Goal: Task Accomplishment & Management: Manage account settings

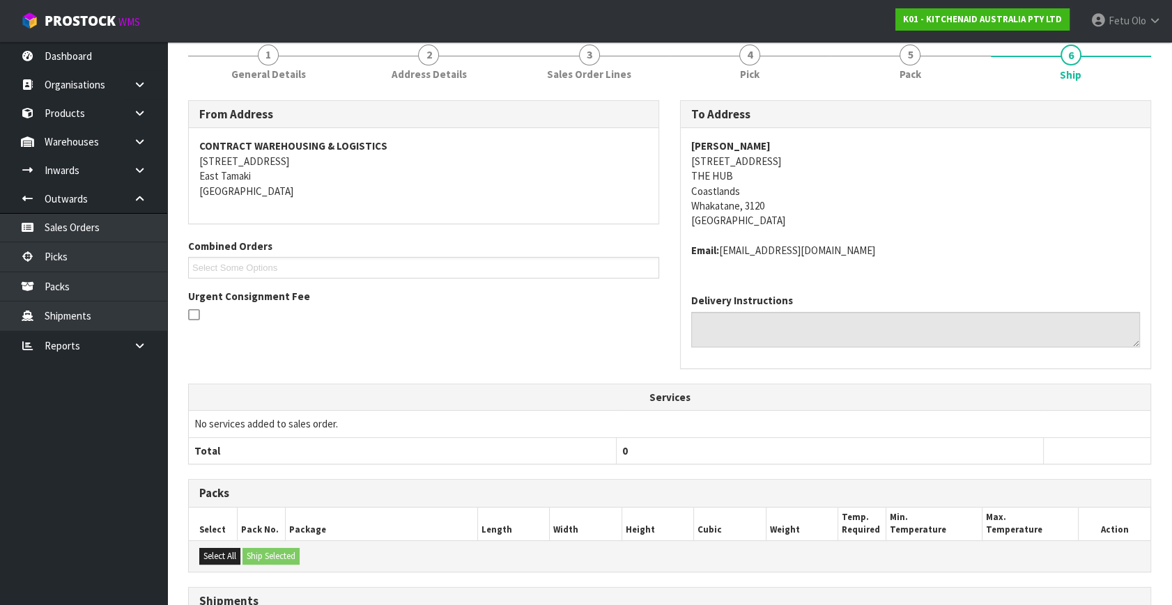
scroll to position [348, 0]
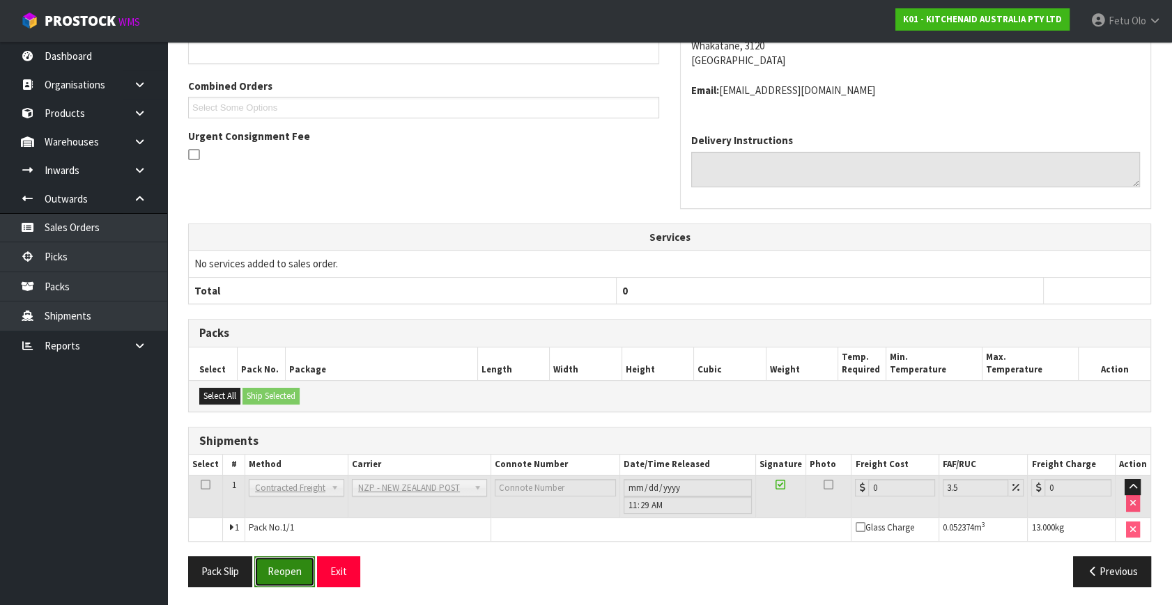
click at [284, 574] on button "Reopen" at bounding box center [284, 572] width 61 height 30
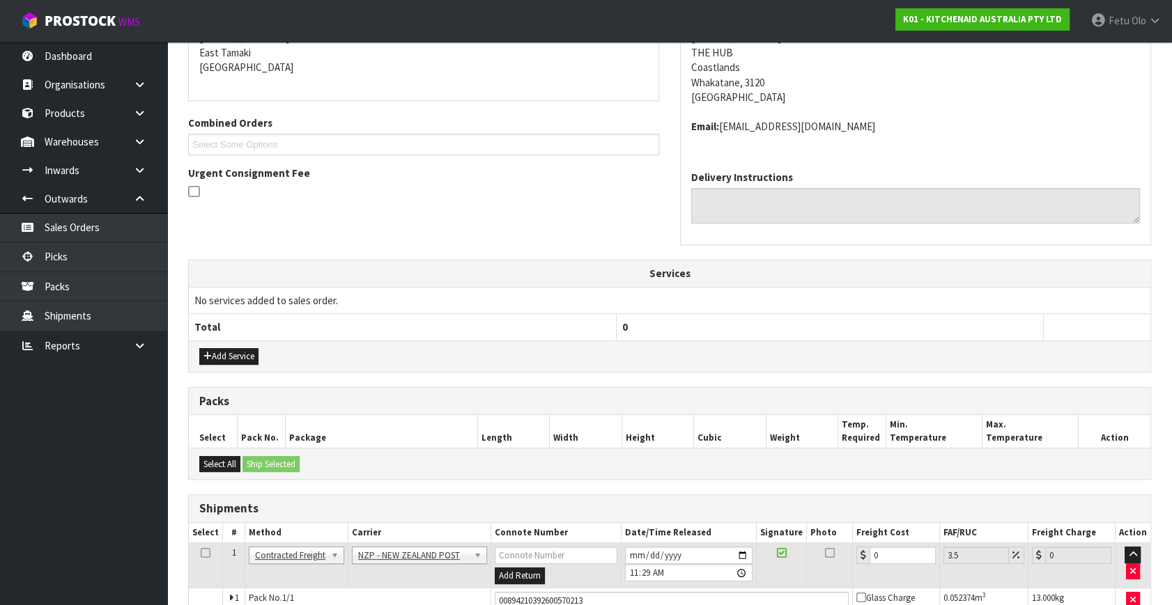
scroll to position [381, 0]
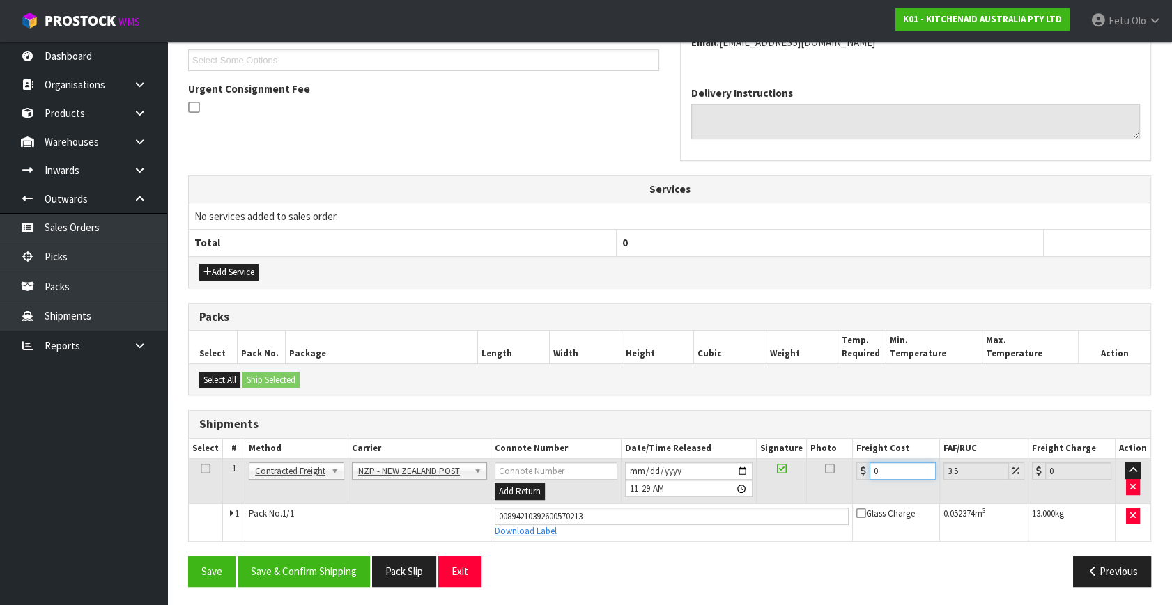
drag, startPoint x: 888, startPoint y: 472, endPoint x: 674, endPoint y: 535, distance: 223.1
click at [674, 535] on tbody "1 Client Local Pickup Customer Local Pickup Company Freight Contracted Freight …" at bounding box center [669, 500] width 961 height 82
type input "1"
type input "1.03"
type input "10"
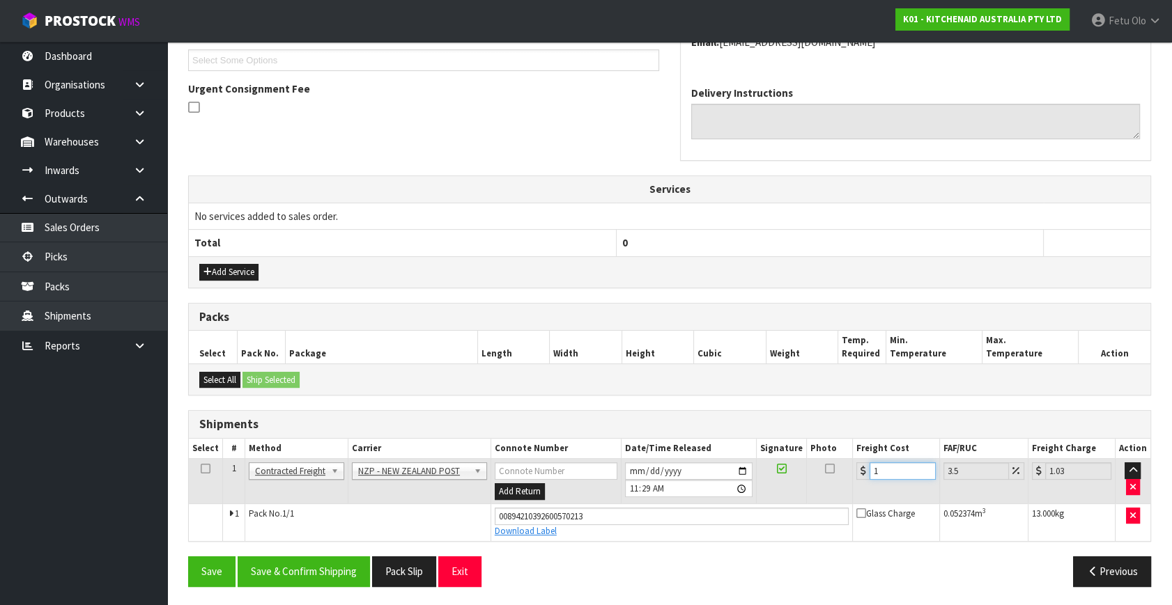
type input "10.35"
type input "10.087"
type input "10.44"
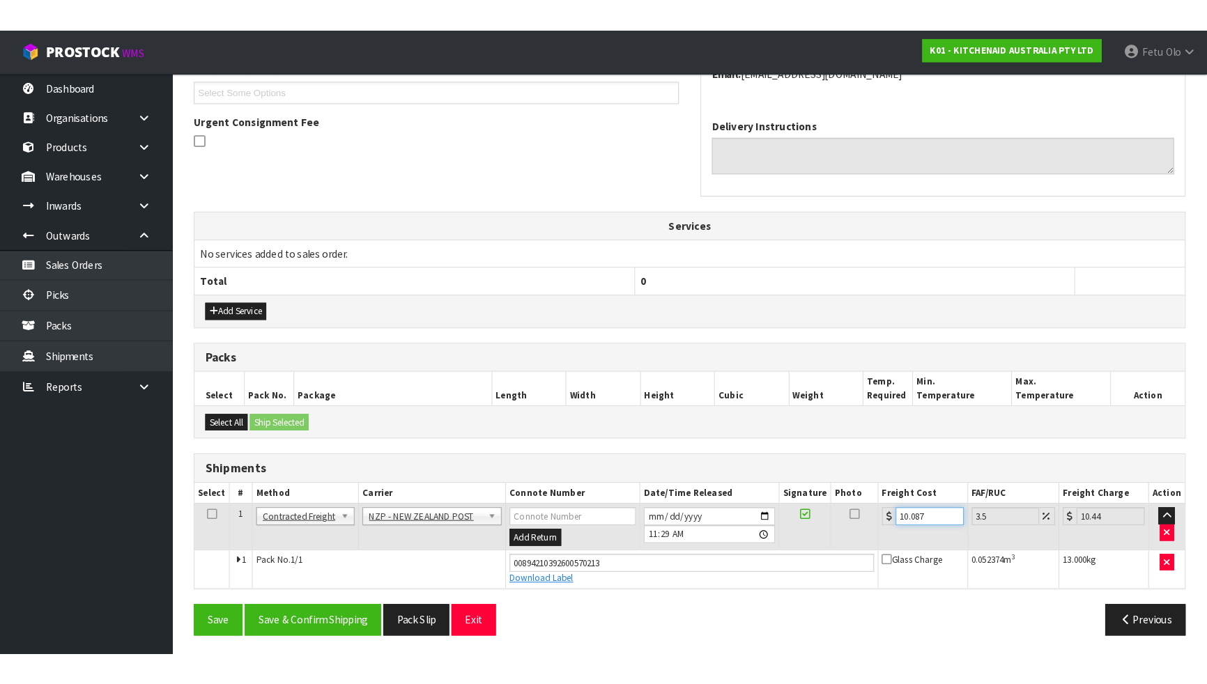
scroll to position [305, 0]
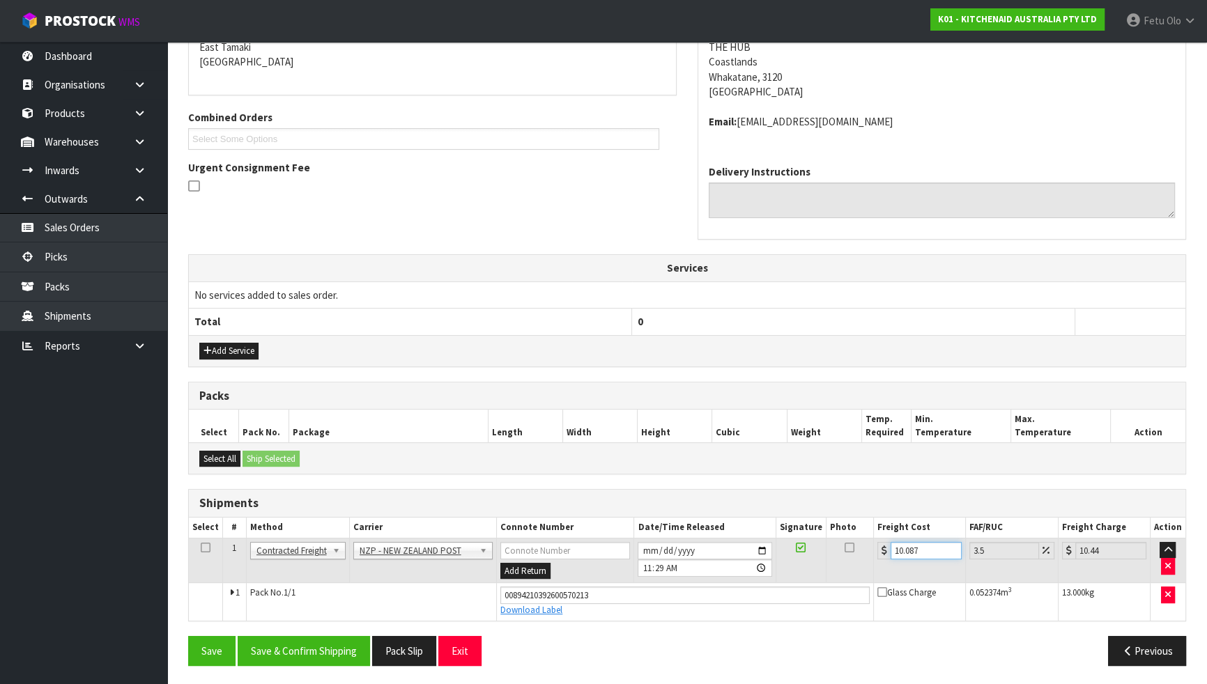
type input "10.08"
type input "10.43"
type input "10.0"
type input "10.35"
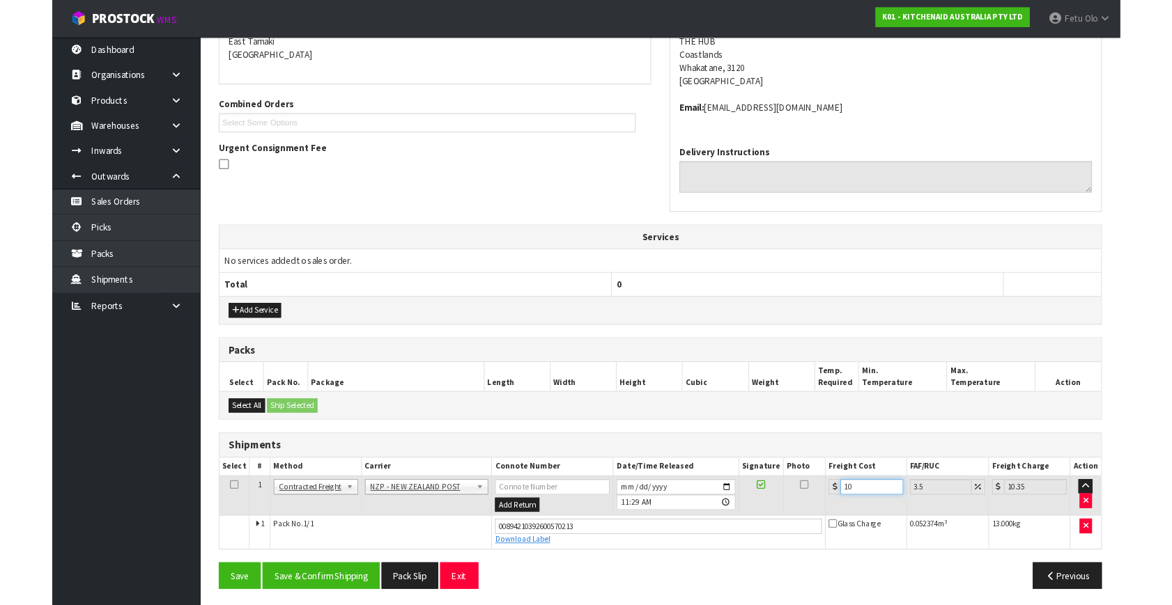
scroll to position [381, 0]
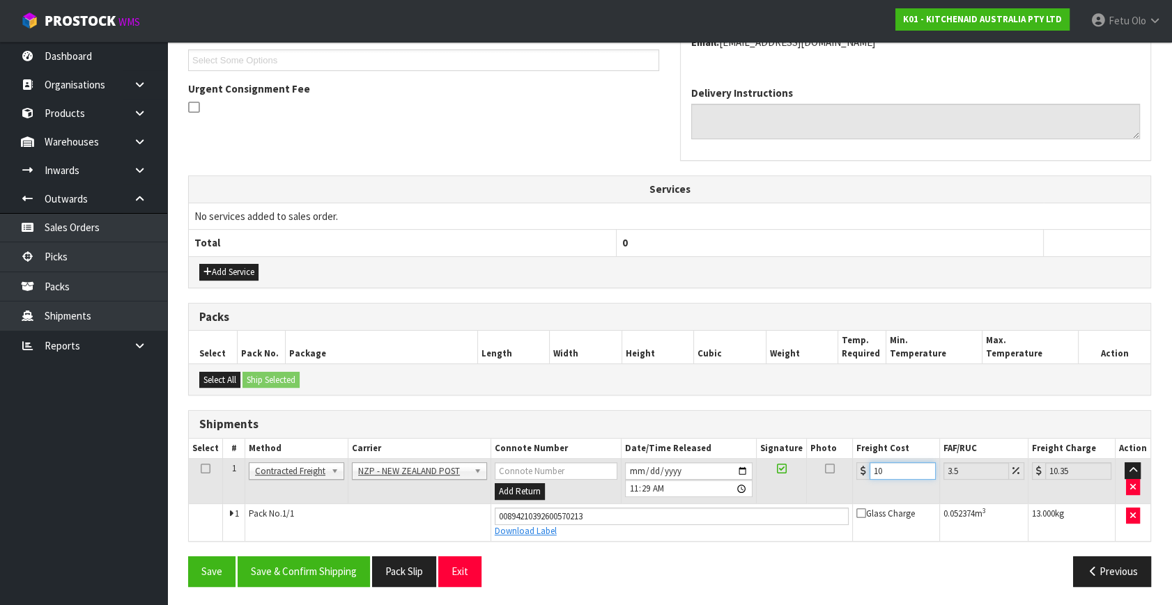
type input "10.8"
type input "11.18"
type input "10.89"
type input "11.27"
type input "10.89"
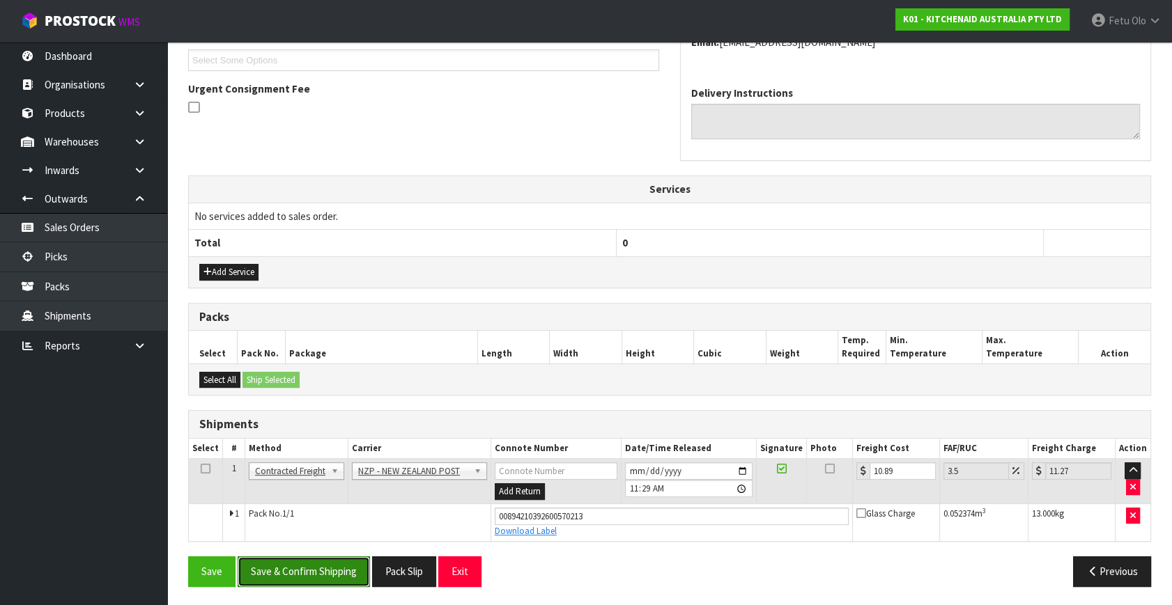
click at [339, 569] on button "Save & Confirm Shipping" at bounding box center [304, 572] width 132 height 30
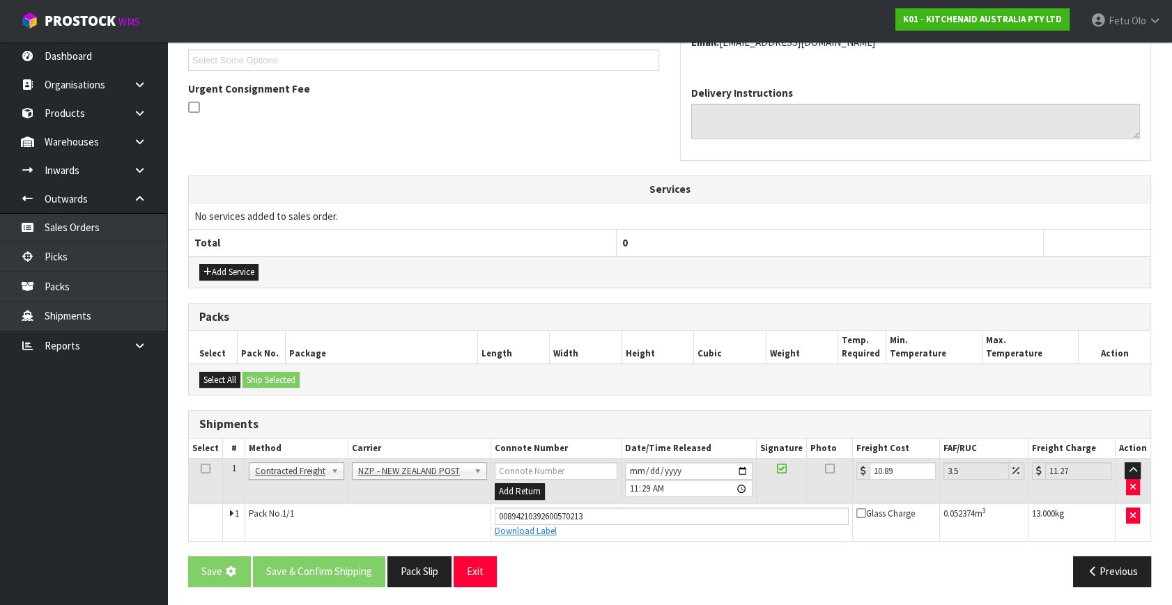
scroll to position [0, 0]
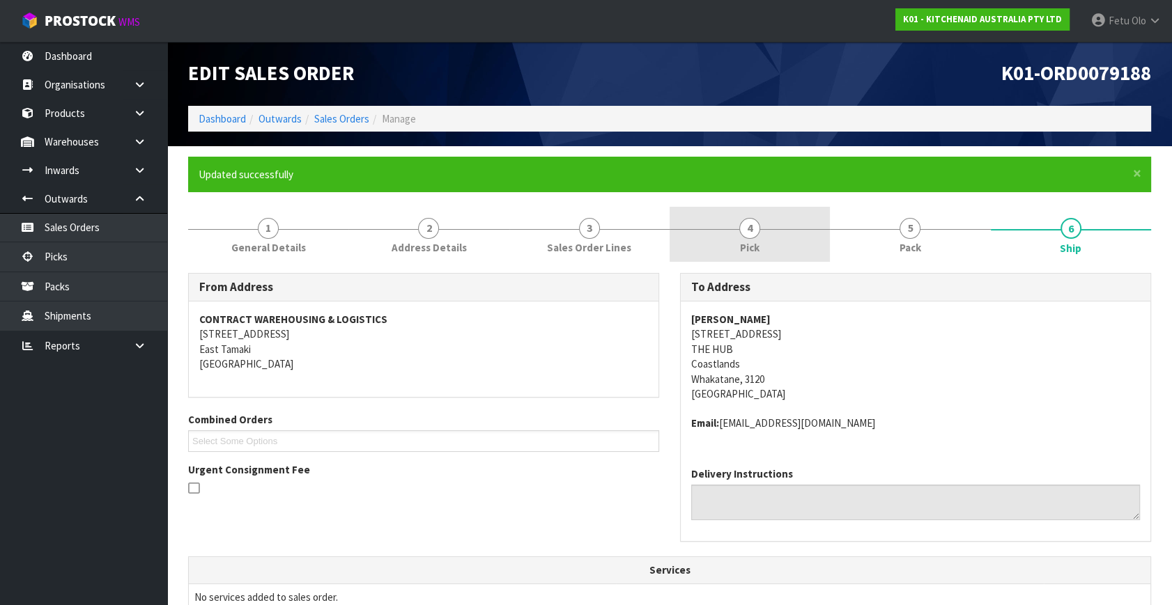
click at [825, 232] on link "4 Pick" at bounding box center [749, 234] width 160 height 55
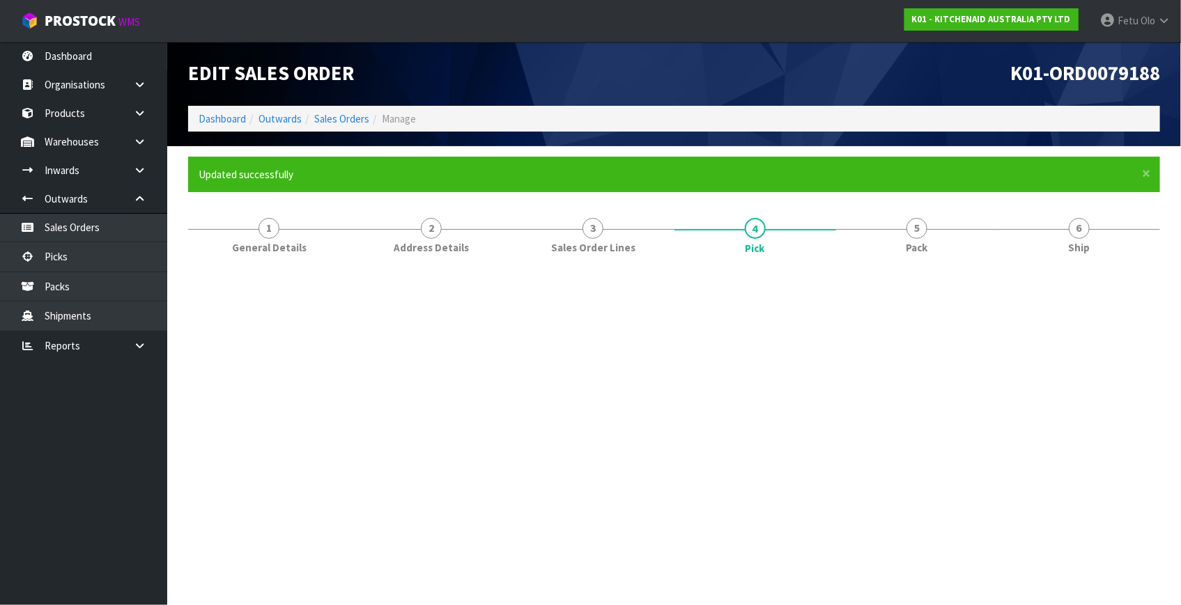
drag, startPoint x: 825, startPoint y: 232, endPoint x: 914, endPoint y: 263, distance: 94.5
click at [825, 232] on link "4 Pick" at bounding box center [755, 235] width 162 height 56
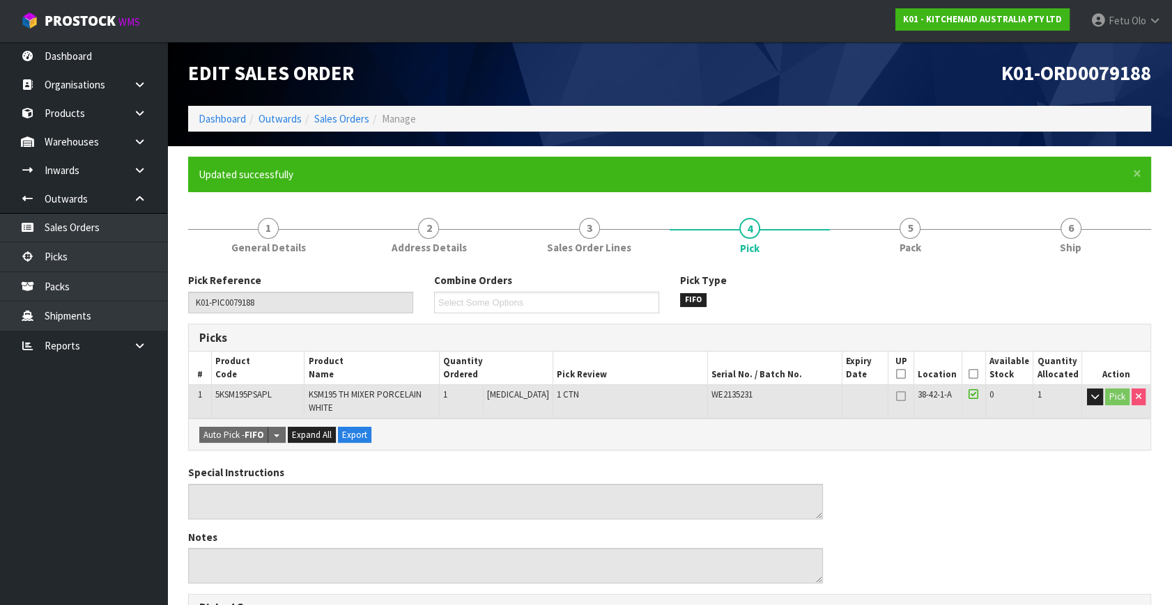
click at [404, 539] on div "Notes" at bounding box center [505, 557] width 635 height 54
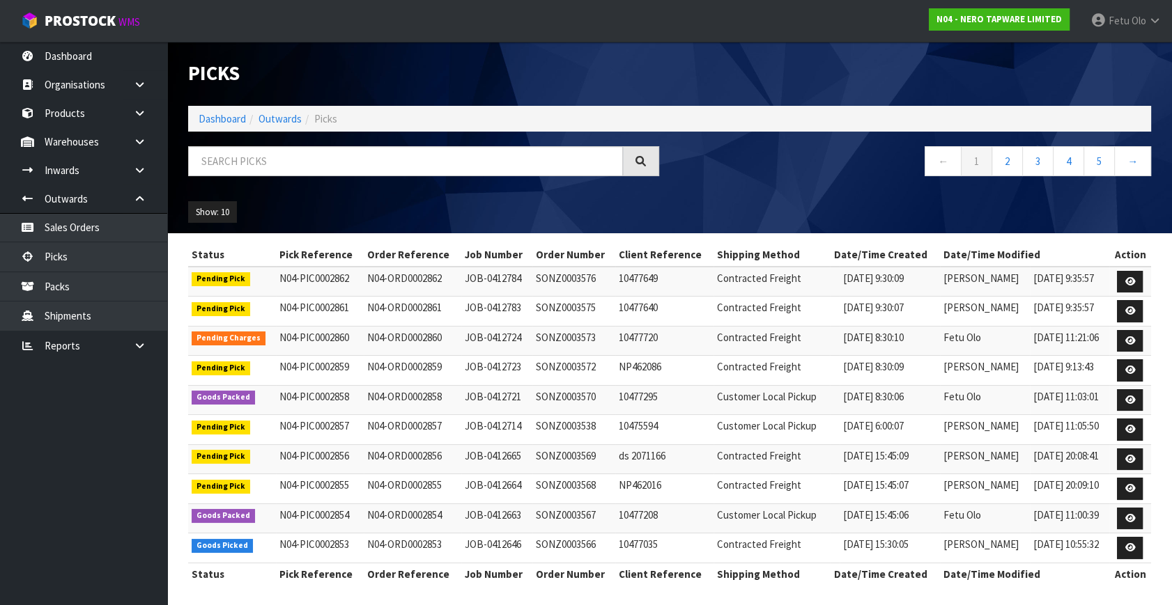
click at [292, 164] on input "text" at bounding box center [405, 161] width 435 height 30
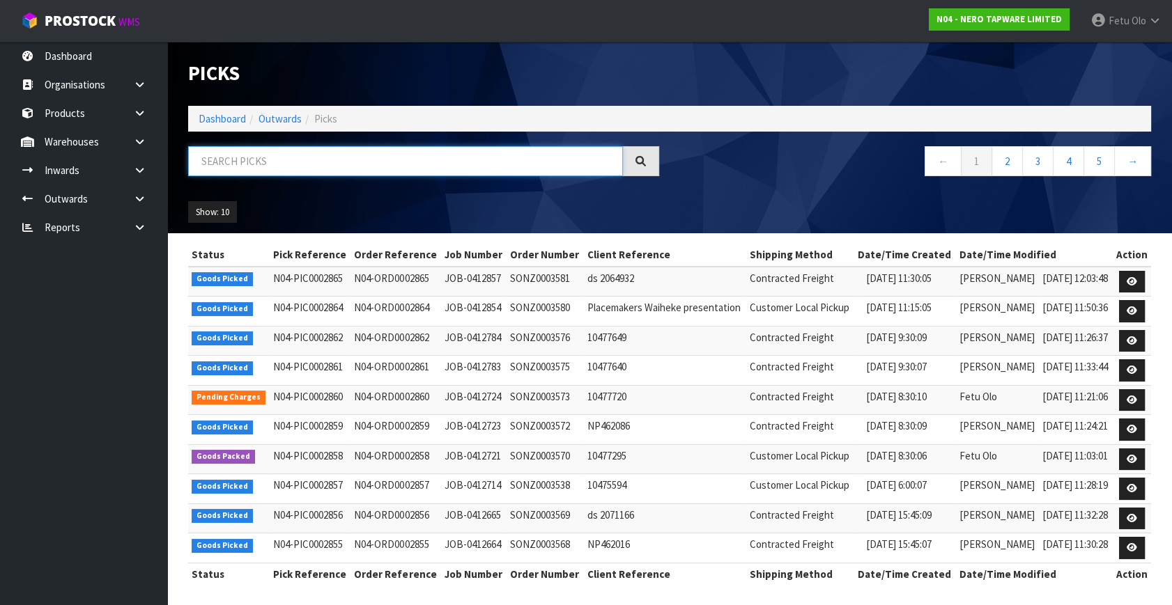
click at [331, 164] on input "text" at bounding box center [405, 161] width 435 height 30
type input "002864"
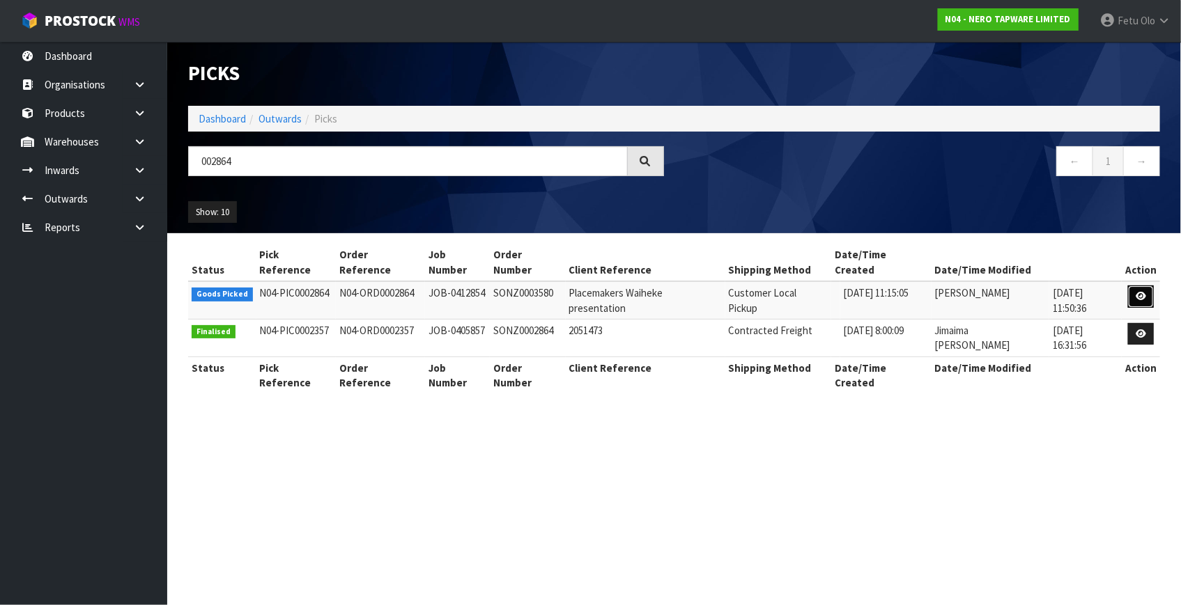
click at [1133, 286] on link at bounding box center [1141, 297] width 26 height 22
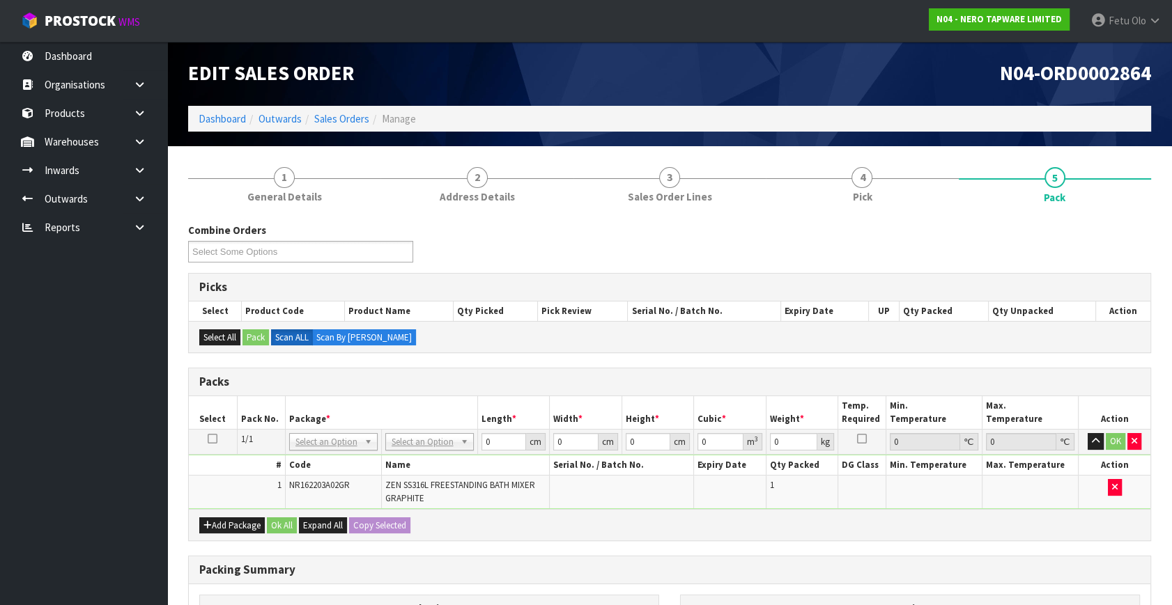
drag, startPoint x: 327, startPoint y: 440, endPoint x: 320, endPoint y: 463, distance: 24.0
drag, startPoint x: 317, startPoint y: 480, endPoint x: 458, endPoint y: 449, distance: 144.2
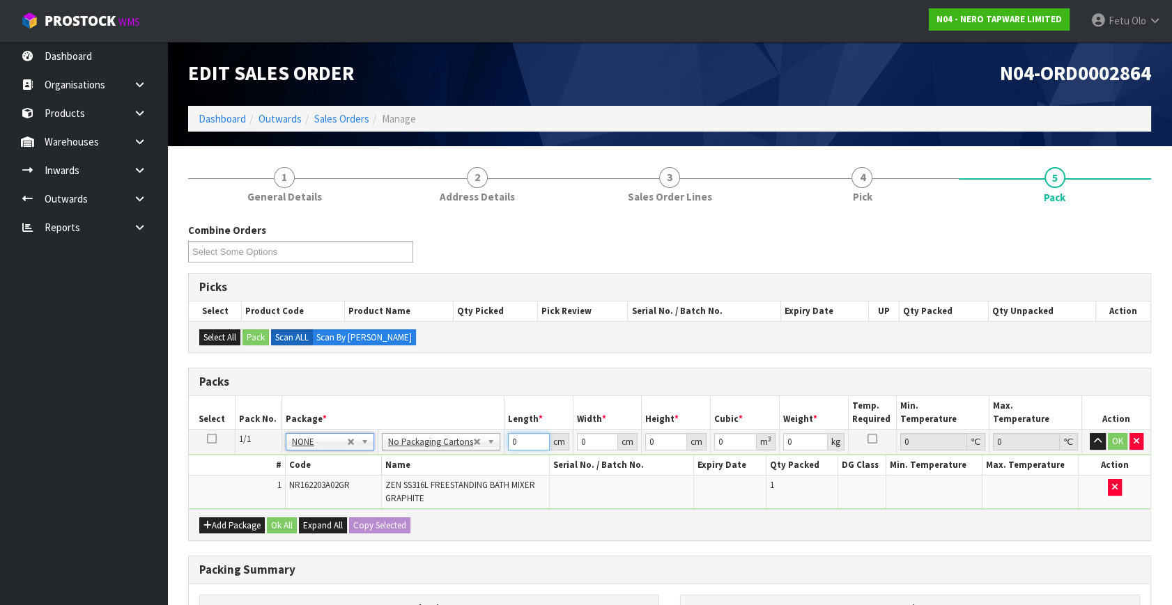
drag, startPoint x: 525, startPoint y: 441, endPoint x: 414, endPoint y: 495, distance: 123.4
click at [414, 495] on tbody "1/1 NONE 007-001 007-002 007-004 007-009 007-013 007-014 007-015 007-017 007-01…" at bounding box center [669, 470] width 961 height 80
type input "100"
type input "42"
type input "1"
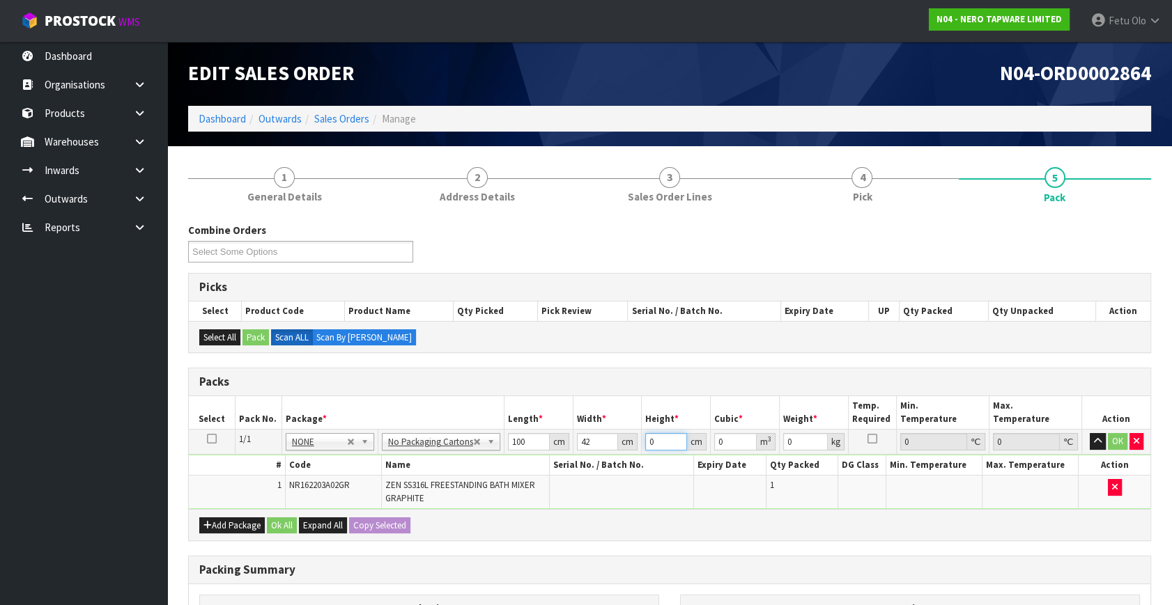
type input "0.0042"
type input "11"
type input "0.0462"
type input "11"
type input "9"
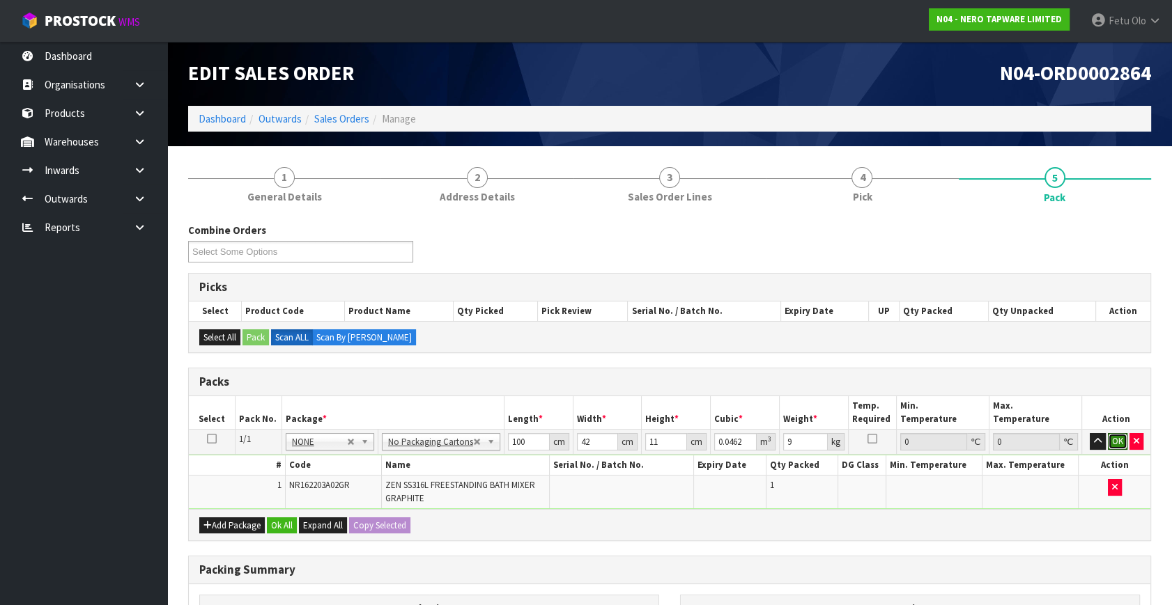
click button "OK" at bounding box center [1118, 441] width 20 height 17
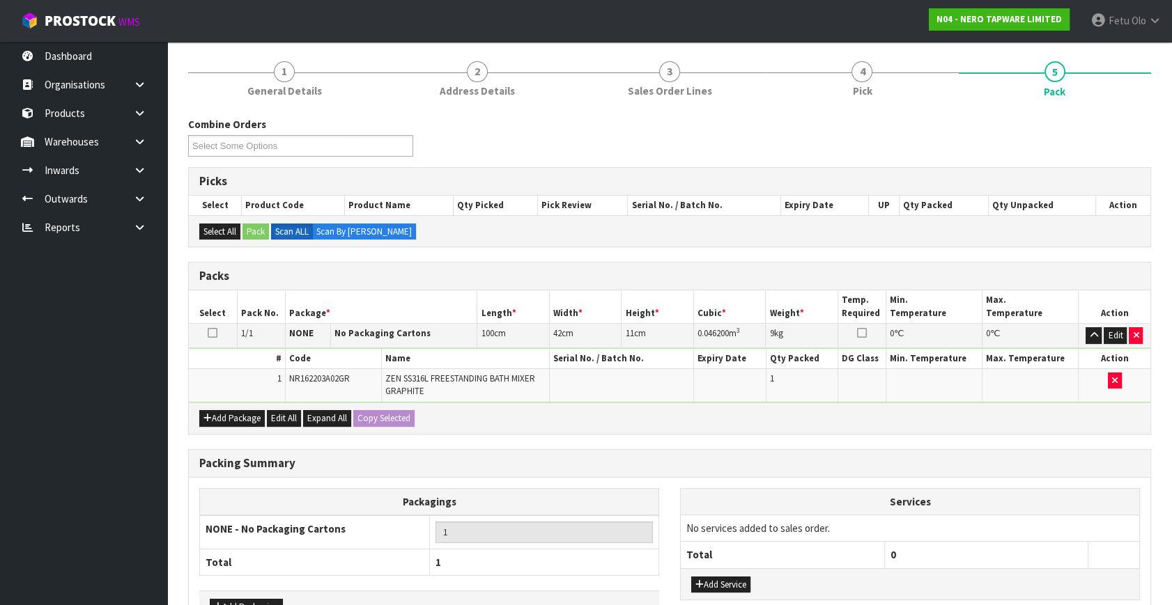
scroll to position [196, 0]
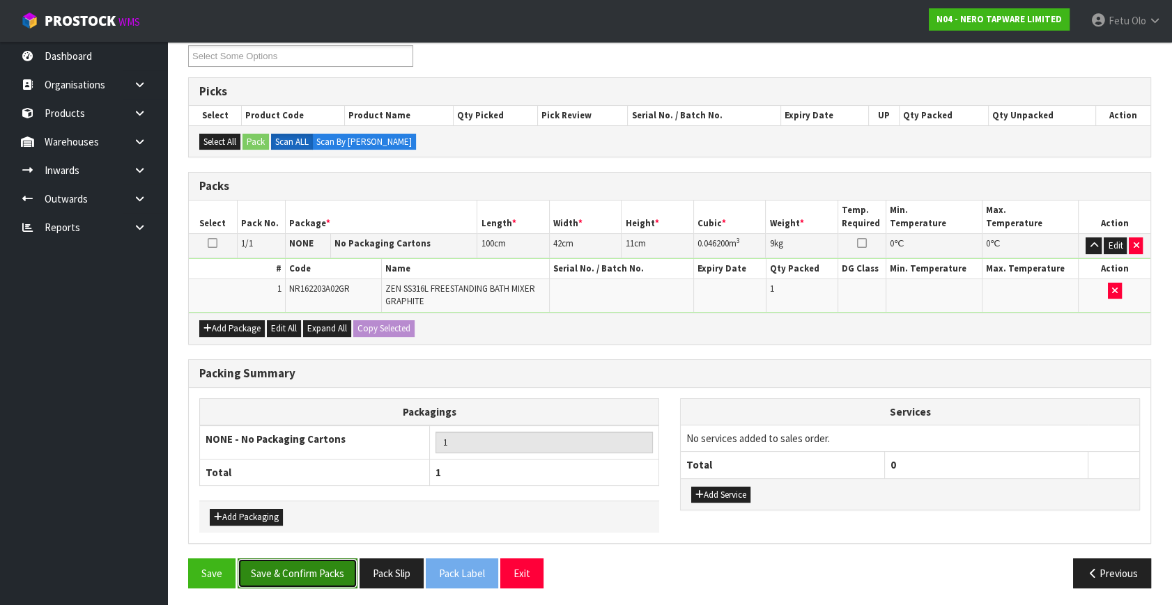
click at [297, 579] on button "Save & Confirm Packs" at bounding box center [298, 574] width 120 height 30
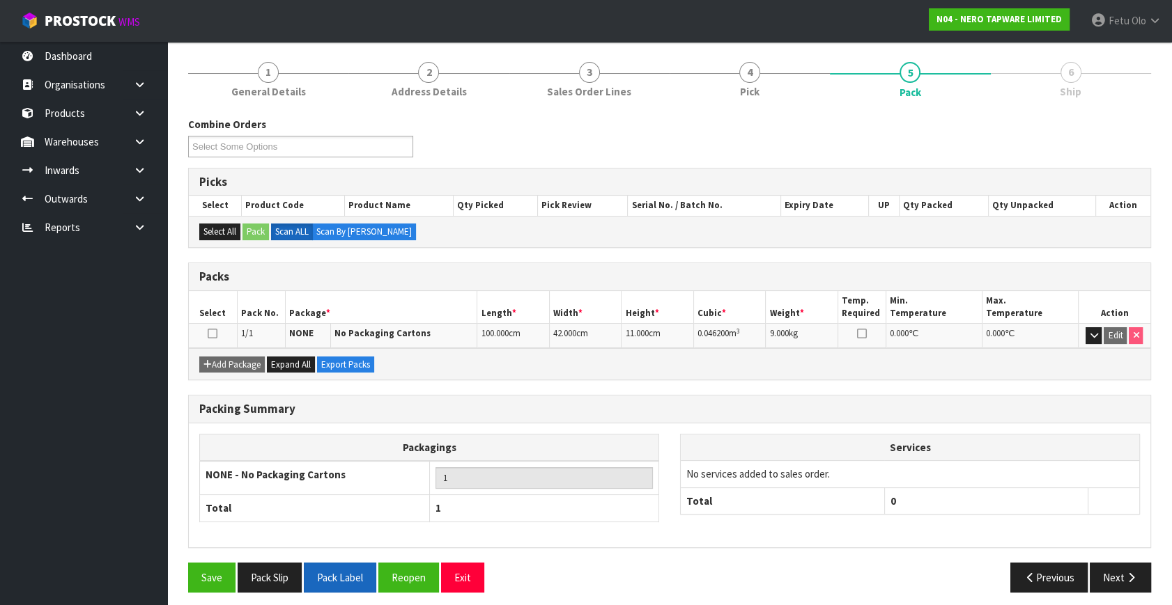
scroll to position [161, 0]
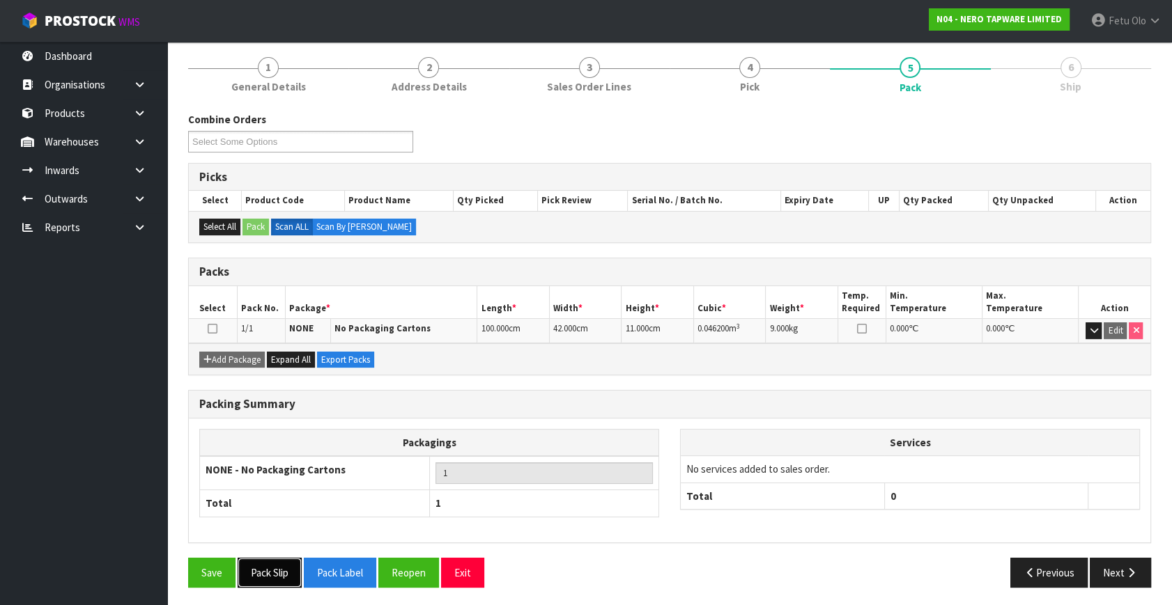
click at [280, 576] on button "Pack Slip" at bounding box center [270, 573] width 64 height 30
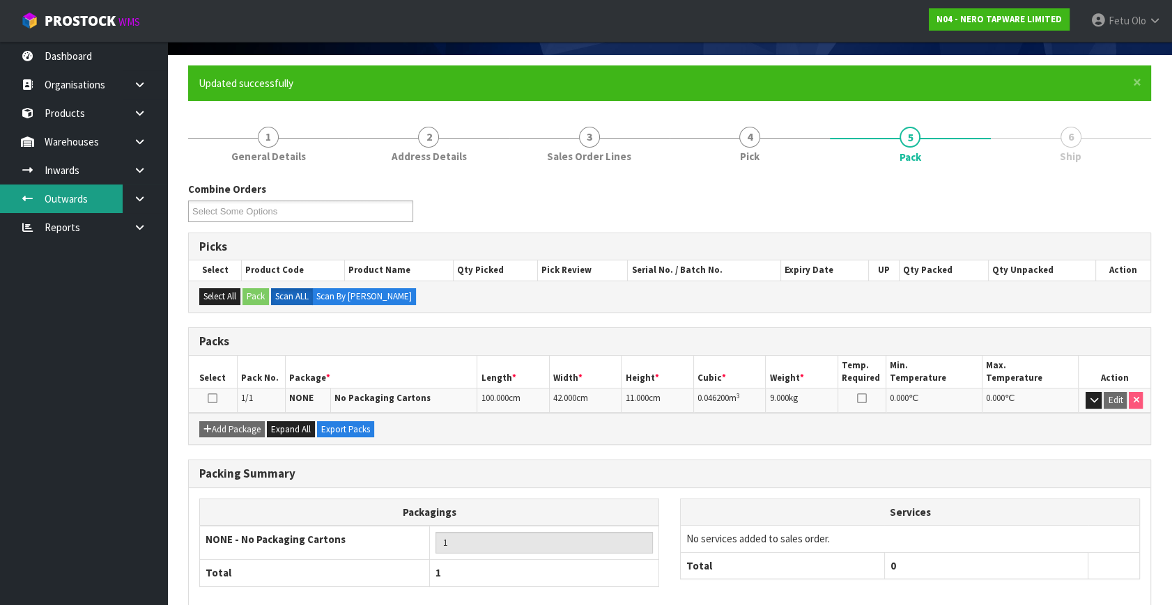
scroll to position [0, 0]
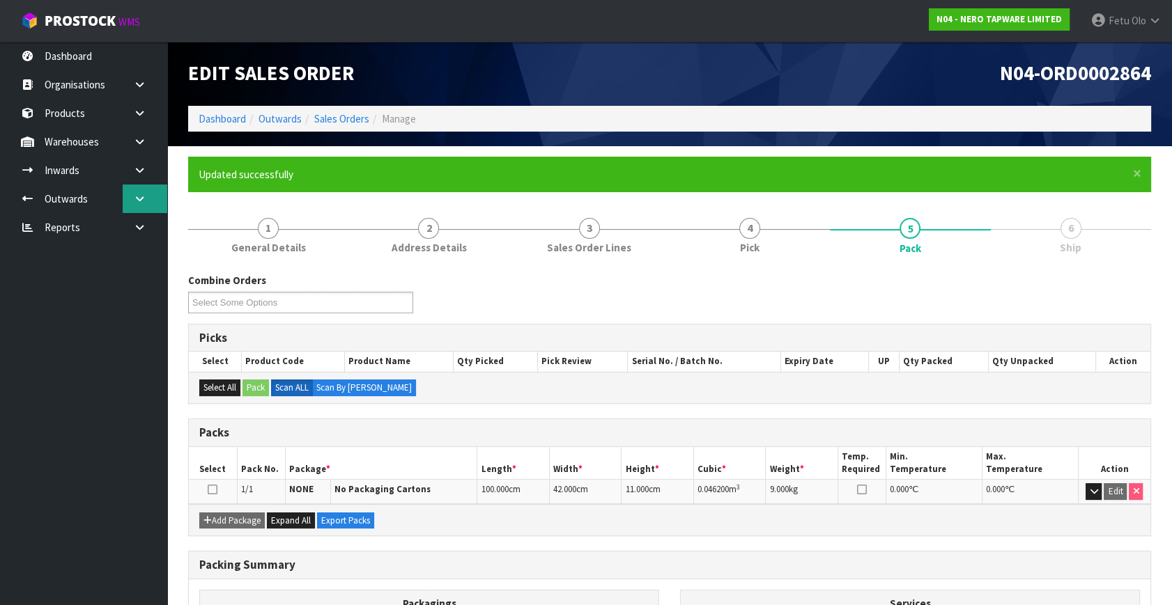
click at [132, 198] on link at bounding box center [145, 199] width 45 height 29
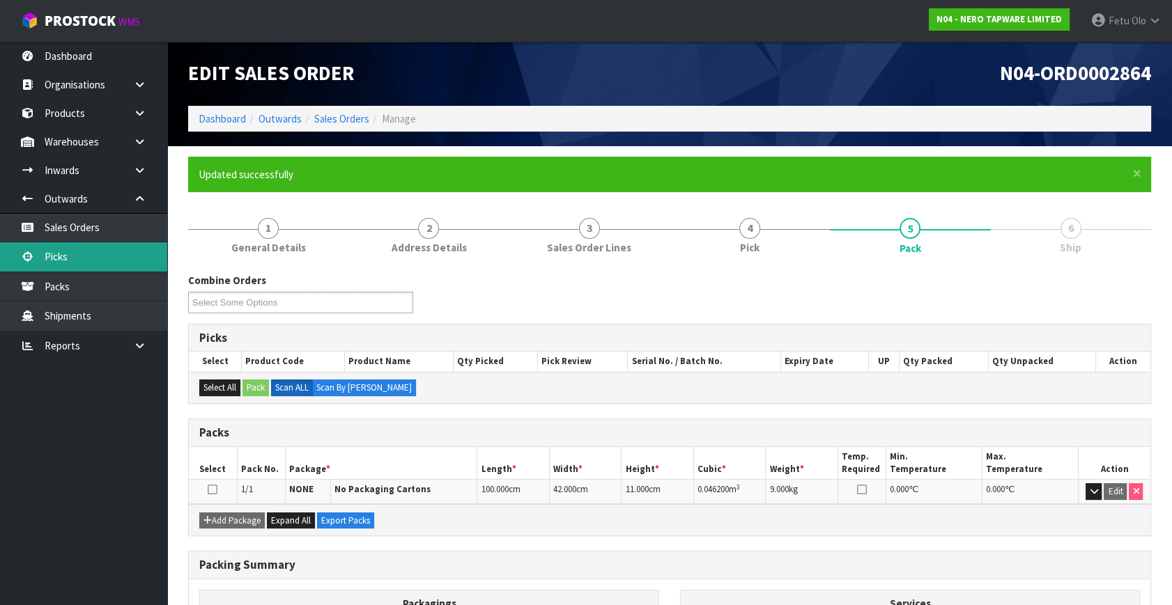
click at [76, 257] on link "Picks" at bounding box center [83, 256] width 167 height 29
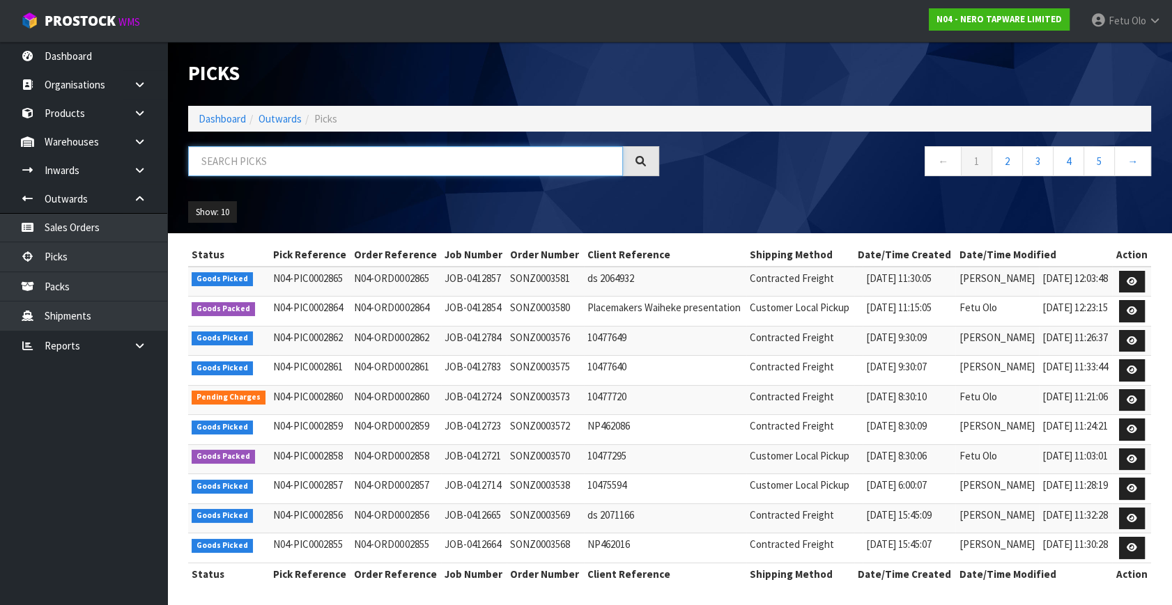
click at [394, 167] on input "text" at bounding box center [405, 161] width 435 height 30
click at [475, 165] on input "text" at bounding box center [405, 161] width 435 height 30
type input "002861"
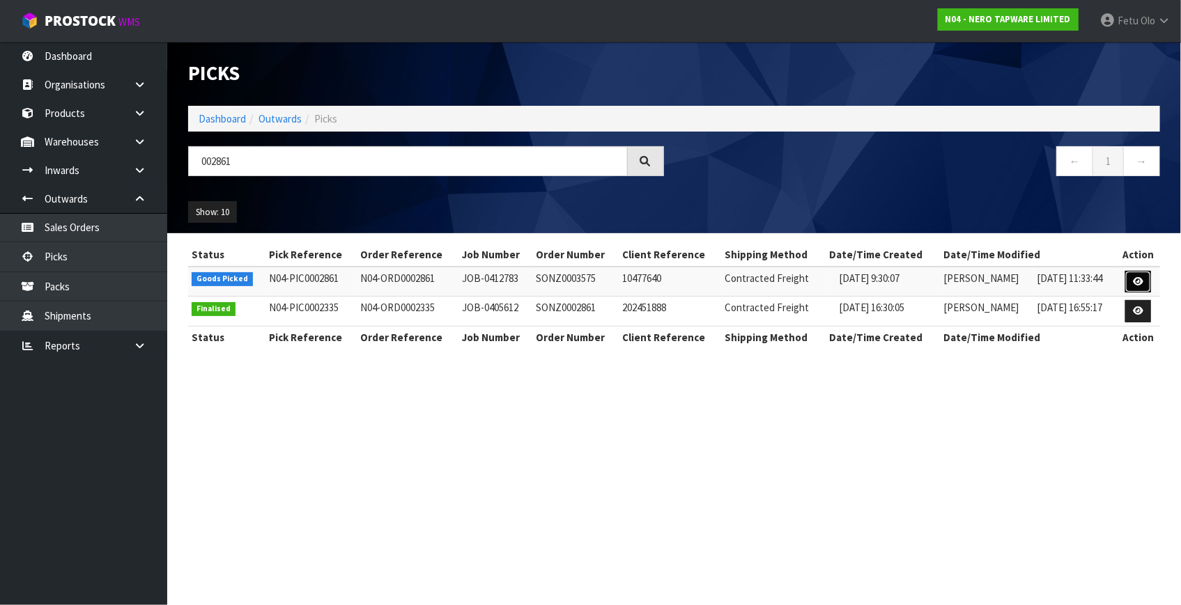
click at [1131, 277] on link at bounding box center [1138, 282] width 26 height 22
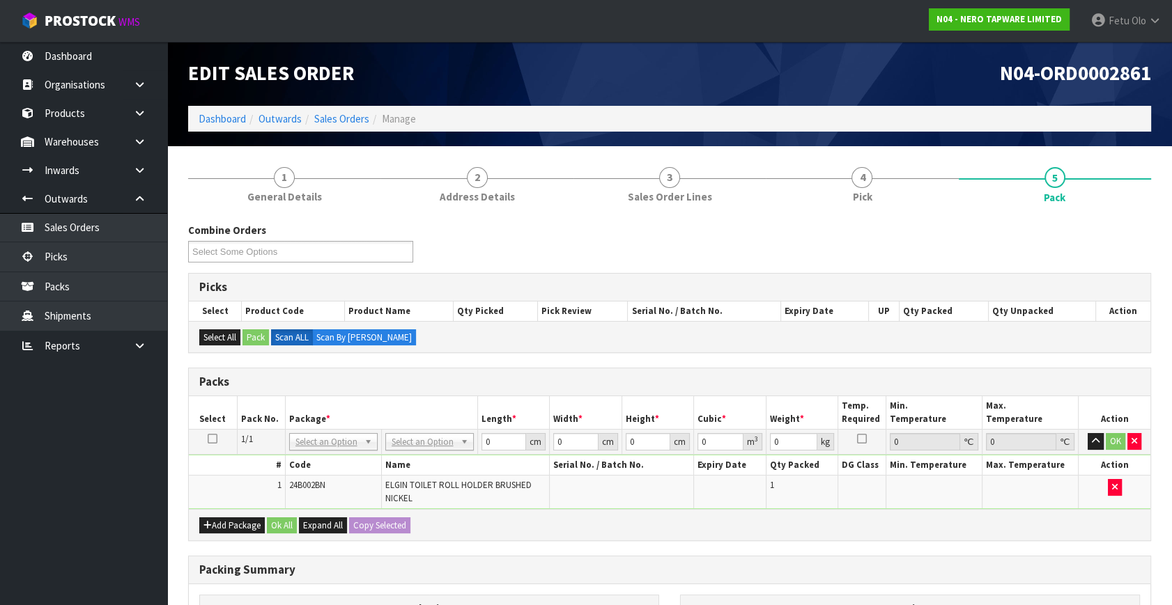
click at [801, 376] on h3 "Packs" at bounding box center [669, 382] width 940 height 13
click at [399, 454] on input "text" at bounding box center [429, 459] width 82 height 17
type input "200"
type input "25"
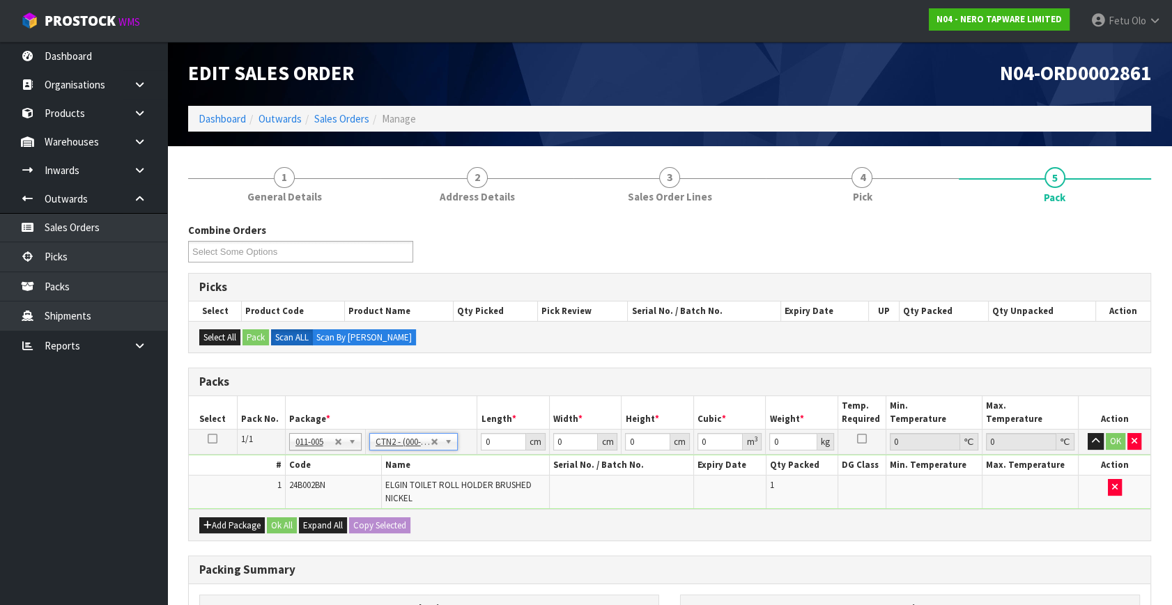
type input "20"
type input "0.0125"
type input "0.55"
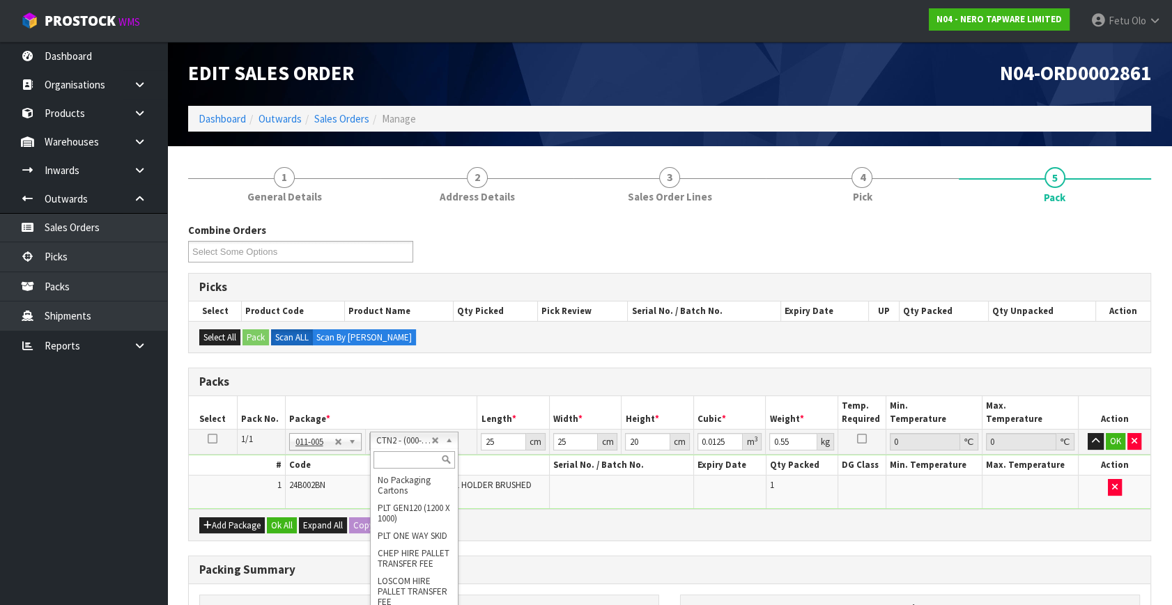
click at [403, 460] on input "text" at bounding box center [414, 459] width 82 height 17
type input "200"
type input "20"
type input "13"
type input "15.5"
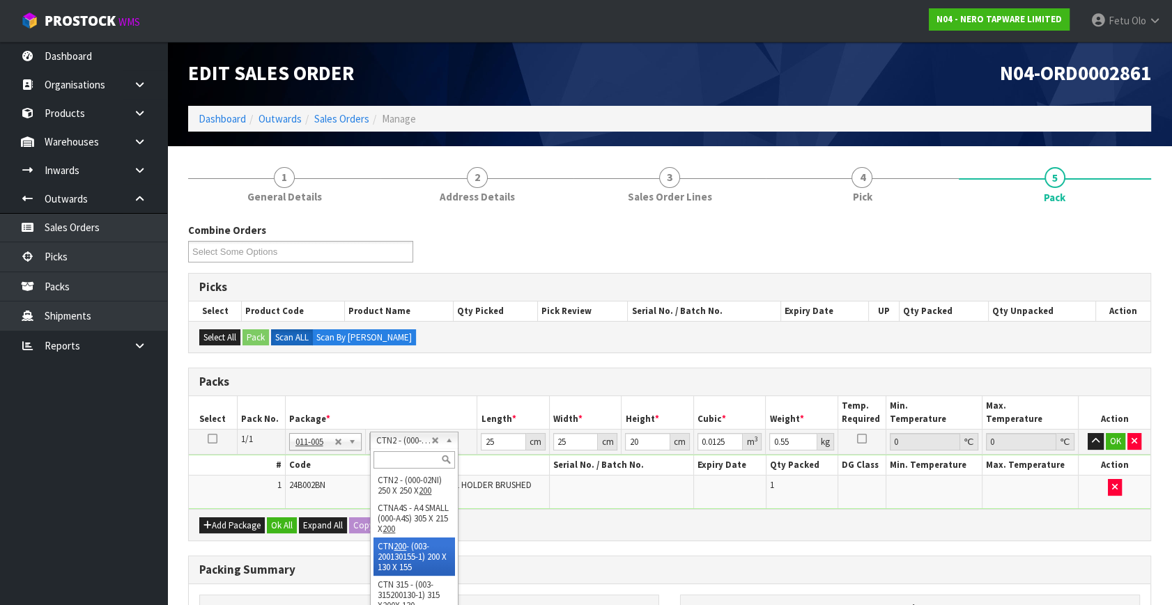
type input "0.00403"
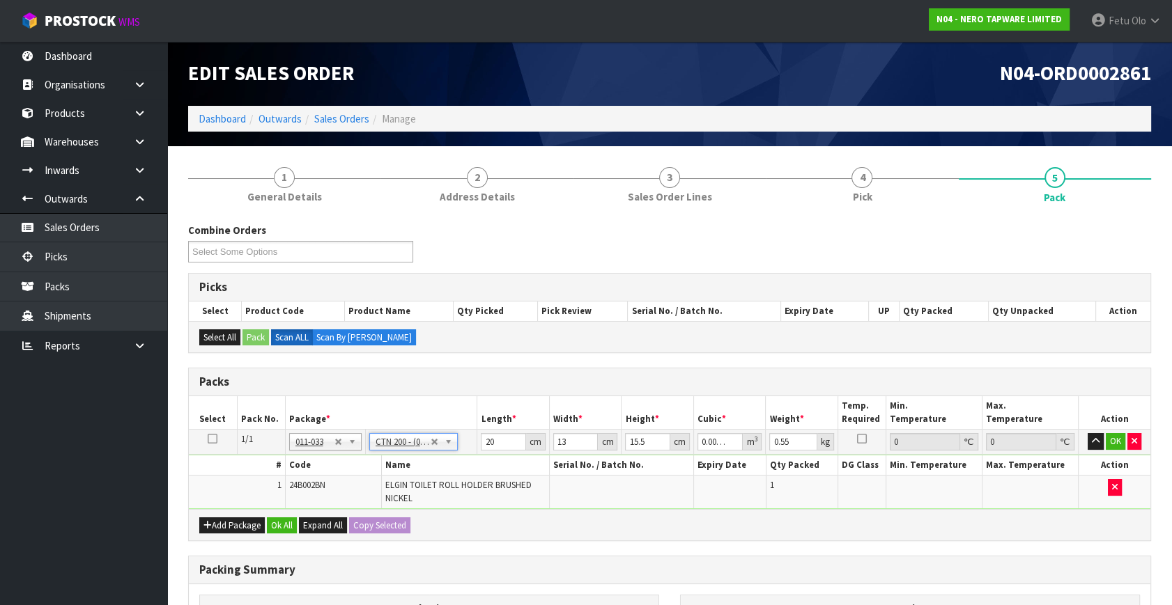
drag, startPoint x: 396, startPoint y: 442, endPoint x: 393, endPoint y: 453, distance: 11.7
click at [392, 453] on input "text" at bounding box center [414, 459] width 82 height 17
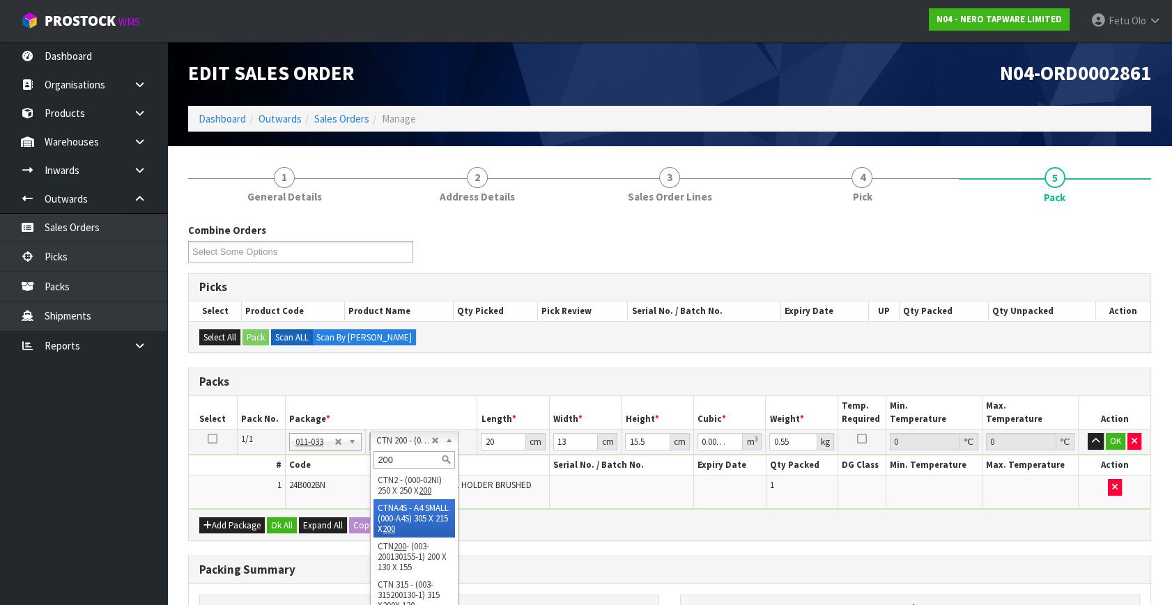
type input "200"
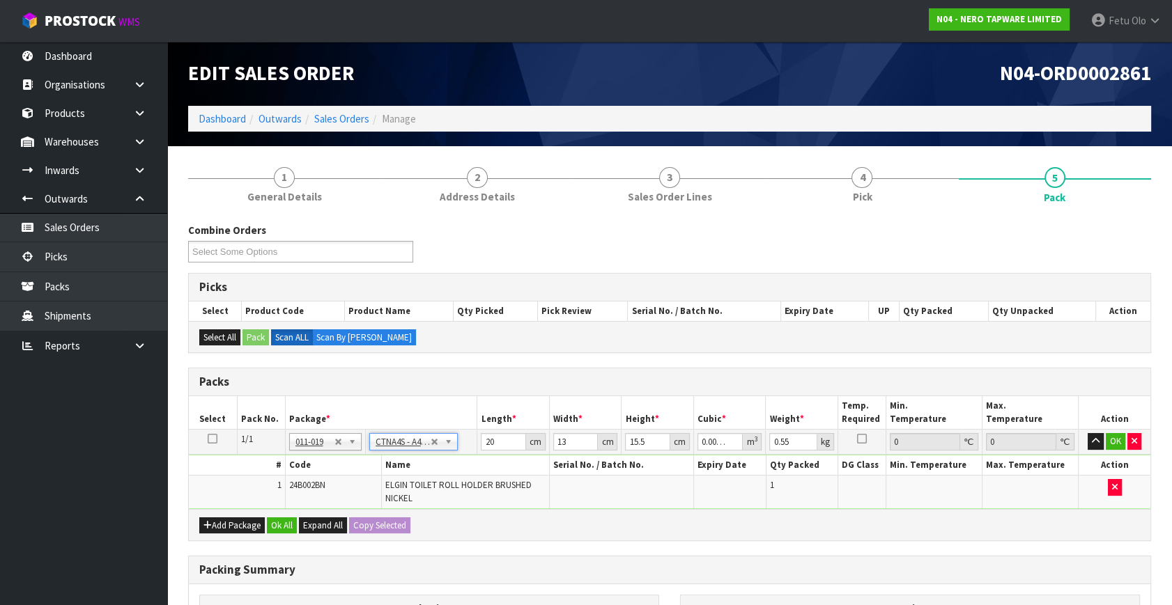
type input "30.5"
type input "21.5"
type input "20"
type input "0.013115"
click at [397, 460] on input "text" at bounding box center [414, 459] width 82 height 17
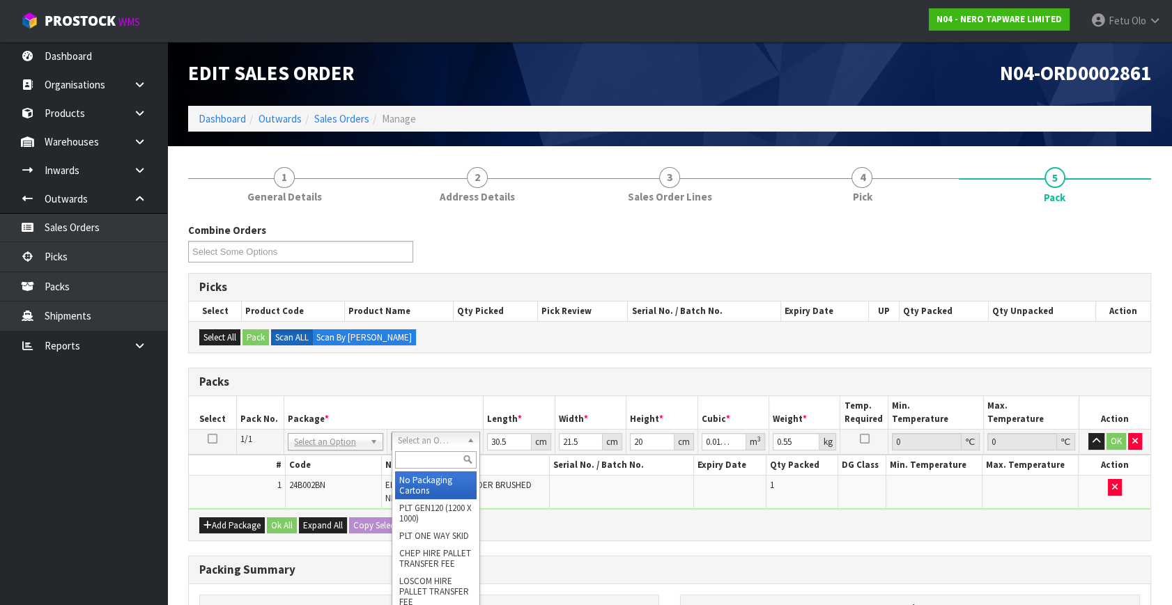
click at [413, 457] on input "text" at bounding box center [436, 459] width 82 height 17
type input "200"
drag, startPoint x: 453, startPoint y: 453, endPoint x: 370, endPoint y: 473, distance: 85.3
click at [370, 473] on body "Toggle navigation ProStock WMS N04 - NERO TAPWARE LIMITED Fetu Olo Logout Dashb…" at bounding box center [586, 302] width 1172 height 605
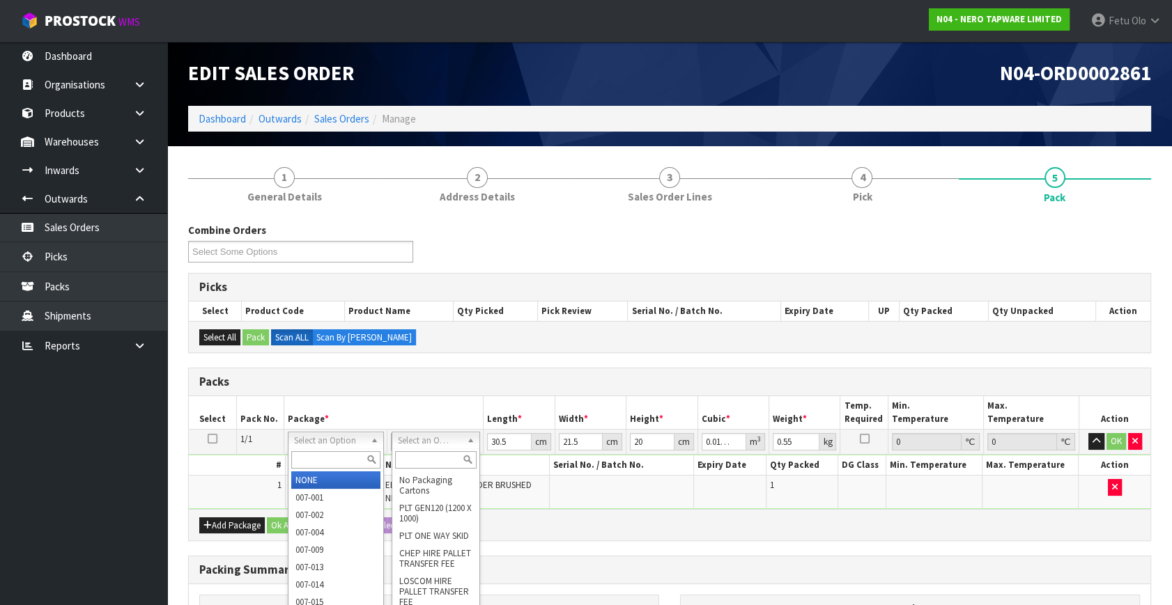
drag, startPoint x: 685, startPoint y: 562, endPoint x: 509, endPoint y: 540, distance: 177.6
click at [667, 564] on h3 "Packing Summary" at bounding box center [669, 570] width 940 height 13
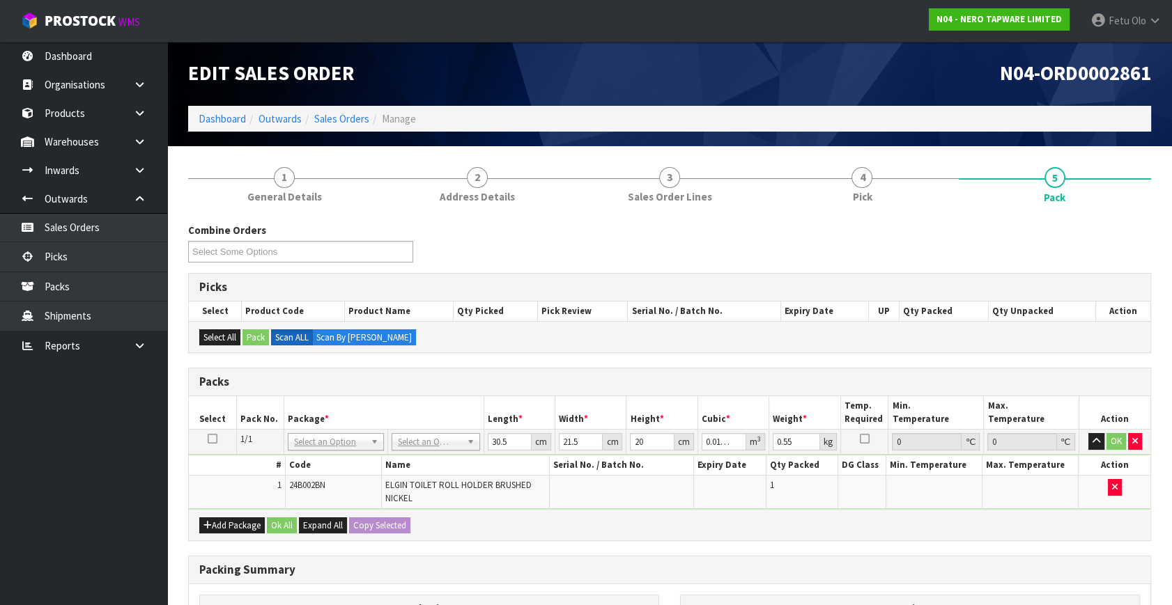
click at [566, 536] on div "Add Package Ok All Expand All Copy Selected" at bounding box center [669, 524] width 961 height 31
type input "0"
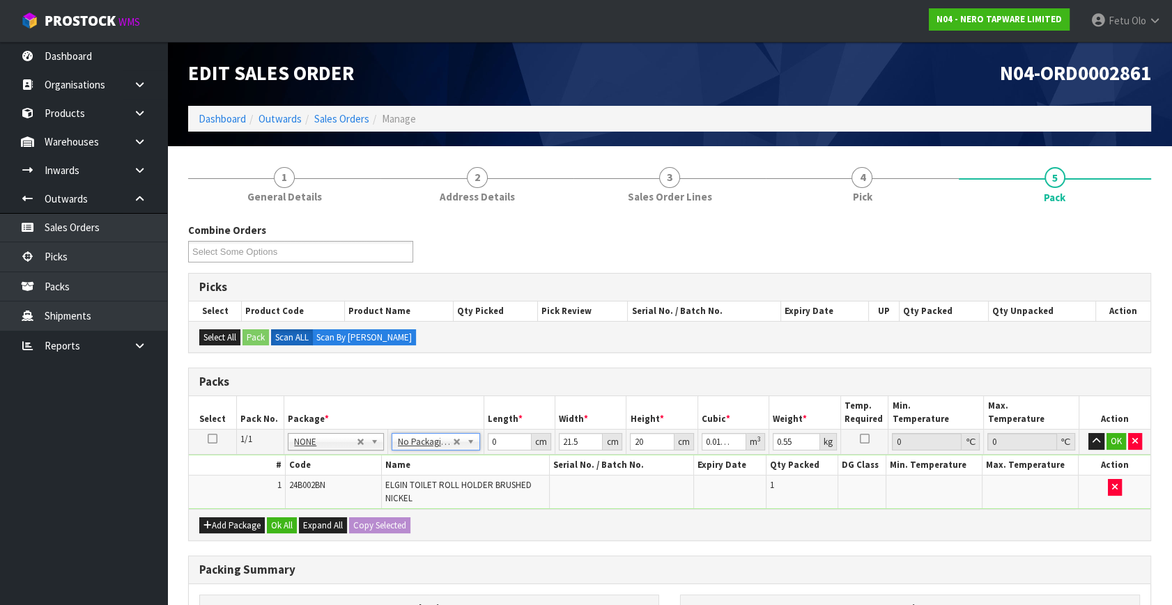
type input "0"
drag, startPoint x: 652, startPoint y: 525, endPoint x: 488, endPoint y: 369, distance: 226.2
click at [488, 369] on div "Packs" at bounding box center [669, 383] width 961 height 28
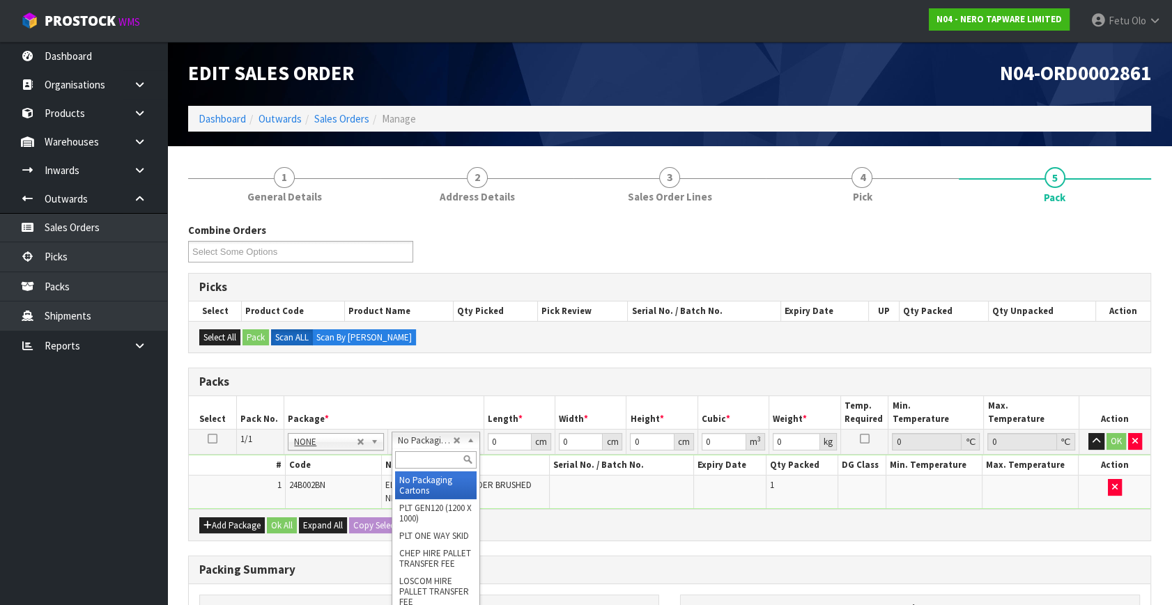
click at [431, 463] on input "text" at bounding box center [436, 459] width 82 height 17
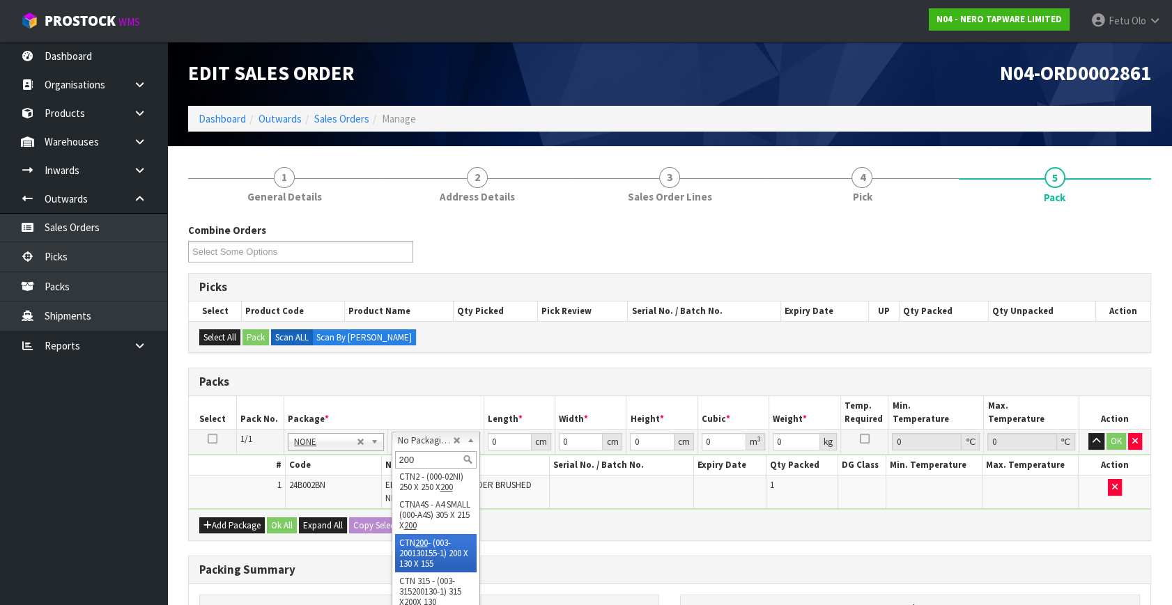
type input "200"
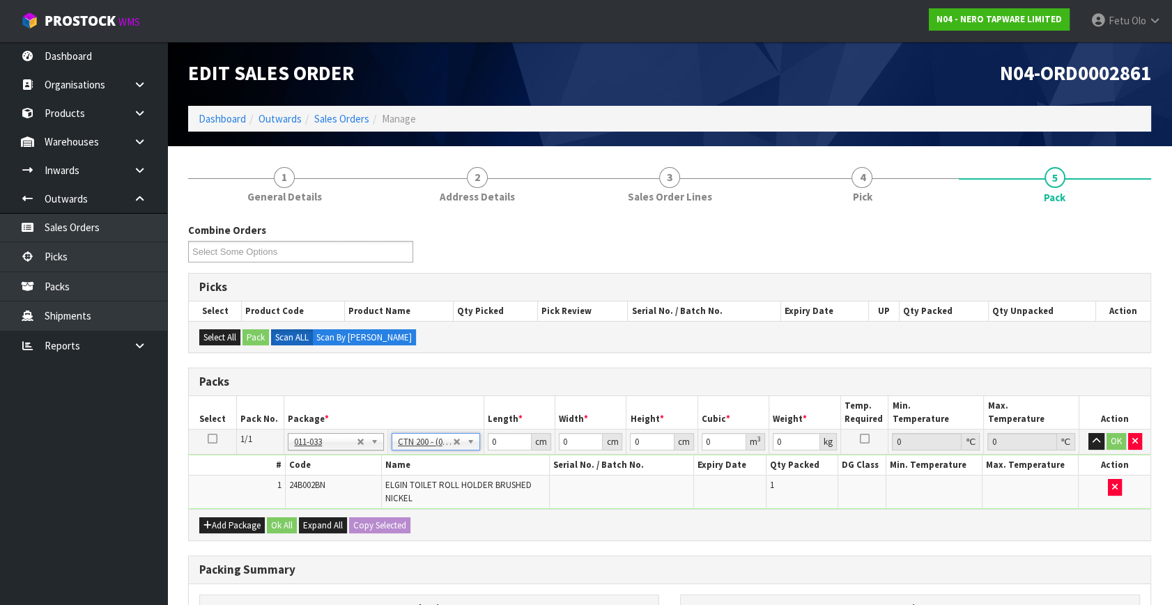
type input "20"
type input "13"
type input "15.5"
type input "0.00403"
type input "0.55"
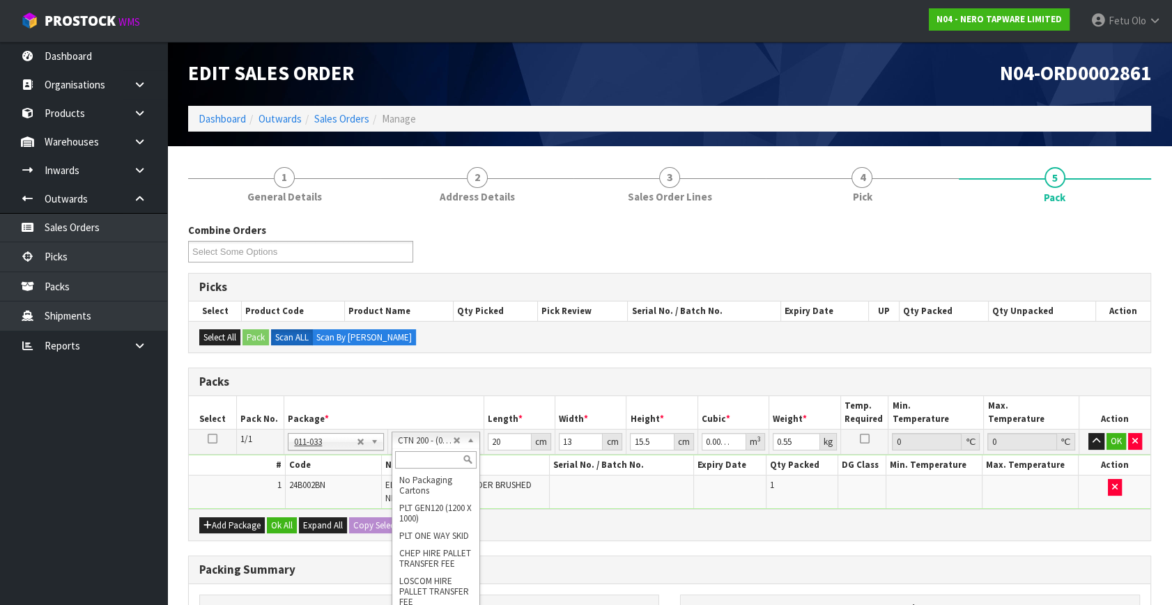
click at [412, 457] on input "text" at bounding box center [436, 459] width 82 height 17
type input "200"
type input "25"
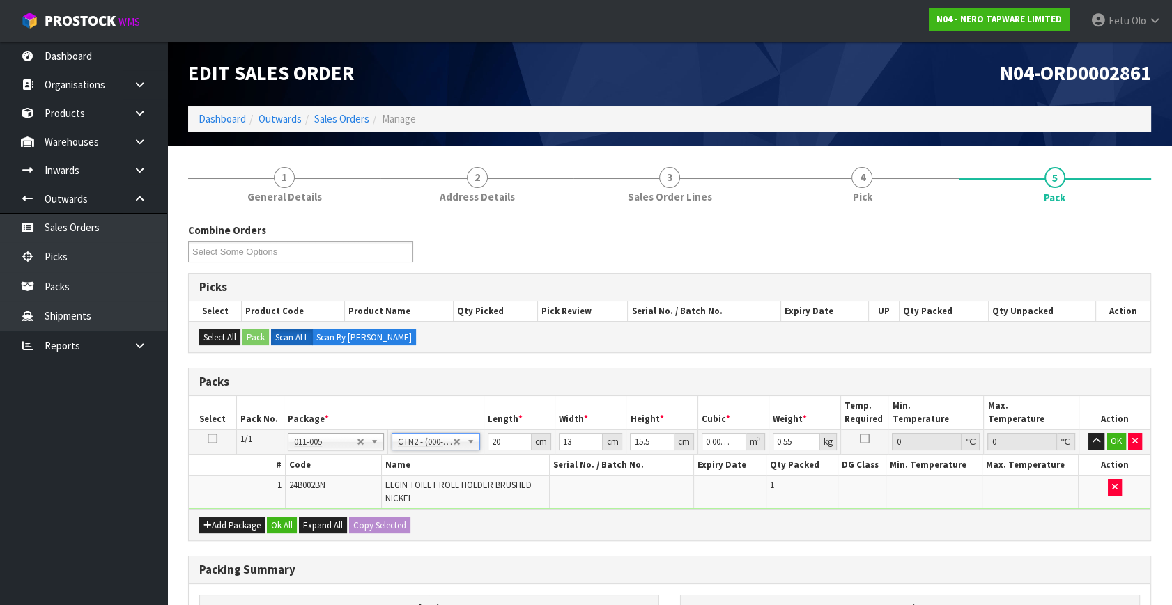
type input "20"
type input "0.0125"
click at [419, 458] on input "text" at bounding box center [436, 459] width 82 height 17
drag, startPoint x: 435, startPoint y: 446, endPoint x: 430, endPoint y: 454, distance: 9.7
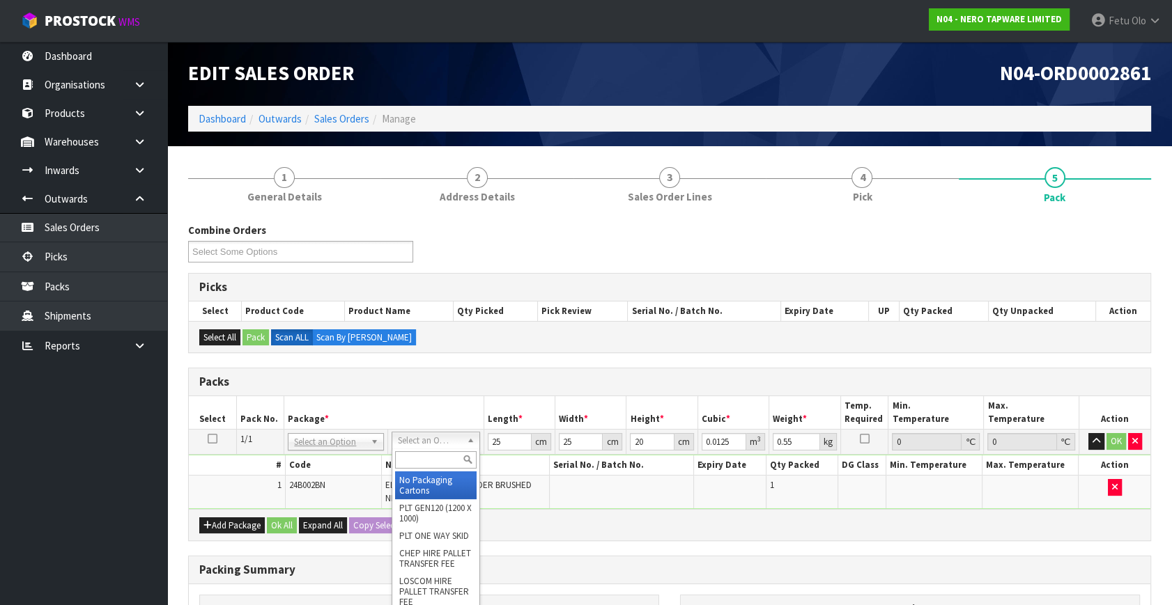
type input "0"
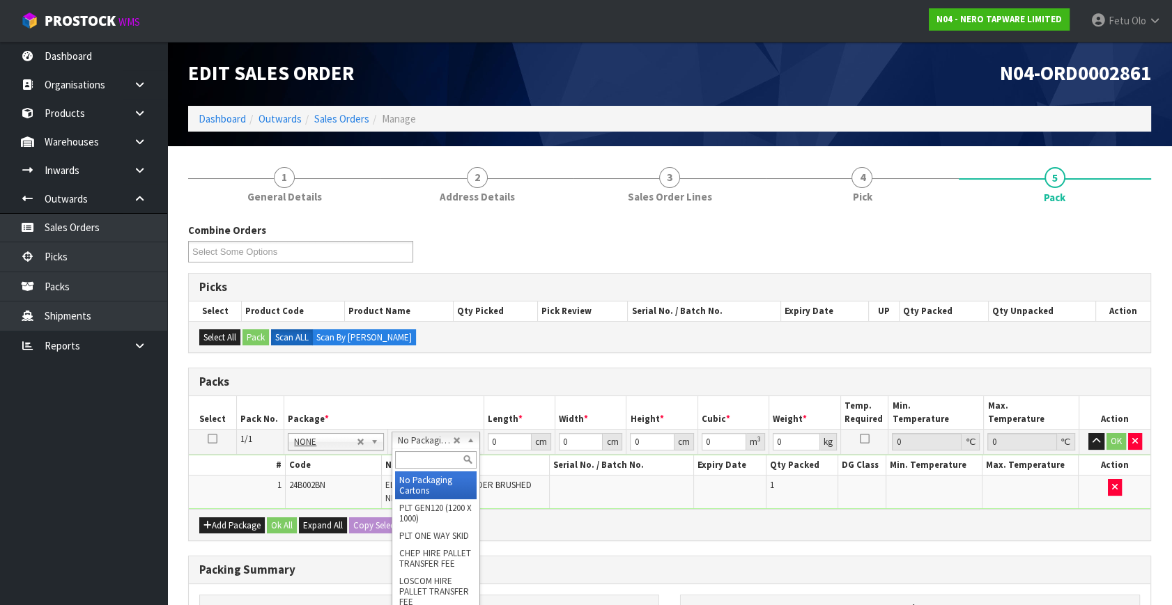
click at [425, 465] on input "text" at bounding box center [436, 459] width 82 height 17
type input "ctn 200"
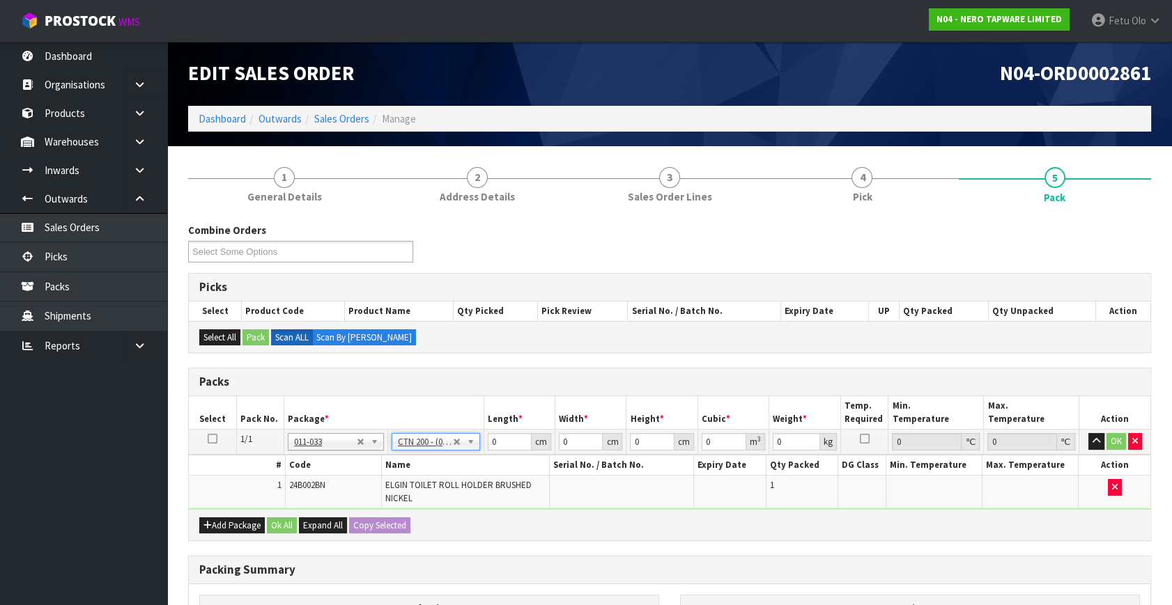
type input "20"
type input "13"
type input "15.5"
type input "0.00403"
type input "0.55"
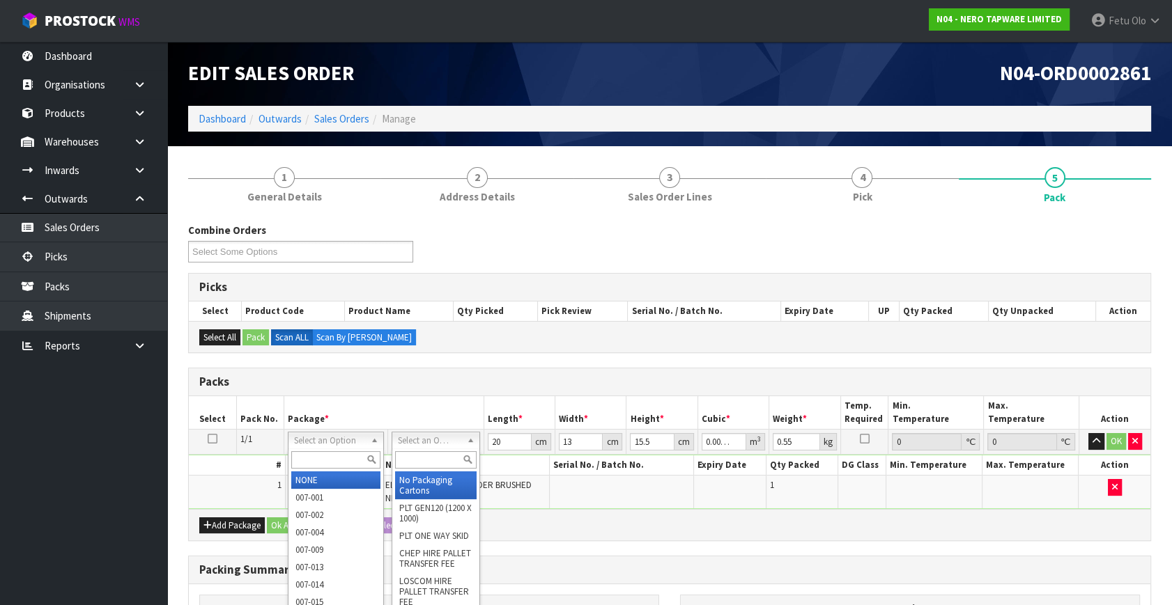
drag, startPoint x: 329, startPoint y: 442, endPoint x: 320, endPoint y: 477, distance: 35.1
click at [322, 461] on input "text" at bounding box center [335, 459] width 88 height 17
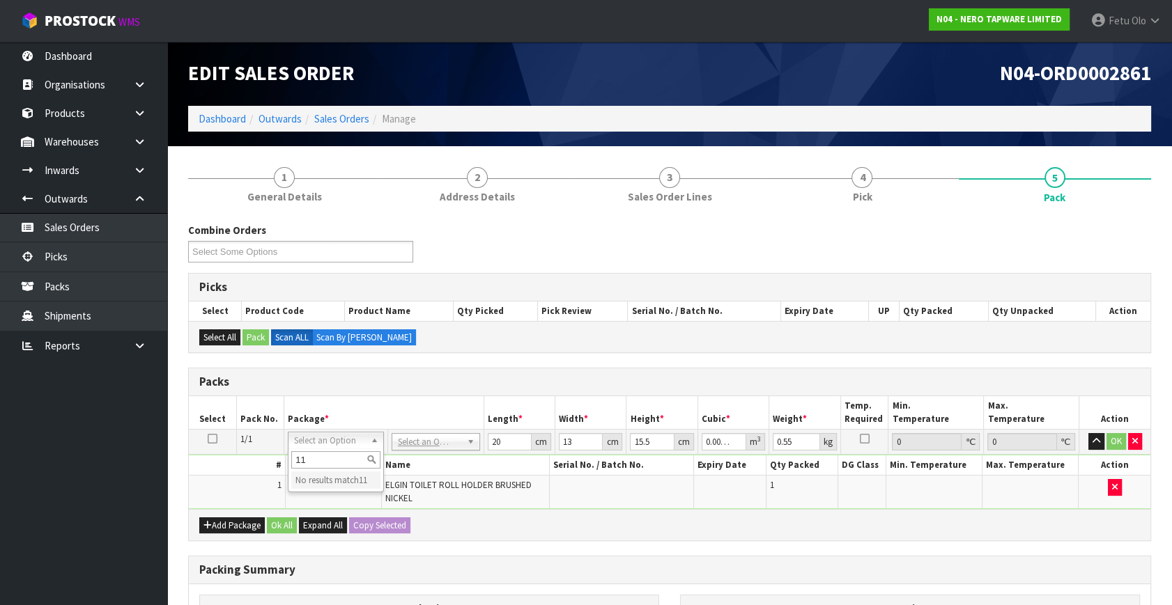
type input "11"
click at [321, 454] on input "text" at bounding box center [335, 459] width 88 height 17
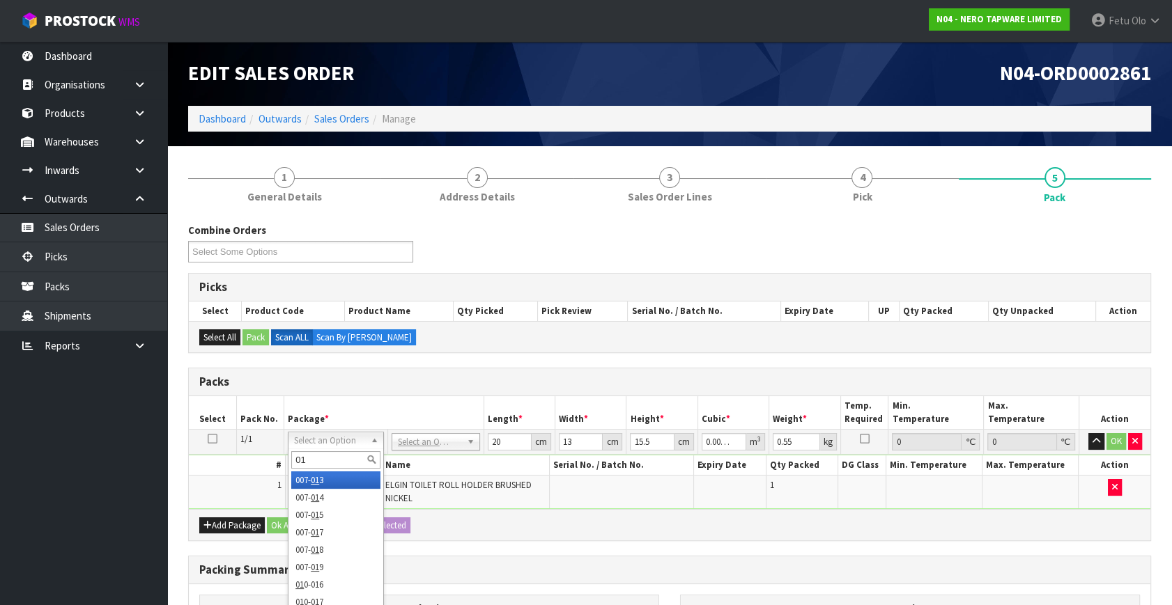
type input "011"
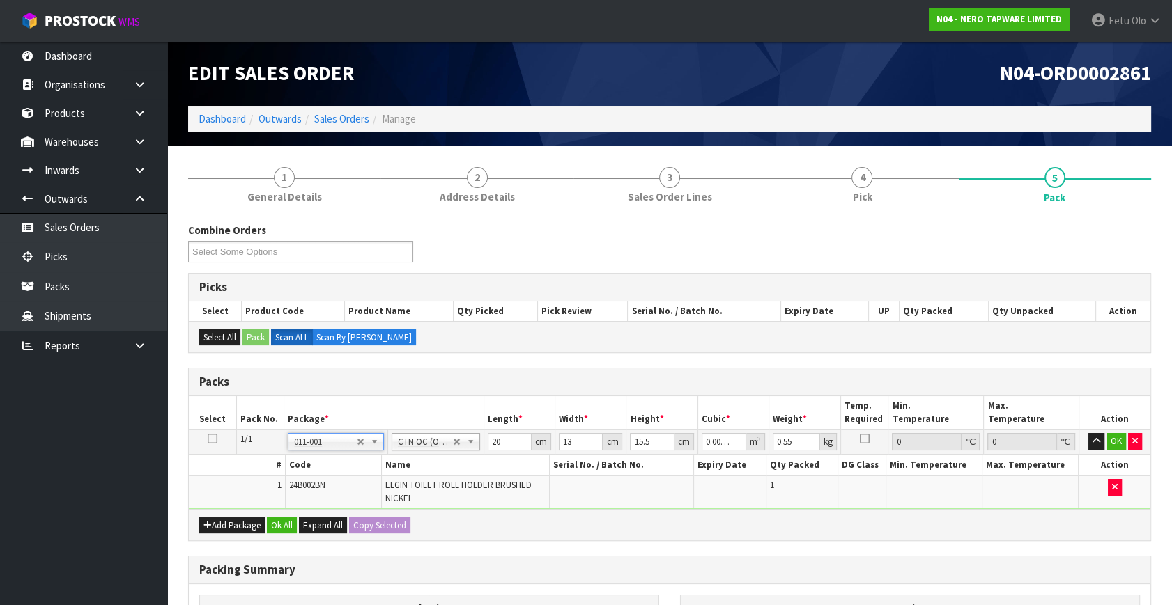
type input "0"
type input "0.35"
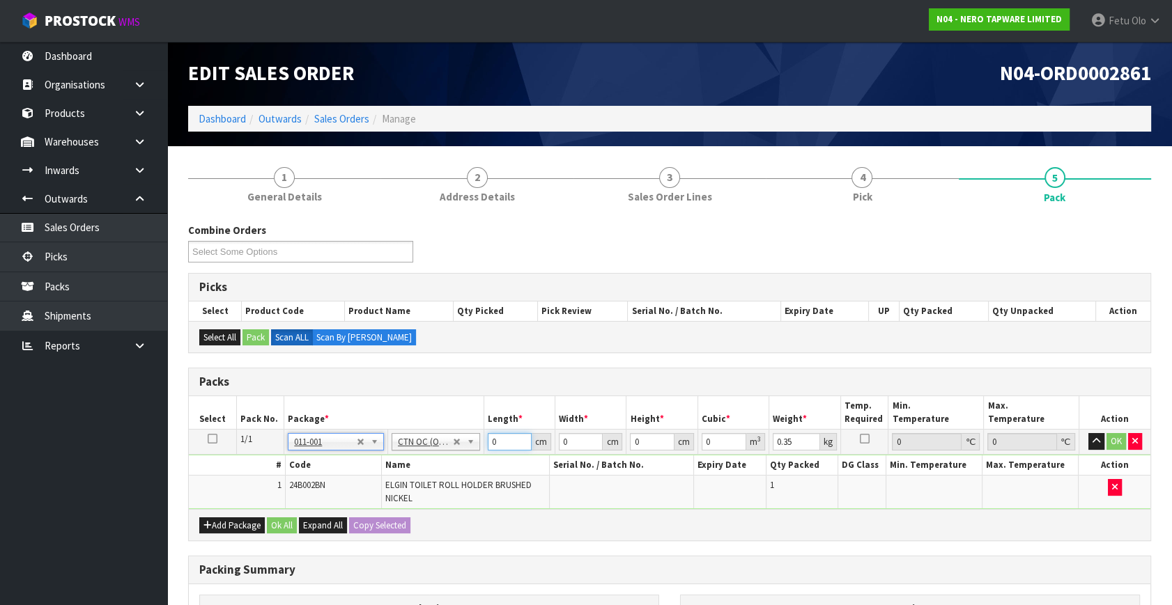
drag, startPoint x: 502, startPoint y: 440, endPoint x: 360, endPoint y: 489, distance: 149.8
click at [360, 489] on tbody "1/1 NONE 007-001 007-002 007-004 007-009 007-013 007-014 007-015 007-017 007-01…" at bounding box center [669, 470] width 961 height 80
type input "16"
type input "14"
type input "1"
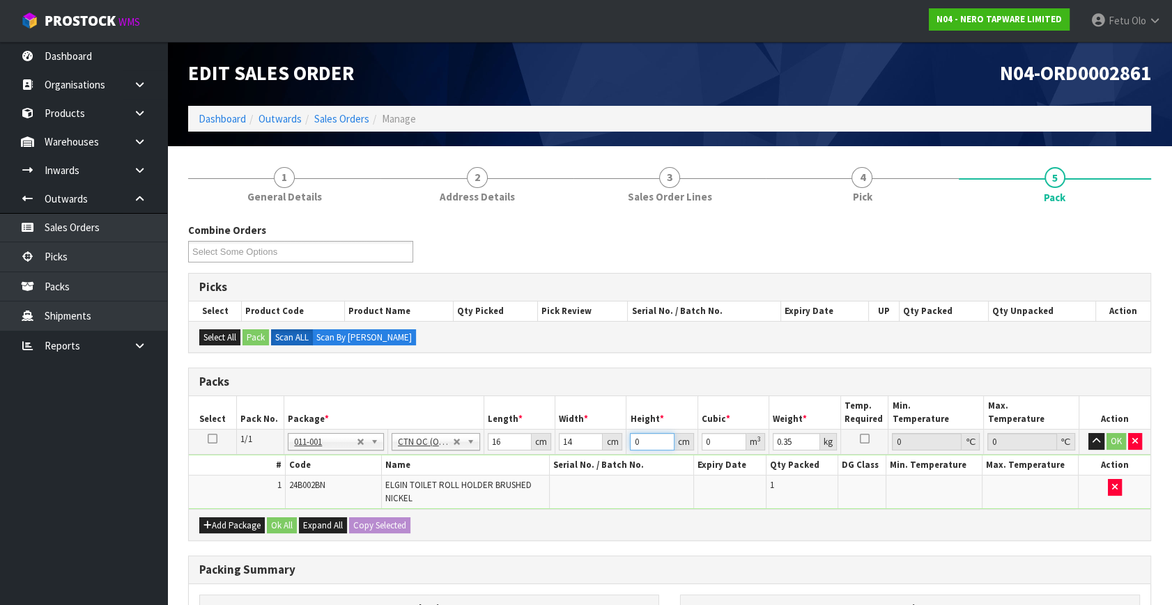
type input "0.000224"
type input "17"
type input "0.003808"
type input "17"
click at [403, 460] on input "text" at bounding box center [436, 459] width 82 height 17
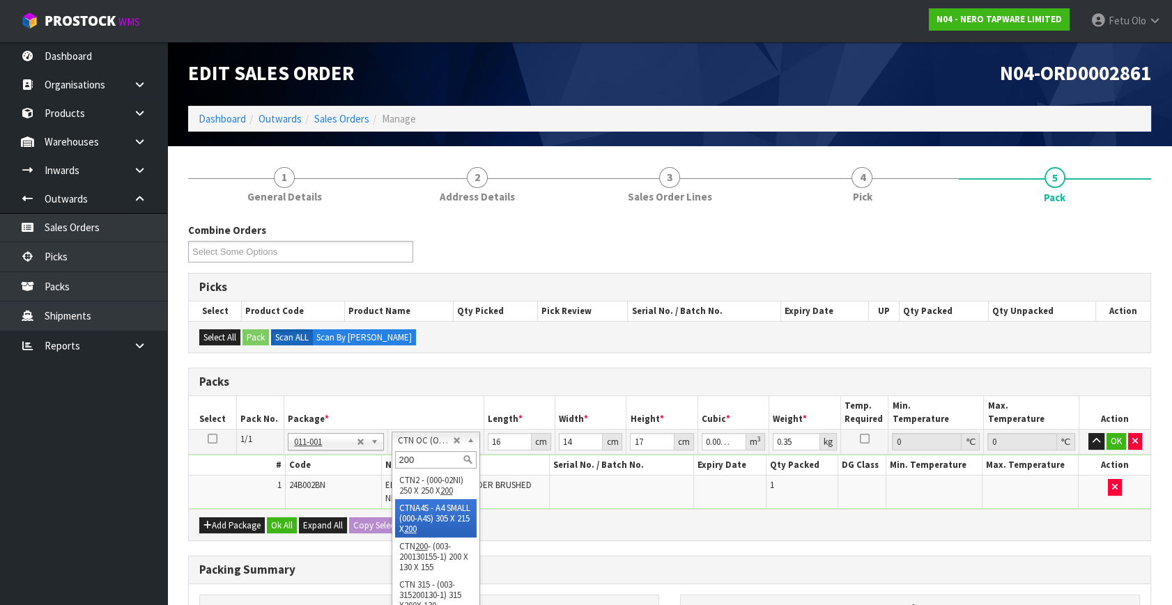
type input "200"
type input "25"
type input "20"
type input "0.0125"
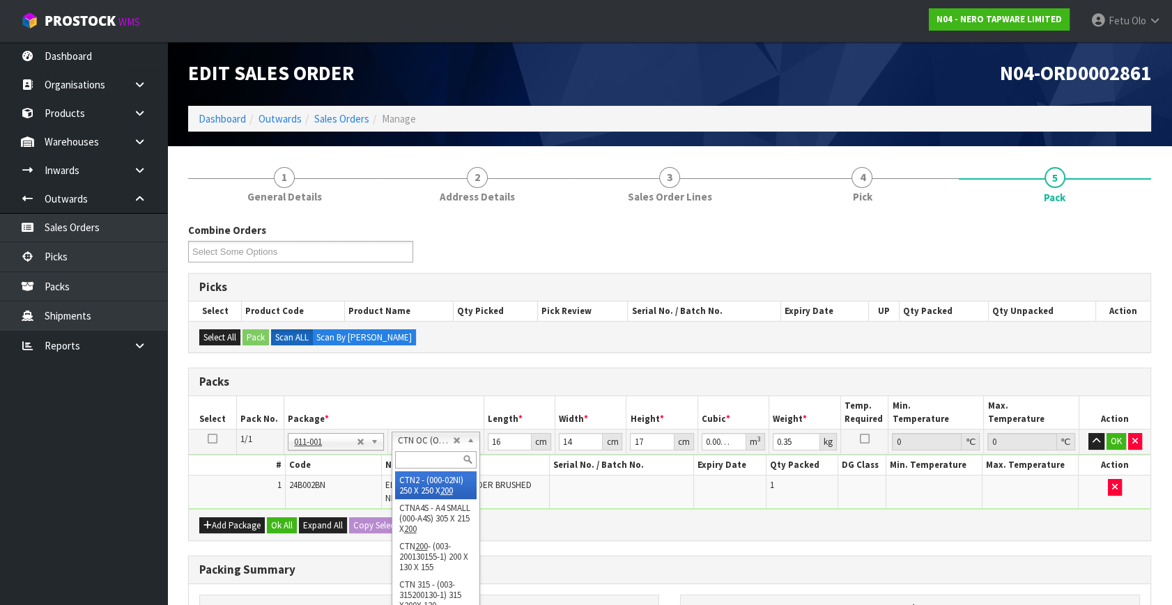
type input "0.55"
drag, startPoint x: 448, startPoint y: 445, endPoint x: 419, endPoint y: 456, distance: 30.7
click at [421, 456] on input "text" at bounding box center [436, 459] width 82 height 17
type input "200"
type input "20"
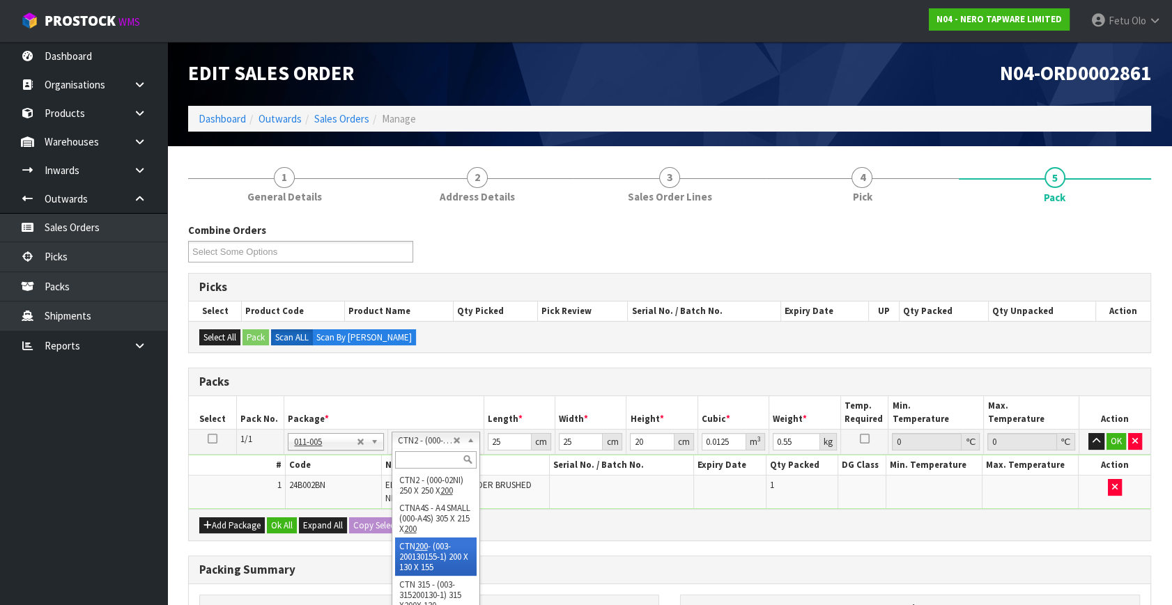
type input "13"
type input "15.5"
type input "0.00403"
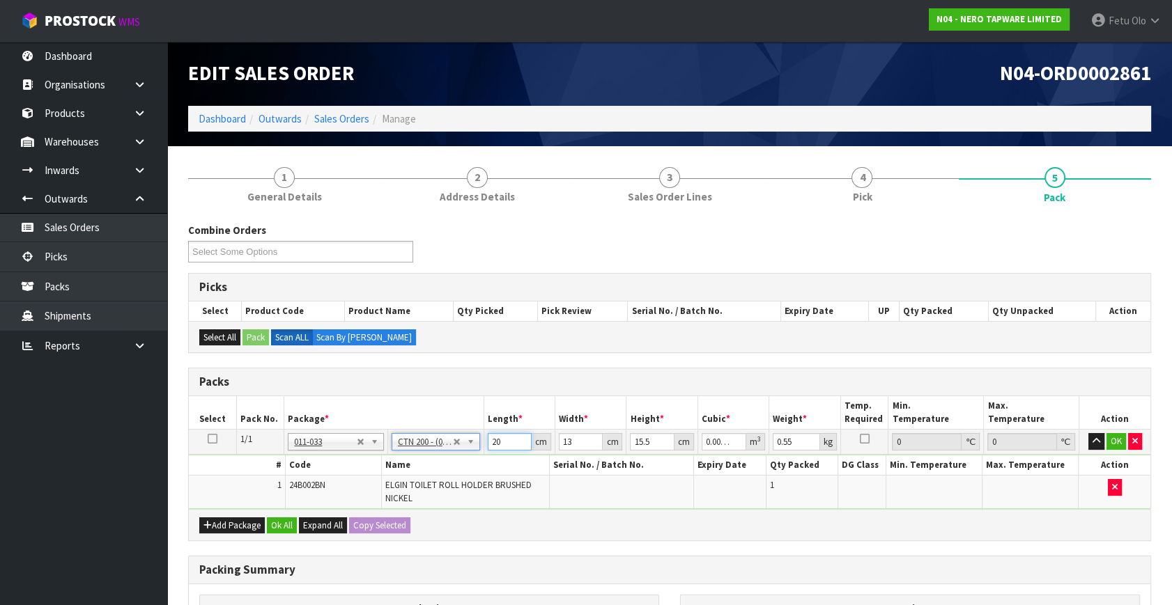
drag, startPoint x: 506, startPoint y: 438, endPoint x: 437, endPoint y: 458, distance: 72.3
click at [437, 458] on tbody "1/1 NONE 007-001 007-002 007-004 007-009 007-013 007-014 007-015 007-017 007-01…" at bounding box center [669, 470] width 961 height 80
type input "2"
type input "0.000403"
type input "21"
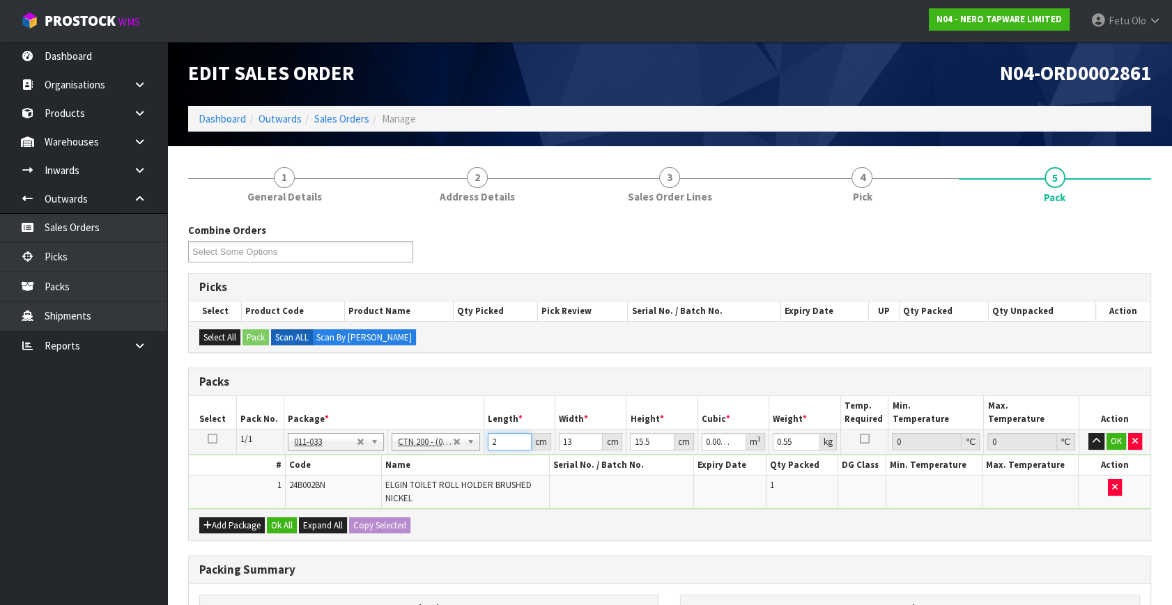
type input "0.004232"
type input "21"
type input "1"
type input "0.000325"
type input "14"
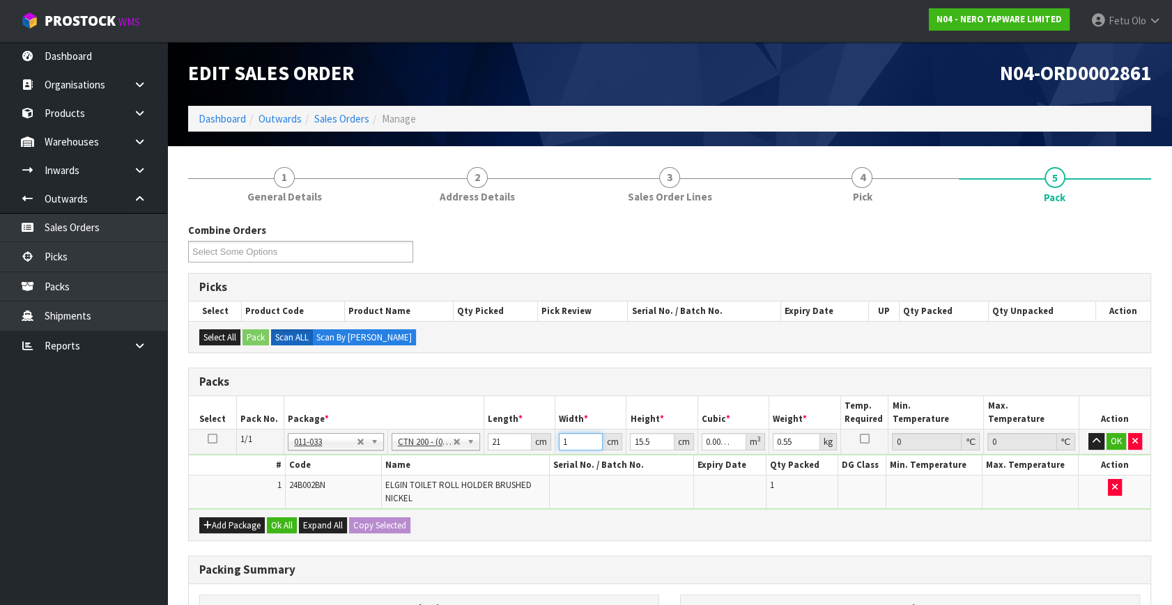
type input "0.004557"
type input "14"
type input "1"
type input "0.000294"
type input "17"
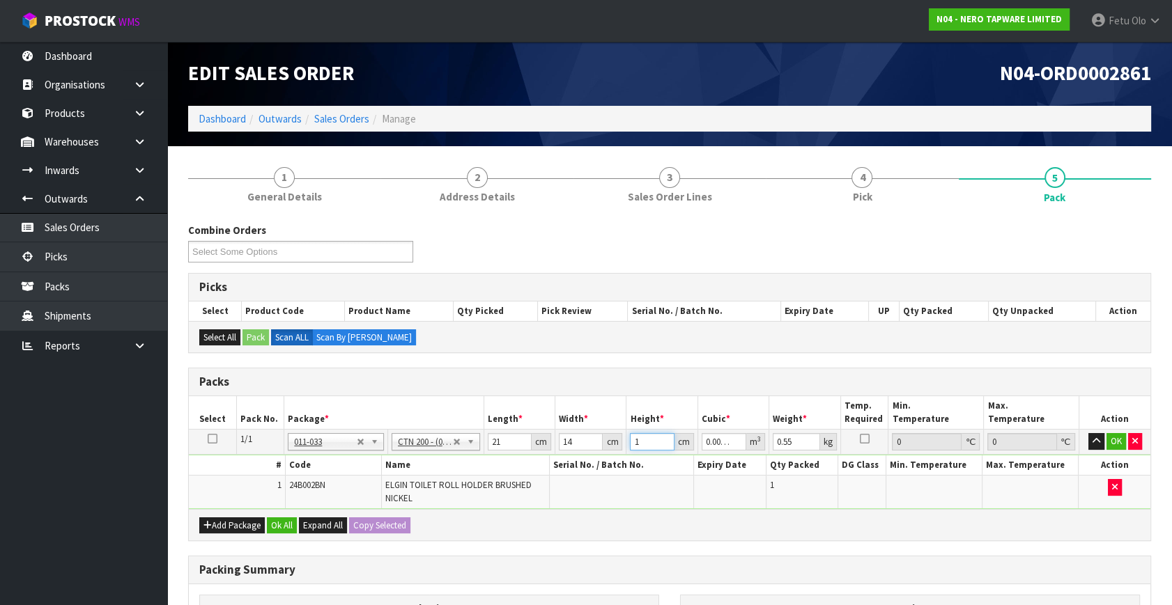
type input "0.004998"
type input "17"
type input "1"
click button "OK" at bounding box center [1116, 441] width 20 height 17
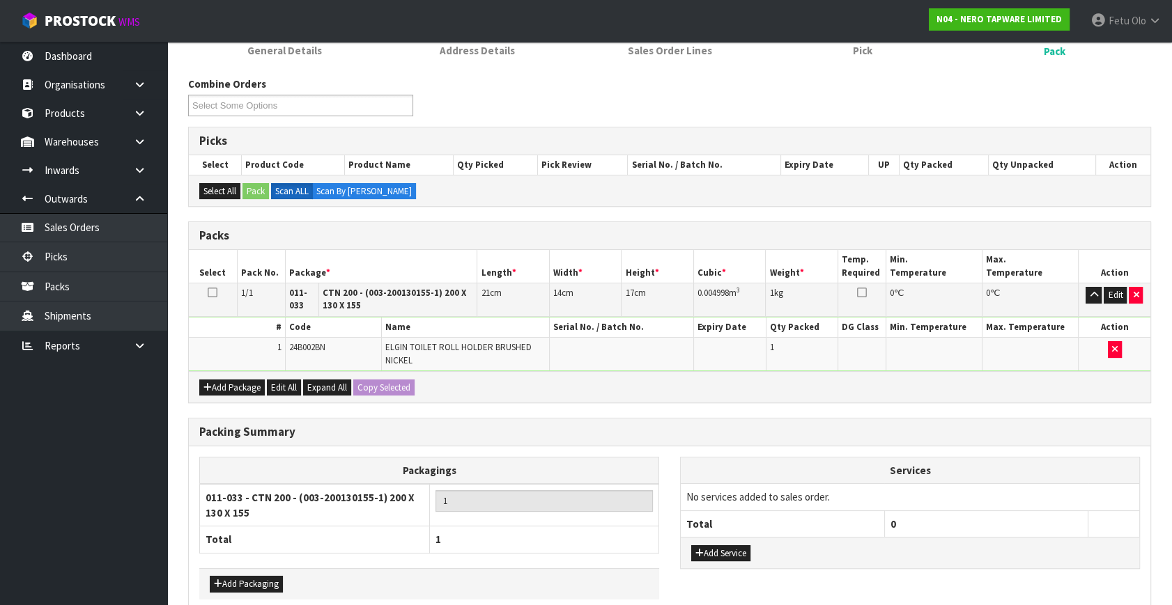
scroll to position [214, 0]
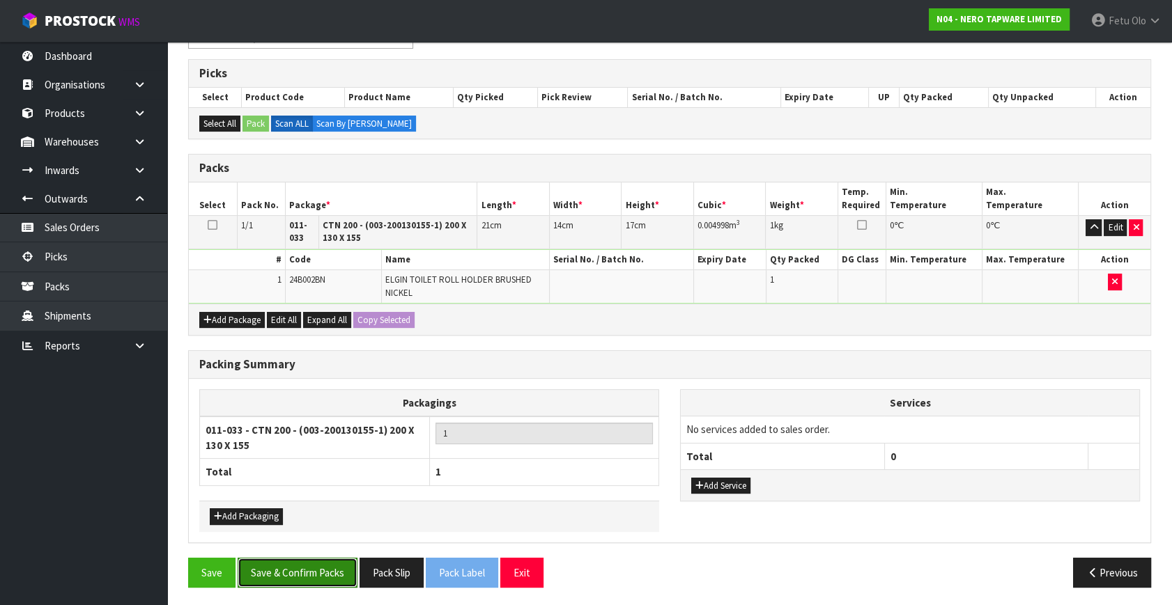
click at [311, 576] on button "Save & Confirm Packs" at bounding box center [298, 573] width 120 height 30
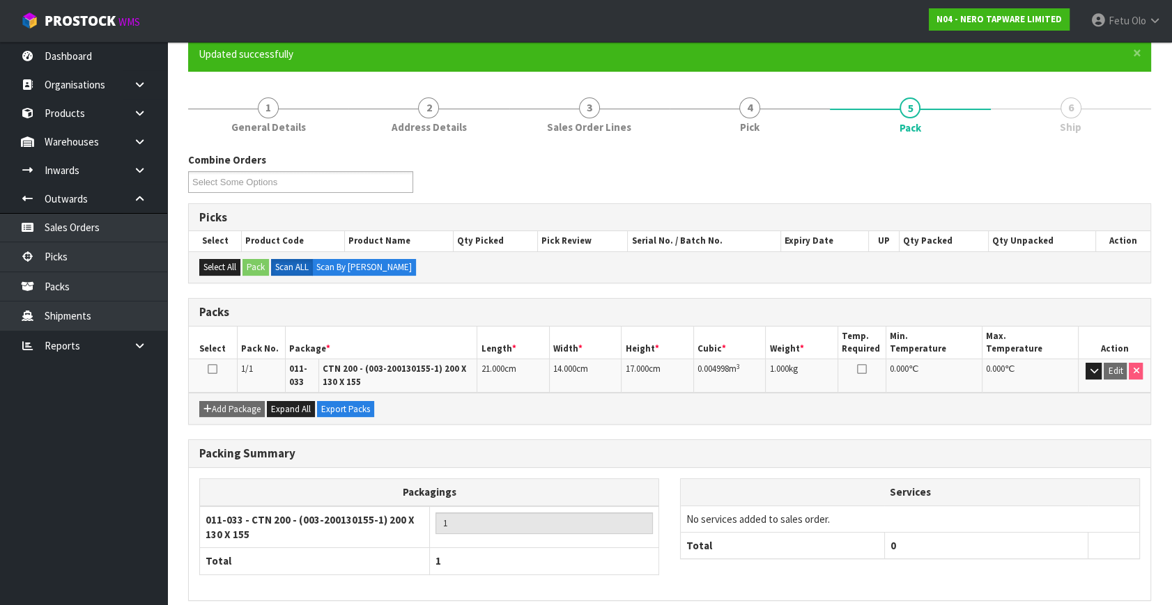
scroll to position [179, 0]
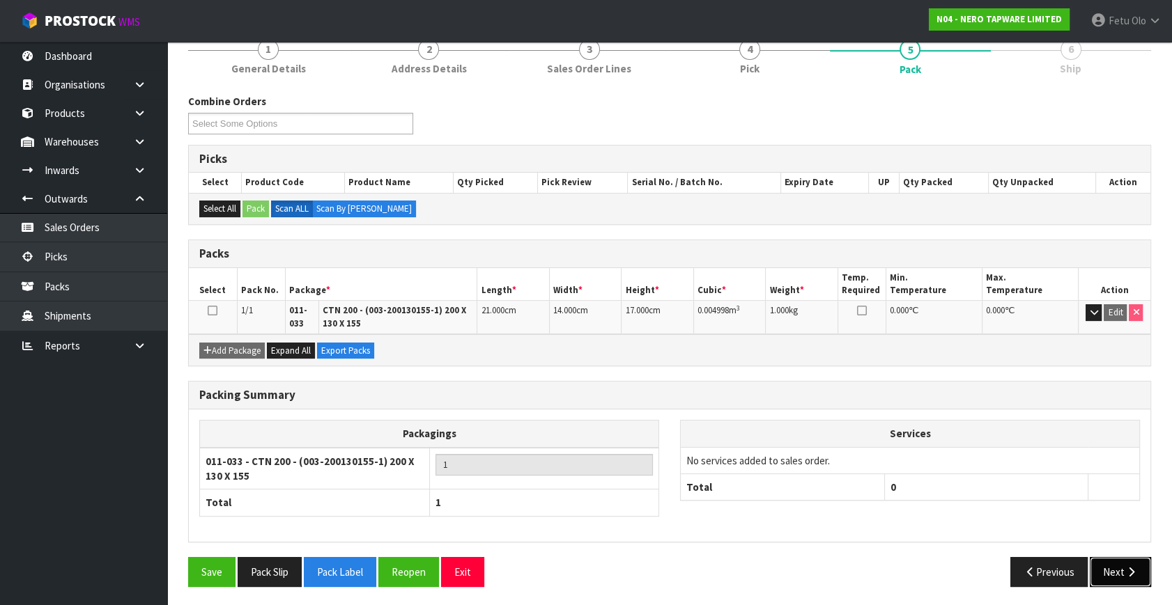
drag, startPoint x: 1117, startPoint y: 568, endPoint x: 1083, endPoint y: 571, distance: 34.3
click at [1110, 570] on button "Next" at bounding box center [1120, 572] width 61 height 30
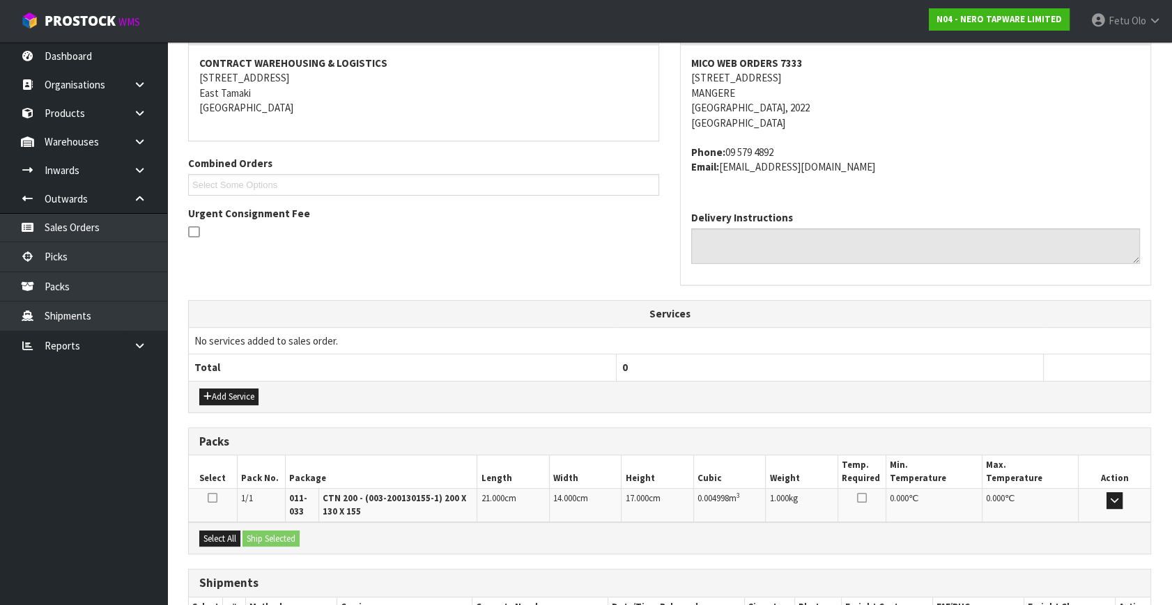
scroll to position [316, 0]
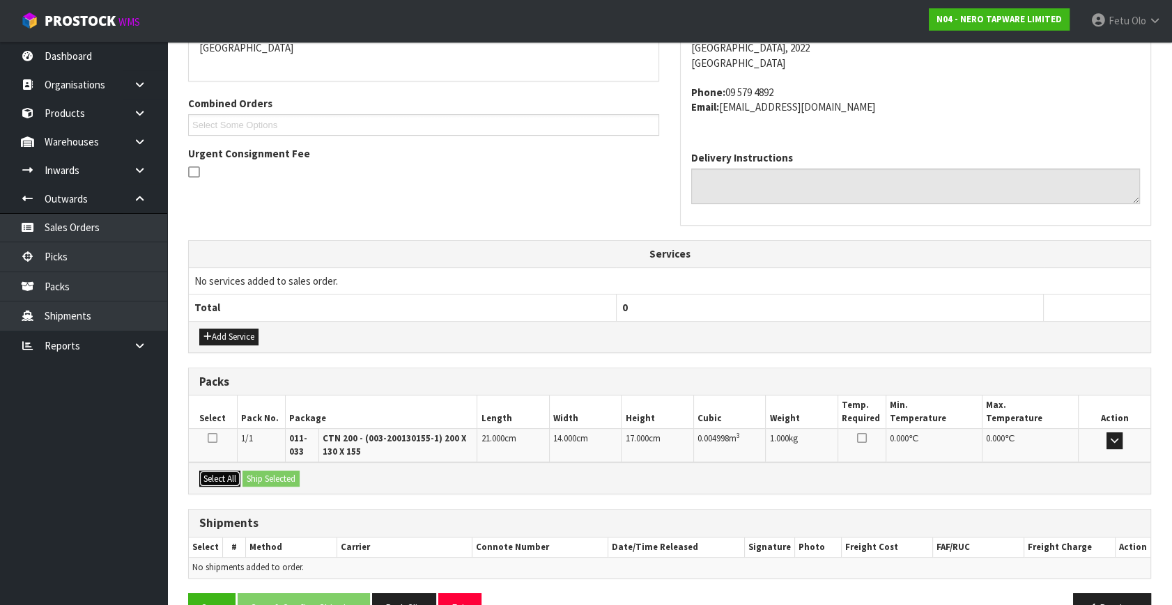
click at [223, 477] on button "Select All" at bounding box center [219, 479] width 41 height 17
click at [265, 480] on button "Ship Selected" at bounding box center [270, 479] width 57 height 17
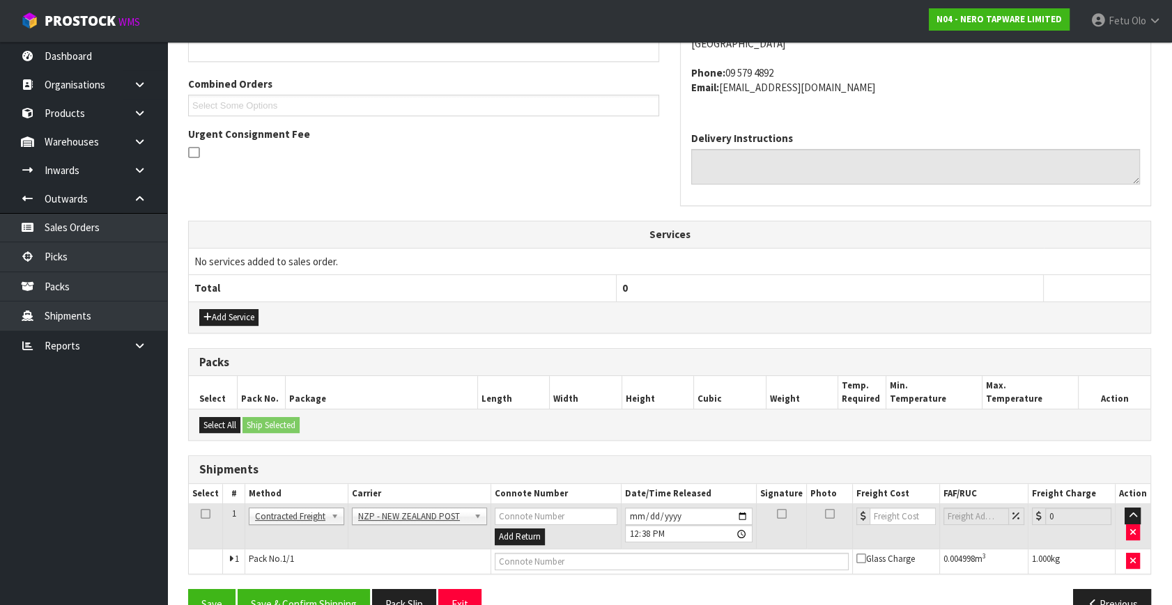
scroll to position [368, 0]
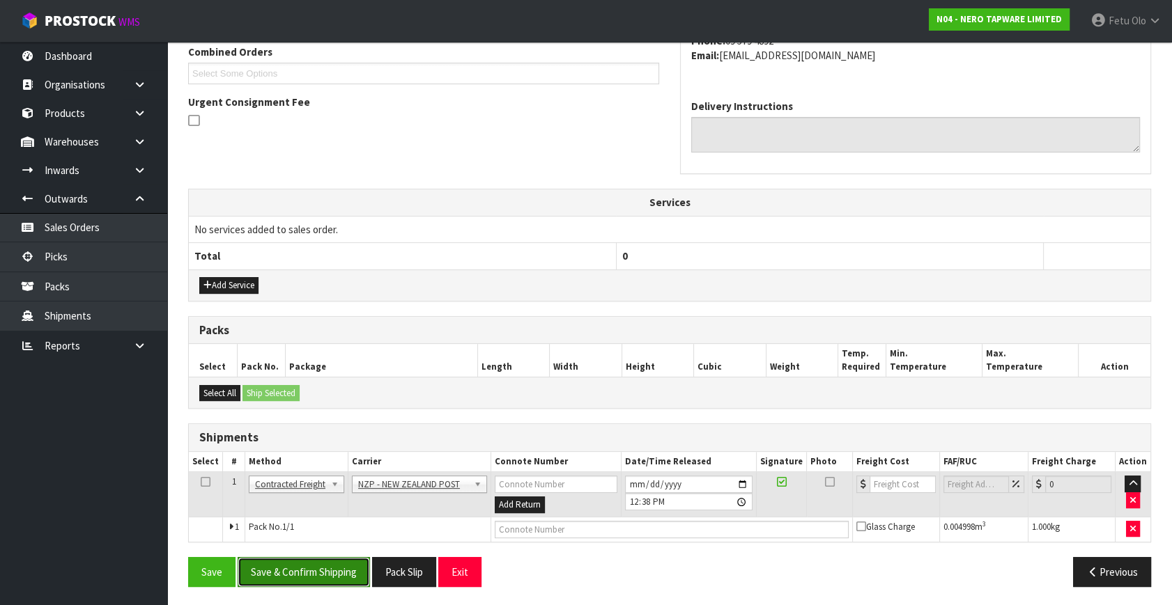
click at [330, 571] on button "Save & Confirm Shipping" at bounding box center [304, 572] width 132 height 30
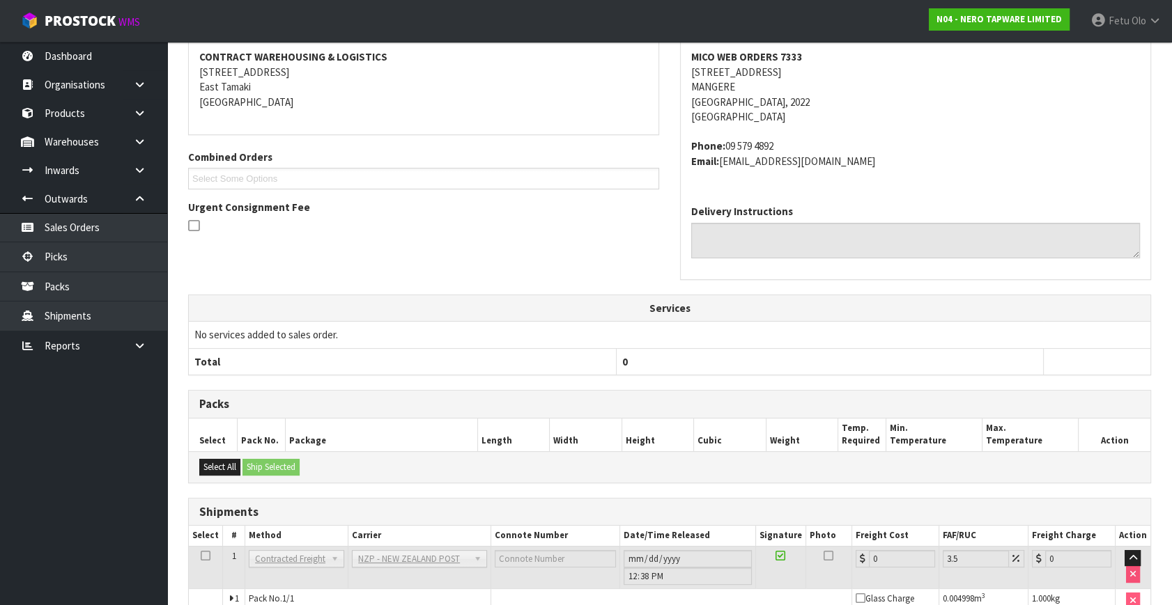
scroll to position [348, 0]
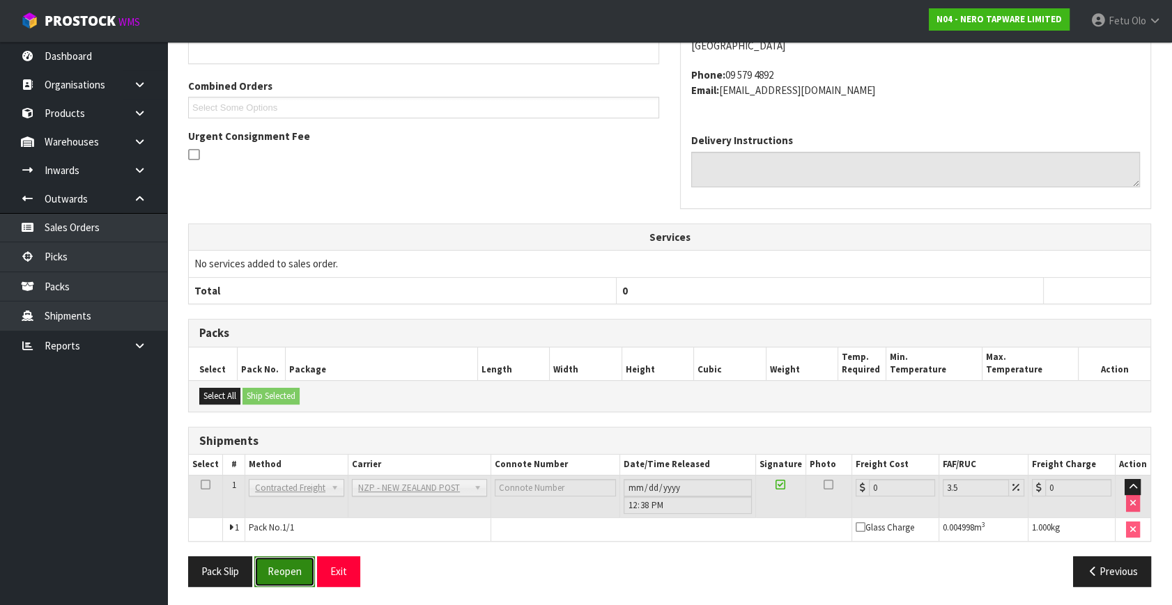
click at [268, 566] on button "Reopen" at bounding box center [284, 572] width 61 height 30
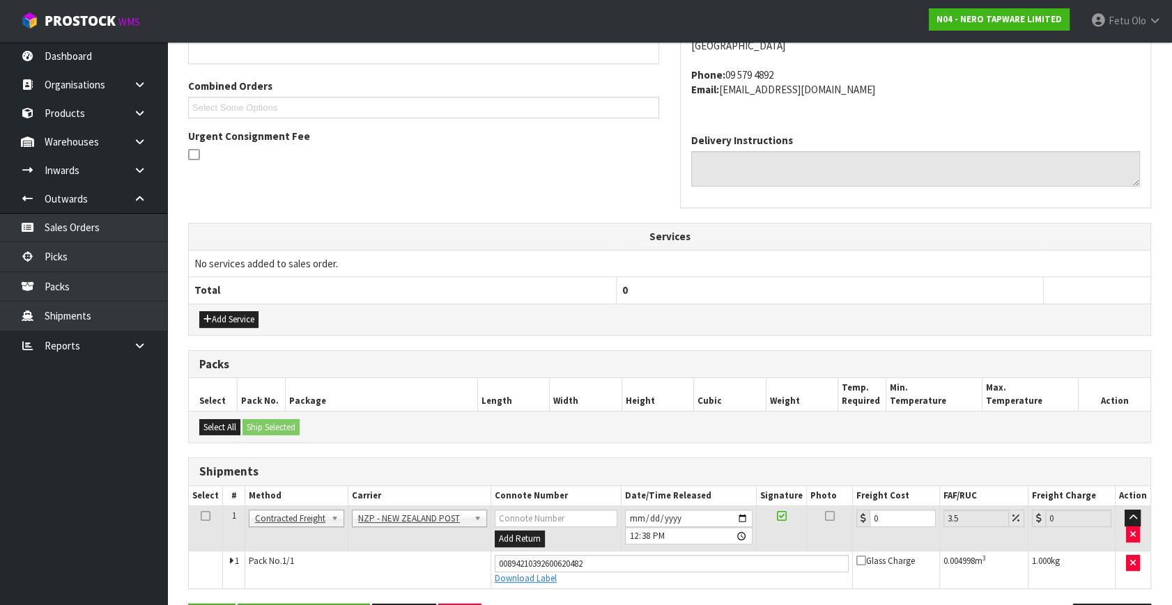
scroll to position [381, 0]
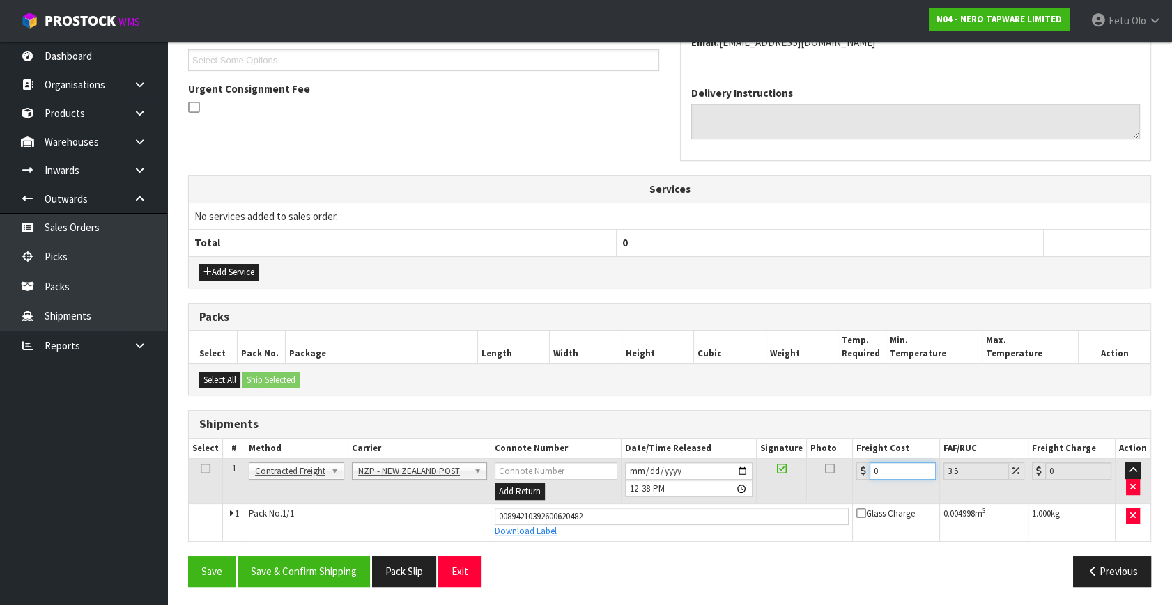
drag, startPoint x: 890, startPoint y: 472, endPoint x: 695, endPoint y: 509, distance: 197.7
click at [695, 509] on tbody "1 Client Local Pickup Customer Local Pickup Company Freight Contracted Freight …" at bounding box center [669, 500] width 961 height 82
type input "4"
type input "4.14"
type input "4.3"
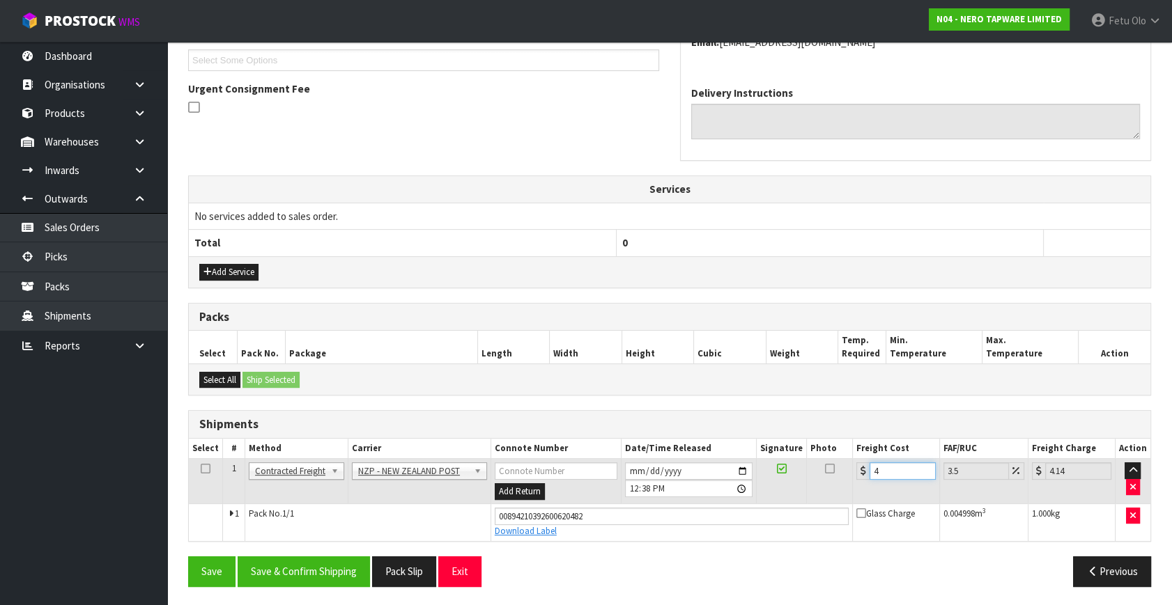
type input "4.45"
type input "4.33"
type input "4.48"
type input "4.33"
click at [280, 571] on button "Save & Confirm Shipping" at bounding box center [304, 572] width 132 height 30
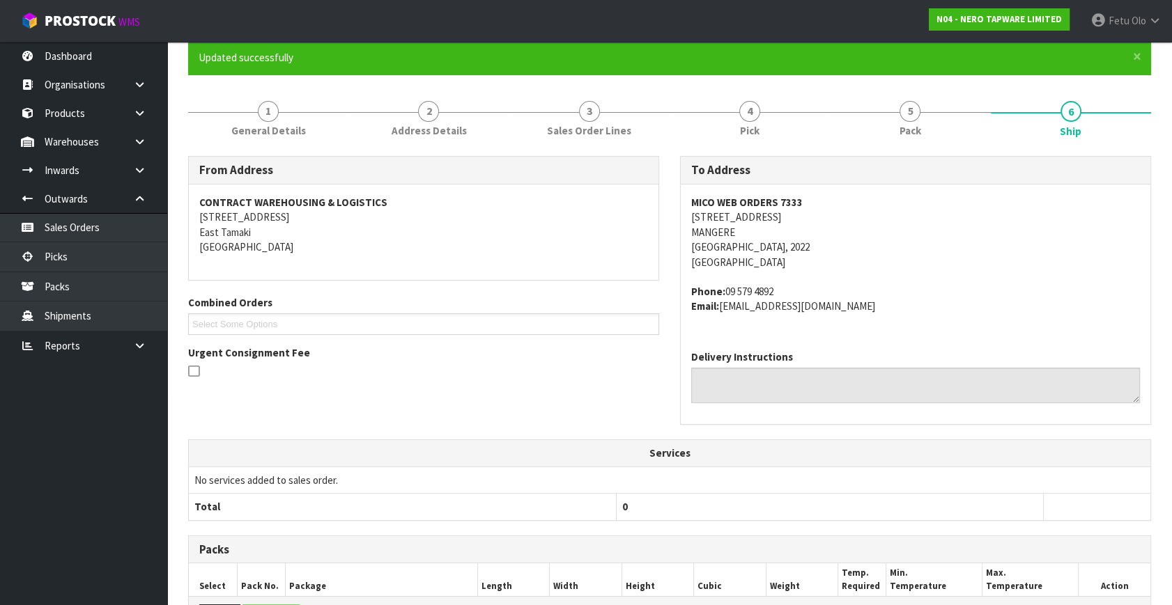
scroll to position [316, 0]
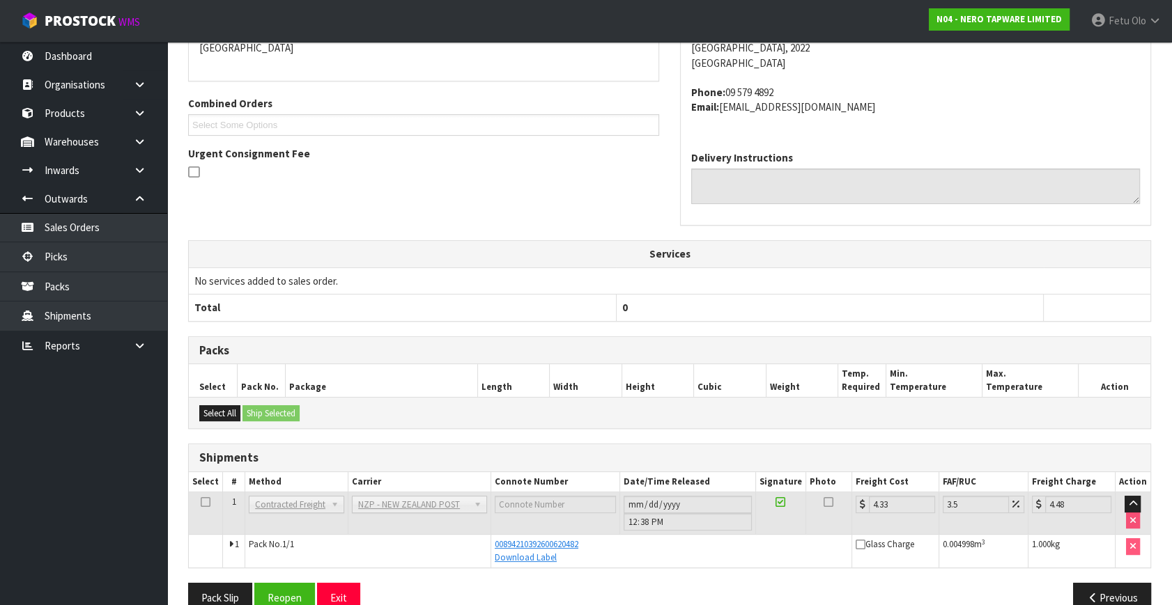
click at [1051, 325] on div "From Address CONTRACT WAREHOUSING & LOGISTICS 17 Allens Road East Tamaki Auckla…" at bounding box center [669, 290] width 963 height 667
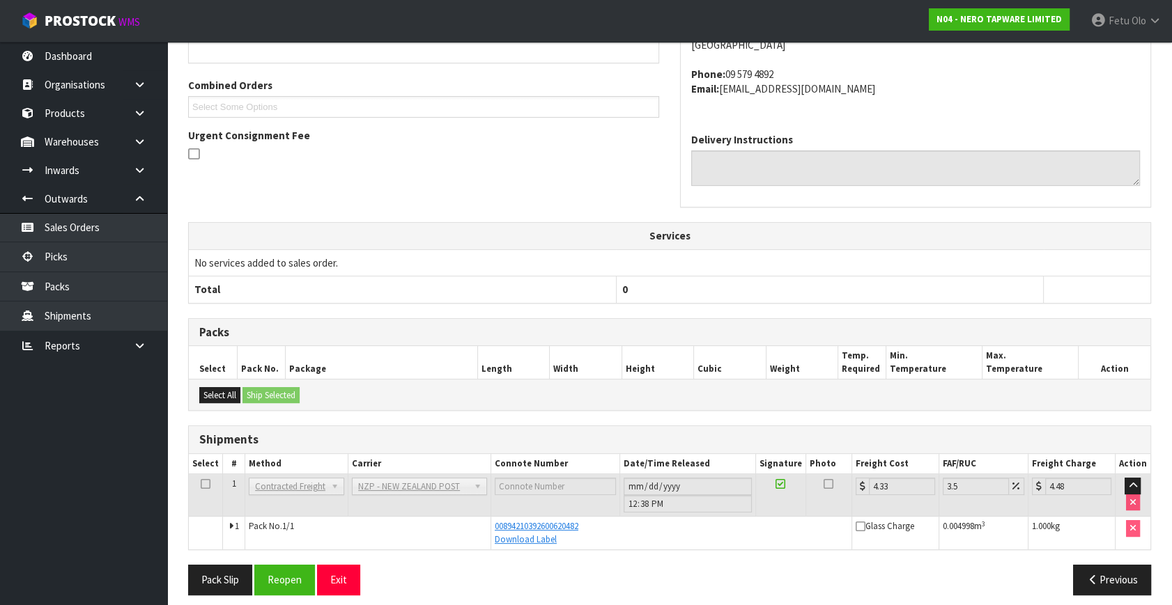
scroll to position [343, 0]
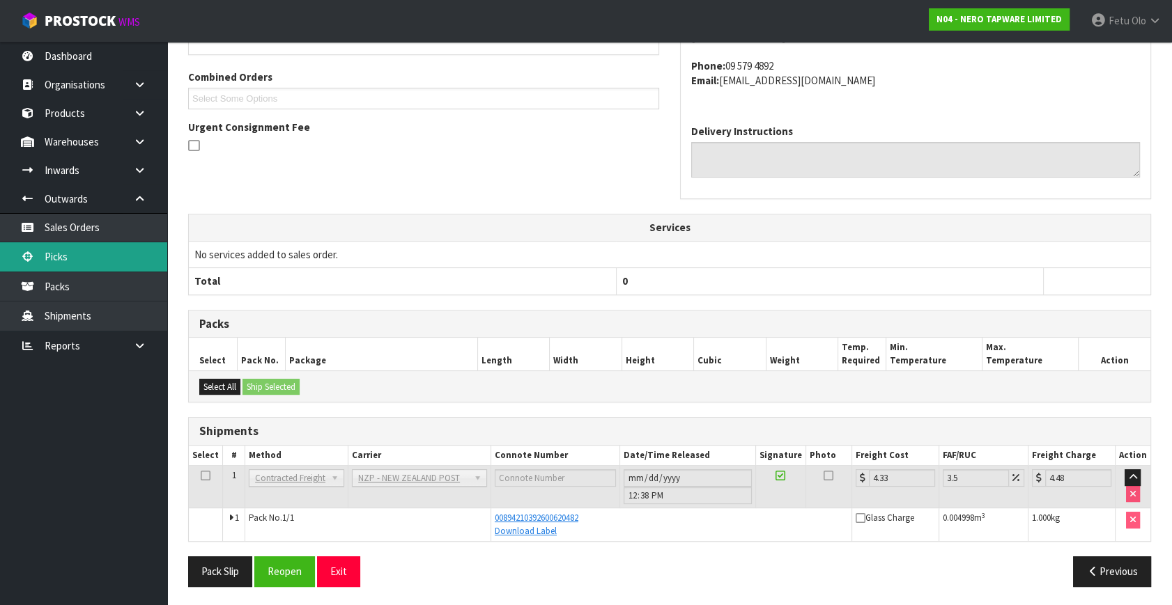
click at [64, 261] on link "Picks" at bounding box center [83, 256] width 167 height 29
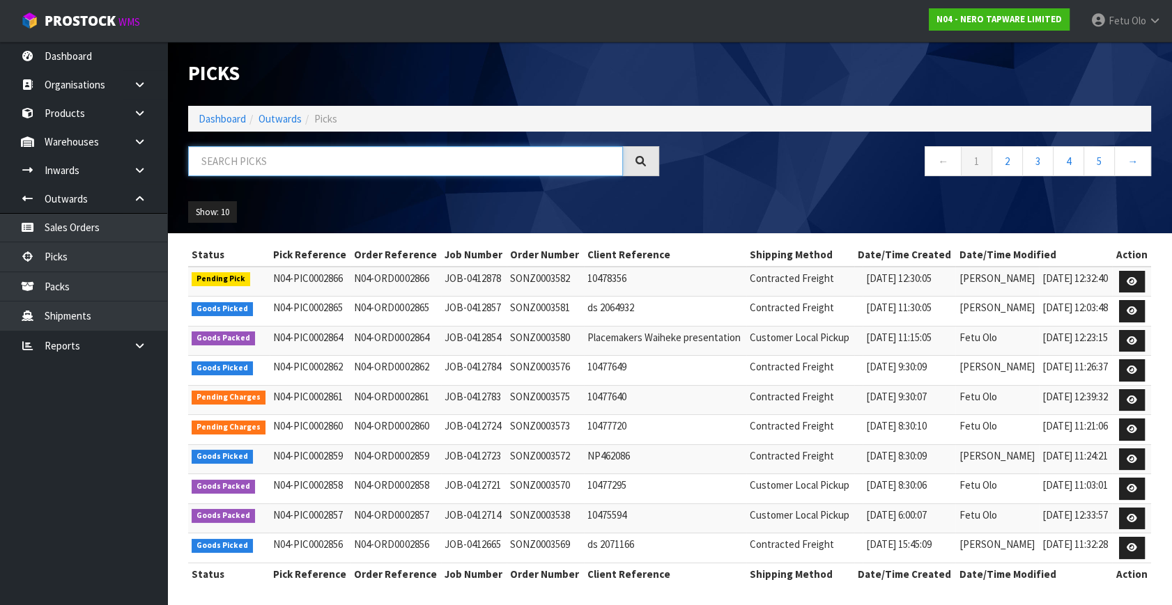
click at [343, 153] on input "text" at bounding box center [405, 161] width 435 height 30
type input "002855"
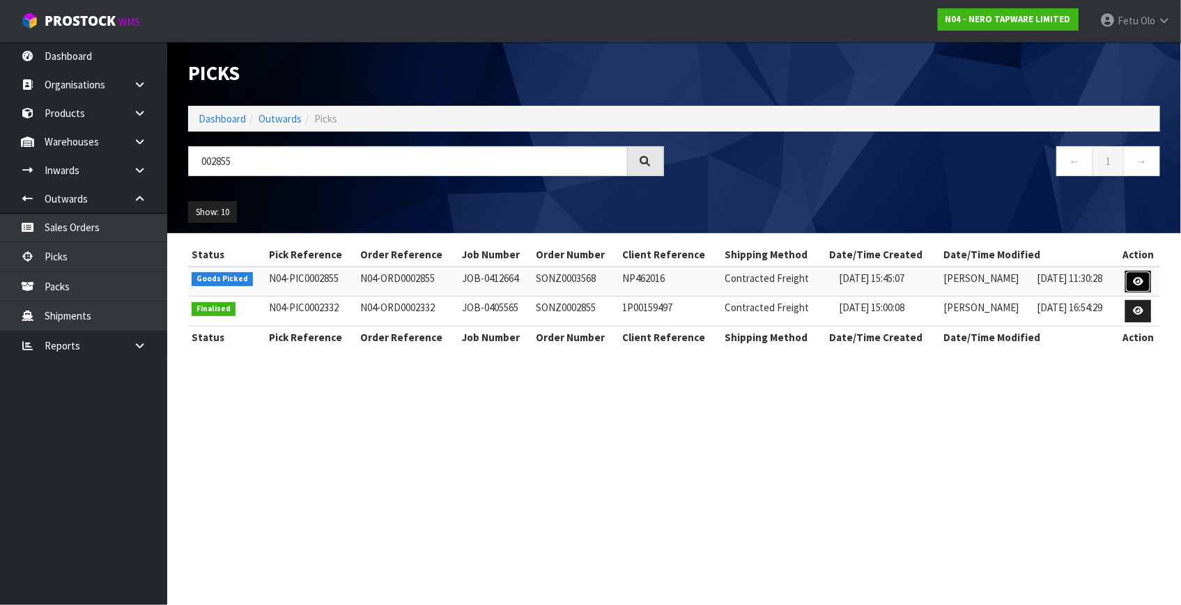
click at [1127, 282] on link at bounding box center [1138, 282] width 26 height 22
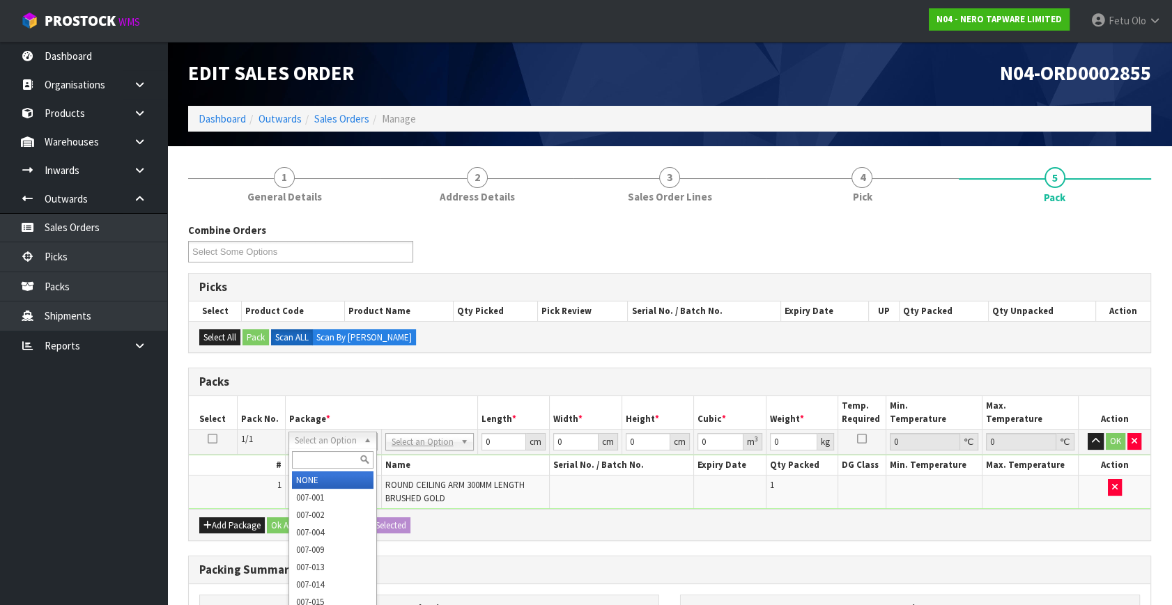
click at [330, 469] on div at bounding box center [332, 460] width 87 height 23
click at [339, 451] on input "text" at bounding box center [333, 459] width 82 height 17
type input "011"
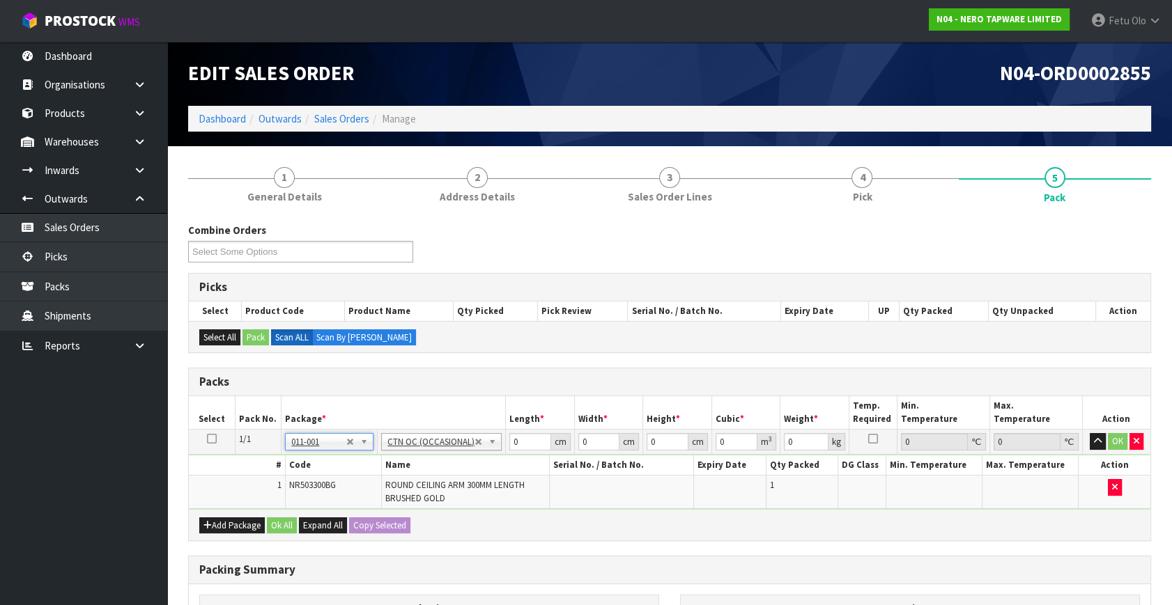
type input "0.3"
click at [479, 449] on tr "1/1 NONE 007-001 007-002 007-004 007-009 007-013 007-014 007-015 007-017 007-01…" at bounding box center [669, 442] width 961 height 25
type input "37"
type input "25"
type input "6"
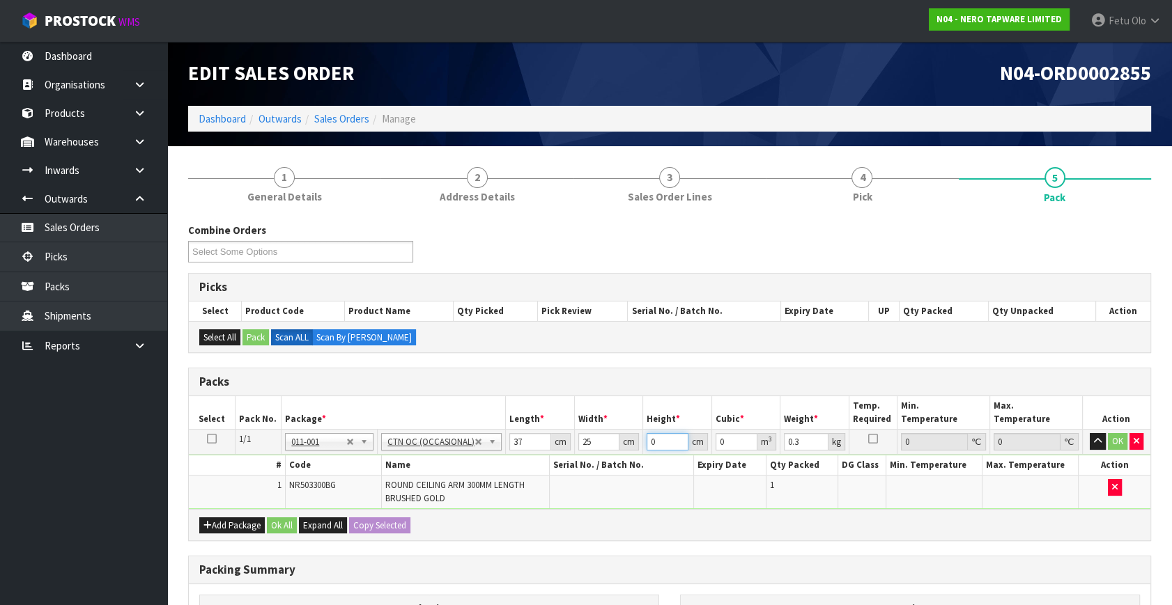
type input "0.00555"
type input "6"
type input "1"
click button "OK" at bounding box center [1118, 441] width 20 height 17
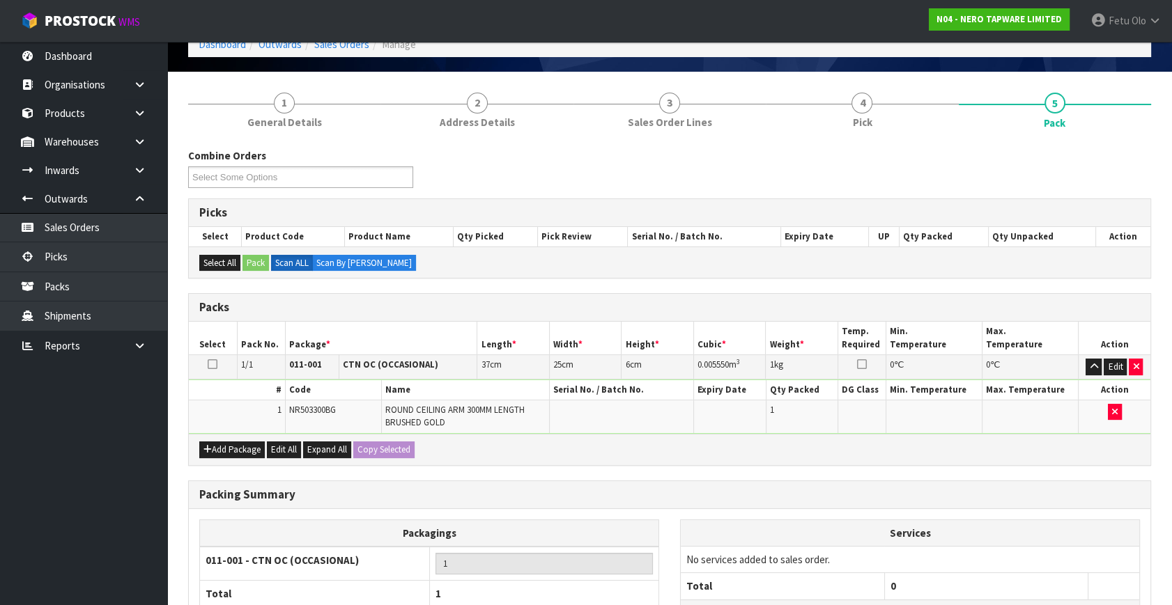
scroll to position [196, 0]
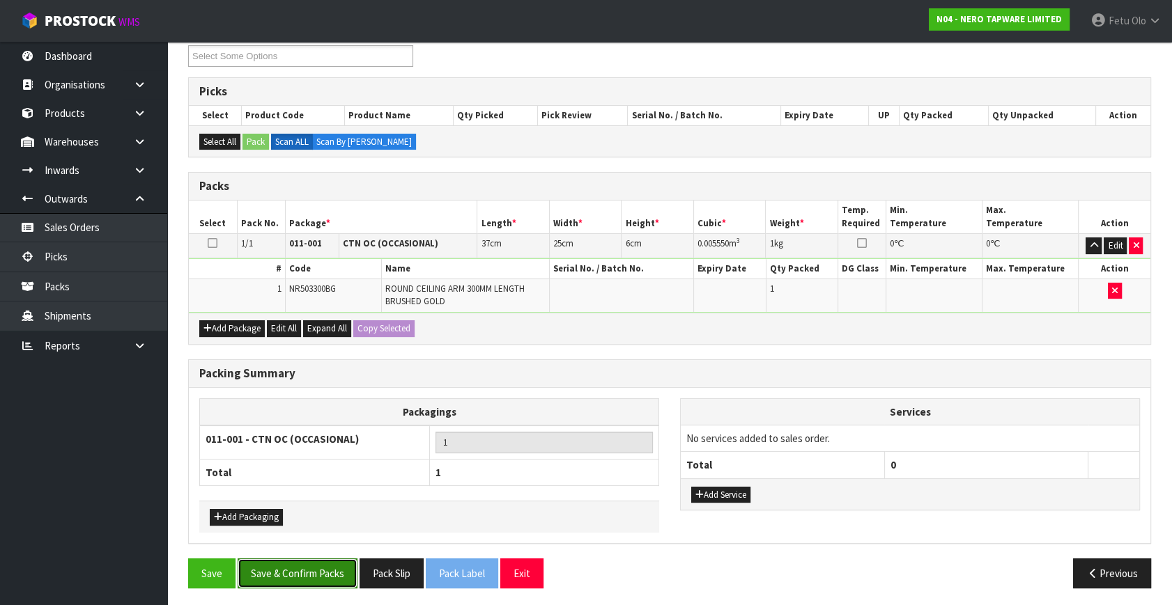
click at [260, 569] on button "Save & Confirm Packs" at bounding box center [298, 574] width 120 height 30
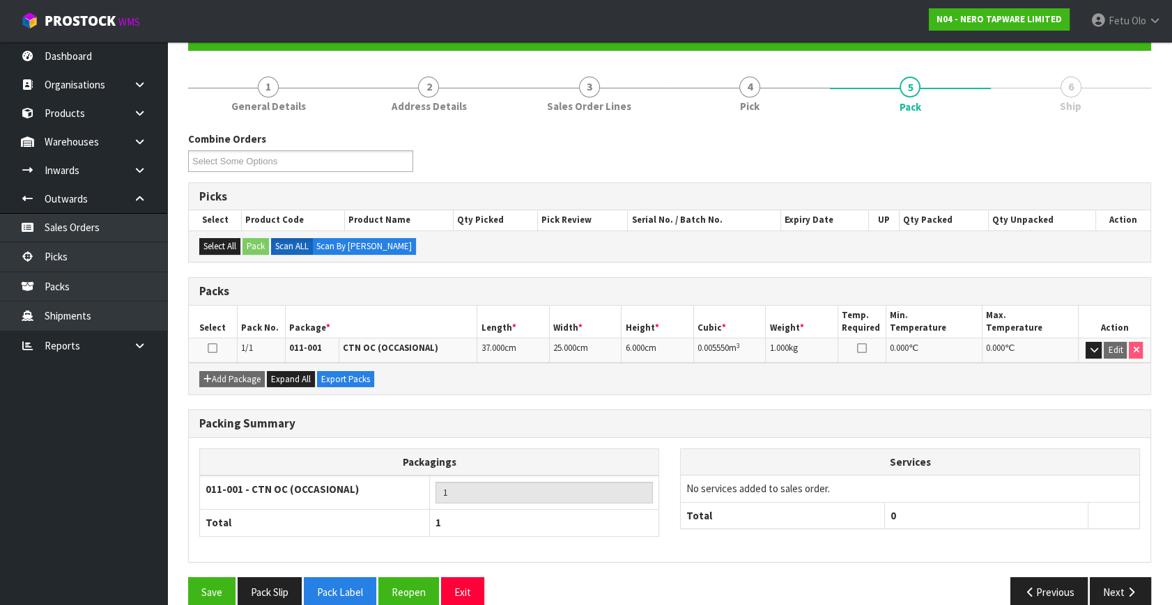
scroll to position [161, 0]
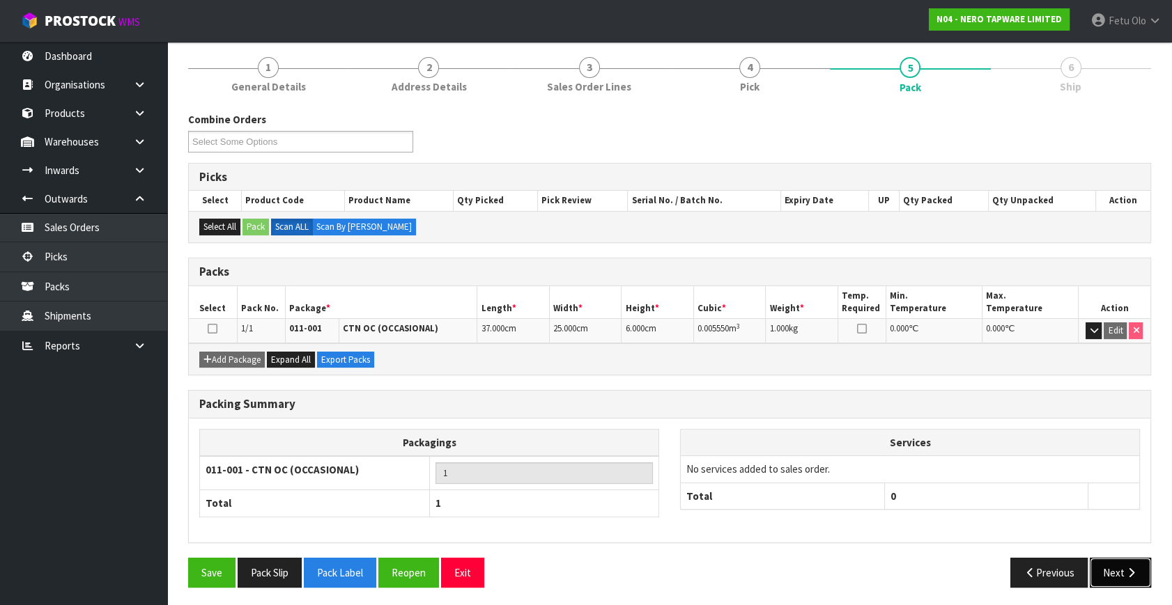
click at [1121, 559] on button "Next" at bounding box center [1120, 573] width 61 height 30
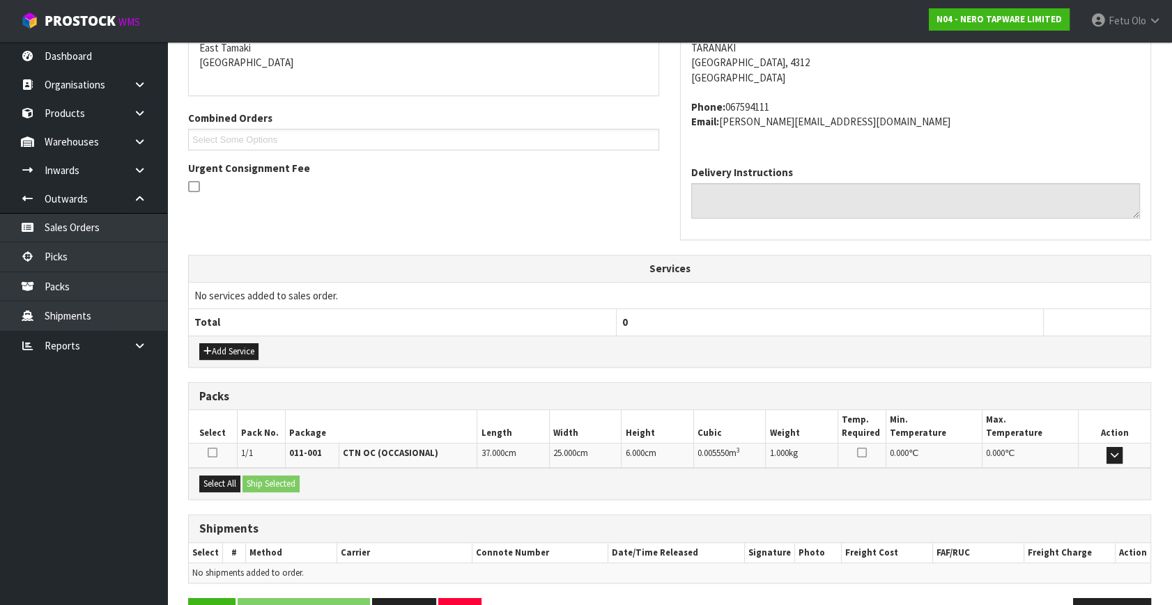
scroll to position [343, 0]
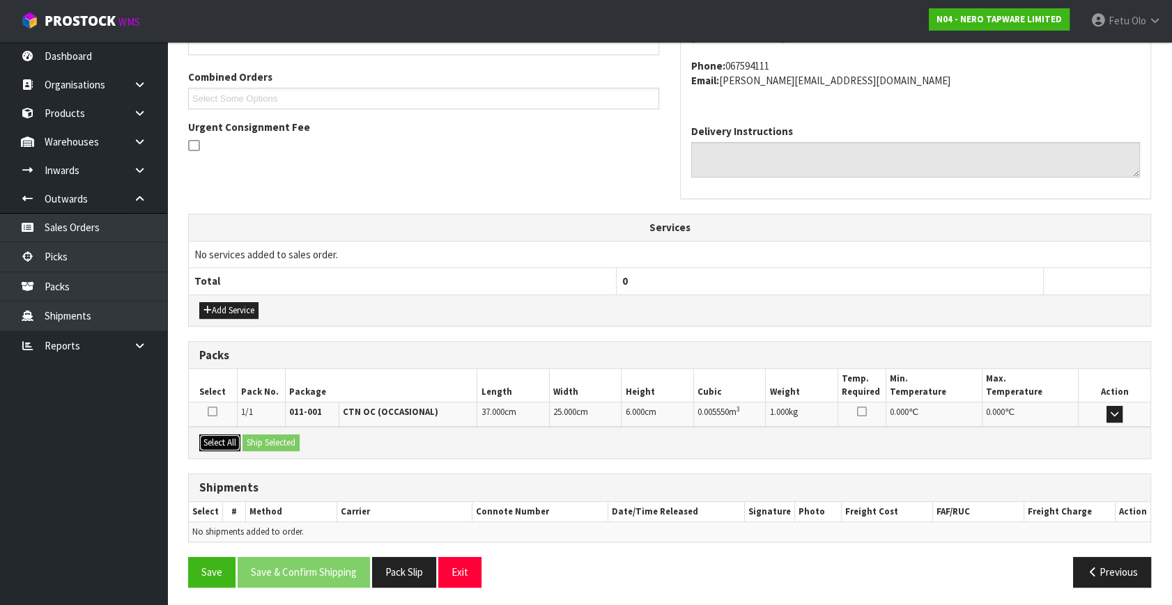
drag, startPoint x: 229, startPoint y: 442, endPoint x: 272, endPoint y: 440, distance: 43.9
click at [236, 442] on button "Select All" at bounding box center [219, 443] width 41 height 17
click at [273, 440] on button "Ship Selected" at bounding box center [270, 443] width 57 height 17
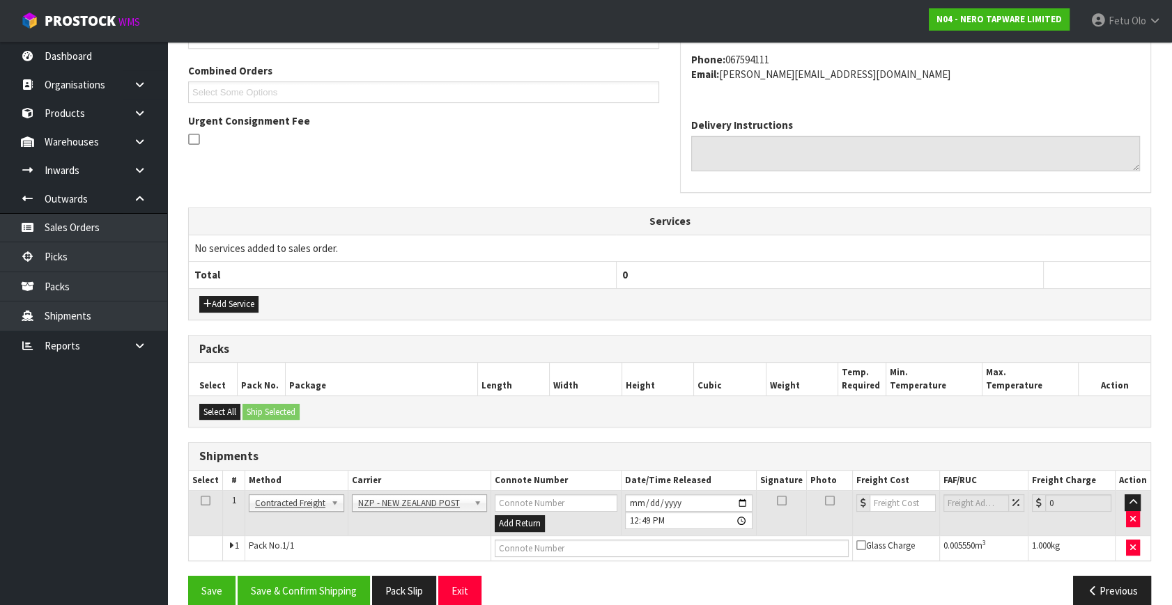
scroll to position [368, 0]
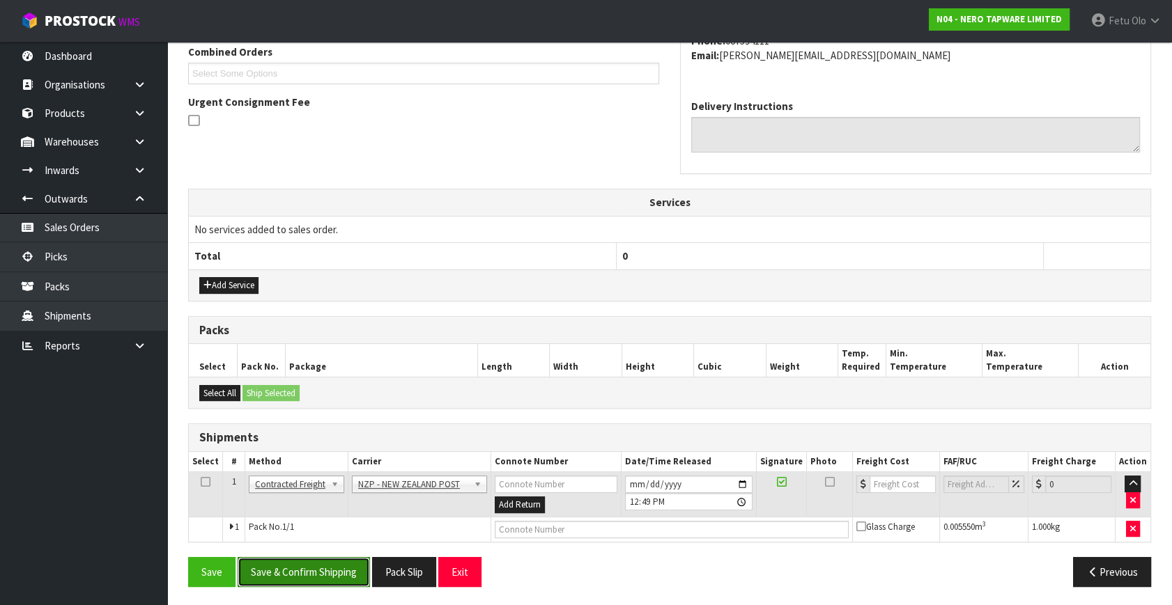
click at [341, 571] on button "Save & Confirm Shipping" at bounding box center [304, 572] width 132 height 30
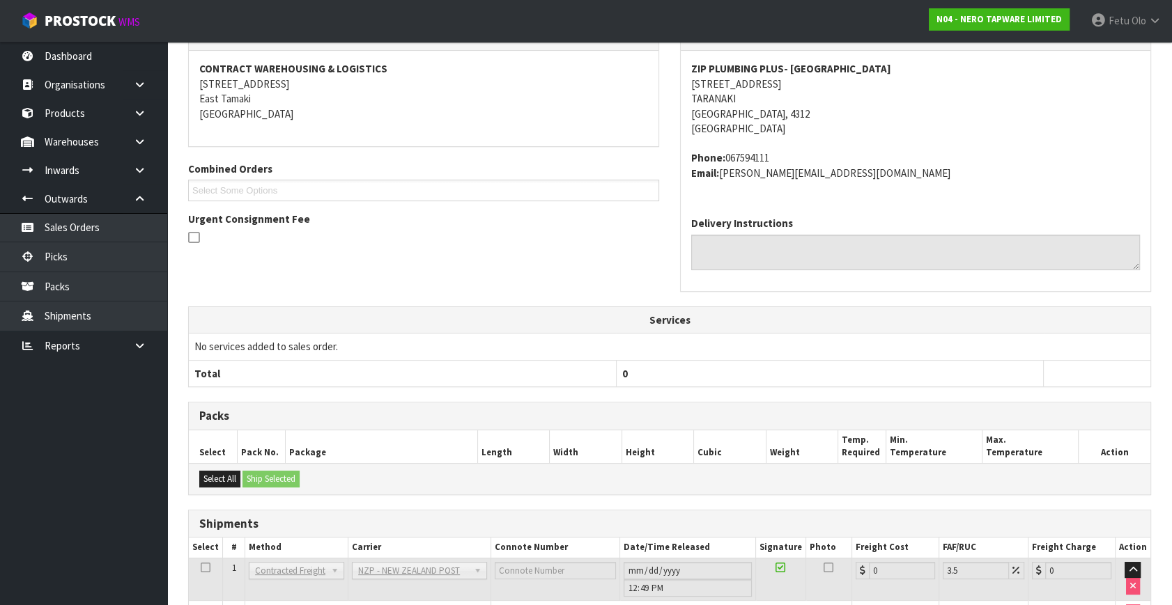
scroll to position [348, 0]
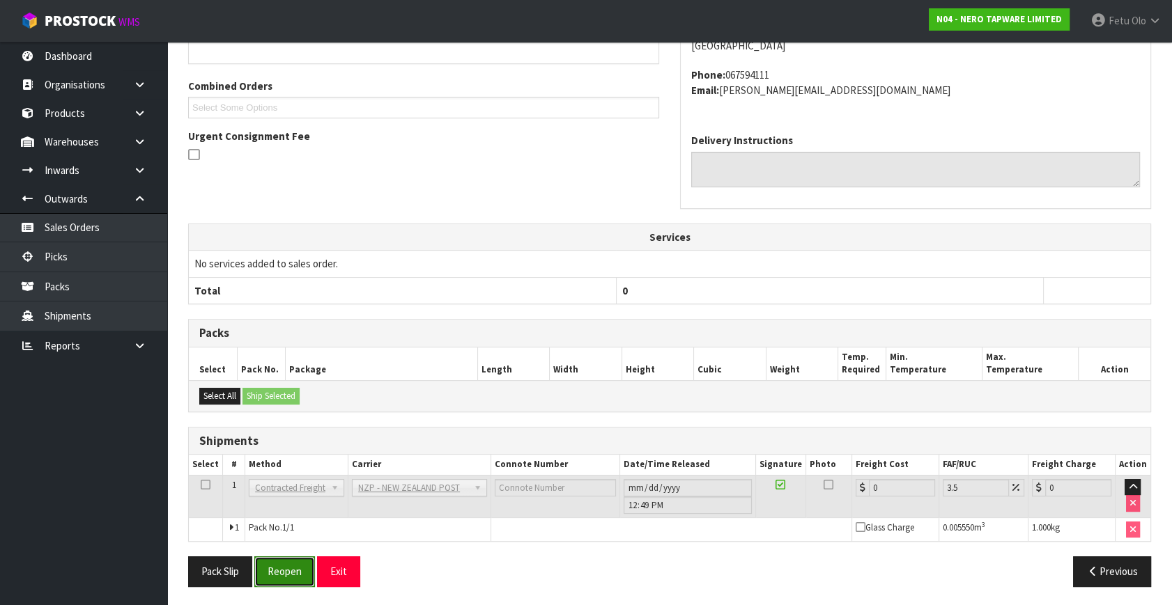
drag, startPoint x: 302, startPoint y: 574, endPoint x: 293, endPoint y: 576, distance: 9.3
click at [302, 574] on button "Reopen" at bounding box center [284, 572] width 61 height 30
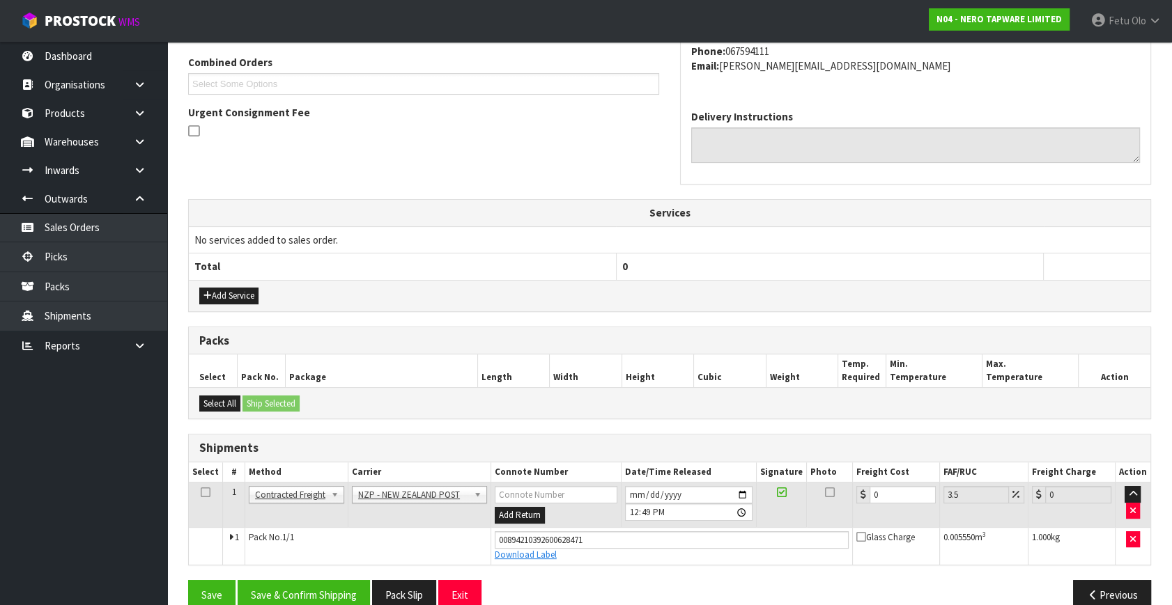
scroll to position [381, 0]
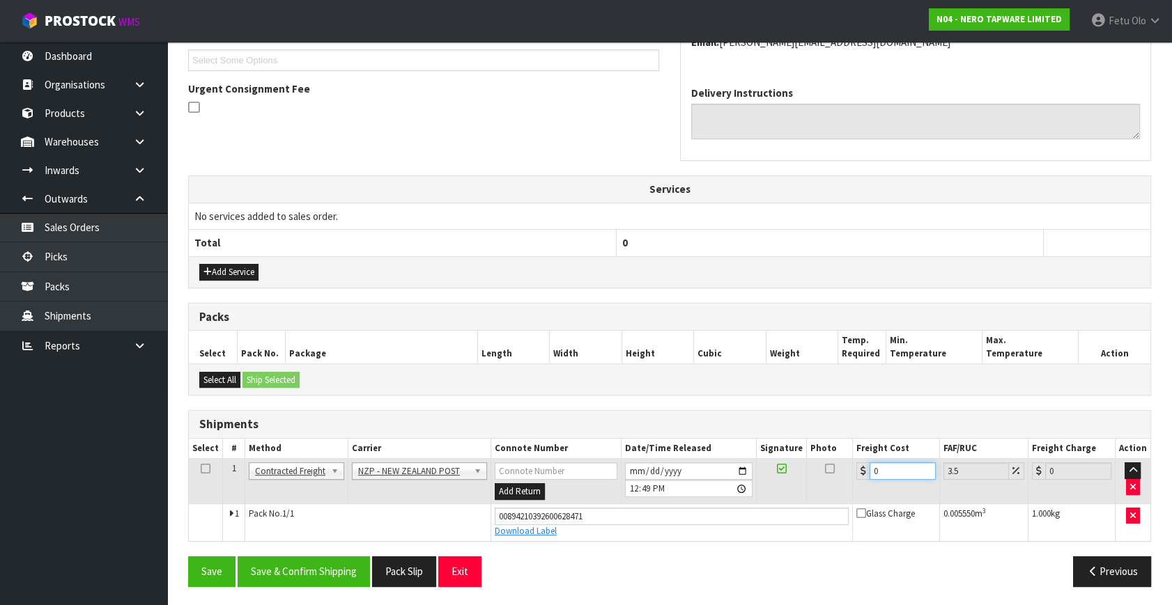
drag, startPoint x: 889, startPoint y: 467, endPoint x: 731, endPoint y: 522, distance: 167.4
click at [731, 522] on tbody "1 Client Local Pickup Customer Local Pickup Company Freight Contracted Freight …" at bounding box center [669, 500] width 961 height 82
type input "8"
type input "8.28"
type input "8.4"
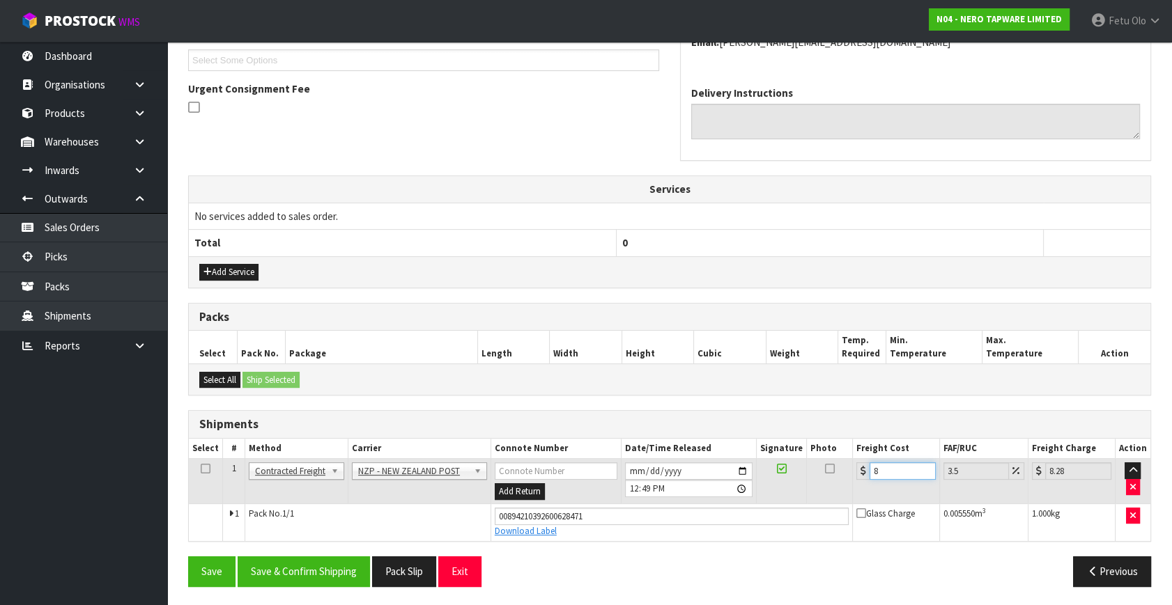
type input "8.69"
type input "8.45"
type input "8.75"
type input "8.45"
click at [332, 575] on button "Save & Confirm Shipping" at bounding box center [304, 572] width 132 height 30
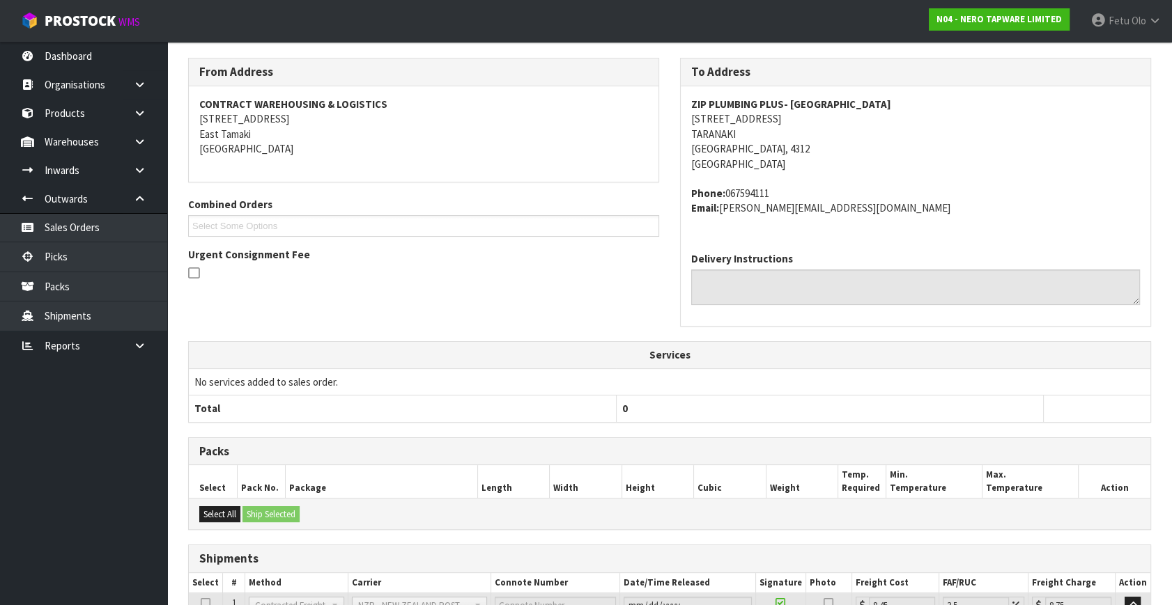
scroll to position [343, 0]
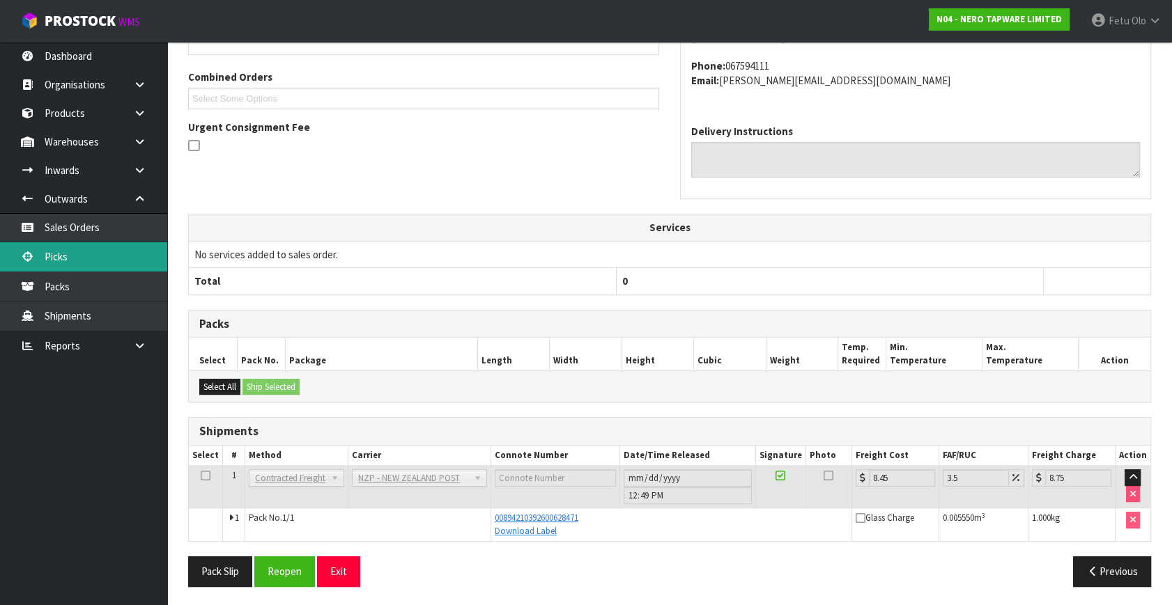
click at [59, 258] on link "Picks" at bounding box center [83, 256] width 167 height 29
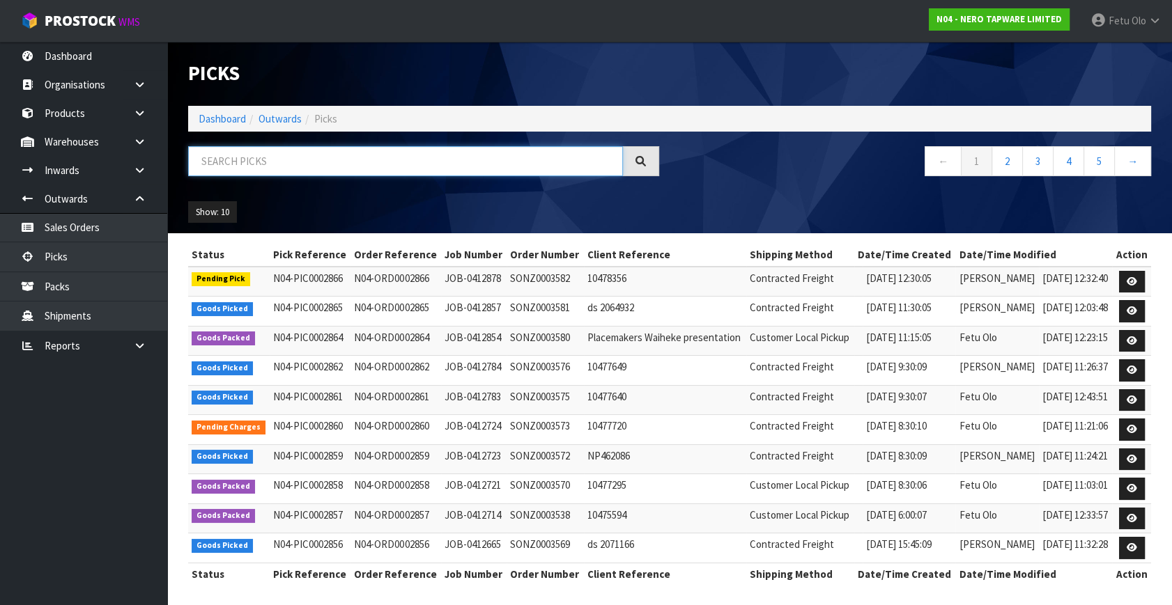
click at [350, 166] on input "text" at bounding box center [405, 161] width 435 height 30
type input "2862"
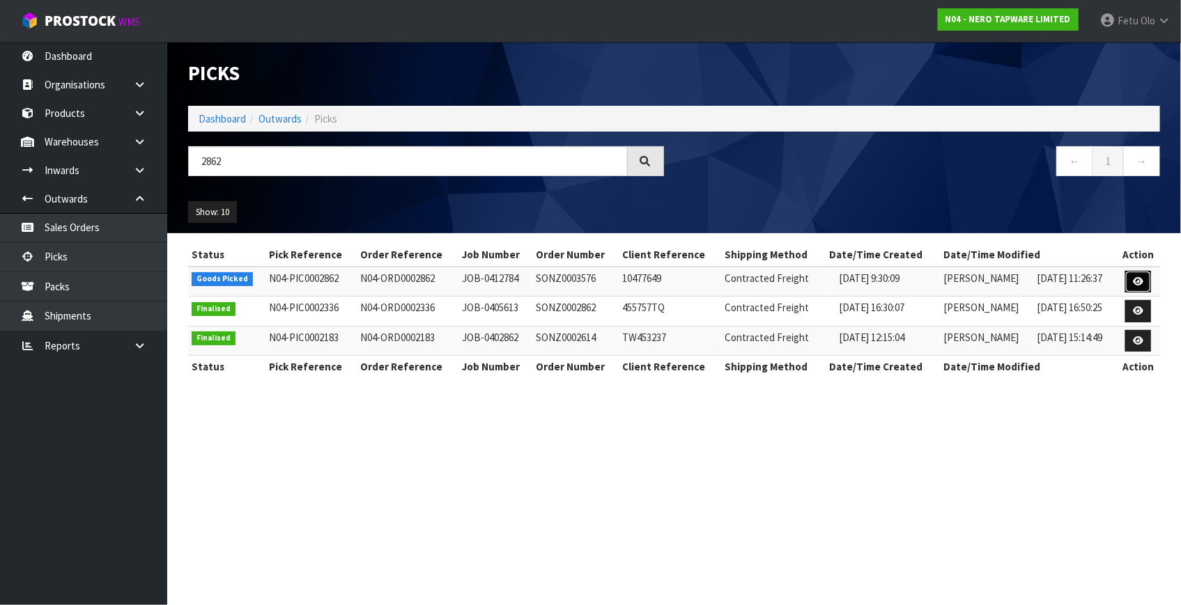
click at [1137, 283] on icon at bounding box center [1138, 281] width 10 height 9
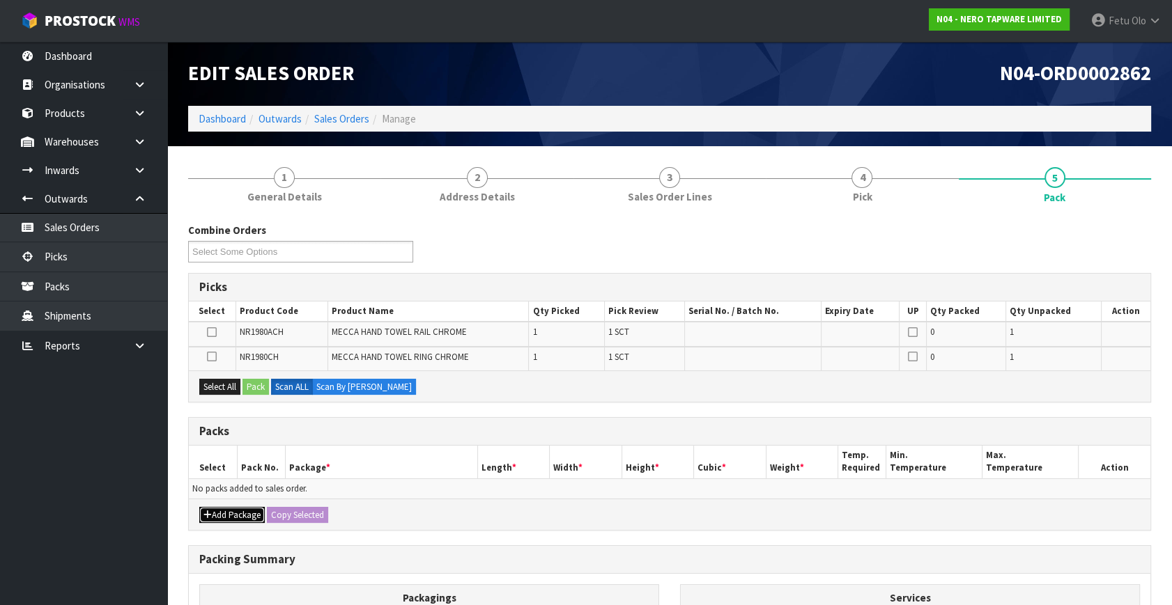
click at [208, 511] on icon "button" at bounding box center [207, 515] width 8 height 9
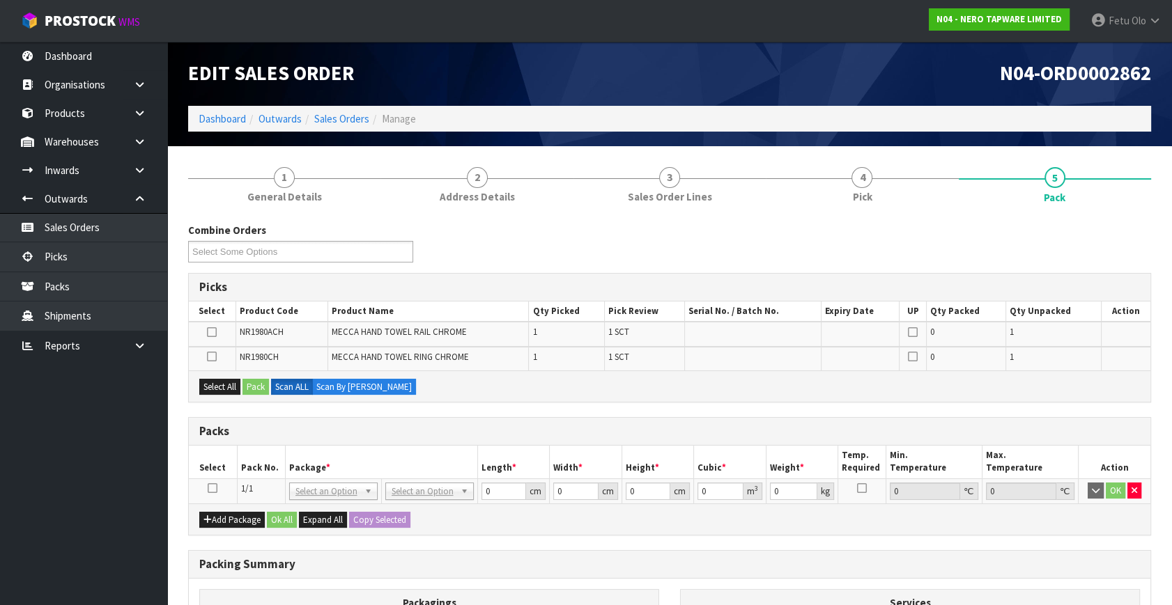
click at [212, 488] on icon at bounding box center [213, 488] width 10 height 1
click at [300, 459] on th "Package *" at bounding box center [381, 462] width 192 height 33
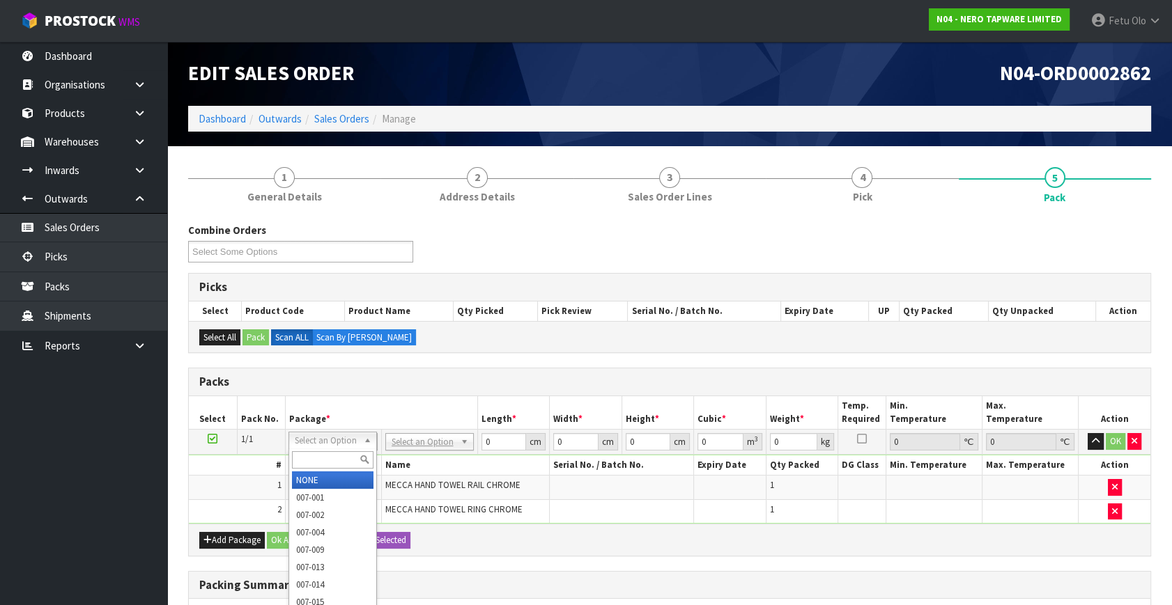
click at [330, 456] on input "text" at bounding box center [333, 459] width 82 height 17
type input "011"
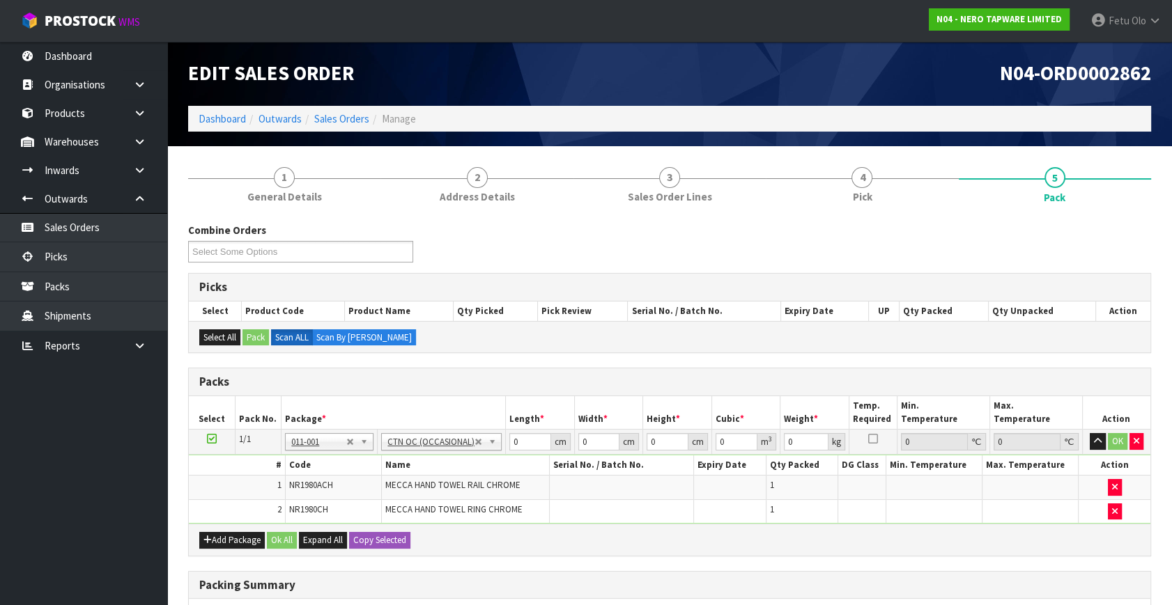
type input "1.18"
drag, startPoint x: 531, startPoint y: 442, endPoint x: 319, endPoint y: 502, distance: 220.1
click at [319, 501] on tbody "1/1 NONE 007-001 007-002 007-004 007-009 007-013 007-014 007-015 007-017 007-01…" at bounding box center [669, 477] width 961 height 95
type input "51"
type input "29"
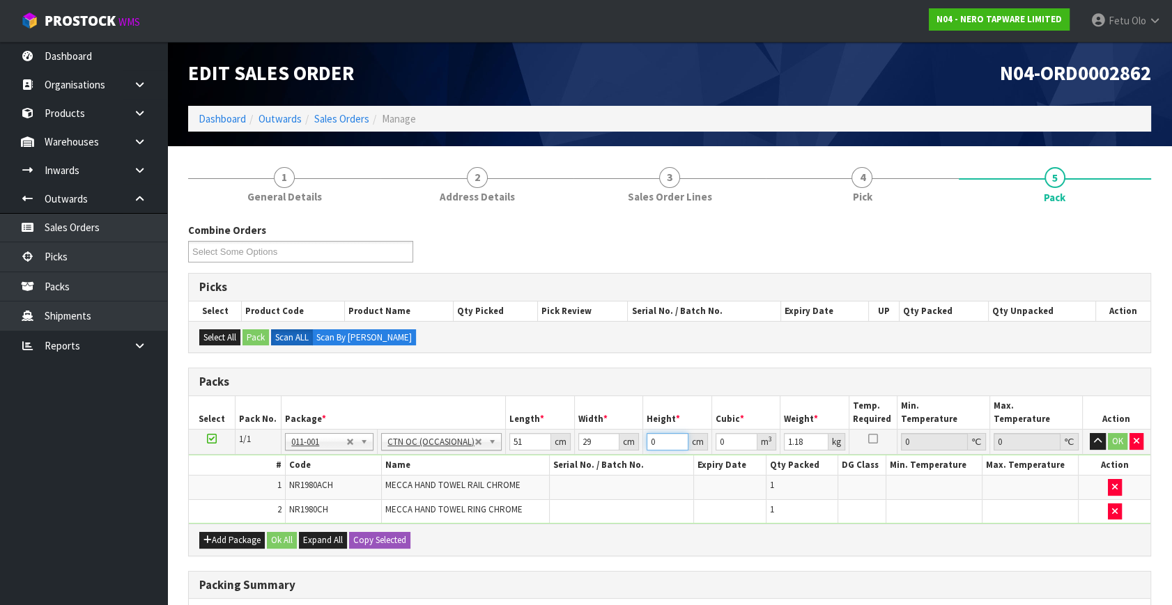
type input "1"
type input "0.001479"
type input "13"
type input "0.019227"
type input "13"
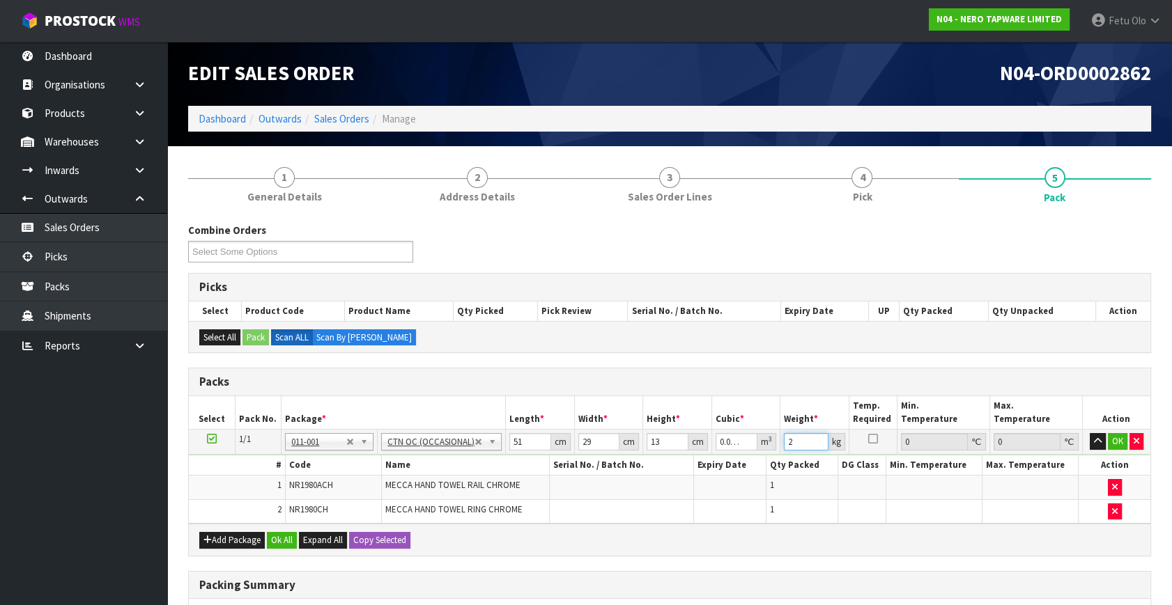
type input "2"
click button "OK" at bounding box center [1118, 441] width 20 height 17
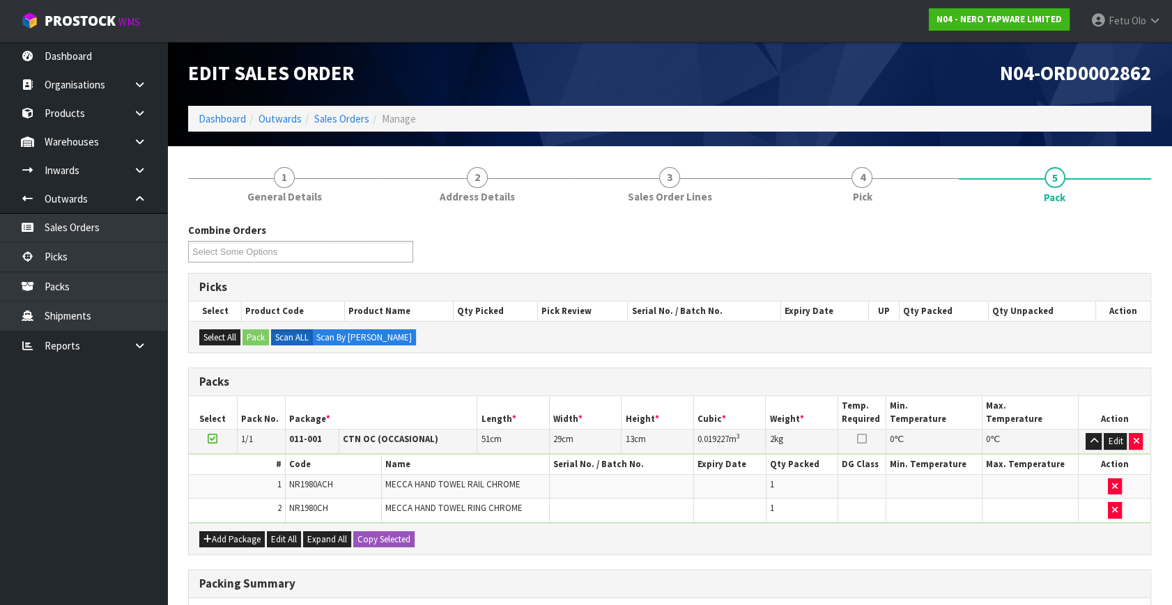
drag, startPoint x: 319, startPoint y: 502, endPoint x: 545, endPoint y: 458, distance: 230.5
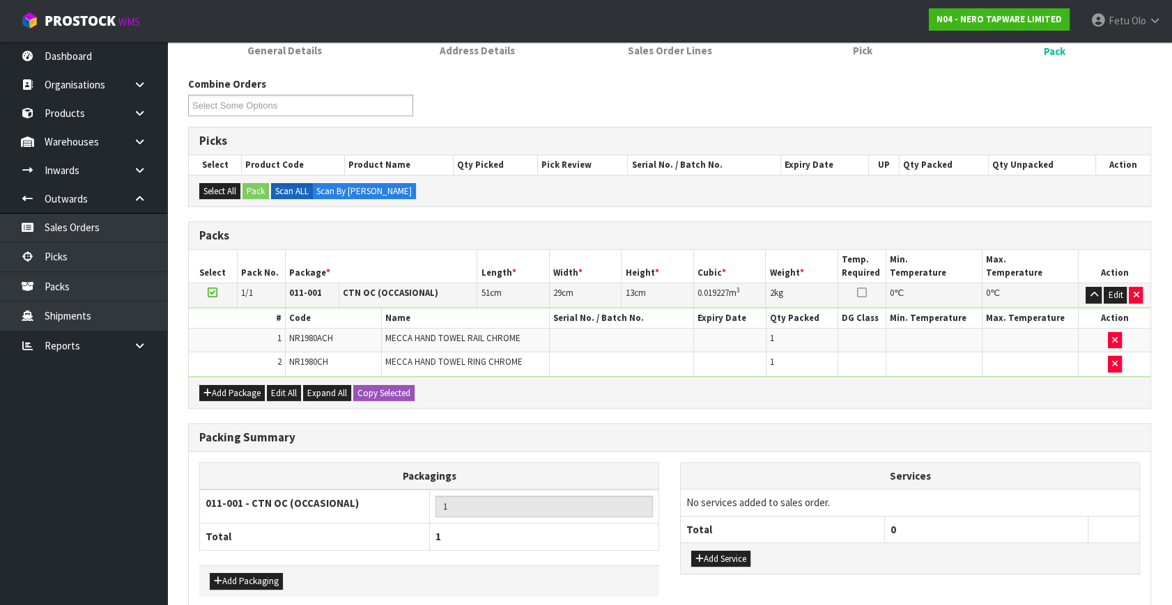
scroll to position [210, 0]
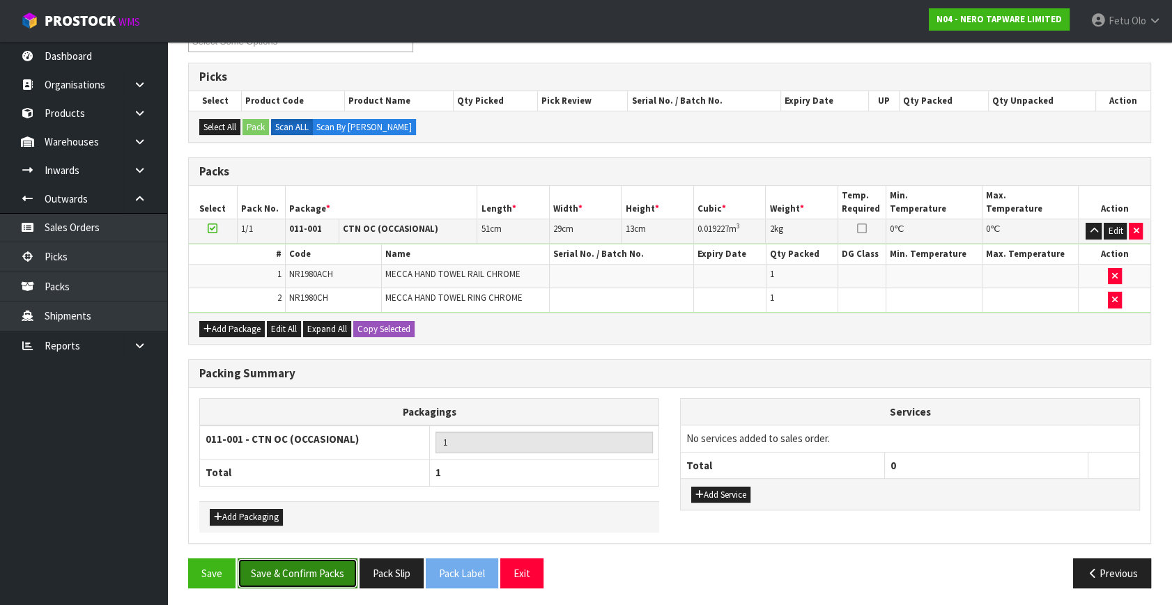
click at [317, 579] on button "Save & Confirm Packs" at bounding box center [298, 574] width 120 height 30
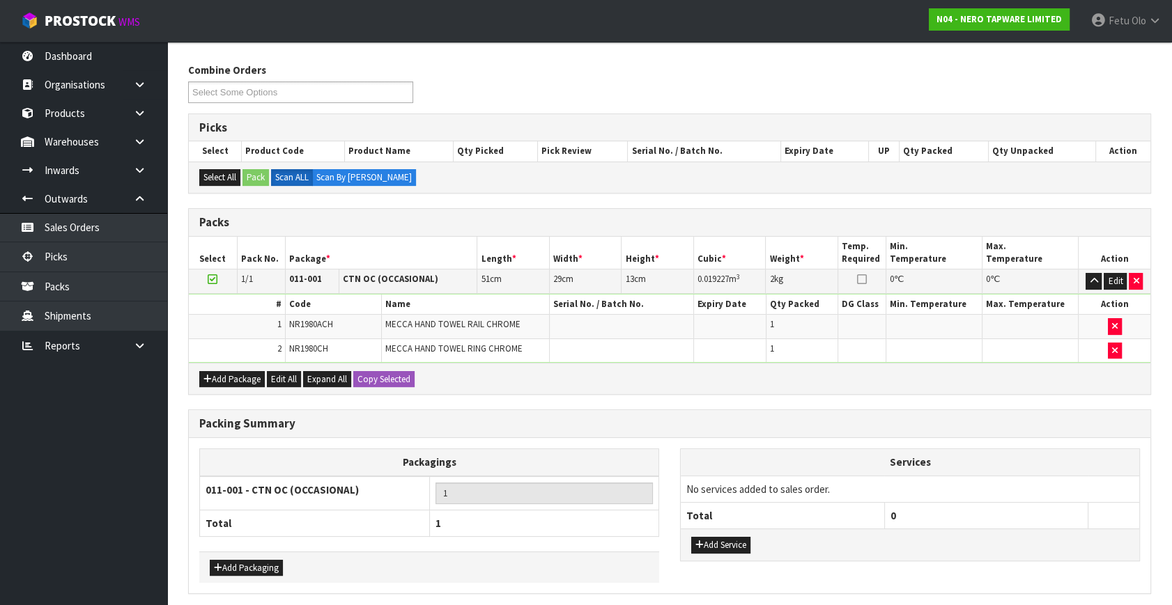
scroll to position [0, 0]
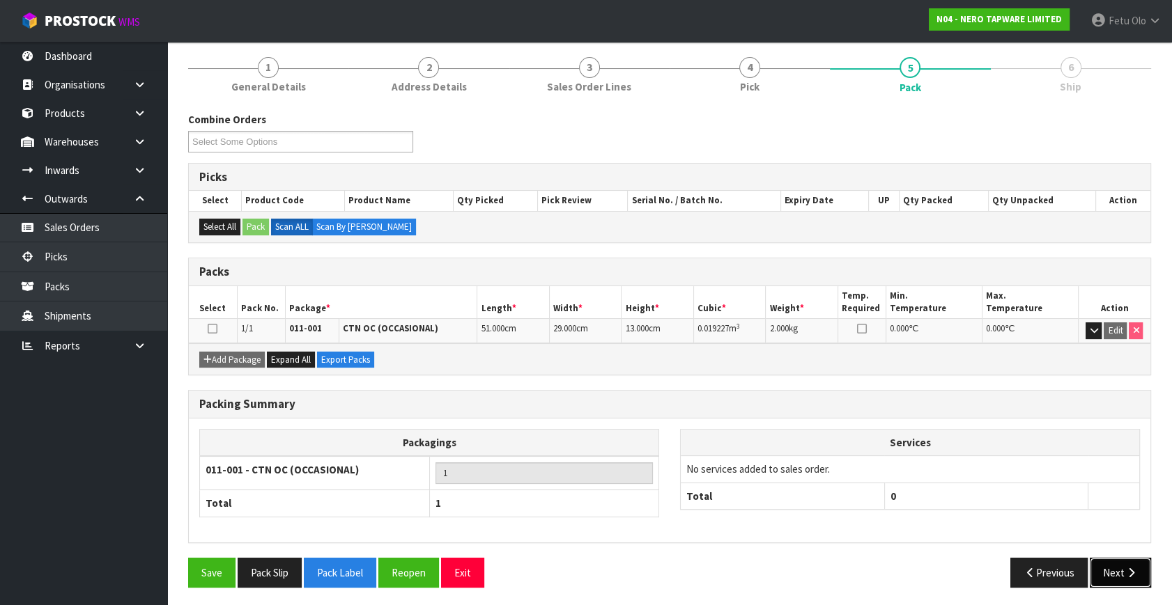
click at [1122, 567] on button "Next" at bounding box center [1120, 573] width 61 height 30
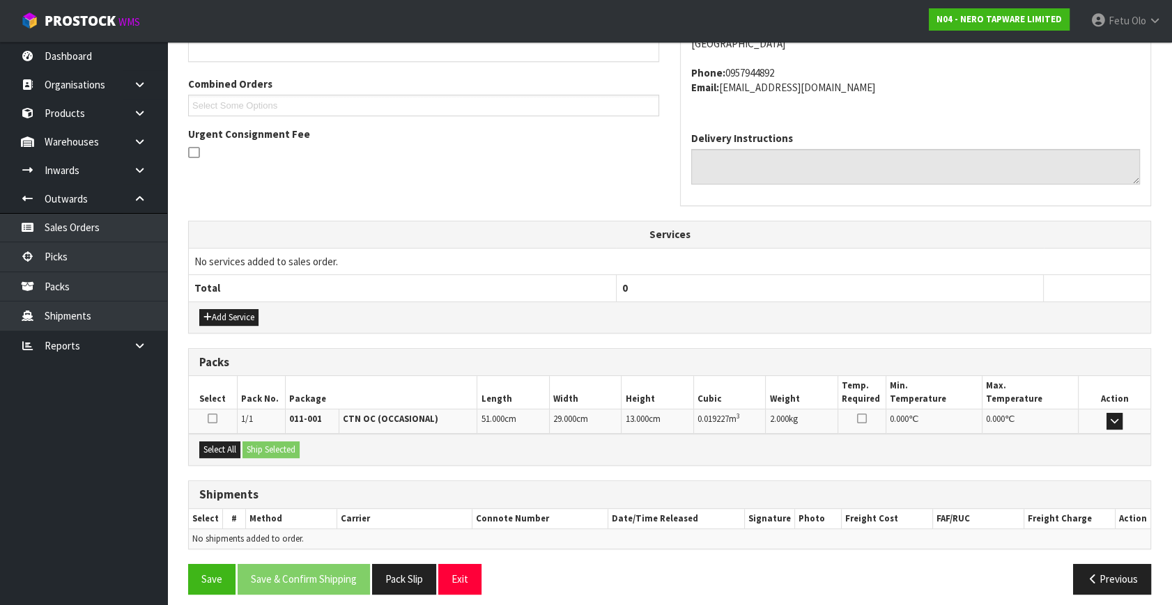
scroll to position [343, 0]
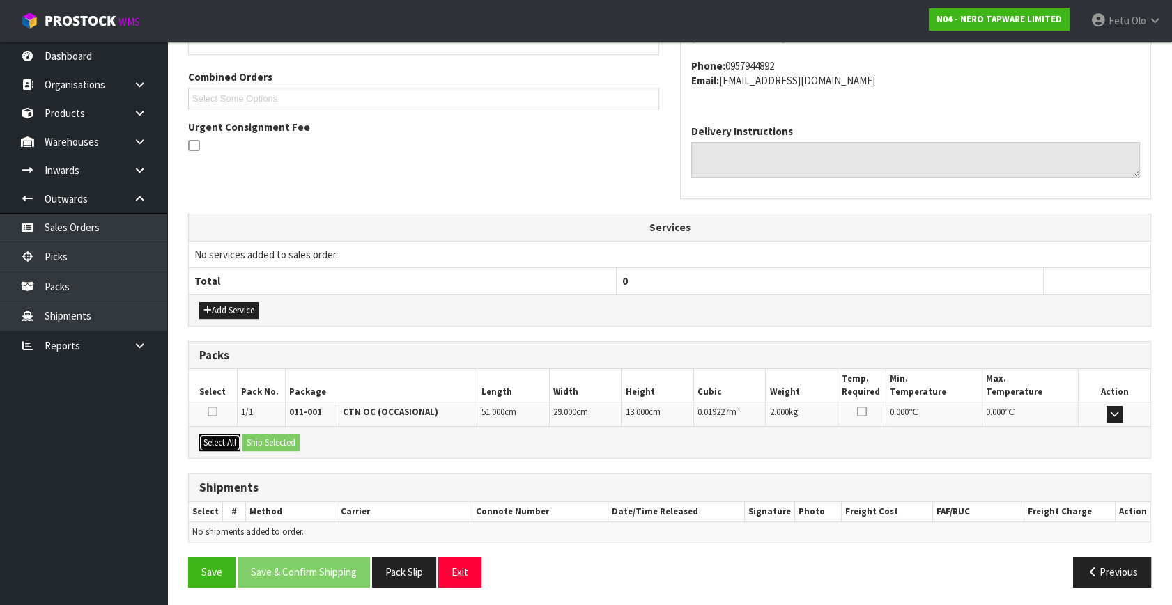
drag, startPoint x: 216, startPoint y: 438, endPoint x: 256, endPoint y: 440, distance: 40.5
click at [216, 437] on button "Select All" at bounding box center [219, 443] width 41 height 17
click at [261, 440] on button "Ship Selected" at bounding box center [270, 443] width 57 height 17
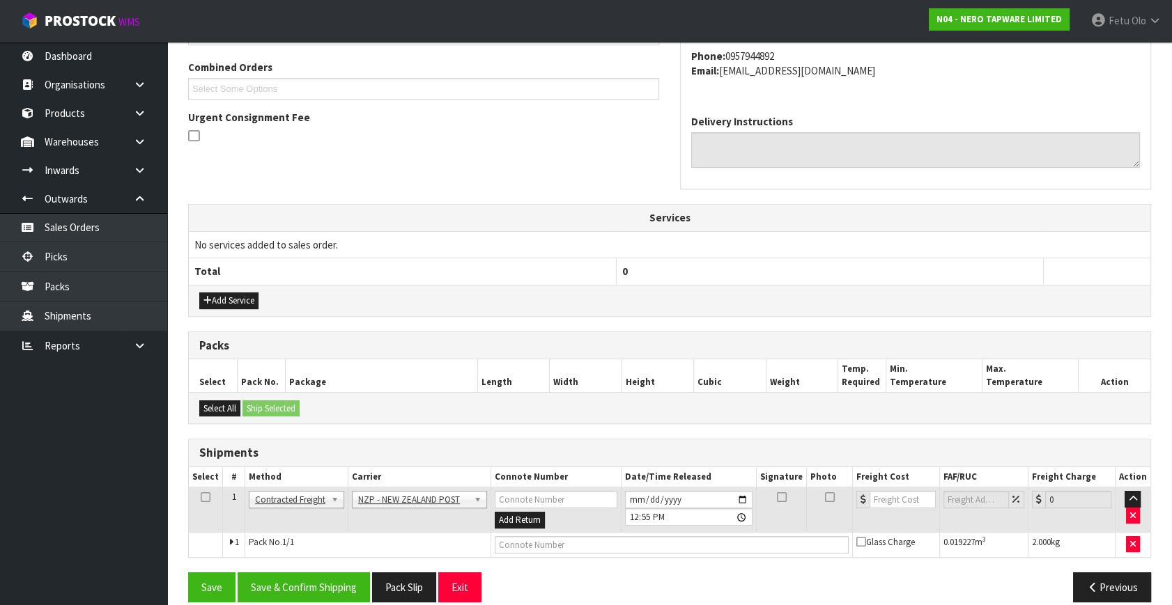
scroll to position [368, 0]
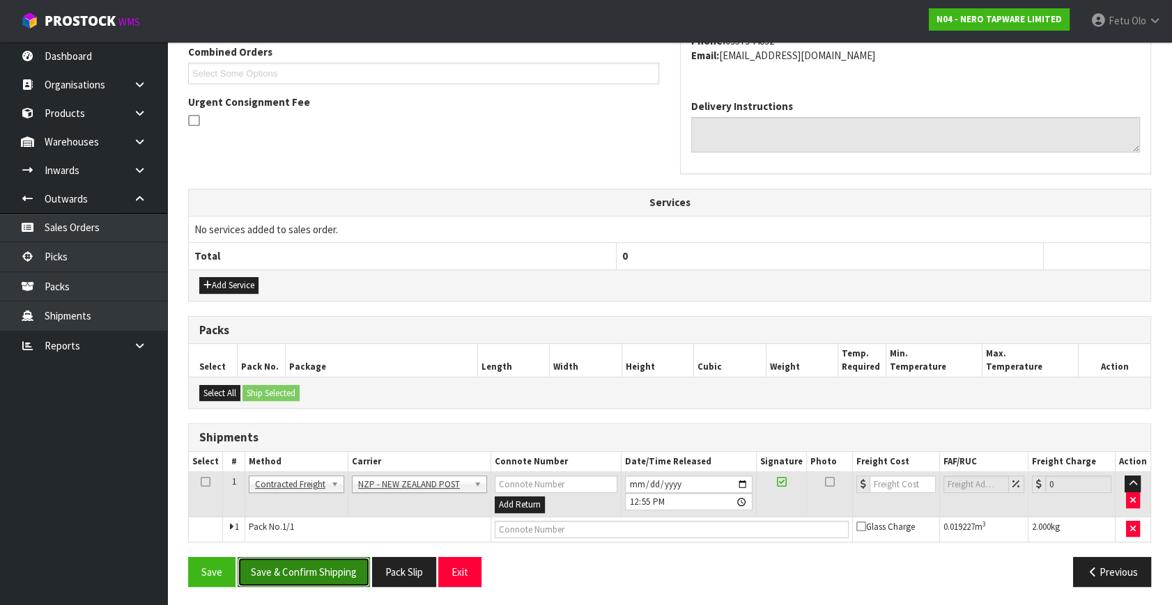
click at [325, 571] on button "Save & Confirm Shipping" at bounding box center [304, 572] width 132 height 30
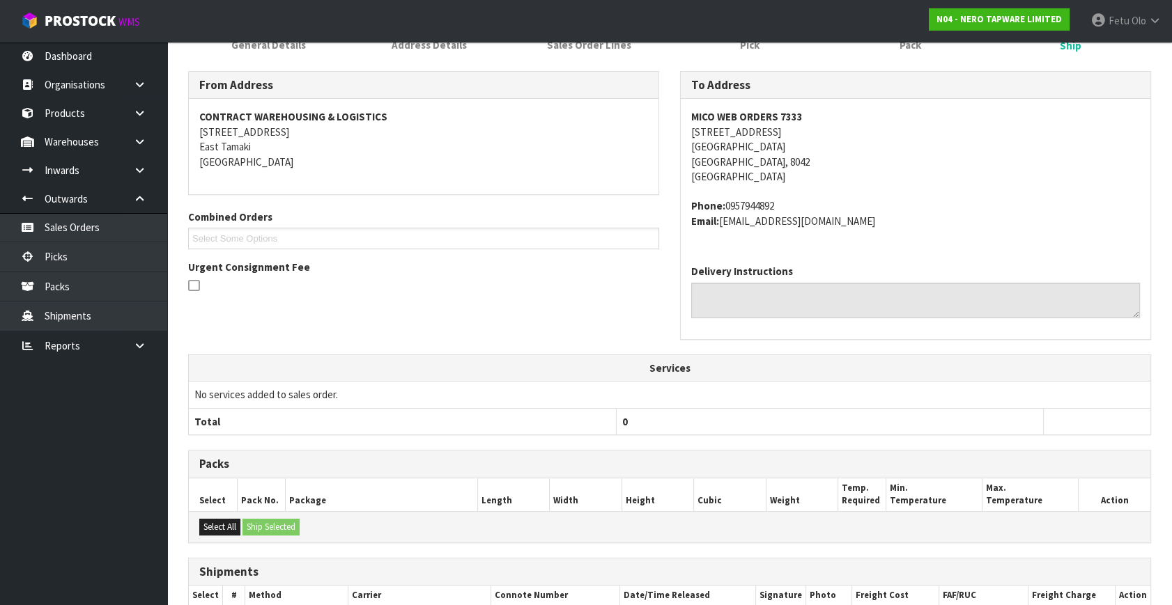
scroll to position [348, 0]
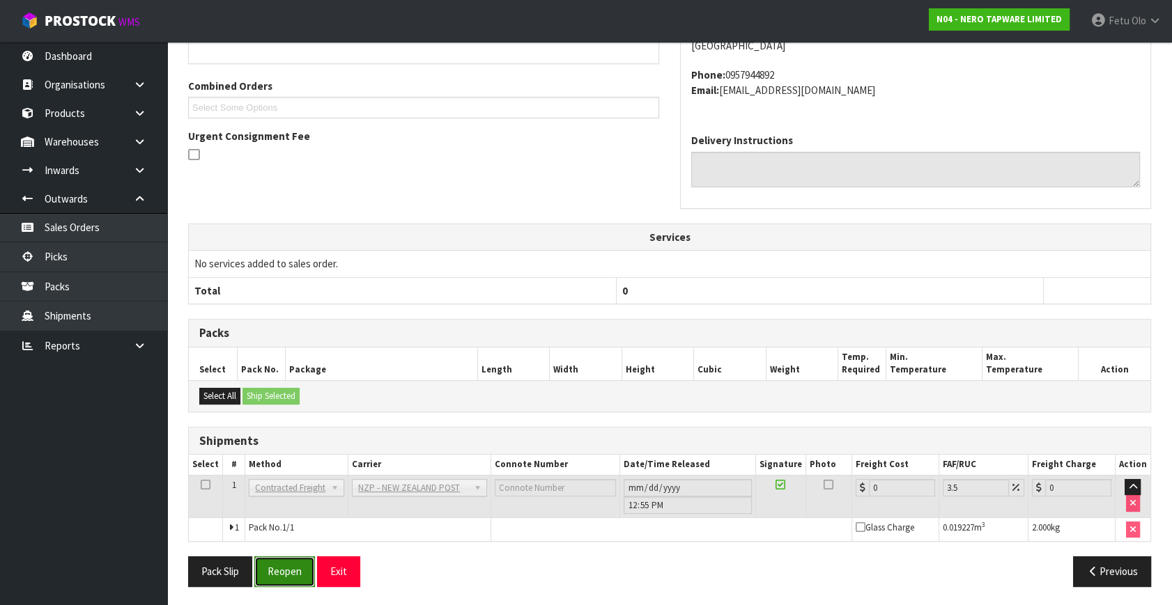
click at [302, 571] on button "Reopen" at bounding box center [284, 572] width 61 height 30
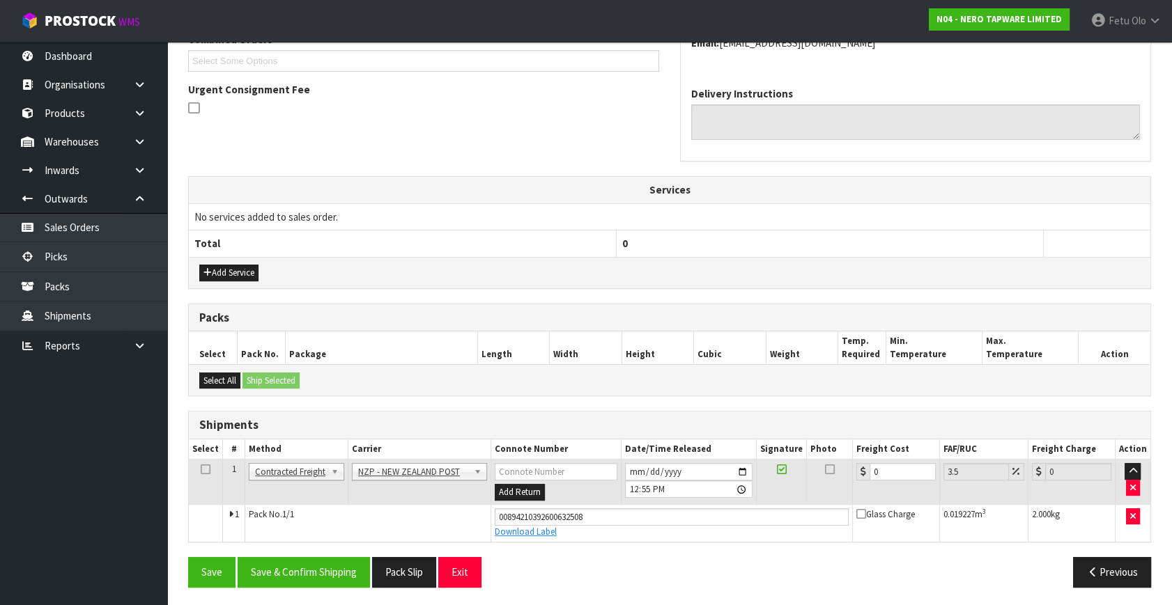
scroll to position [381, 0]
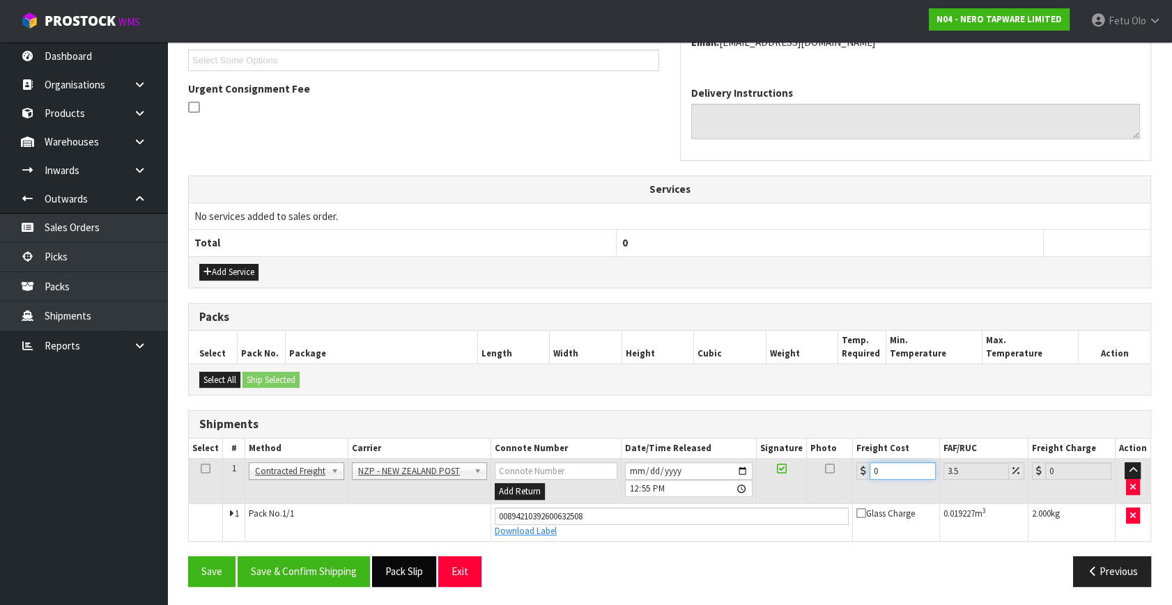
drag, startPoint x: 892, startPoint y: 469, endPoint x: 433, endPoint y: 568, distance: 469.0
click at [433, 568] on div "From Address CONTRACT WAREHOUSING & LOGISTICS 17 Allens Road East Tamaki Auckla…" at bounding box center [669, 245] width 963 height 706
type input "1"
type input "1.03"
type input "11"
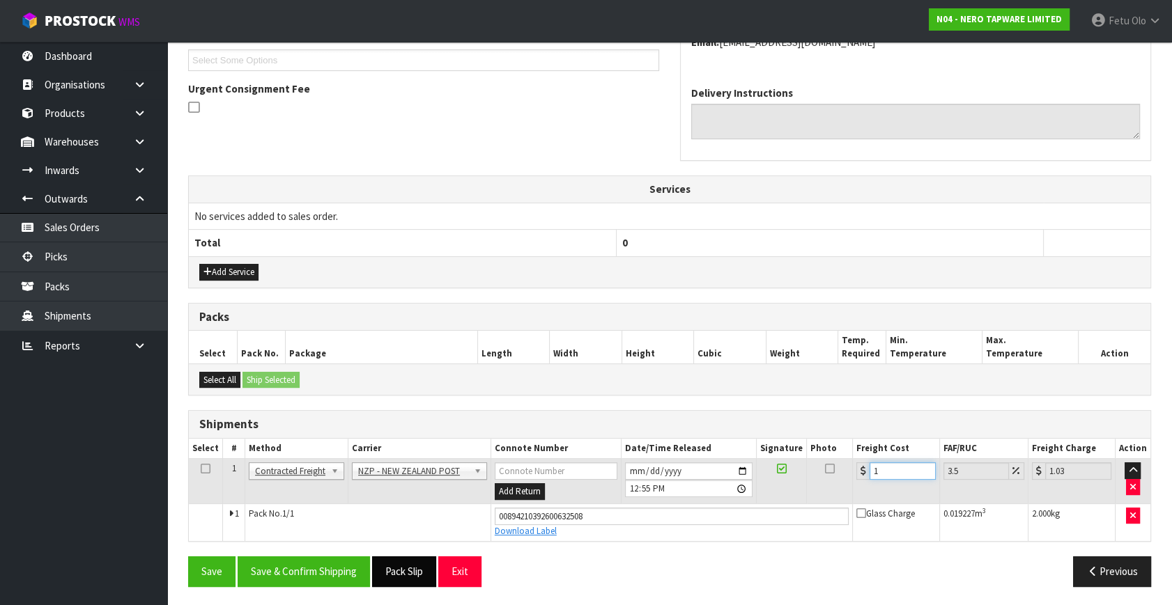
type input "11.38"
type input "11.6"
type input "12.01"
type input "11.61"
type input "12.02"
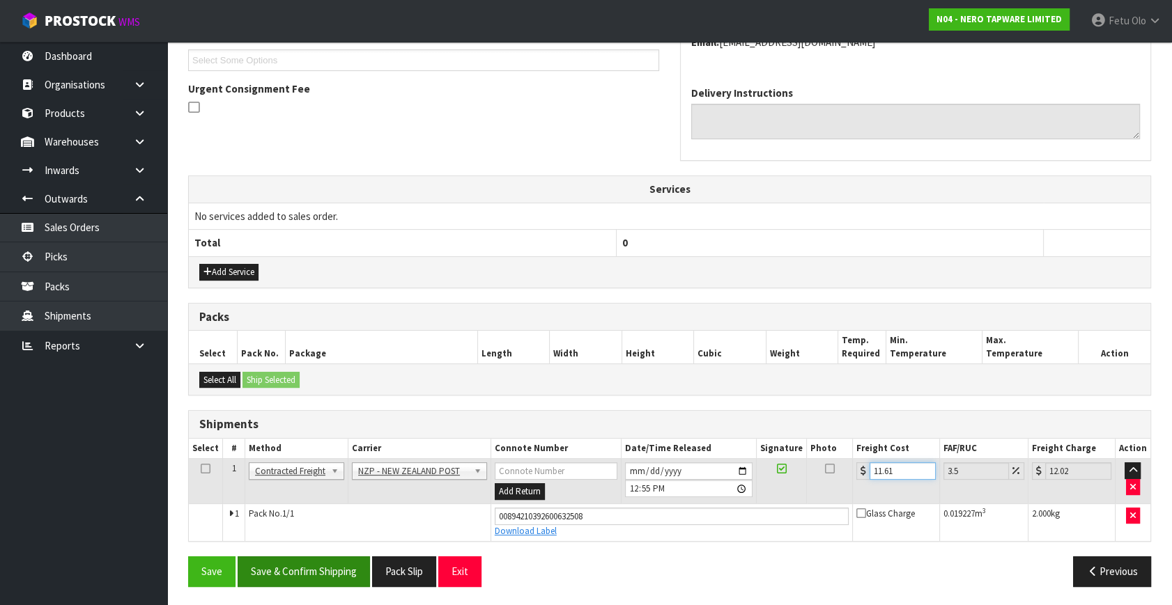
type input "11.61"
click at [353, 569] on button "Save & Confirm Shipping" at bounding box center [304, 572] width 132 height 30
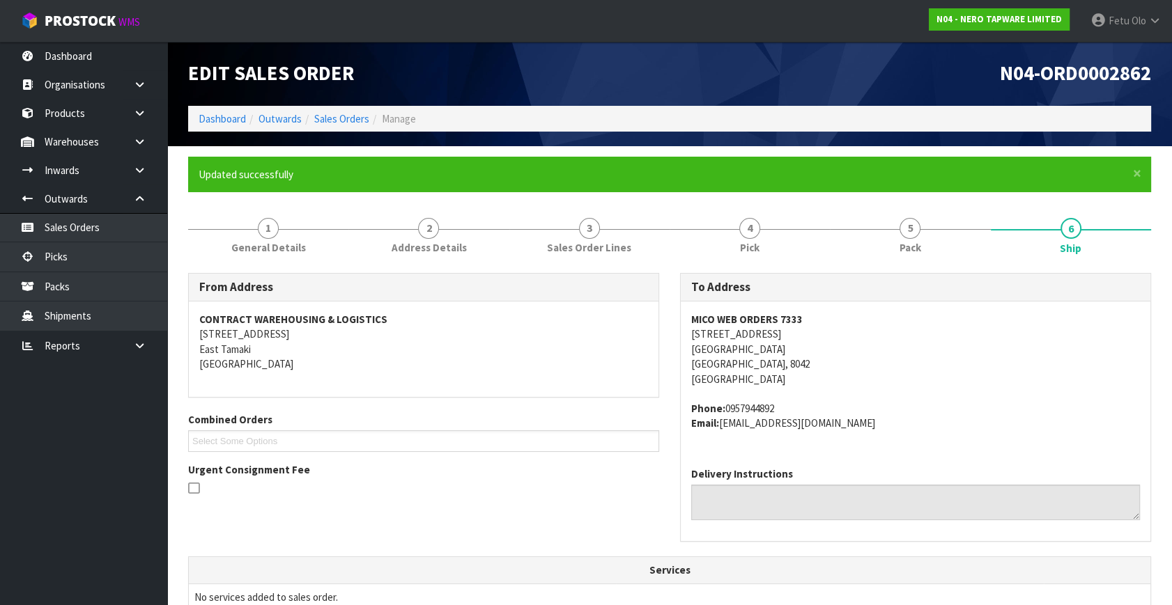
scroll to position [343, 0]
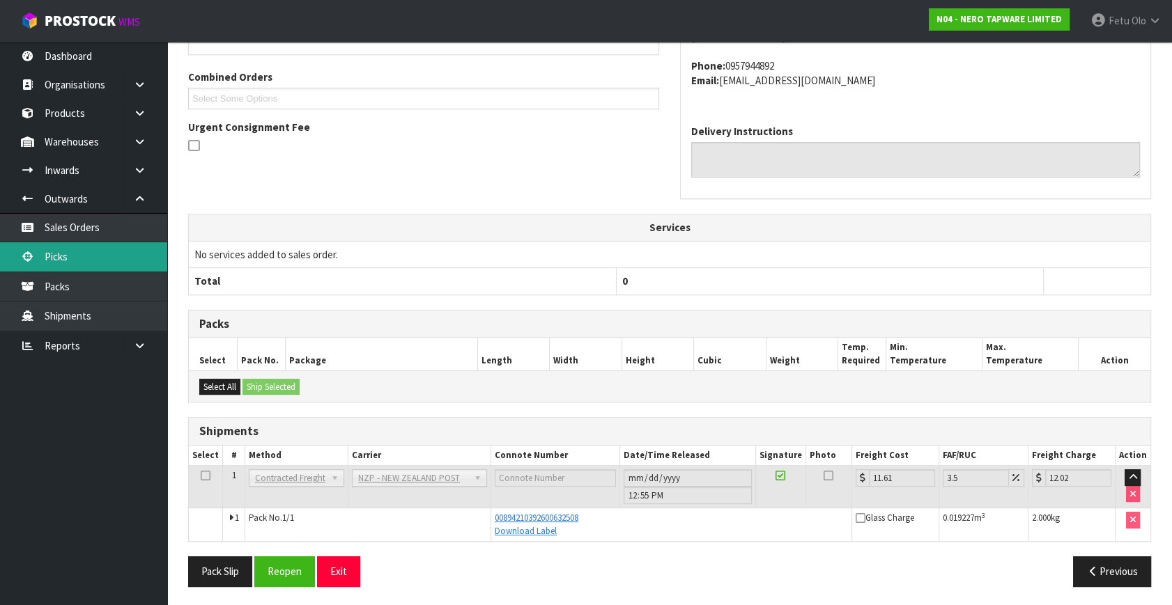
click at [68, 253] on link "Picks" at bounding box center [83, 256] width 167 height 29
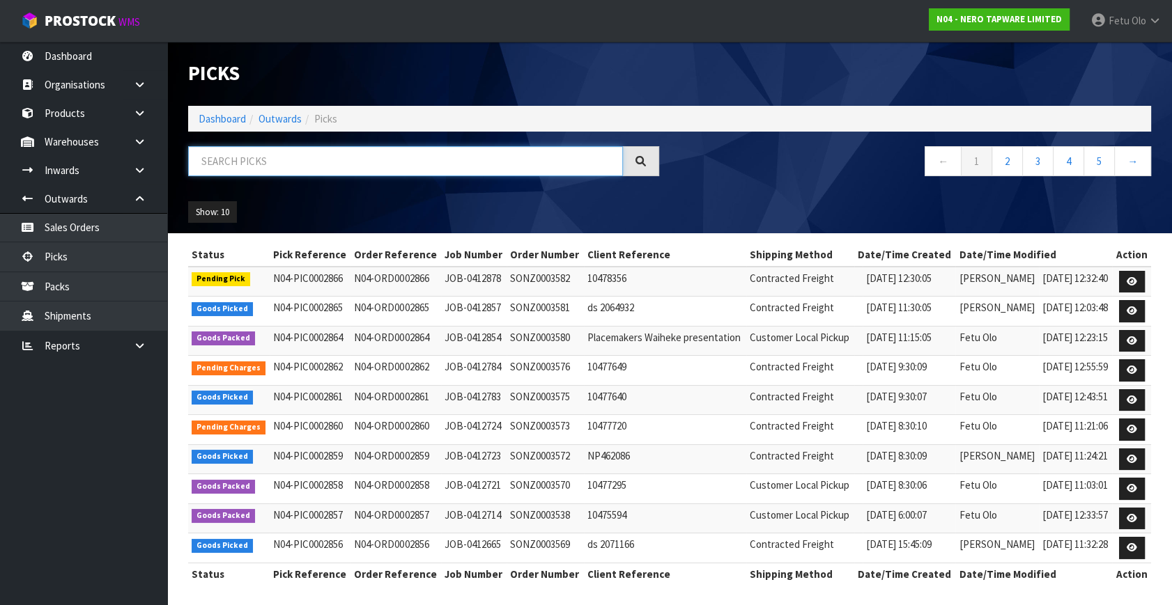
click at [284, 167] on input "text" at bounding box center [405, 161] width 435 height 30
click at [279, 167] on input "text" at bounding box center [405, 161] width 435 height 30
type input "002853"
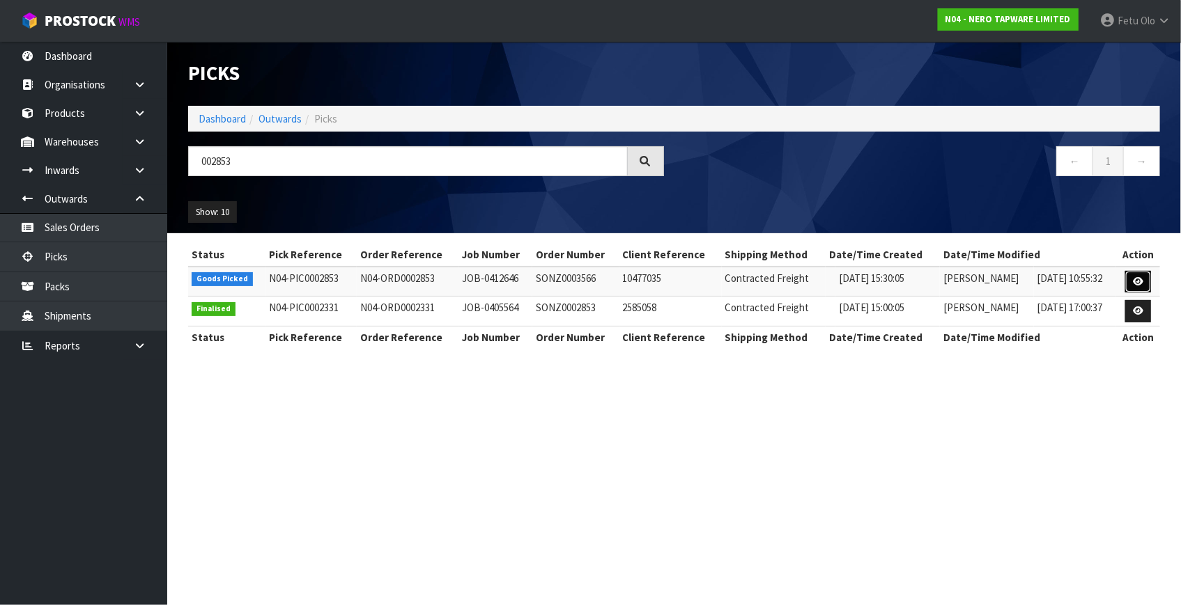
click at [1132, 285] on link at bounding box center [1138, 282] width 26 height 22
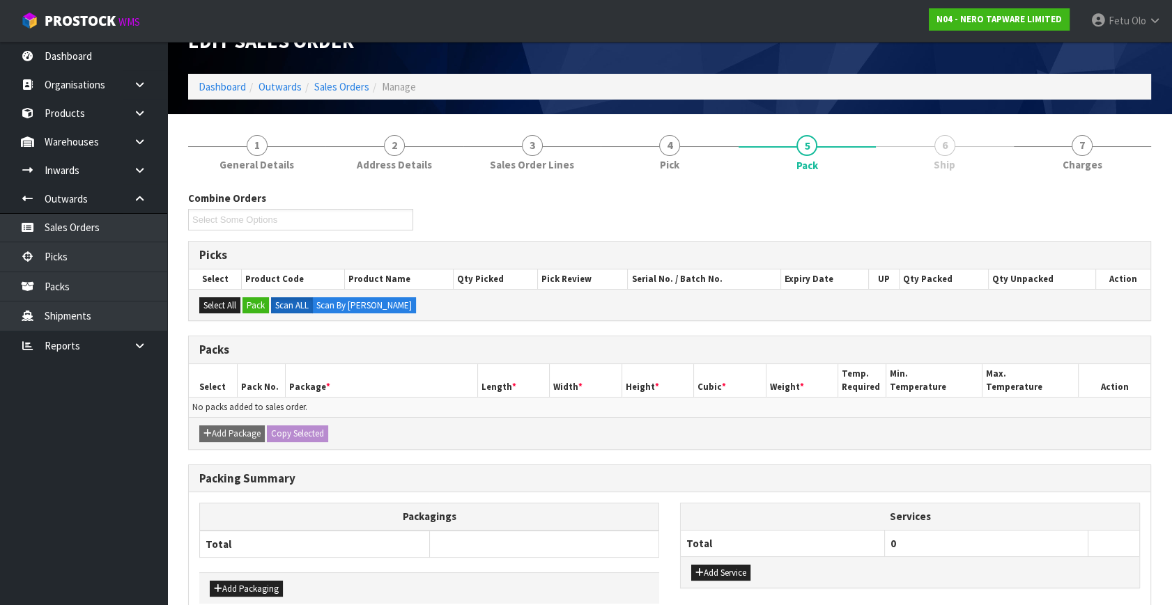
scroll to position [104, 0]
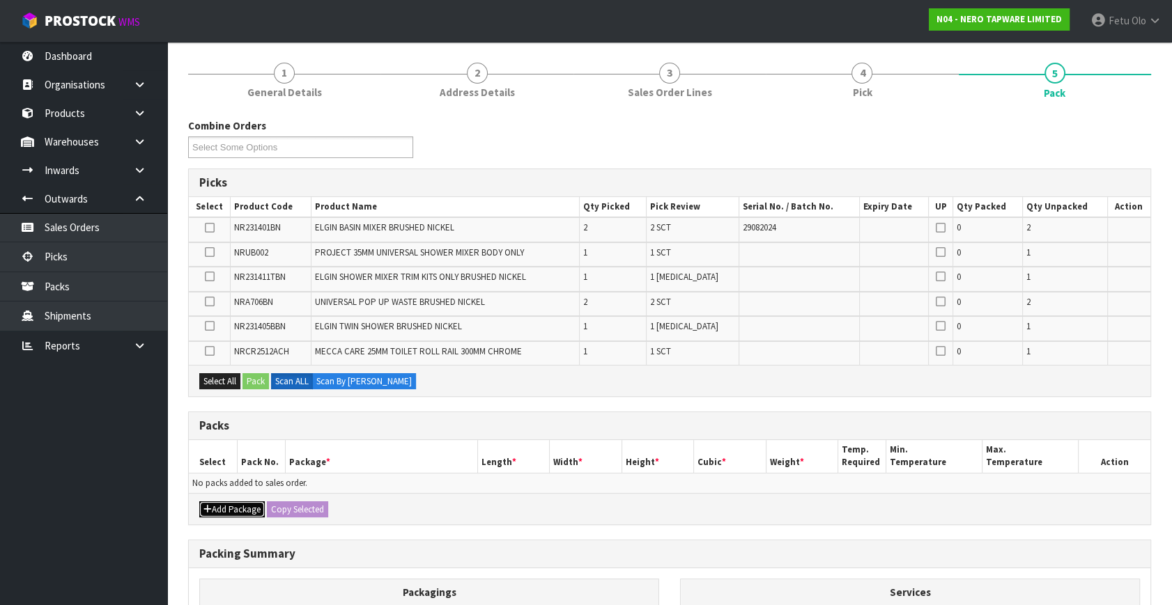
click at [217, 502] on button "Add Package" at bounding box center [231, 510] width 65 height 17
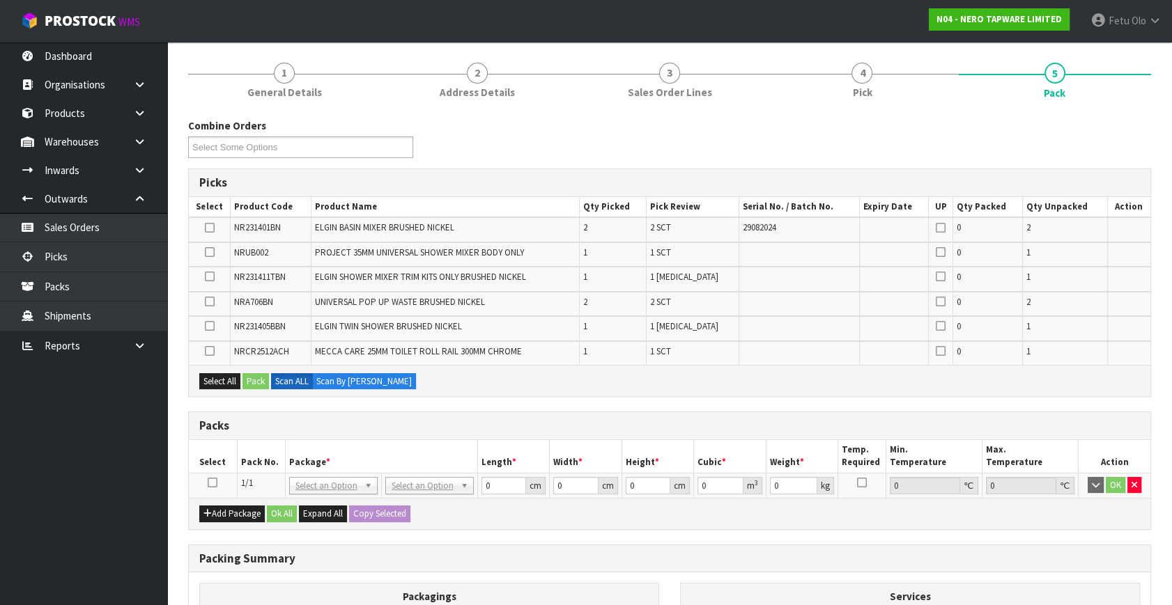
click at [215, 483] on icon at bounding box center [213, 483] width 10 height 1
click at [300, 463] on th "Package *" at bounding box center [381, 456] width 192 height 33
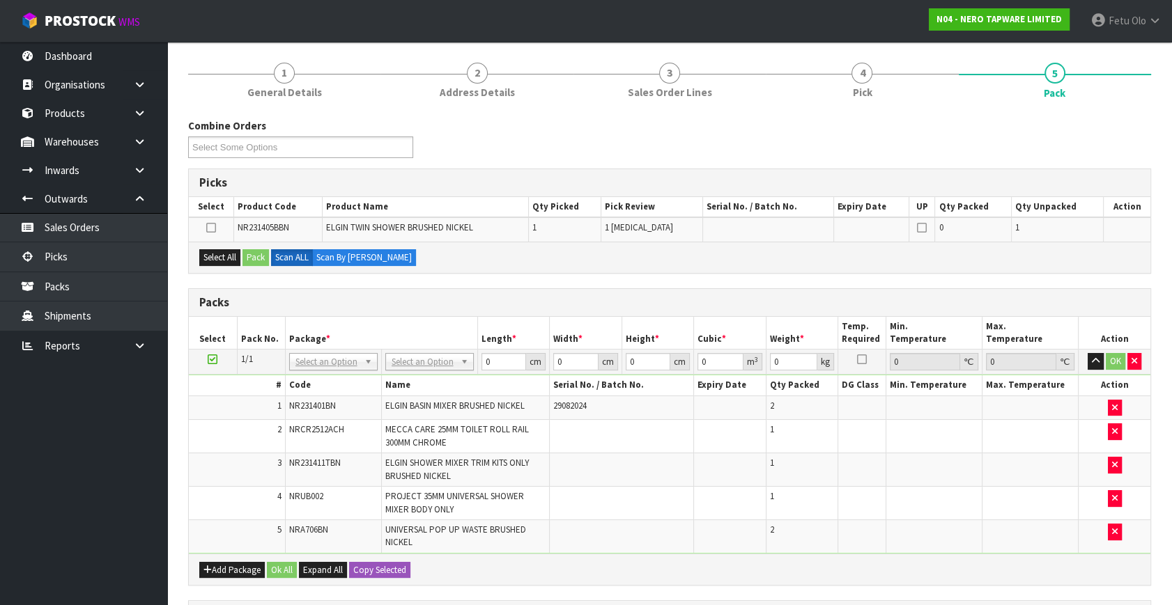
click at [212, 359] on icon at bounding box center [213, 359] width 10 height 1
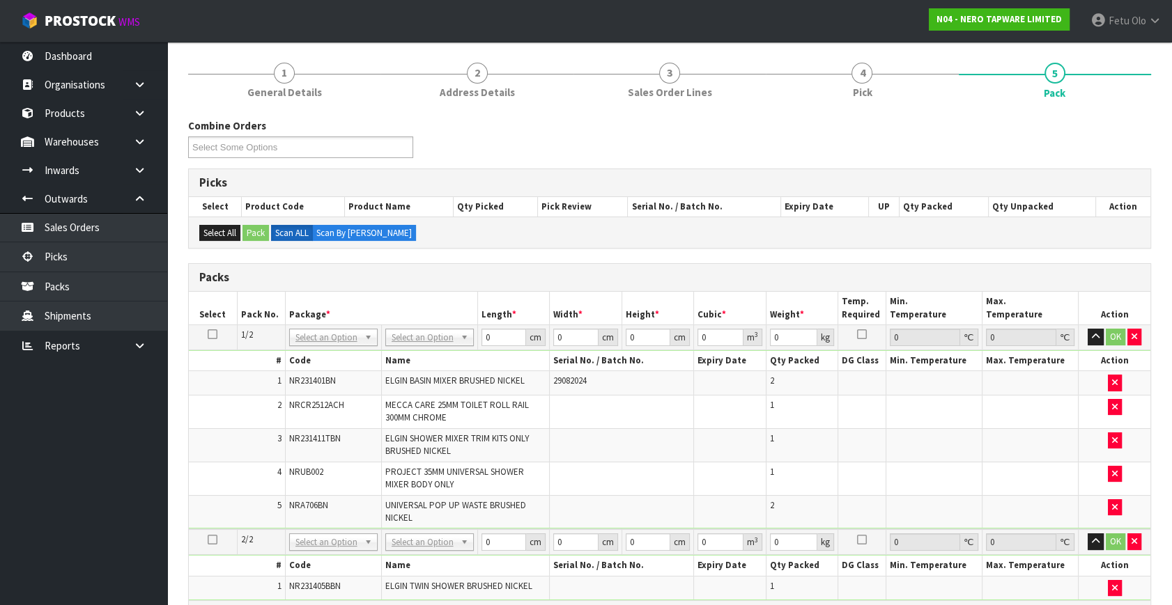
click at [210, 334] on icon at bounding box center [213, 334] width 10 height 1
click at [1118, 507] on button "button" at bounding box center [1115, 508] width 14 height 17
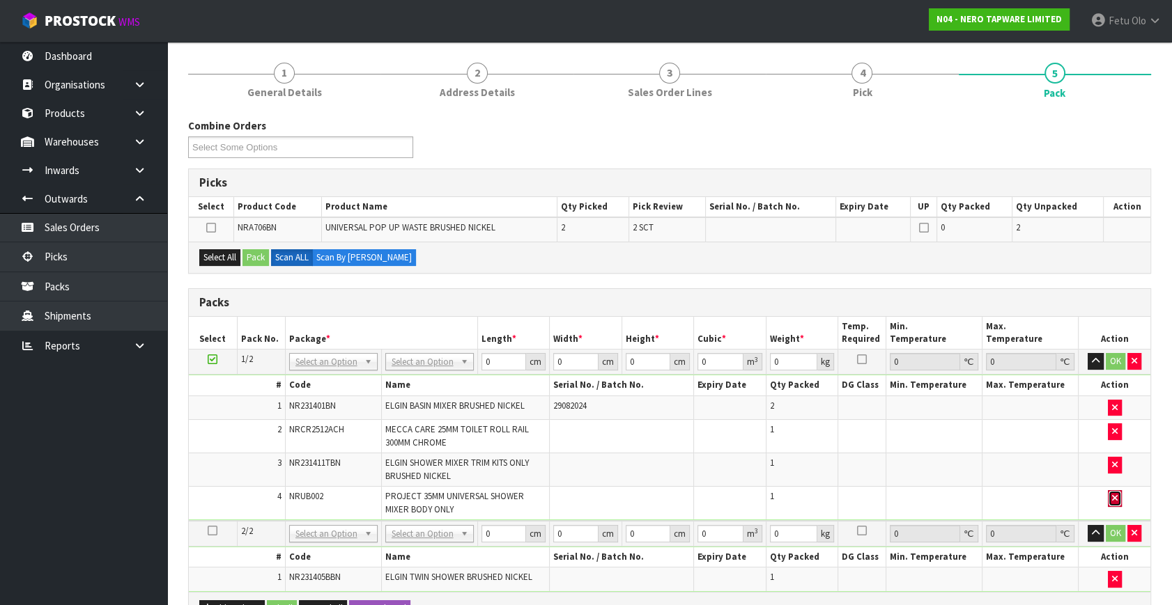
click at [1117, 490] on button "button" at bounding box center [1115, 498] width 14 height 17
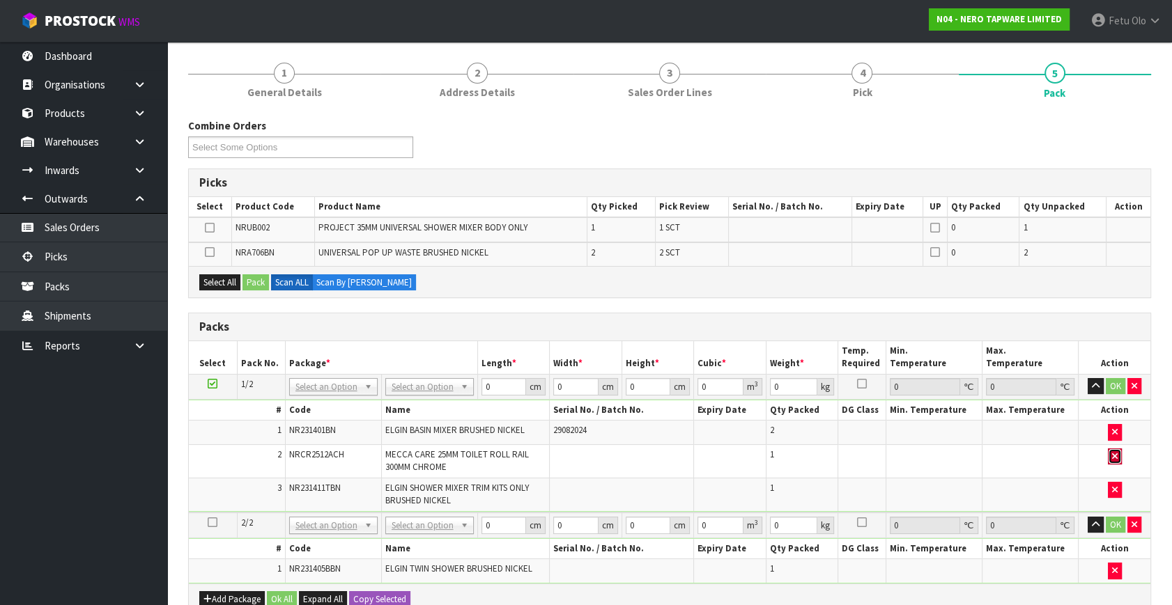
click at [1116, 457] on icon "button" at bounding box center [1115, 456] width 6 height 9
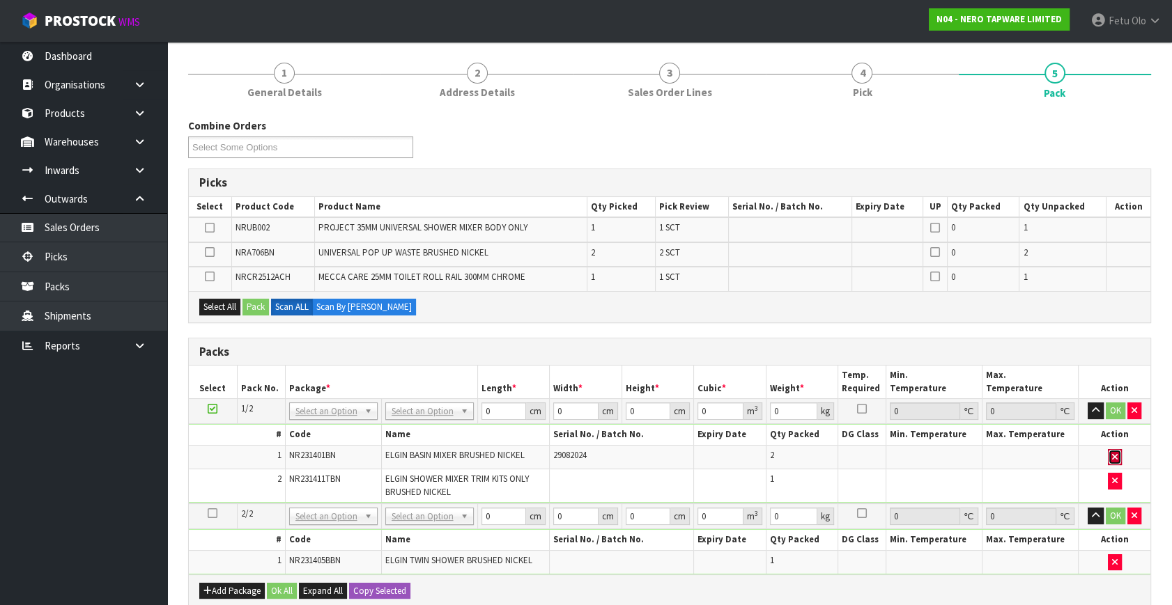
click at [1116, 456] on icon "button" at bounding box center [1115, 457] width 6 height 9
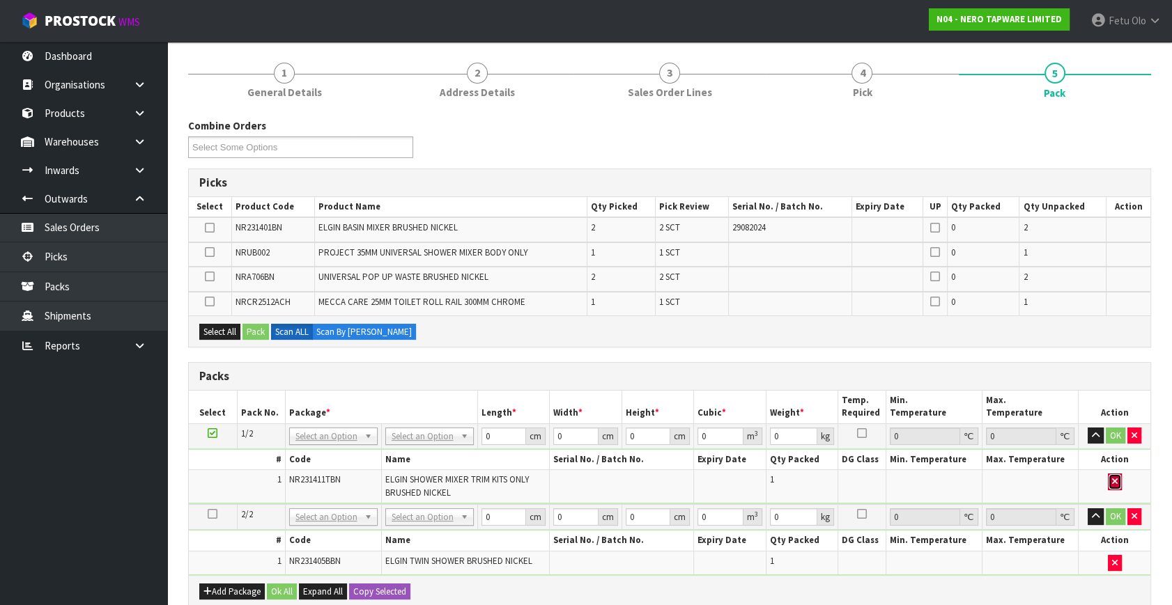
click at [1116, 481] on icon "button" at bounding box center [1115, 481] width 6 height 9
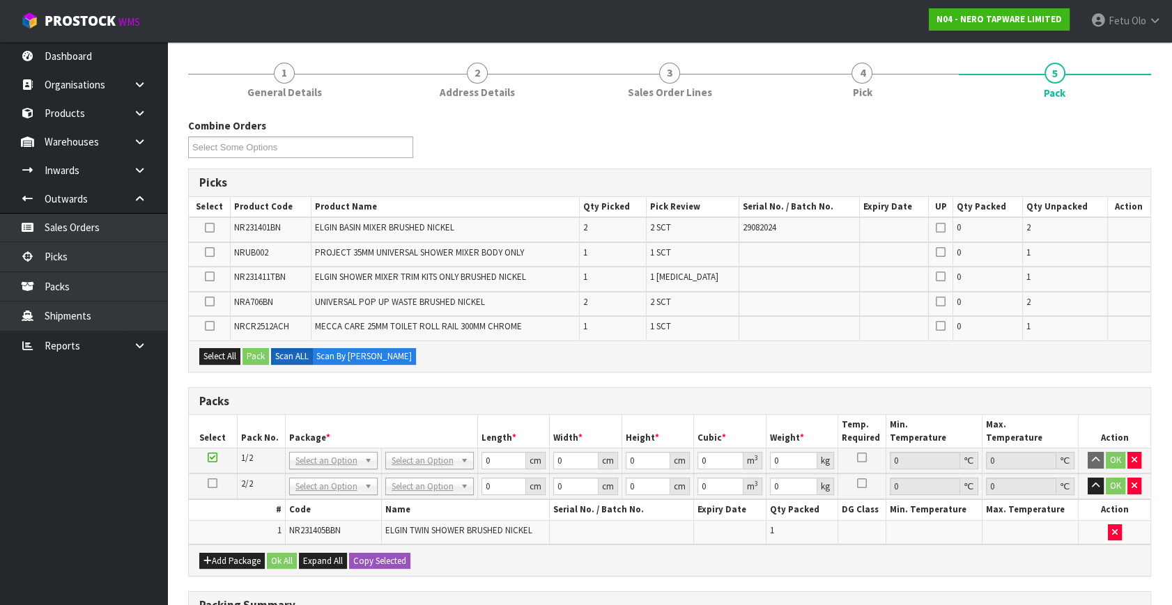
click at [797, 388] on div "Packs" at bounding box center [669, 402] width 961 height 28
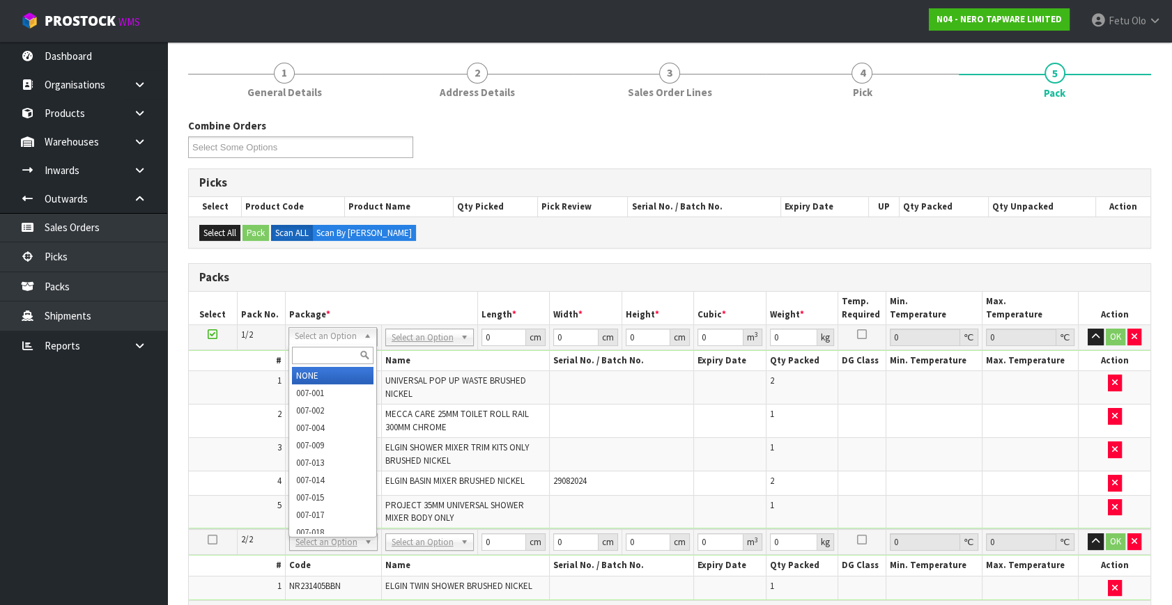
drag, startPoint x: 332, startPoint y: 332, endPoint x: 329, endPoint y: 355, distance: 22.5
click at [329, 355] on input "text" at bounding box center [333, 355] width 82 height 17
type input "011-084"
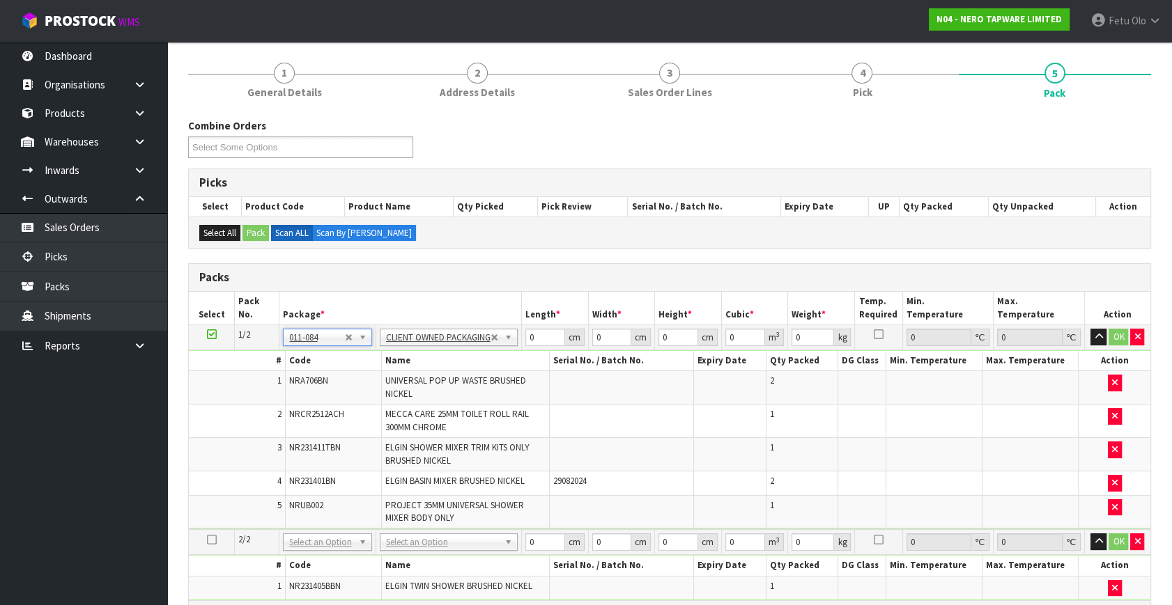
type input "6.31"
drag, startPoint x: 543, startPoint y: 339, endPoint x: 415, endPoint y: 376, distance: 133.4
click at [421, 376] on tbody "1/2 NONE 007-001 007-002 007-004 007-009 007-013 007-014 007-015 007-017 007-01…" at bounding box center [669, 427] width 961 height 205
type input "39"
type input "34"
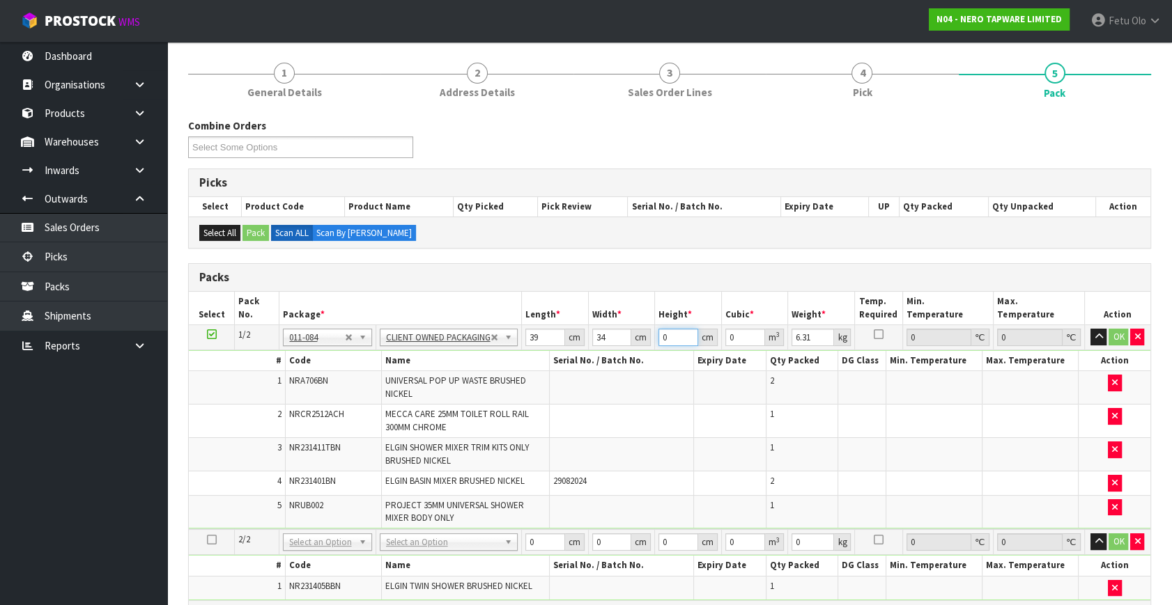
type input "3"
type input "0.003978"
type input "30"
type input "0.03978"
type input "30"
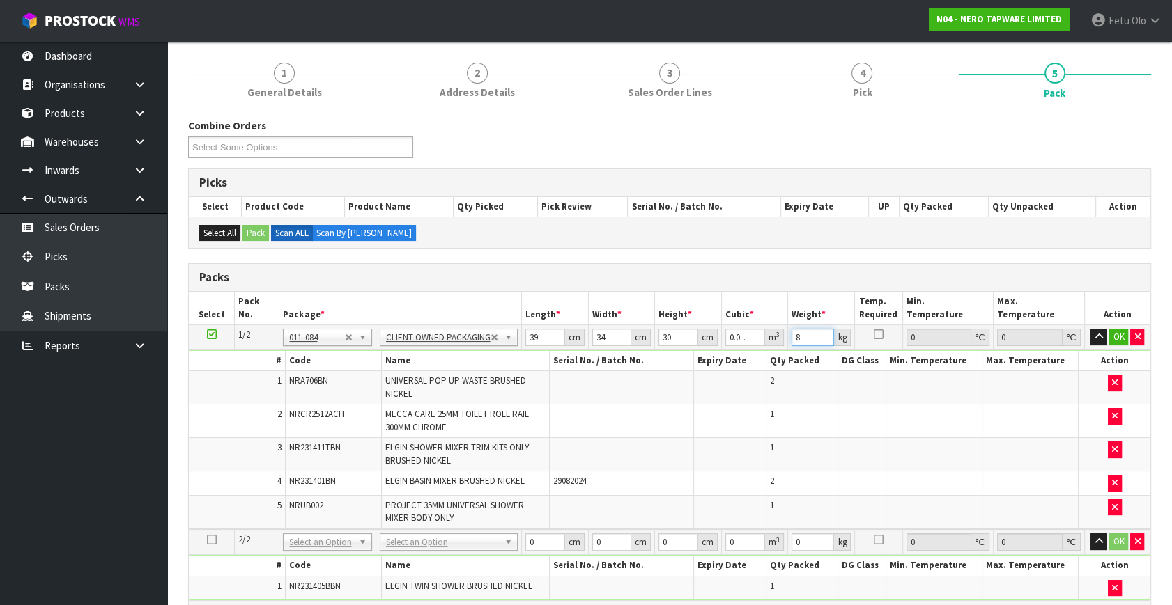
type input "8"
click button "OK" at bounding box center [1118, 337] width 20 height 17
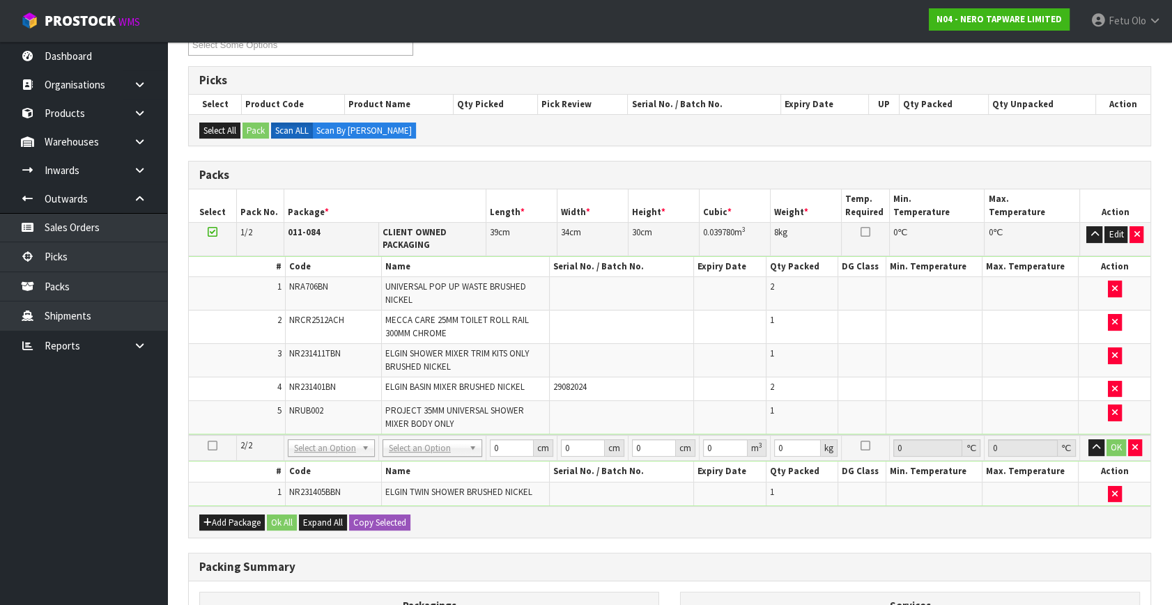
scroll to position [401, 0]
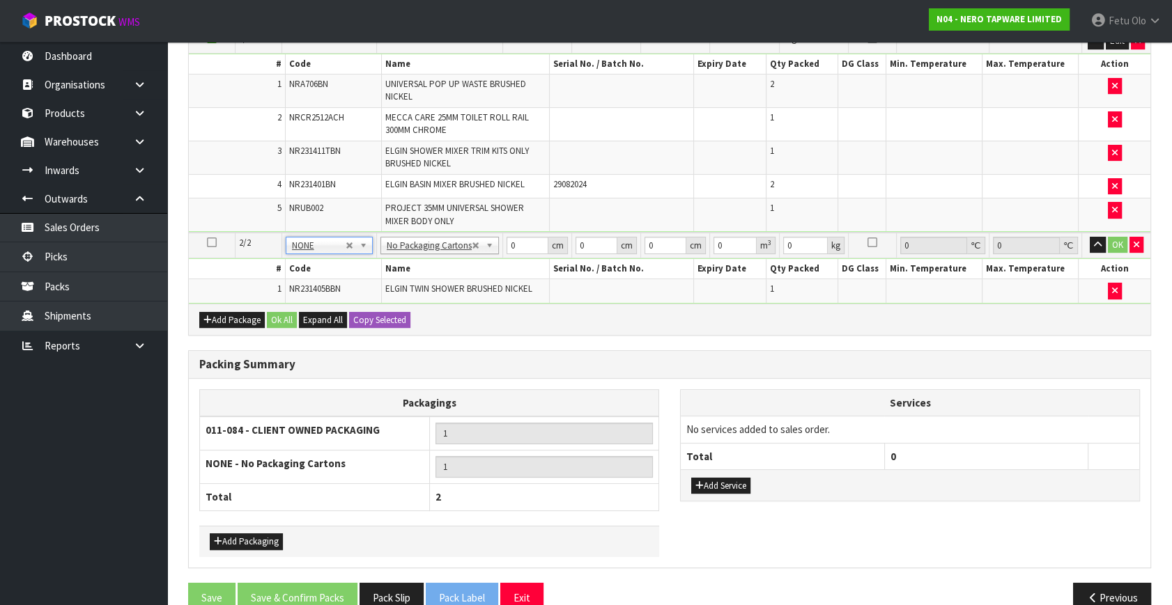
click at [780, 209] on td "1" at bounding box center [802, 215] width 72 height 33
drag, startPoint x: 519, startPoint y: 238, endPoint x: 432, endPoint y: 309, distance: 112.4
click at [432, 309] on div "Packs Select Pack No. Package * Length * Width * Height * Cubic * Weight * Temp…" at bounding box center [669, 151] width 963 height 369
type input "113"
type input "43"
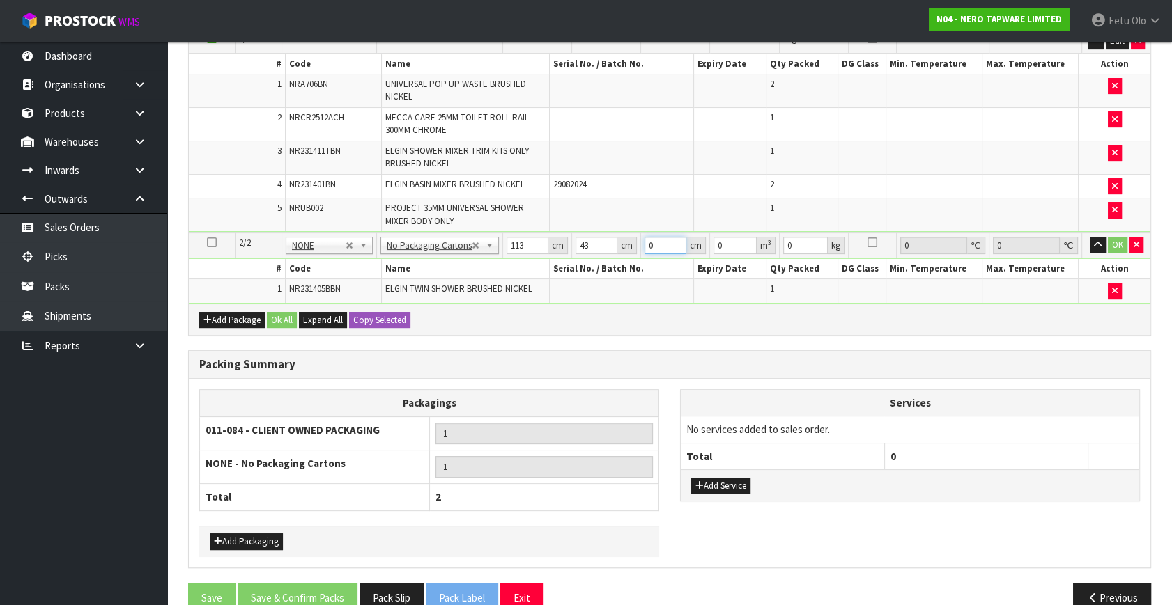
type input "9"
type input "0.043731"
type input "9"
click at [744, 481] on button "Add Service" at bounding box center [720, 486] width 59 height 17
drag, startPoint x: 751, startPoint y: 430, endPoint x: 733, endPoint y: 443, distance: 22.4
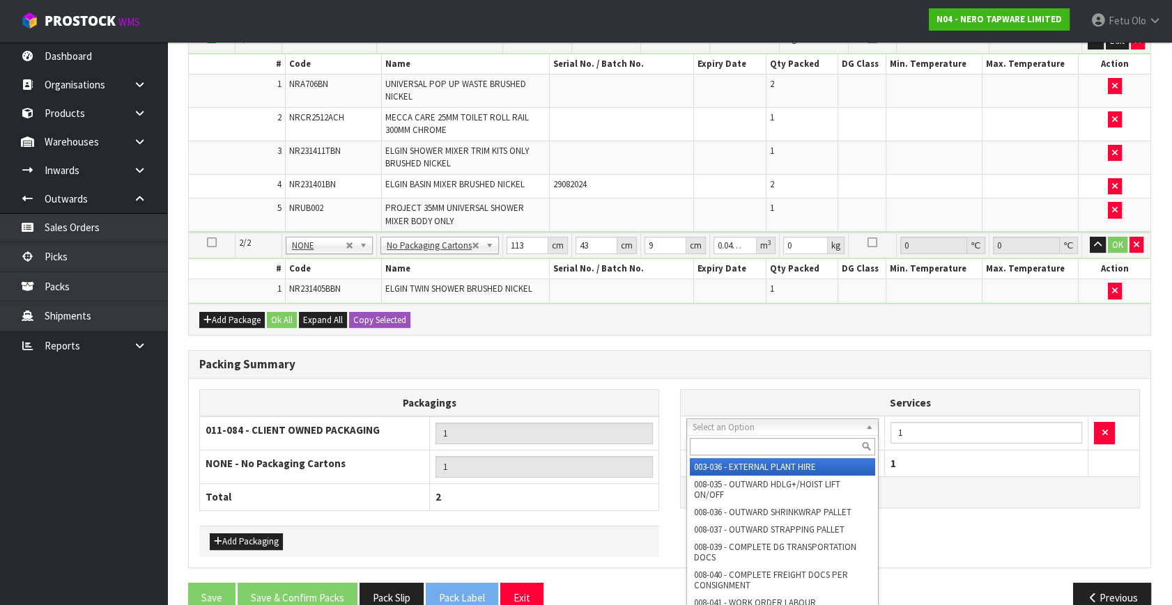
click at [731, 444] on input "text" at bounding box center [782, 446] width 185 height 17
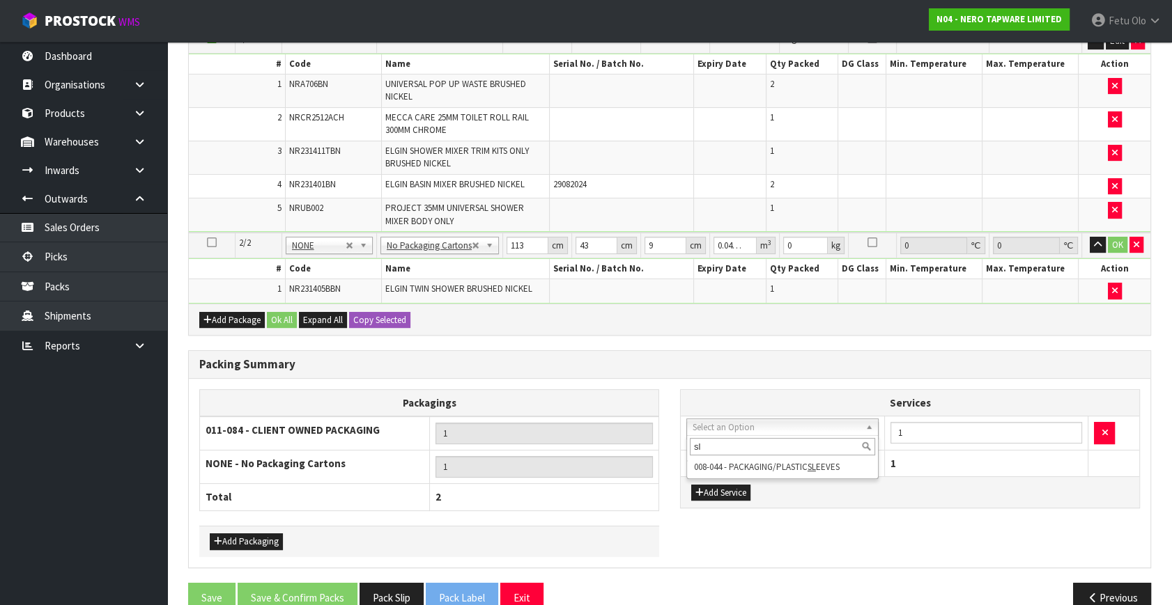
type input "sl"
drag, startPoint x: 776, startPoint y: 251, endPoint x: 676, endPoint y: 280, distance: 103.8
click at [676, 280] on tbody "2/2 NONE 007-001 007-002 007-004 007-009 007-013 007-014 007-015 007-017 007-01…" at bounding box center [669, 268] width 961 height 71
type input "6"
click button "OK" at bounding box center [1118, 245] width 20 height 17
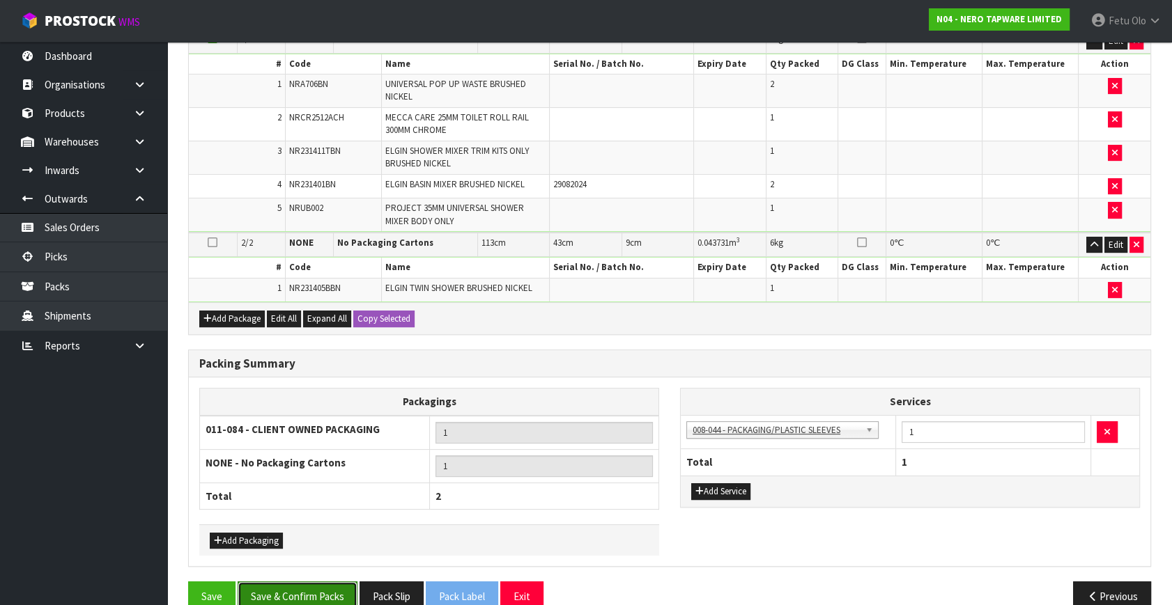
click at [308, 586] on button "Save & Confirm Packs" at bounding box center [298, 597] width 120 height 30
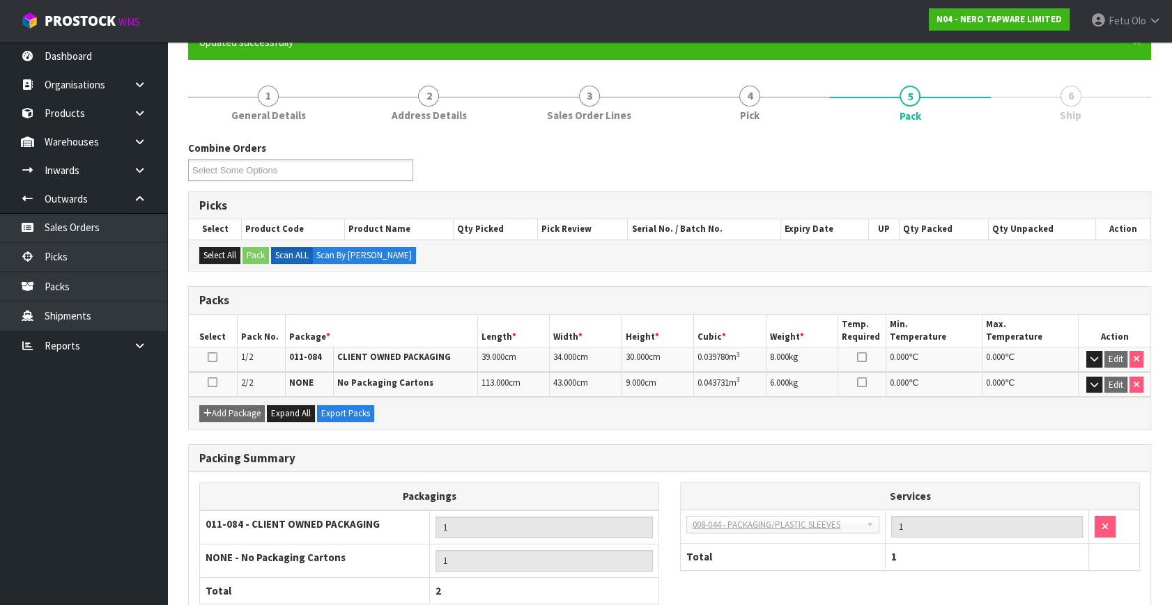
scroll to position [220, 0]
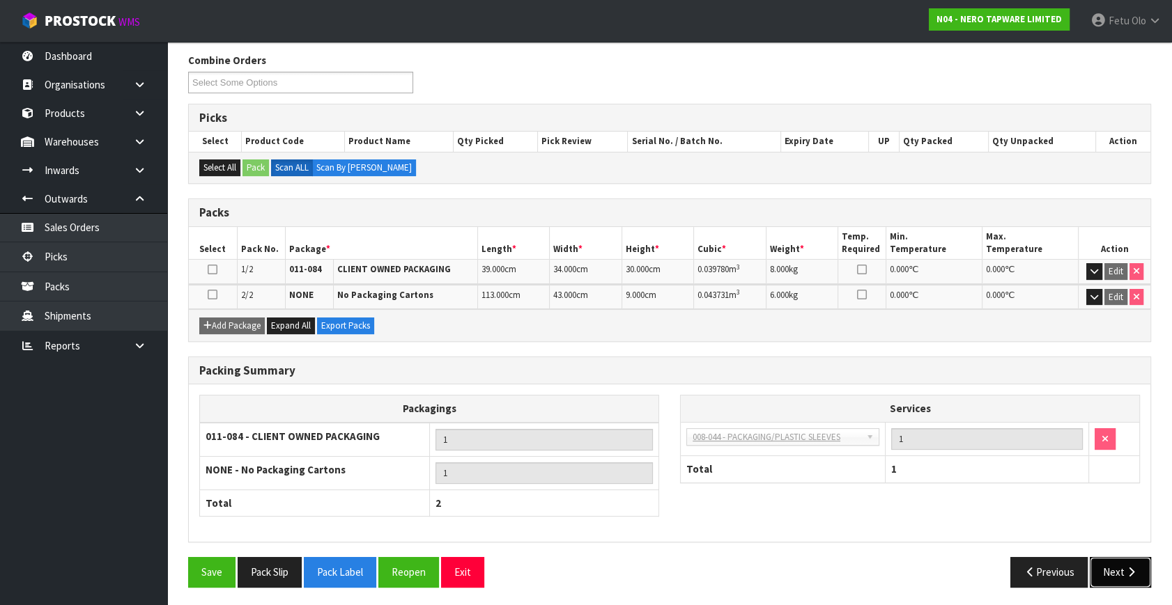
click at [1131, 567] on icon "button" at bounding box center [1130, 572] width 13 height 10
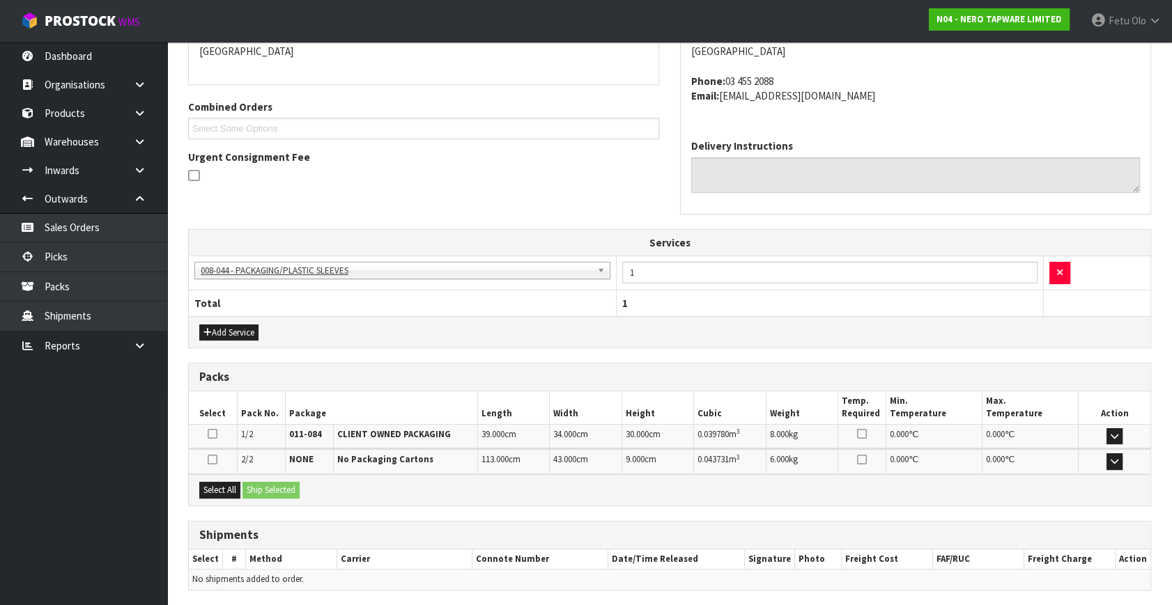
scroll to position [360, 0]
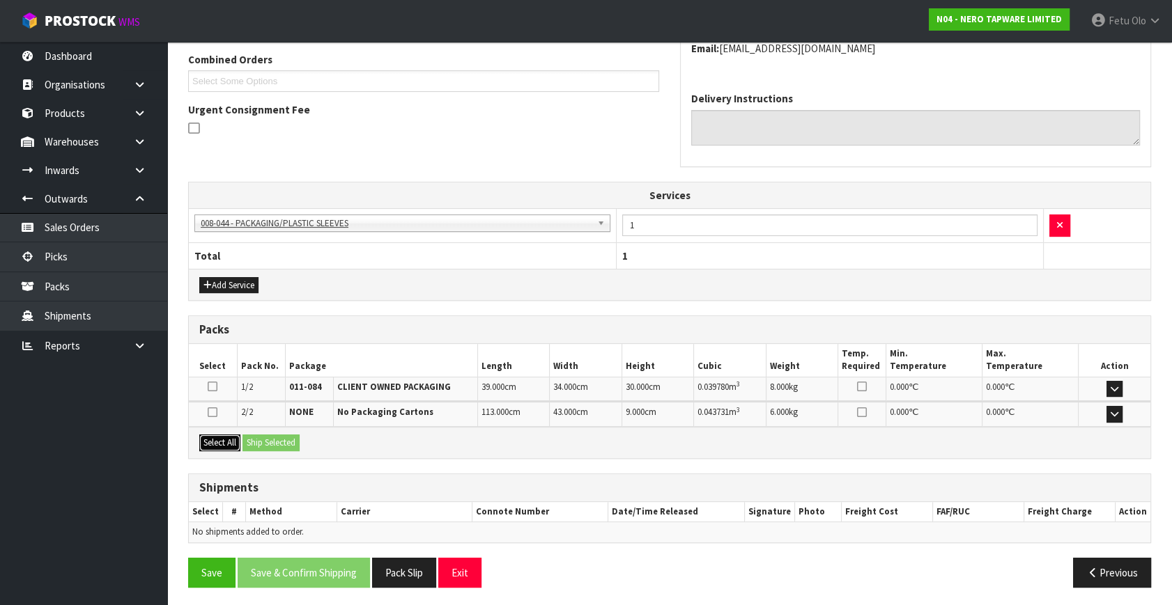
drag, startPoint x: 222, startPoint y: 440, endPoint x: 278, endPoint y: 439, distance: 55.7
click at [231, 440] on button "Select All" at bounding box center [219, 443] width 41 height 17
click at [278, 439] on button "Ship Selected" at bounding box center [270, 443] width 57 height 17
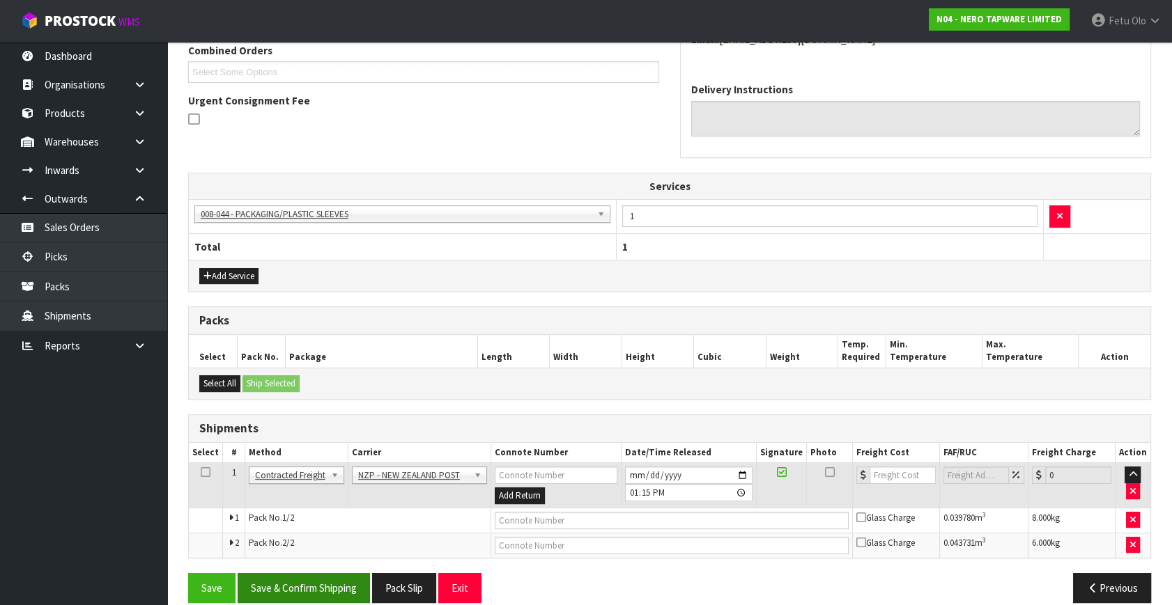
scroll to position [385, 0]
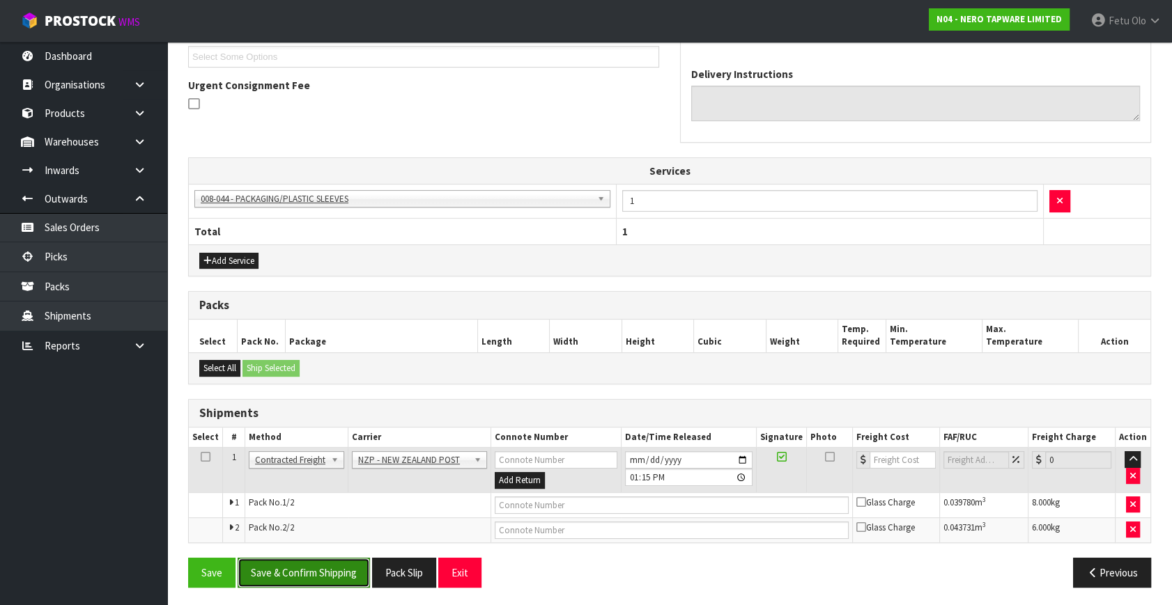
click at [330, 574] on button "Save & Confirm Shipping" at bounding box center [304, 573] width 132 height 30
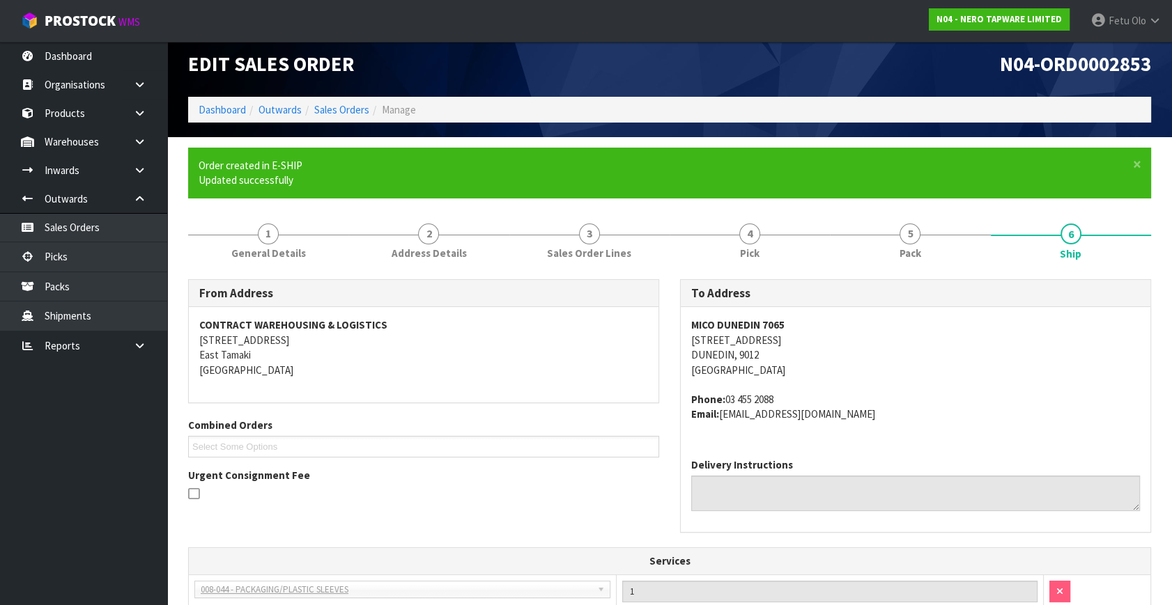
scroll to position [364, 0]
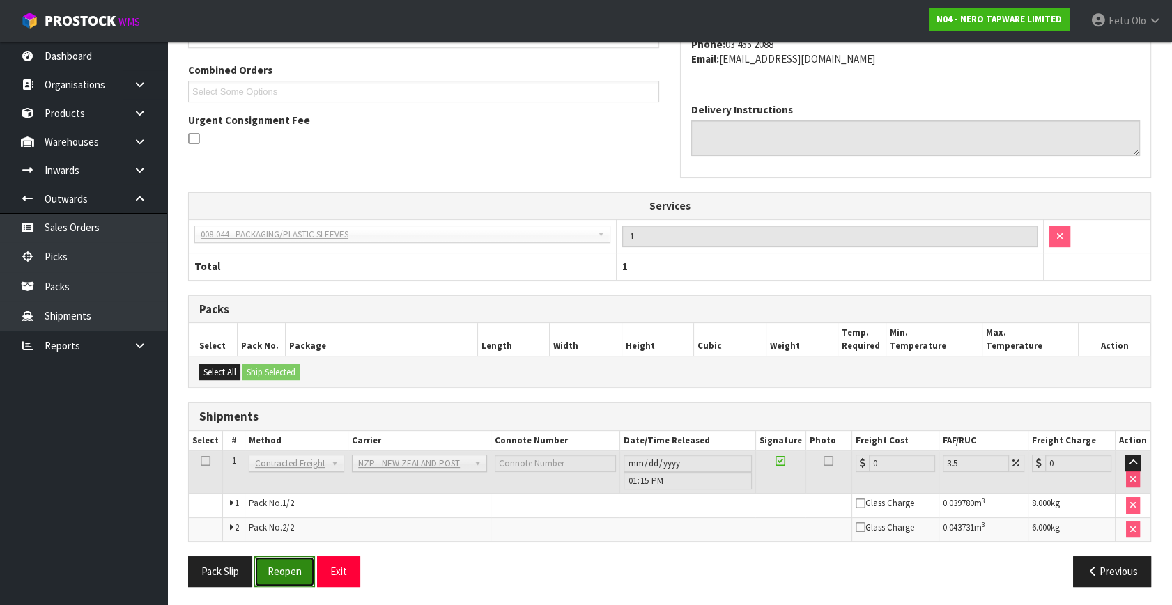
click at [293, 568] on button "Reopen" at bounding box center [284, 572] width 61 height 30
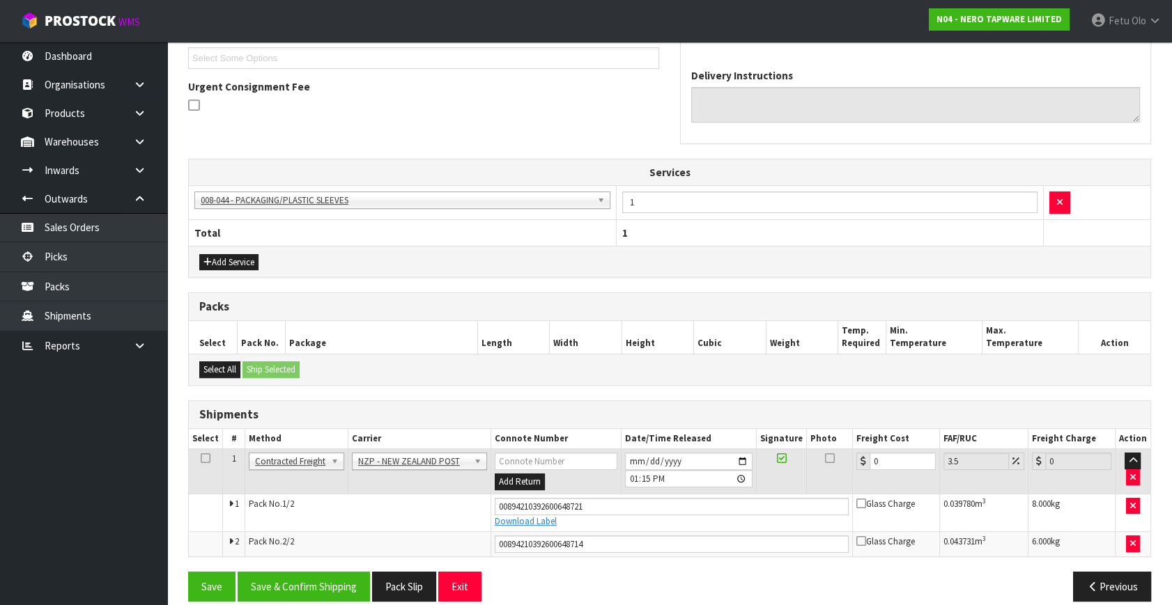
scroll to position [397, 0]
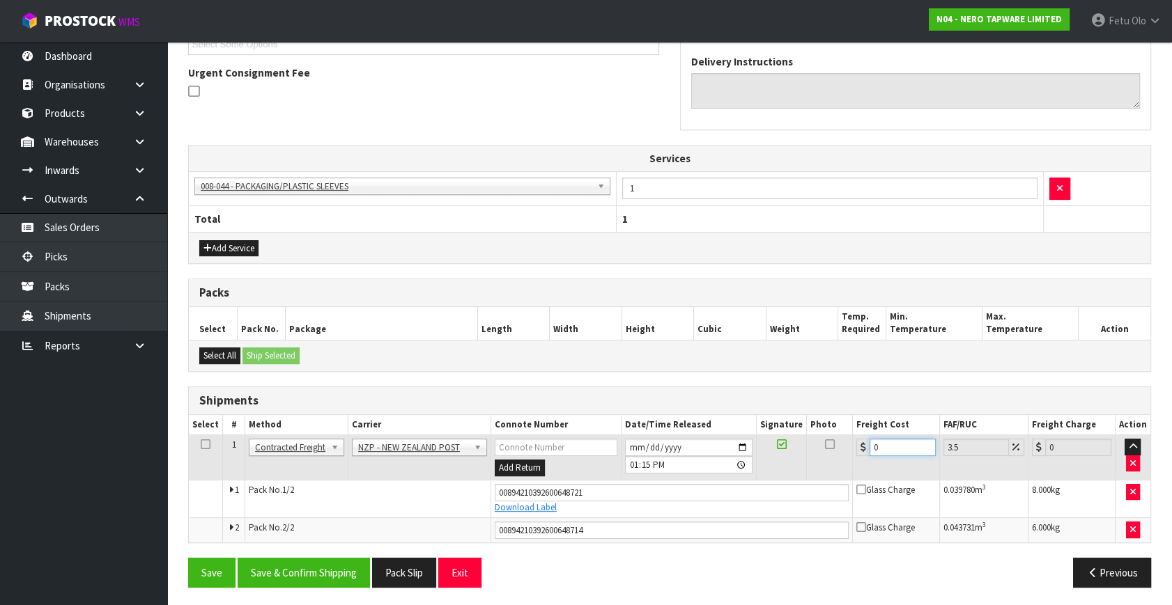
drag, startPoint x: 895, startPoint y: 448, endPoint x: 753, endPoint y: 474, distance: 143.8
click at [753, 474] on tr "1 Client Local Pickup Customer Local Pickup Company Freight Contracted Freight …" at bounding box center [669, 457] width 961 height 45
type input "2"
type input "2.07"
type input "23"
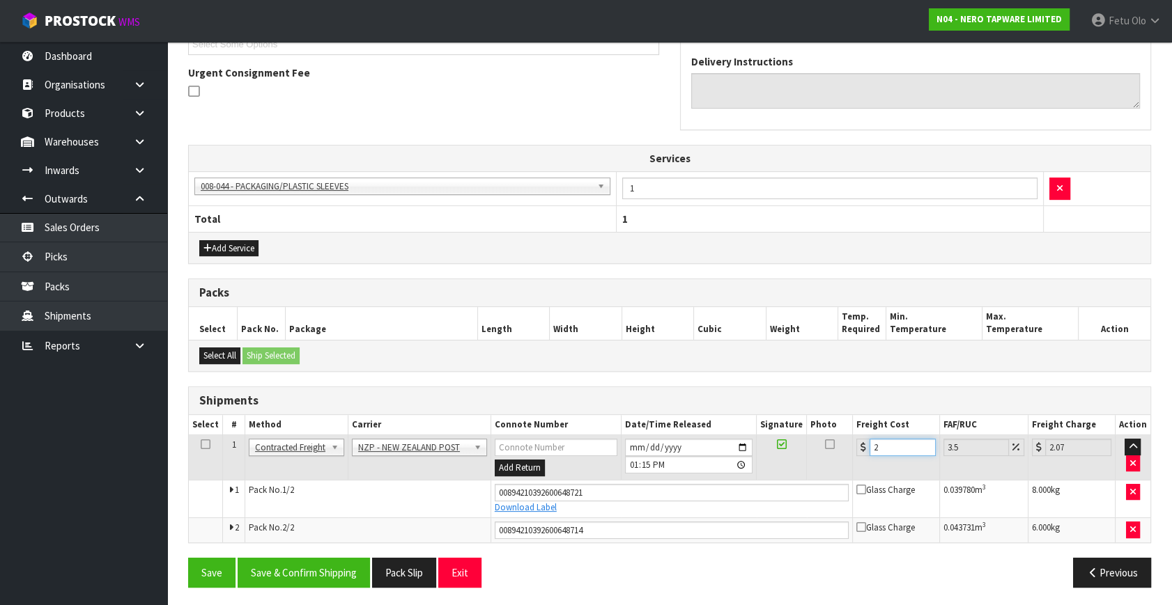
type input "23.8"
type input "23.2"
type input "24.01"
type input "23.22"
type input "24.03"
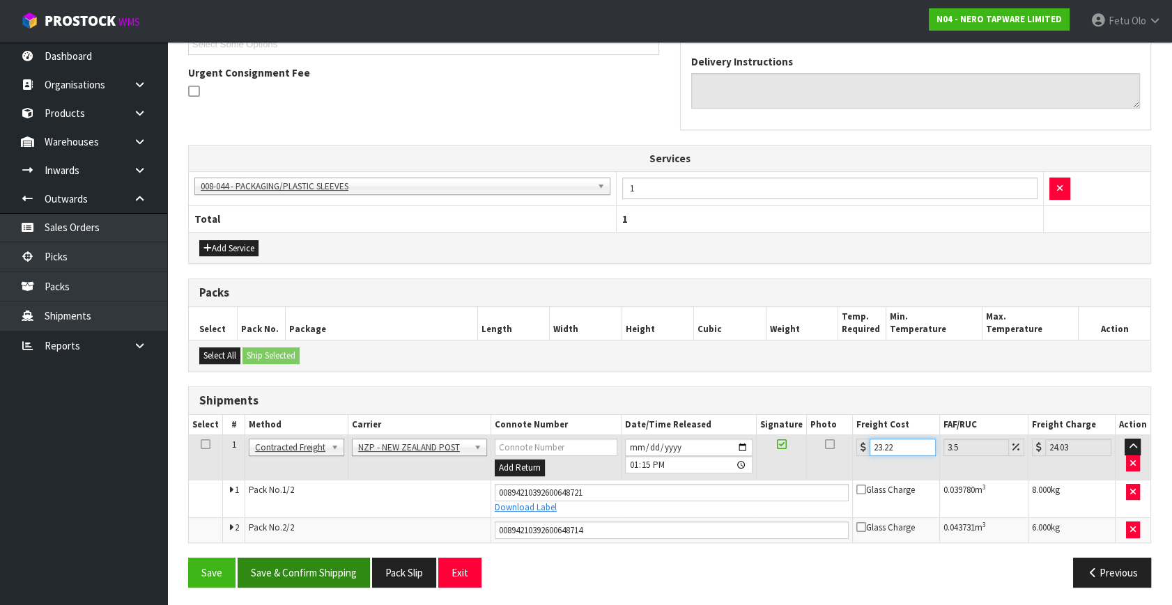
type input "23.22"
click at [311, 566] on button "Save & Confirm Shipping" at bounding box center [304, 573] width 132 height 30
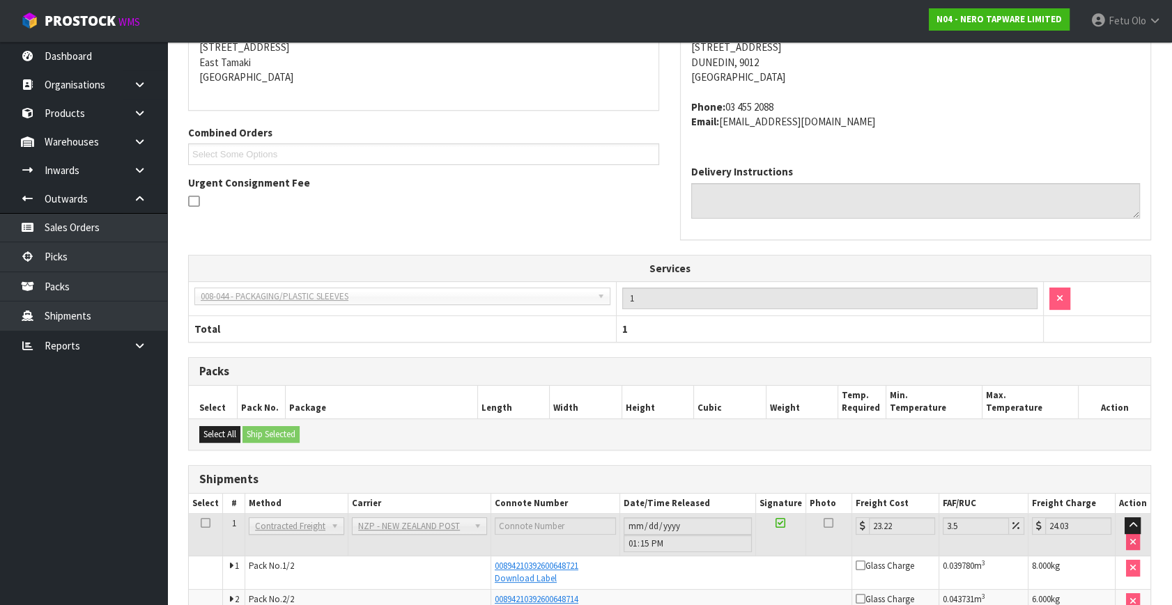
scroll to position [359, 0]
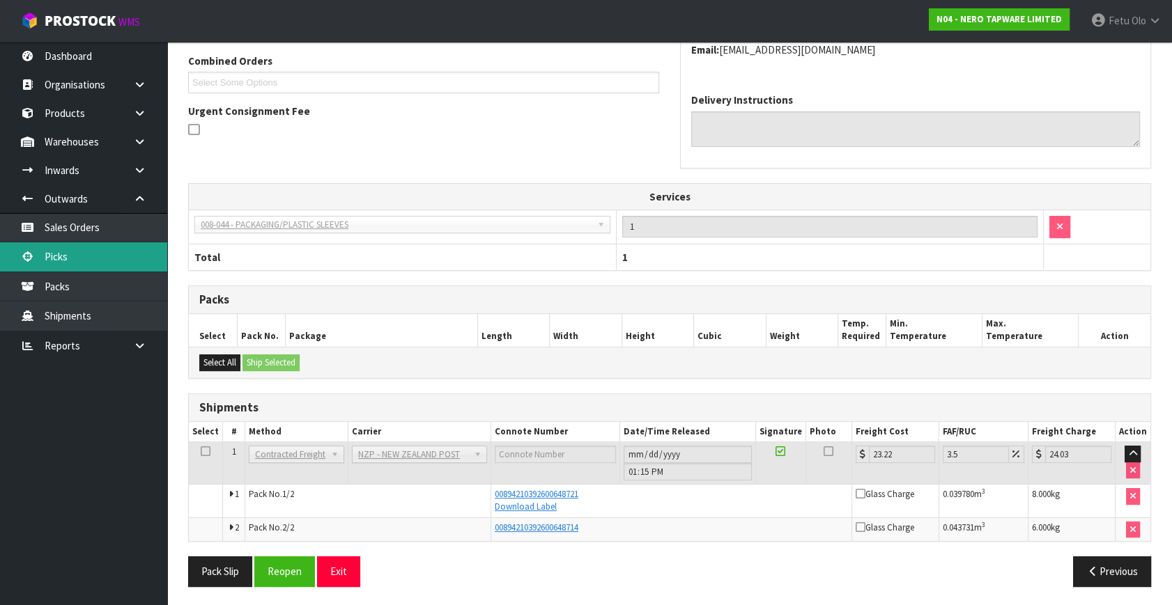
click at [64, 258] on link "Picks" at bounding box center [83, 256] width 167 height 29
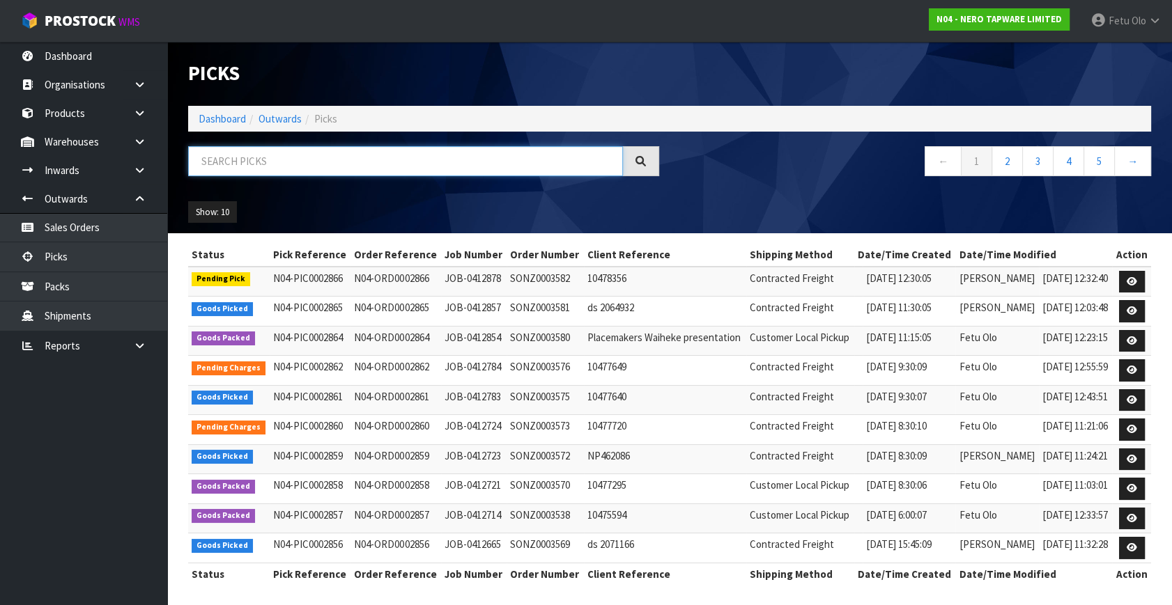
click at [299, 147] on input "text" at bounding box center [405, 161] width 435 height 30
type input "2866"
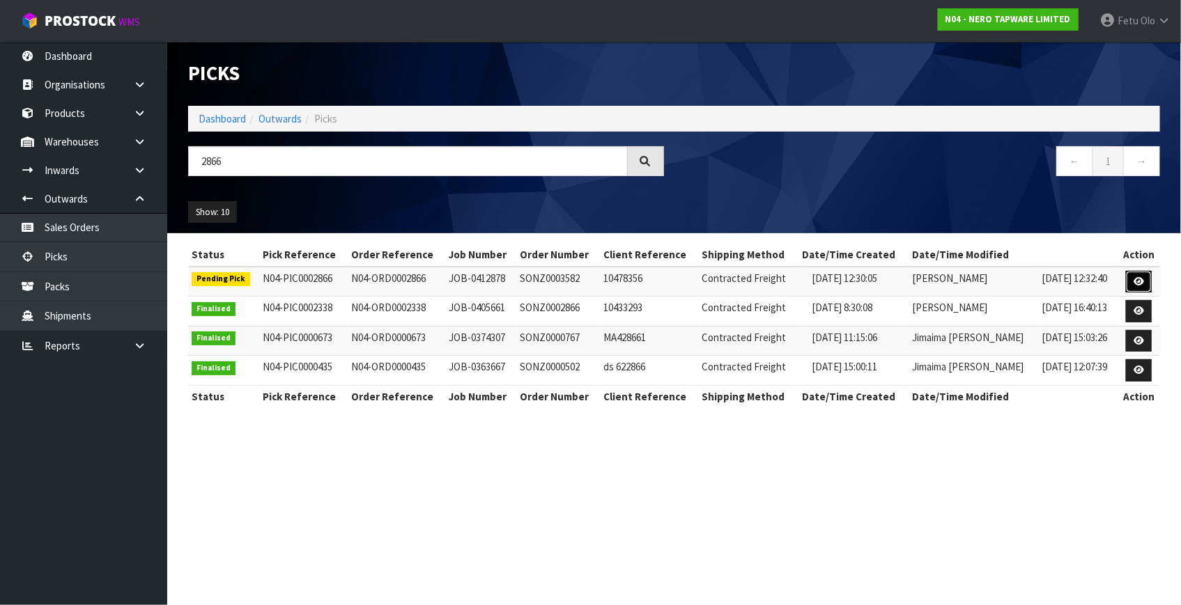
click at [1138, 277] on icon at bounding box center [1138, 281] width 10 height 9
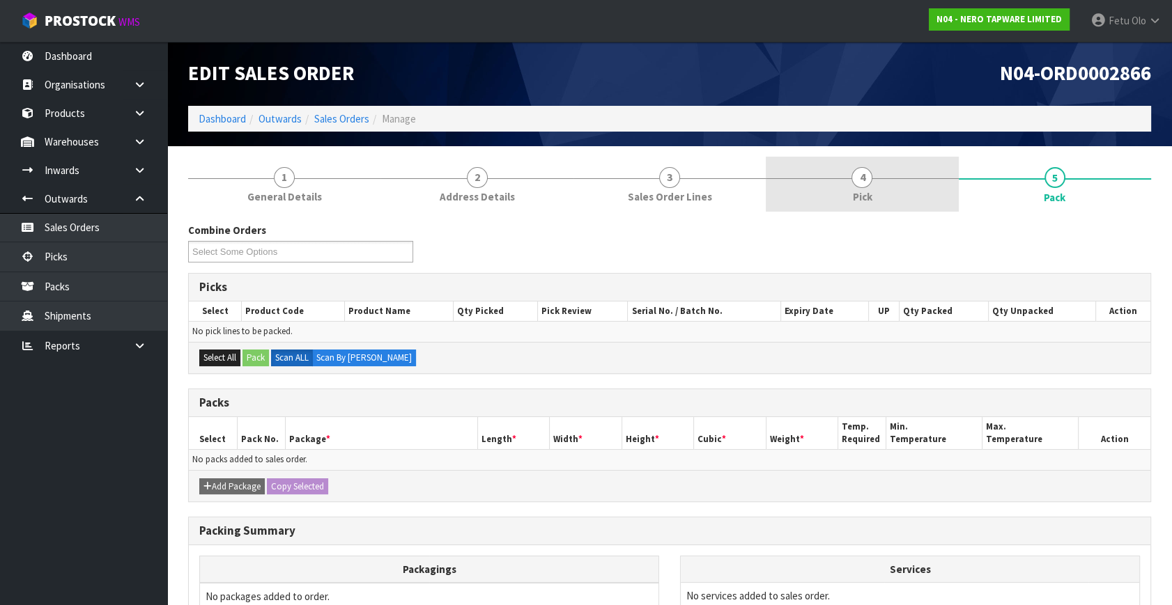
click at [875, 194] on link "4 Pick" at bounding box center [862, 184] width 192 height 55
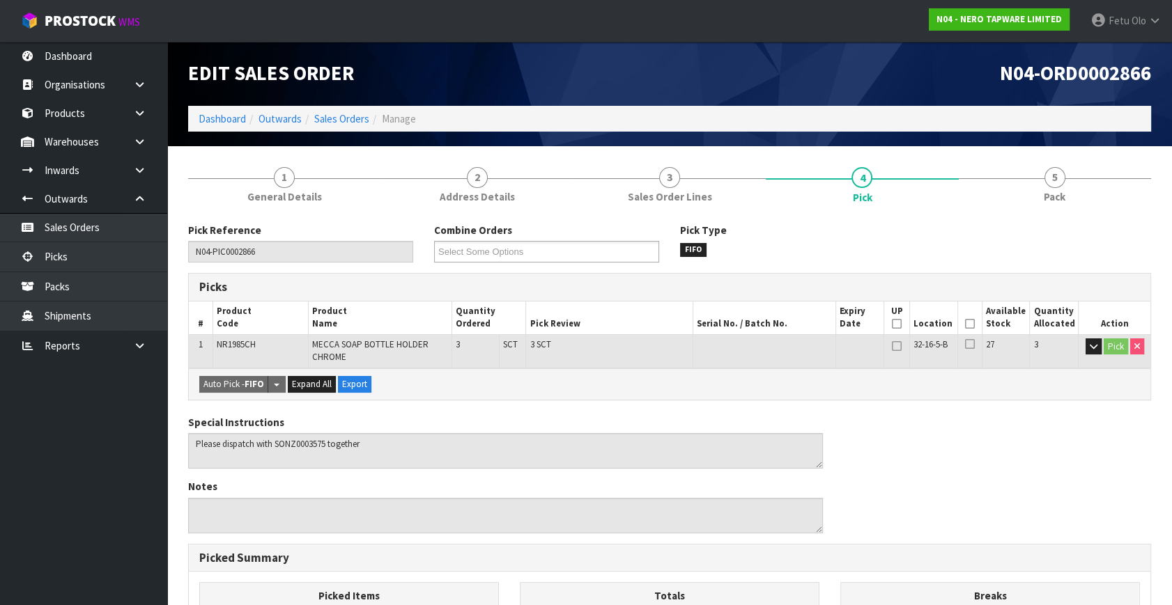
click at [968, 324] on icon at bounding box center [970, 324] width 10 height 1
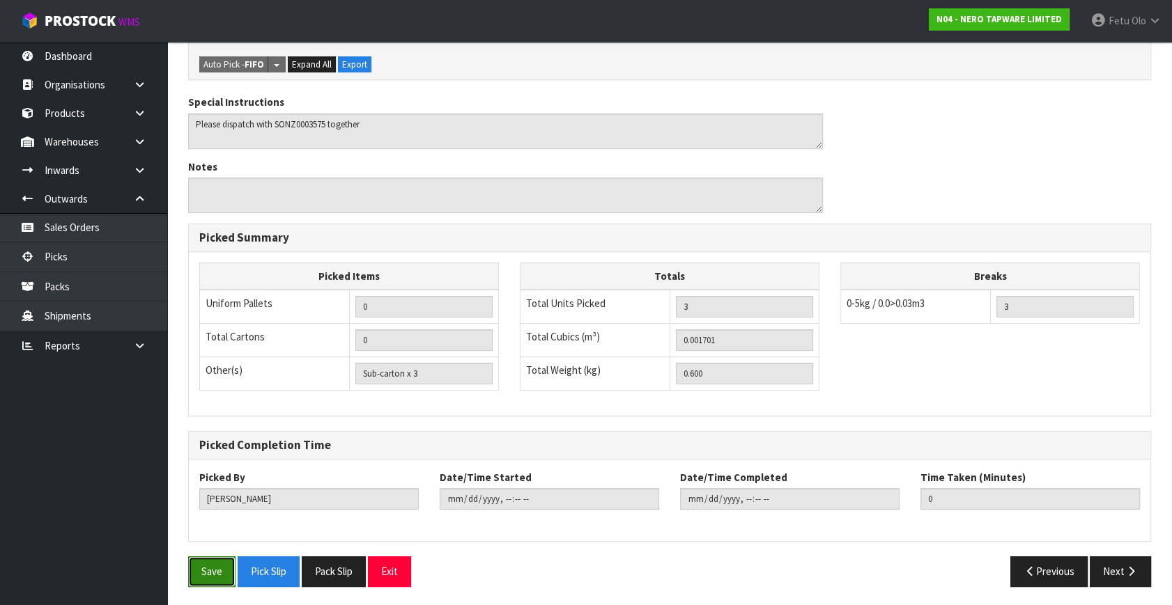
drag, startPoint x: 215, startPoint y: 564, endPoint x: 644, endPoint y: 518, distance: 431.6
click at [215, 564] on button "Save" at bounding box center [211, 572] width 47 height 30
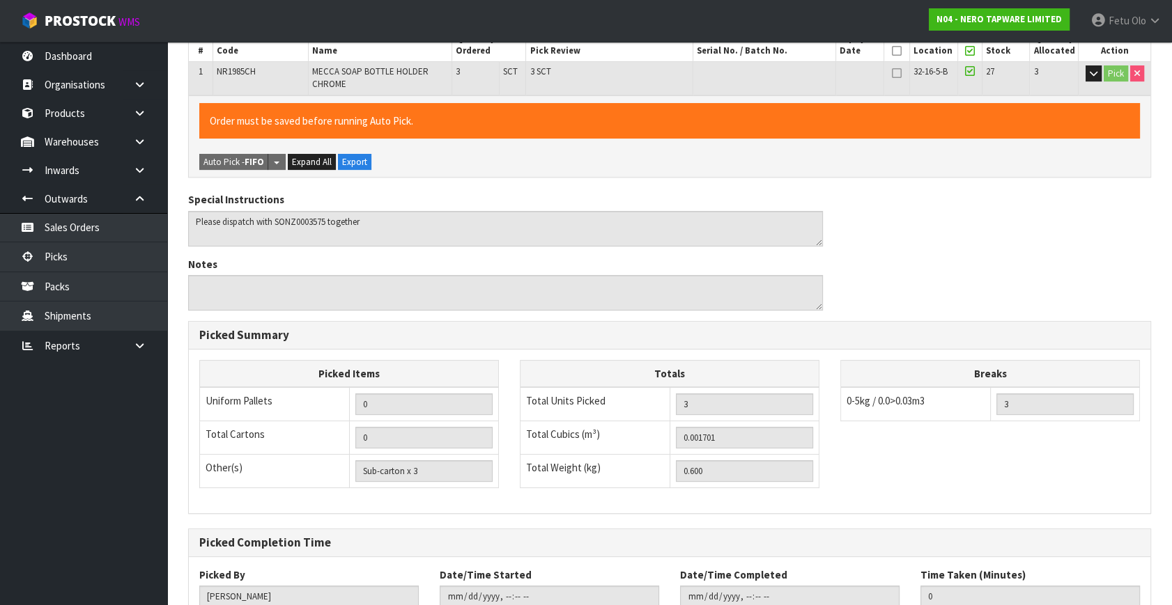
scroll to position [54, 0]
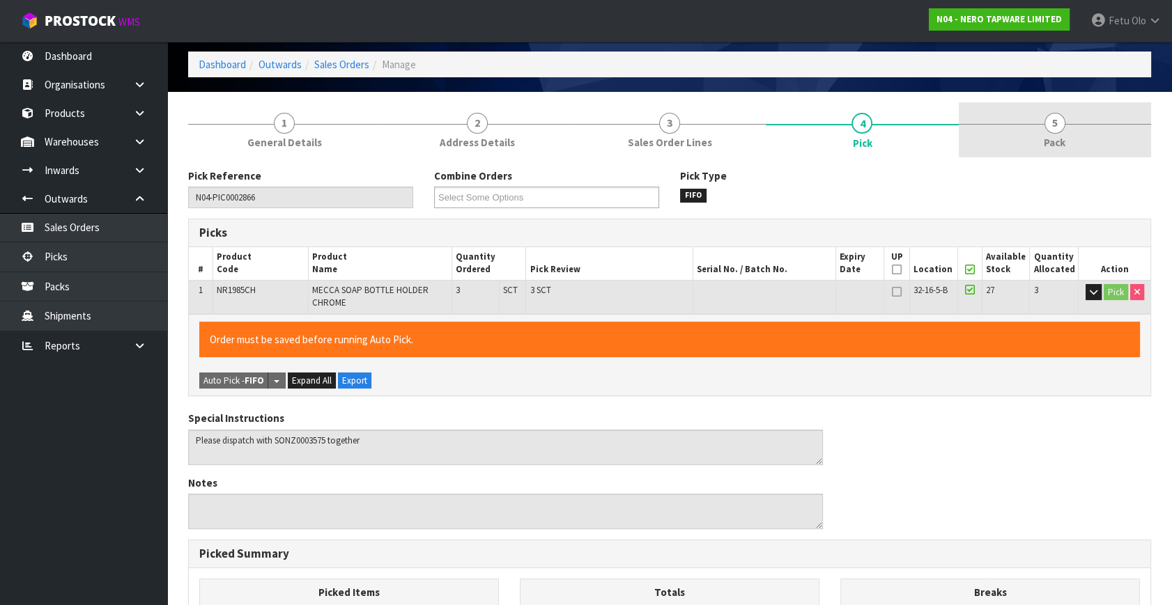
click at [1058, 127] on span "5" at bounding box center [1054, 123] width 21 height 21
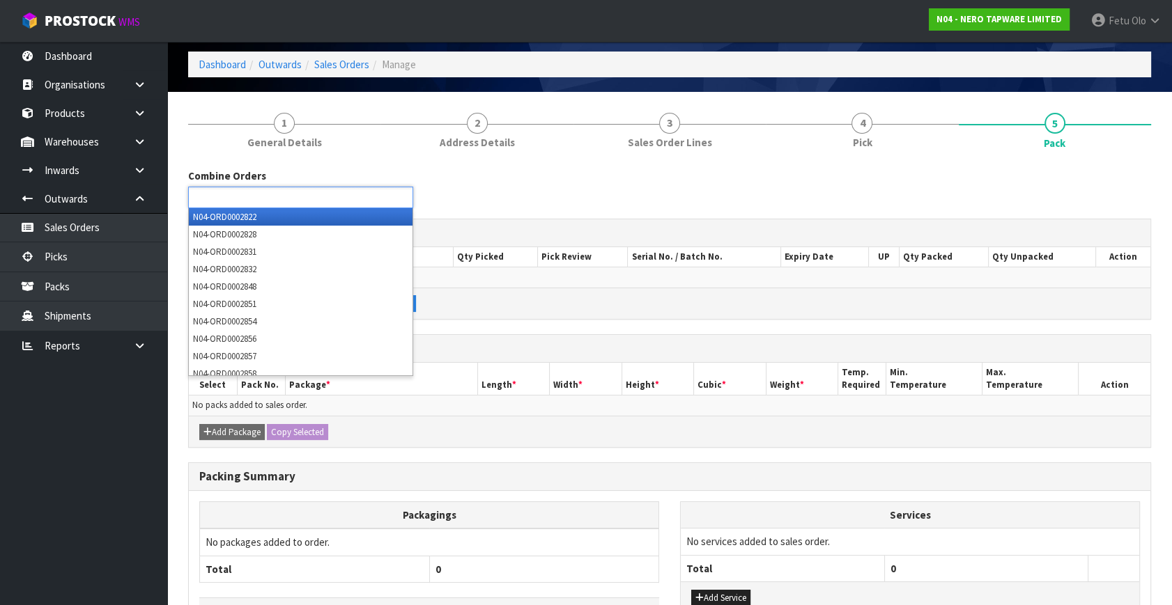
click at [251, 192] on form "1 General Details 2 Address Details 3 Sales Order Lines 4 Pick 5 Pack Combine O…" at bounding box center [669, 399] width 963 height 594
type input "Select Some Options"
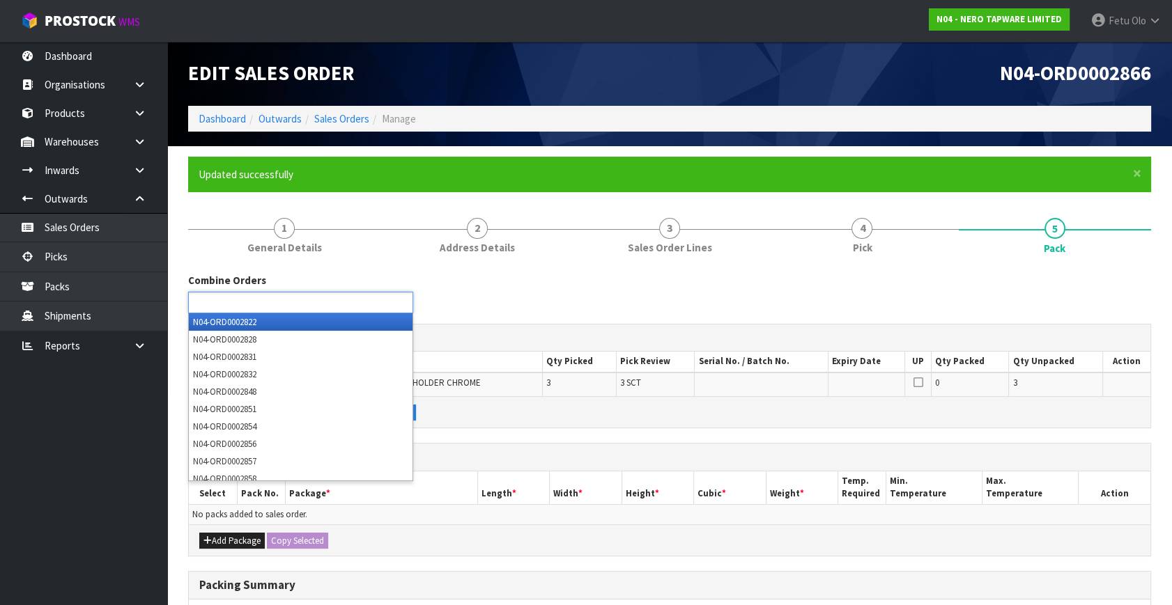
click at [383, 293] on ul at bounding box center [300, 303] width 225 height 22
type input "2861"
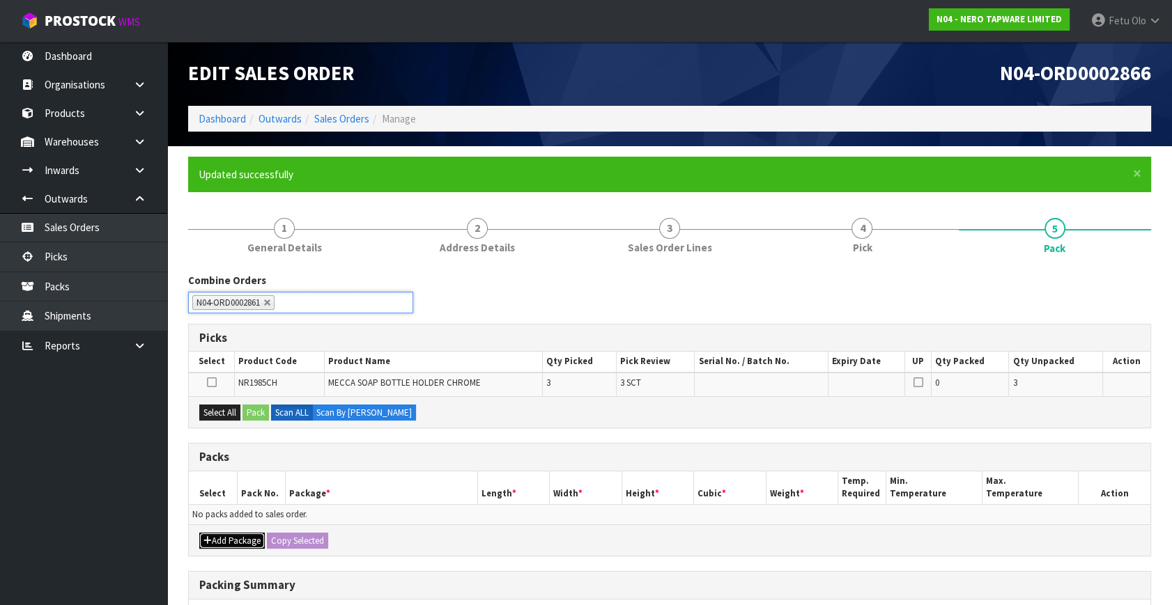
click at [217, 536] on button "Add Package" at bounding box center [231, 541] width 65 height 17
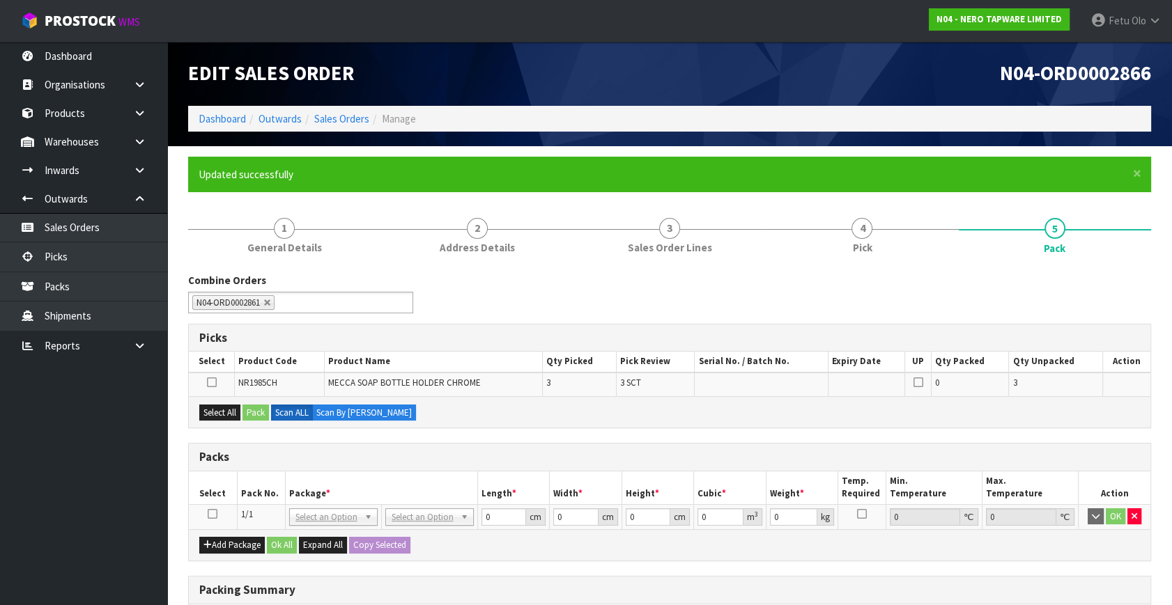
click at [215, 514] on icon at bounding box center [213, 514] width 10 height 1
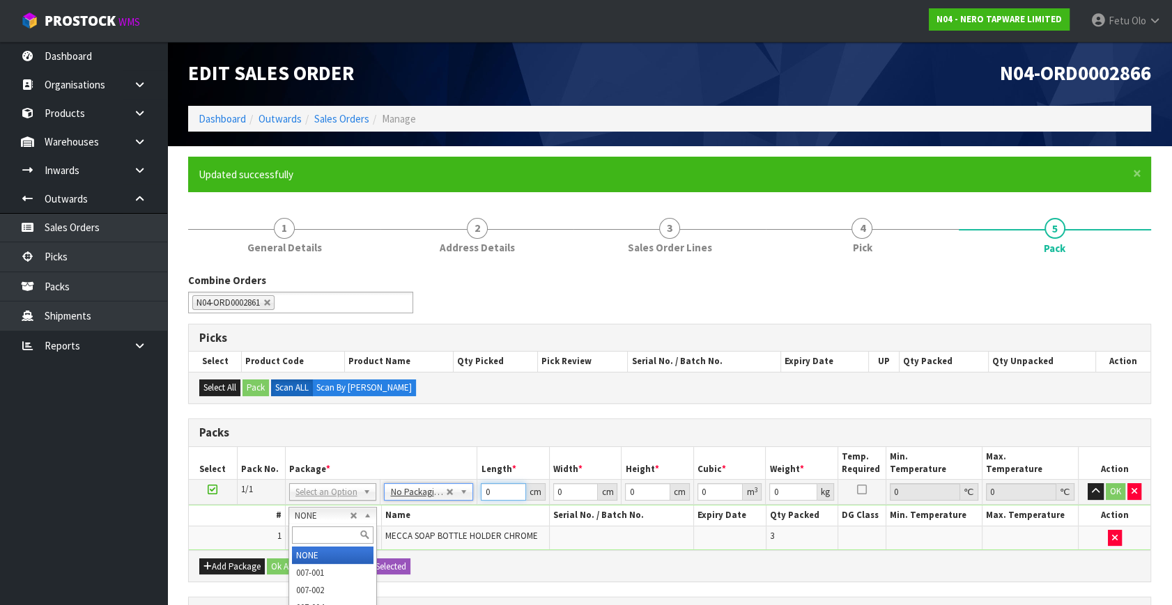
drag, startPoint x: 496, startPoint y: 490, endPoint x: 430, endPoint y: 518, distance: 71.5
click at [430, 517] on tbody "1/1 NONE 007-001 007-002 007-004 007-009 007-013 007-014 007-015 007-017 007-01…" at bounding box center [669, 515] width 961 height 70
type input "21"
type input "14"
type input "1"
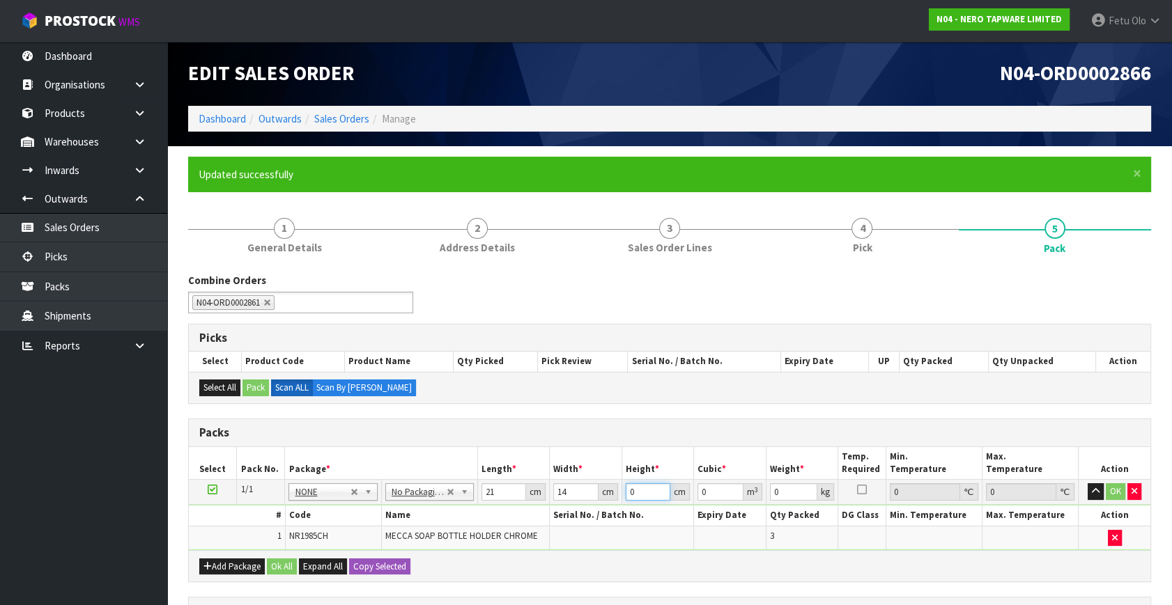
type input "0.000294"
type input "17"
type input "0.004998"
type input "17"
type input "2"
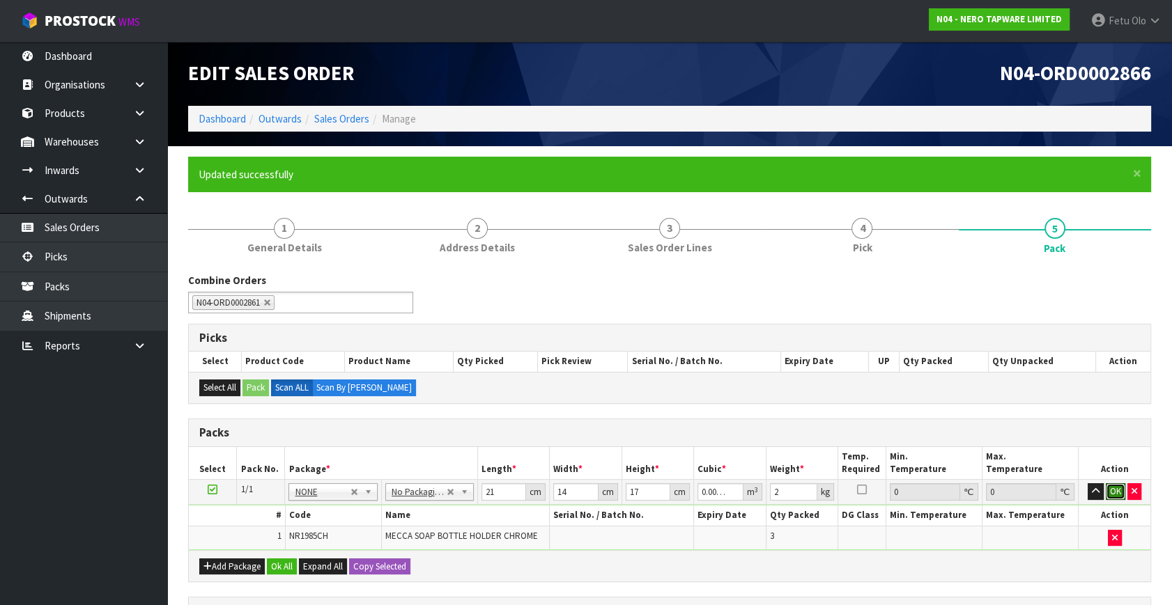
click button "OK" at bounding box center [1116, 491] width 20 height 17
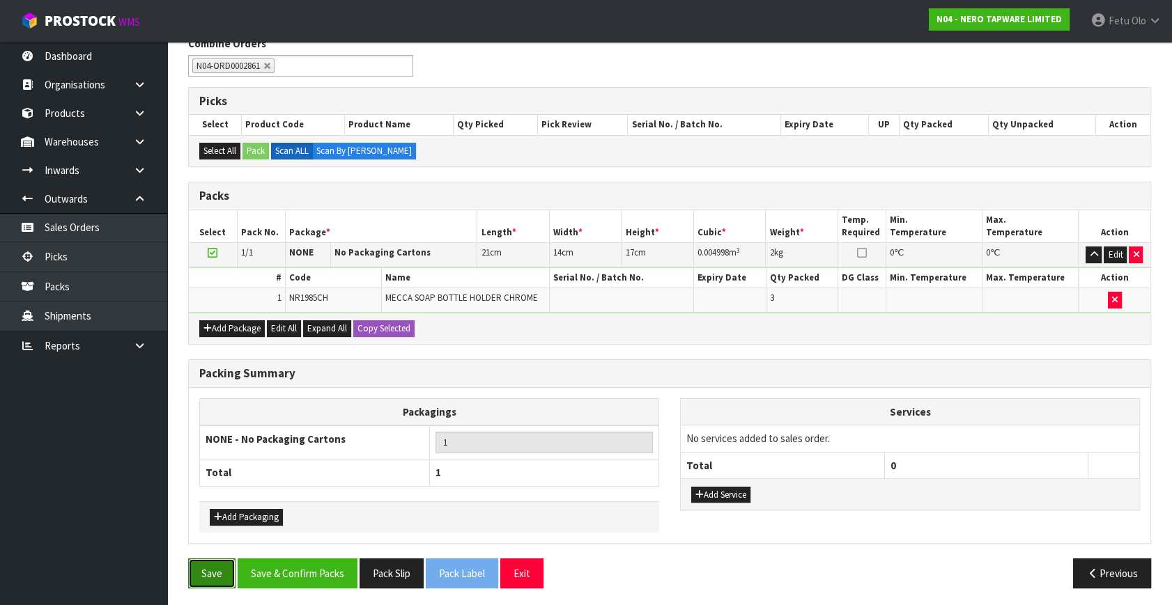
click at [218, 570] on button "Save" at bounding box center [211, 574] width 47 height 30
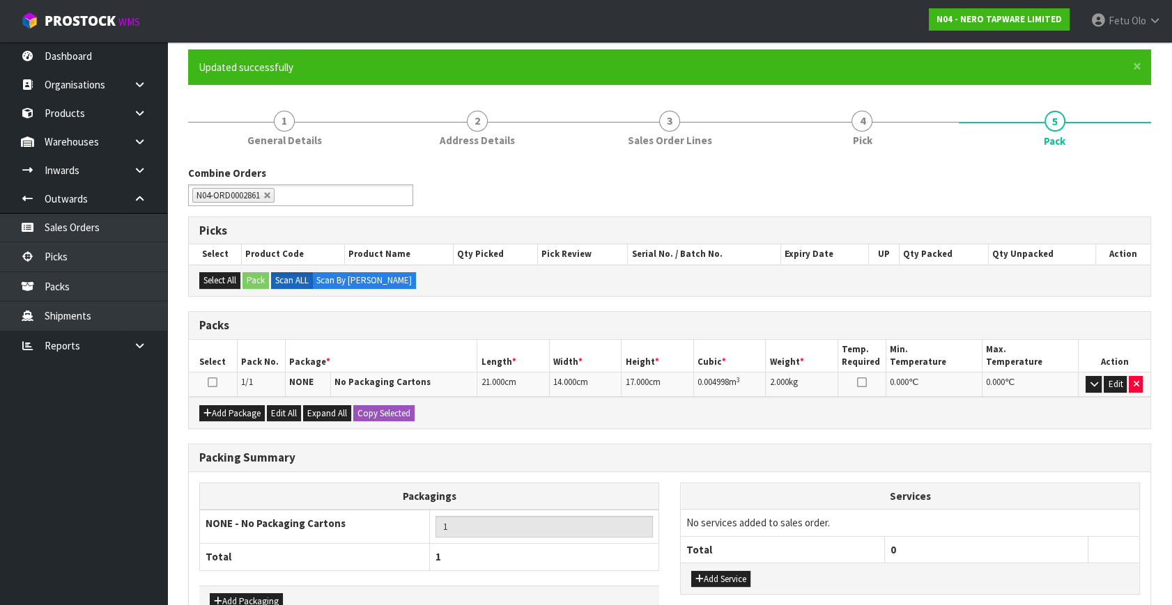
scroll to position [192, 0]
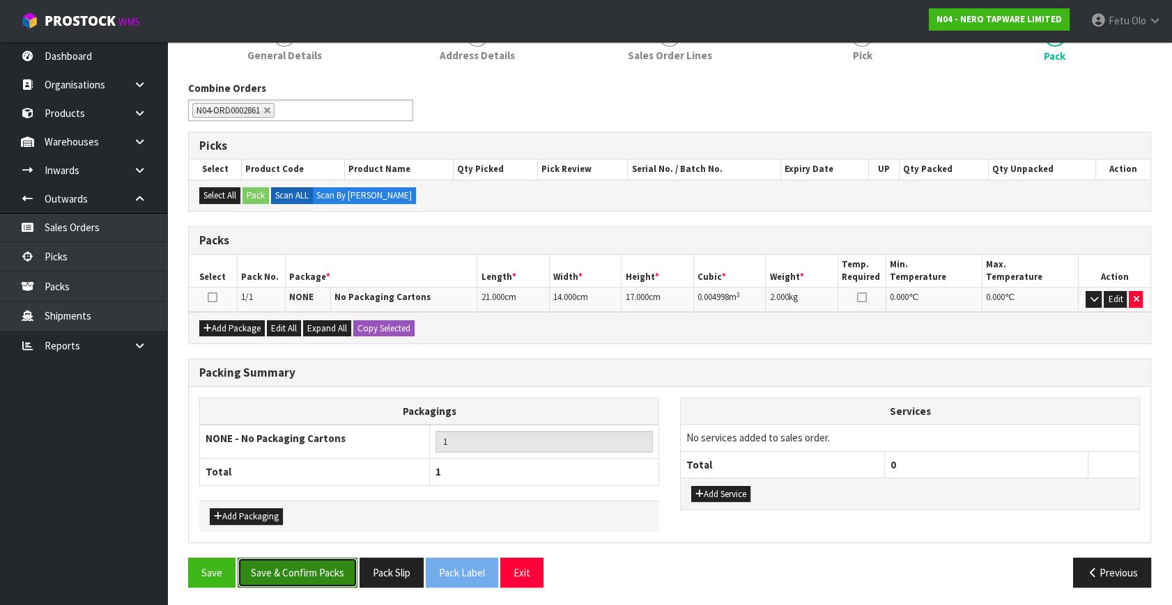
click at [306, 570] on button "Save & Confirm Packs" at bounding box center [298, 573] width 120 height 30
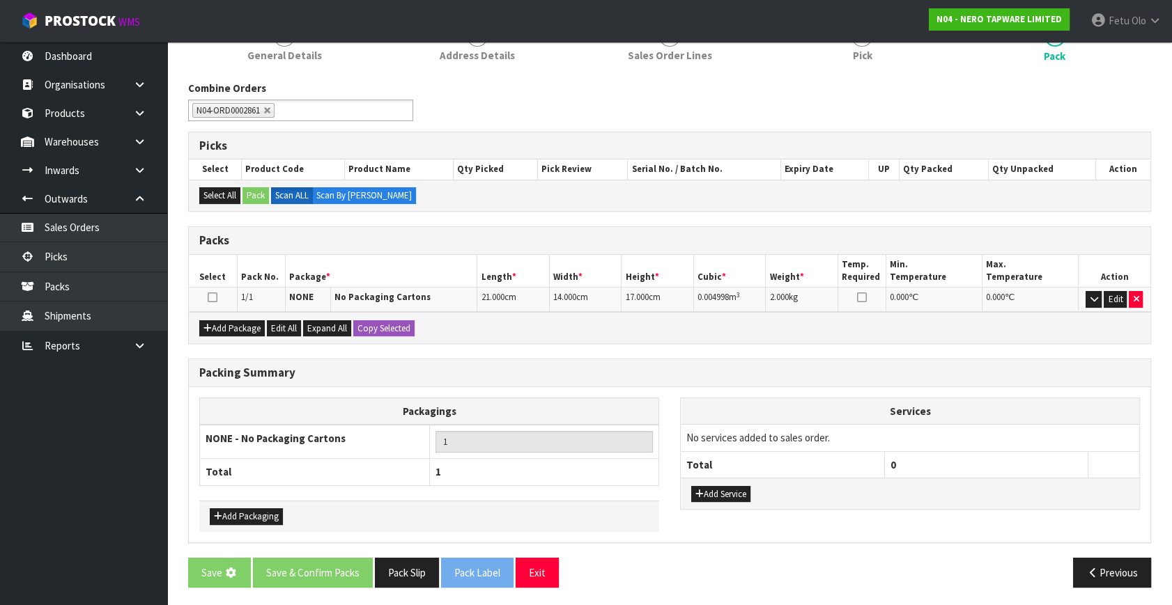
scroll to position [0, 0]
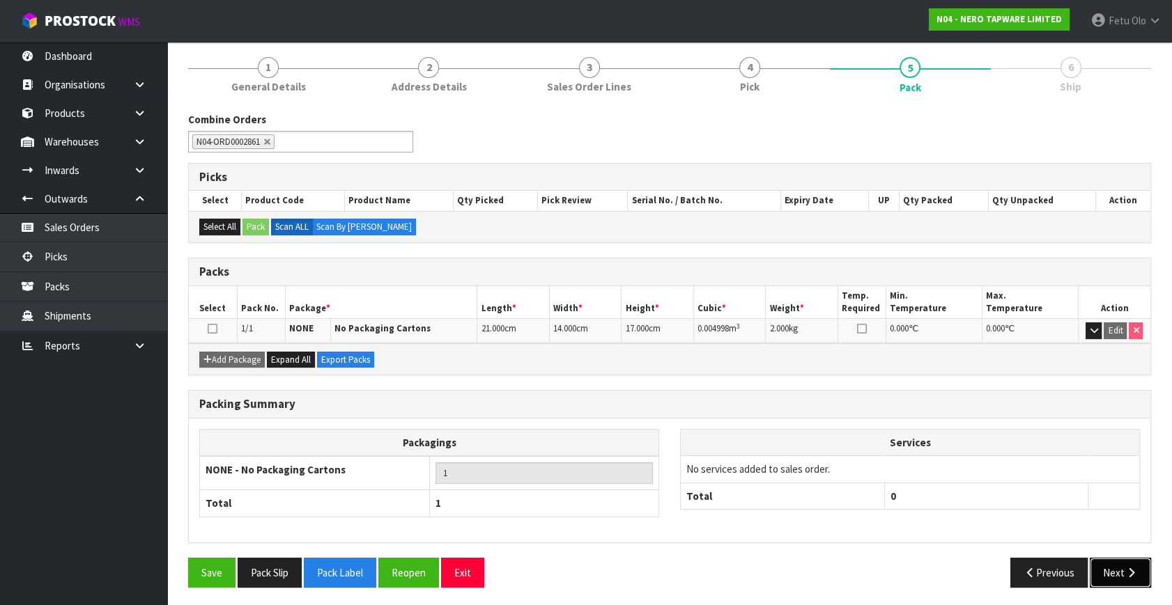
click at [1122, 577] on button "Next" at bounding box center [1120, 573] width 61 height 30
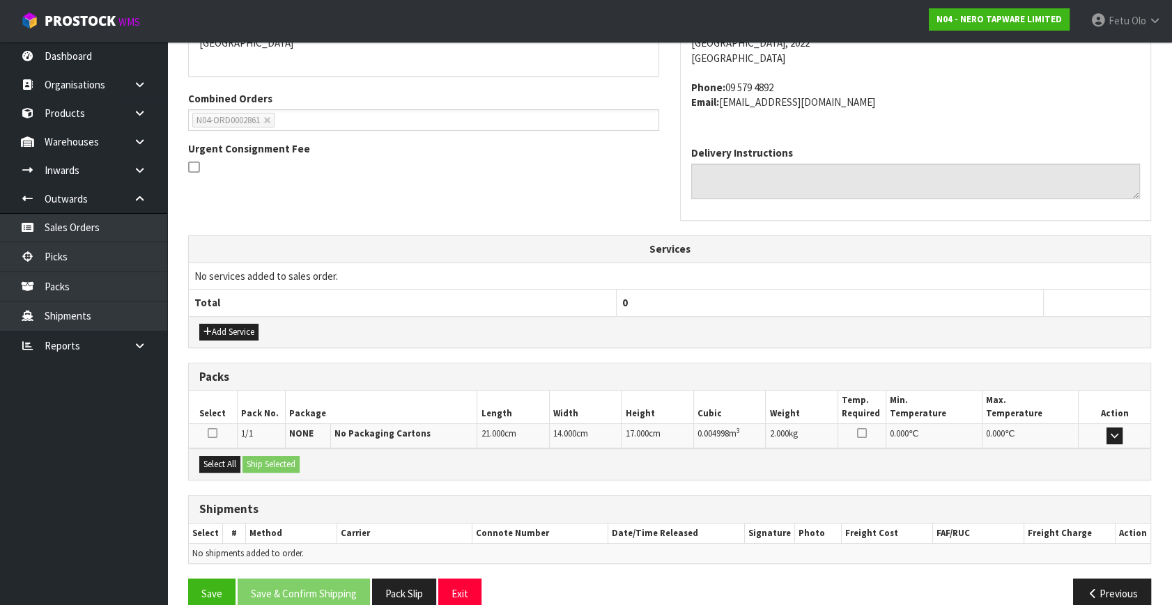
scroll to position [343, 0]
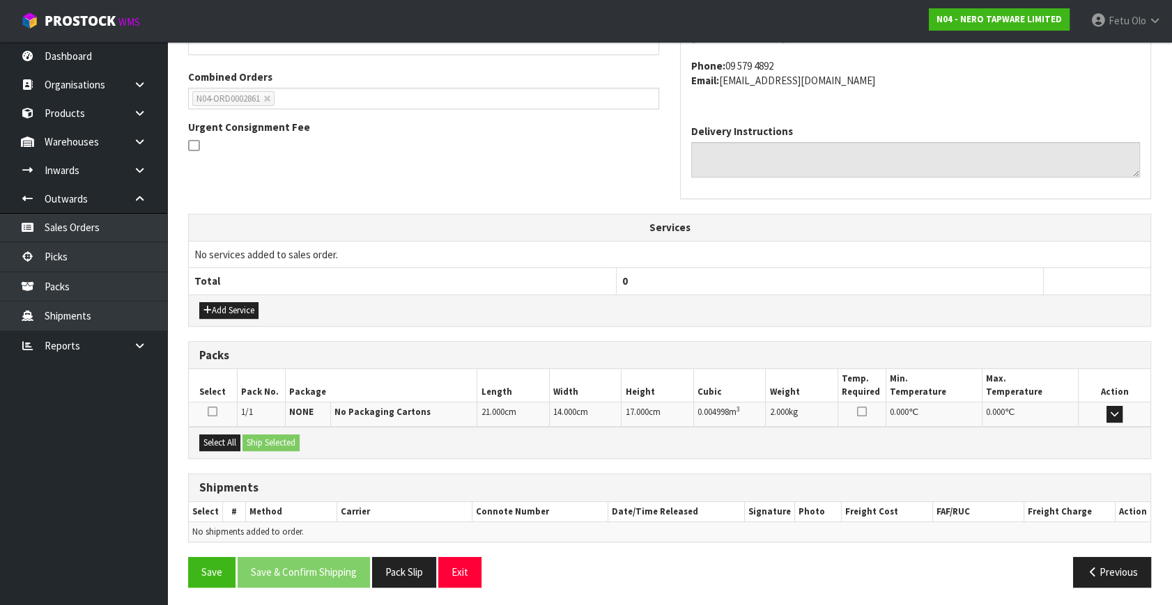
click at [242, 435] on div "Select All Ship Selected" at bounding box center [669, 442] width 961 height 31
drag, startPoint x: 230, startPoint y: 439, endPoint x: 264, endPoint y: 439, distance: 34.1
click at [240, 439] on button "Select All" at bounding box center [219, 443] width 41 height 17
click at [293, 437] on button "Ship Selected" at bounding box center [270, 443] width 57 height 17
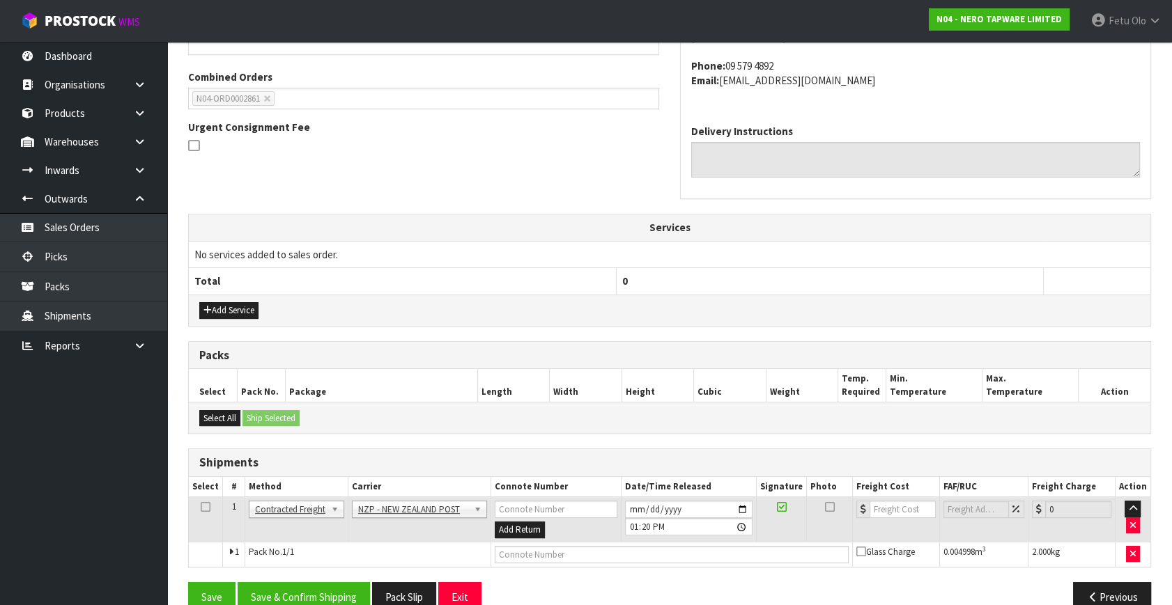
click at [541, 536] on td "Add Return" at bounding box center [555, 519] width 130 height 45
click at [540, 549] on input "text" at bounding box center [672, 554] width 354 height 17
paste input "00894210392600652247"
type input "00894210392600652247"
click at [330, 585] on button "Save & Confirm Shipping" at bounding box center [304, 597] width 132 height 30
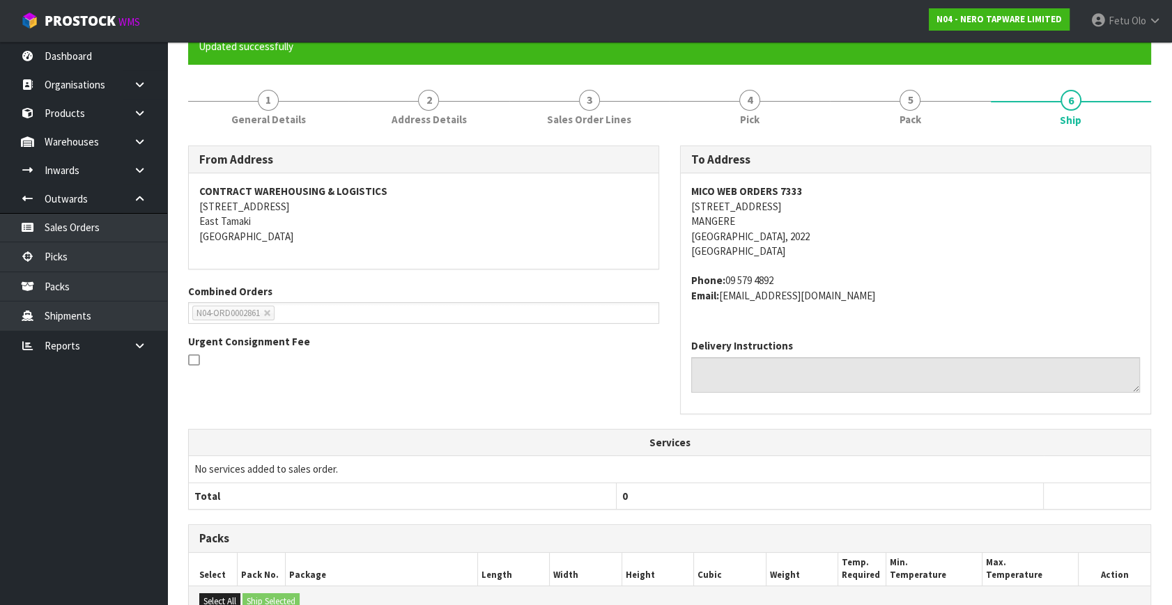
scroll to position [348, 0]
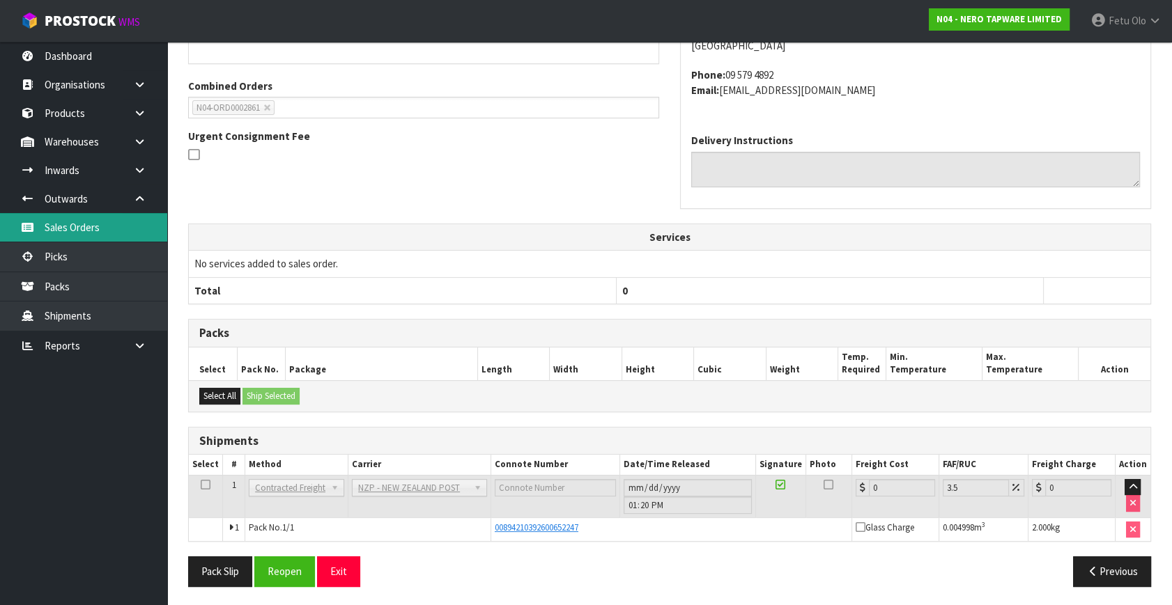
click at [84, 237] on link "Sales Orders" at bounding box center [83, 227] width 167 height 29
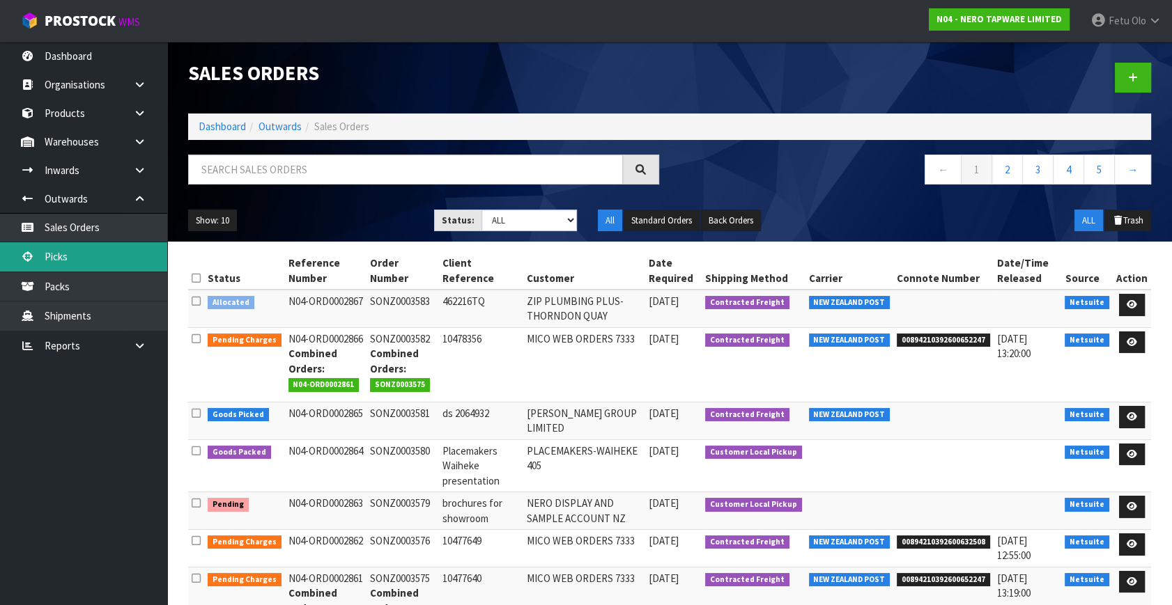
click at [101, 265] on link "Picks" at bounding box center [83, 256] width 167 height 29
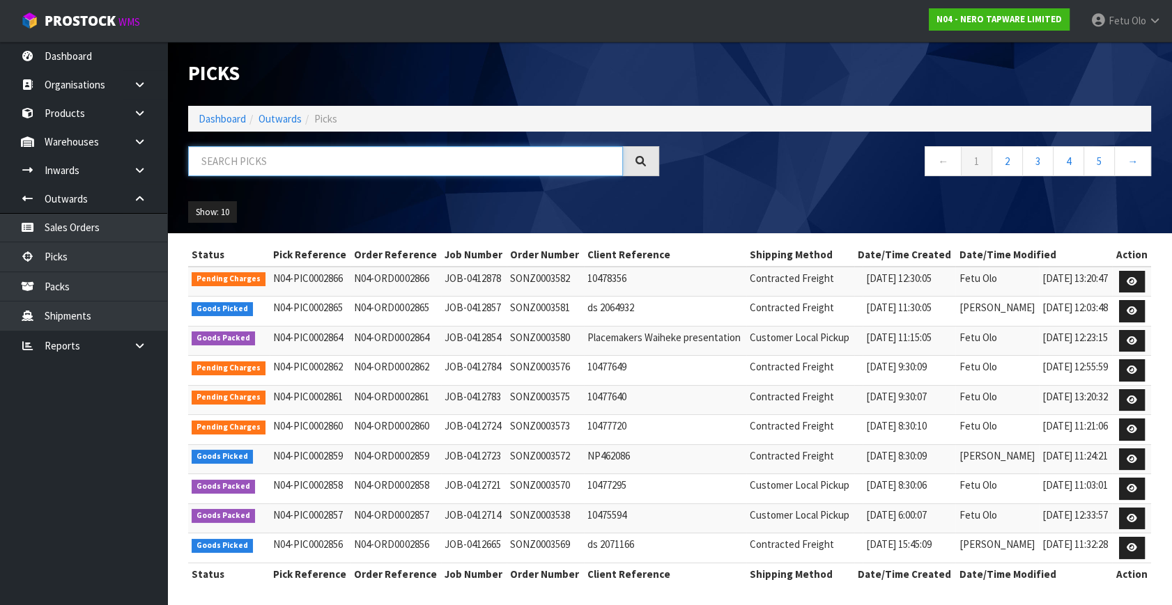
click at [326, 162] on input "text" at bounding box center [405, 161] width 435 height 30
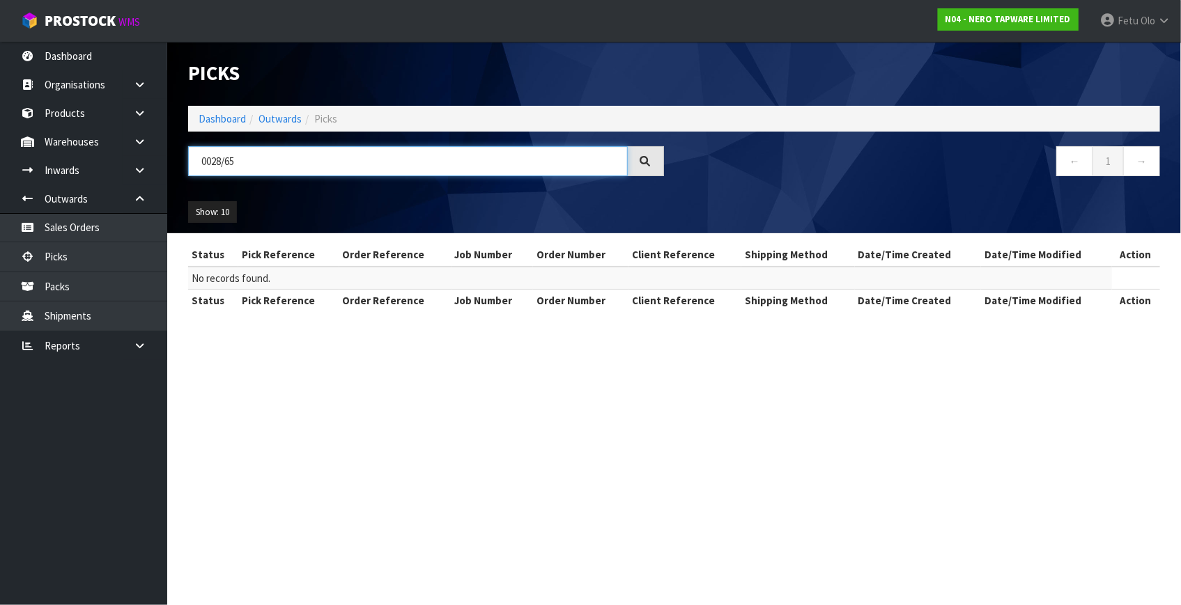
click at [208, 165] on input "0028/65" at bounding box center [408, 161] width 440 height 30
click at [208, 163] on input "0028/65" at bounding box center [408, 161] width 440 height 30
click at [265, 163] on input "0002865/65" at bounding box center [408, 161] width 440 height 30
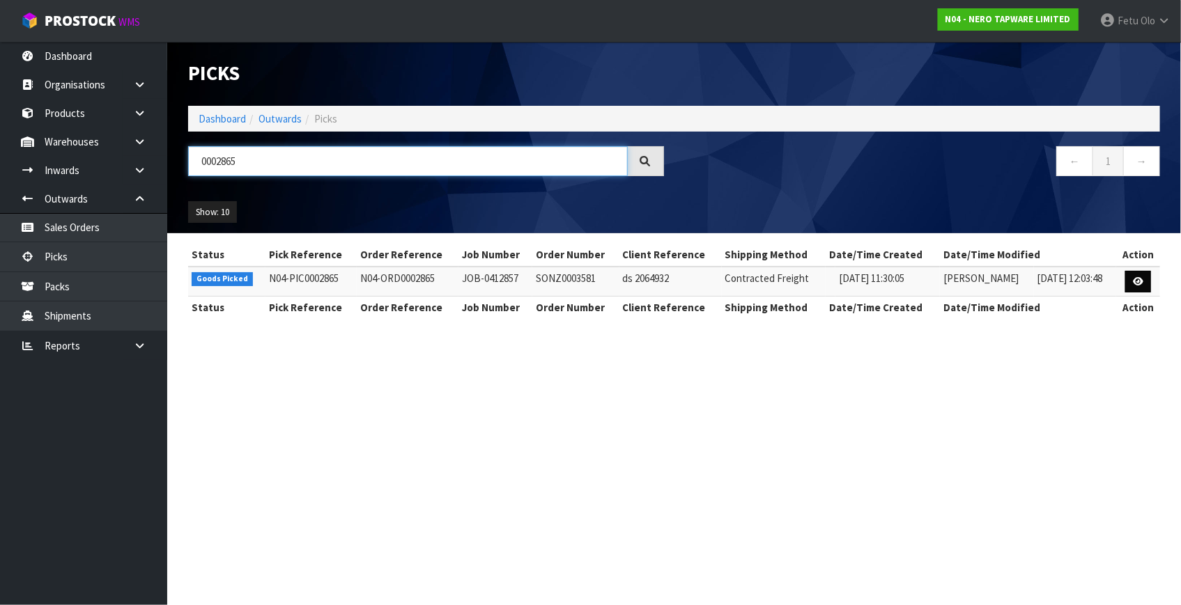
type input "0002865"
click at [1136, 277] on icon at bounding box center [1138, 281] width 10 height 9
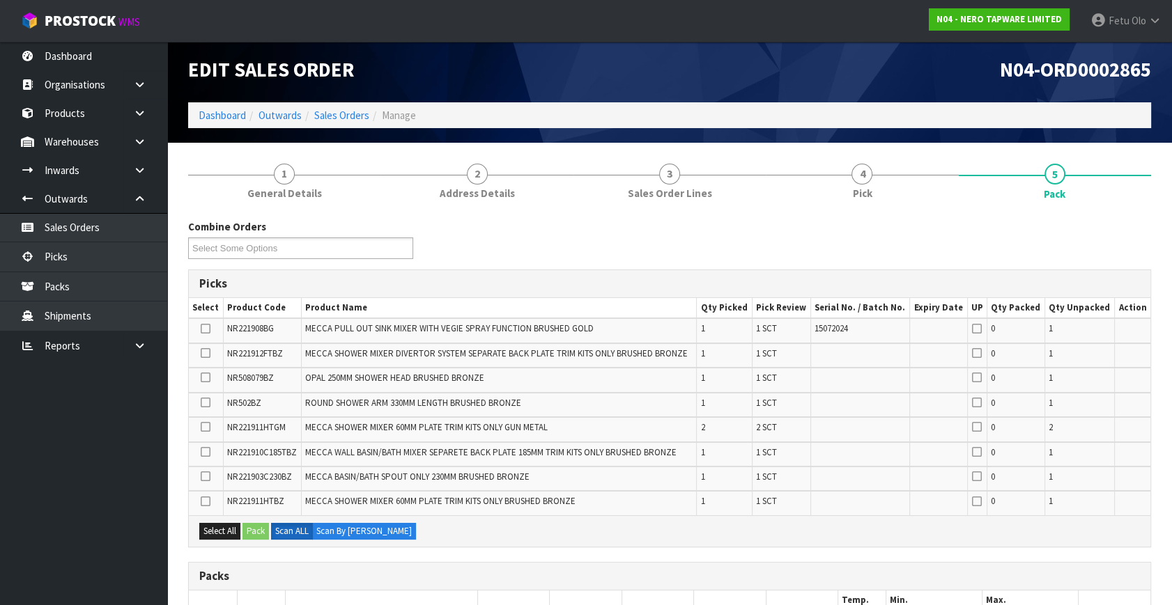
scroll to position [316, 0]
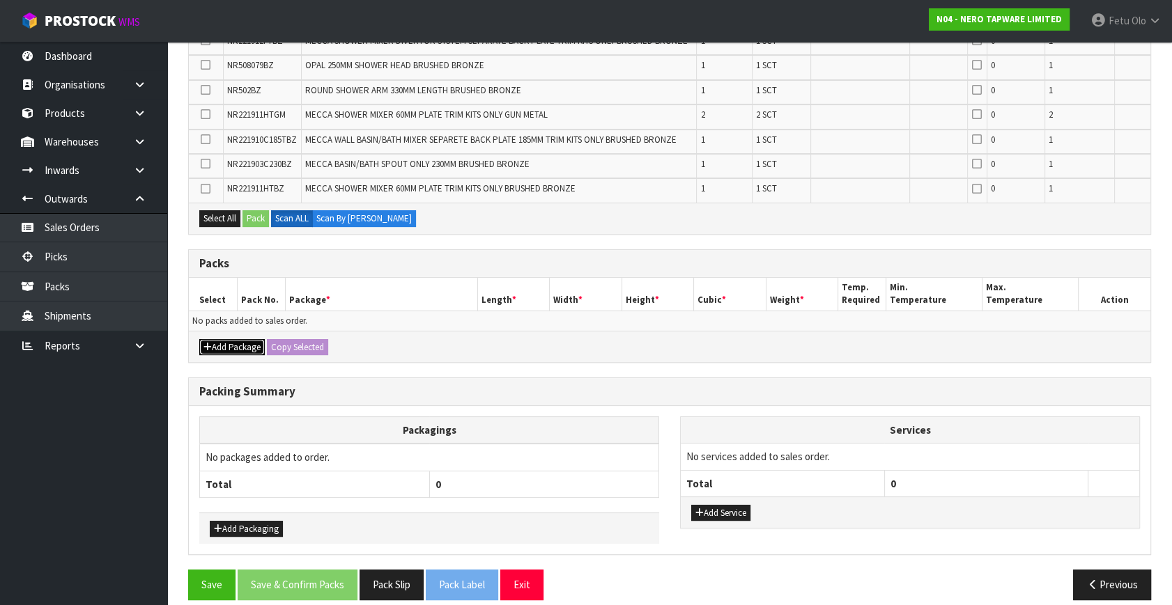
click at [214, 346] on button "Add Package" at bounding box center [231, 347] width 65 height 17
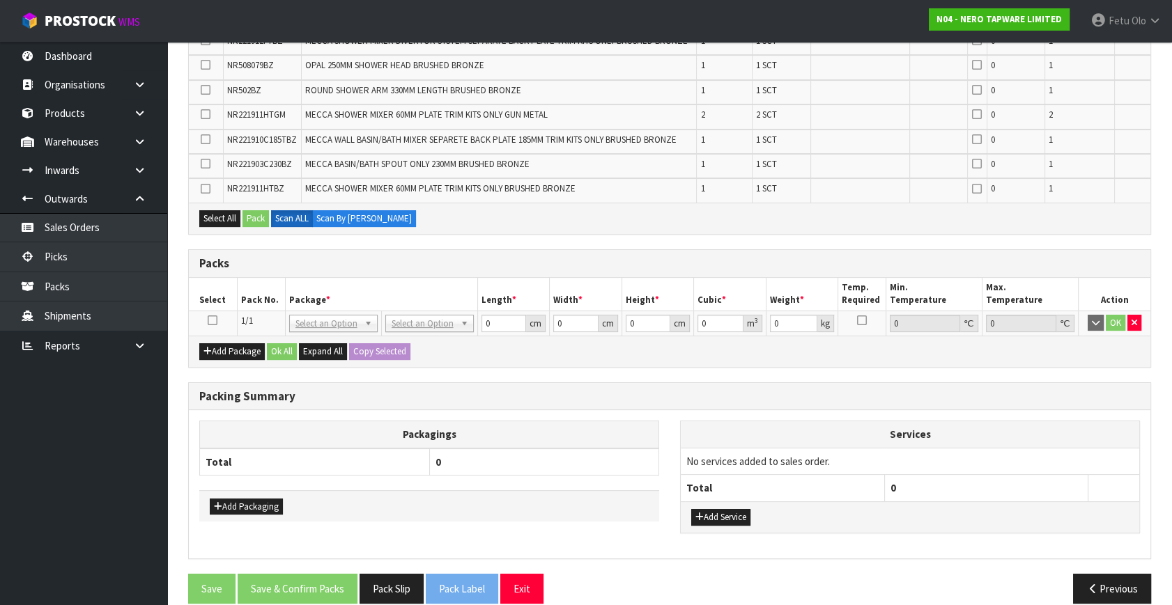
click at [211, 320] on icon at bounding box center [213, 320] width 10 height 1
click at [350, 293] on th "Package *" at bounding box center [381, 294] width 192 height 33
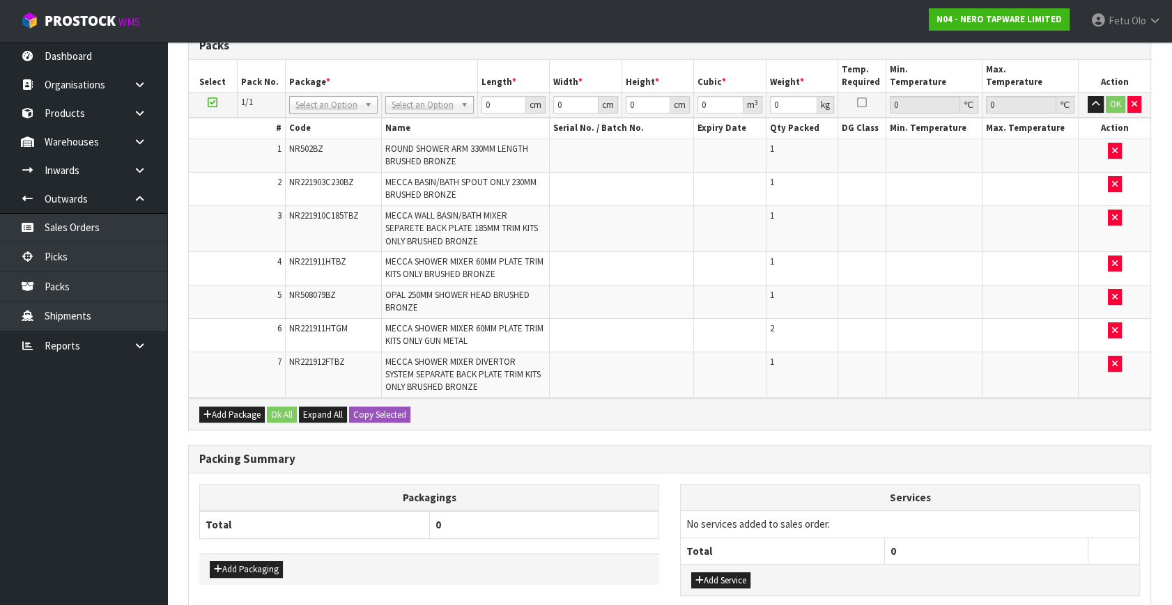
scroll to position [250, 0]
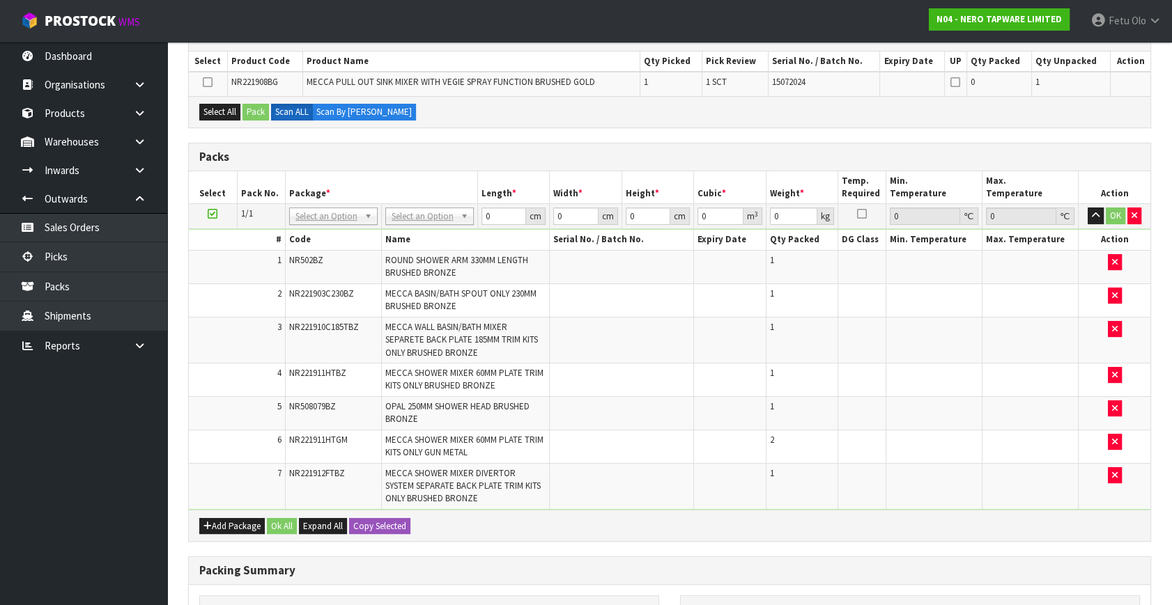
click at [209, 215] on icon at bounding box center [213, 214] width 10 height 1
click at [350, 185] on th "Package *" at bounding box center [381, 187] width 192 height 33
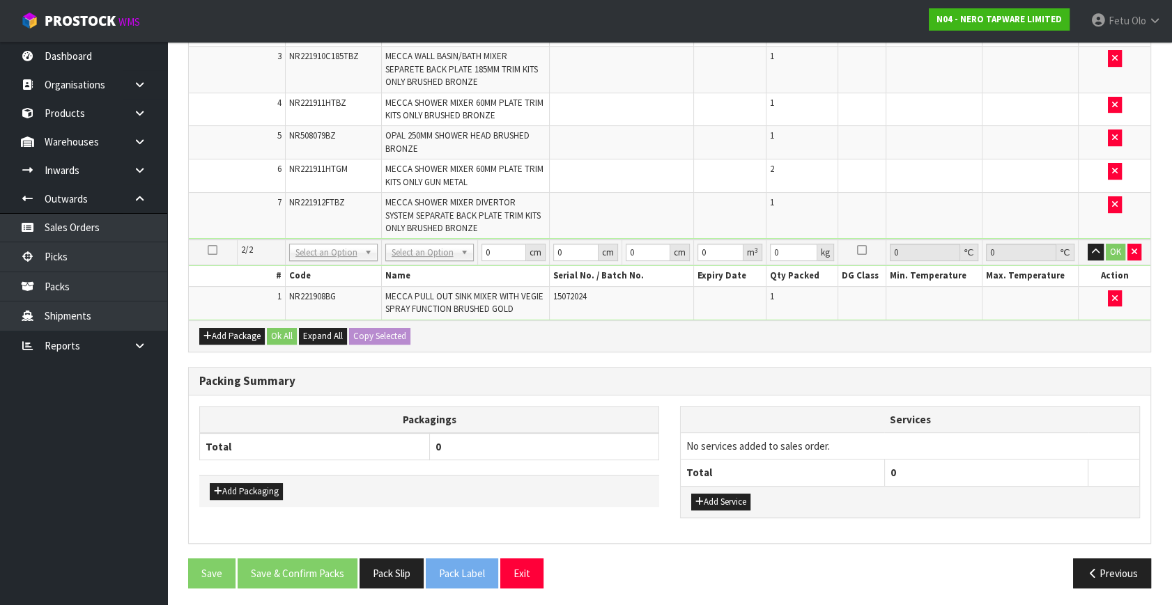
scroll to position [180, 0]
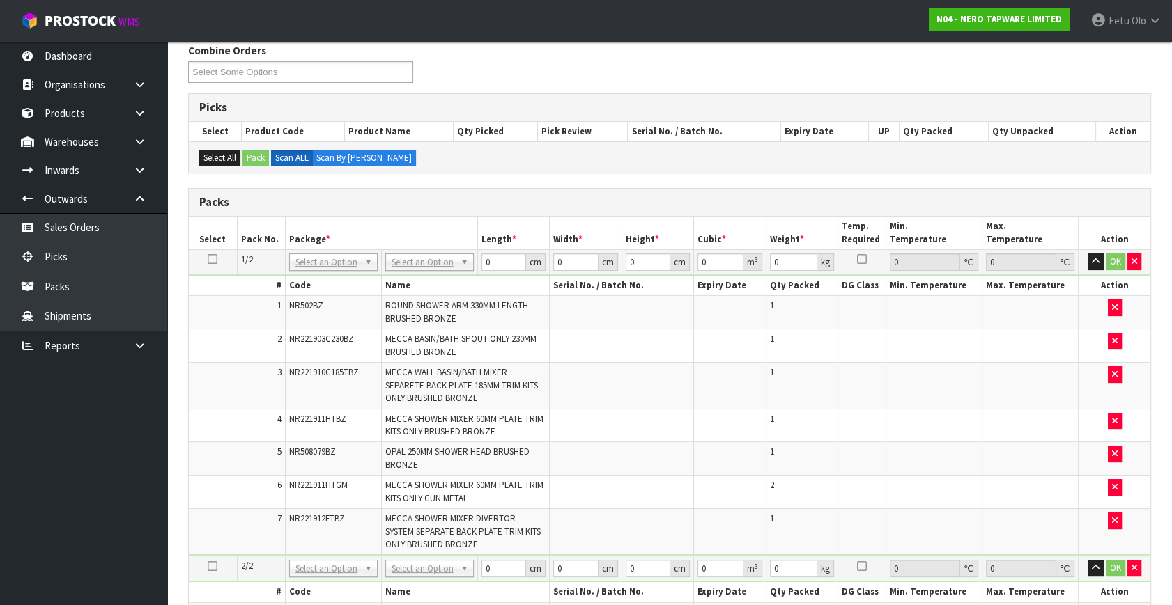
drag, startPoint x: 330, startPoint y: 252, endPoint x: 320, endPoint y: 266, distance: 17.4
click at [314, 277] on input "text" at bounding box center [333, 280] width 82 height 17
type input "011"
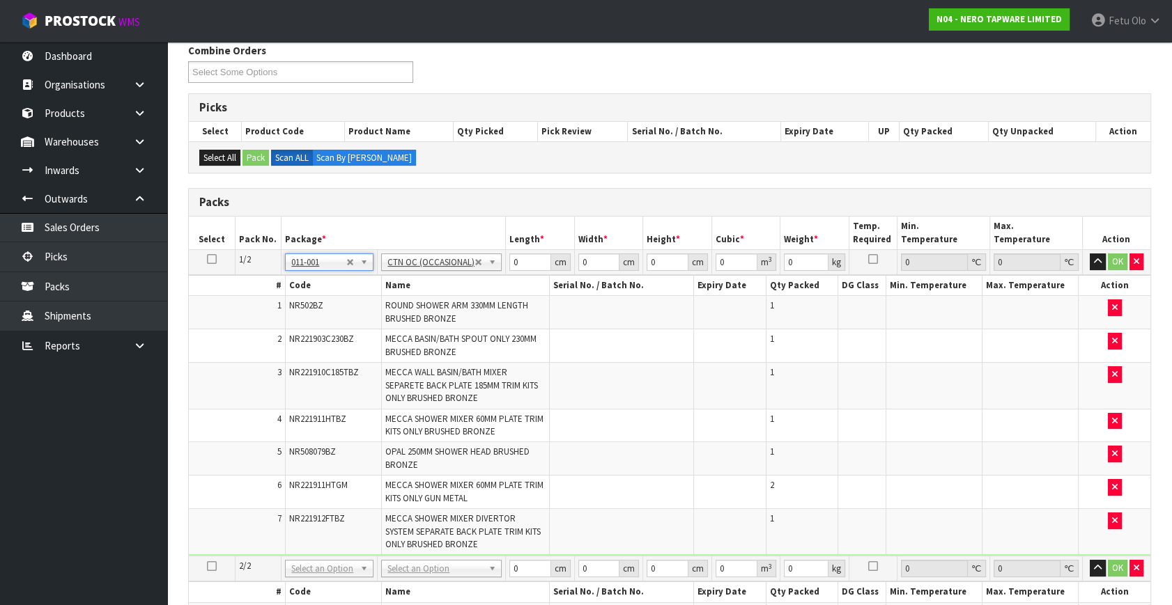
type input "4.72"
click at [417, 293] on tbody "1/2 NONE 007-001 007-002 007-004 007-009 007-013 007-014 007-015 007-017 007-01…" at bounding box center [669, 403] width 961 height 307
type input "43"
type input "26"
type input "4"
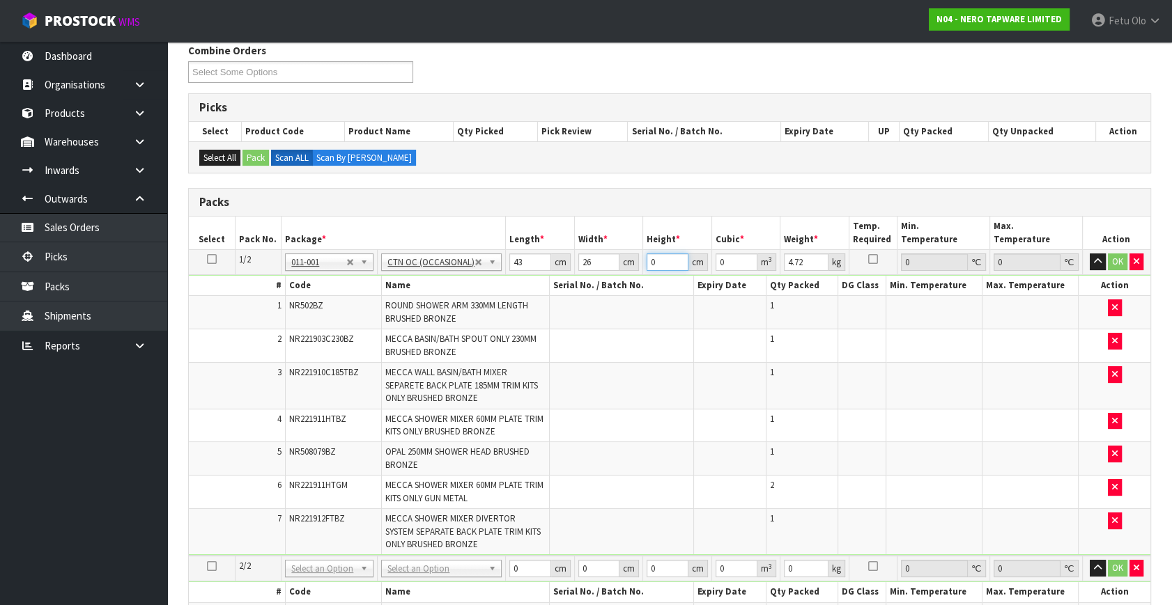
type input "0.004472"
type input "42"
click button "OK" at bounding box center [1118, 262] width 20 height 17
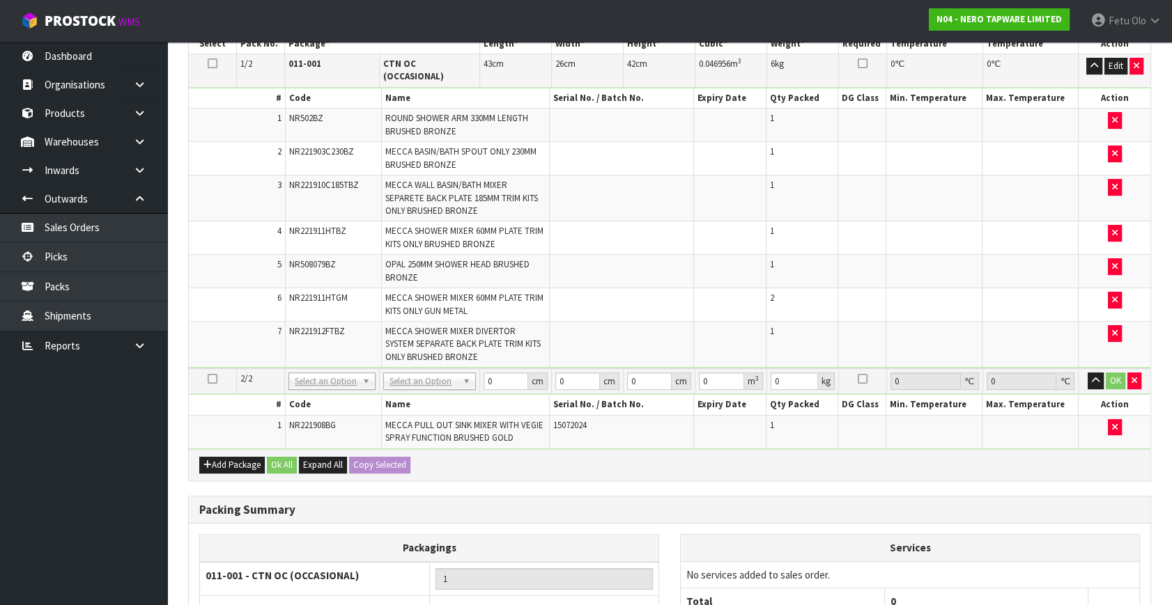
scroll to position [502, 0]
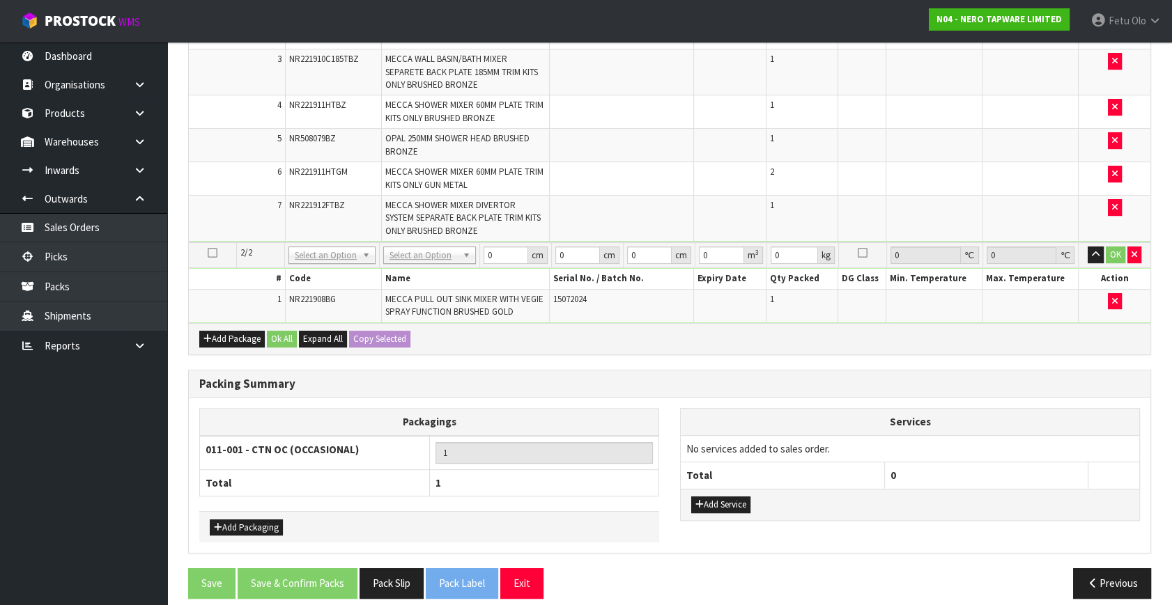
drag, startPoint x: 348, startPoint y: 240, endPoint x: 336, endPoint y: 272, distance: 33.9
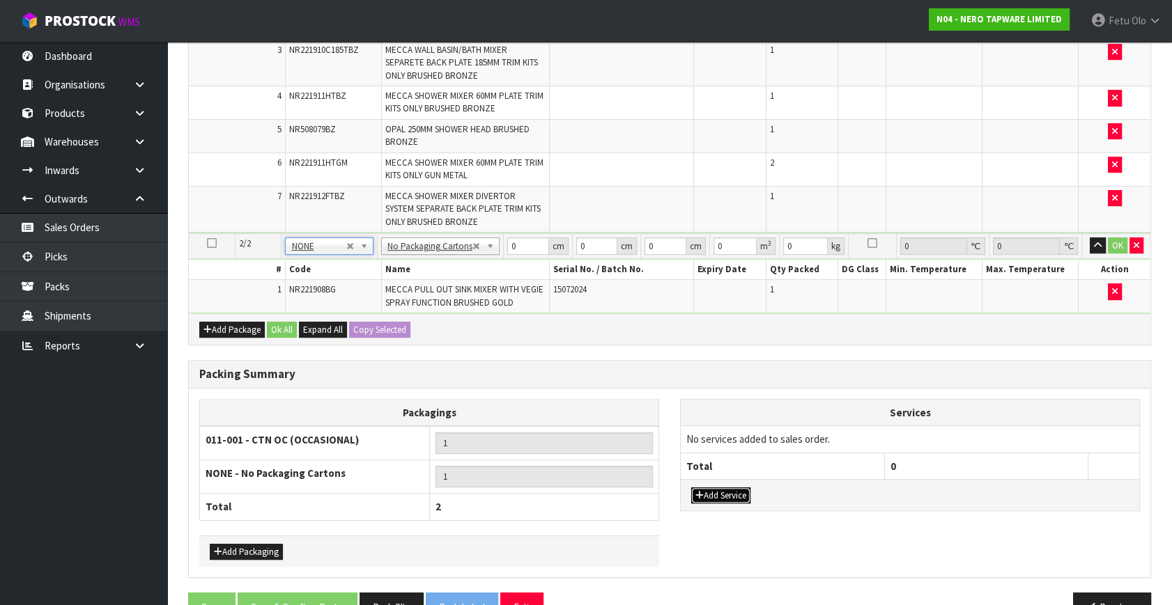
click at [719, 493] on button "Add Service" at bounding box center [720, 496] width 59 height 17
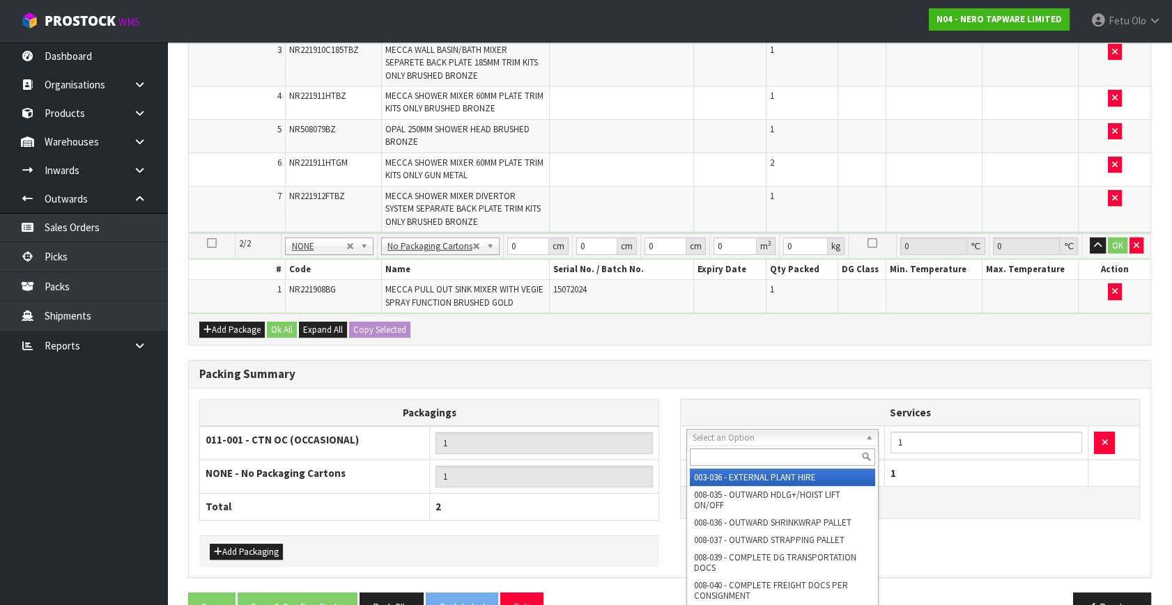
drag, startPoint x: 736, startPoint y: 440, endPoint x: 727, endPoint y: 454, distance: 16.6
click at [727, 454] on input "text" at bounding box center [782, 457] width 185 height 17
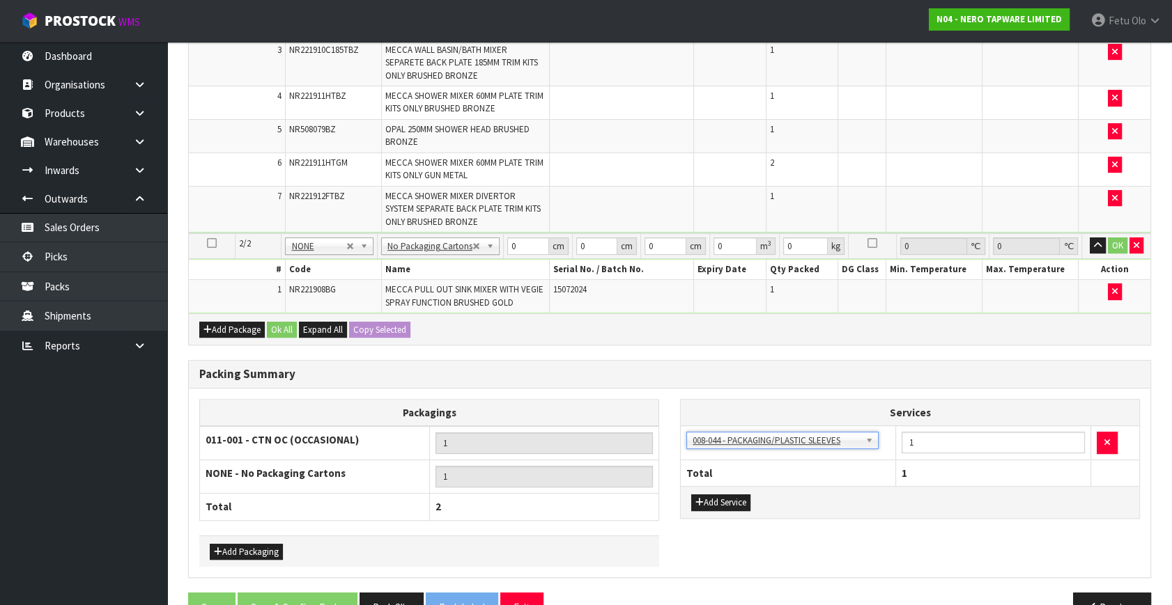
click at [797, 373] on h3 "Packing Summary" at bounding box center [669, 374] width 940 height 13
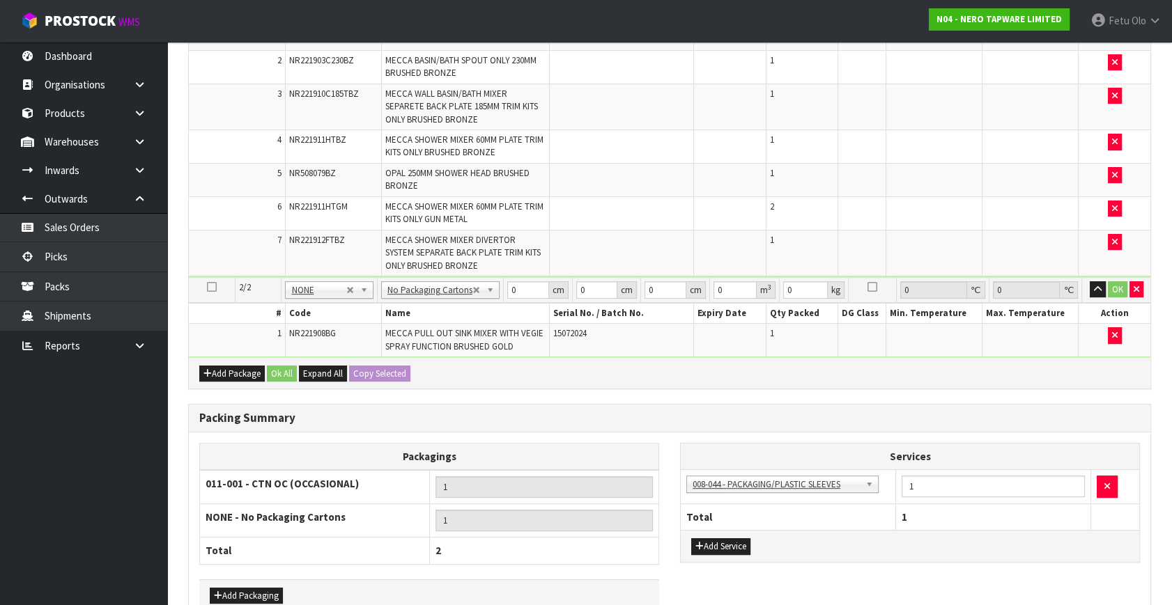
scroll to position [439, 0]
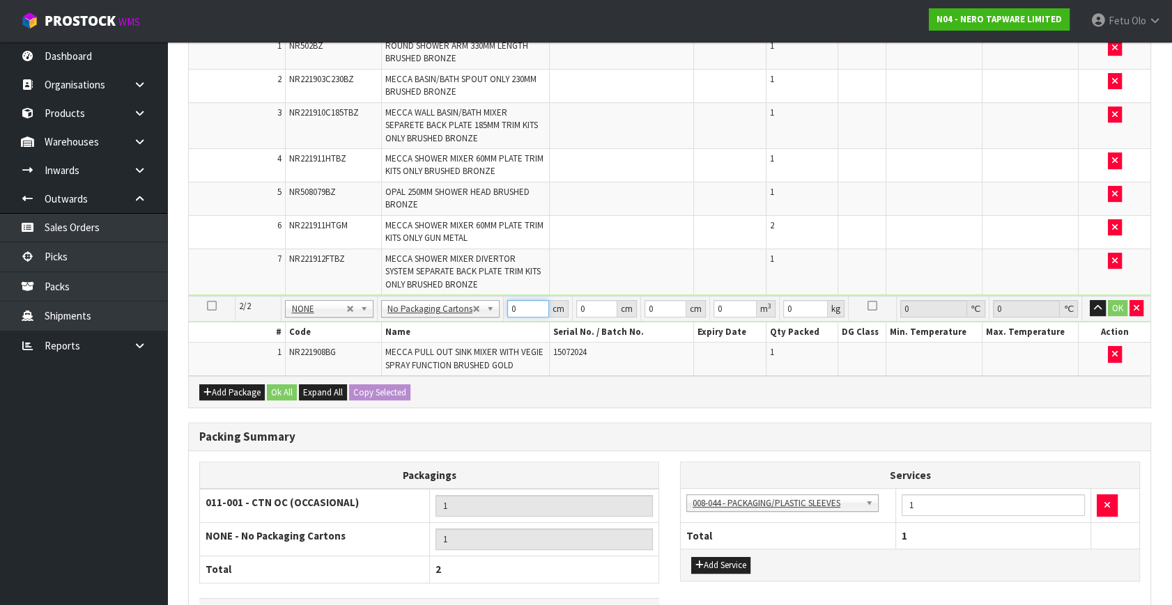
drag, startPoint x: 518, startPoint y: 311, endPoint x: 320, endPoint y: 375, distance: 208.0
click at [320, 375] on div "Packs Select Pack No. Package * Length * Width * Height * Cubic * Weight * Temp…" at bounding box center [669, 168] width 963 height 479
click button "OK" at bounding box center [1118, 308] width 20 height 17
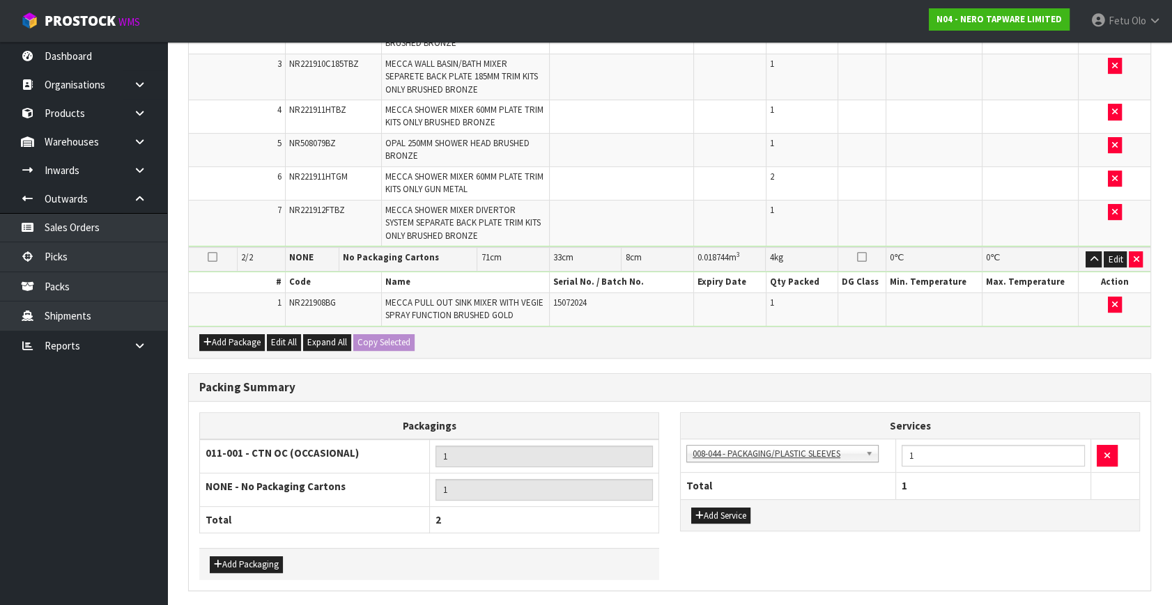
scroll to position [534, 0]
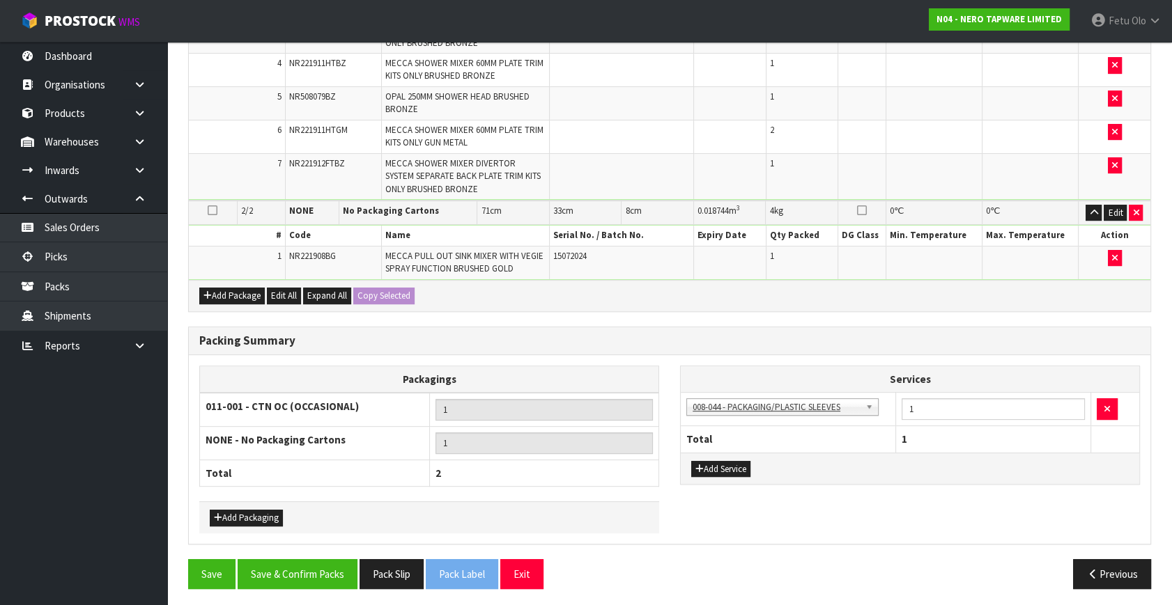
click at [340, 548] on div "Packing Summary Packagings 011-001 - CTN OC (OCCASIONAL) 1 NONE - No Packaging …" at bounding box center [670, 443] width 984 height 233
click at [311, 583] on button "Save & Confirm Packs" at bounding box center [298, 574] width 120 height 30
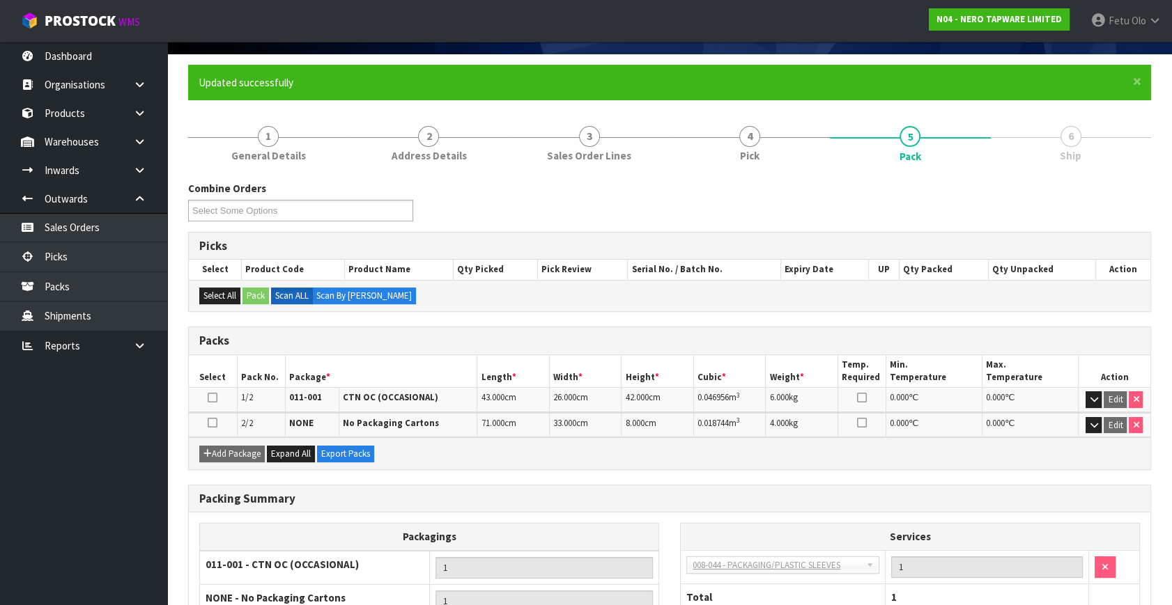
scroll to position [220, 0]
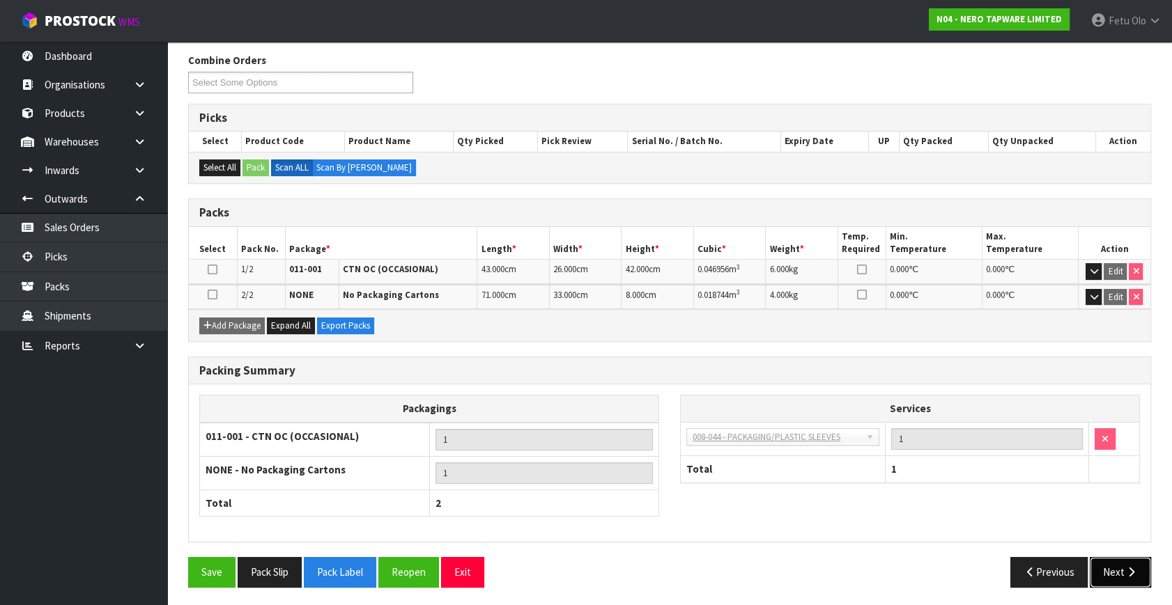
click at [1127, 567] on icon "button" at bounding box center [1130, 572] width 13 height 10
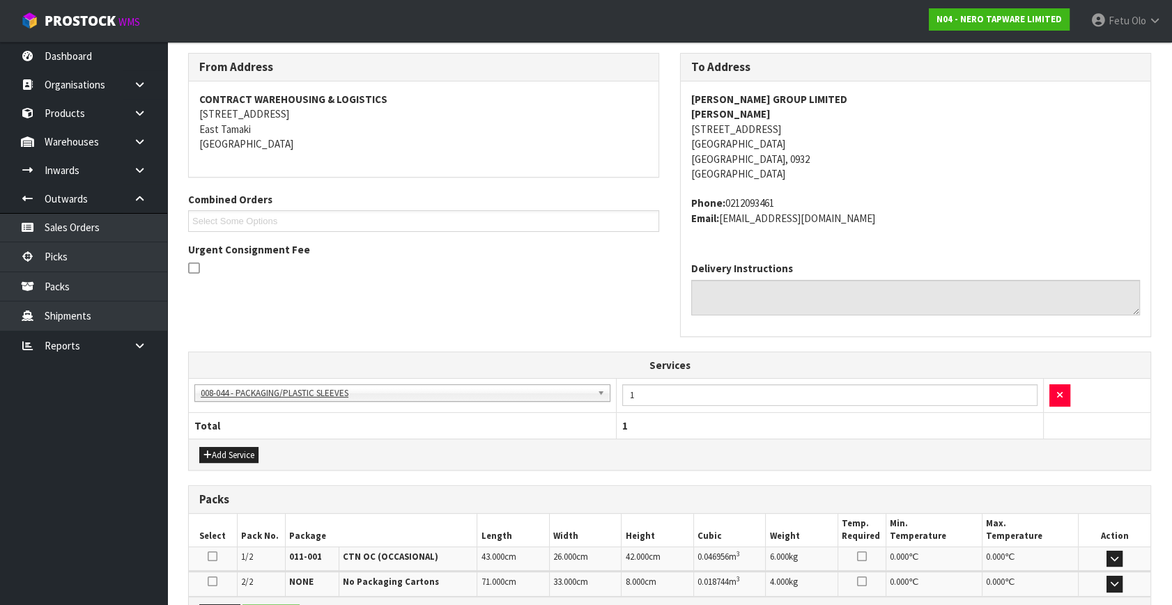
scroll to position [390, 0]
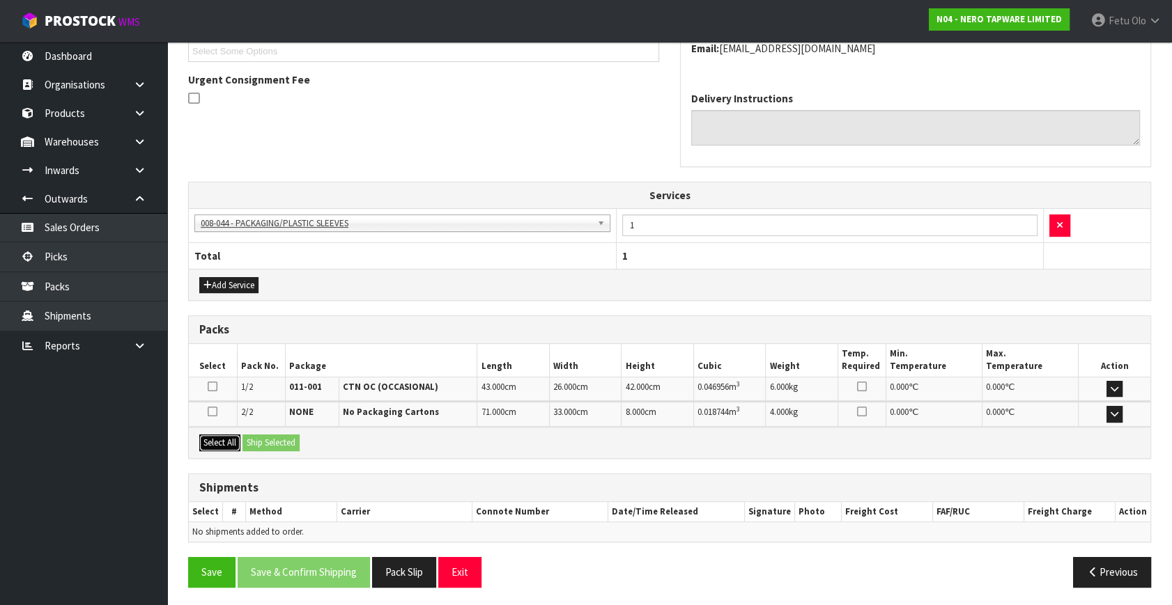
click at [221, 436] on button "Select All" at bounding box center [219, 443] width 41 height 17
drag, startPoint x: 247, startPoint y: 435, endPoint x: 258, endPoint y: 444, distance: 14.4
click at [250, 435] on button "Ship Selected" at bounding box center [270, 443] width 57 height 17
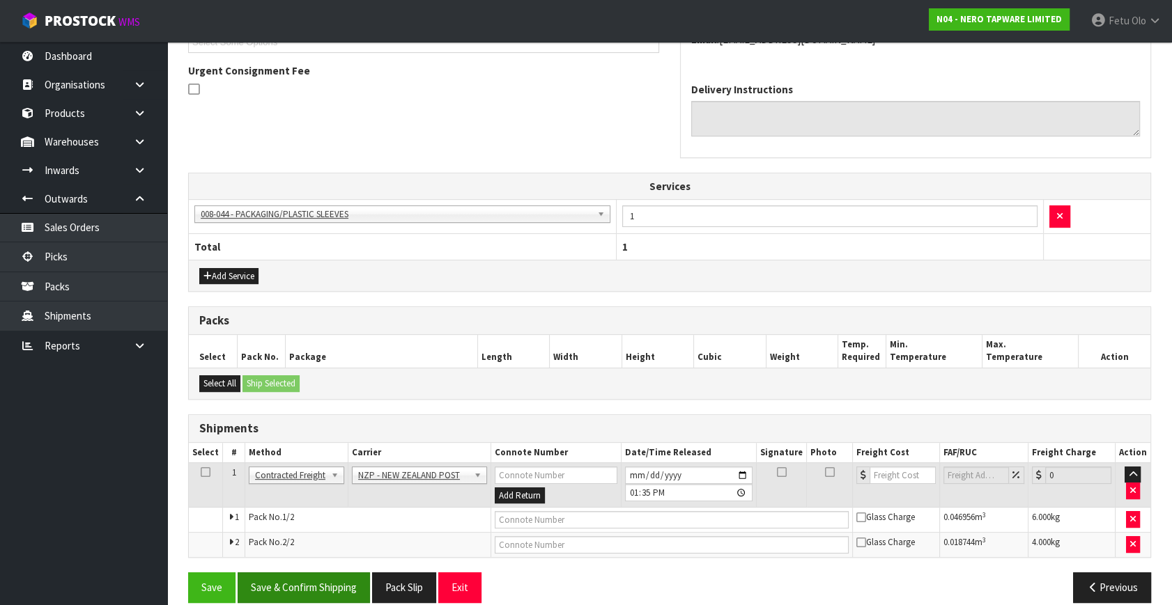
scroll to position [415, 0]
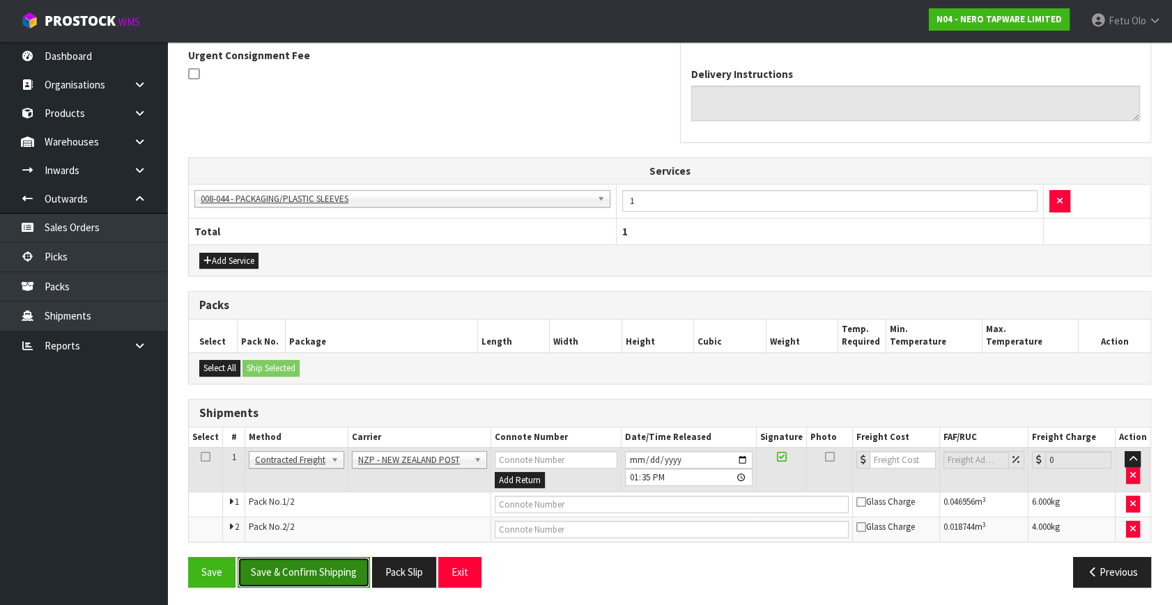
click at [325, 566] on button "Save & Confirm Shipping" at bounding box center [304, 572] width 132 height 30
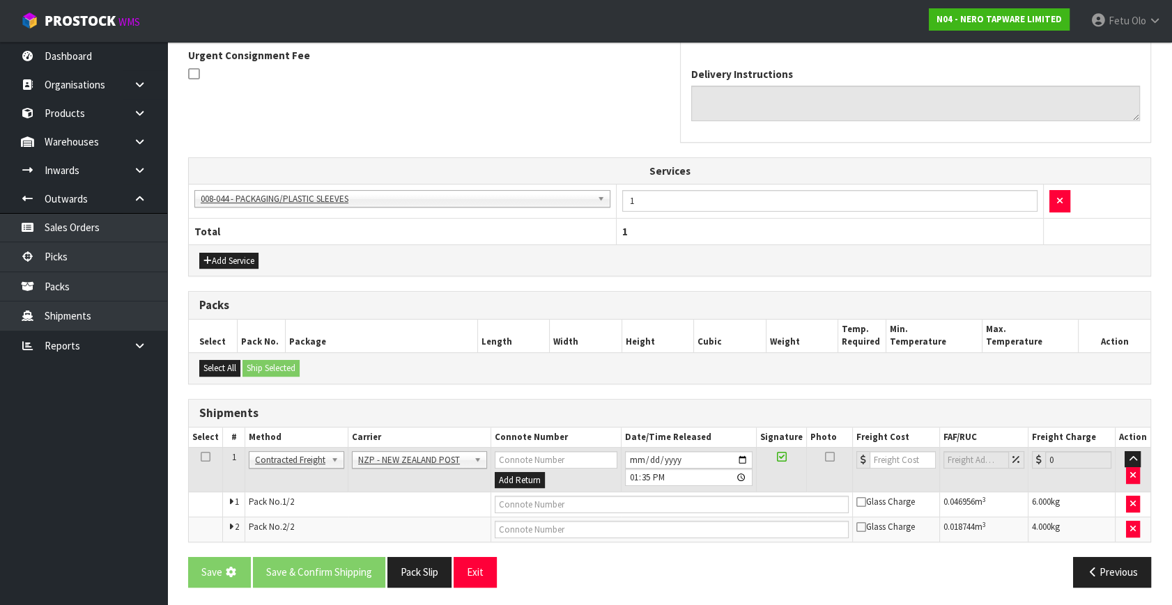
scroll to position [0, 0]
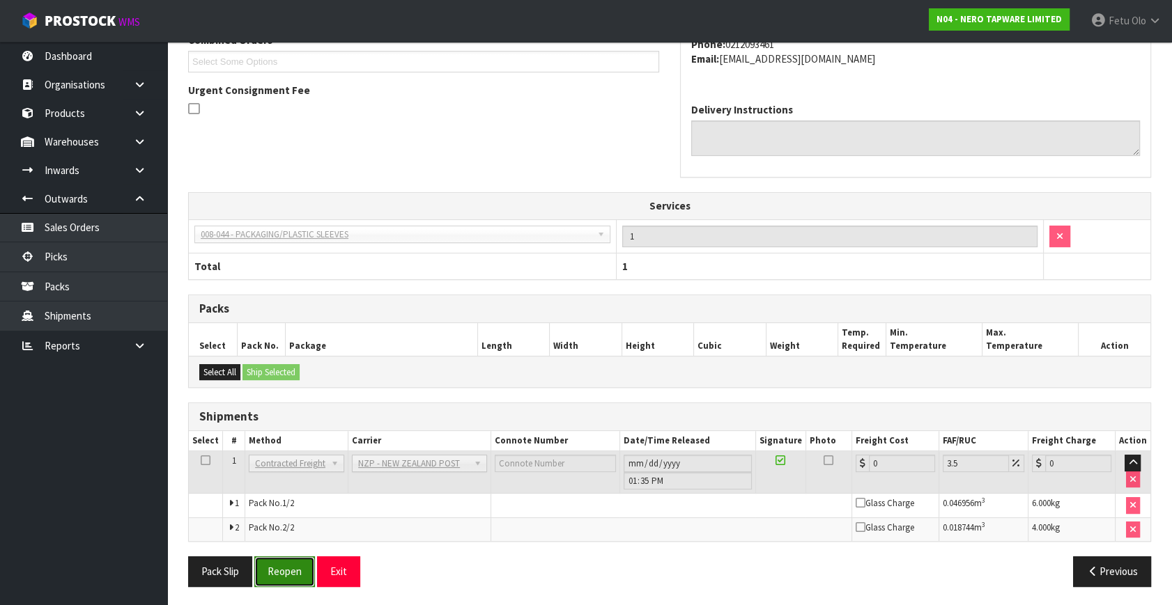
click at [284, 562] on button "Reopen" at bounding box center [284, 572] width 61 height 30
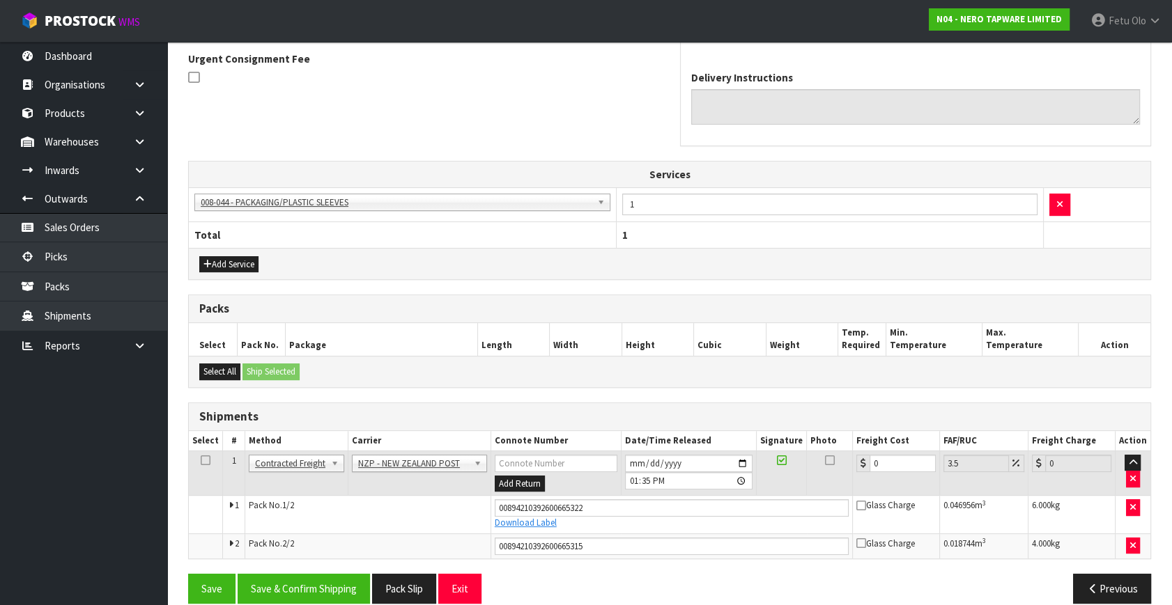
scroll to position [428, 0]
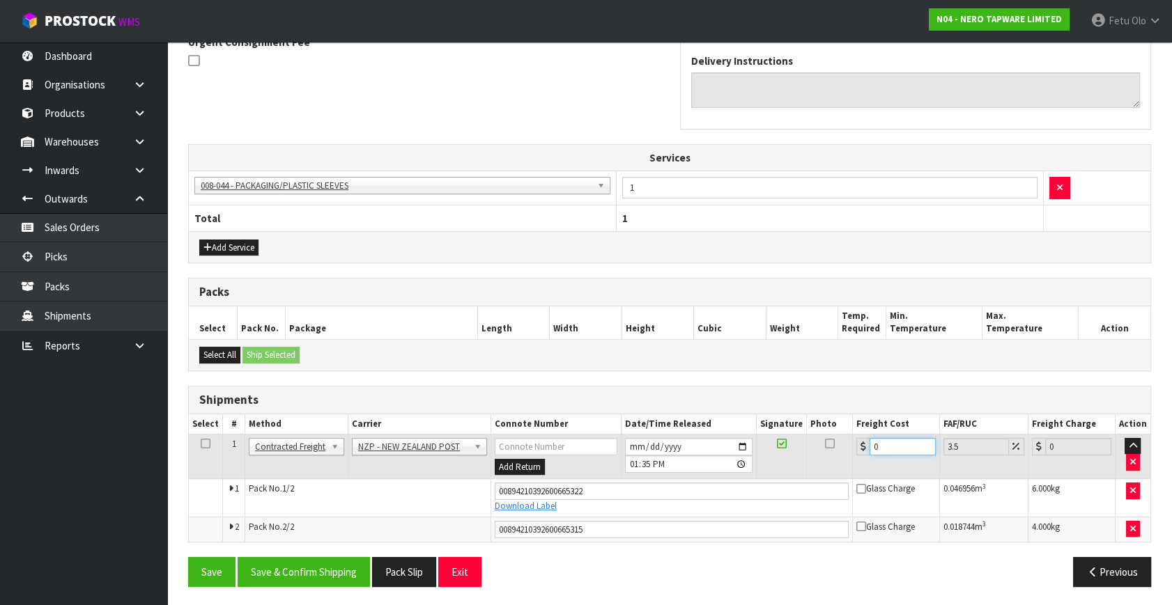
drag, startPoint x: 888, startPoint y: 444, endPoint x: 675, endPoint y: 458, distance: 213.0
click at [675, 458] on tr "1 Client Local Pickup Customer Local Pickup Company Freight Contracted Freight …" at bounding box center [669, 456] width 961 height 45
click at [313, 564] on button "Save & Confirm Shipping" at bounding box center [304, 572] width 132 height 30
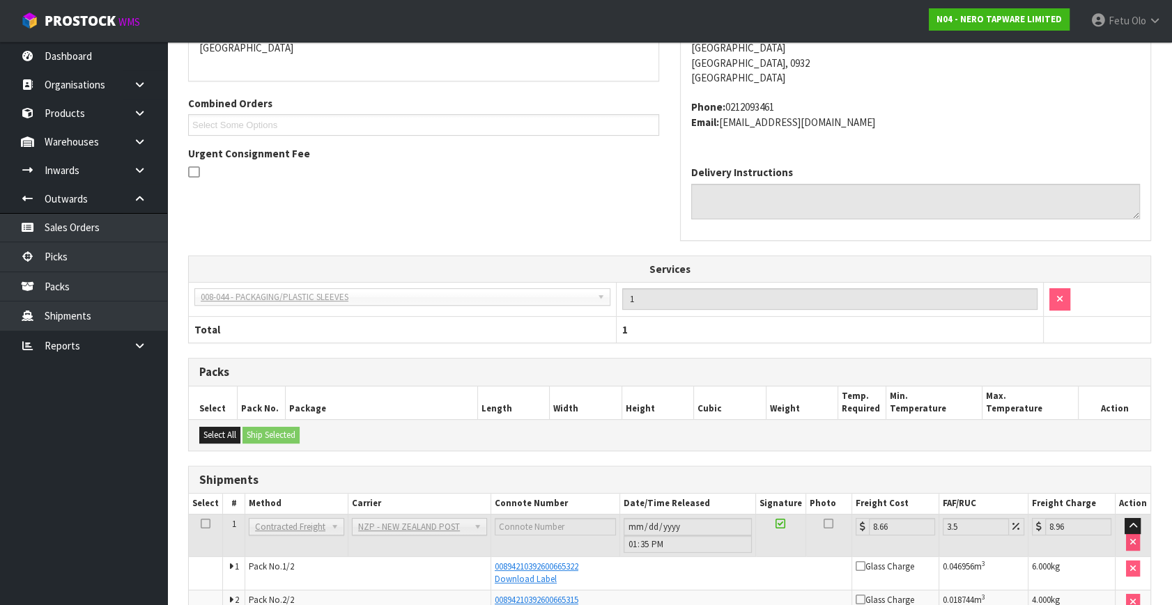
scroll to position [389, 0]
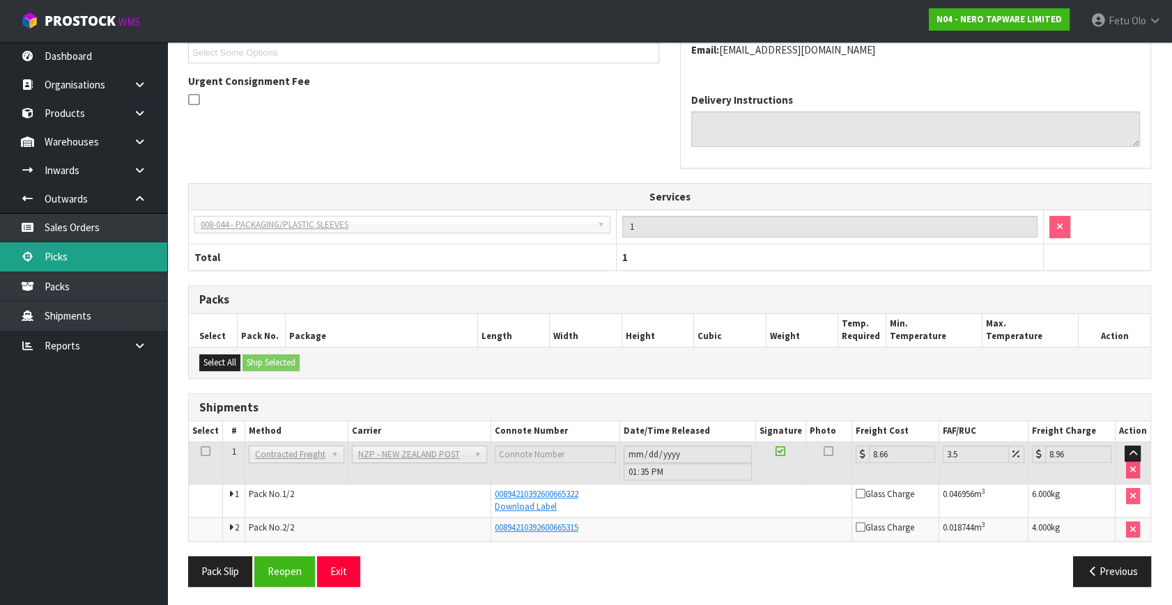
click at [53, 256] on link "Picks" at bounding box center [83, 256] width 167 height 29
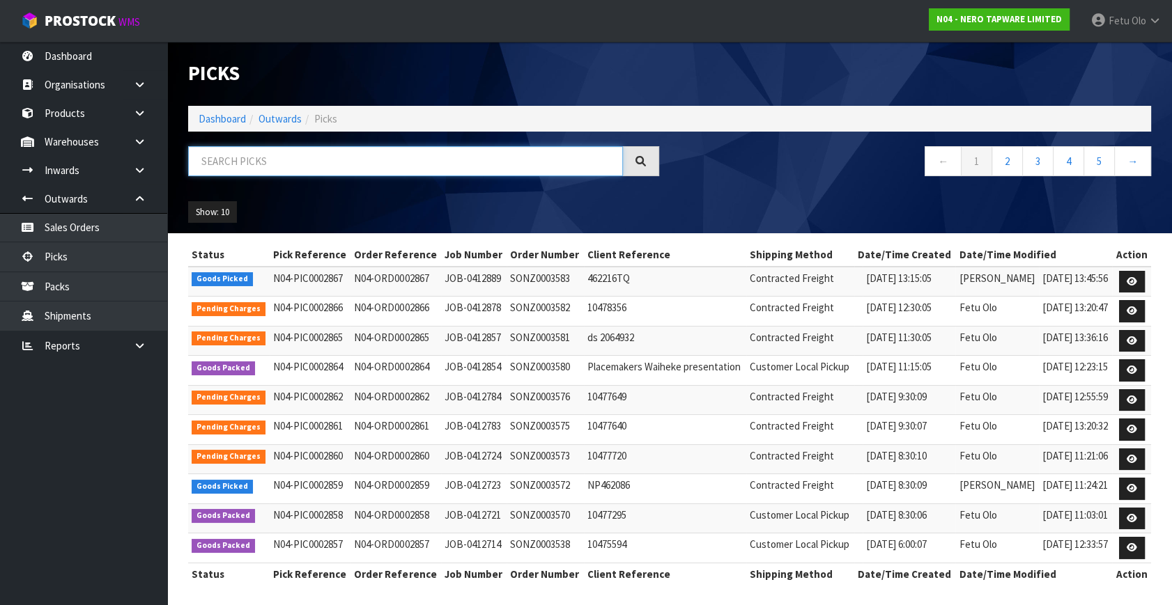
click at [260, 162] on input "text" at bounding box center [405, 161] width 435 height 30
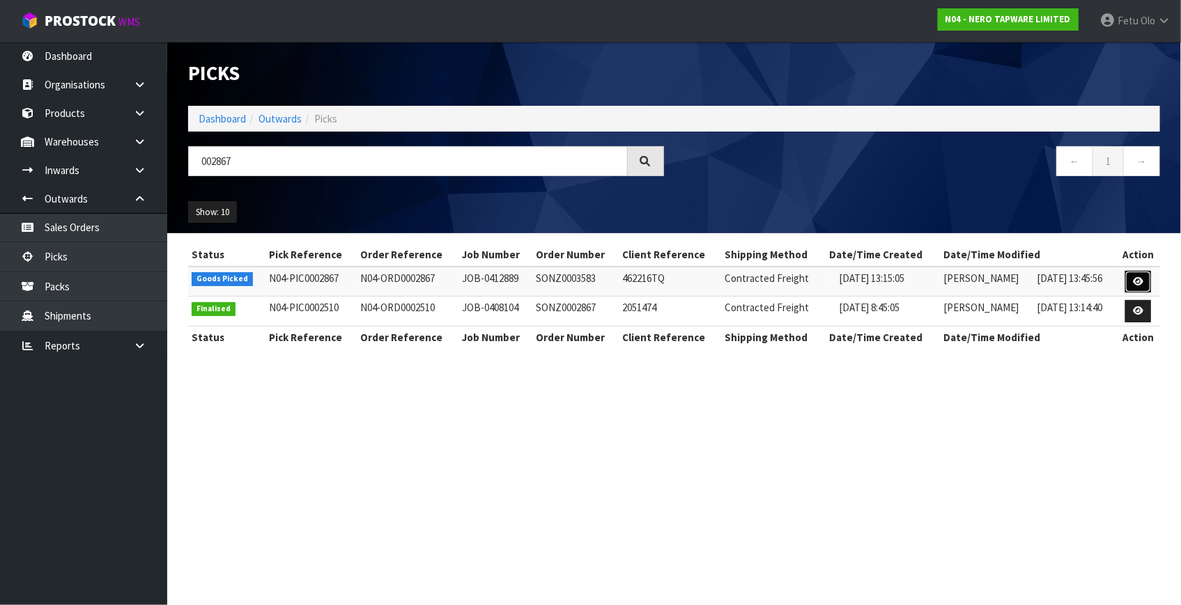
click at [1140, 279] on icon at bounding box center [1138, 281] width 10 height 9
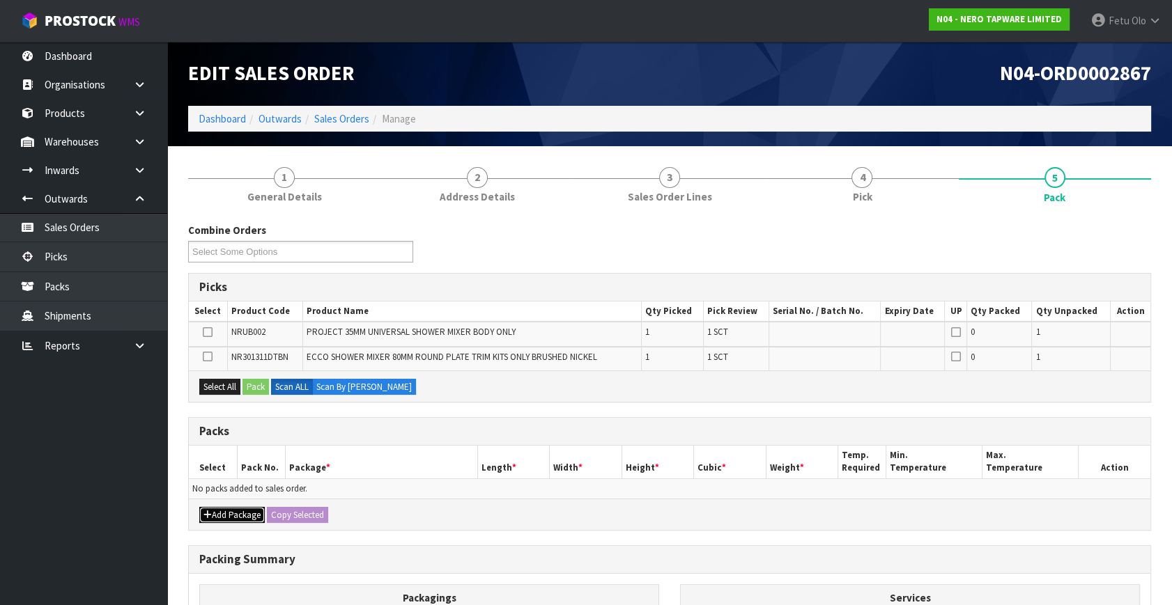
click at [226, 509] on button "Add Package" at bounding box center [231, 515] width 65 height 17
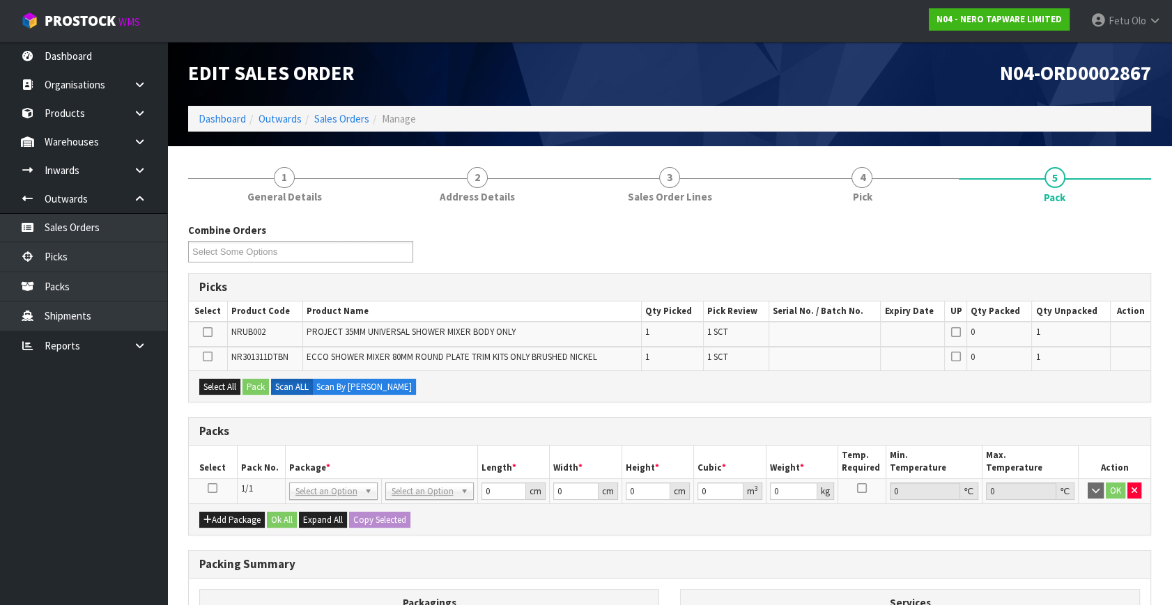
click at [211, 488] on icon at bounding box center [213, 488] width 10 height 1
click at [352, 461] on th "Package *" at bounding box center [381, 462] width 192 height 33
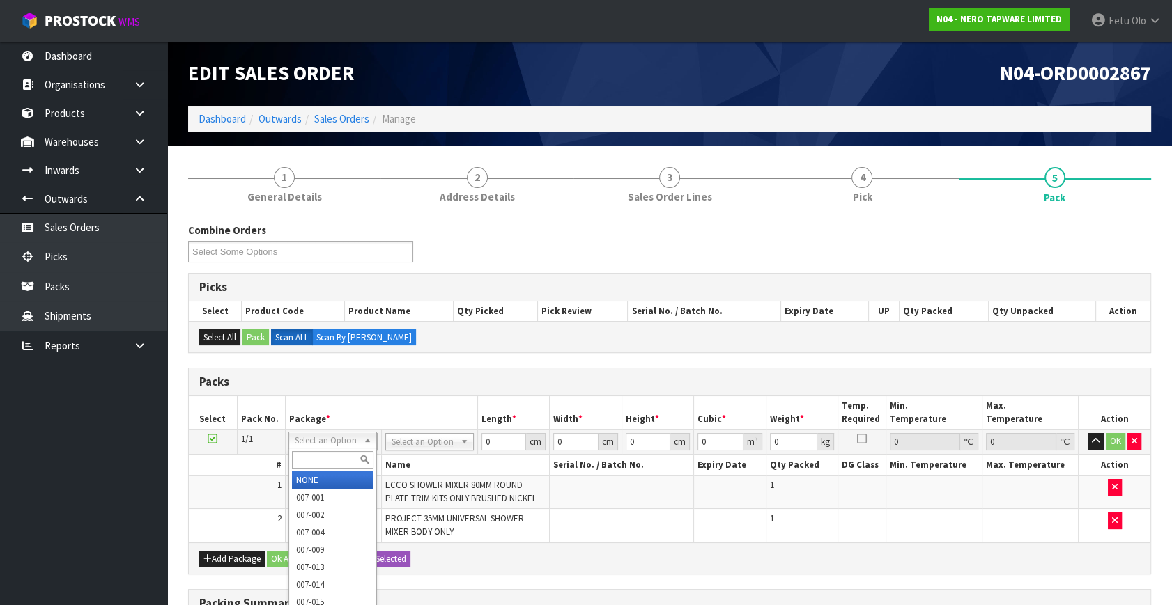
click at [324, 454] on input "text" at bounding box center [333, 459] width 82 height 17
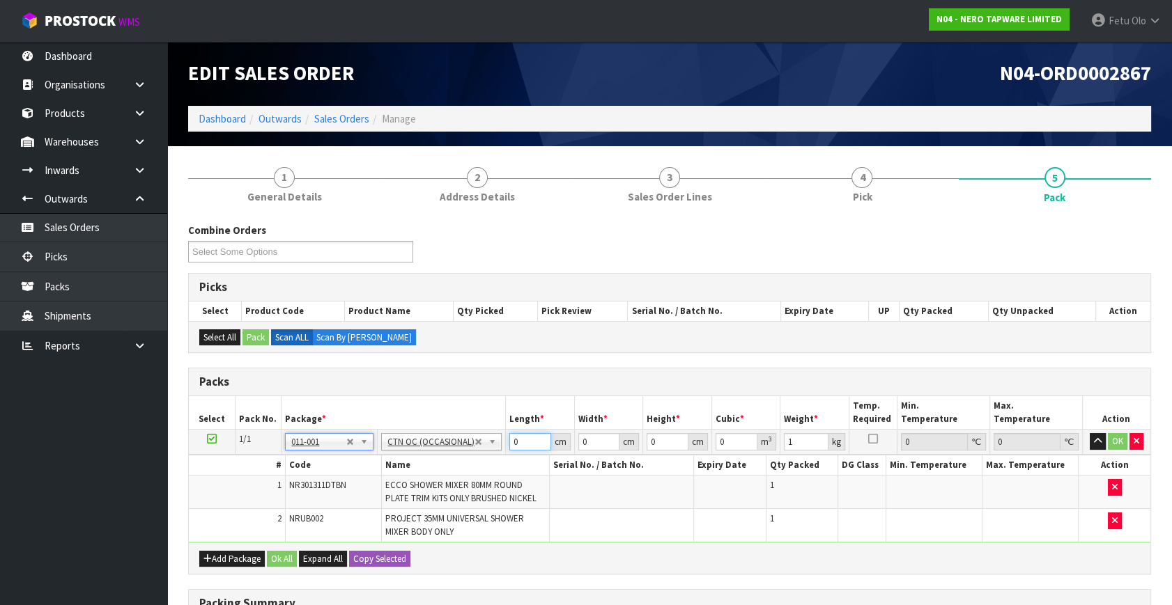
drag, startPoint x: 401, startPoint y: 471, endPoint x: 353, endPoint y: 488, distance: 51.1
click at [353, 488] on tbody "1/1 NONE 007-001 007-002 007-004 007-009 007-013 007-014 007-015 007-017 007-01…" at bounding box center [669, 487] width 961 height 114
click at [1114, 440] on button "OK" at bounding box center [1118, 441] width 20 height 17
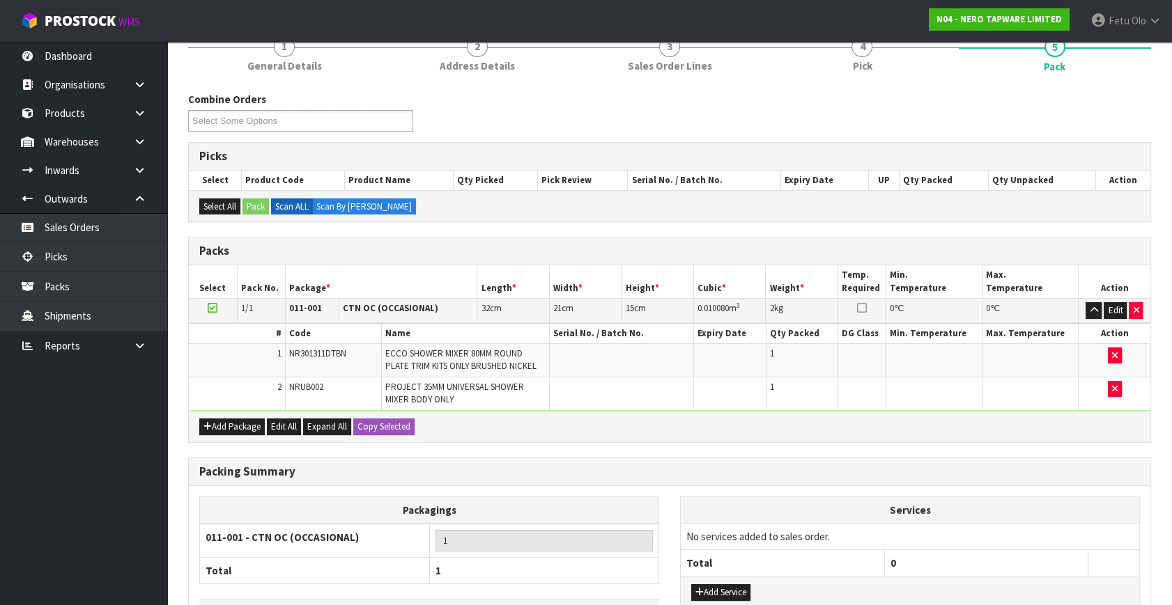
scroll to position [230, 0]
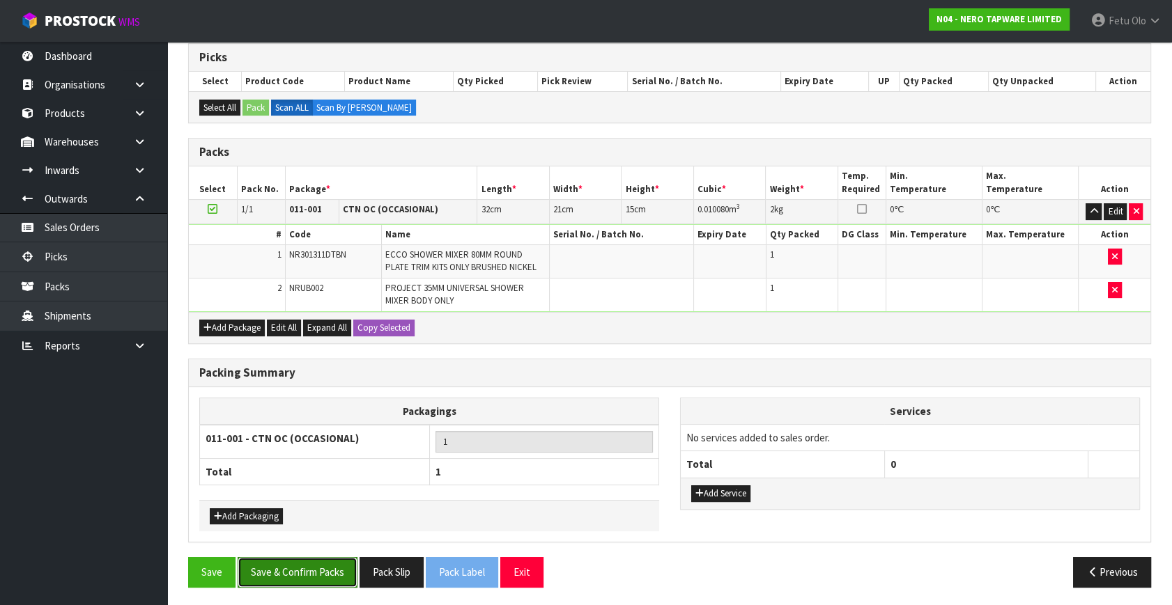
click at [307, 571] on button "Save & Confirm Packs" at bounding box center [298, 572] width 120 height 30
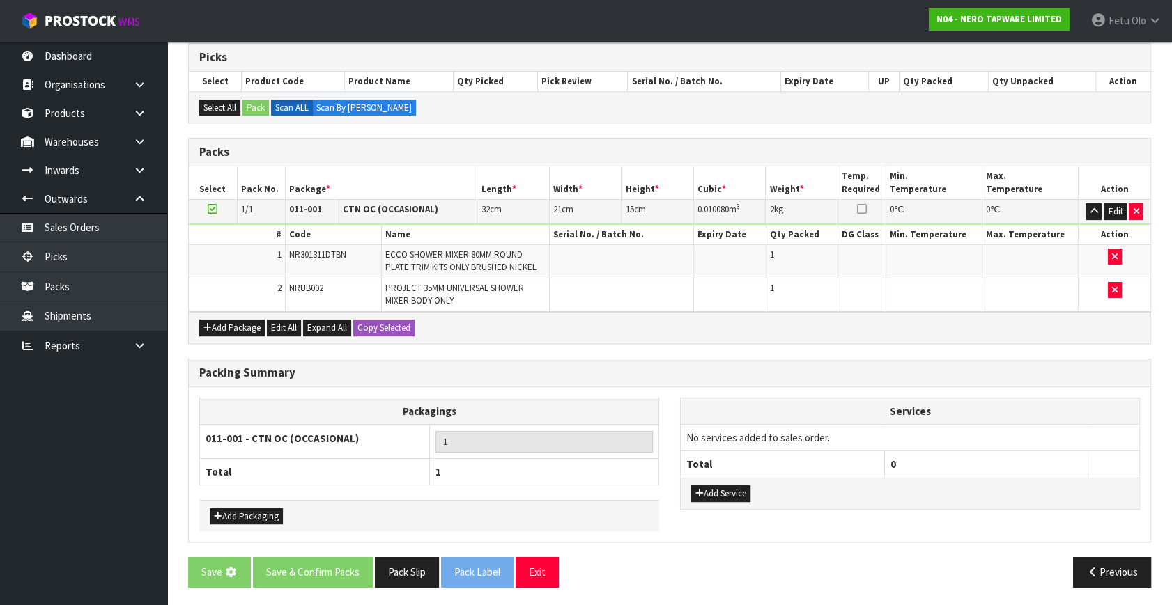
scroll to position [0, 0]
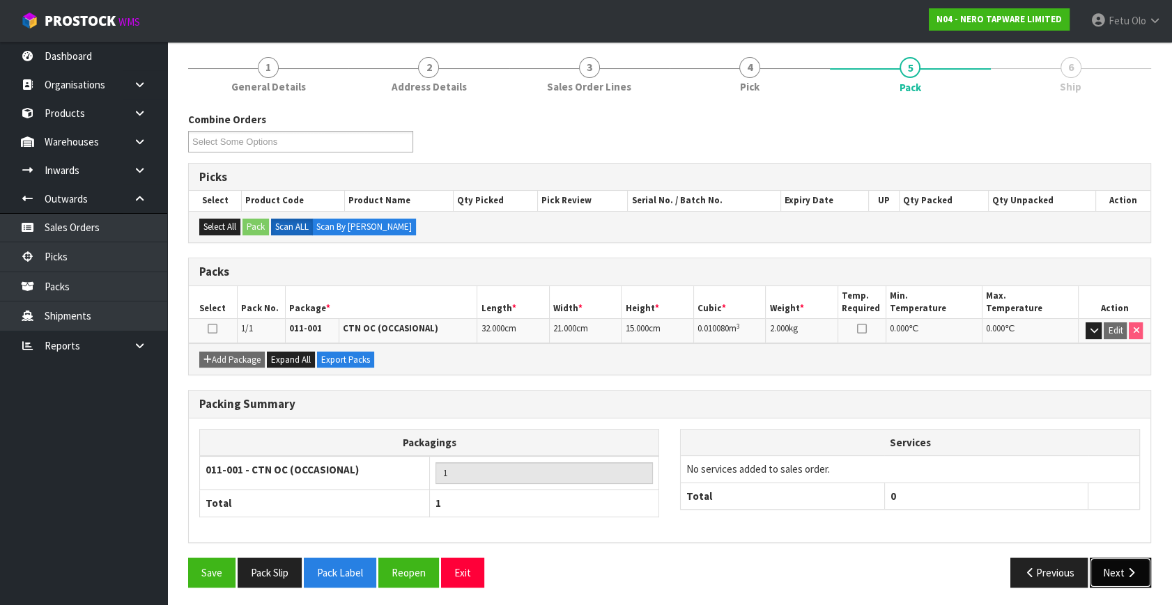
click at [1129, 568] on icon "button" at bounding box center [1130, 573] width 13 height 10
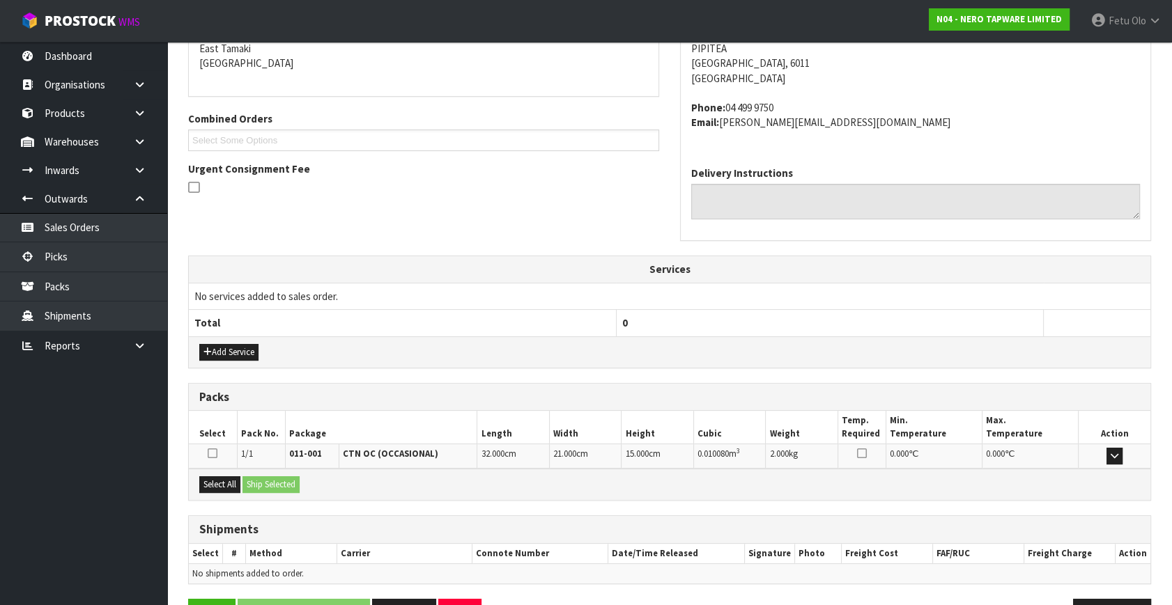
scroll to position [343, 0]
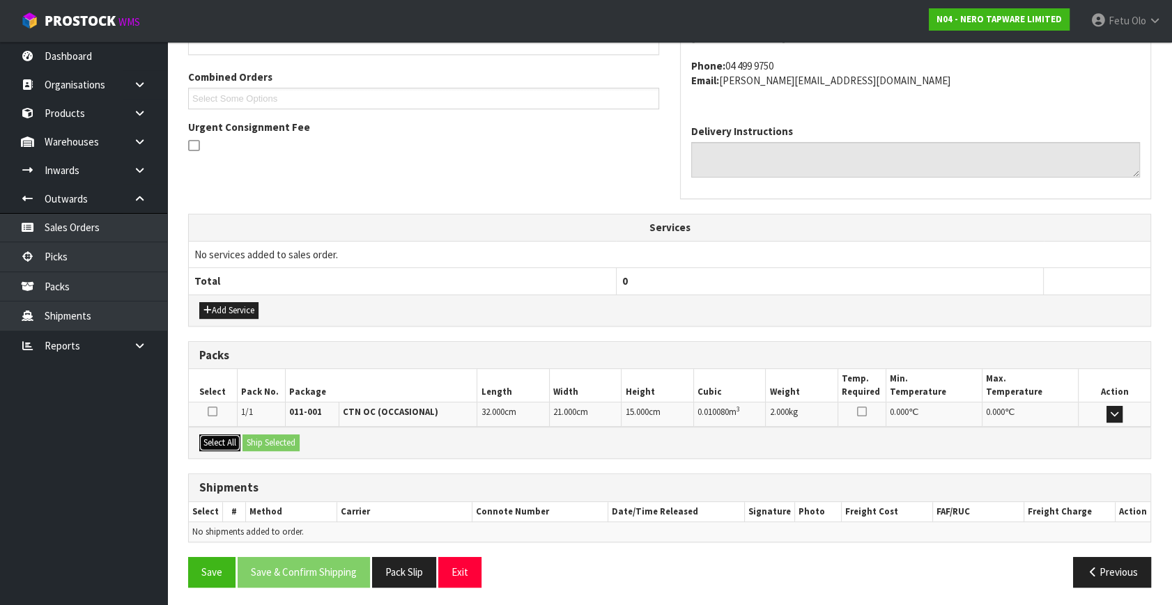
click at [216, 435] on button "Select All" at bounding box center [219, 443] width 41 height 17
click at [284, 438] on button "Ship Selected" at bounding box center [270, 443] width 57 height 17
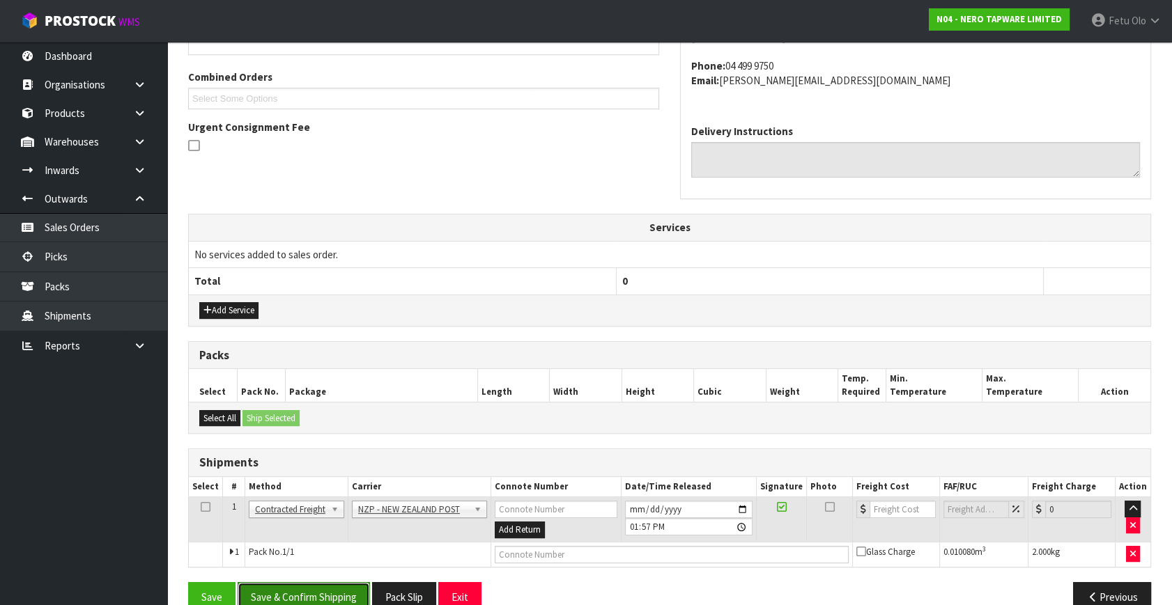
click at [316, 600] on button "Save & Confirm Shipping" at bounding box center [304, 597] width 132 height 30
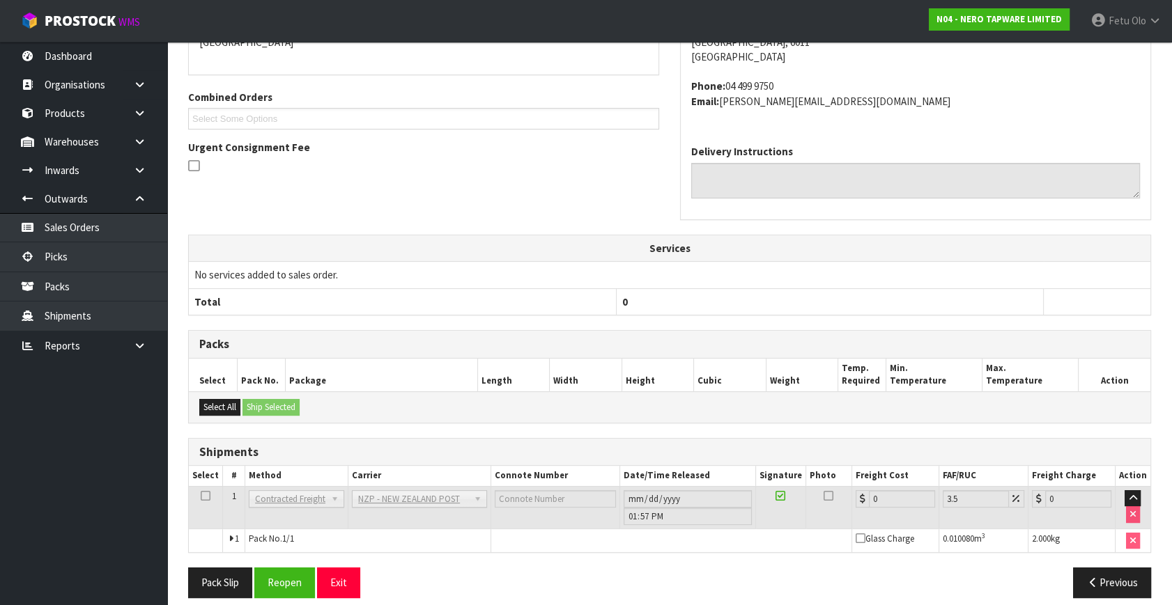
scroll to position [348, 0]
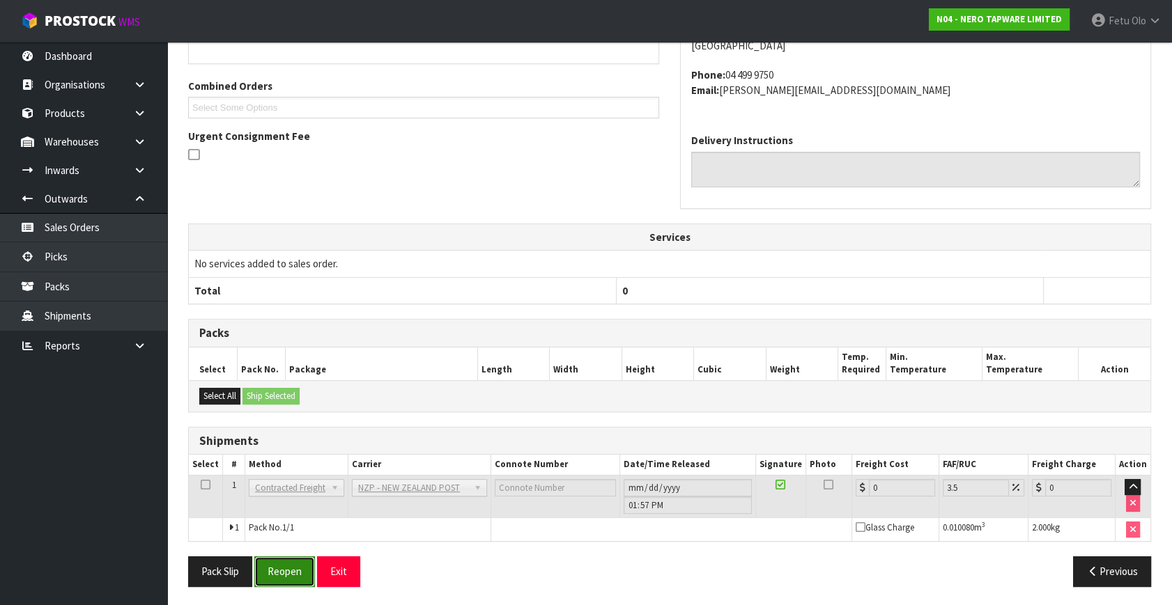
drag, startPoint x: 293, startPoint y: 569, endPoint x: 325, endPoint y: 568, distance: 32.8
click at [293, 568] on button "Reopen" at bounding box center [284, 572] width 61 height 30
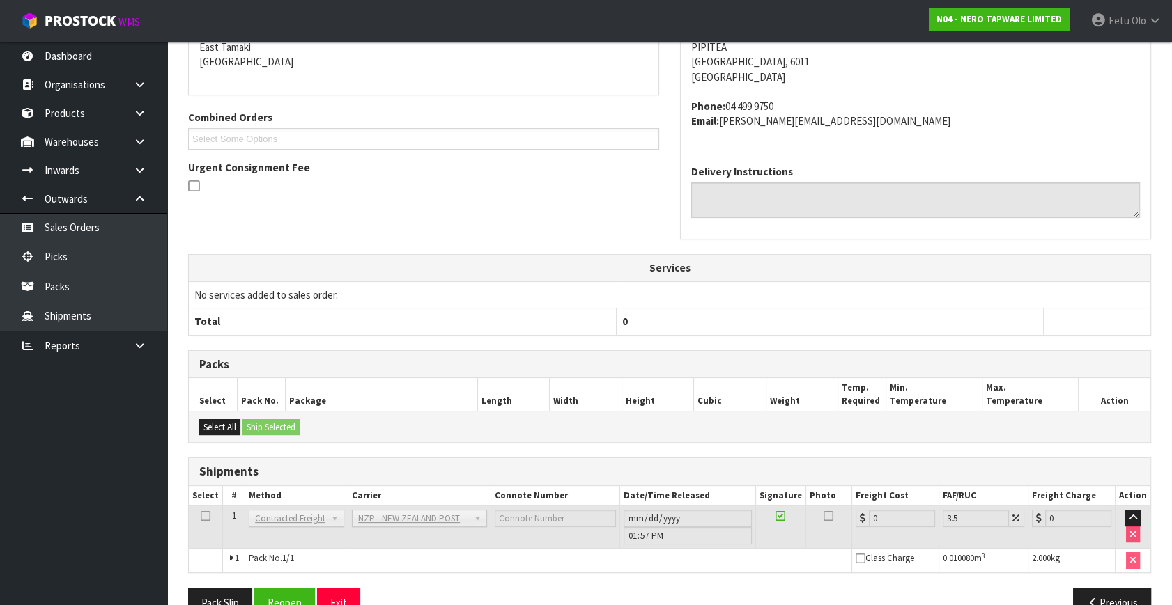
scroll to position [334, 0]
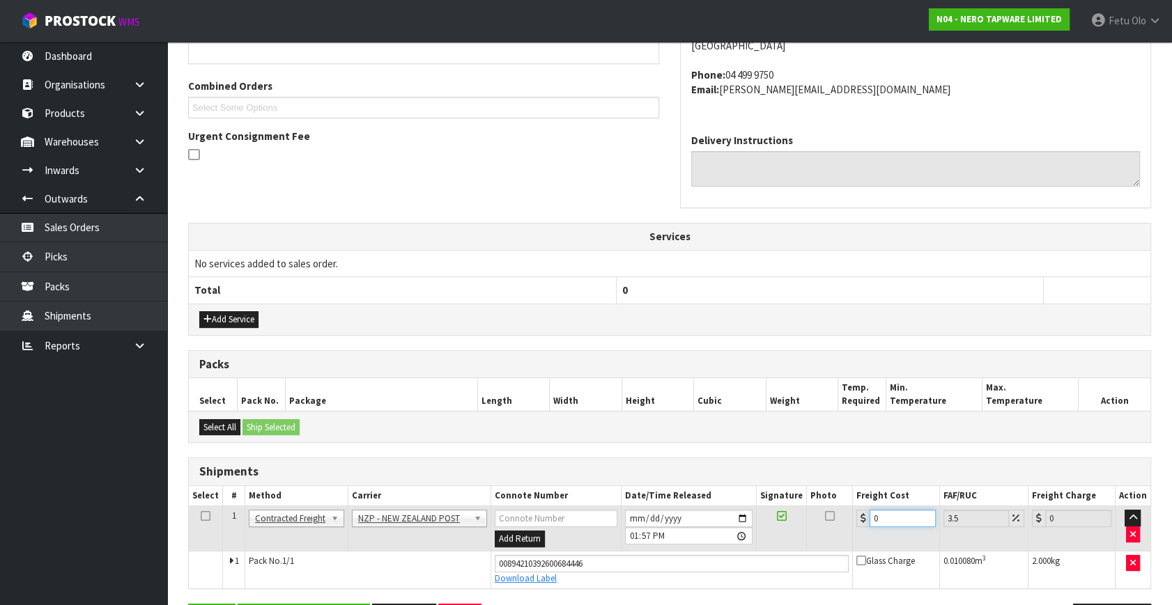
drag, startPoint x: 691, startPoint y: 556, endPoint x: 605, endPoint y: 559, distance: 85.7
click at [612, 559] on tbody "1 Client Local Pickup Customer Local Pickup Company Freight Contracted Freight …" at bounding box center [669, 547] width 961 height 82
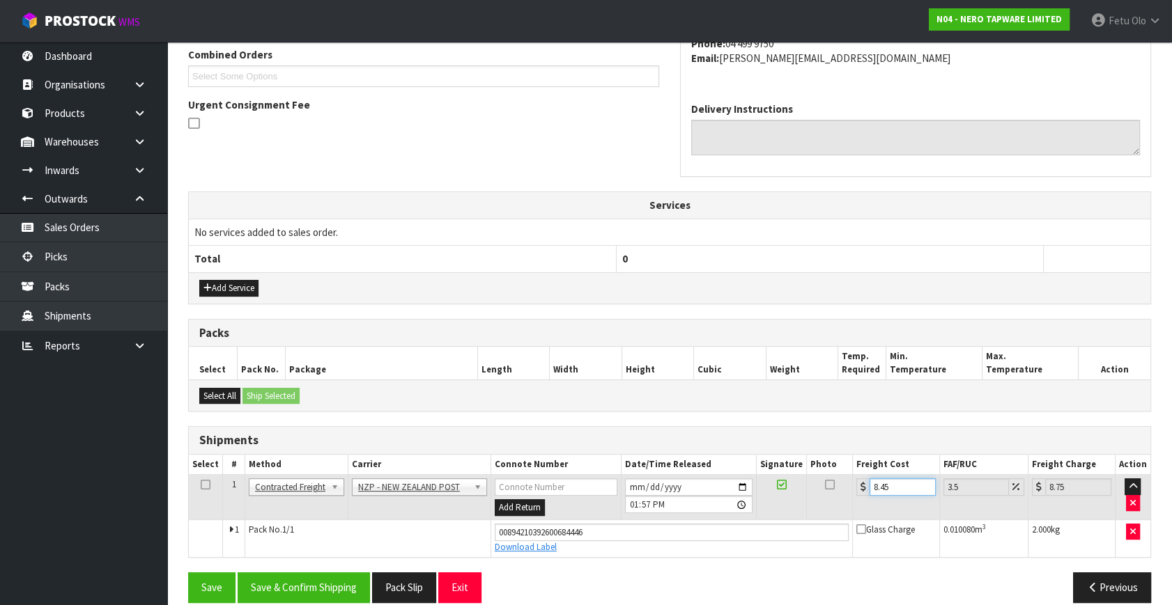
scroll to position [381, 0]
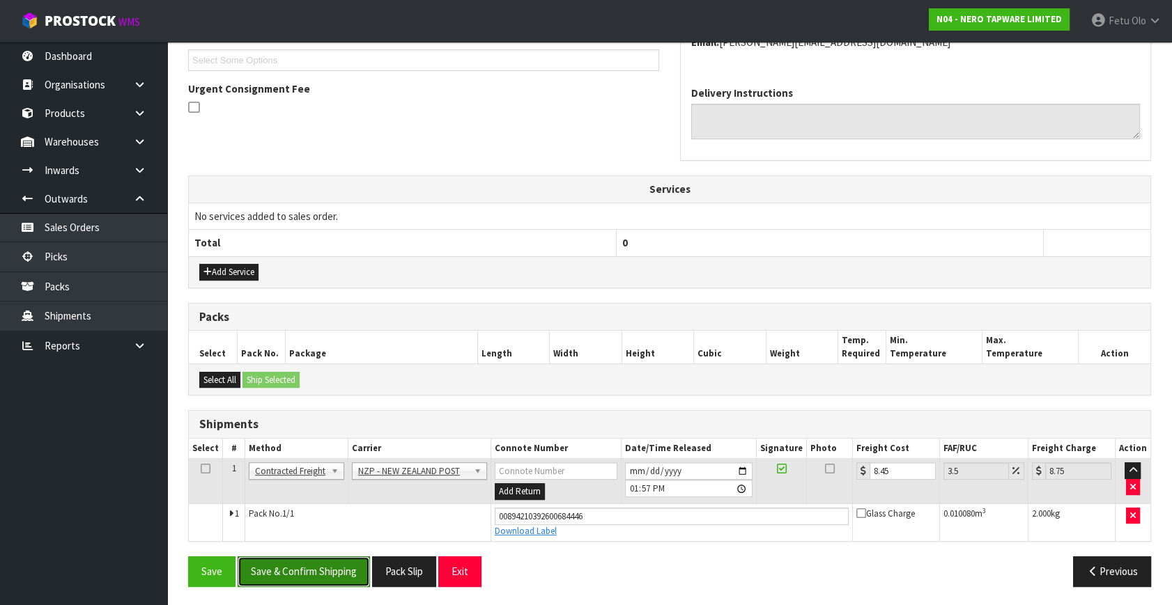
click at [351, 574] on button "Save & Confirm Shipping" at bounding box center [304, 572] width 132 height 30
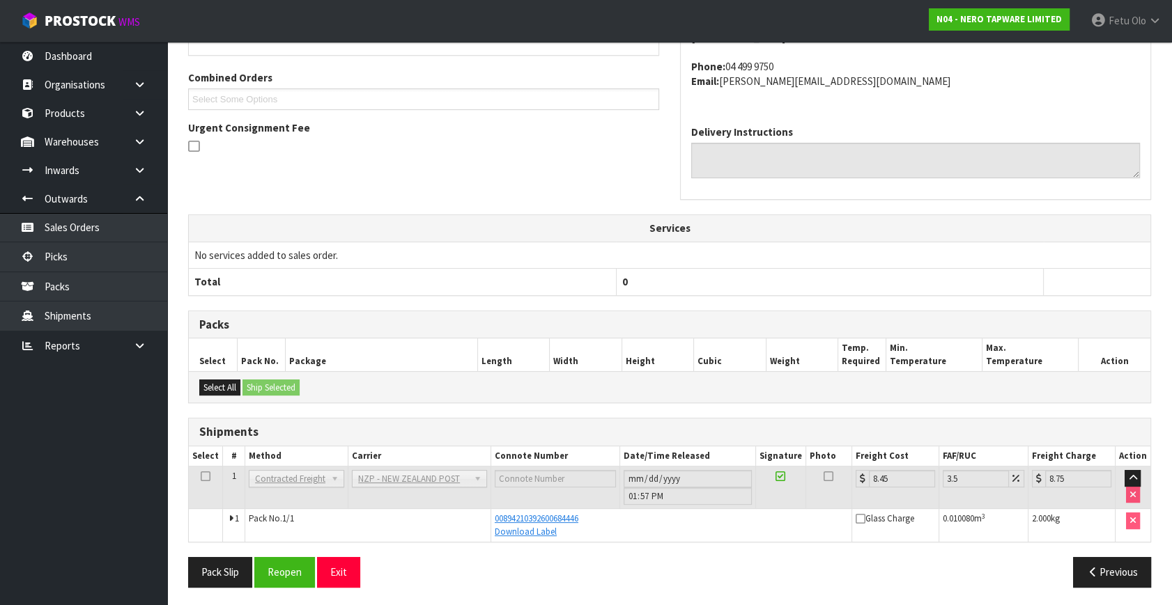
scroll to position [343, 0]
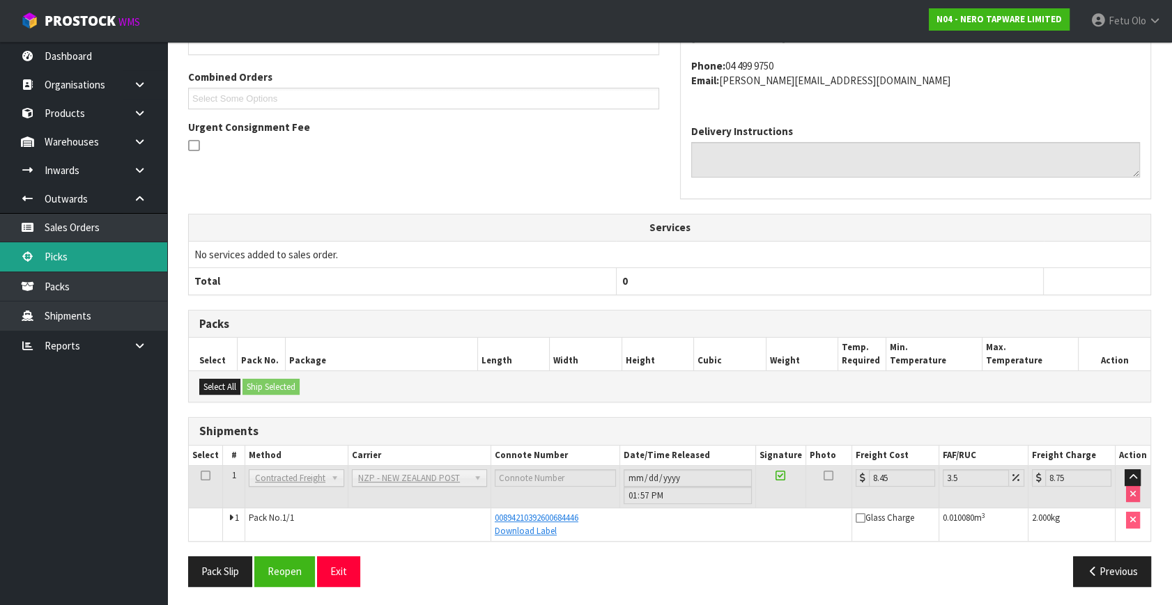
click at [58, 248] on link "Picks" at bounding box center [83, 256] width 167 height 29
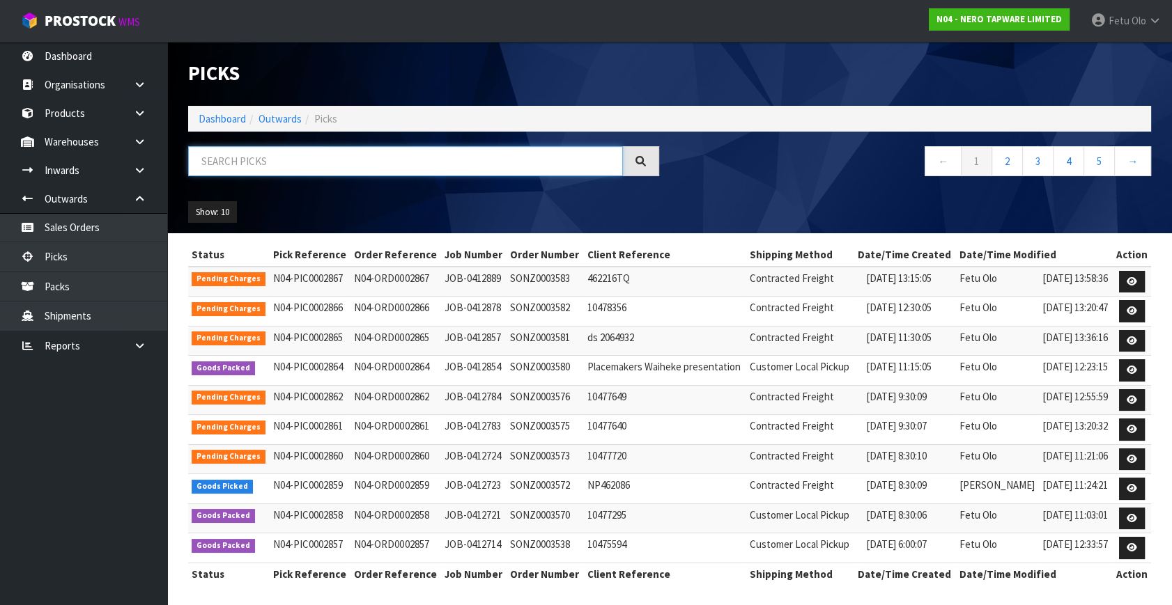
click at [396, 160] on input "text" at bounding box center [405, 161] width 435 height 30
drag, startPoint x: 396, startPoint y: 160, endPoint x: 396, endPoint y: 168, distance: 8.4
click at [396, 168] on input "text" at bounding box center [405, 161] width 435 height 30
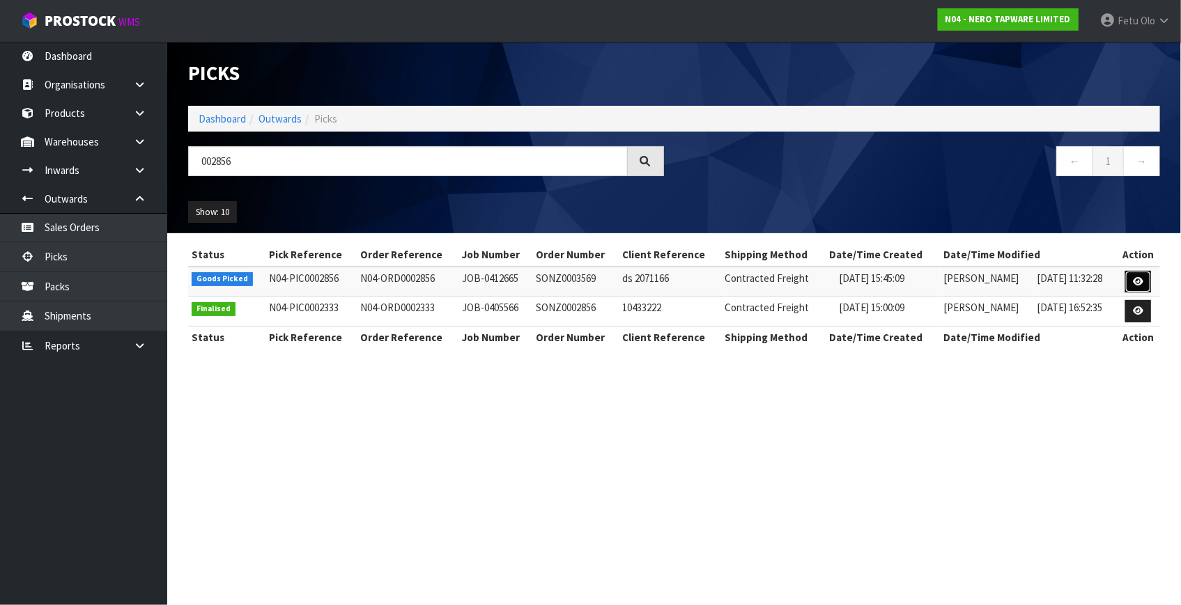
click at [1143, 273] on link at bounding box center [1138, 282] width 26 height 22
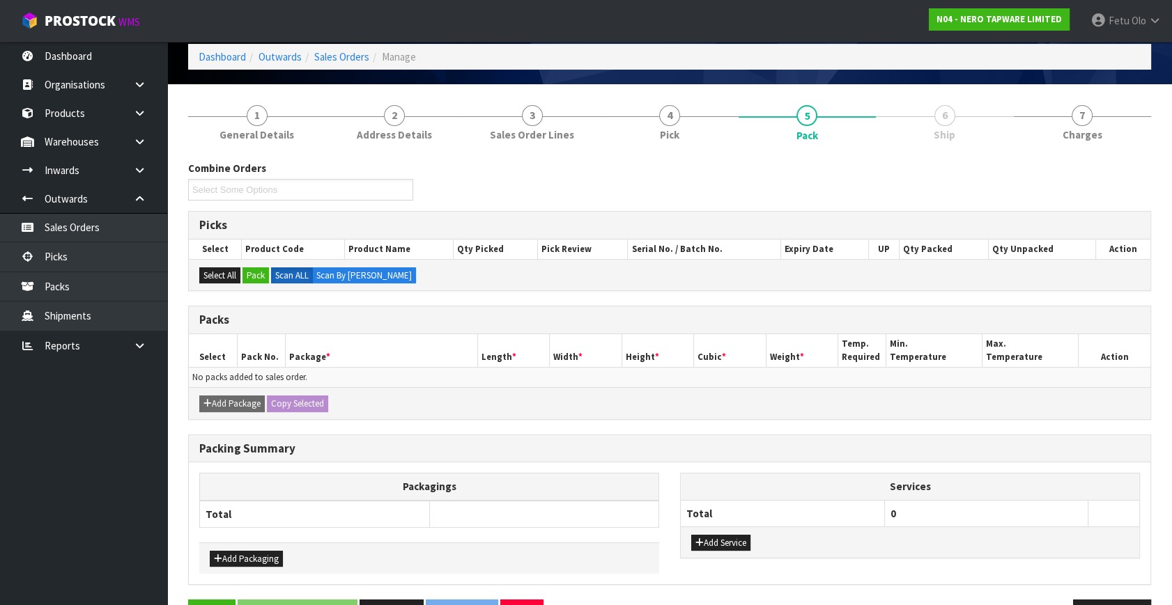
scroll to position [104, 0]
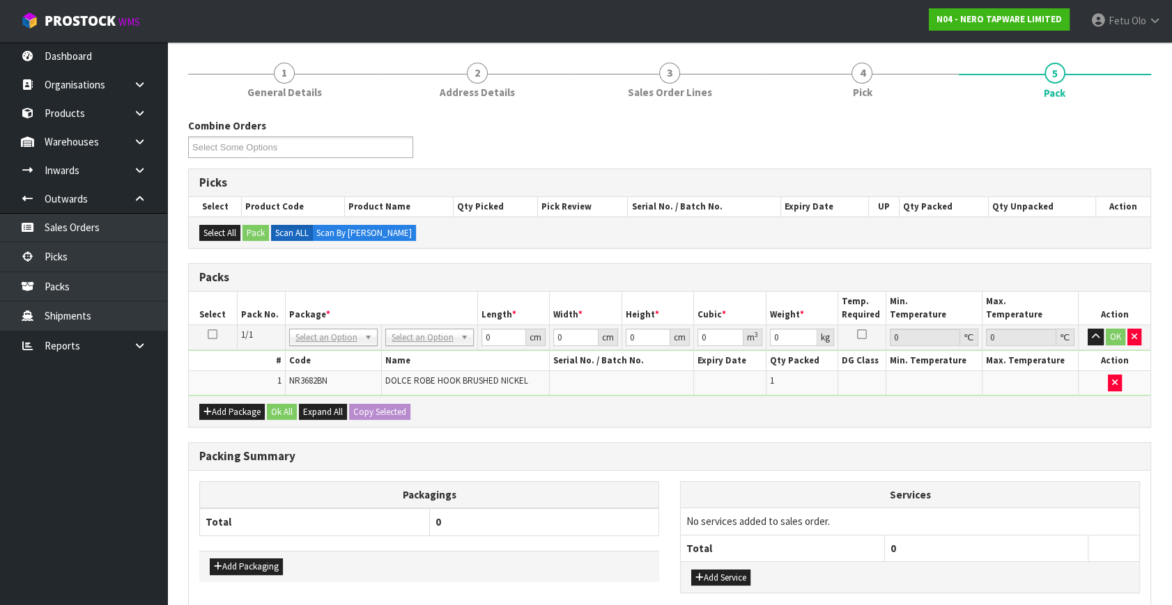
click at [566, 493] on th "Packagings" at bounding box center [429, 494] width 459 height 27
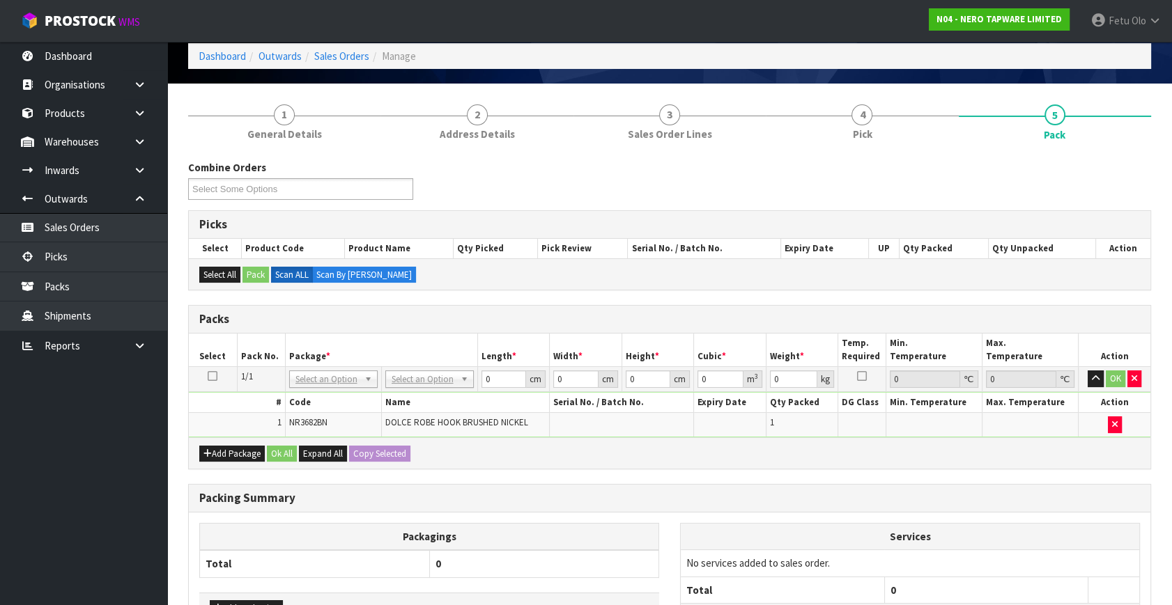
scroll to position [41, 0]
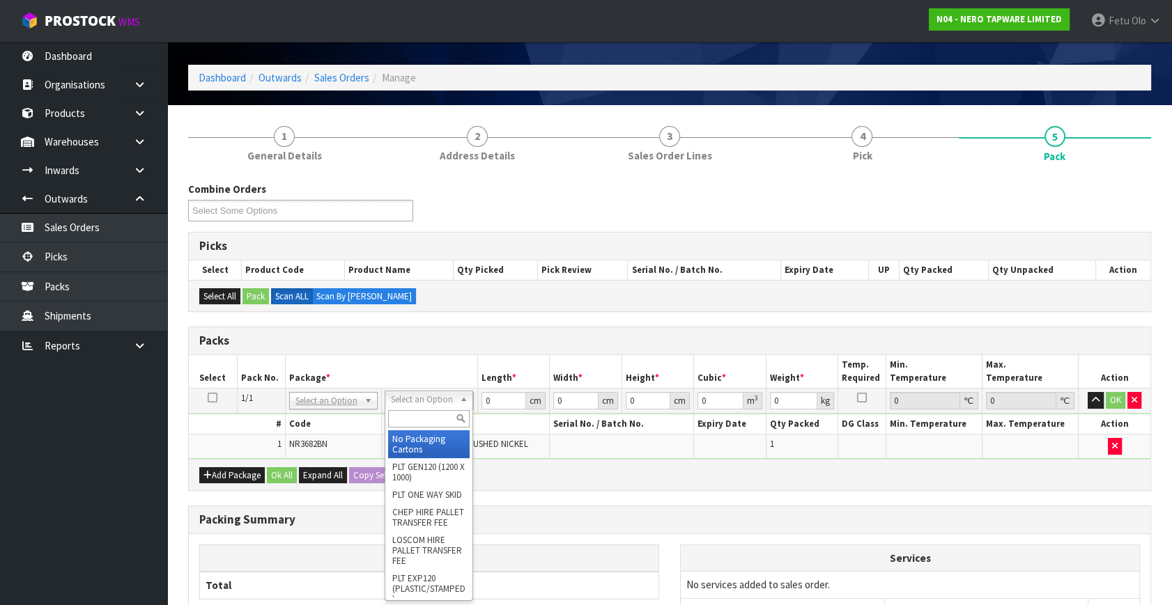
click at [397, 409] on div at bounding box center [428, 419] width 87 height 23
click at [399, 409] on div at bounding box center [428, 419] width 87 height 23
click at [401, 419] on input "text" at bounding box center [429, 418] width 82 height 17
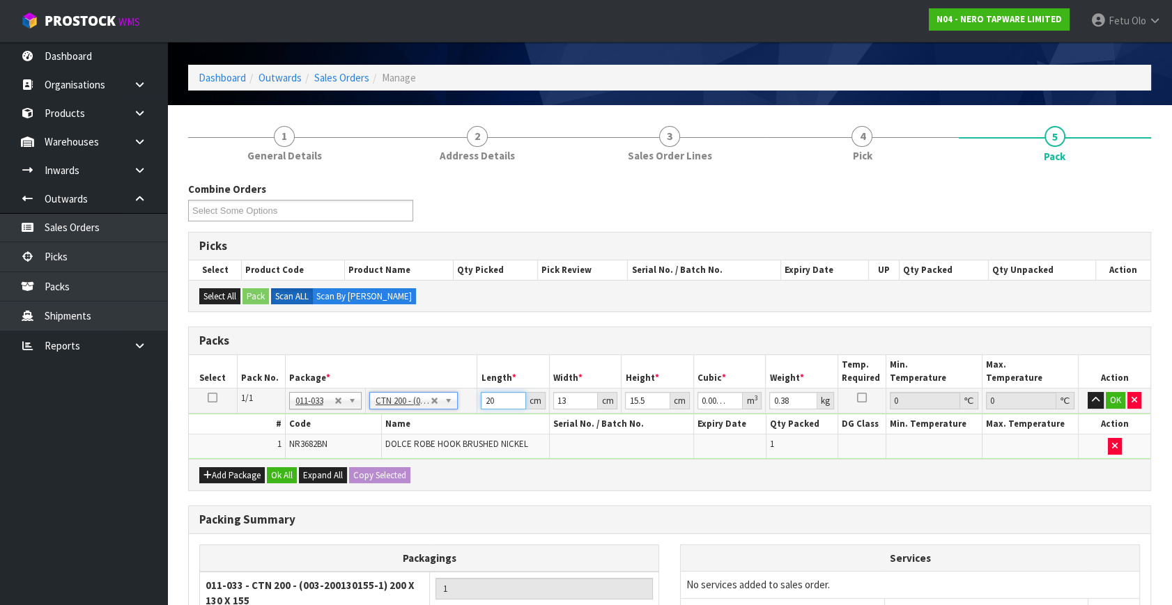
drag, startPoint x: 501, startPoint y: 398, endPoint x: 423, endPoint y: 431, distance: 84.6
click at [411, 431] on tbody "1/1 NONE 007-001 007-002 007-004 007-009 007-013 007-014 007-015 007-017 007-01…" at bounding box center [669, 424] width 961 height 70
click button "OK" at bounding box center [1116, 400] width 20 height 17
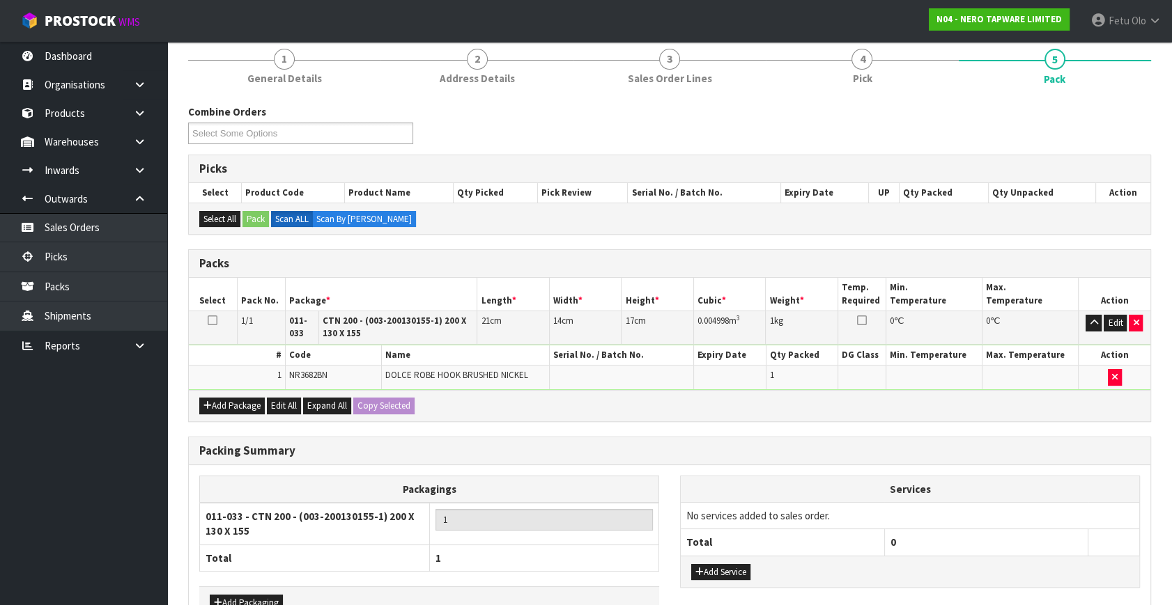
scroll to position [204, 0]
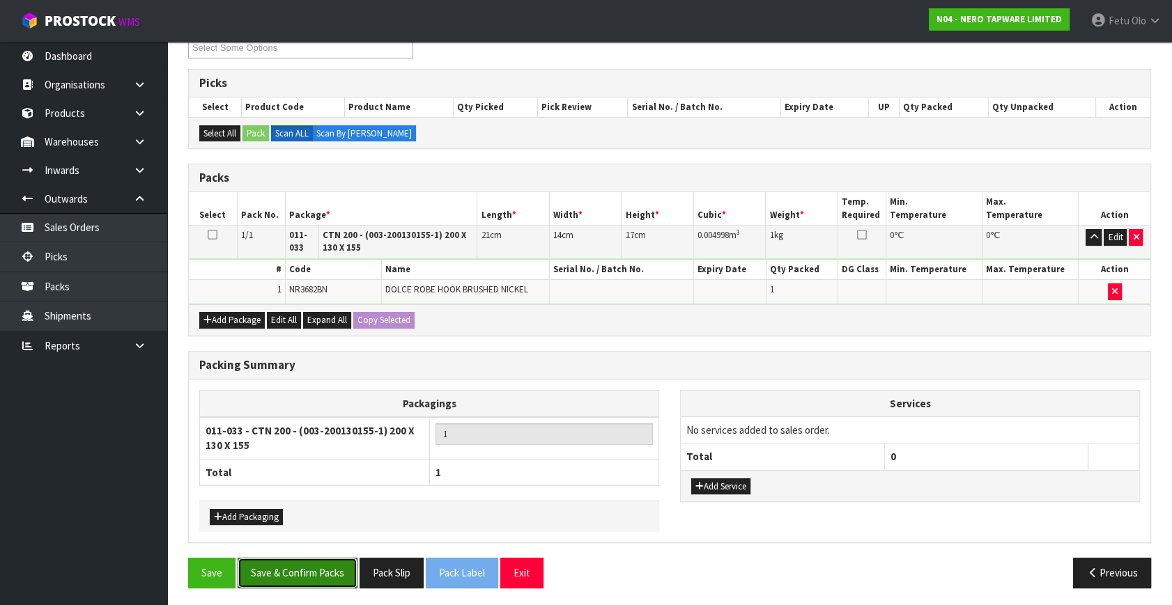
click at [331, 558] on button "Save & Confirm Packs" at bounding box center [298, 573] width 120 height 30
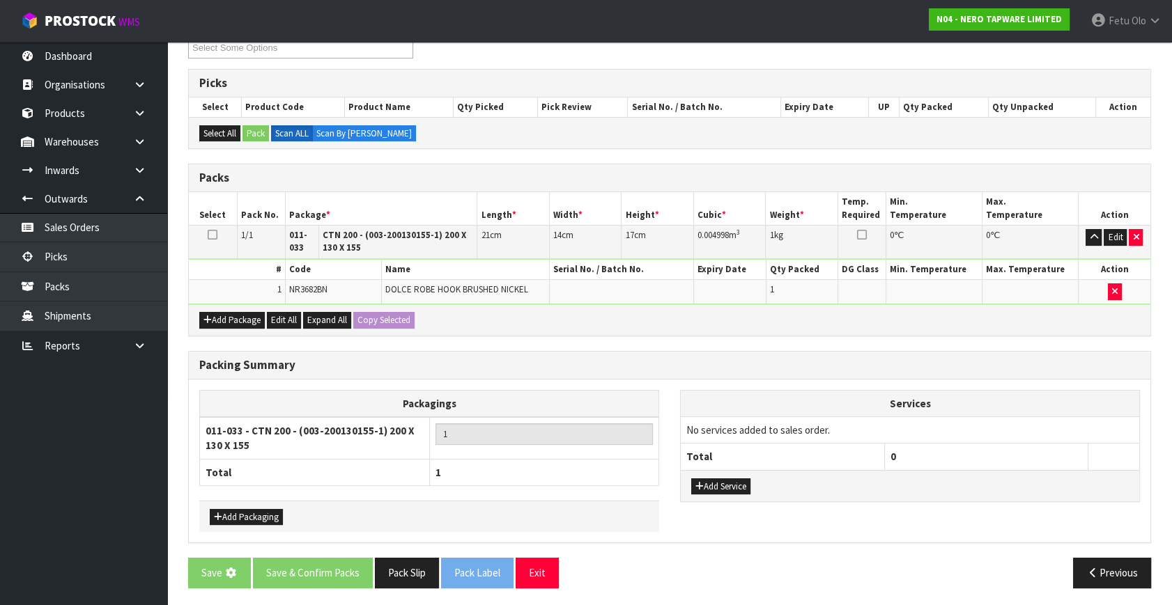
scroll to position [0, 0]
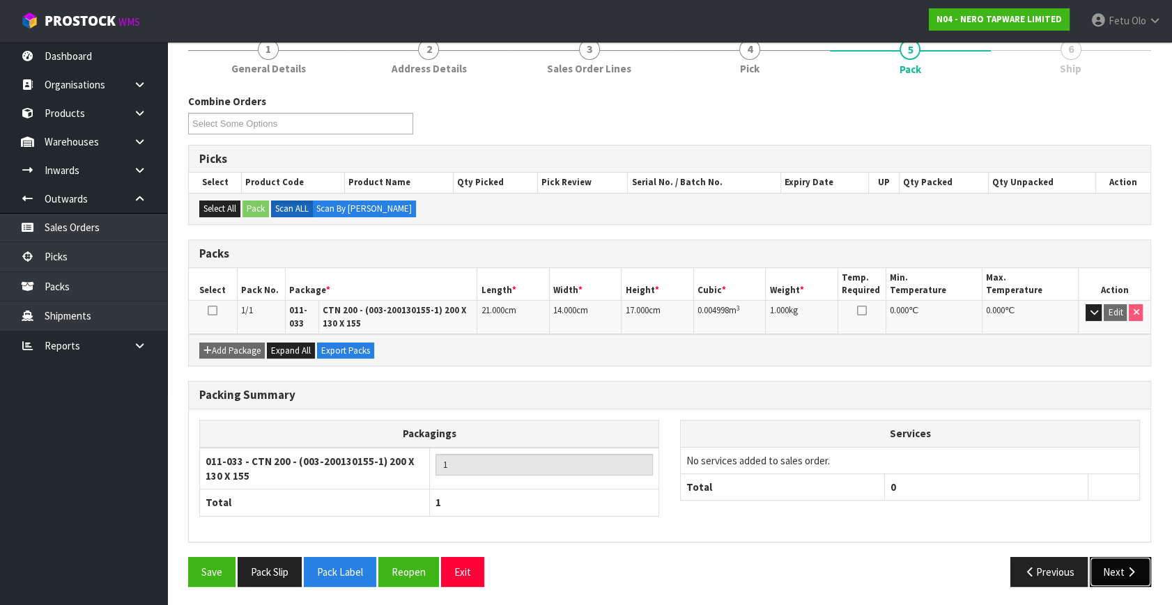
click at [1118, 571] on button "Next" at bounding box center [1120, 572] width 61 height 30
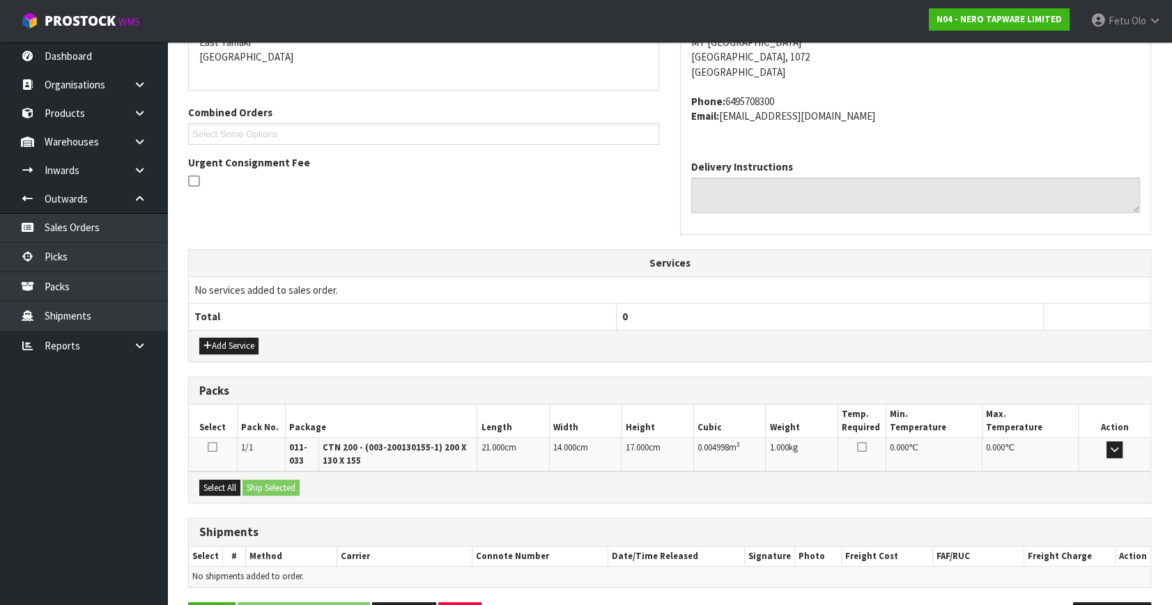
scroll to position [353, 0]
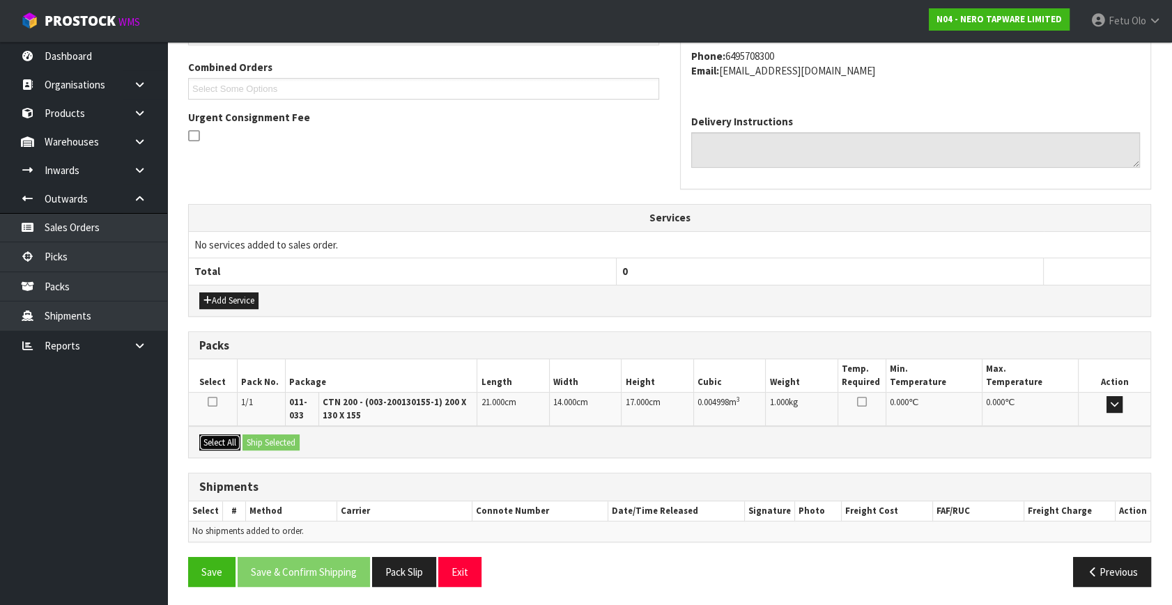
click at [218, 435] on button "Select All" at bounding box center [219, 443] width 41 height 17
drag, startPoint x: 251, startPoint y: 435, endPoint x: 273, endPoint y: 440, distance: 22.8
click at [256, 435] on button "Ship Selected" at bounding box center [270, 443] width 57 height 17
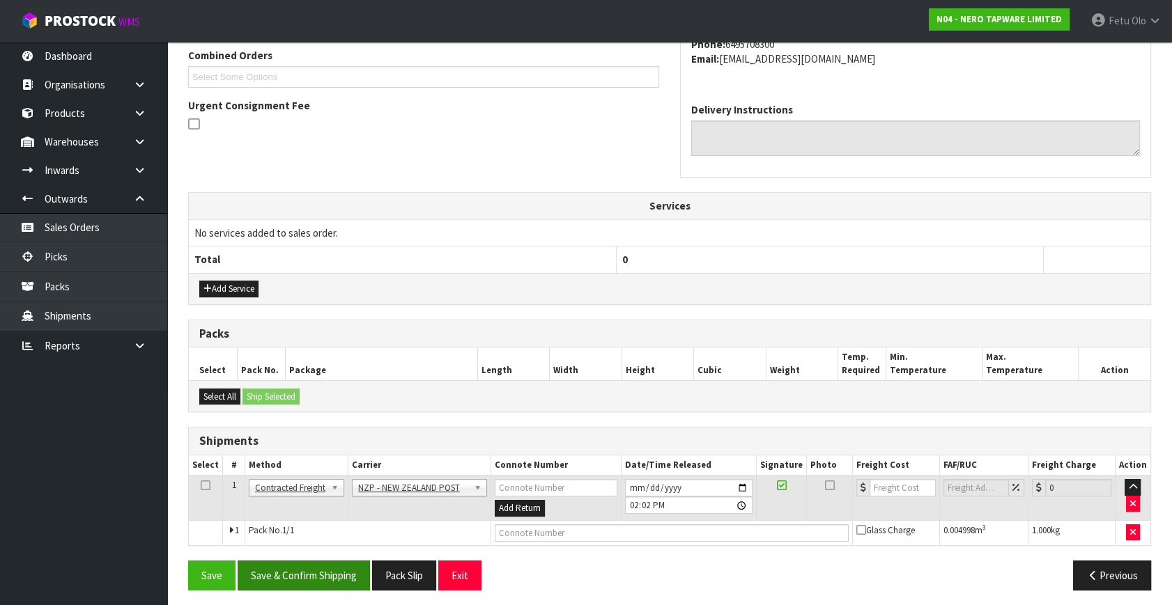
scroll to position [368, 0]
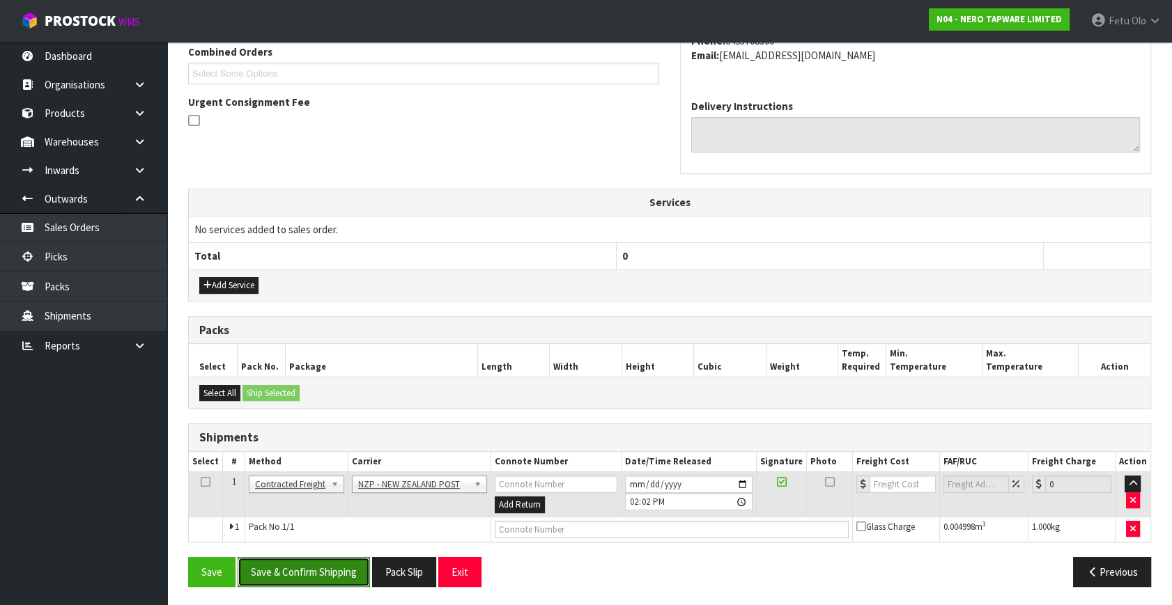
click at [311, 565] on button "Save & Confirm Shipping" at bounding box center [304, 572] width 132 height 30
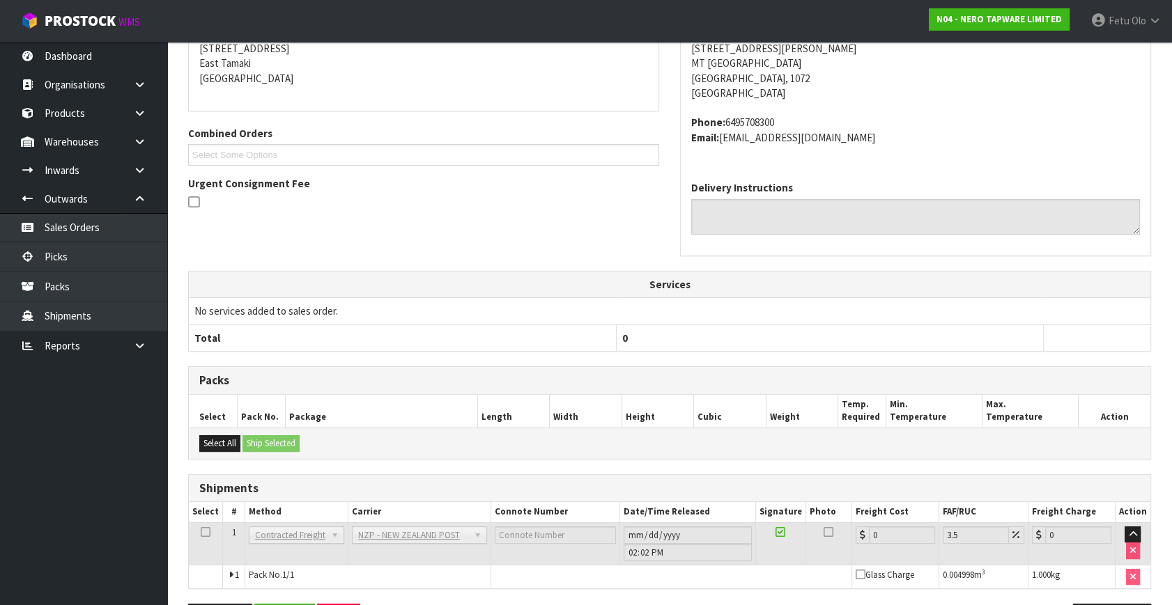
scroll to position [348, 0]
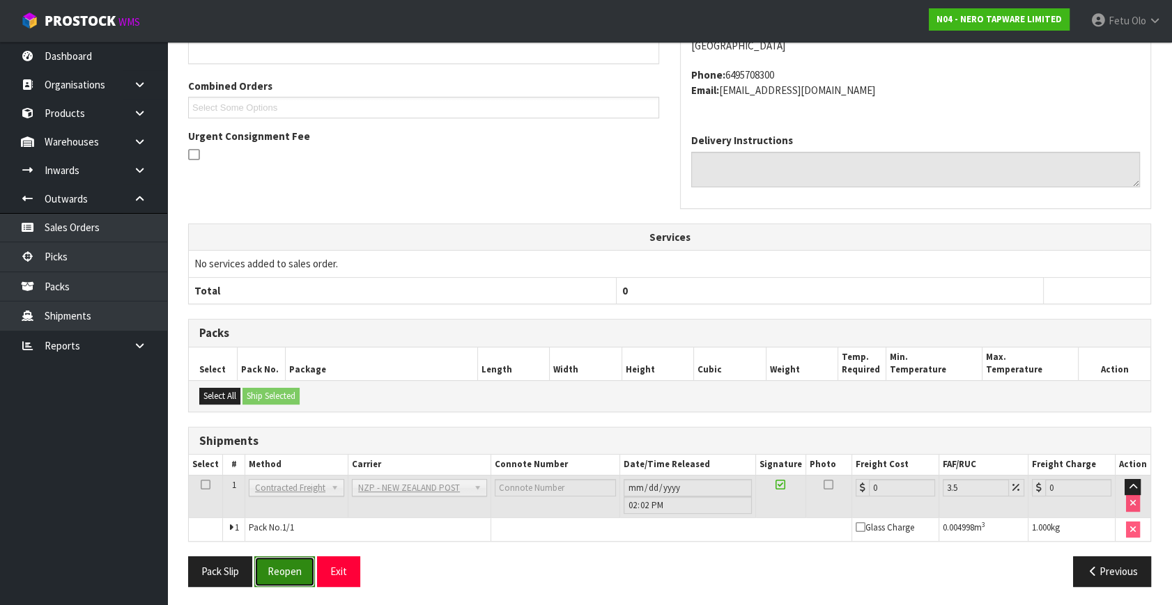
click at [289, 574] on button "Reopen" at bounding box center [284, 572] width 61 height 30
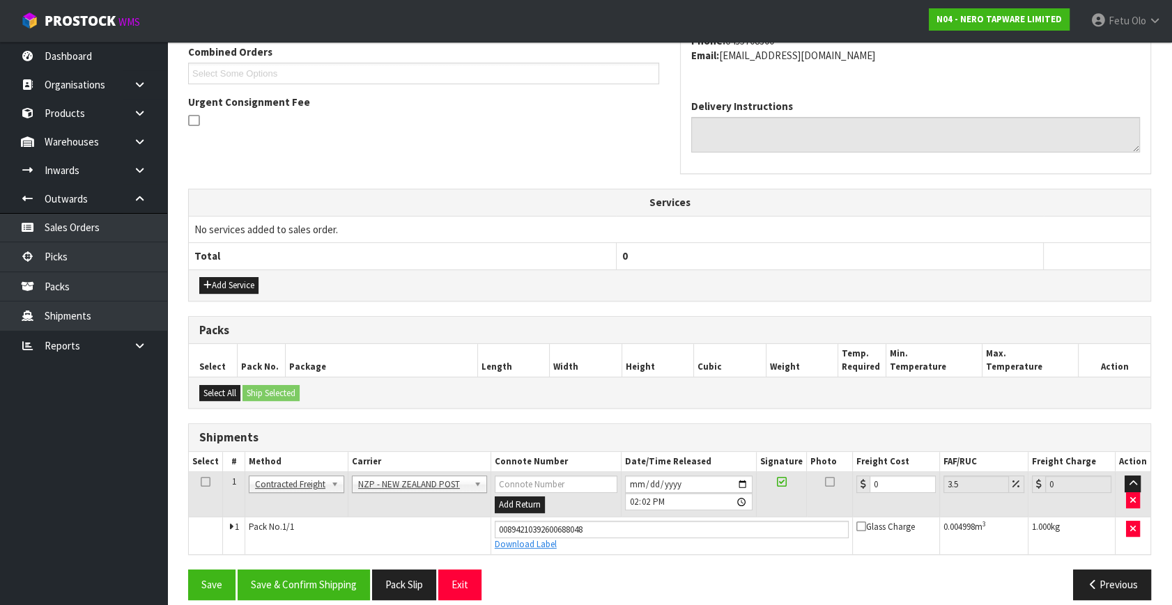
scroll to position [381, 0]
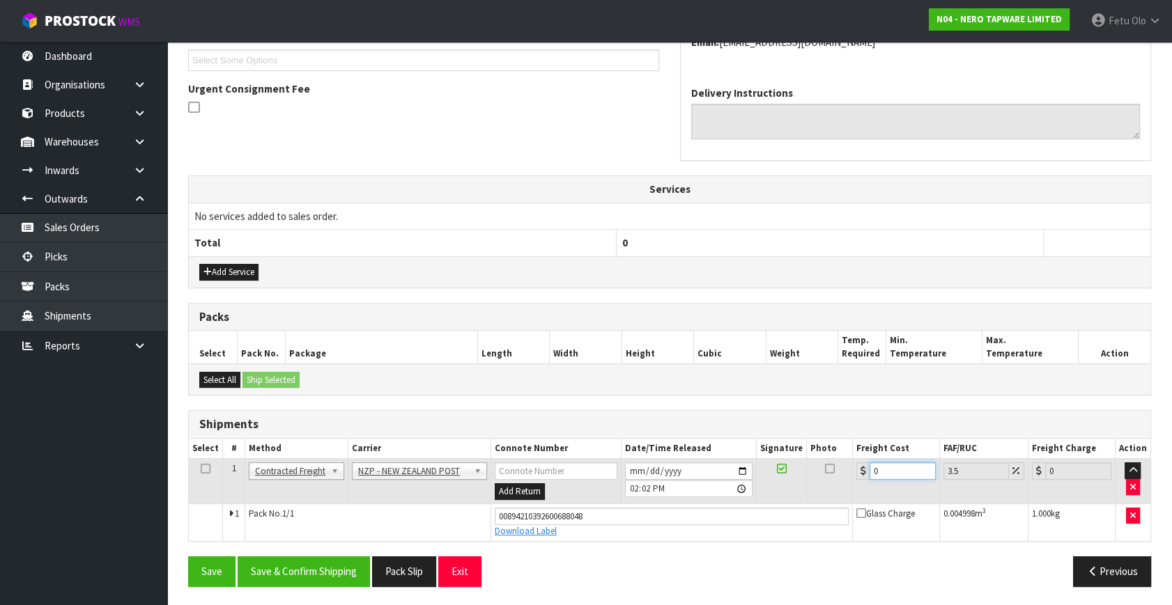
drag, startPoint x: 727, startPoint y: 500, endPoint x: 698, endPoint y: 501, distance: 28.6
click at [704, 501] on tbody "1 Client Local Pickup Customer Local Pickup Company Freight Contracted Freight …" at bounding box center [669, 500] width 961 height 82
click at [324, 566] on button "Save & Confirm Shipping" at bounding box center [304, 572] width 132 height 30
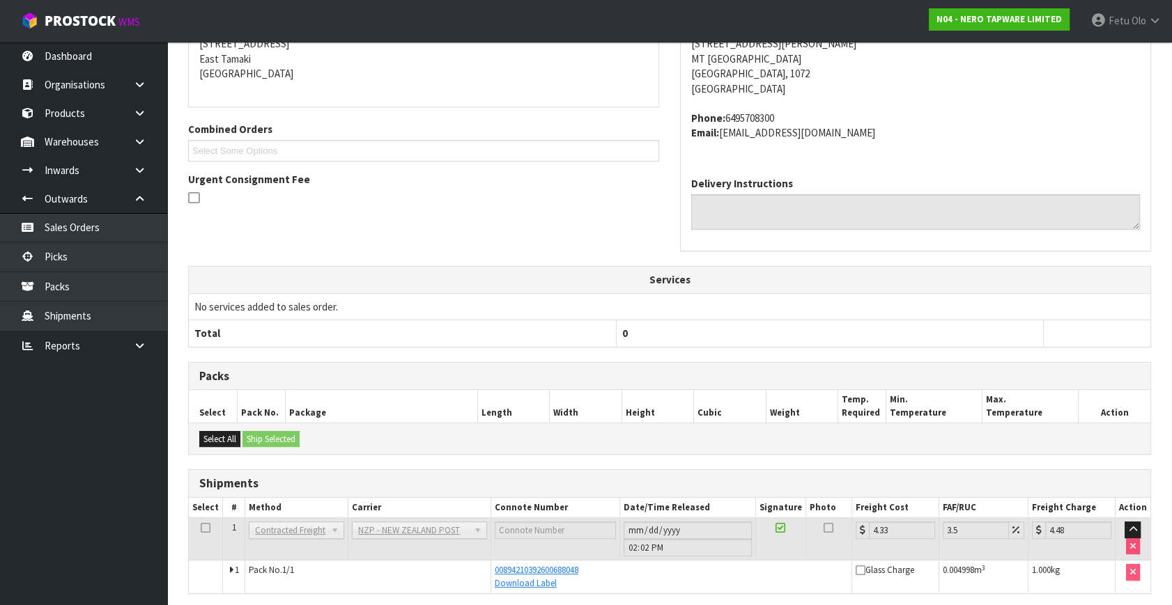
scroll to position [343, 0]
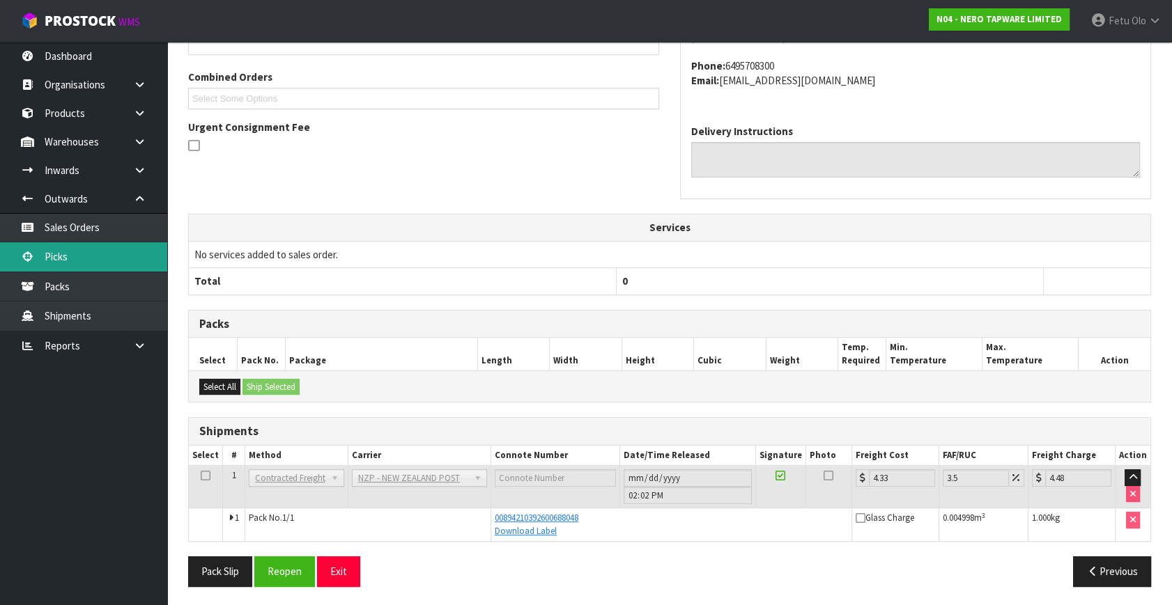
click at [64, 258] on link "Picks" at bounding box center [83, 256] width 167 height 29
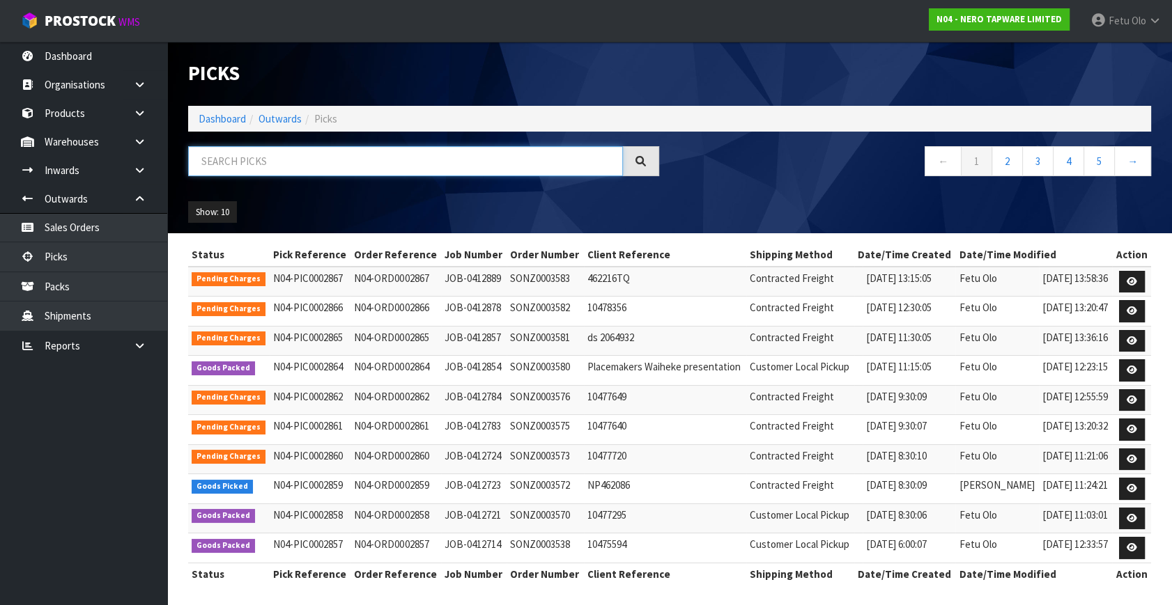
click at [293, 164] on input "text" at bounding box center [405, 161] width 435 height 30
click at [382, 167] on input "text" at bounding box center [405, 161] width 435 height 30
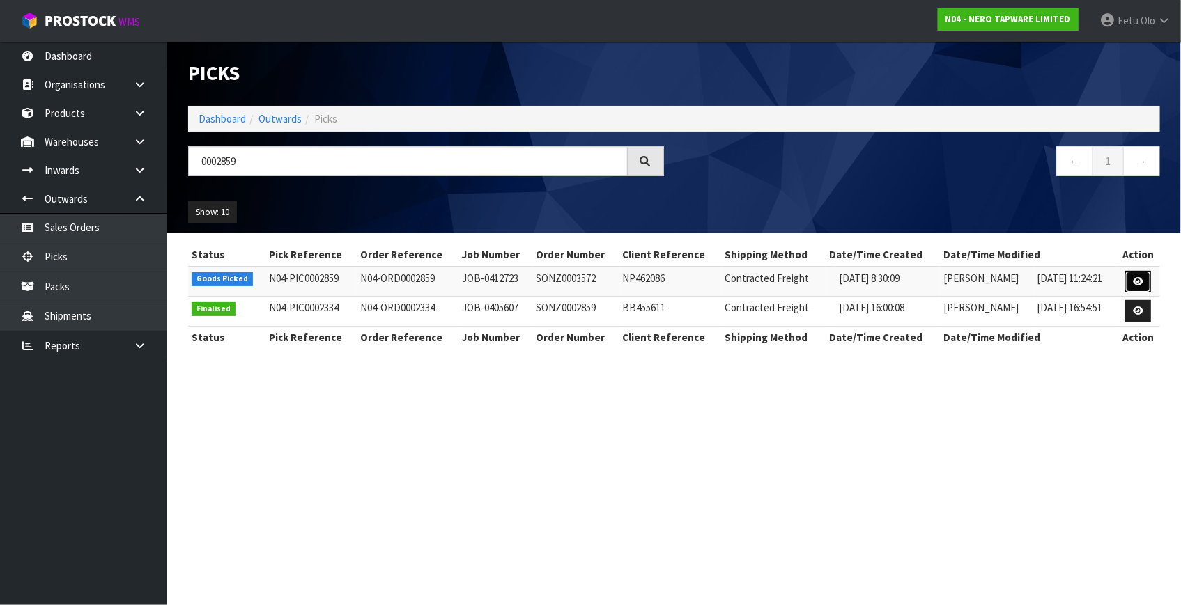
click at [1147, 284] on link at bounding box center [1138, 282] width 26 height 22
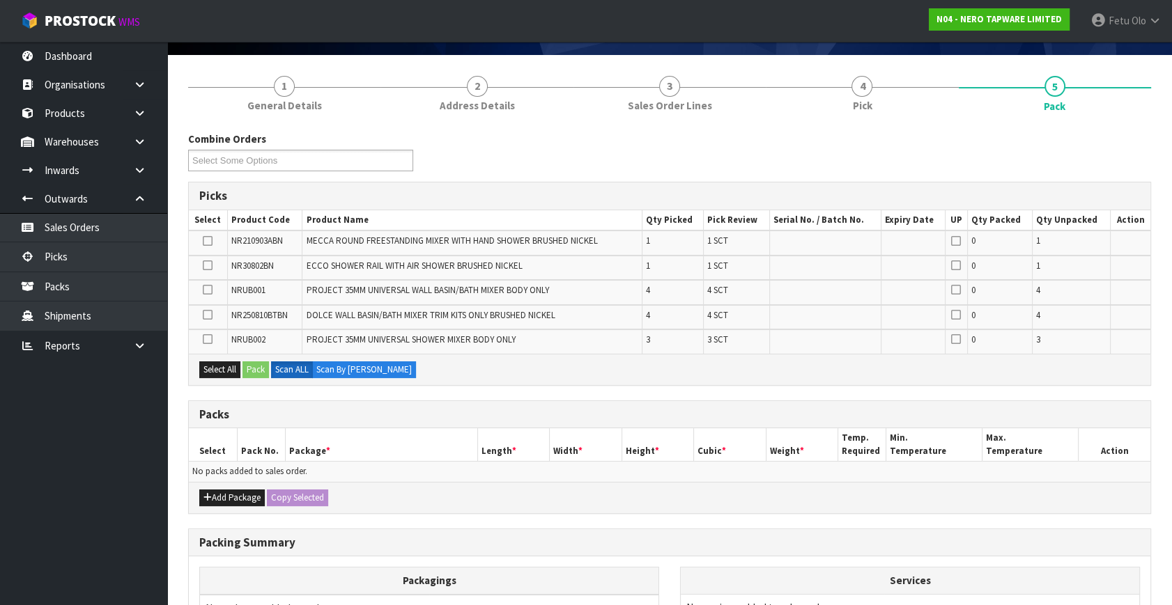
scroll to position [189, 0]
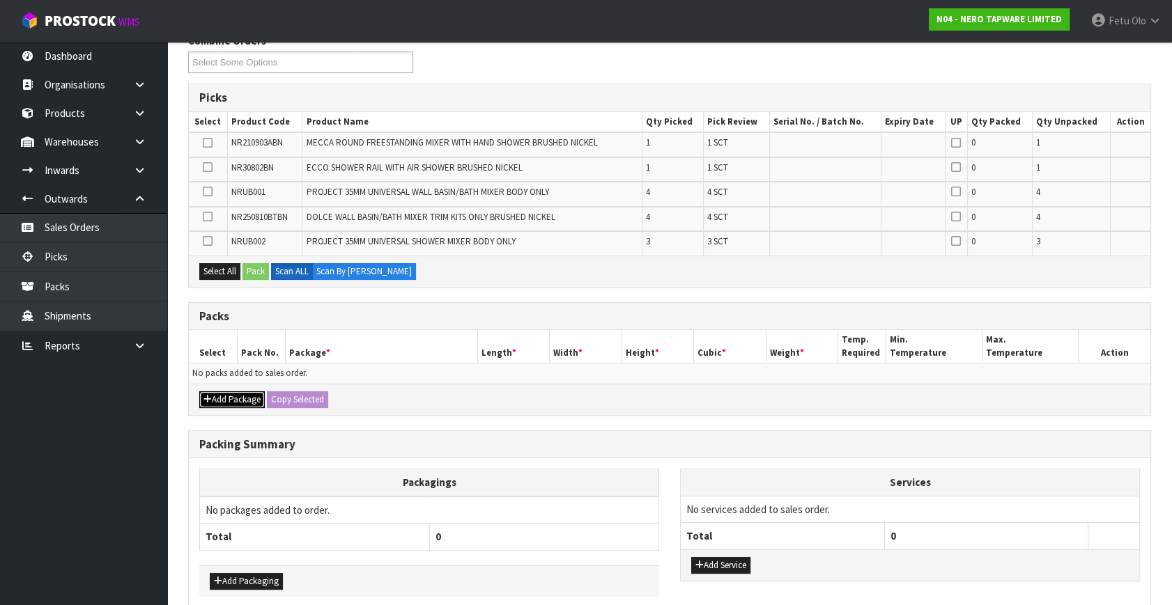
click at [220, 399] on button "Add Package" at bounding box center [231, 400] width 65 height 17
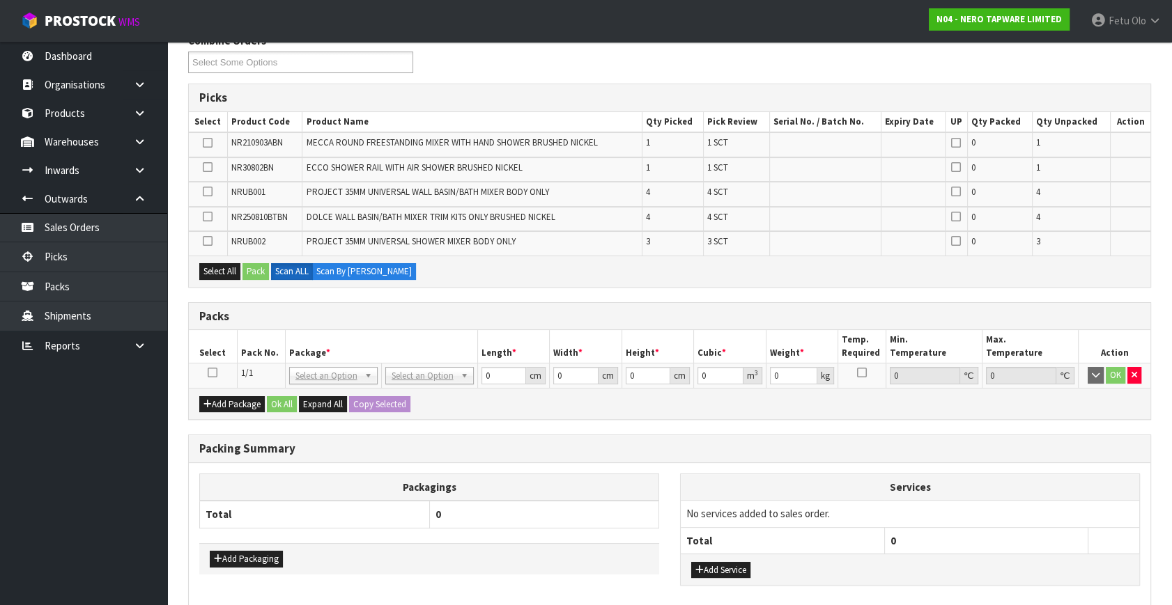
click at [209, 373] on icon at bounding box center [213, 373] width 10 height 1
click at [286, 344] on th "Package *" at bounding box center [381, 346] width 192 height 33
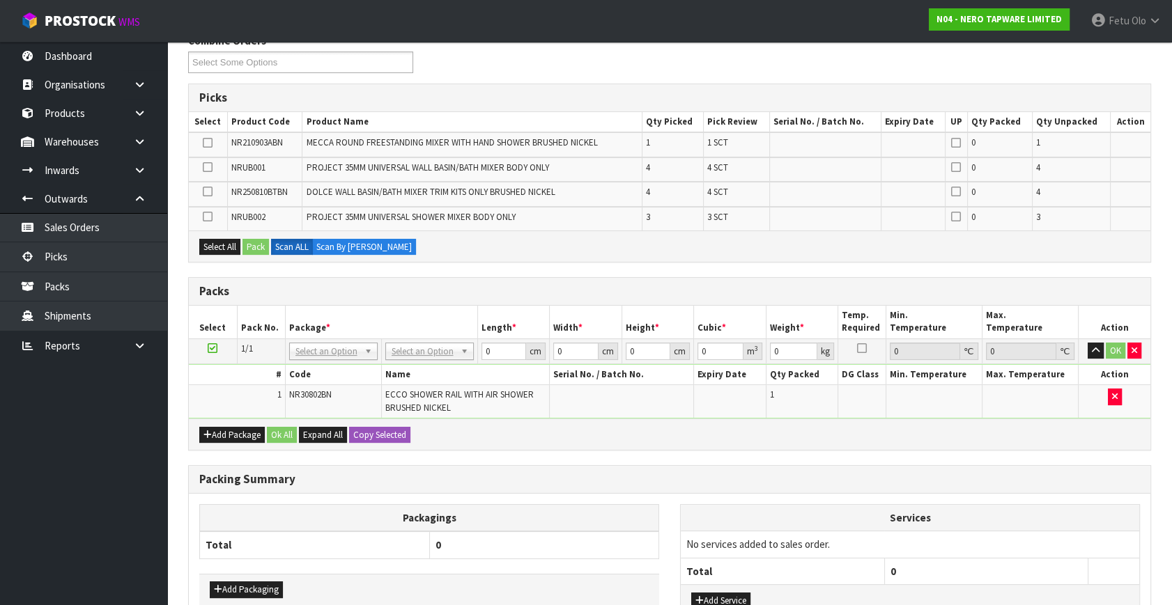
click at [594, 474] on h3 "Packing Summary" at bounding box center [669, 479] width 940 height 13
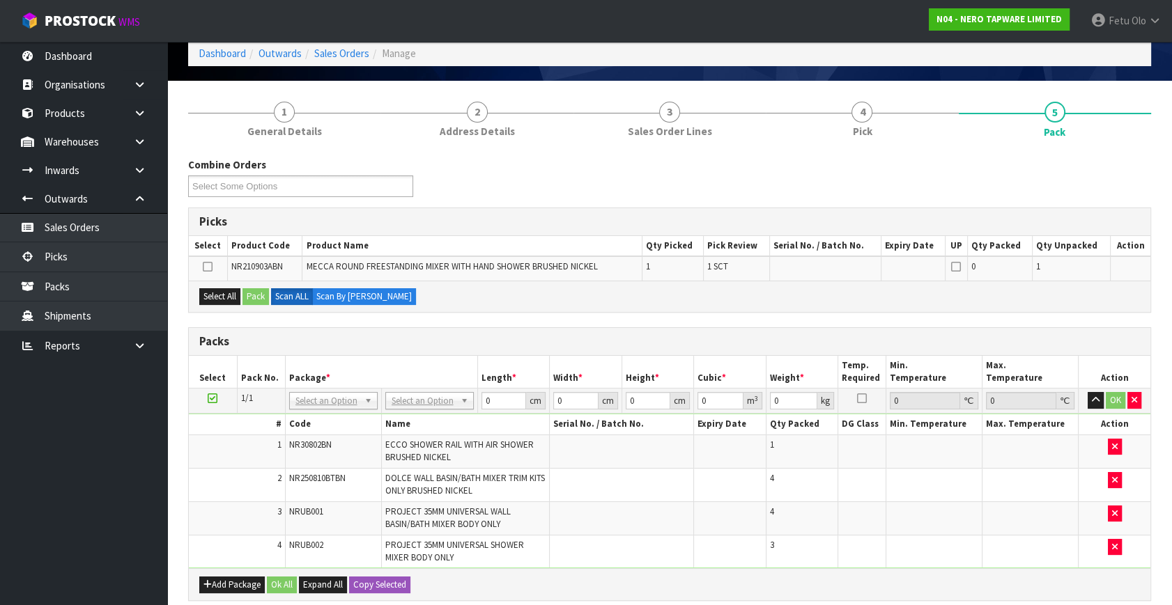
scroll to position [126, 0]
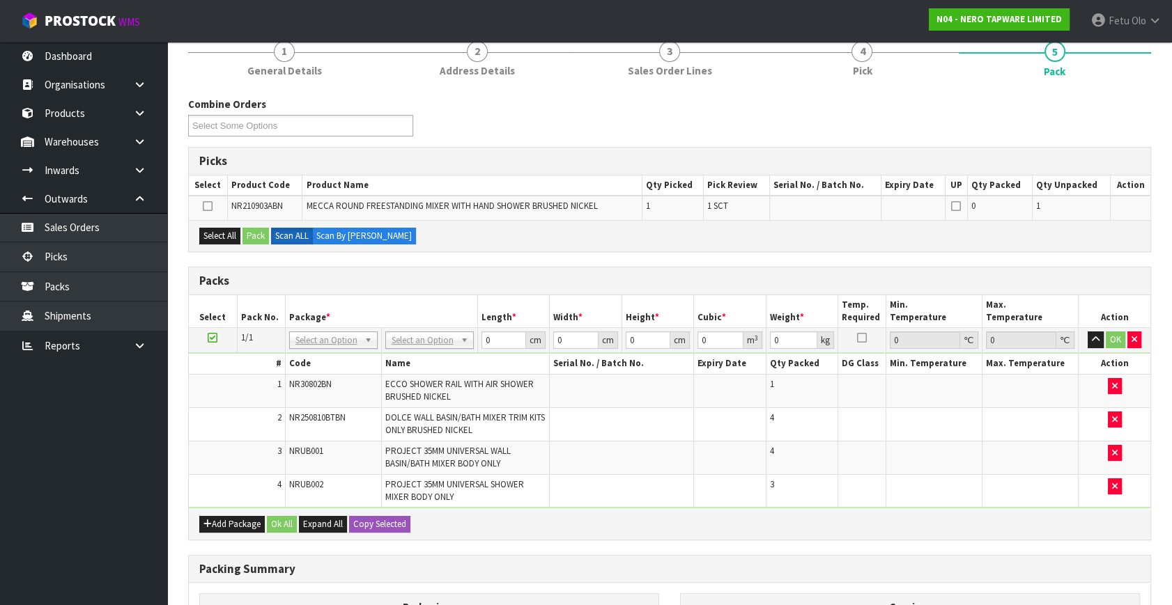
click at [216, 338] on icon at bounding box center [213, 338] width 10 height 1
click at [354, 311] on th "Package *" at bounding box center [381, 311] width 192 height 33
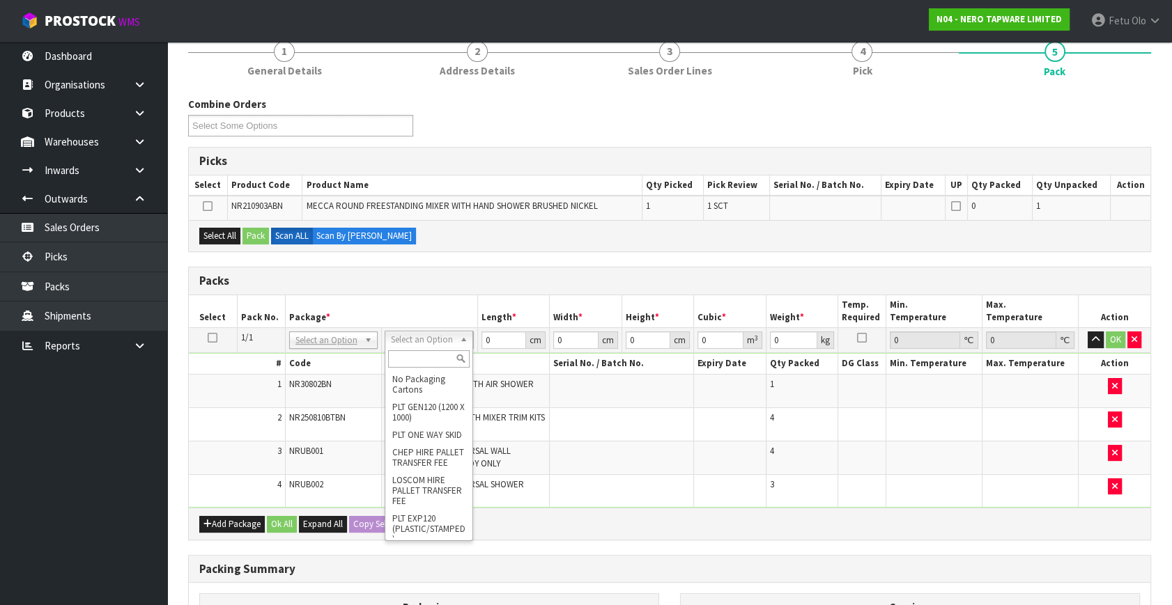
drag, startPoint x: 355, startPoint y: 346, endPoint x: 339, endPoint y: 355, distance: 18.2
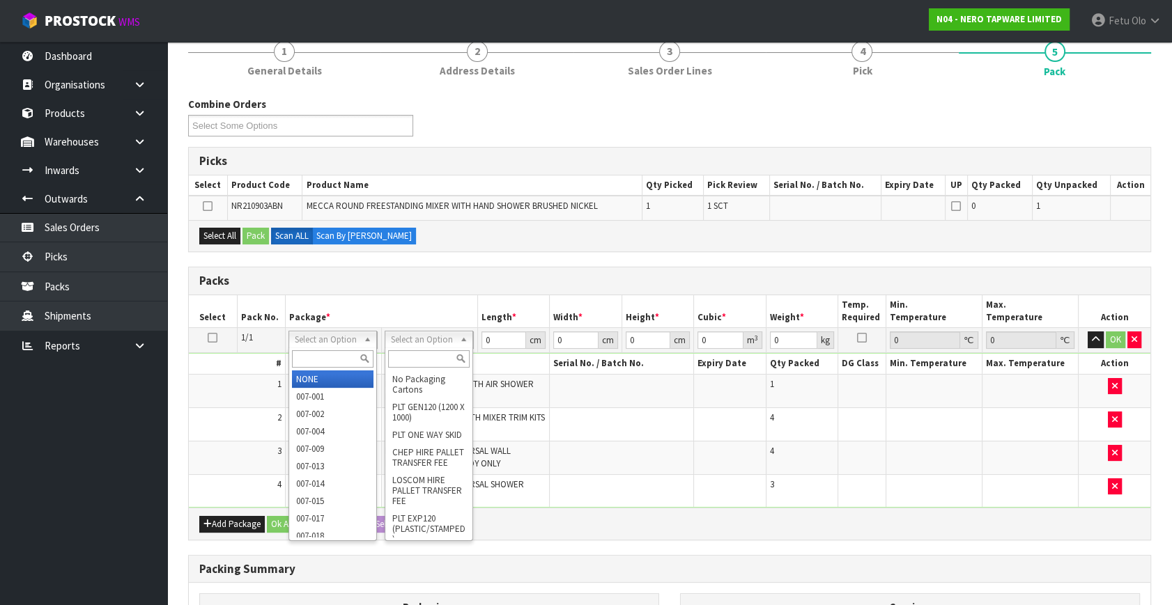
click at [331, 357] on input "text" at bounding box center [333, 358] width 82 height 17
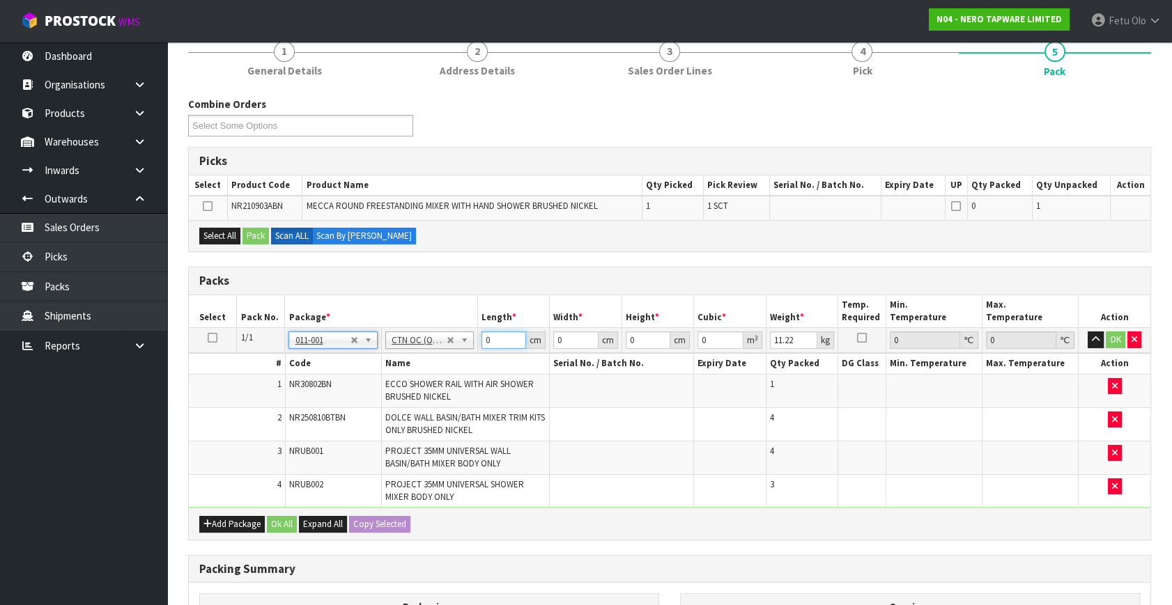
drag, startPoint x: 496, startPoint y: 341, endPoint x: 369, endPoint y: 378, distance: 131.9
click at [369, 378] on tbody "1/1 NONE 007-001 007-002 007-004 007-009 007-013 007-014 007-015 007-017 007-01…" at bounding box center [669, 418] width 961 height 180
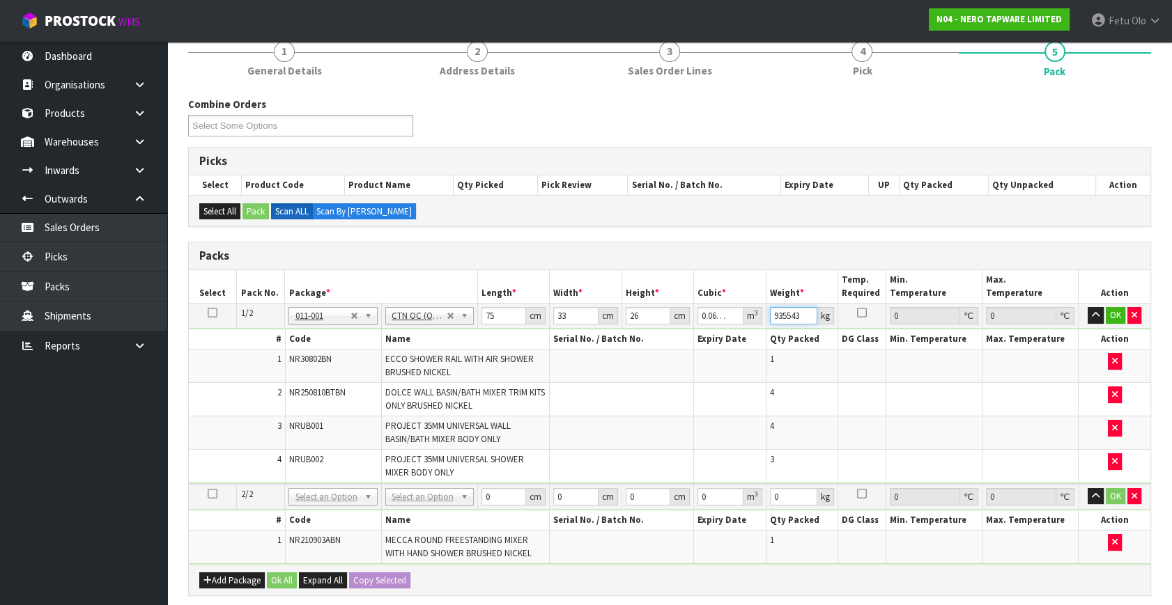
scroll to position [0, 0]
click at [1112, 538] on icon "button" at bounding box center [1115, 542] width 6 height 9
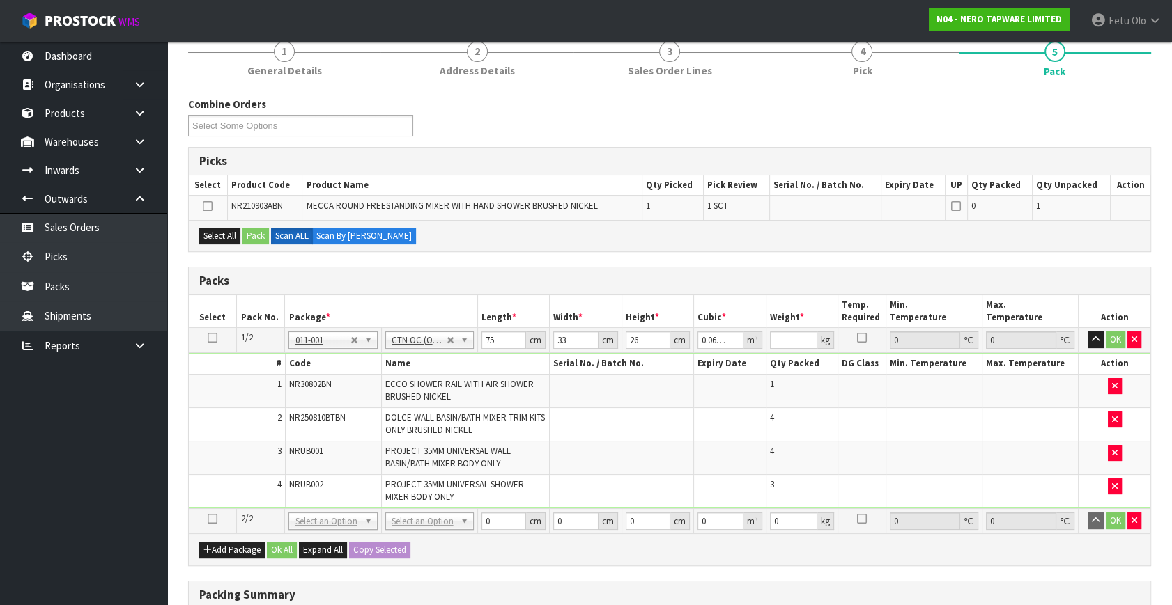
click at [658, 488] on td at bounding box center [622, 490] width 144 height 33
click at [1134, 521] on icon "button" at bounding box center [1134, 520] width 6 height 9
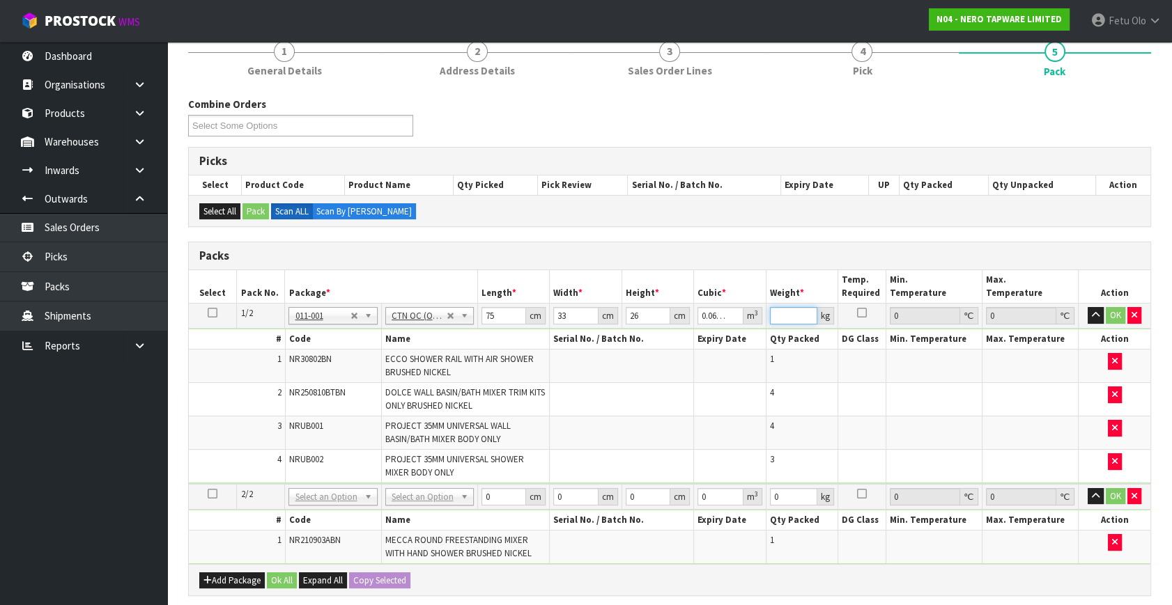
click at [787, 310] on input "number" at bounding box center [793, 315] width 47 height 17
click button "OK" at bounding box center [1116, 315] width 20 height 17
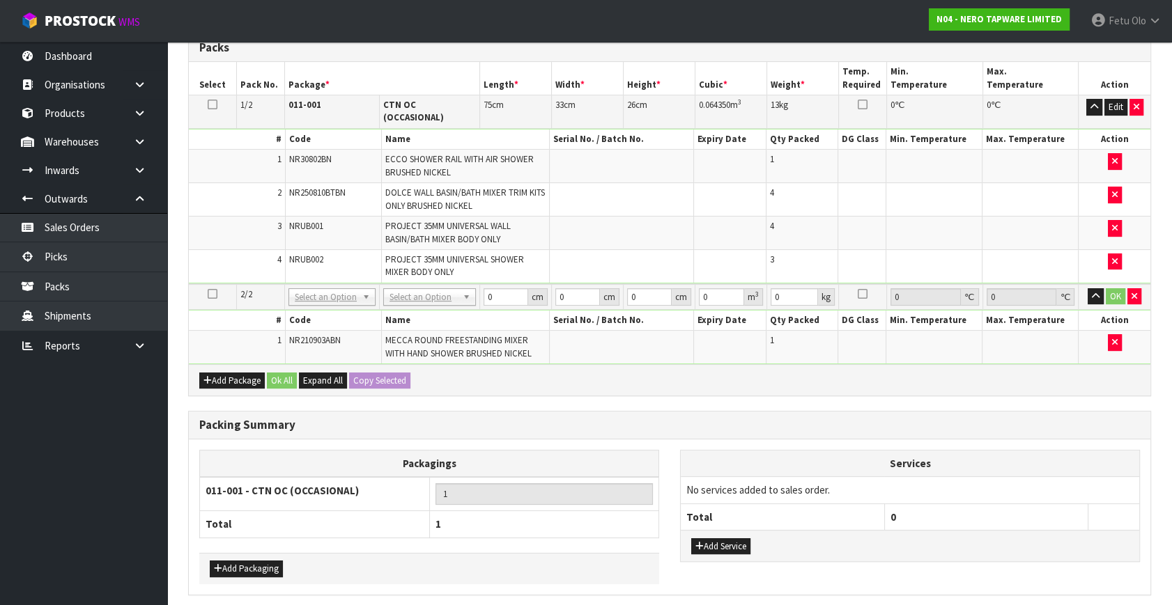
scroll to position [313, 0]
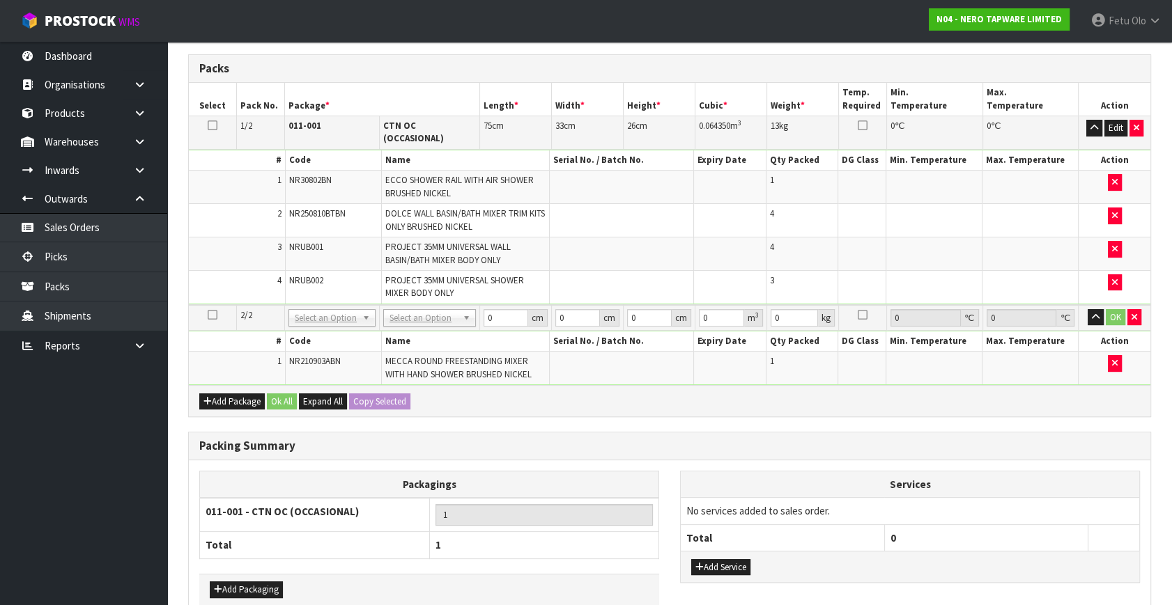
drag, startPoint x: 352, startPoint y: 307, endPoint x: 349, endPoint y: 320, distance: 13.5
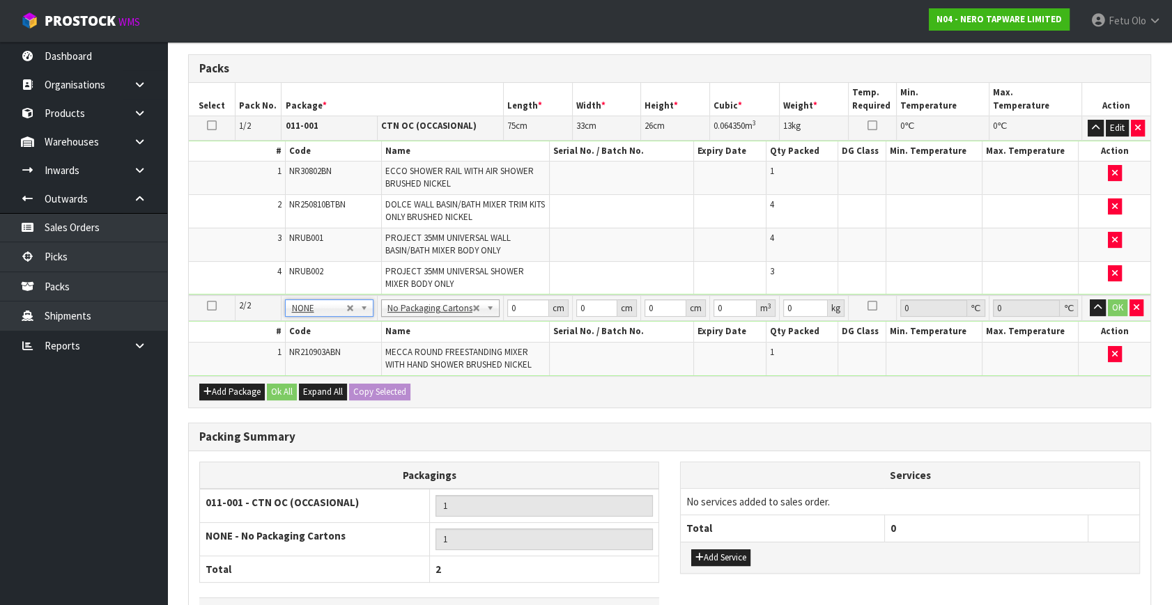
drag, startPoint x: 396, startPoint y: 351, endPoint x: 511, endPoint y: 324, distance: 118.1
click at [508, 324] on th "Name" at bounding box center [465, 332] width 169 height 20
drag, startPoint x: 529, startPoint y: 309, endPoint x: 411, endPoint y: 357, distance: 127.4
click at [411, 357] on tbody "2/2 NONE 007-001 007-002 007-004 007-009 007-013 007-014 007-015 007-017 007-01…" at bounding box center [669, 335] width 961 height 80
click at [716, 550] on button "Add Service" at bounding box center [720, 558] width 59 height 17
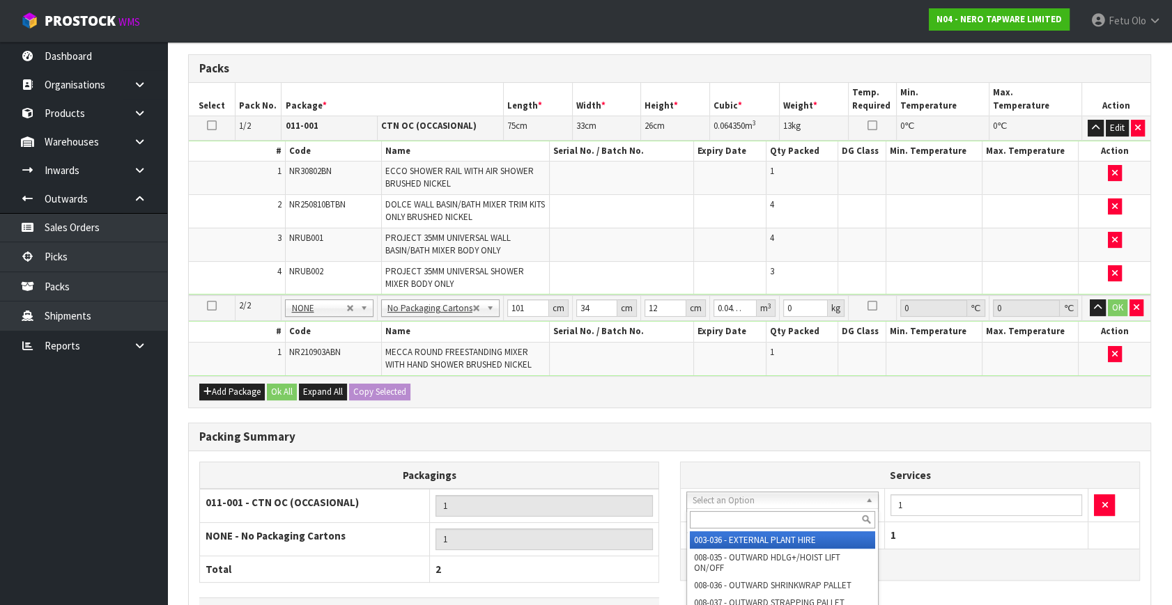
drag, startPoint x: 727, startPoint y: 505, endPoint x: 722, endPoint y: 516, distance: 11.5
click at [722, 516] on input "text" at bounding box center [782, 519] width 185 height 17
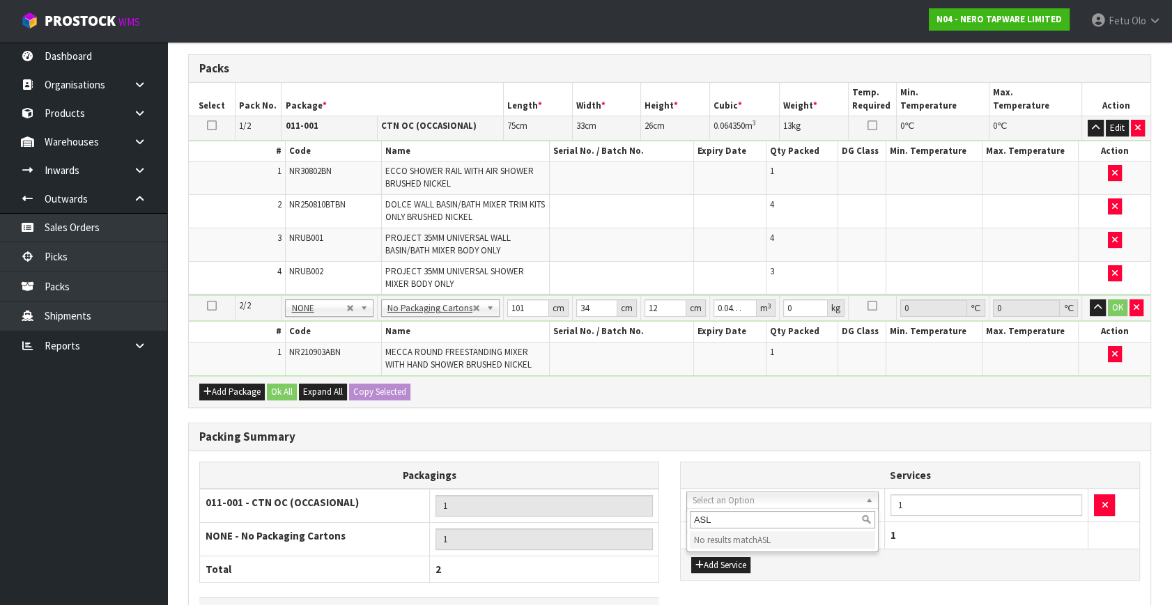
drag, startPoint x: 726, startPoint y: 513, endPoint x: 633, endPoint y: 532, distance: 95.2
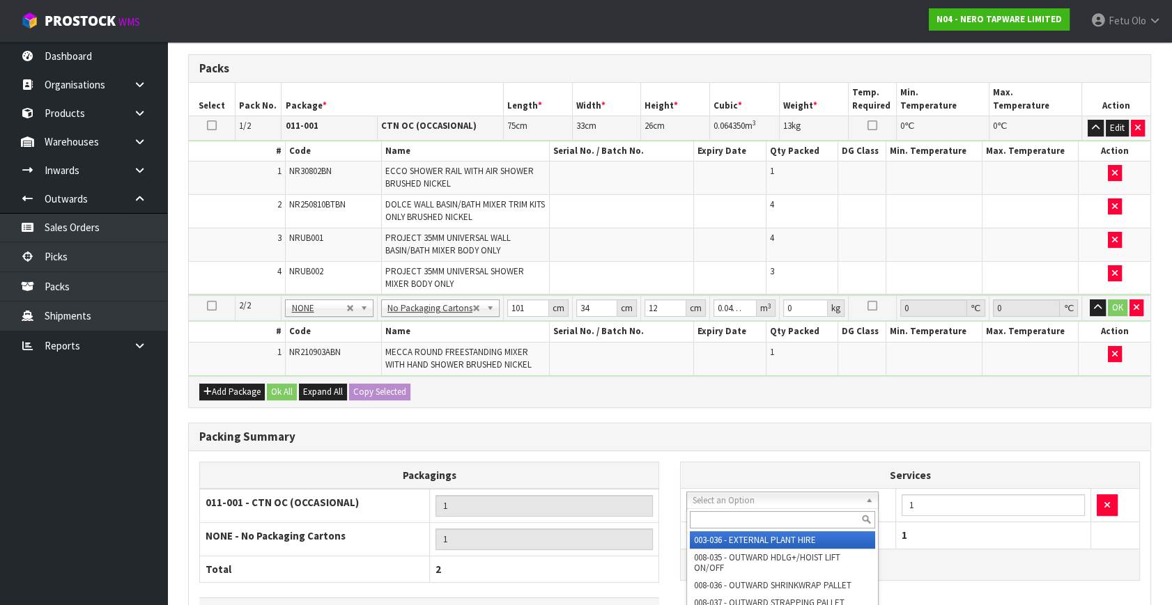
click at [730, 521] on input "text" at bounding box center [782, 519] width 185 height 17
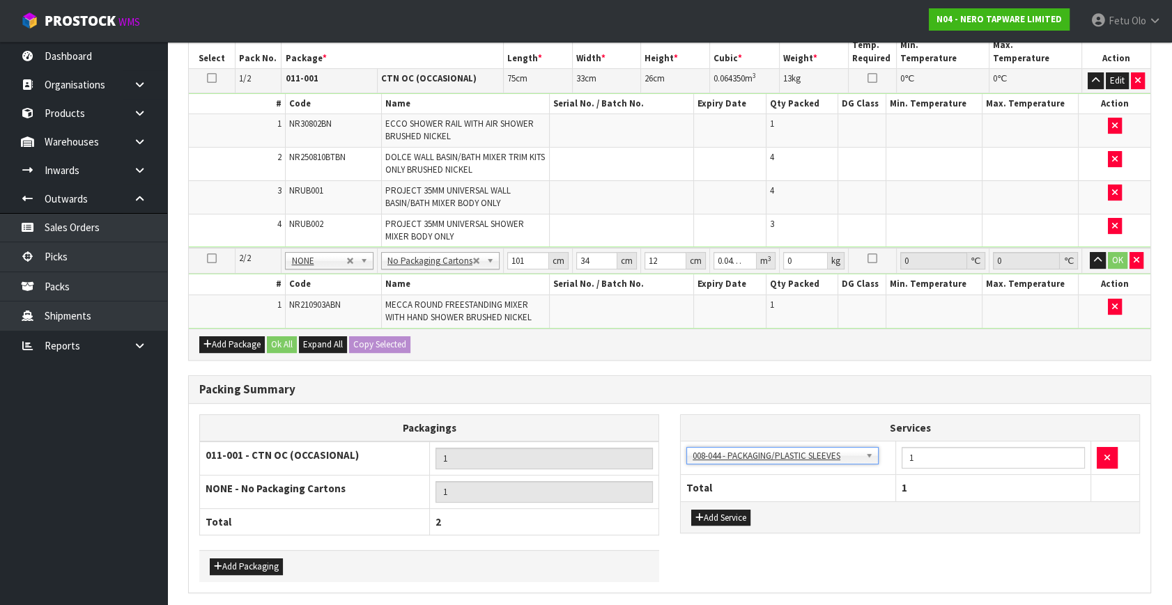
scroll to position [410, 0]
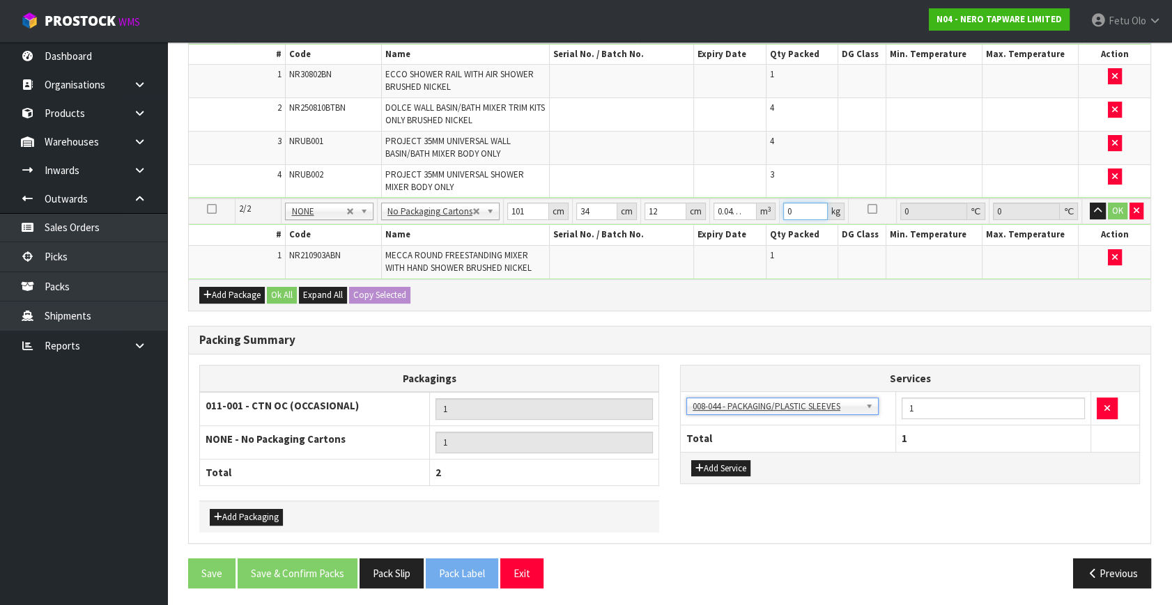
drag, startPoint x: 793, startPoint y: 210, endPoint x: 750, endPoint y: 226, distance: 45.2
click at [750, 225] on tbody "2/2 NONE 007-001 007-002 007-004 007-009 007-013 007-014 007-015 007-017 007-01…" at bounding box center [669, 239] width 961 height 80
click button "OK" at bounding box center [1118, 211] width 20 height 17
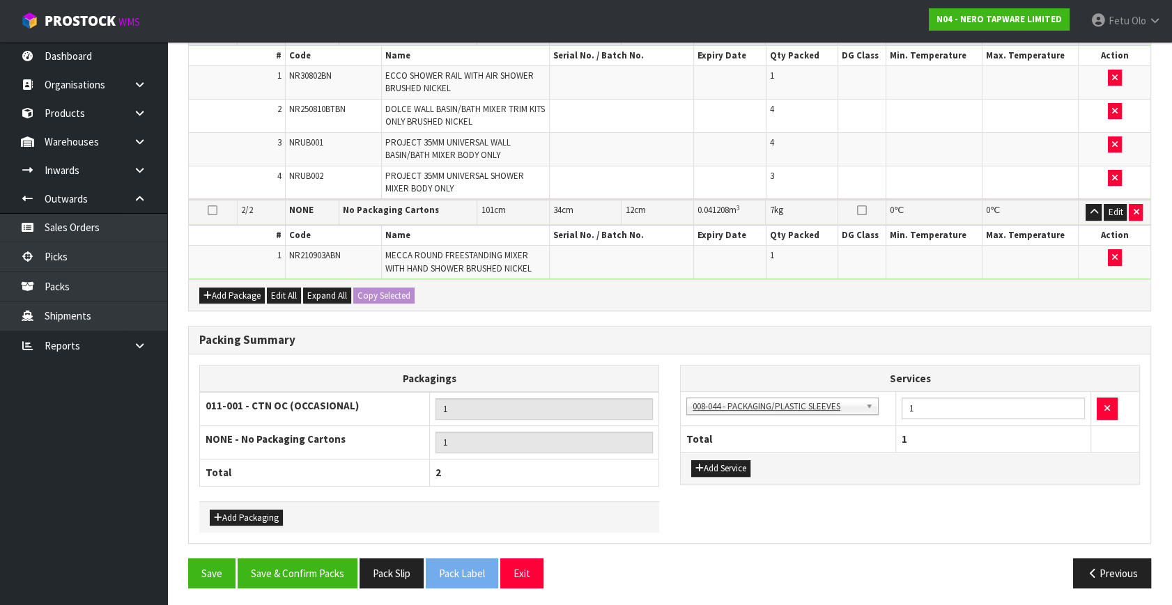
drag, startPoint x: 377, startPoint y: 477, endPoint x: 363, endPoint y: 509, distance: 34.9
drag, startPoint x: 363, startPoint y: 509, endPoint x: 304, endPoint y: 566, distance: 82.3
click at [320, 578] on button "Save & Confirm Packs" at bounding box center [298, 574] width 120 height 30
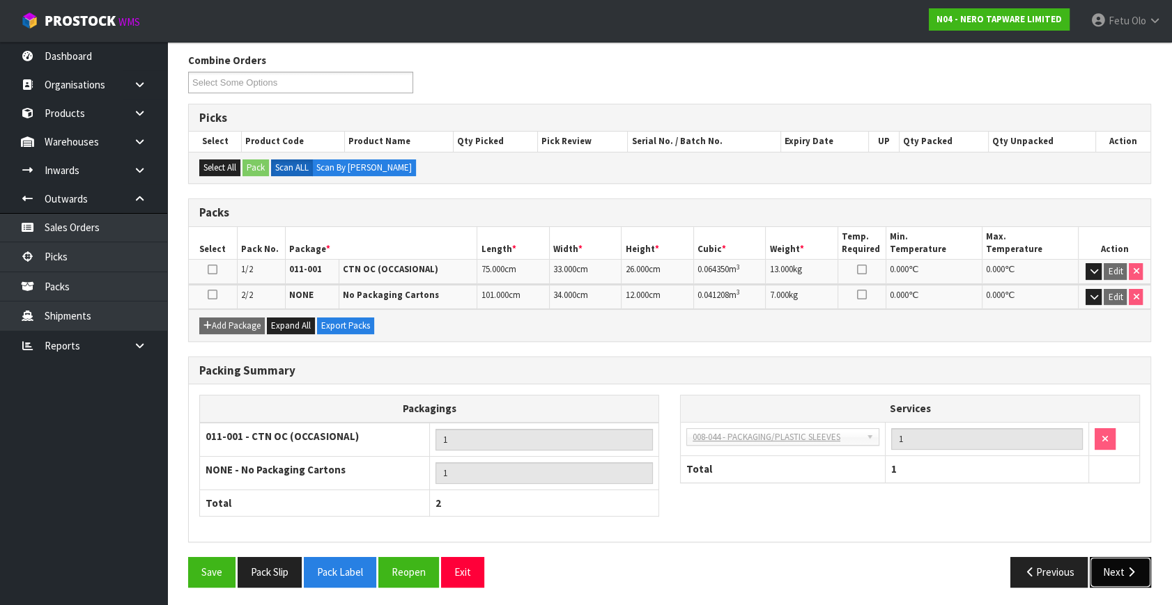
click at [1122, 564] on button "Next" at bounding box center [1120, 572] width 61 height 30
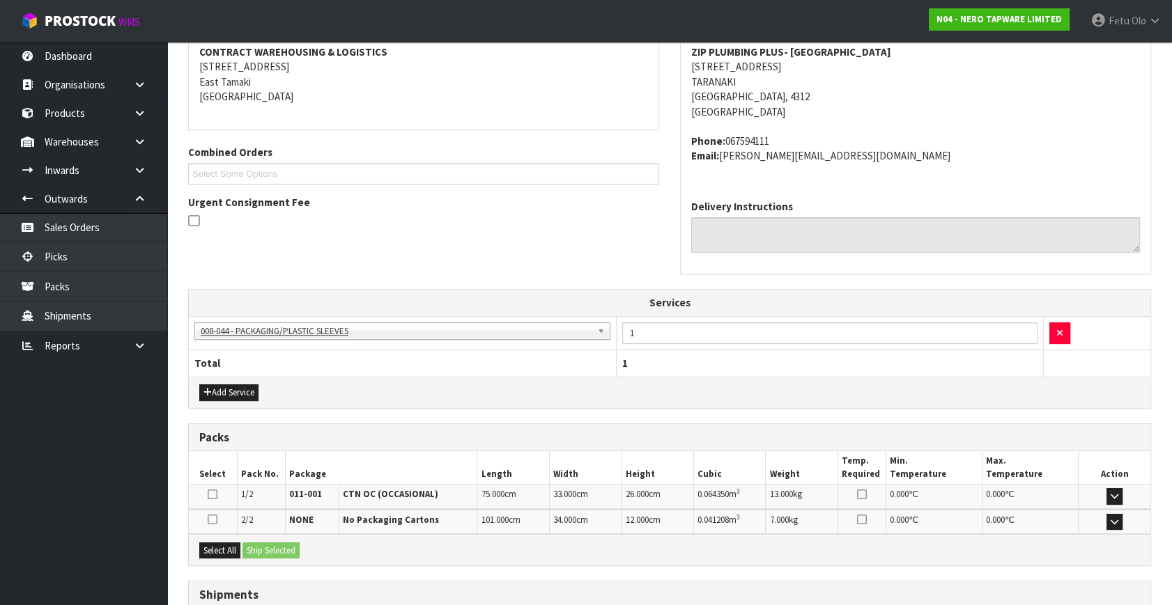
scroll to position [376, 0]
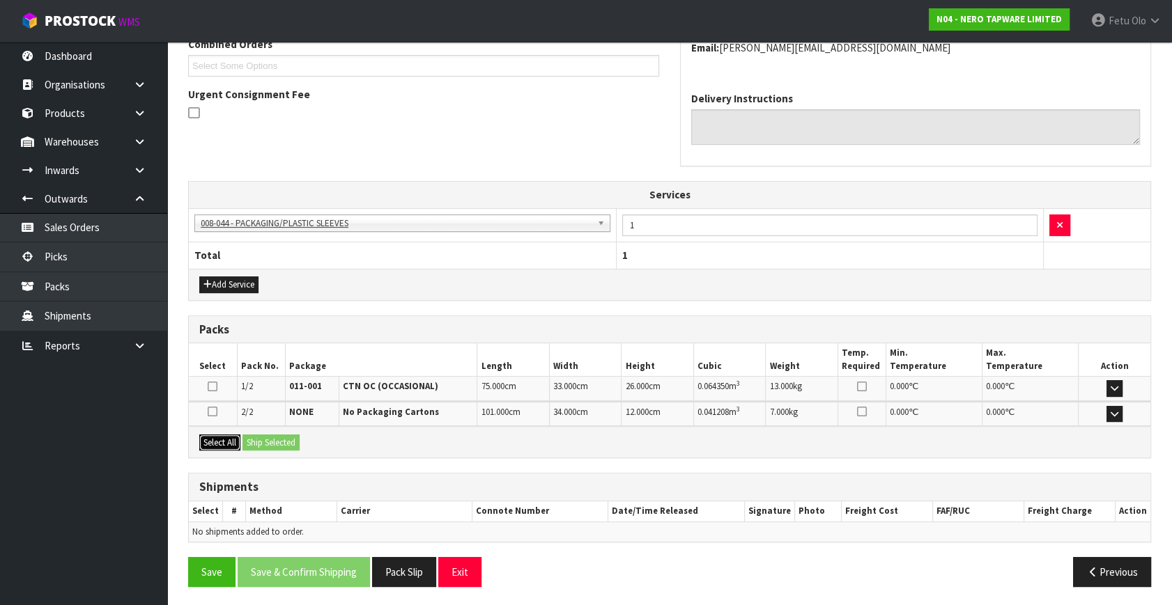
drag, startPoint x: 210, startPoint y: 436, endPoint x: 221, endPoint y: 437, distance: 10.5
click at [216, 437] on button "Select All" at bounding box center [219, 443] width 41 height 17
click at [243, 440] on div "Select All Ship Selected" at bounding box center [669, 441] width 961 height 31
click at [258, 435] on button "Ship Selected" at bounding box center [270, 443] width 57 height 17
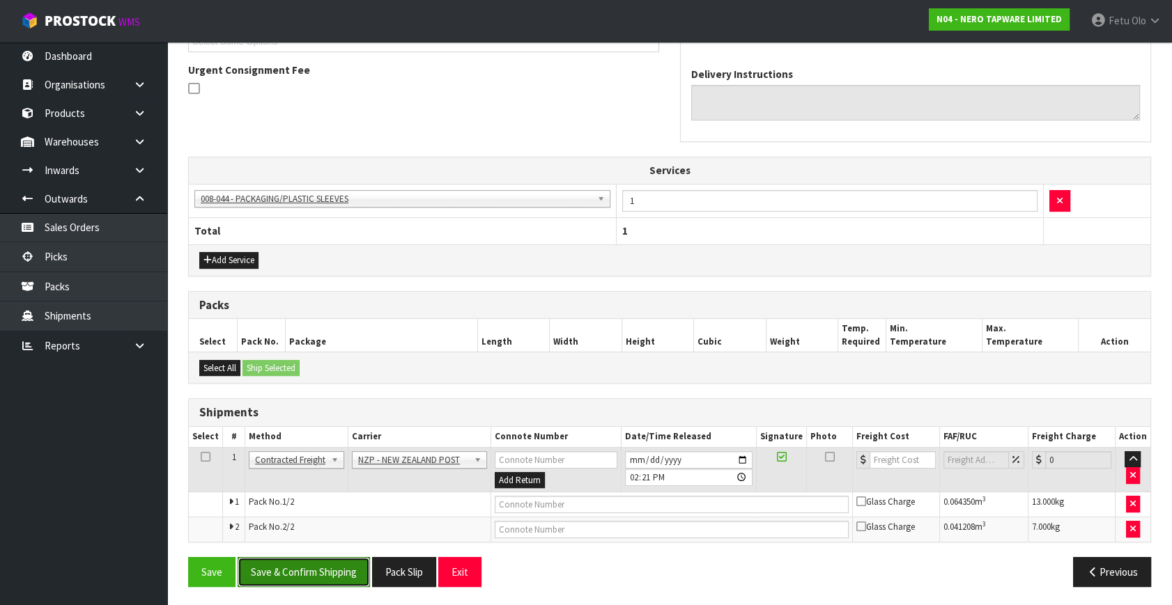
click at [323, 571] on button "Save & Confirm Shipping" at bounding box center [304, 572] width 132 height 30
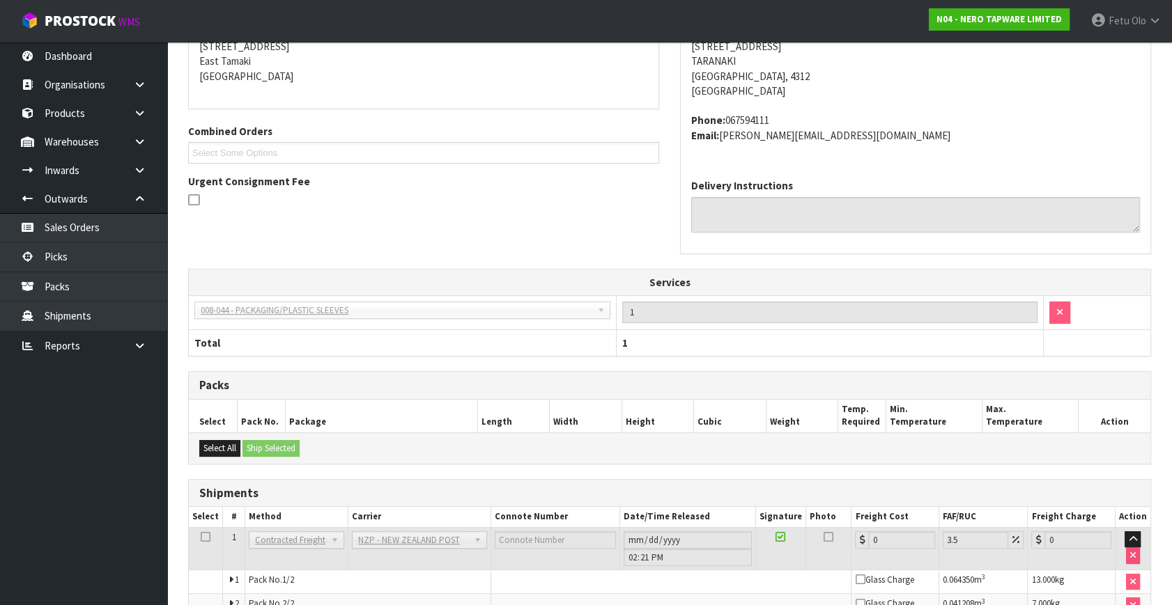
scroll to position [379, 0]
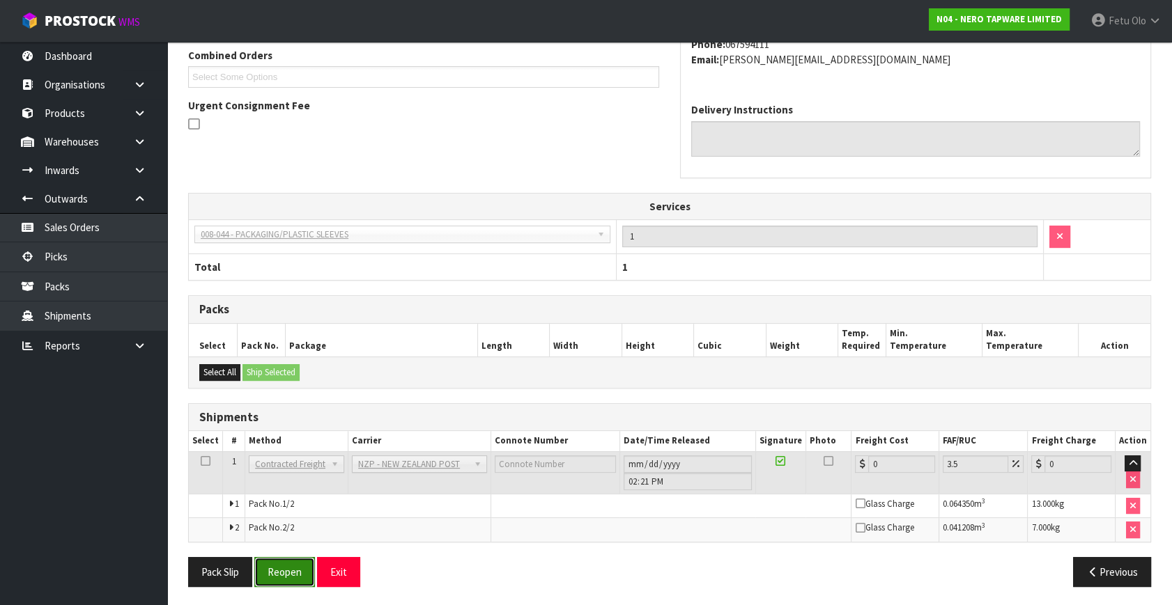
click at [297, 564] on button "Reopen" at bounding box center [284, 572] width 61 height 30
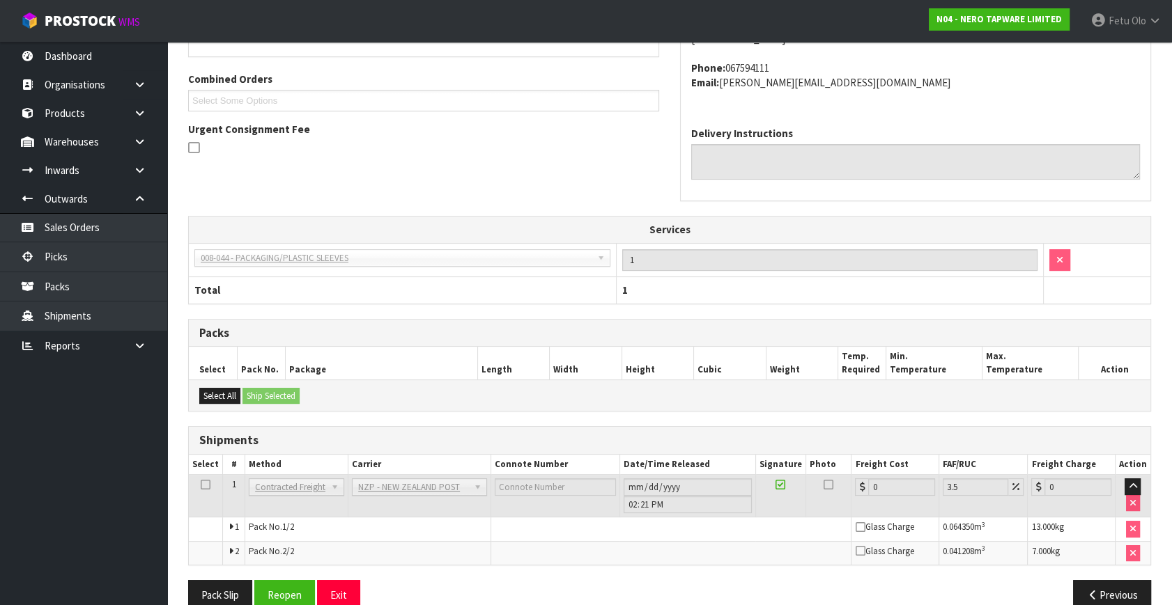
scroll to position [364, 0]
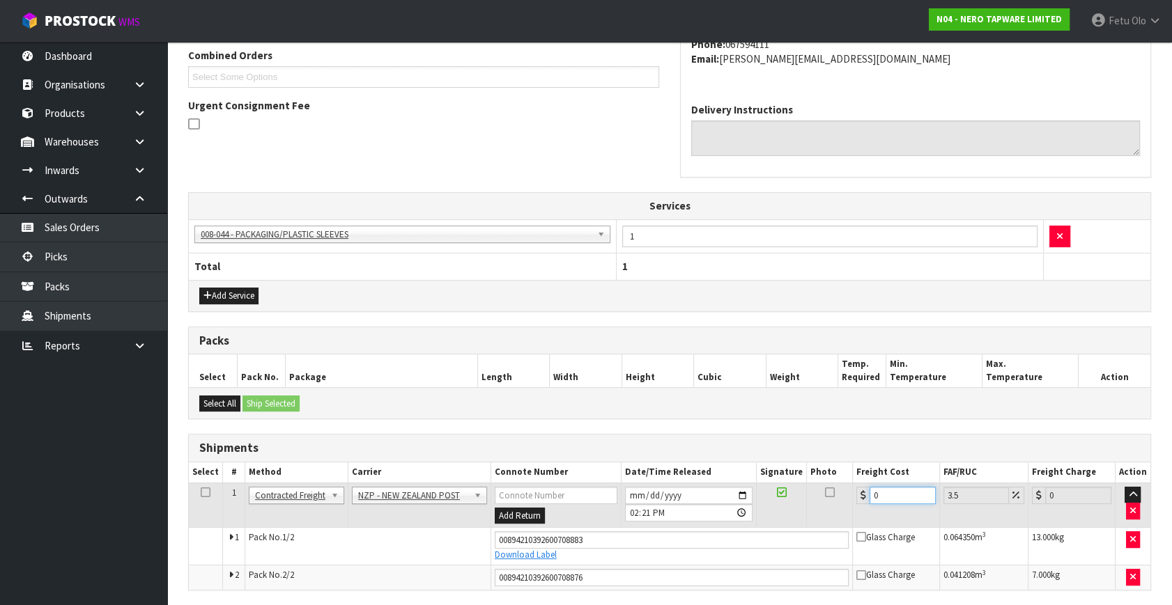
drag, startPoint x: 885, startPoint y: 495, endPoint x: 509, endPoint y: 566, distance: 383.5
click at [509, 566] on tbody "1 Client Local Pickup Customer Local Pickup Company Freight Contracted Freight …" at bounding box center [669, 536] width 961 height 107
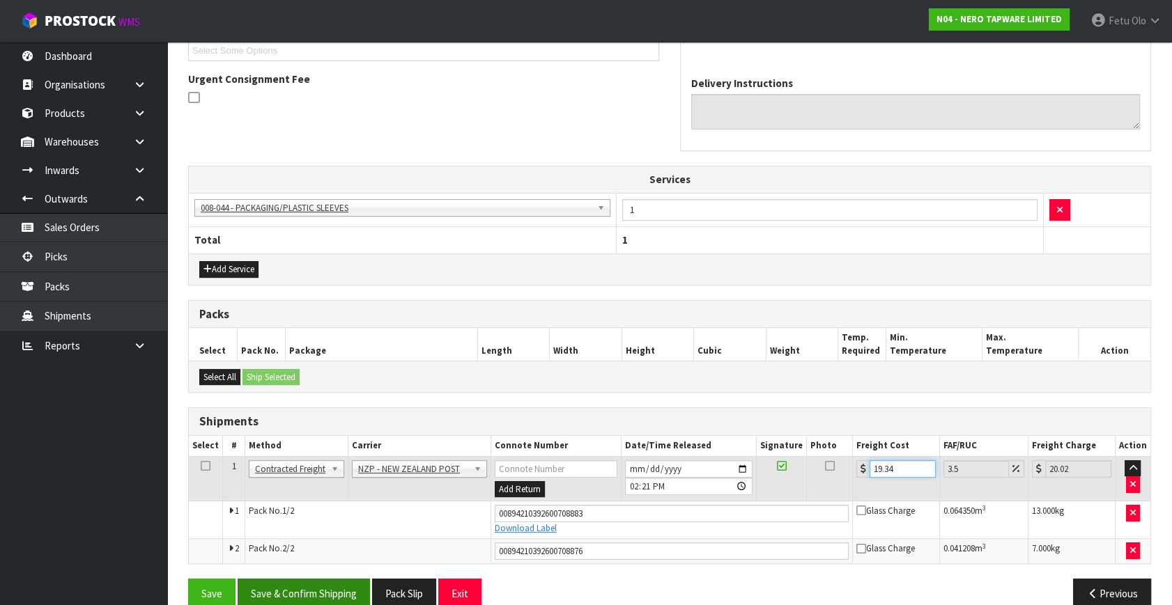
scroll to position [412, 0]
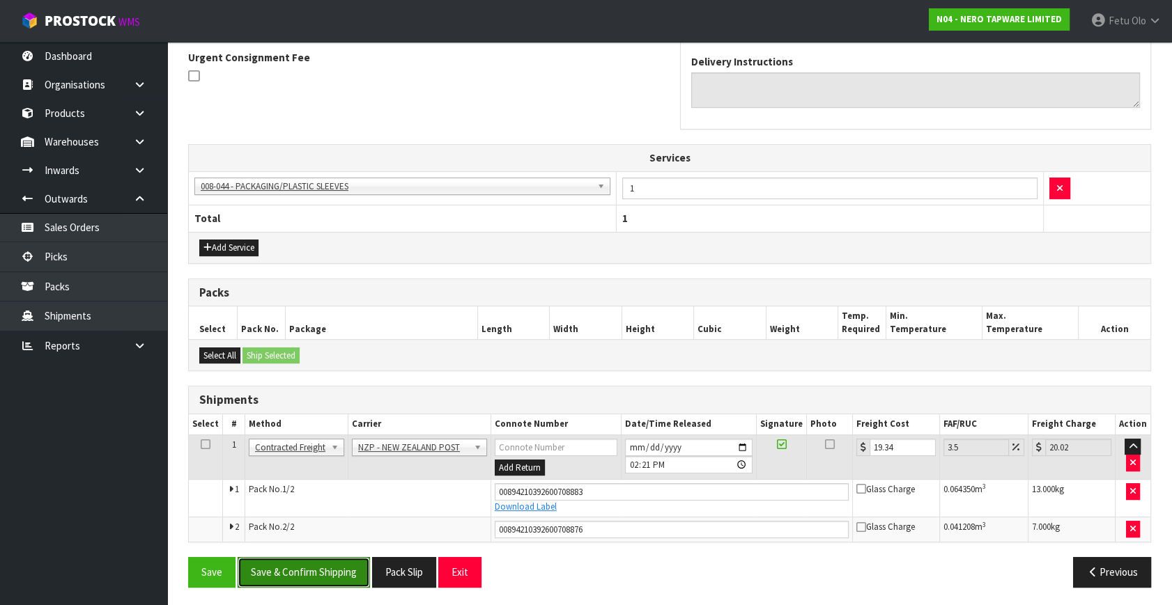
click at [300, 562] on button "Save & Confirm Shipping" at bounding box center [304, 572] width 132 height 30
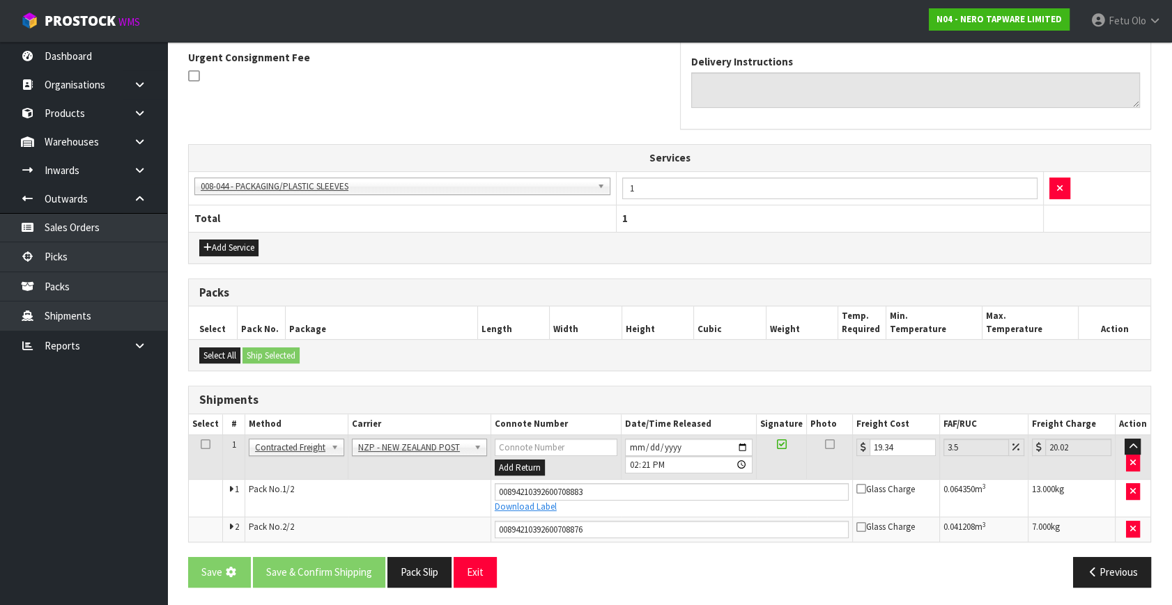
scroll to position [0, 0]
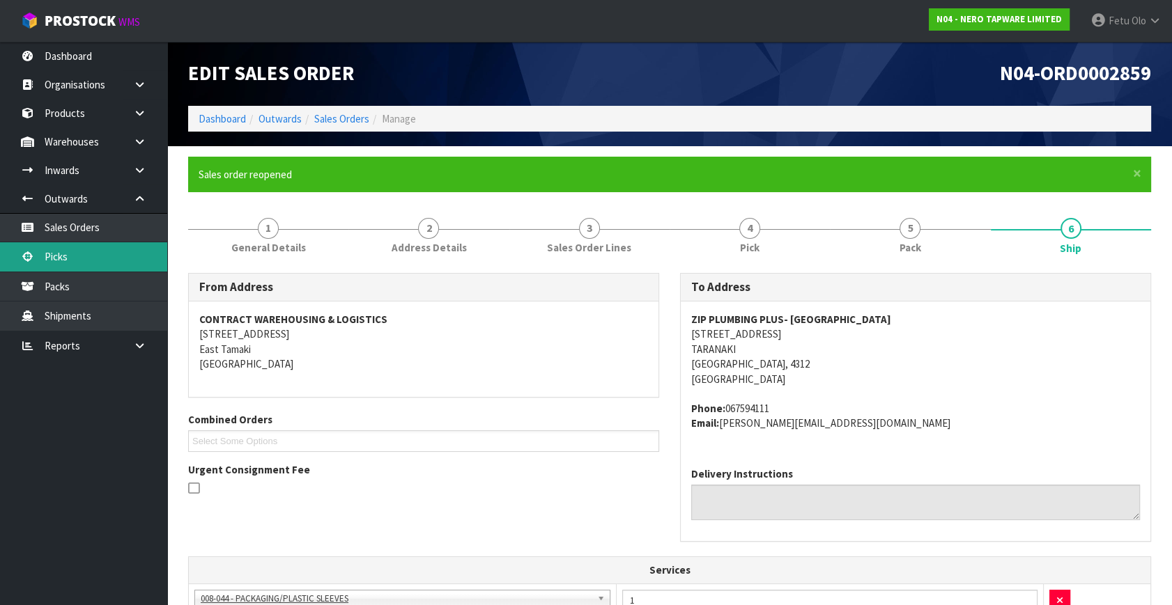
click at [64, 257] on link "Picks" at bounding box center [83, 256] width 167 height 29
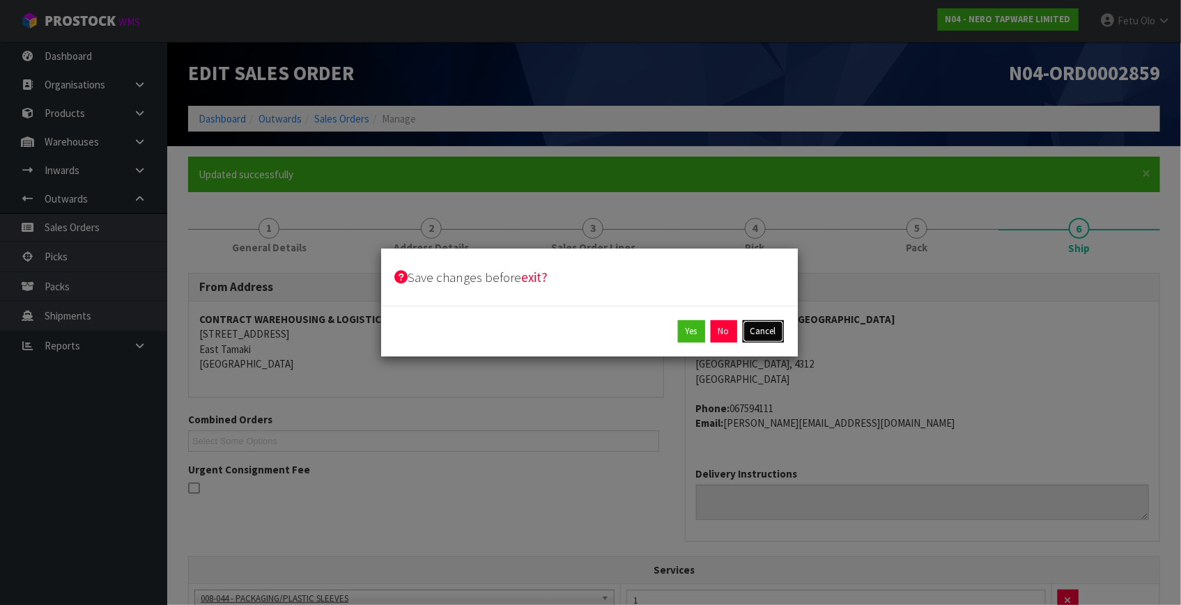
click at [767, 334] on button "Cancel" at bounding box center [763, 331] width 41 height 22
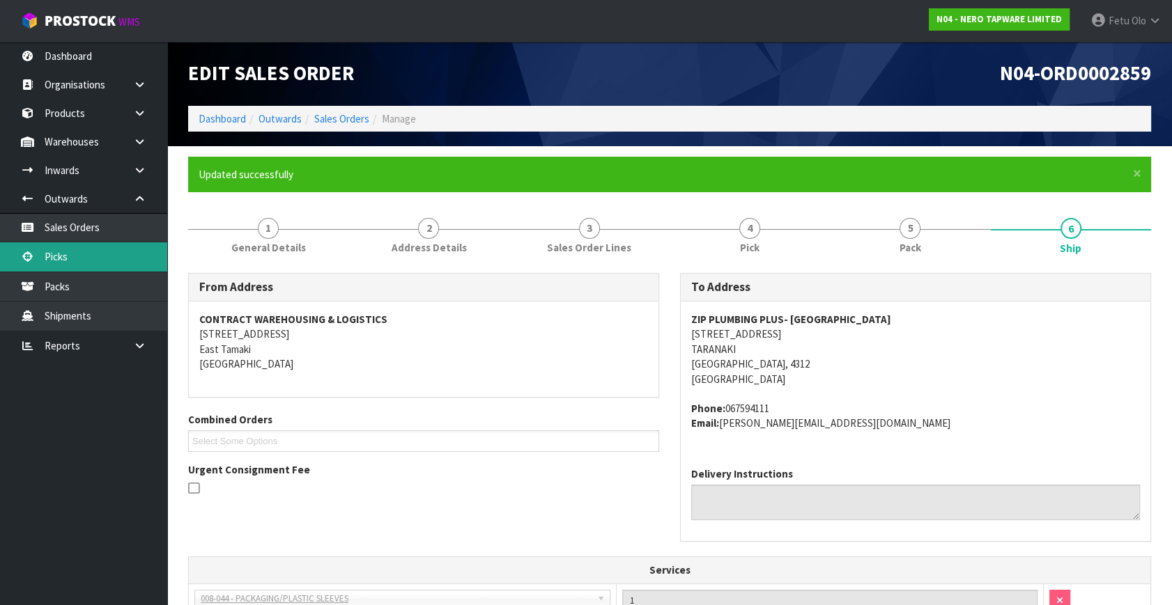
click at [93, 261] on link "Picks" at bounding box center [83, 256] width 167 height 29
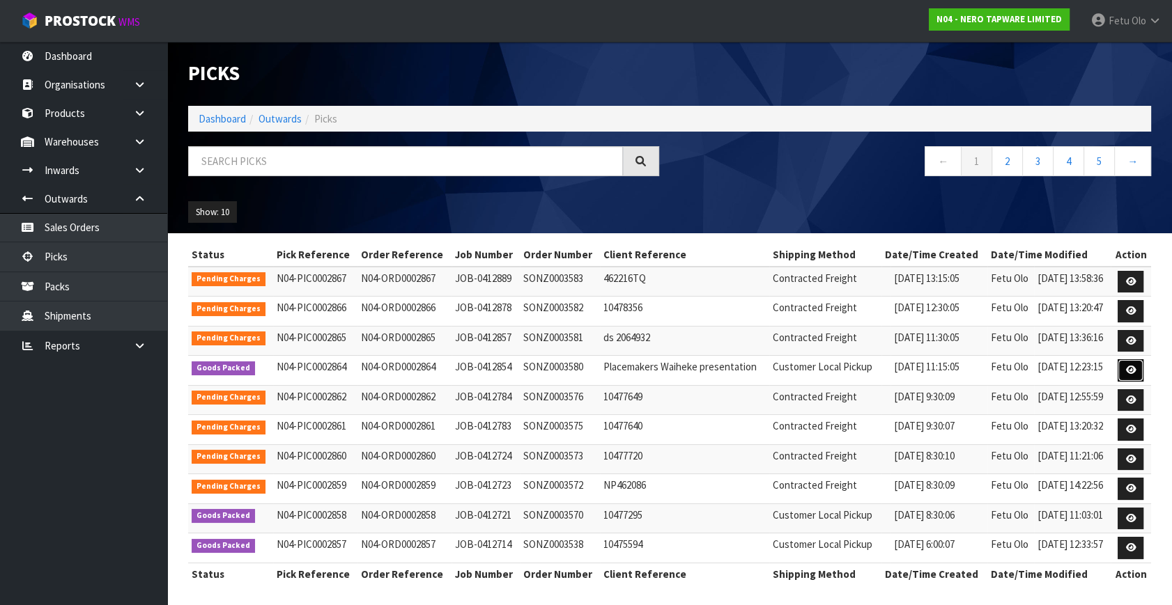
click at [1134, 366] on icon at bounding box center [1130, 370] width 10 height 9
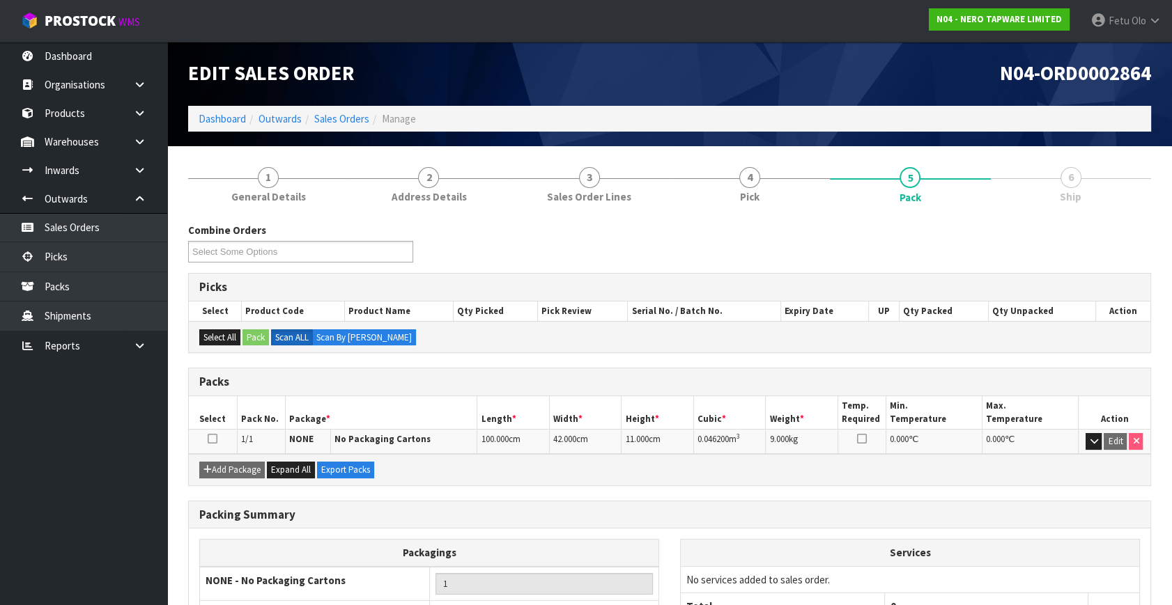
click at [1067, 196] on span "Ship" at bounding box center [1071, 196] width 22 height 15
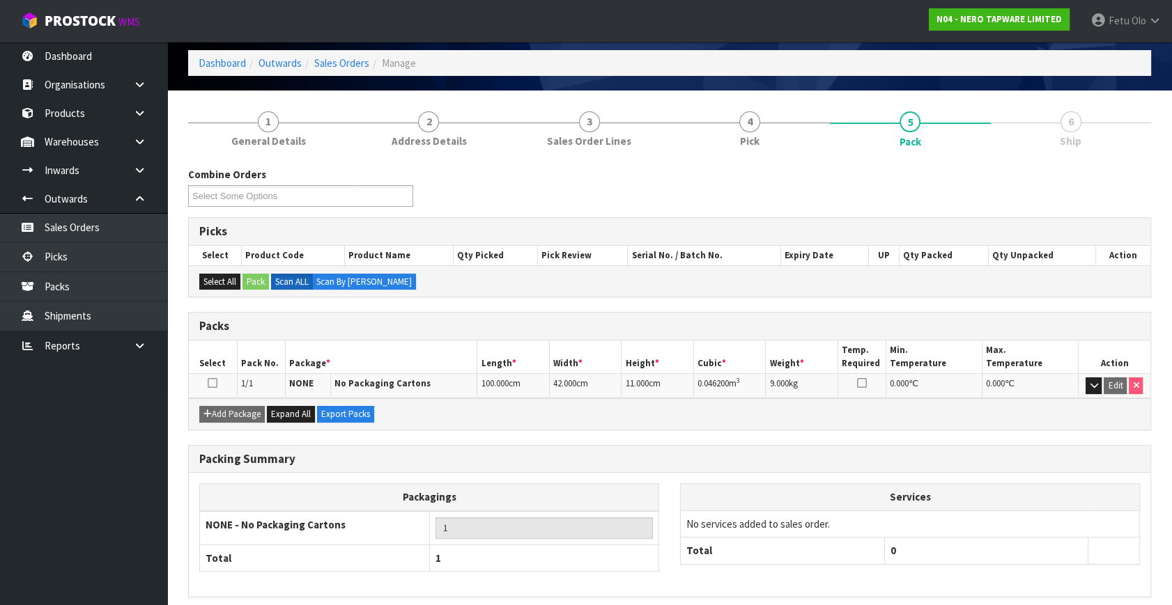
scroll to position [111, 0]
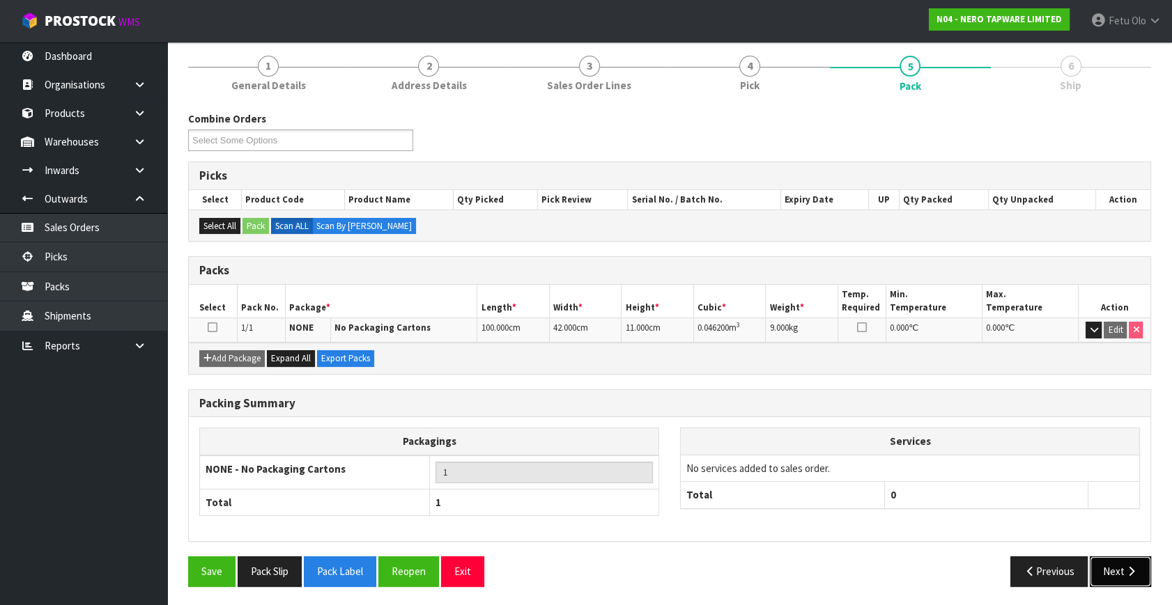
click at [1122, 574] on button "Next" at bounding box center [1120, 572] width 61 height 30
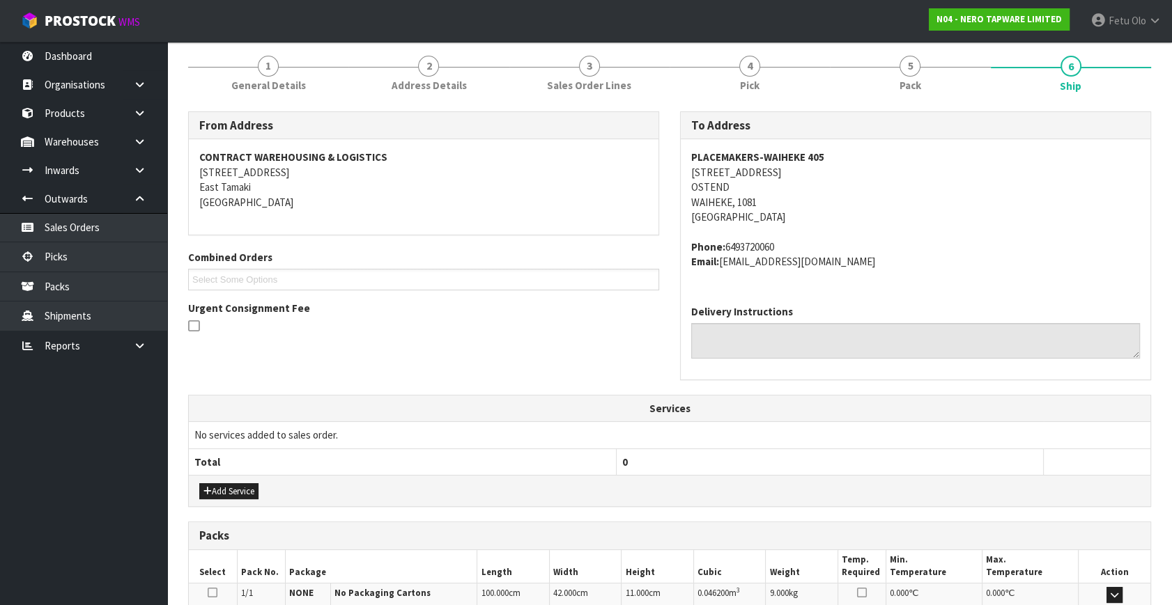
scroll to position [293, 0]
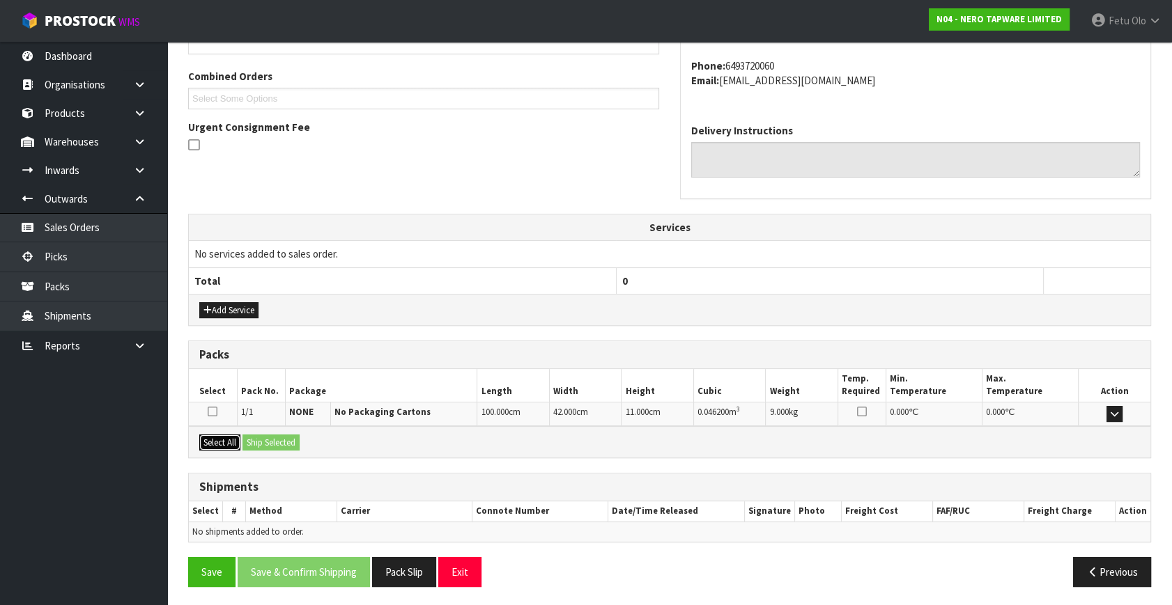
drag, startPoint x: 208, startPoint y: 437, endPoint x: 249, endPoint y: 442, distance: 40.8
click at [210, 437] on button "Select All" at bounding box center [219, 443] width 41 height 17
click at [249, 442] on button "Ship Selected" at bounding box center [270, 443] width 57 height 17
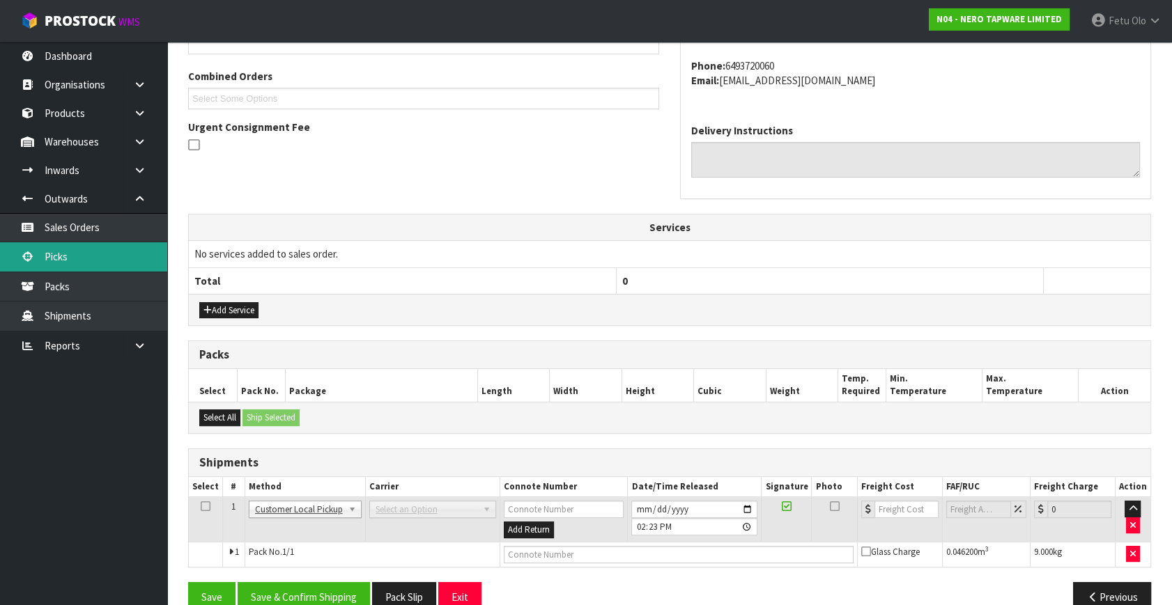
click at [72, 254] on link "Picks" at bounding box center [83, 256] width 167 height 29
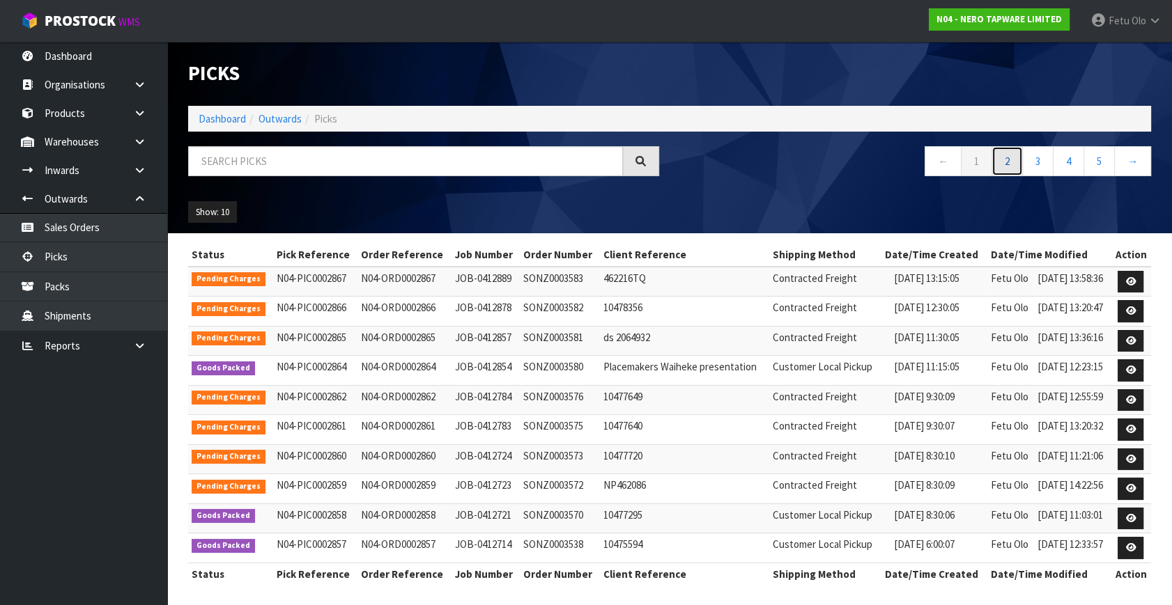
click at [1007, 166] on link "2" at bounding box center [1006, 161] width 31 height 30
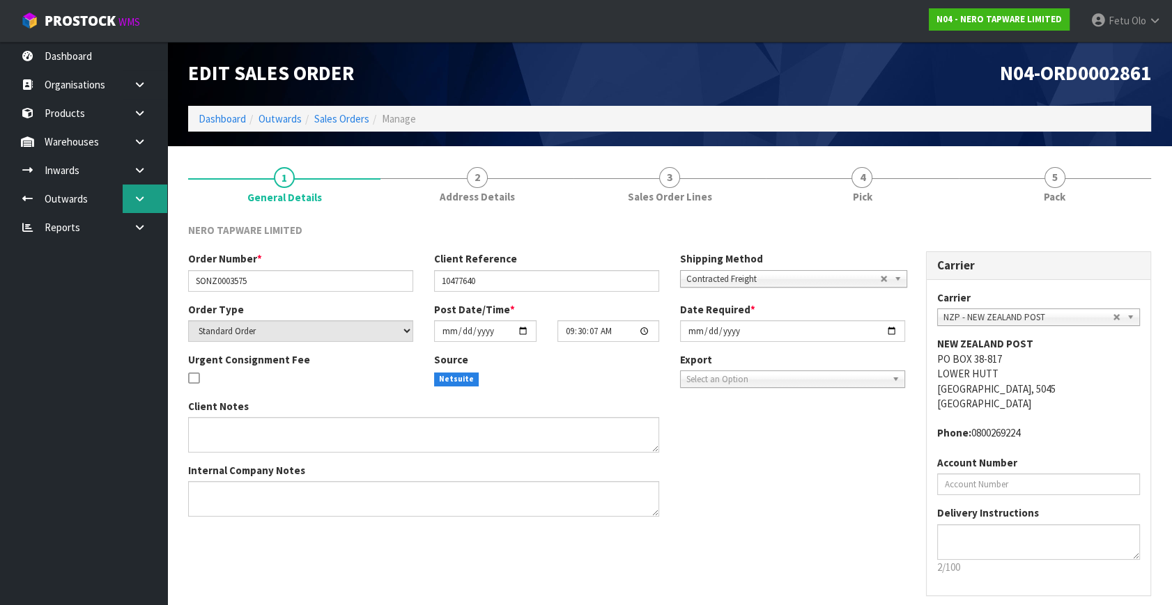
click at [137, 202] on icon at bounding box center [139, 199] width 13 height 10
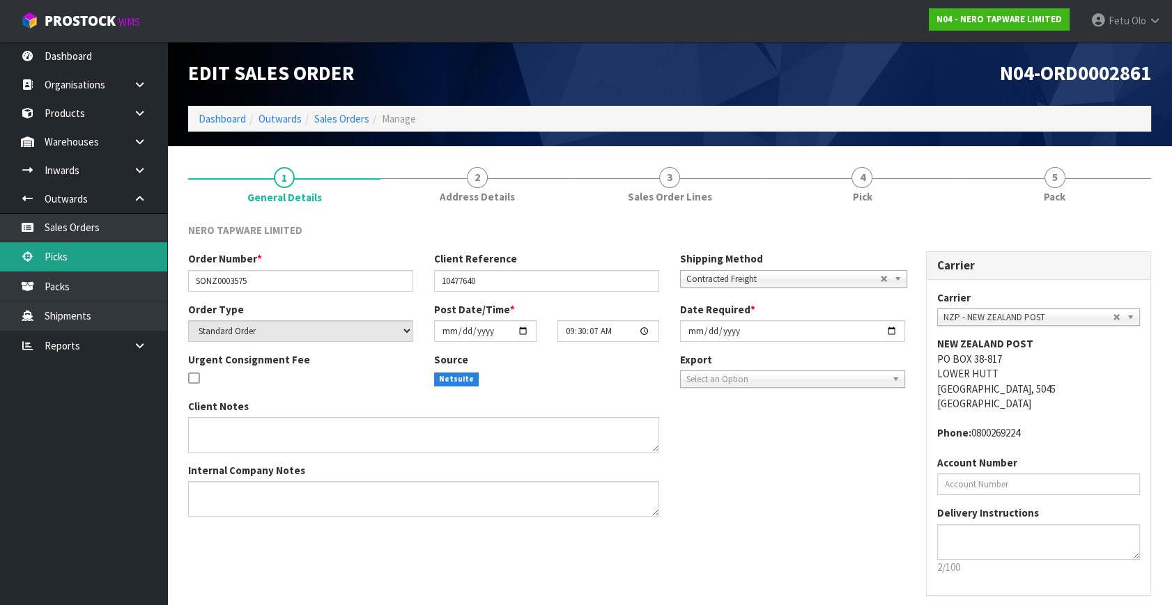
click at [91, 251] on link "Picks" at bounding box center [83, 256] width 167 height 29
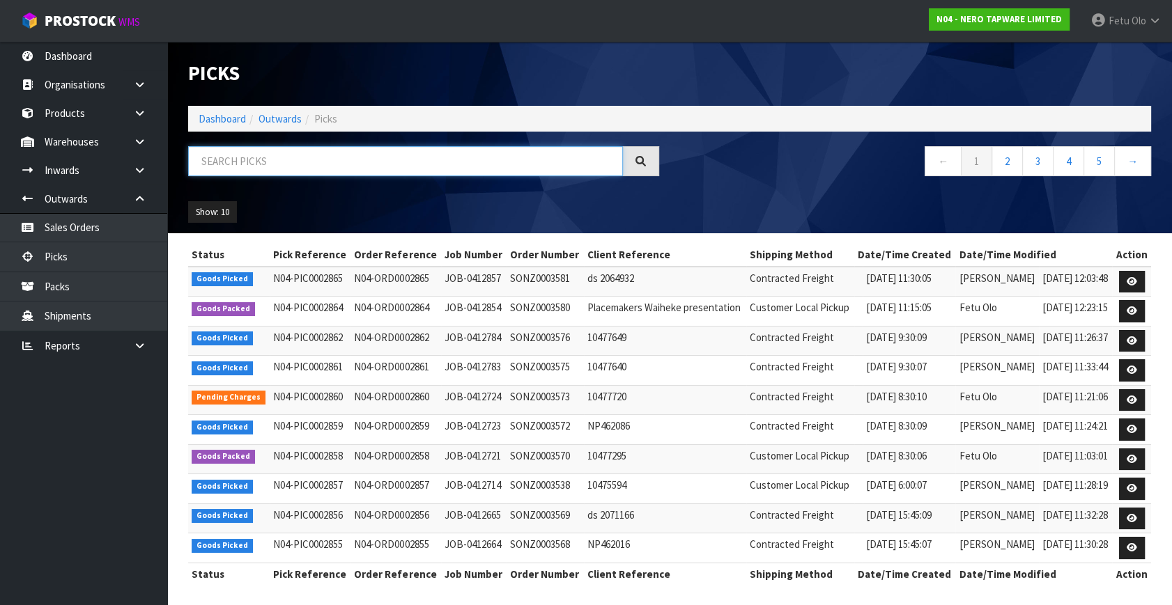
click at [309, 155] on input "text" at bounding box center [405, 161] width 435 height 30
type input "2857"
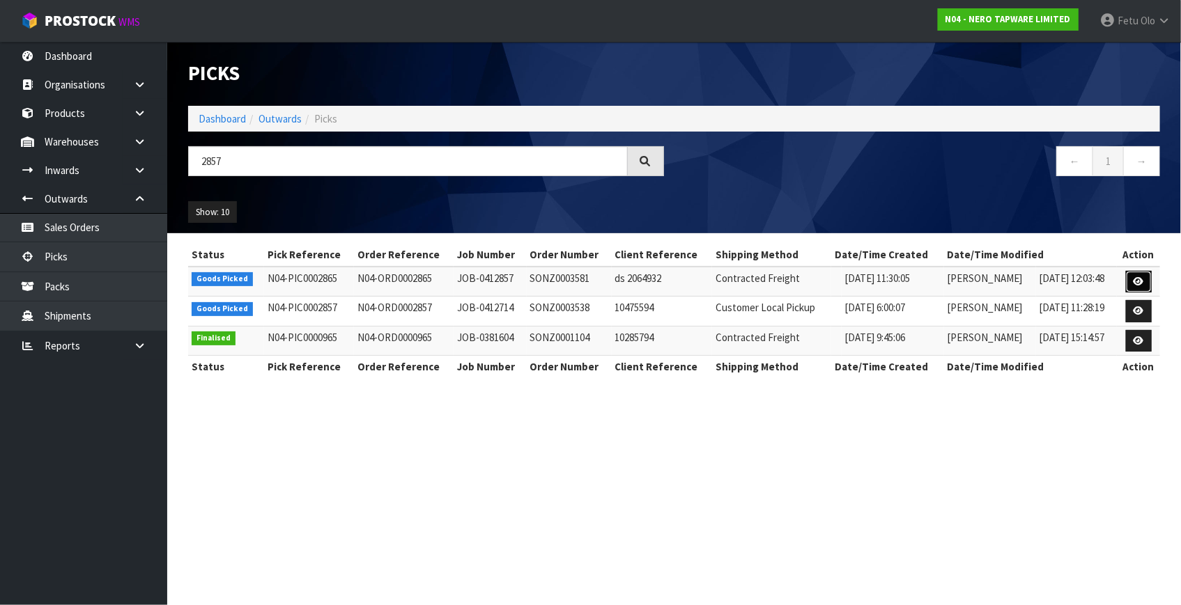
click at [1136, 283] on icon at bounding box center [1138, 281] width 10 height 9
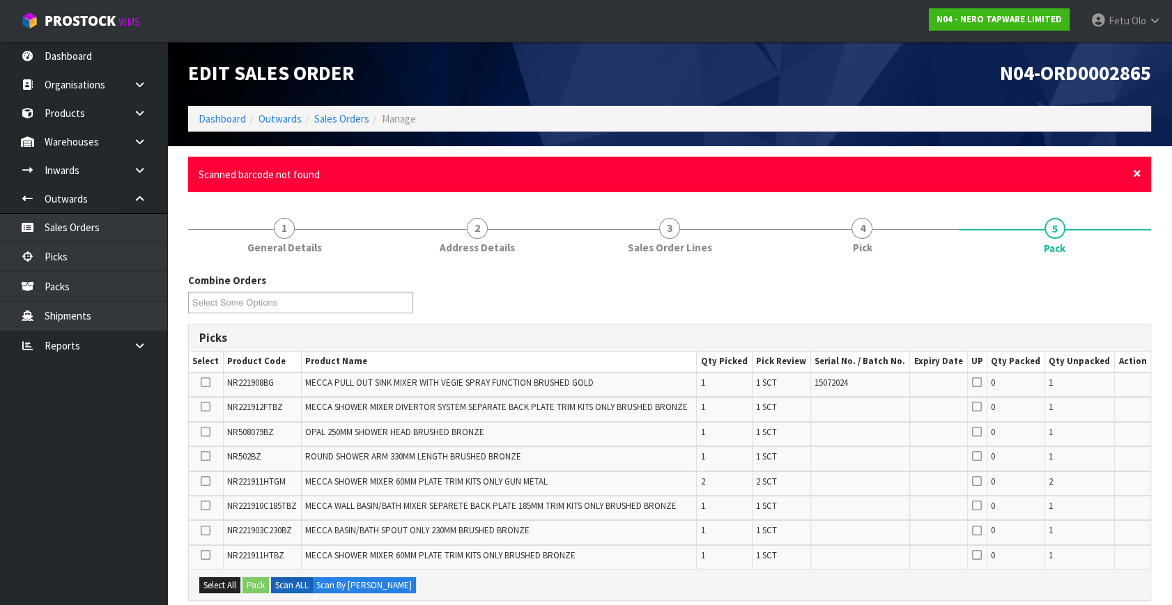
click at [1138, 171] on span "×" at bounding box center [1137, 174] width 8 height 20
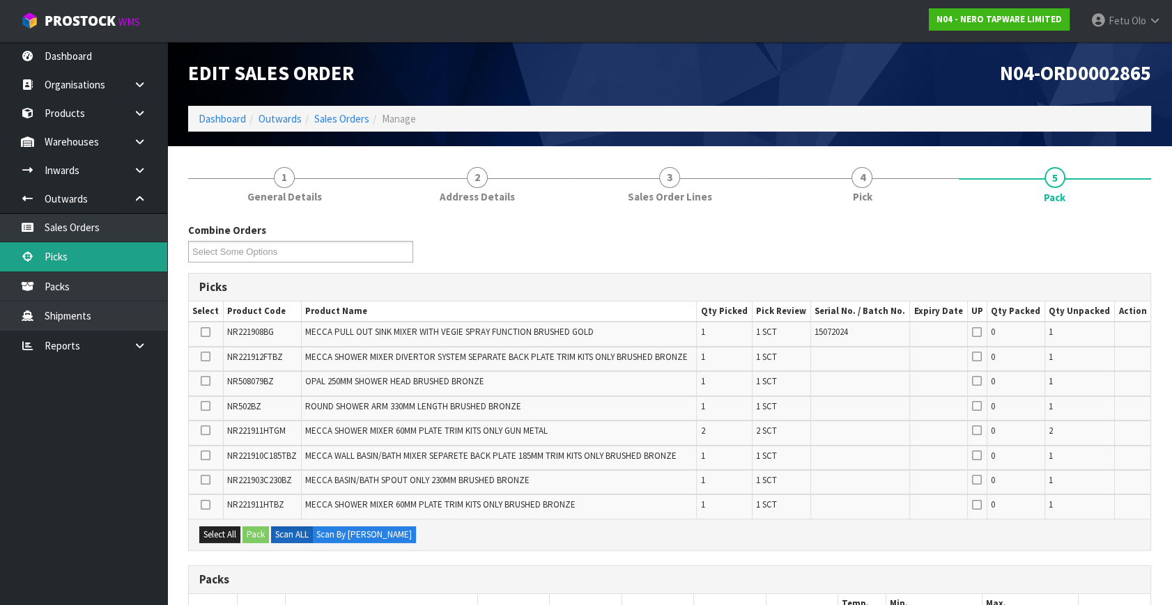
click at [88, 265] on link "Picks" at bounding box center [83, 256] width 167 height 29
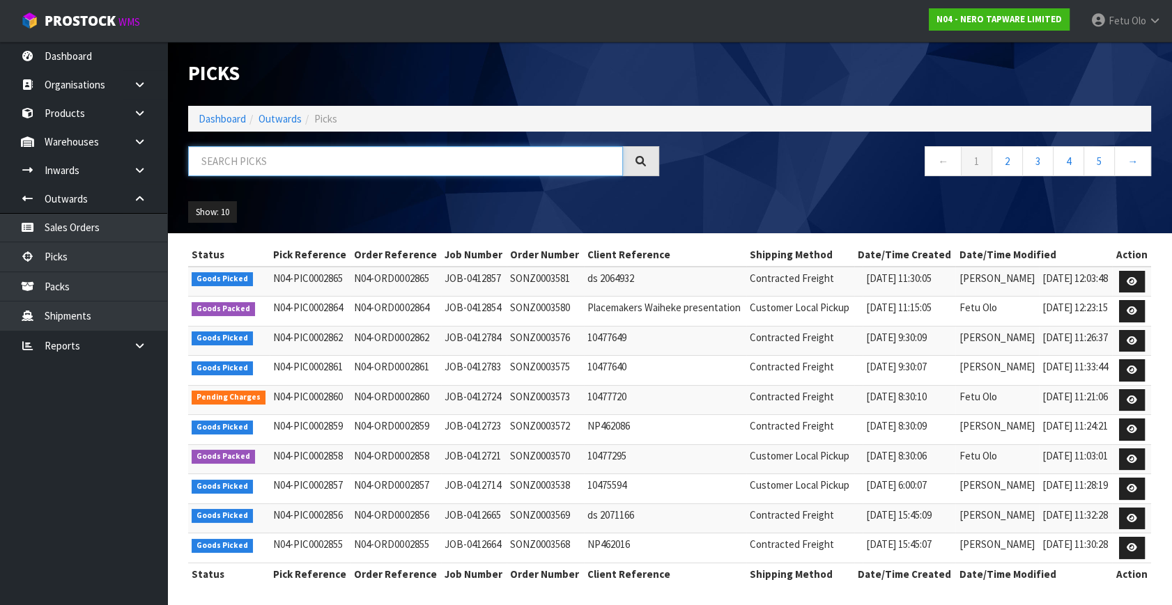
click at [315, 160] on input "text" at bounding box center [405, 161] width 435 height 30
type input "002857"
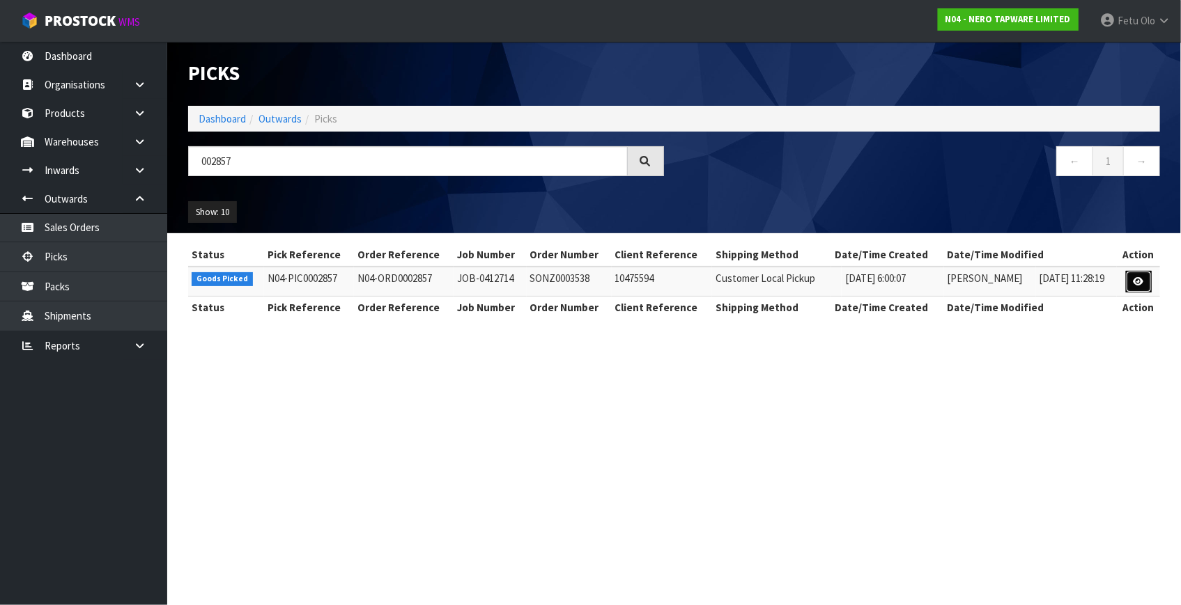
click at [1138, 275] on link at bounding box center [1139, 282] width 26 height 22
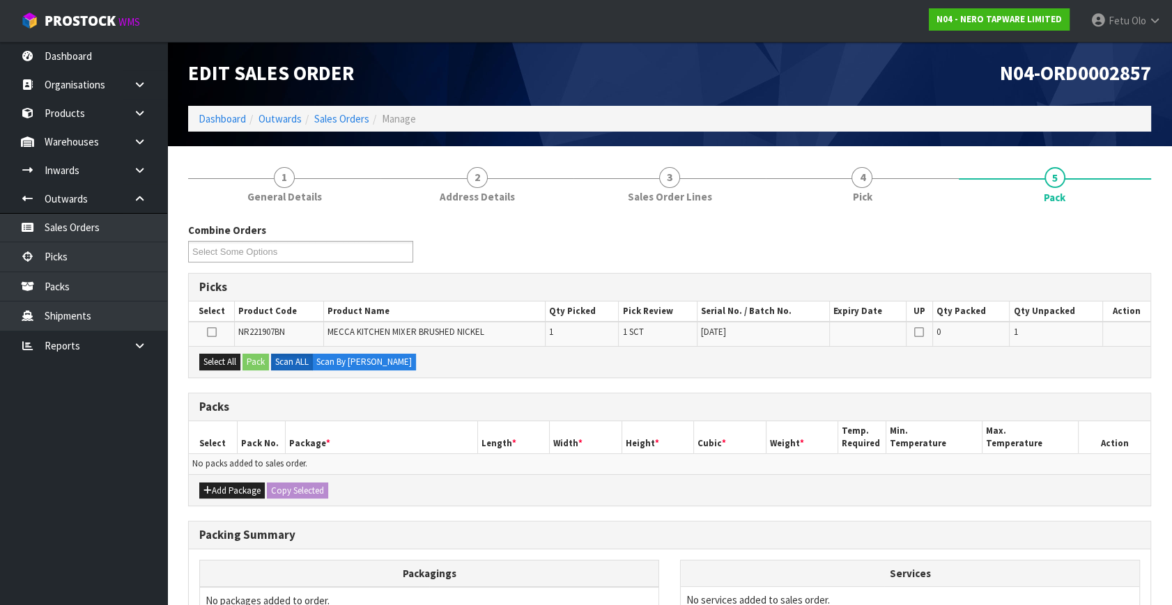
click at [556, 418] on div "Packs" at bounding box center [669, 408] width 961 height 28
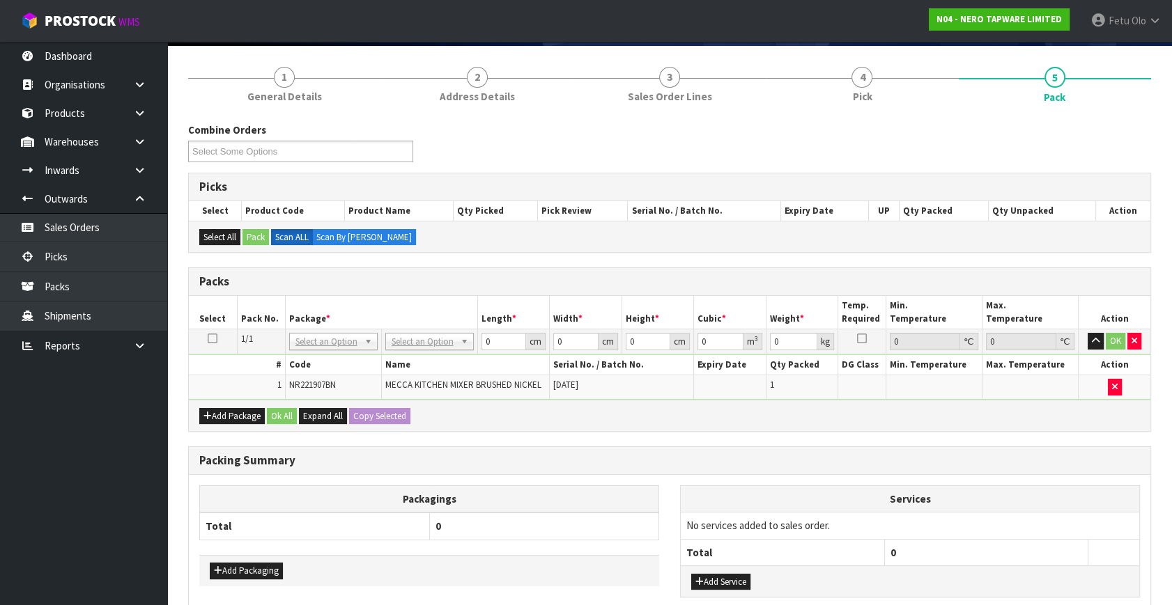
scroll to position [181, 0]
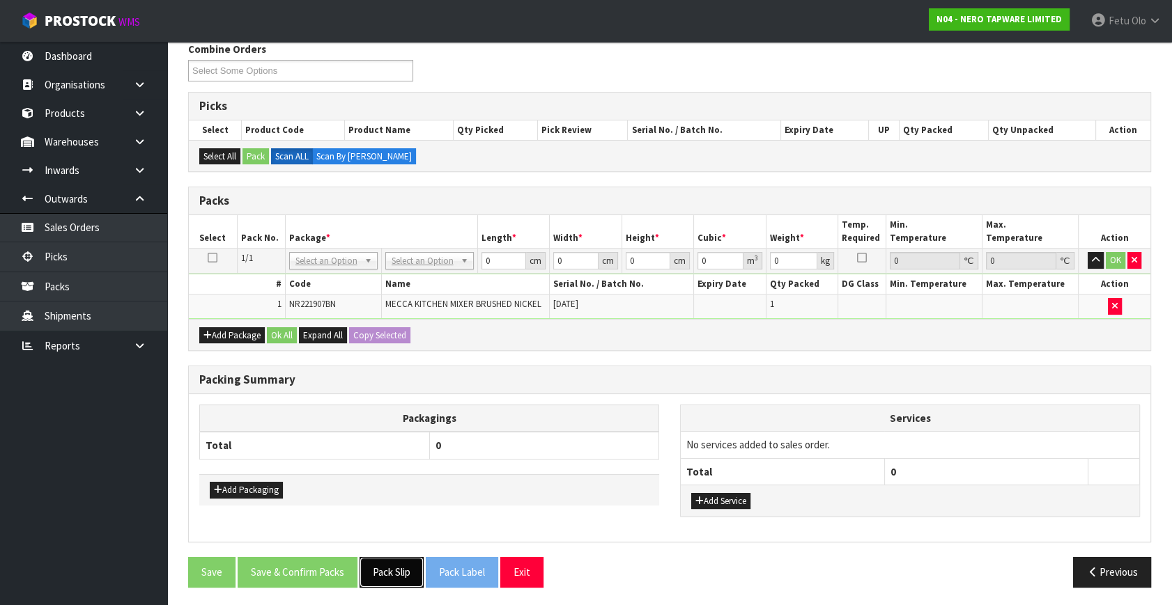
click at [413, 565] on button "Pack Slip" at bounding box center [391, 572] width 64 height 30
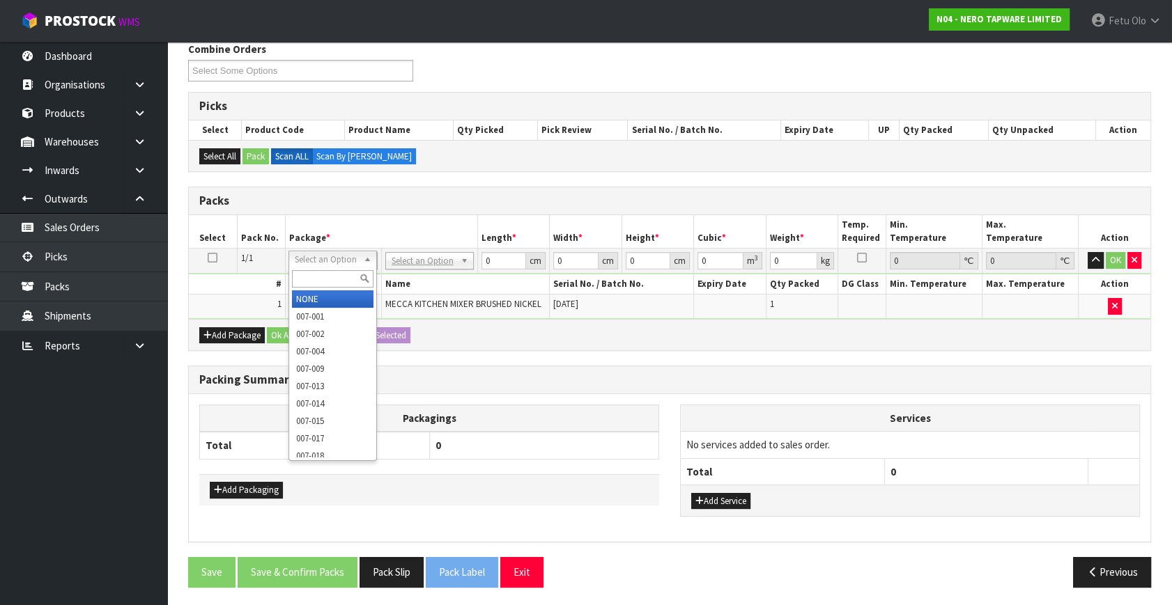
drag, startPoint x: 322, startPoint y: 299, endPoint x: 335, endPoint y: 299, distance: 13.2
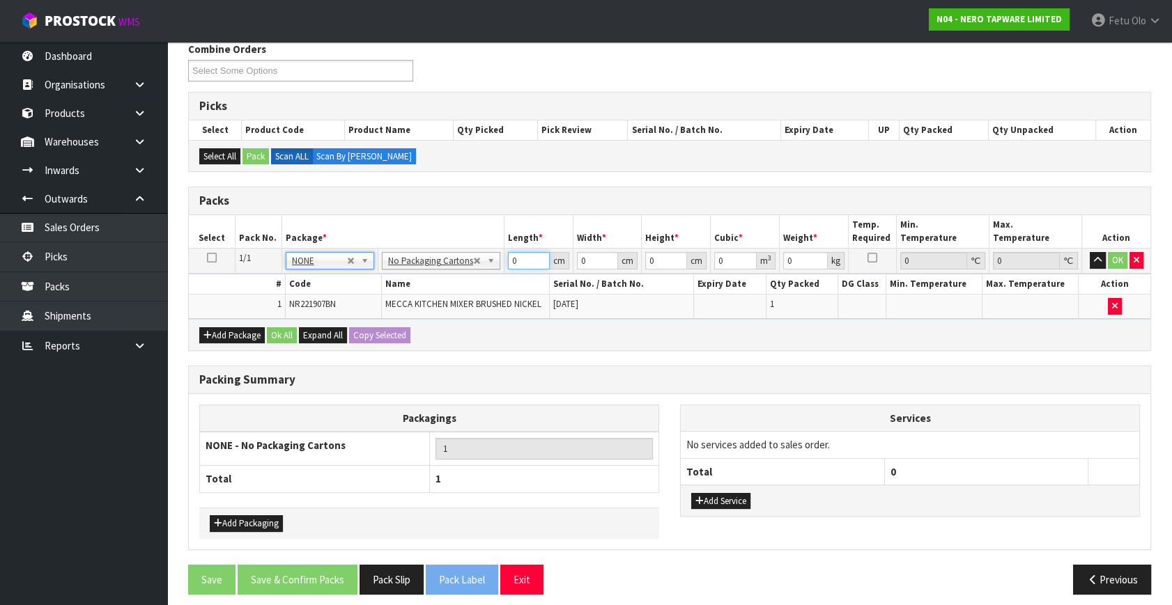
click at [279, 334] on div "Packs Select Pack No. Package * Length * Width * Height * Cubic * Weight * Temp…" at bounding box center [669, 269] width 963 height 164
type input "43"
type input "33"
type input "8"
type input "0.011352"
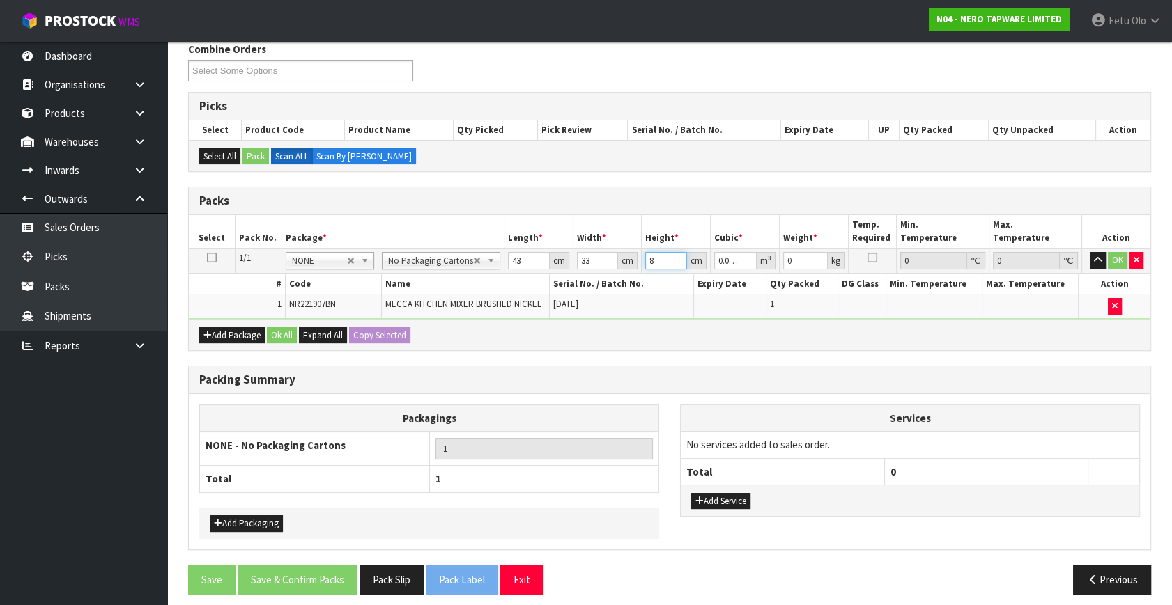
type input "8"
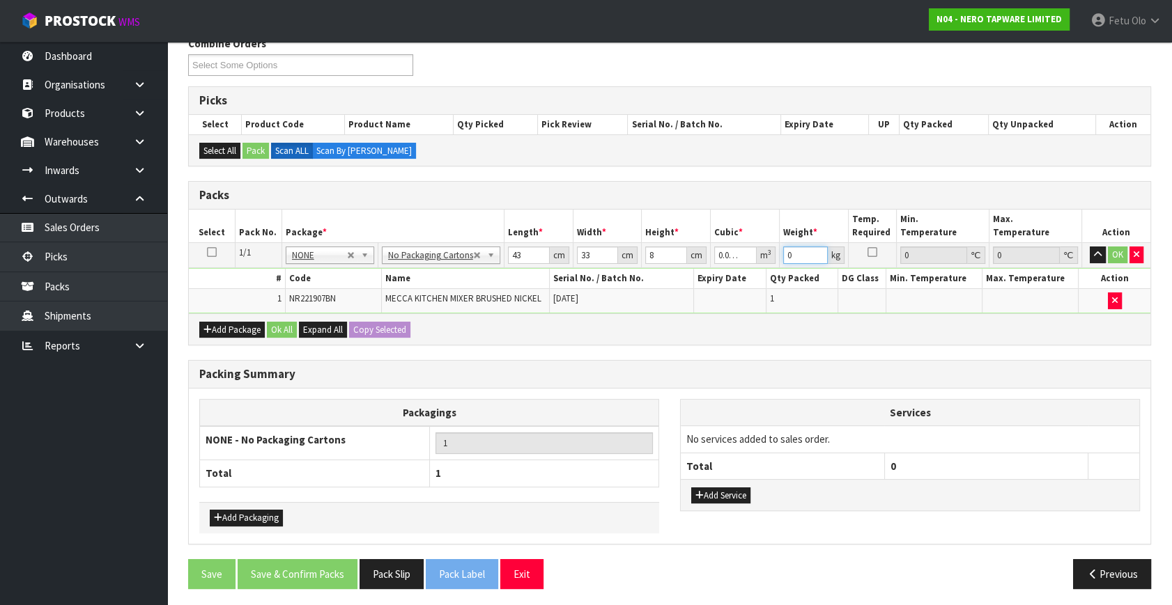
scroll to position [188, 0]
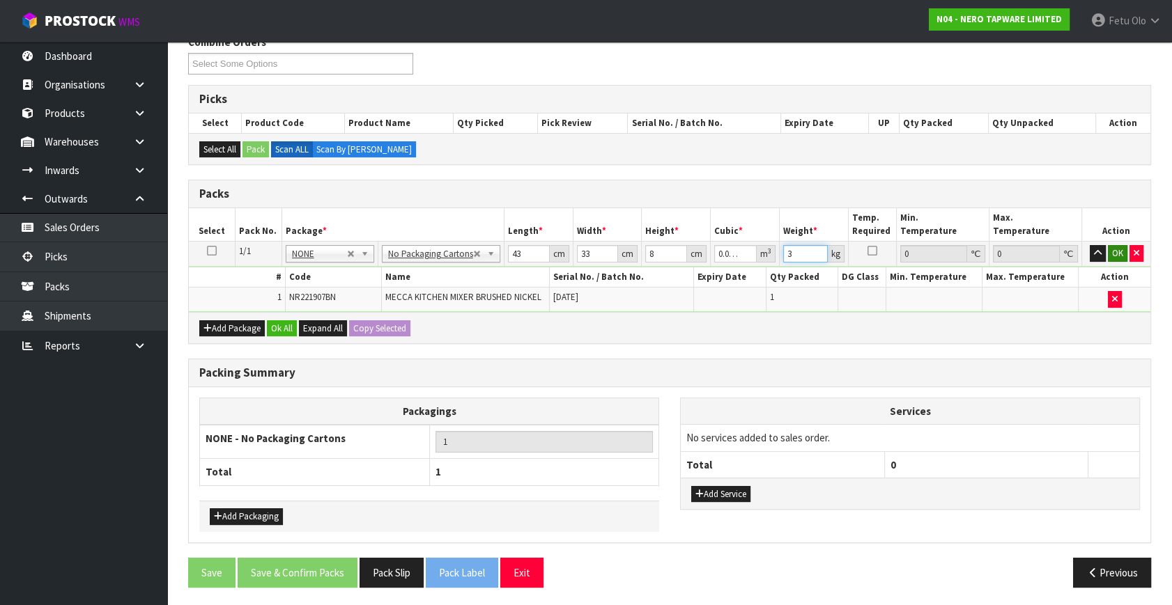
type input "3"
click at [1110, 249] on button "OK" at bounding box center [1118, 253] width 20 height 17
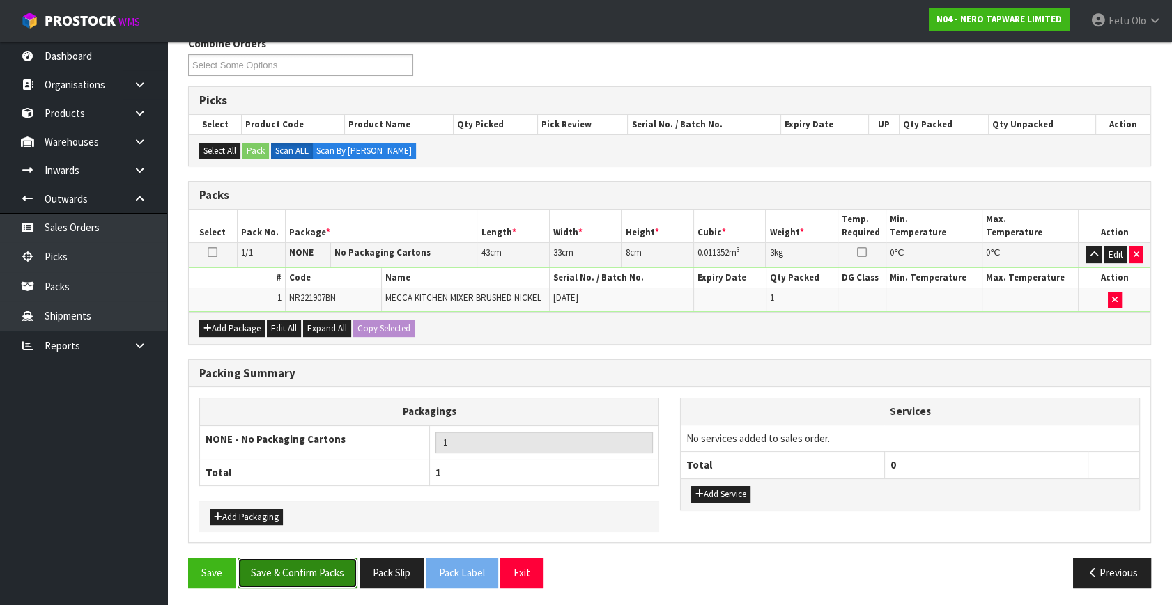
click at [316, 571] on button "Save & Confirm Packs" at bounding box center [298, 573] width 120 height 30
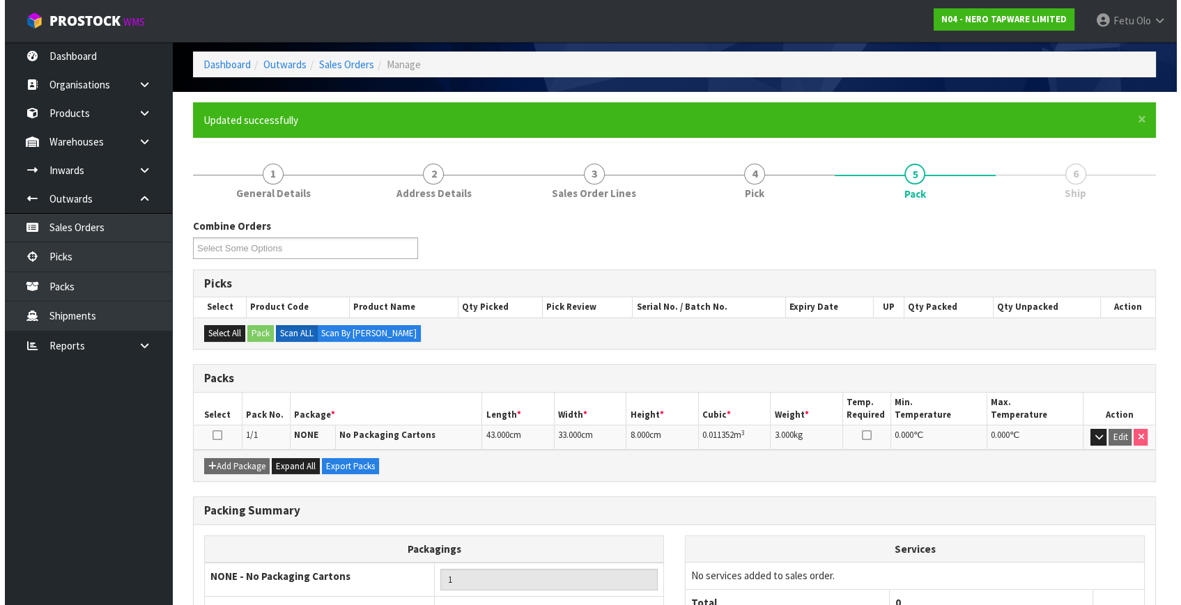
scroll to position [0, 0]
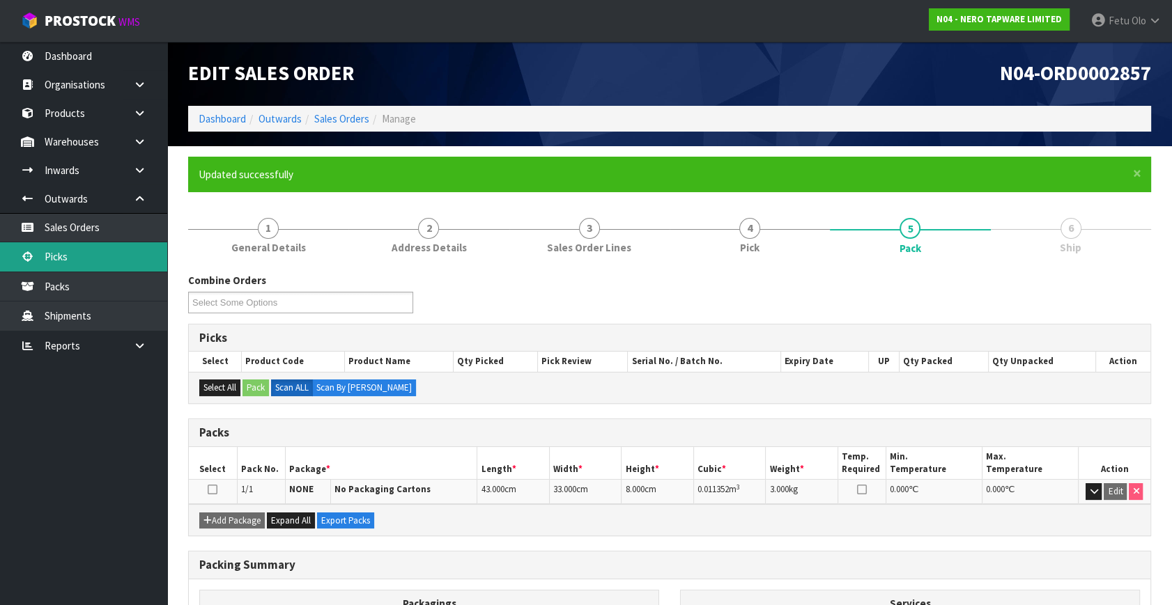
click at [54, 256] on link "Picks" at bounding box center [83, 256] width 167 height 29
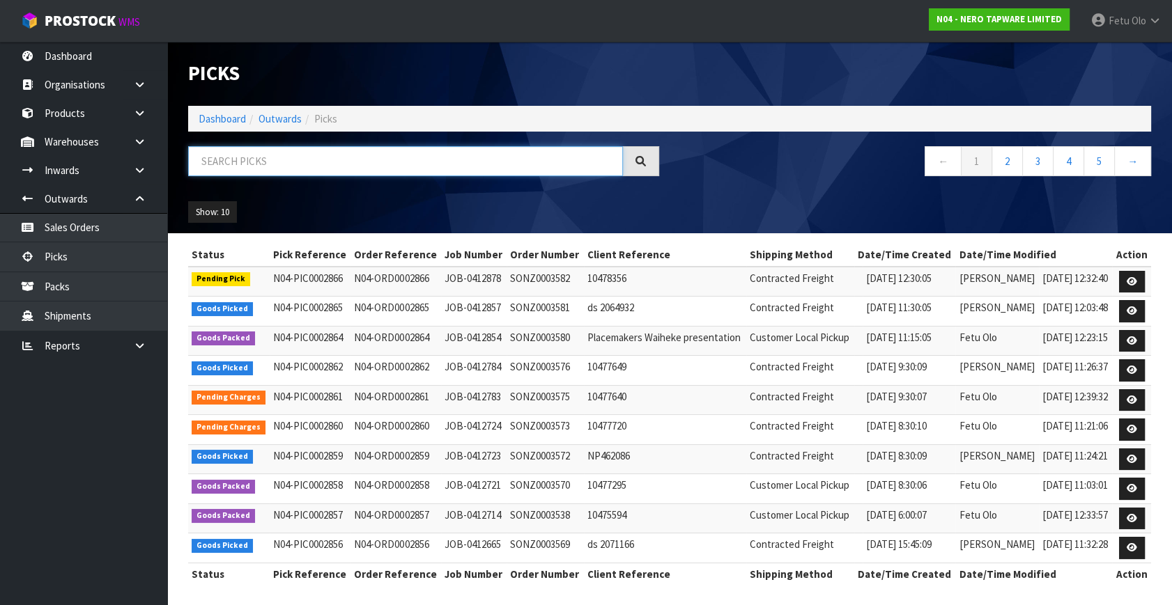
click at [337, 158] on input "text" at bounding box center [405, 161] width 435 height 30
type input "2861"
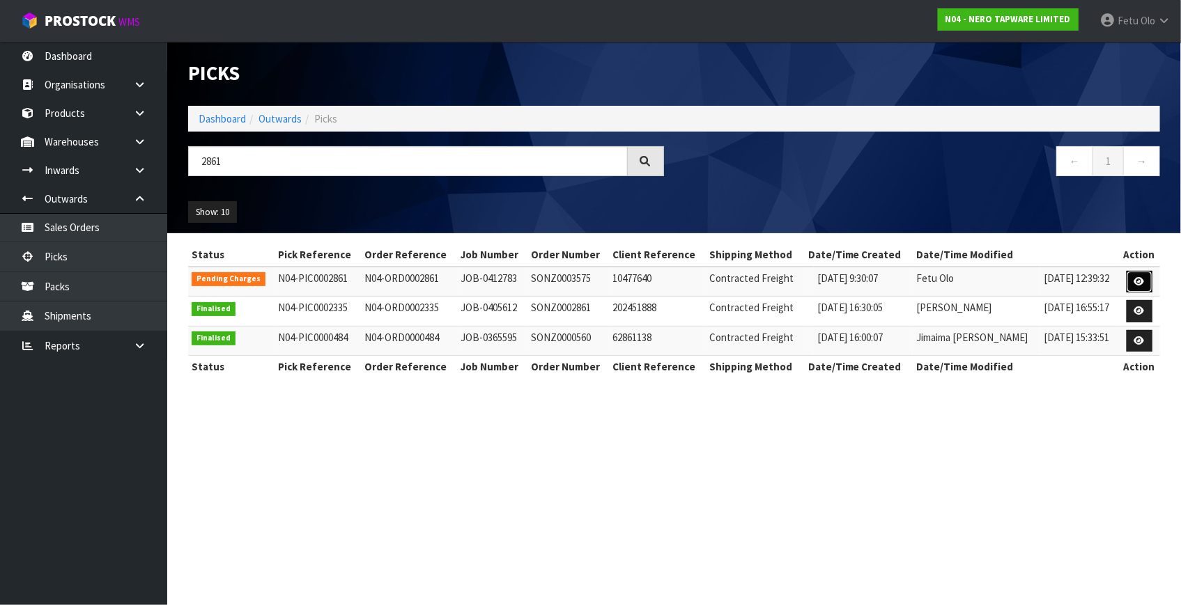
click at [1137, 279] on icon at bounding box center [1139, 281] width 10 height 9
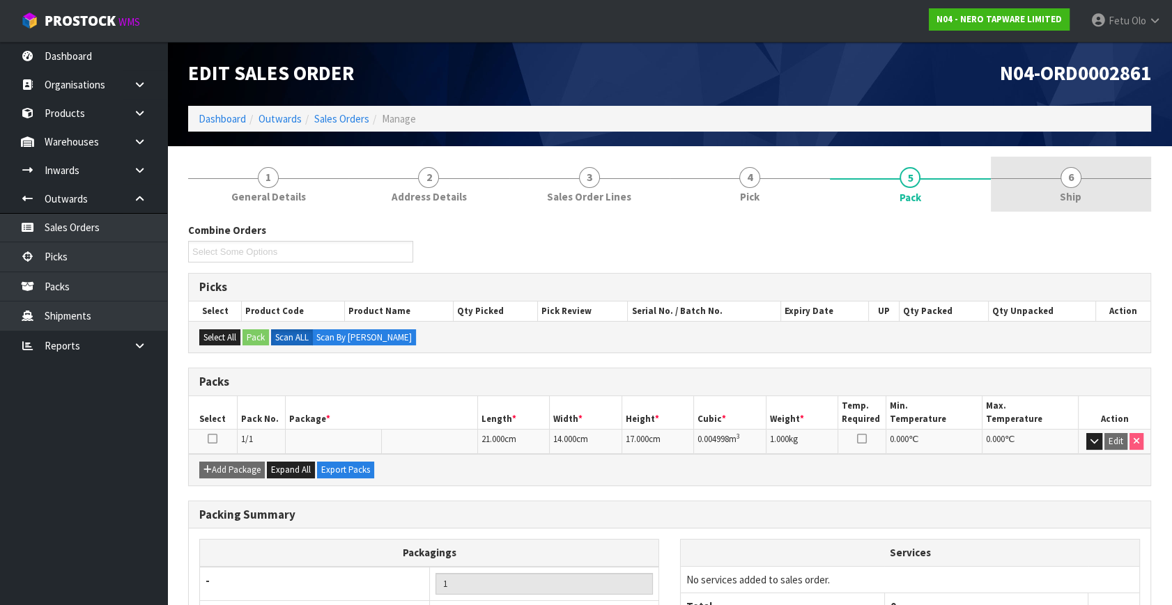
drag, startPoint x: 1071, startPoint y: 180, endPoint x: 1067, endPoint y: 187, distance: 8.7
click at [1069, 181] on span "6" at bounding box center [1070, 177] width 21 height 21
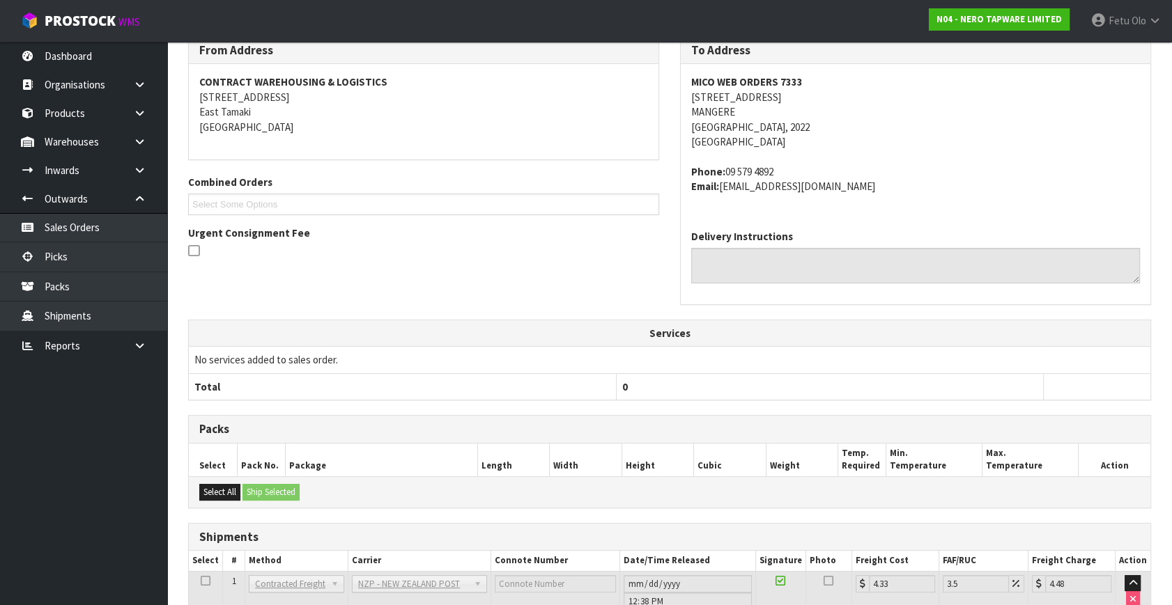
scroll to position [293, 0]
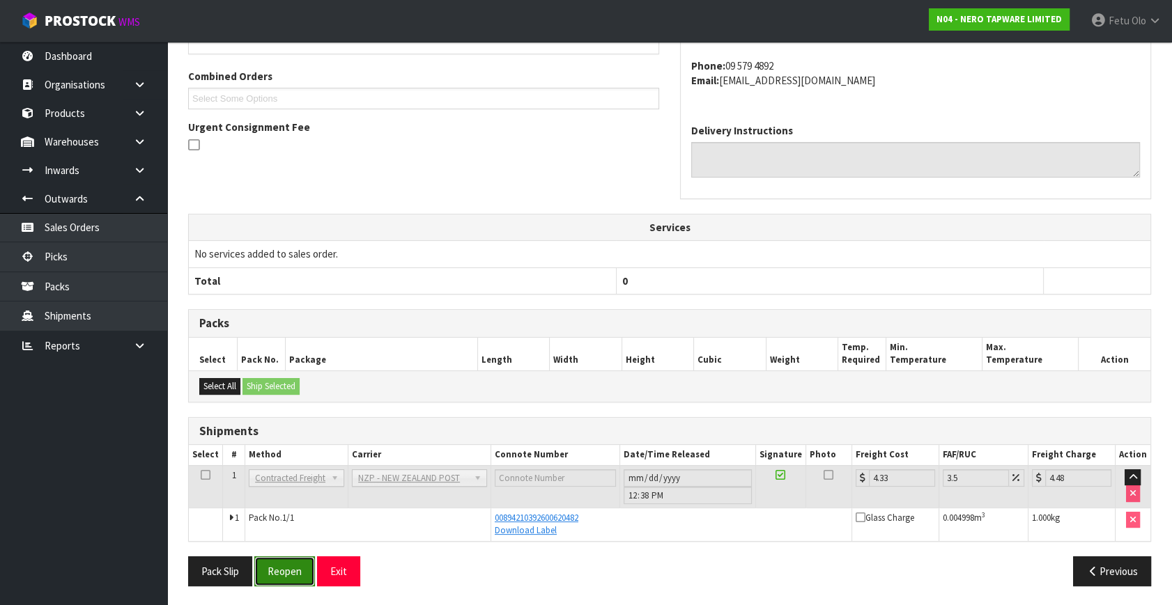
click at [297, 571] on button "Reopen" at bounding box center [284, 572] width 61 height 30
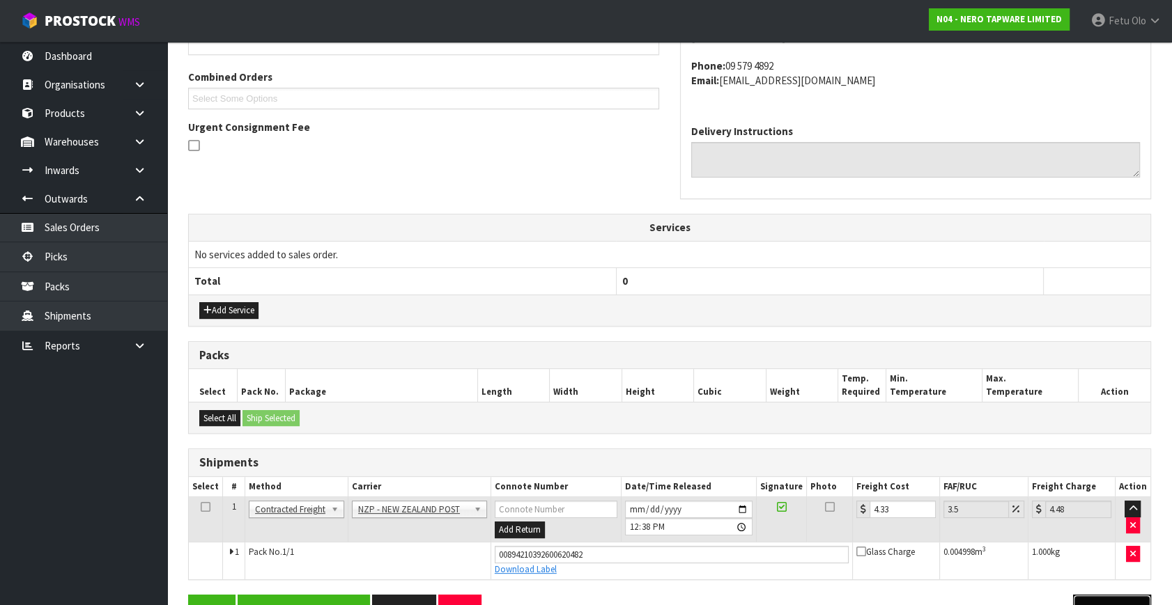
drag, startPoint x: 1103, startPoint y: 600, endPoint x: 1044, endPoint y: 597, distance: 58.6
click at [1101, 600] on button "Previous" at bounding box center [1112, 610] width 78 height 30
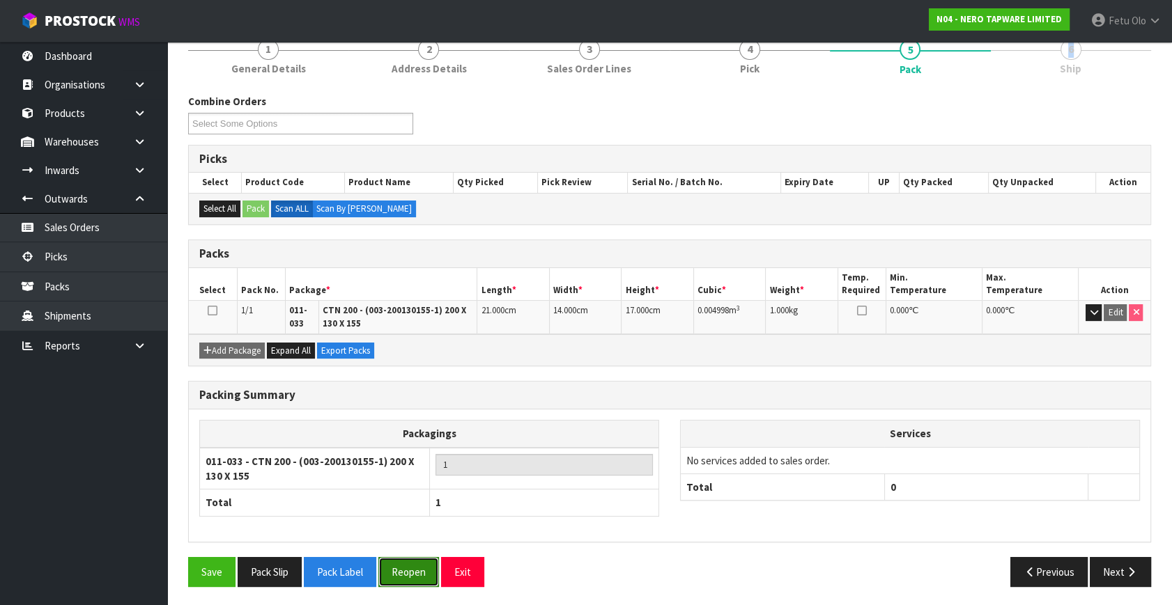
click at [411, 571] on button "Reopen" at bounding box center [408, 572] width 61 height 30
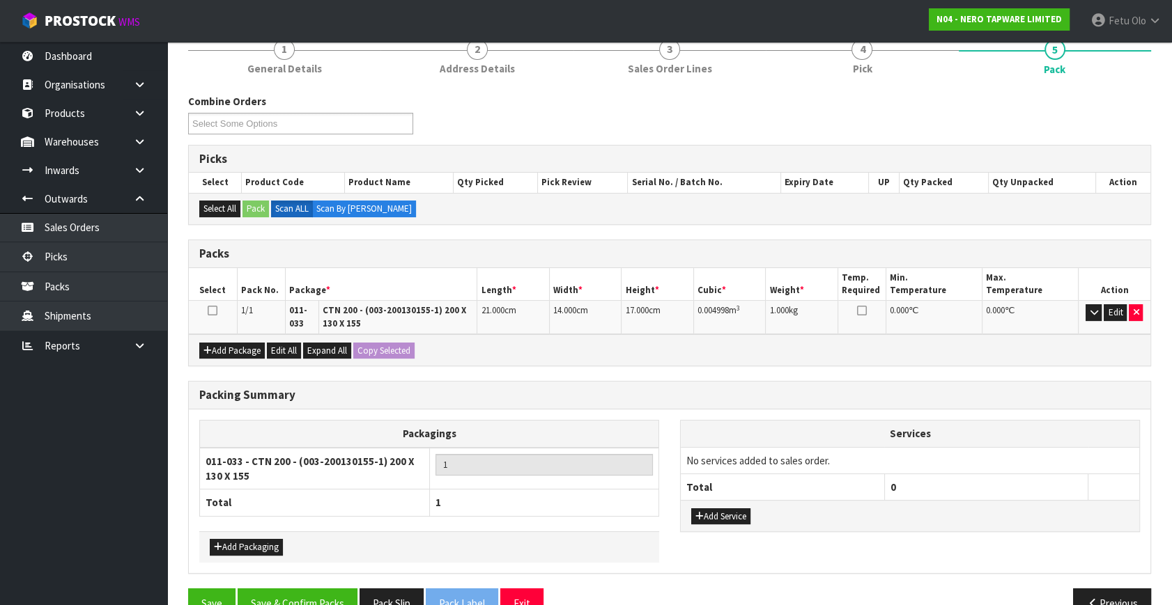
click at [578, 421] on th "Packagings" at bounding box center [429, 434] width 459 height 27
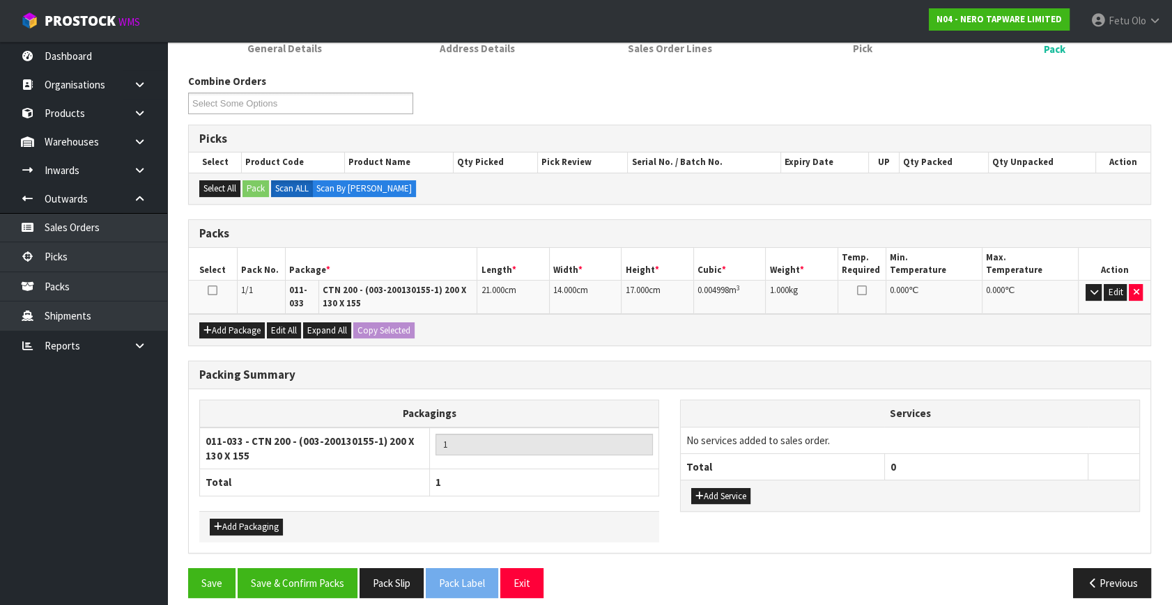
scroll to position [210, 0]
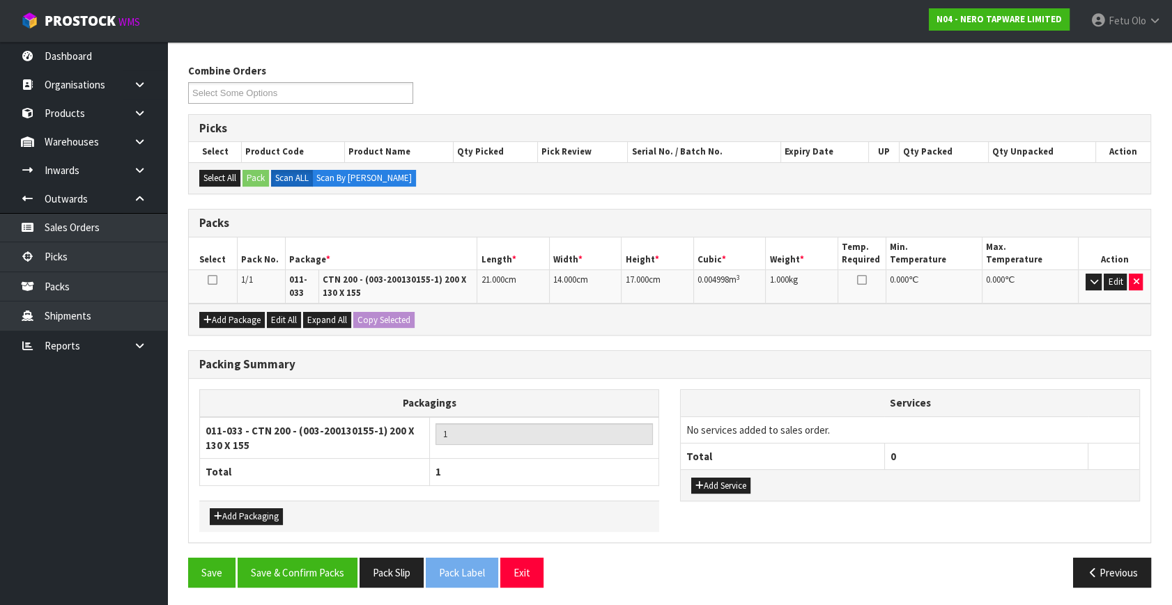
click at [931, 473] on div "Add Service" at bounding box center [910, 485] width 458 height 31
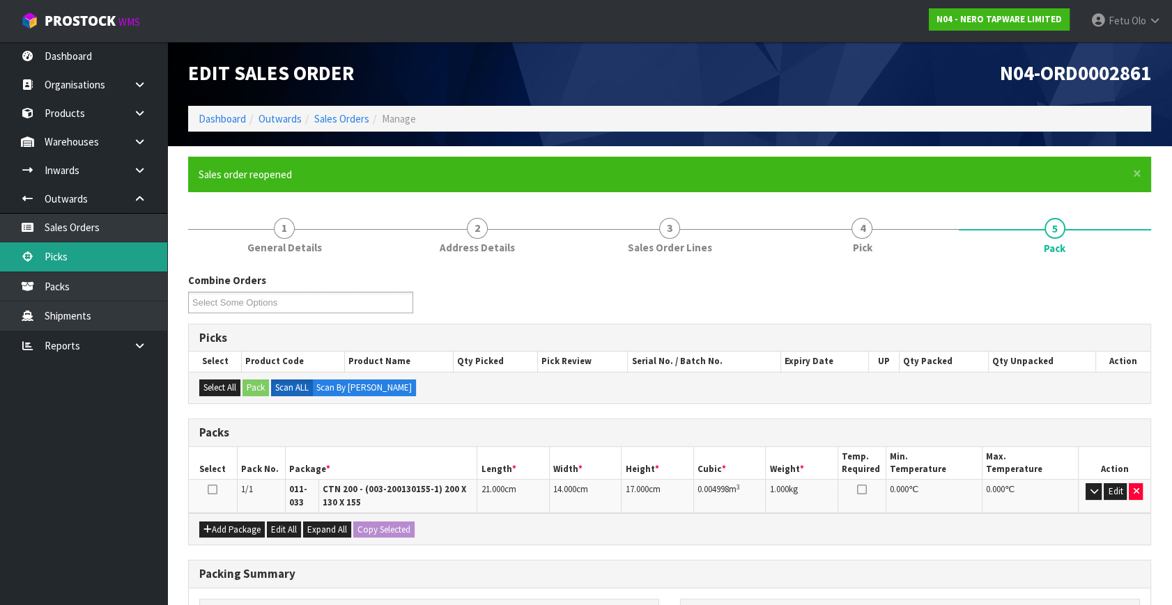
click at [79, 255] on link "Picks" at bounding box center [83, 256] width 167 height 29
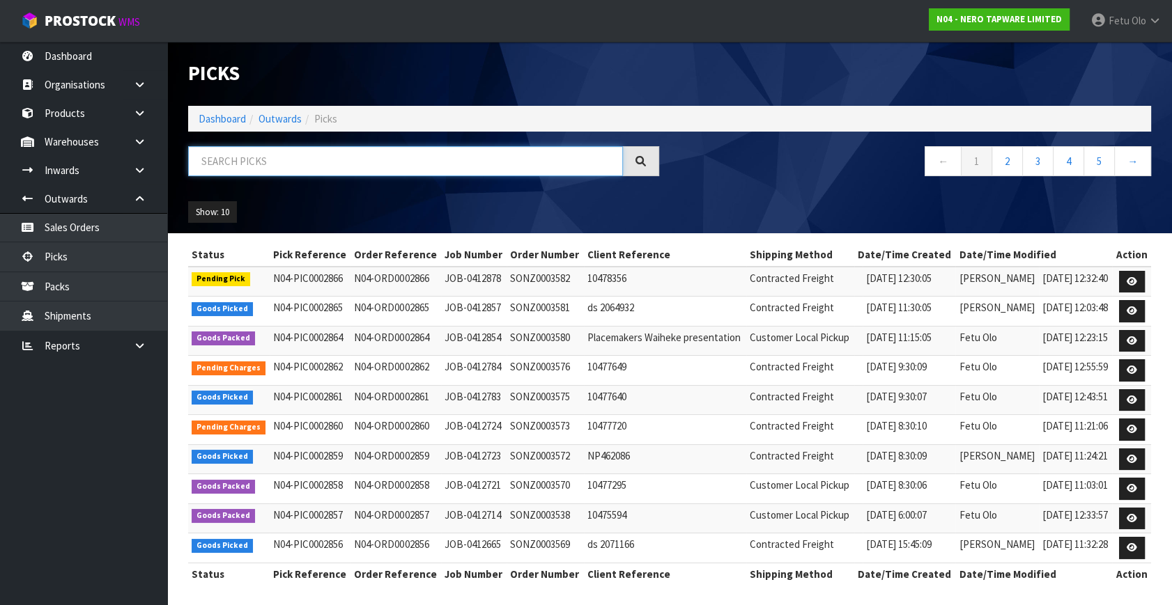
click at [266, 163] on input "text" at bounding box center [405, 161] width 435 height 30
type input "2862"
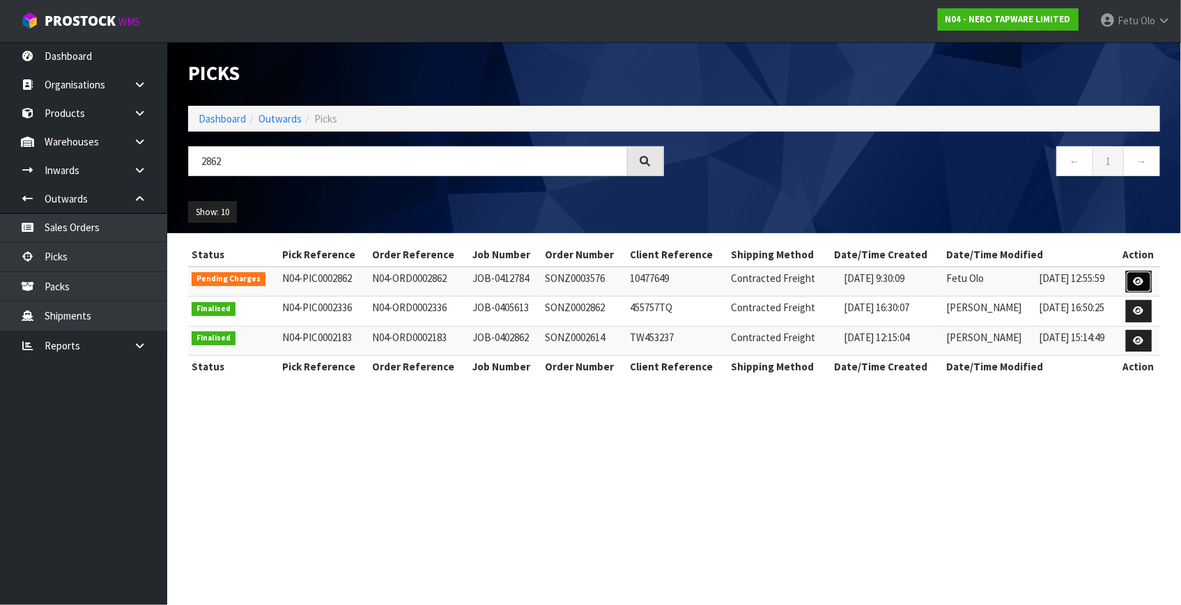
click at [1139, 286] on link at bounding box center [1139, 282] width 26 height 22
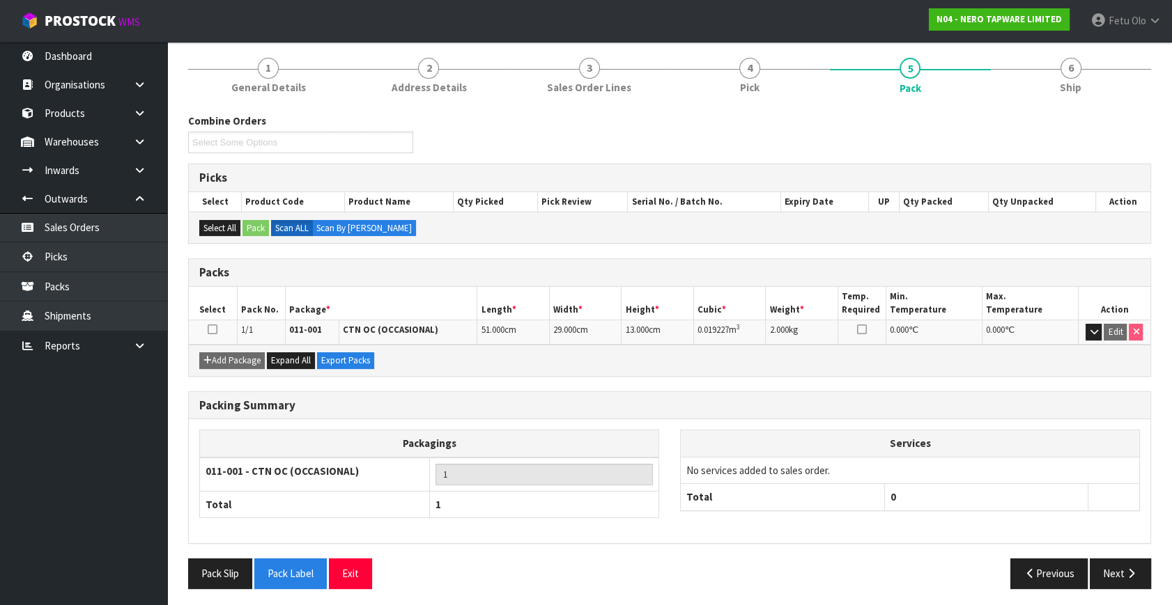
scroll to position [111, 0]
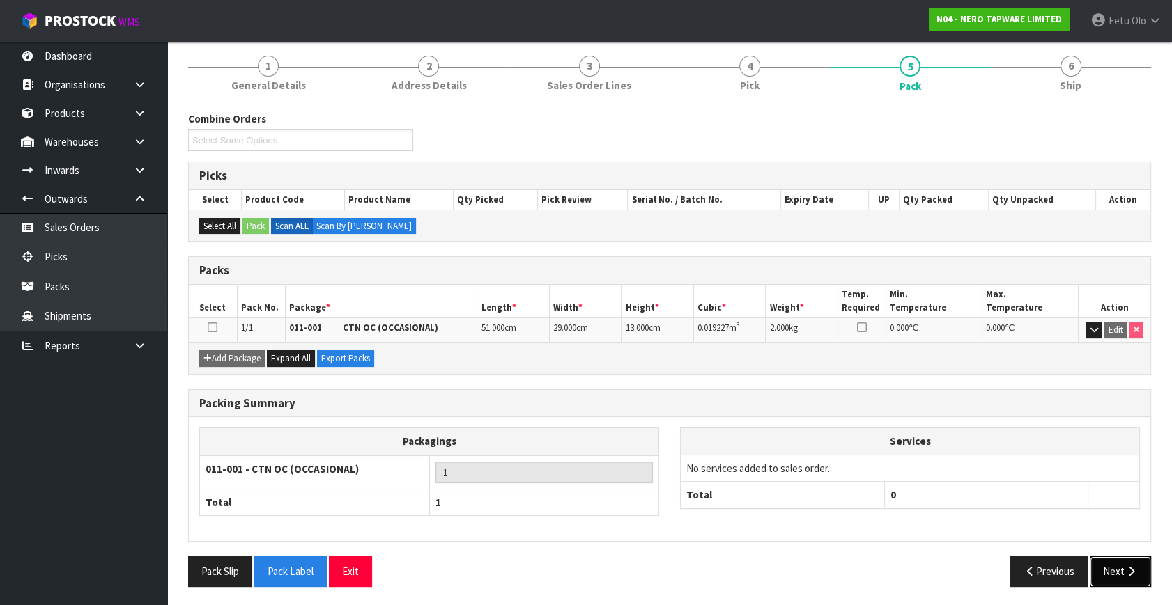
click at [1109, 563] on button "Next" at bounding box center [1120, 572] width 61 height 30
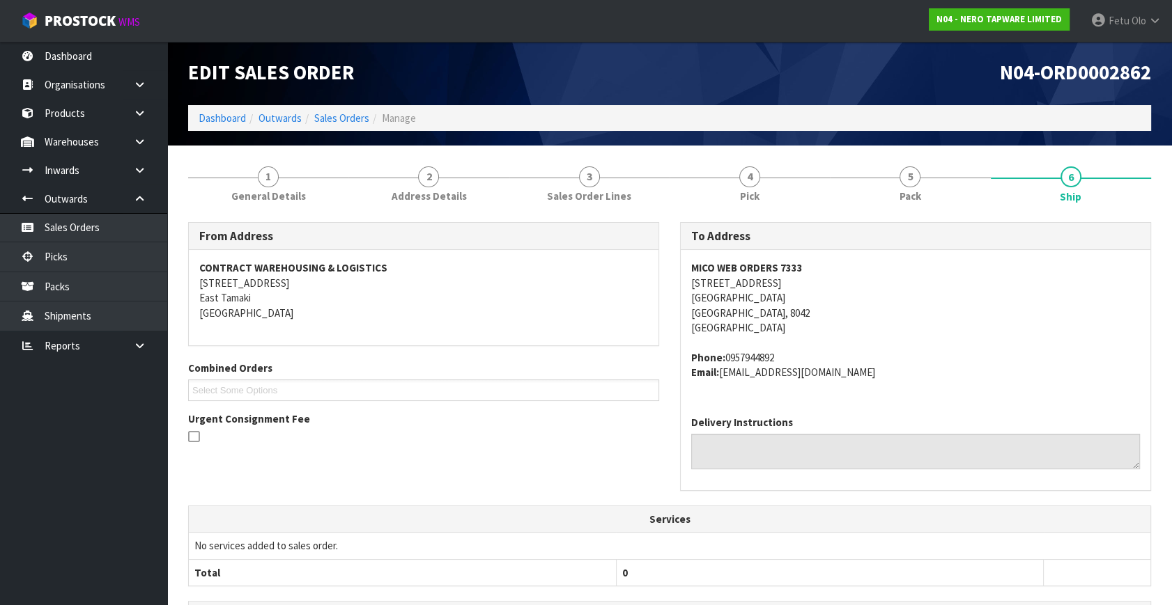
scroll to position [0, 0]
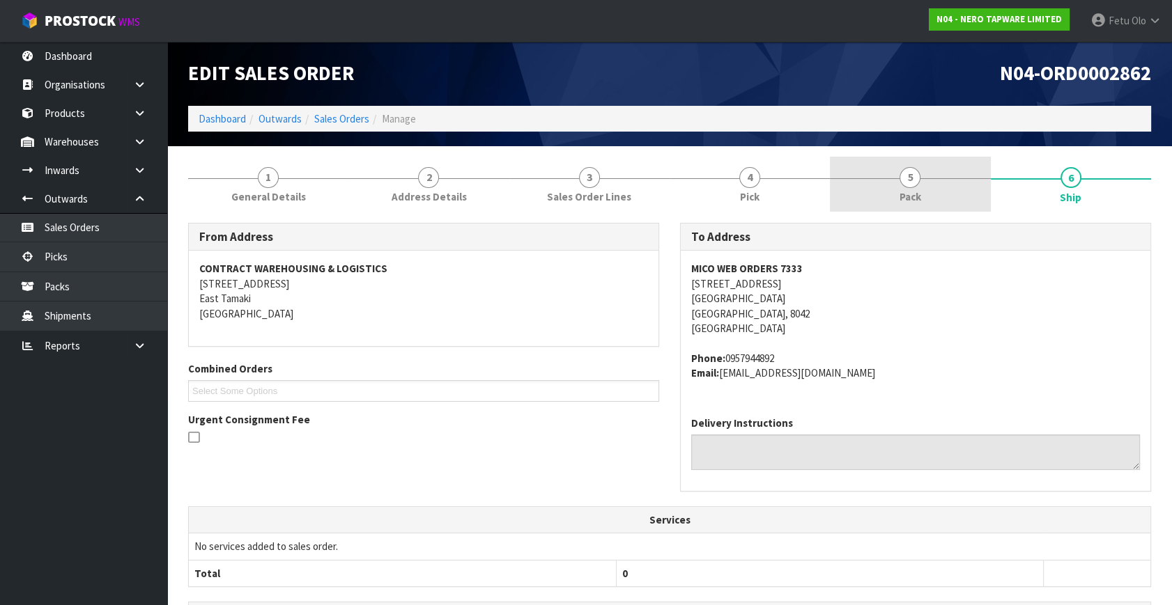
click at [915, 178] on span "5" at bounding box center [909, 177] width 21 height 21
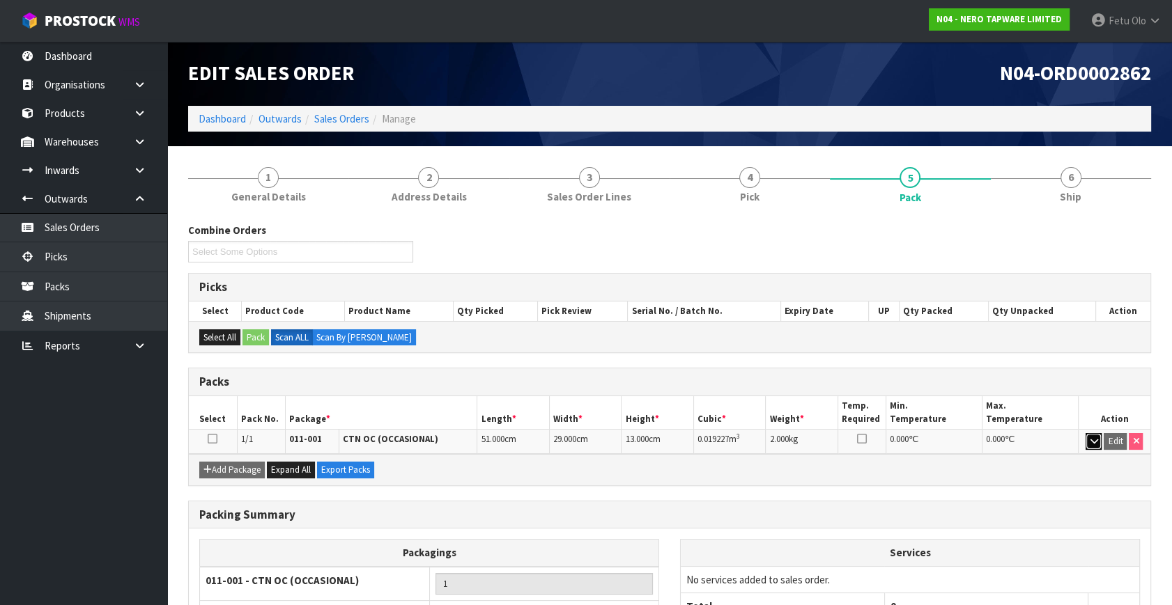
click at [1094, 439] on icon "button" at bounding box center [1094, 441] width 8 height 9
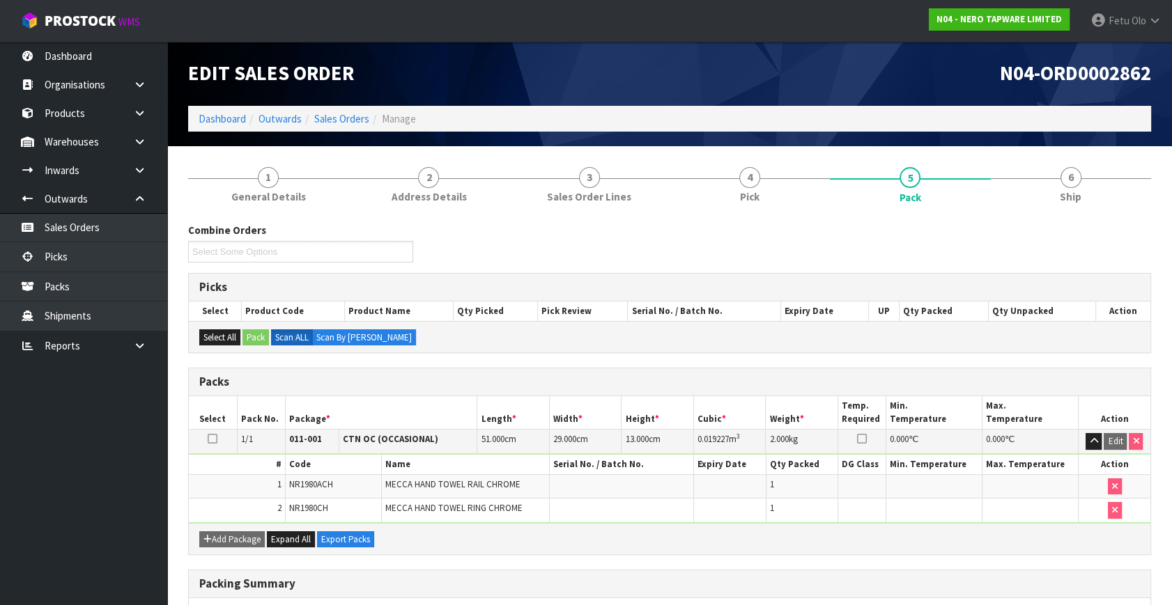
click at [796, 249] on div "Combine Orders N04-ORD0002822 N04-ORD0002828 N04-ORD0002831 N04-ORD0002832 N04-…" at bounding box center [670, 248] width 984 height 50
click at [399, 188] on link "2 Address Details" at bounding box center [428, 184] width 160 height 55
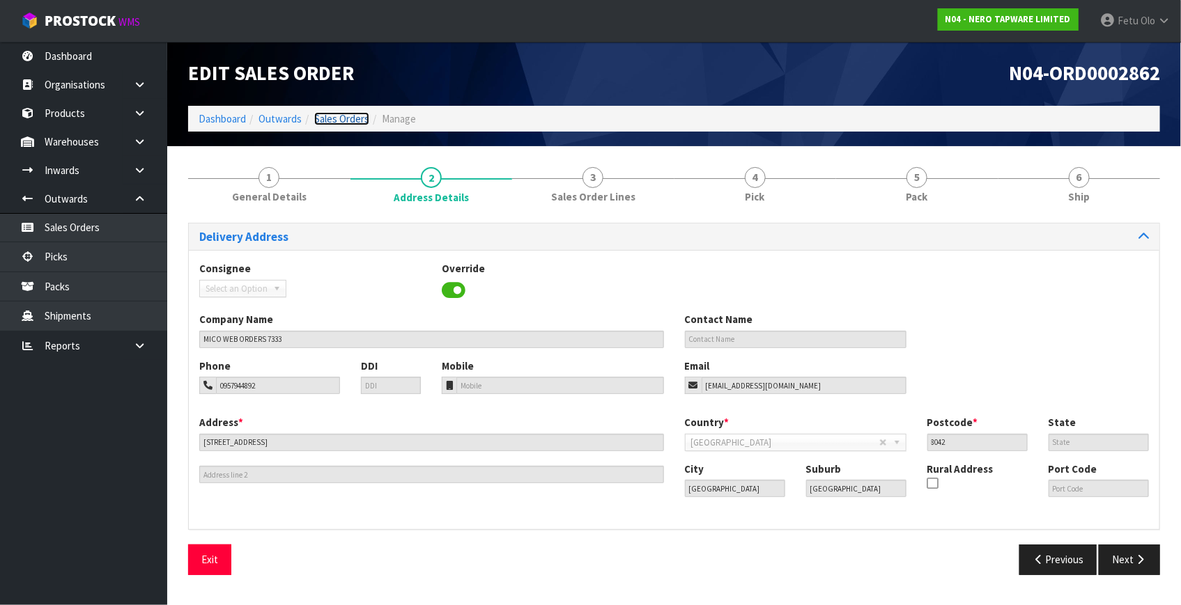
click at [342, 121] on link "Sales Orders" at bounding box center [341, 118] width 55 height 13
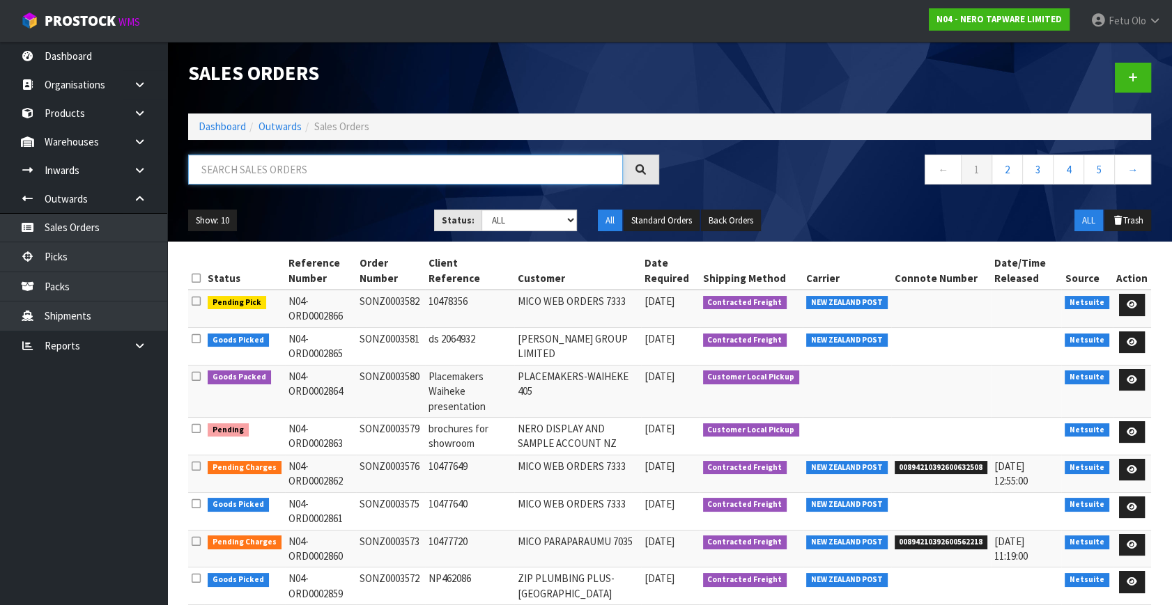
click at [206, 160] on input "text" at bounding box center [405, 170] width 435 height 30
type input "2861"
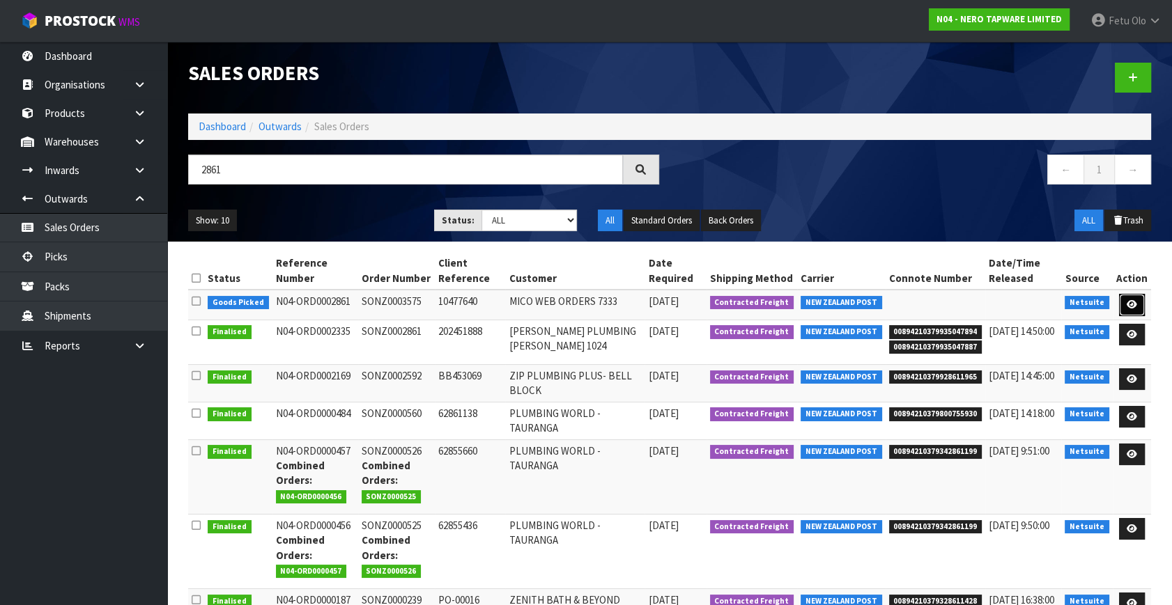
click at [1135, 307] on icon at bounding box center [1132, 304] width 10 height 9
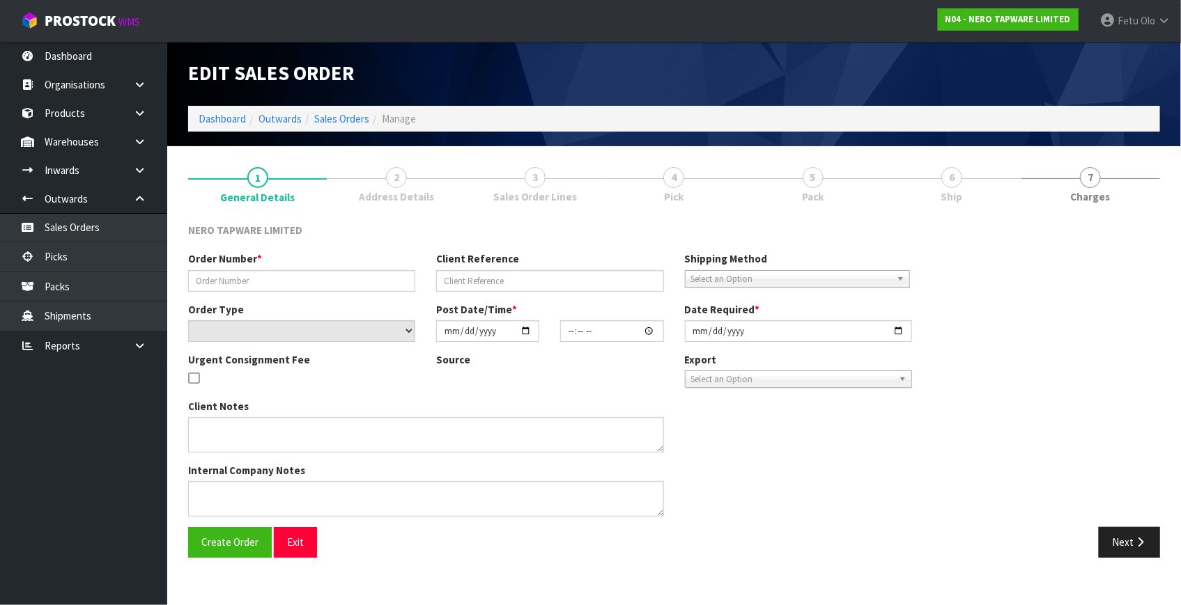
type input "SONZ0003575"
type input "10477640"
select select "number:0"
type input "[DATE]"
type input "09:30:07.000"
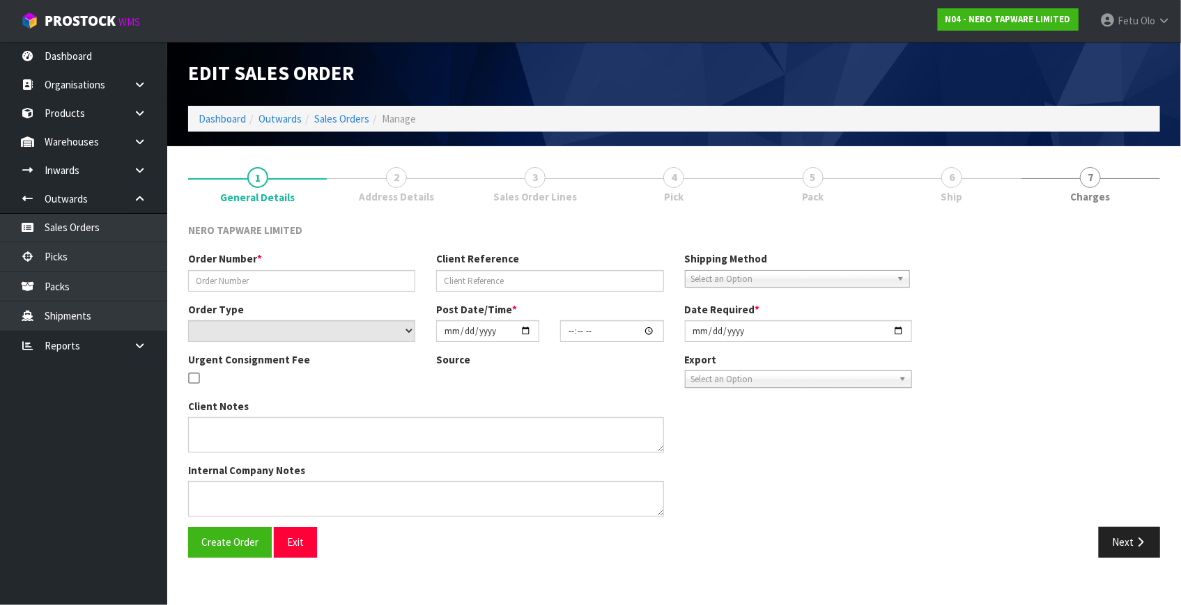
type input "[DATE]"
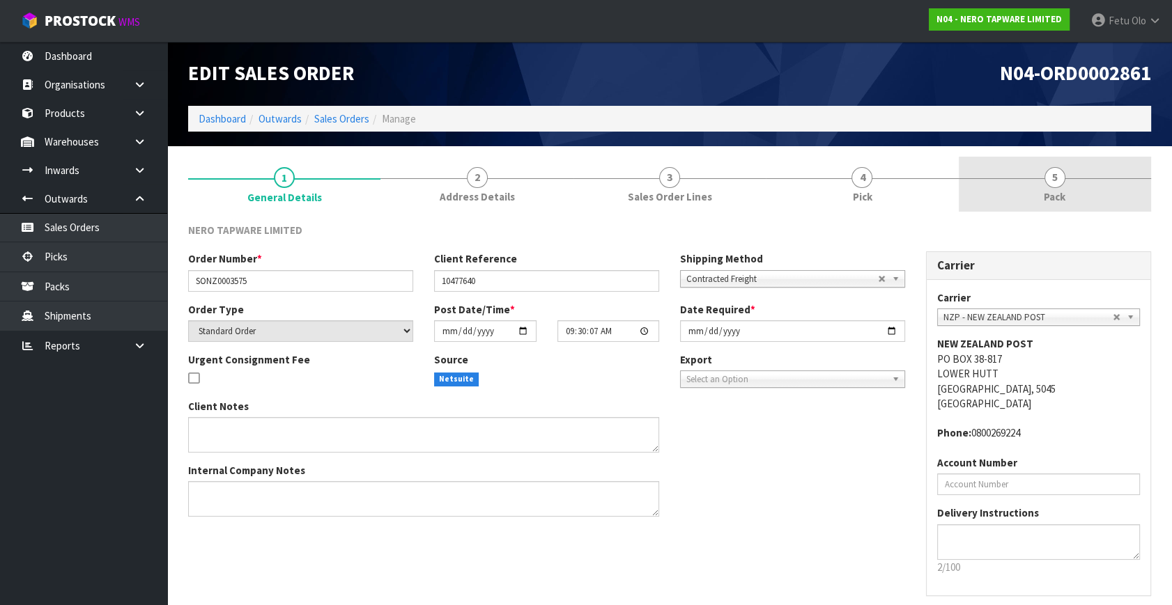
click at [1076, 188] on link "5 Pack" at bounding box center [1055, 184] width 192 height 55
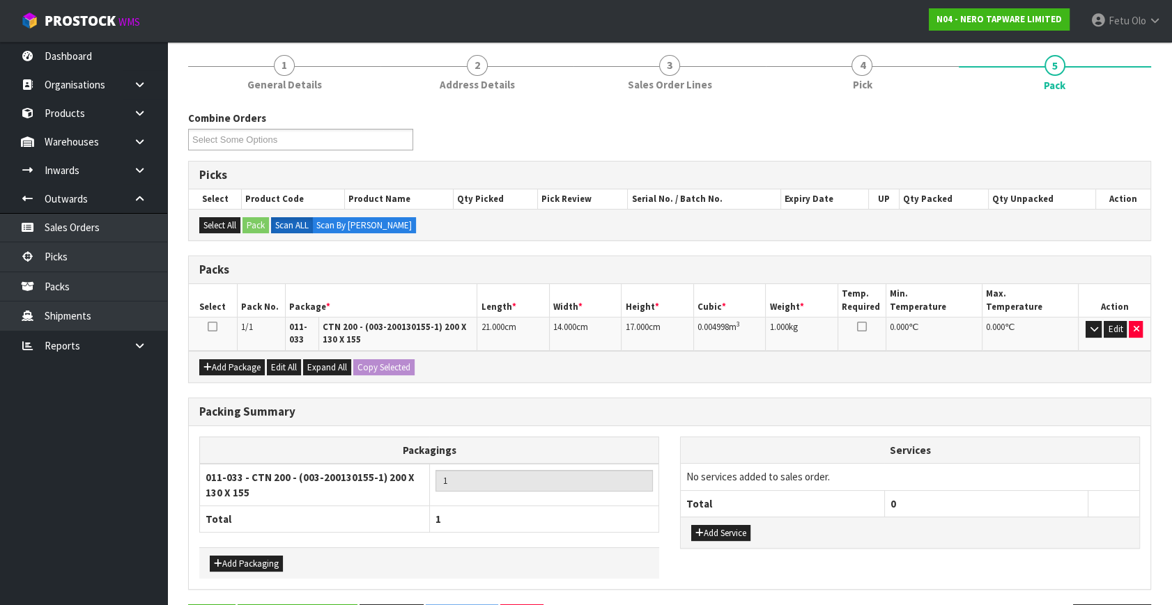
scroll to position [160, 0]
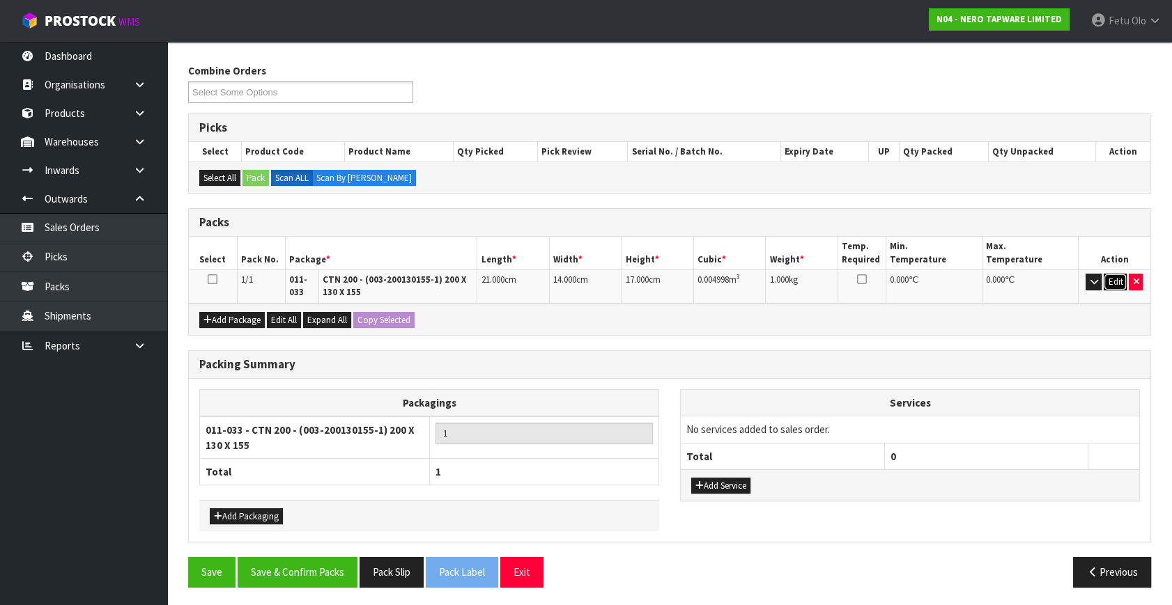
click at [1109, 280] on button "Edit" at bounding box center [1115, 282] width 23 height 17
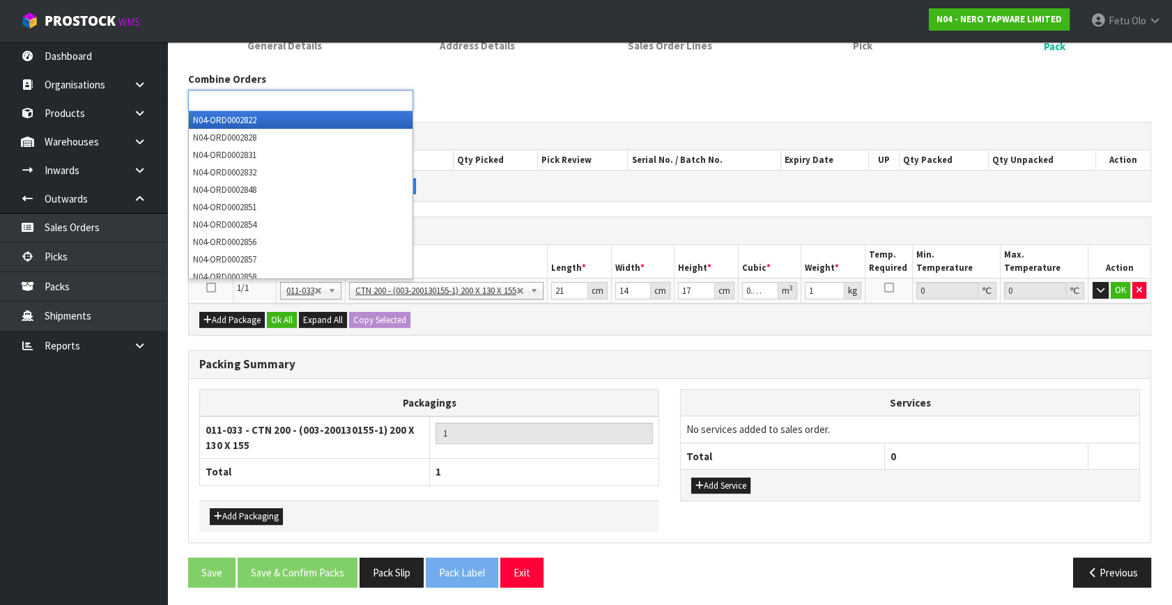
click at [248, 109] on li at bounding box center [243, 100] width 102 height 19
type input "2866"
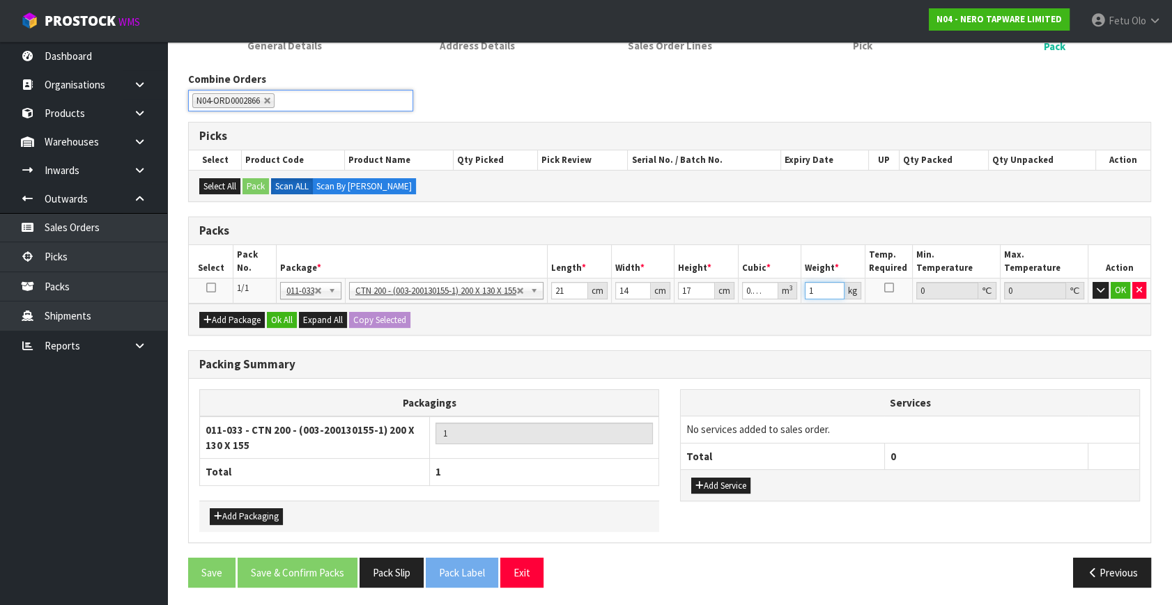
click at [725, 309] on div "Packs Select Pack No. Package * Length * Width * Height * Cubic * Weight * Temp…" at bounding box center [669, 276] width 963 height 119
drag, startPoint x: 815, startPoint y: 289, endPoint x: 757, endPoint y: 318, distance: 65.4
click at [757, 318] on div "Packs Select Pack No. Package * Length * Width * Height * Cubic * Weight * Temp…" at bounding box center [669, 276] width 963 height 119
type input "2"
click button "OK" at bounding box center [1120, 290] width 20 height 17
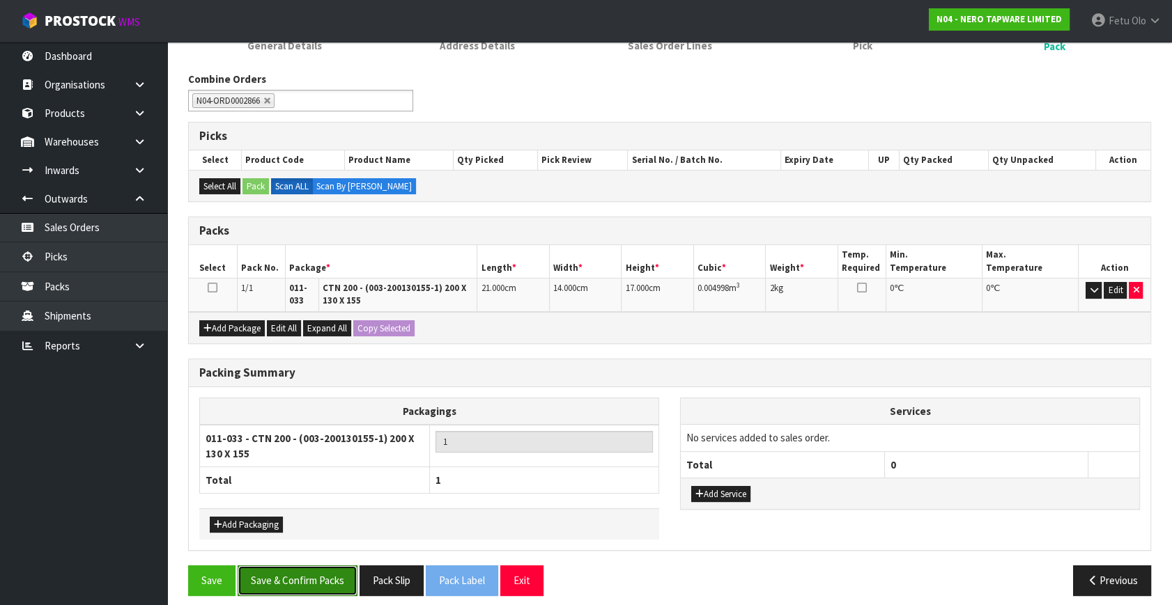
click at [318, 575] on button "Save & Confirm Packs" at bounding box center [298, 581] width 120 height 30
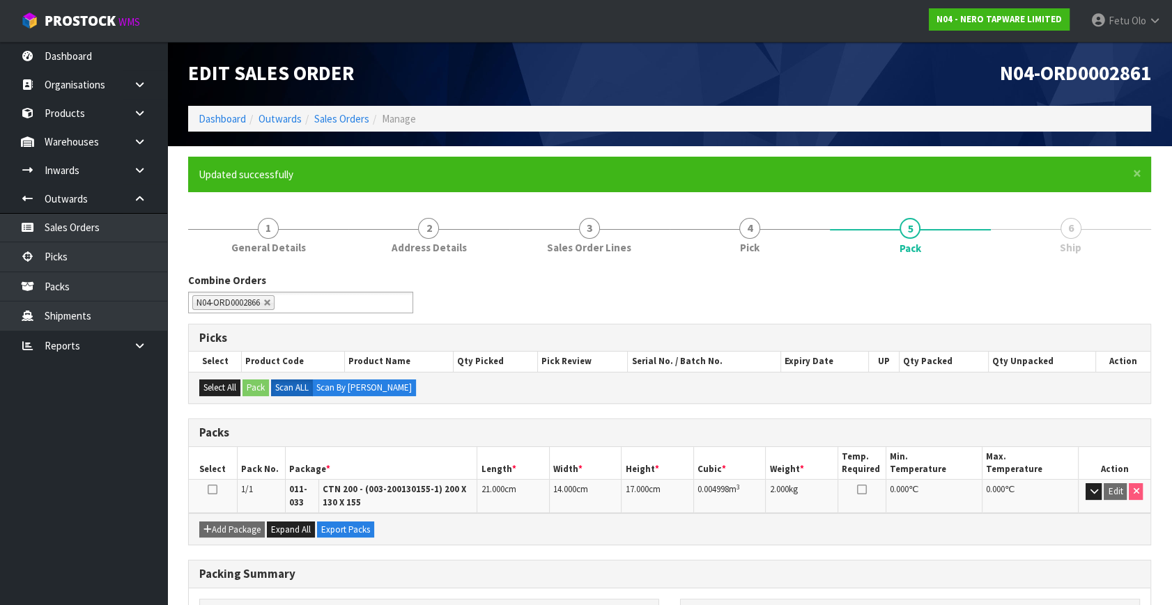
scroll to position [0, 0]
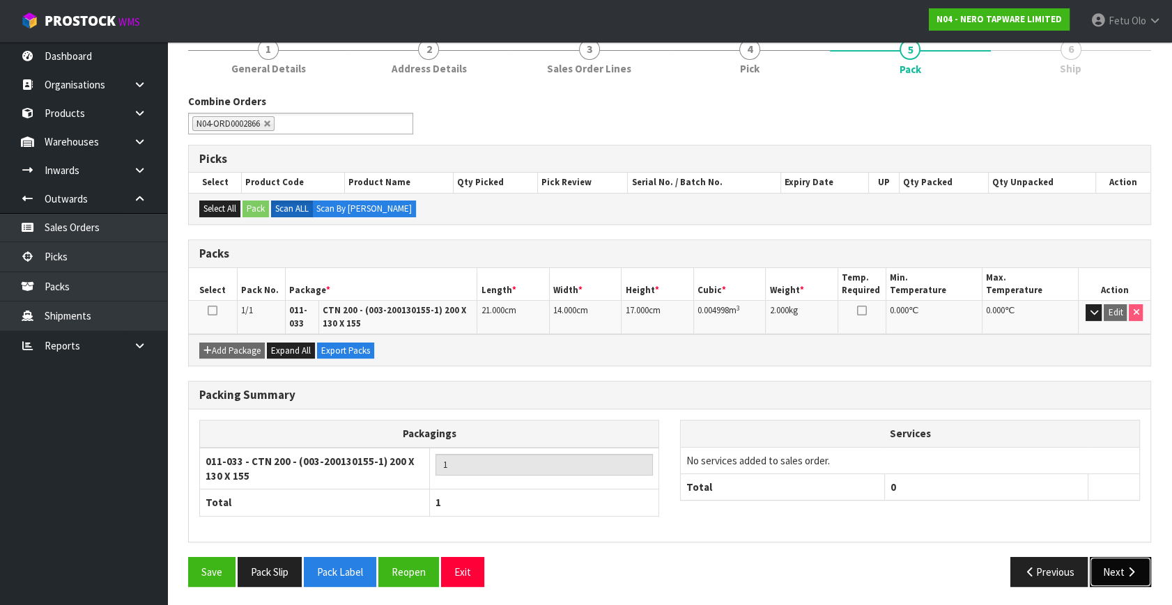
click at [1124, 575] on button "Next" at bounding box center [1120, 572] width 61 height 30
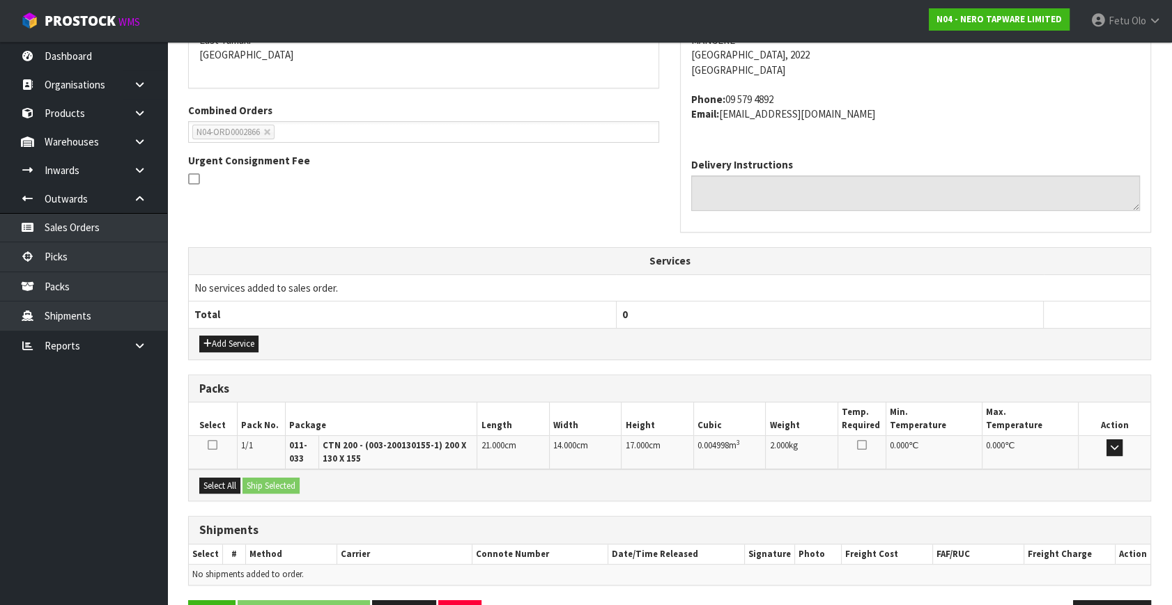
scroll to position [353, 0]
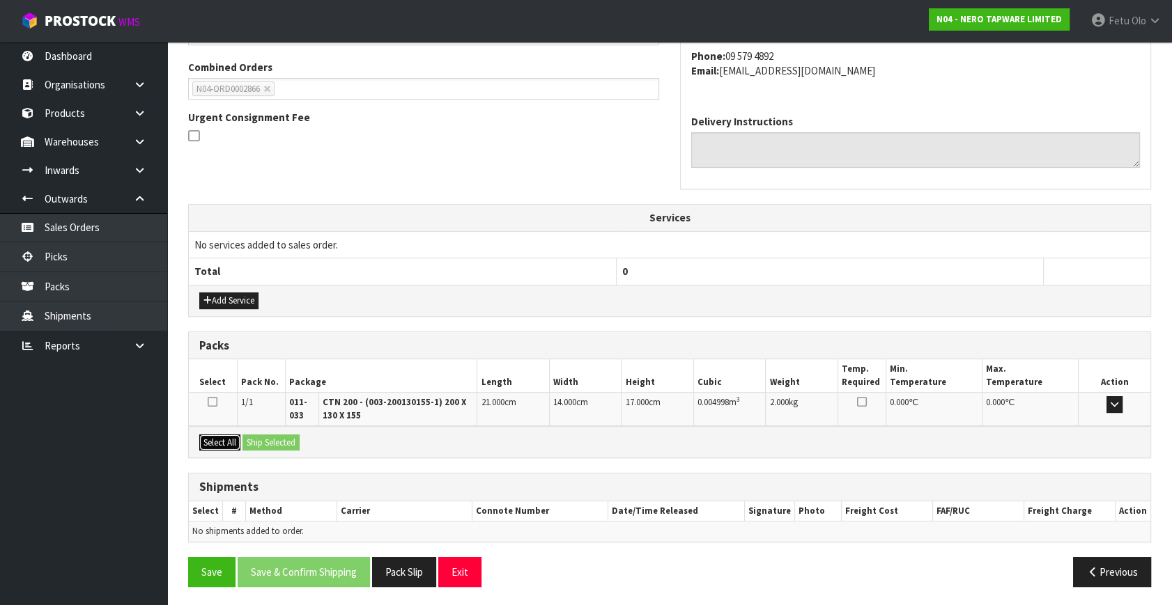
click at [227, 442] on button "Select All" at bounding box center [219, 443] width 41 height 17
click at [278, 439] on button "Ship Selected" at bounding box center [270, 443] width 57 height 17
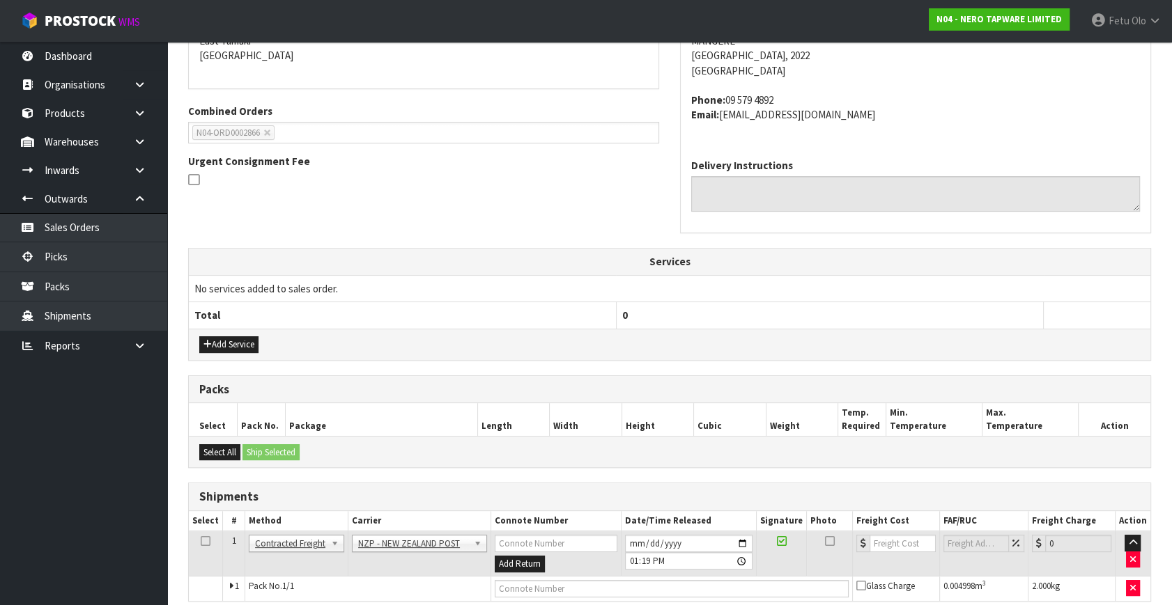
scroll to position [304, 0]
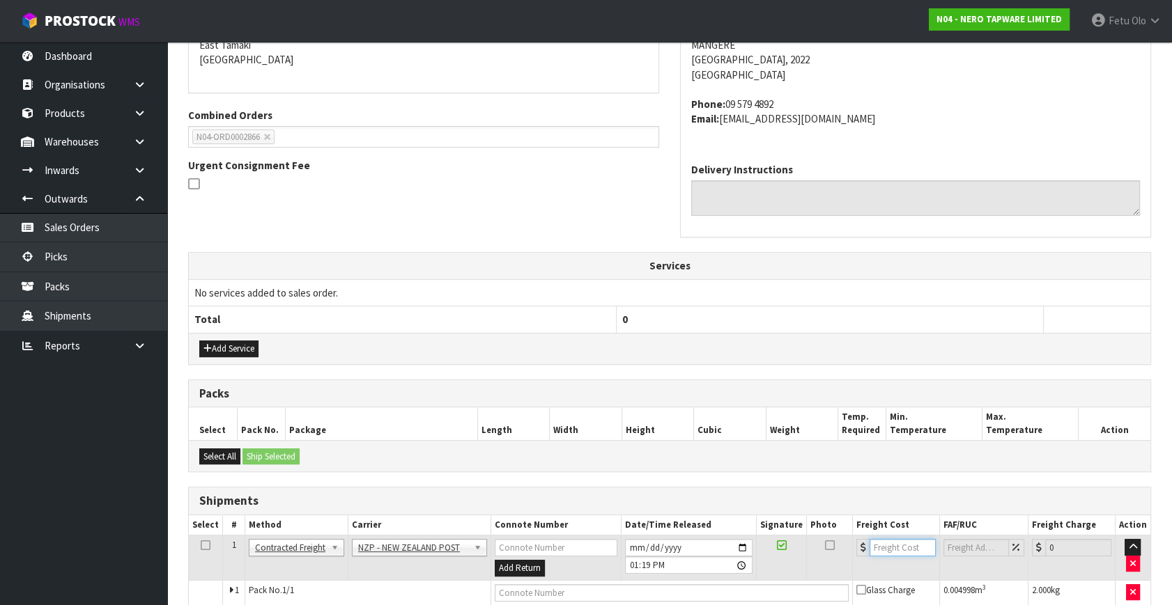
drag, startPoint x: 908, startPoint y: 541, endPoint x: 839, endPoint y: 432, distance: 129.3
click at [904, 539] on input "number" at bounding box center [902, 547] width 66 height 17
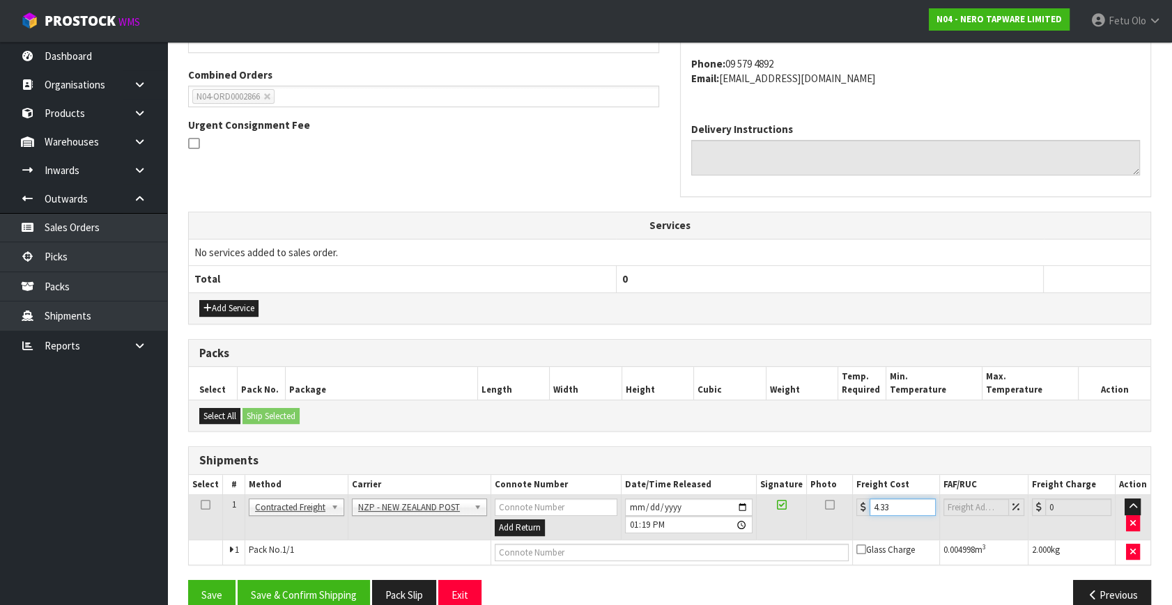
scroll to position [368, 0]
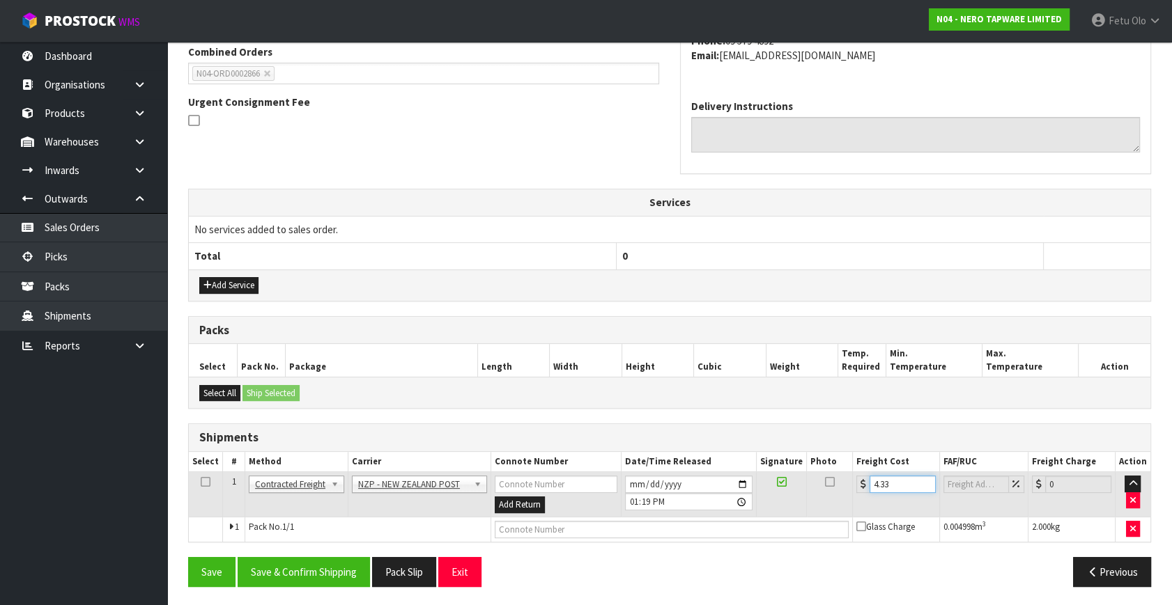
type input "4.33"
click at [674, 528] on input "text" at bounding box center [672, 529] width 354 height 17
type input "00894210392600652247"
click at [188, 557] on button "Save" at bounding box center [211, 572] width 47 height 30
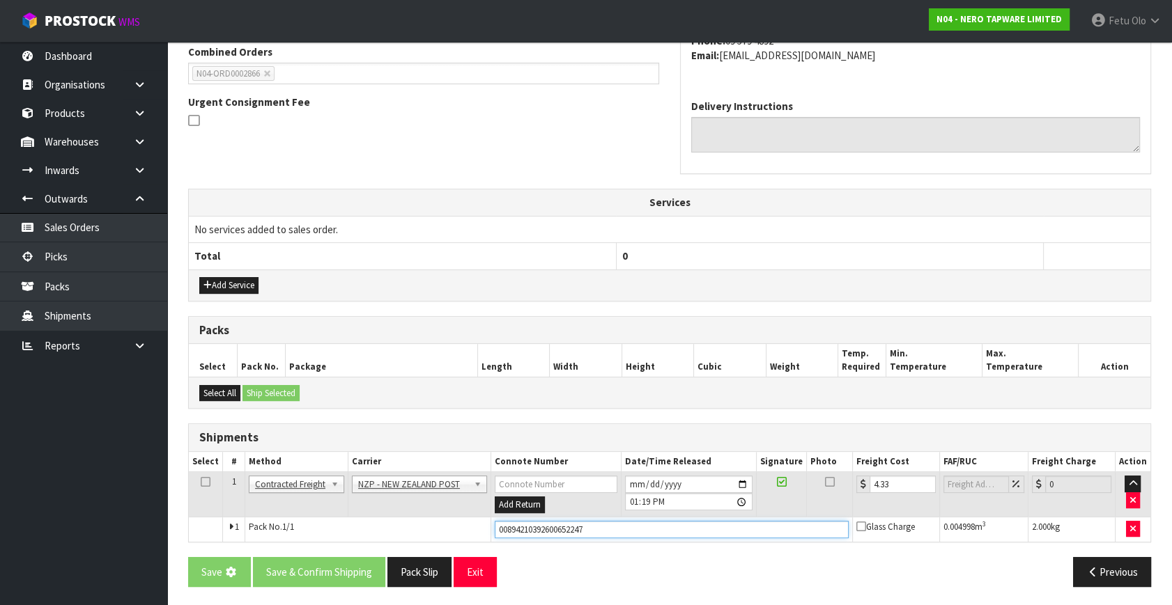
scroll to position [0, 0]
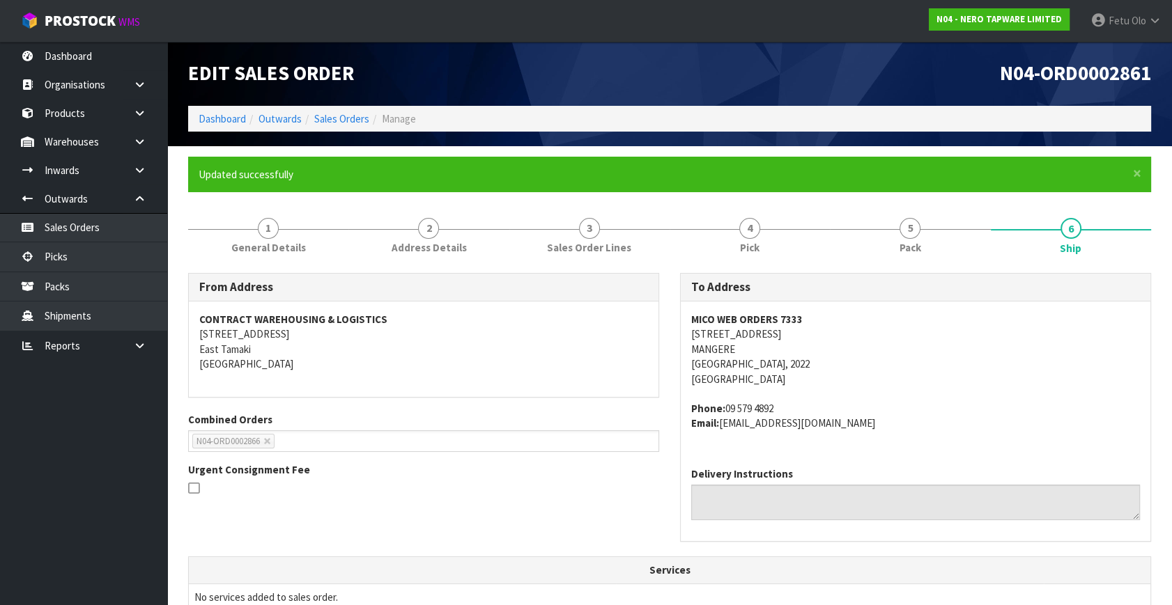
drag, startPoint x: 603, startPoint y: 527, endPoint x: 429, endPoint y: 543, distance: 174.9
click at [425, 543] on div "From Address CONTRACT WAREHOUSING & LOGISTICS 17 Allens Road East Tamaki Auckla…" at bounding box center [670, 415] width 984 height 284
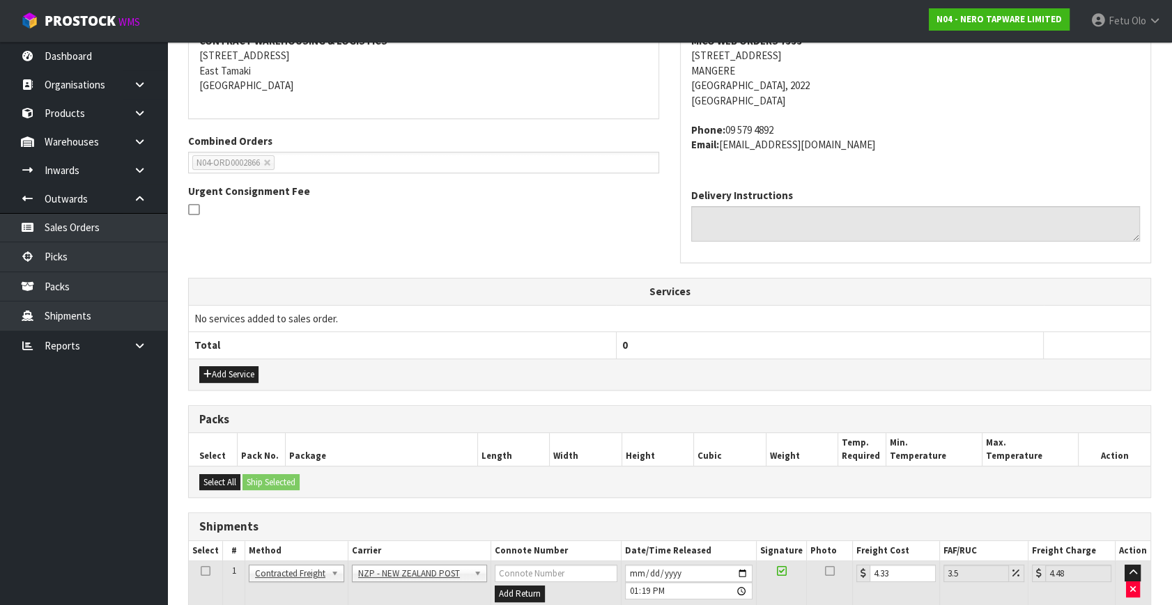
scroll to position [368, 0]
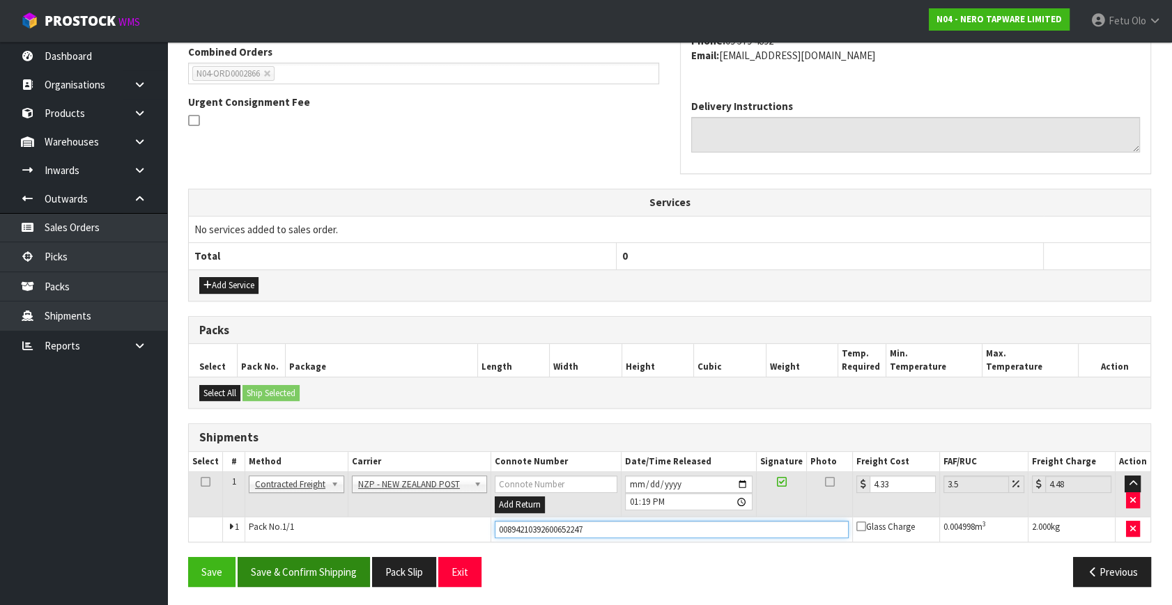
drag, startPoint x: 610, startPoint y: 525, endPoint x: 277, endPoint y: 583, distance: 337.4
click at [277, 583] on div "From Address CONTRACT WAREHOUSING & LOGISTICS 17 Allens Road East Tamaki Auckla…" at bounding box center [669, 251] width 963 height 692
click at [327, 570] on button "Save & Confirm Shipping" at bounding box center [304, 572] width 132 height 30
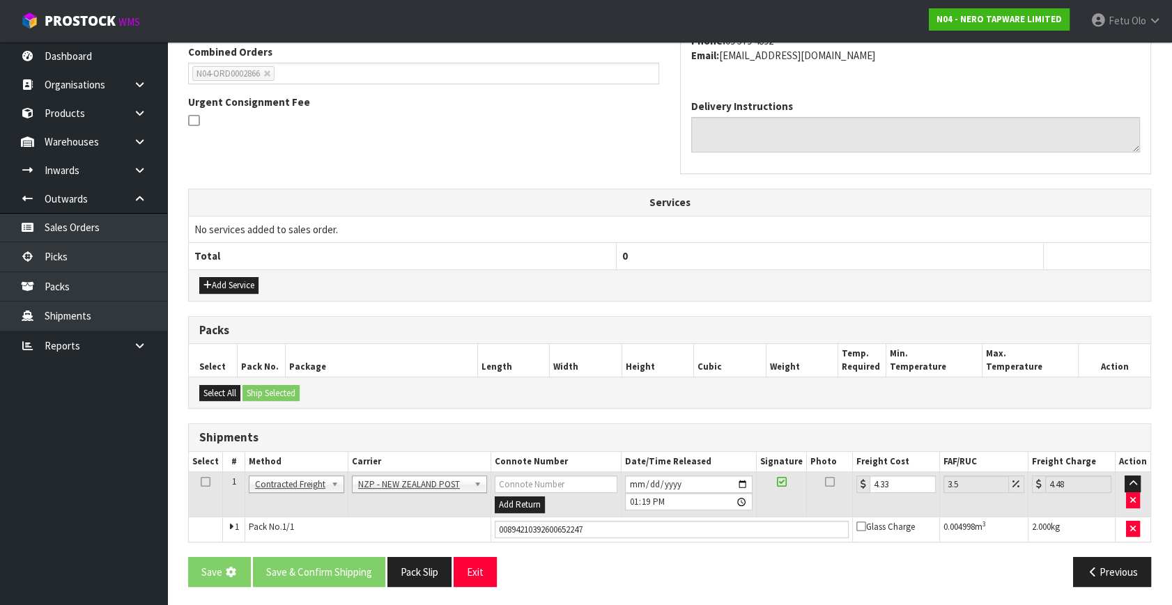
scroll to position [0, 0]
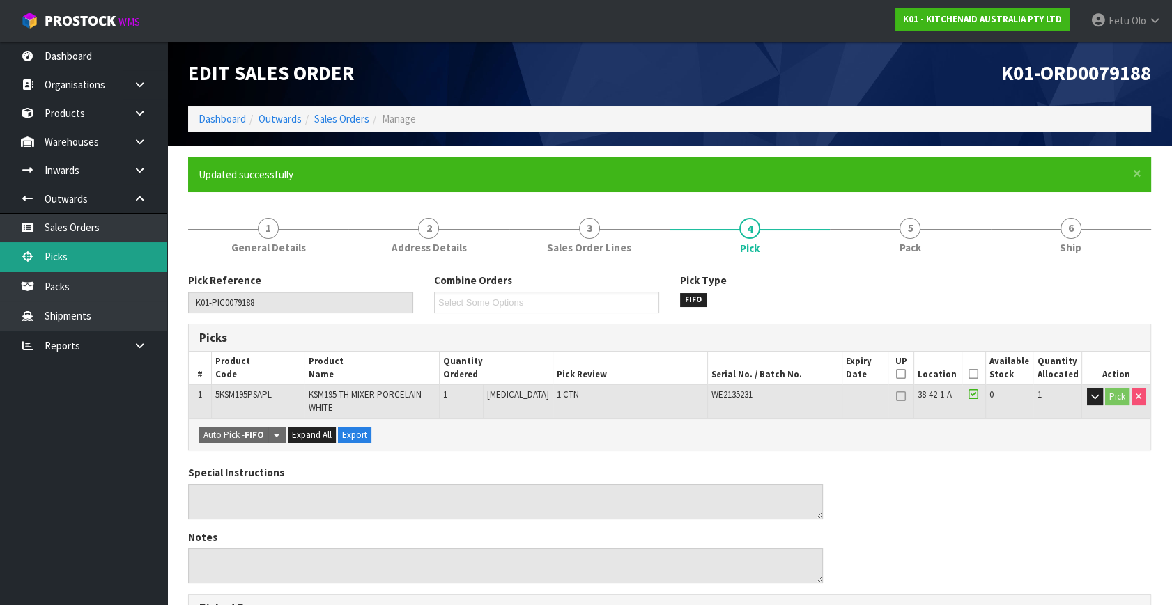
click at [62, 261] on link "Picks" at bounding box center [83, 256] width 167 height 29
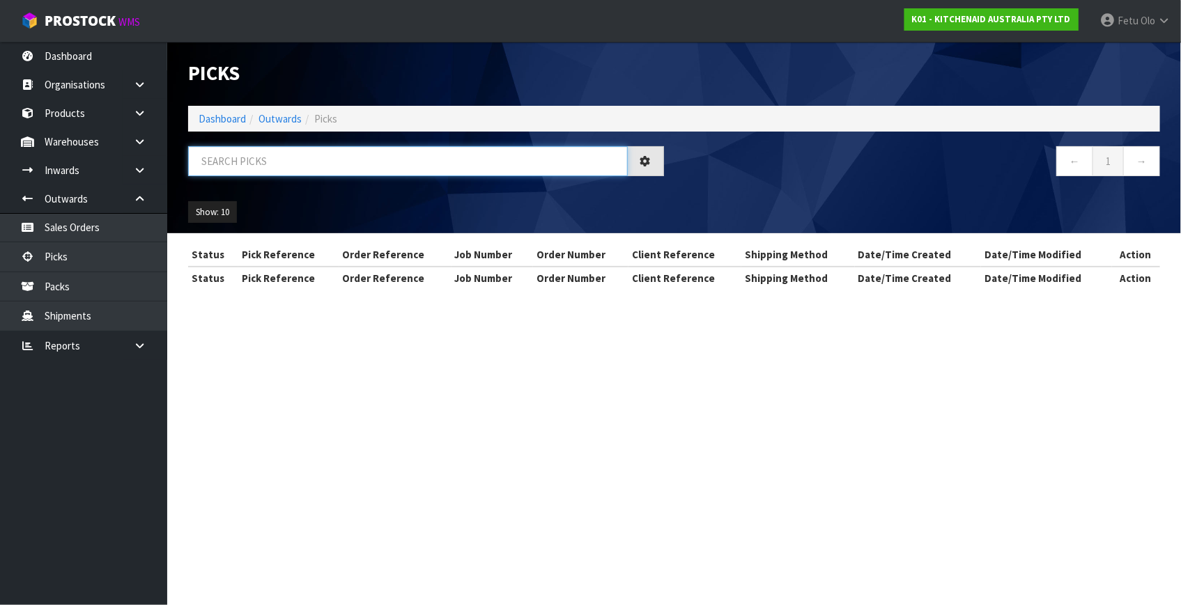
click at [288, 160] on input "text" at bounding box center [408, 161] width 440 height 30
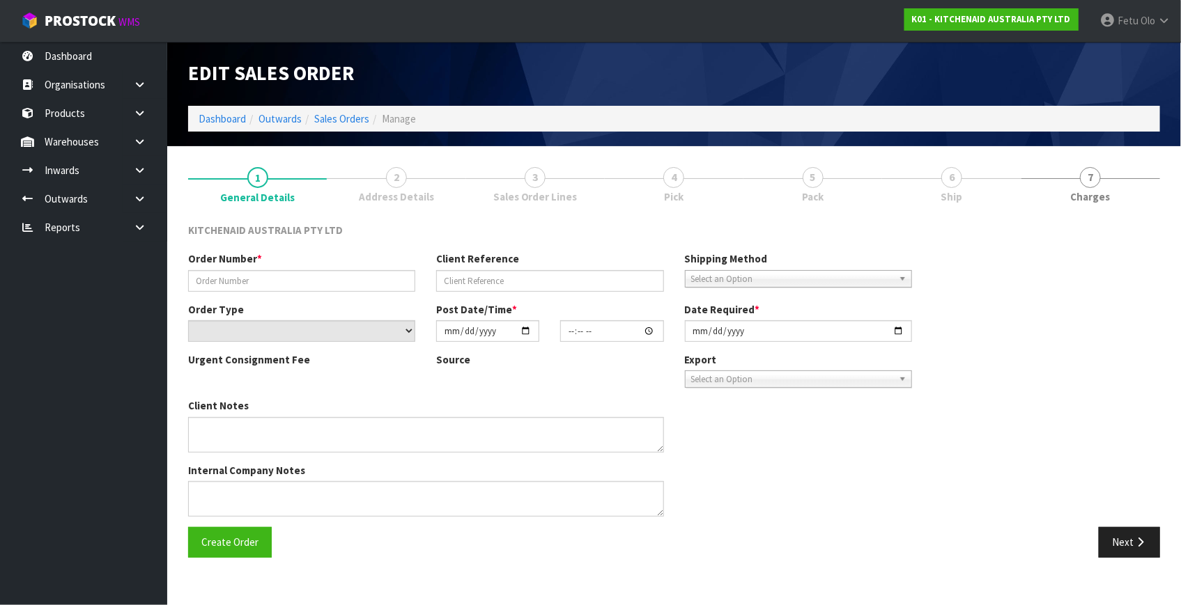
type input "0000012726"
type input "425117"
select select "number:0"
type input "[DATE]"
type input "11:32:06.000"
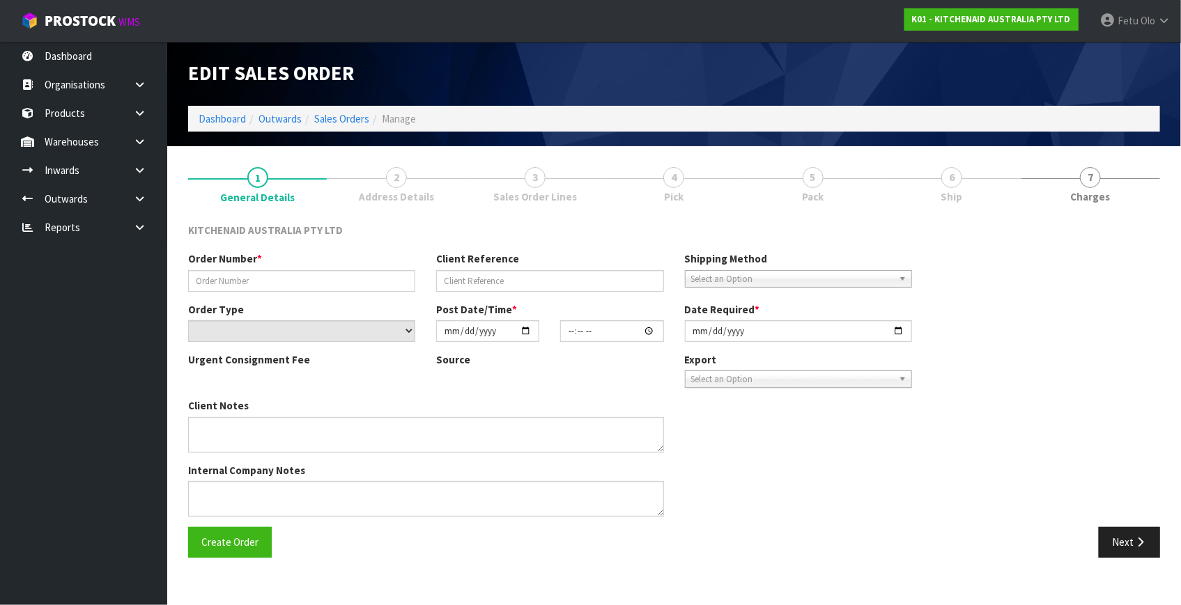
type input "[DATE]"
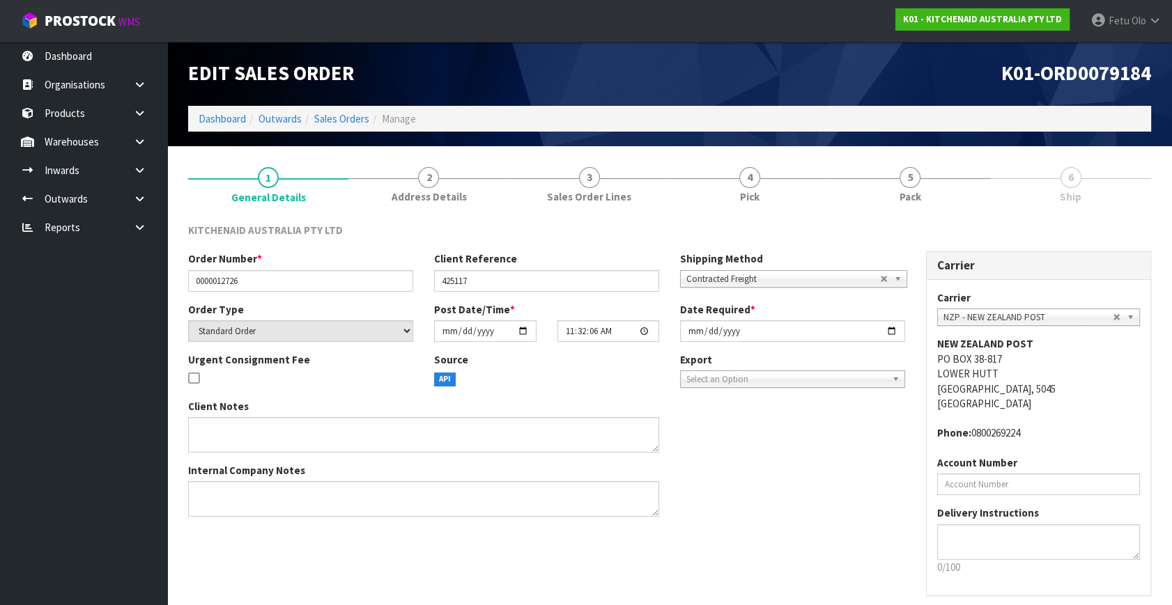
click at [1069, 194] on span "Ship" at bounding box center [1071, 196] width 22 height 15
drag, startPoint x: 920, startPoint y: 192, endPoint x: 913, endPoint y: 313, distance: 121.4
click at [920, 192] on span "Pack" at bounding box center [910, 196] width 22 height 15
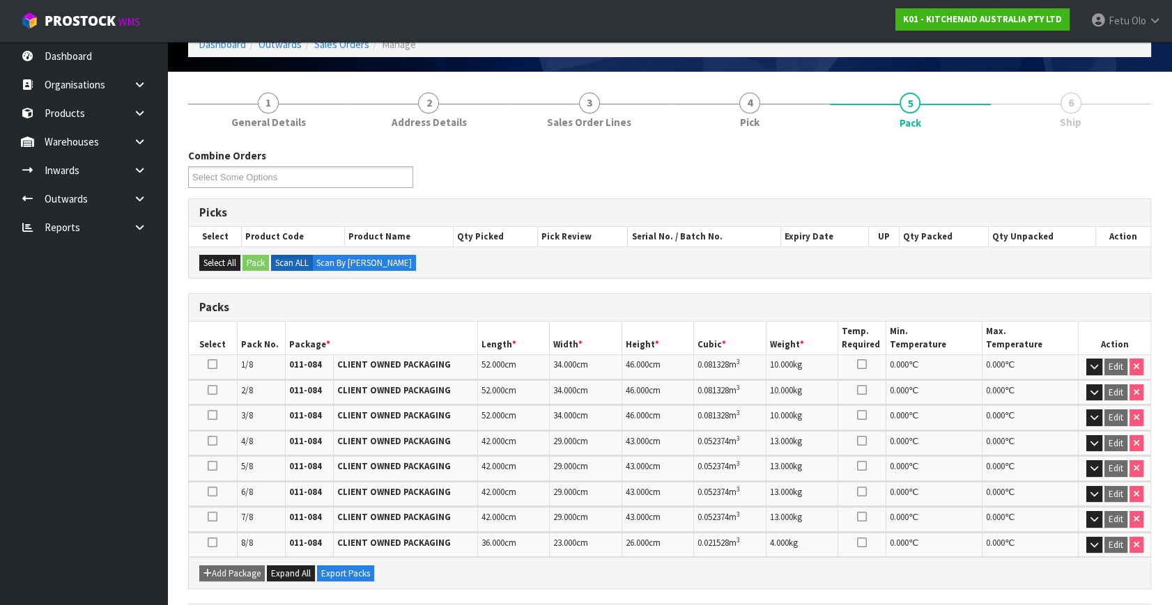
scroll to position [189, 0]
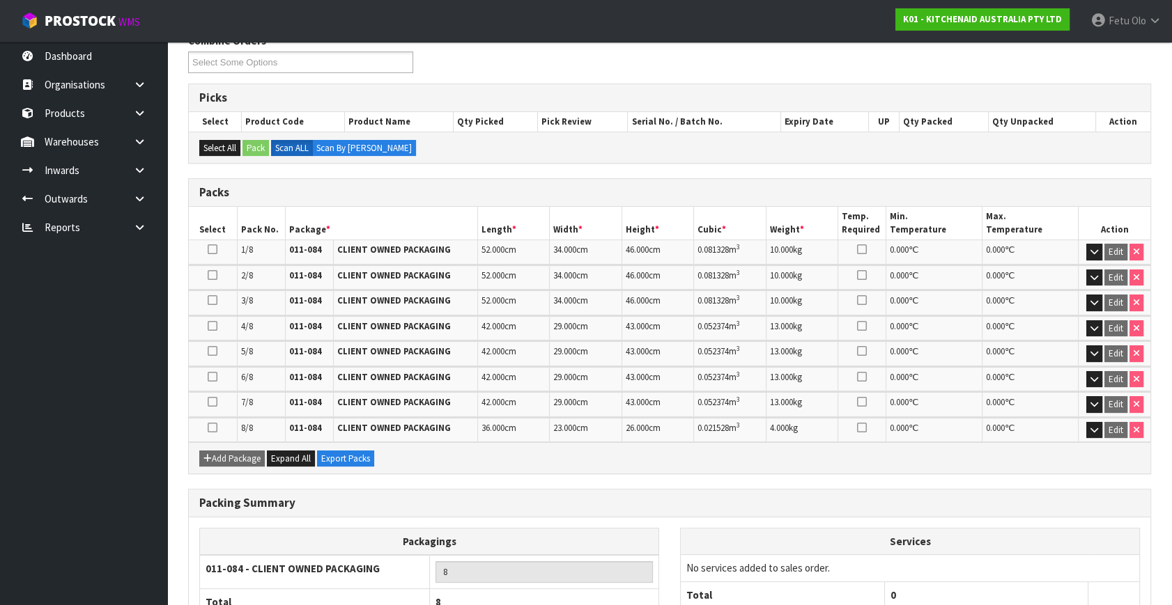
click at [987, 190] on h3 "Packs" at bounding box center [669, 192] width 940 height 13
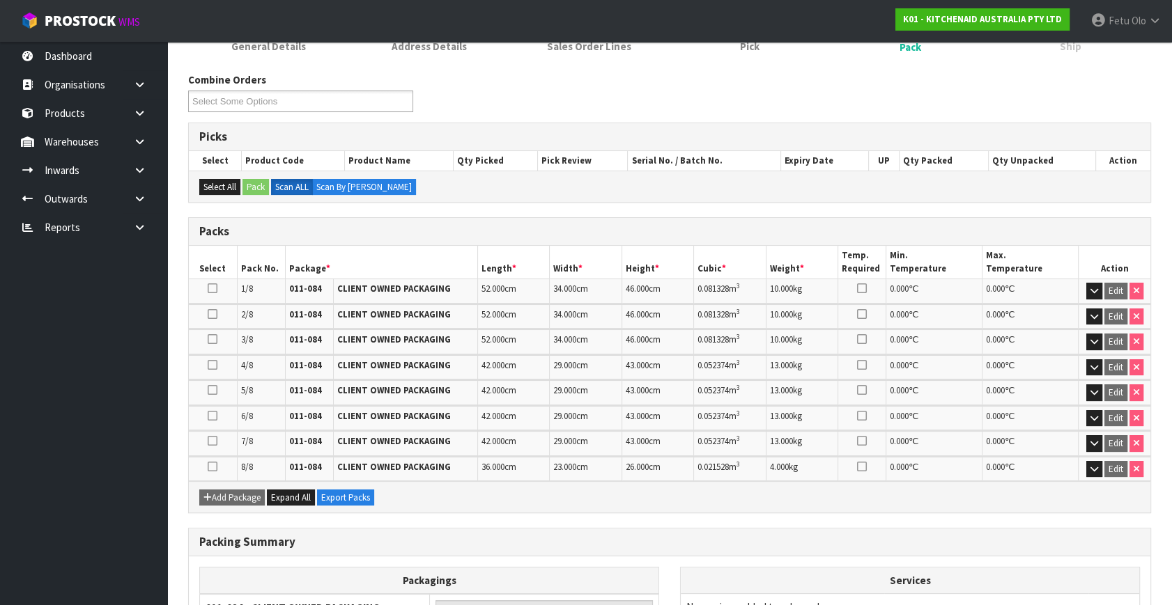
scroll to position [287, 0]
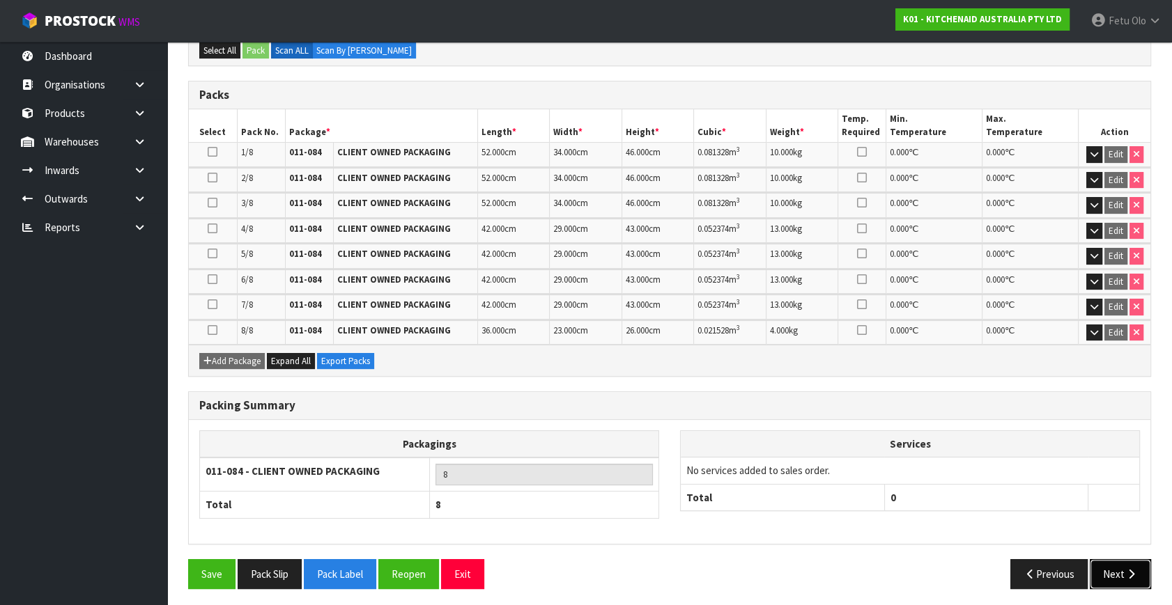
click at [1131, 560] on button "Next" at bounding box center [1120, 574] width 61 height 30
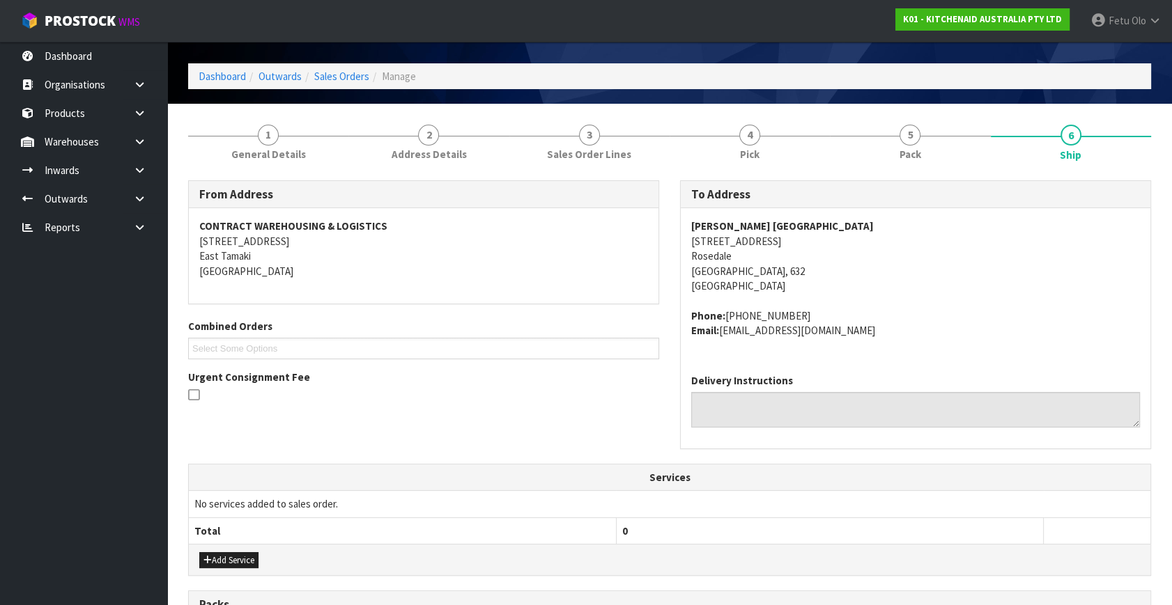
scroll to position [0, 0]
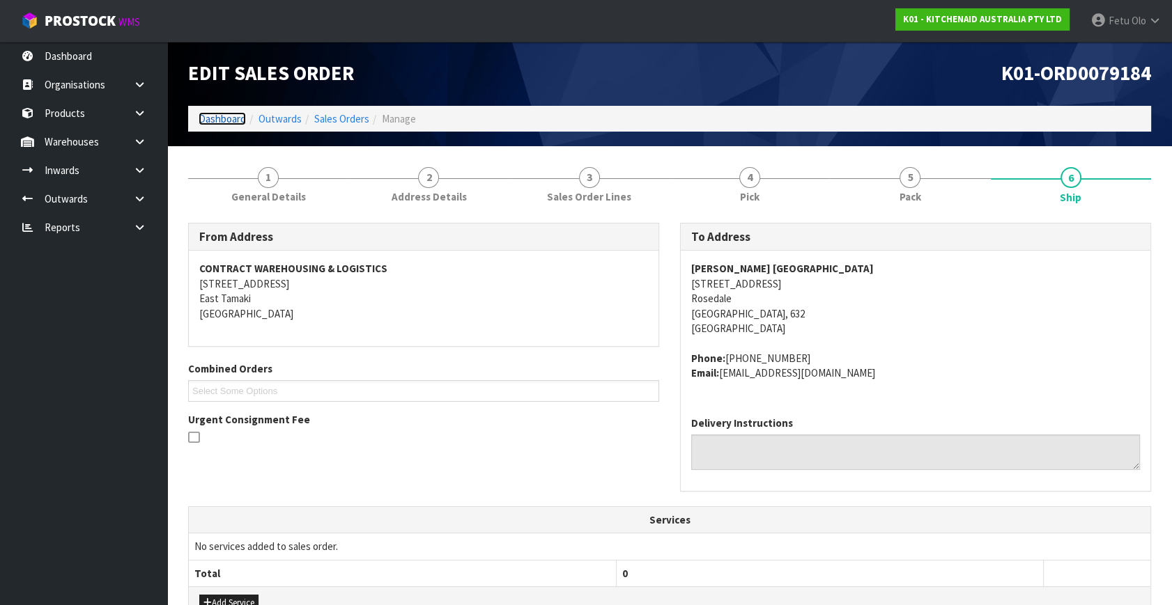
click at [210, 116] on link "Dashboard" at bounding box center [222, 118] width 47 height 13
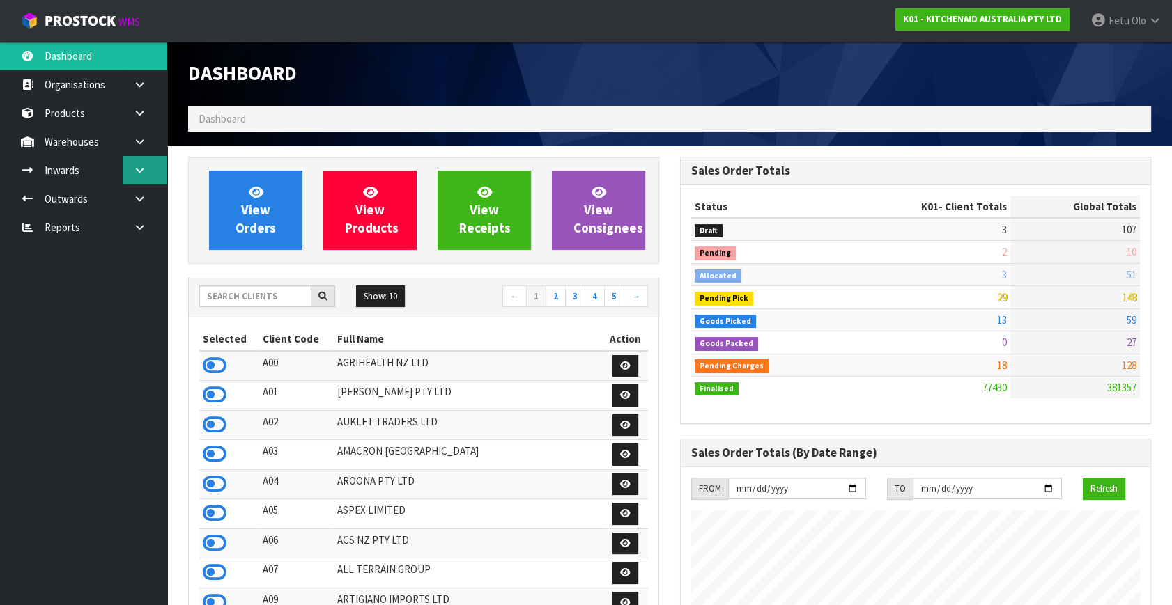
click at [135, 174] on icon at bounding box center [139, 170] width 13 height 10
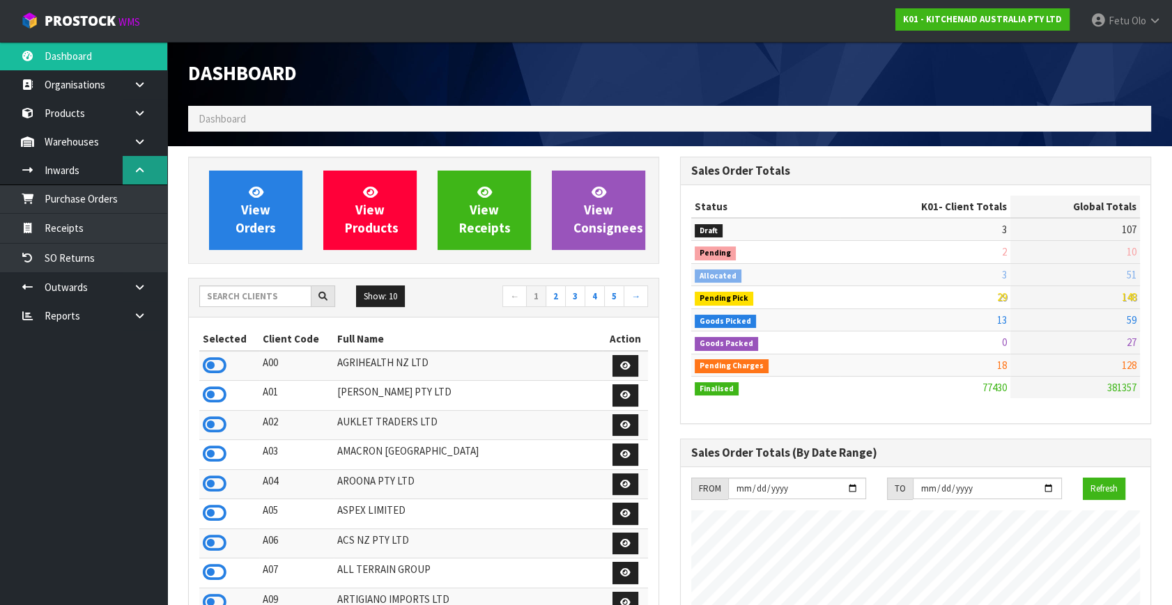
click at [133, 169] on icon at bounding box center [139, 170] width 13 height 10
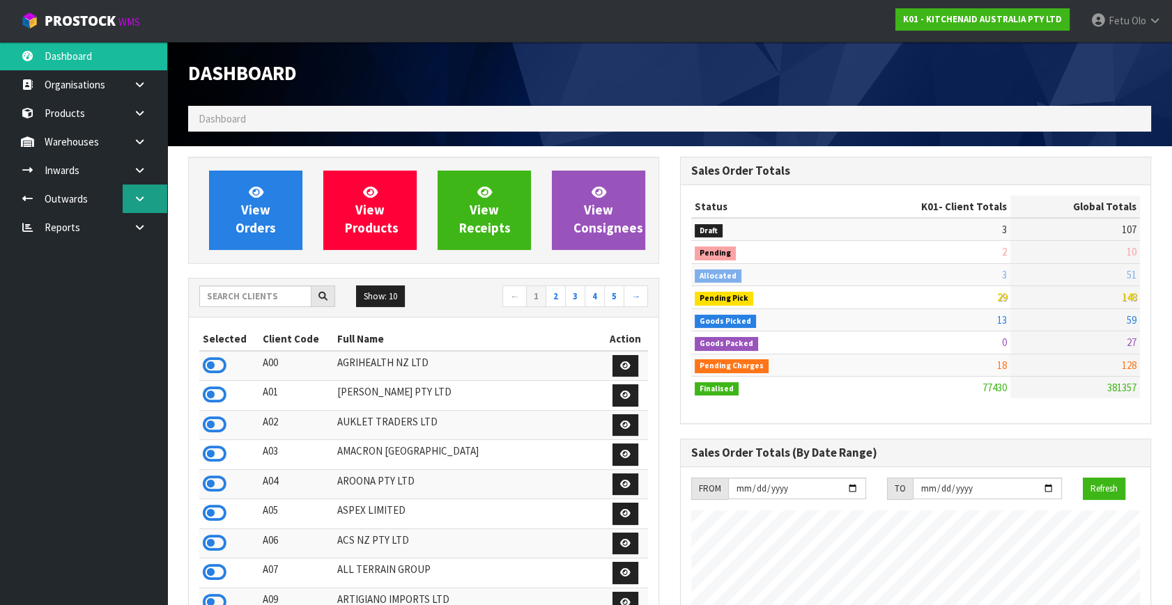
click at [136, 194] on icon at bounding box center [139, 199] width 13 height 10
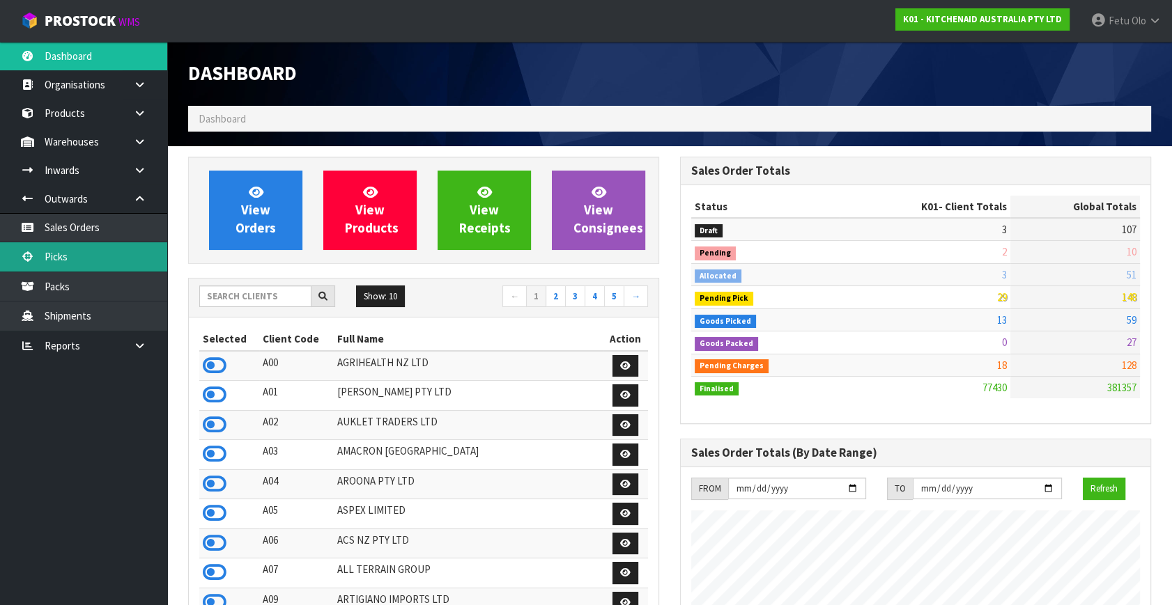
click at [90, 256] on link "Picks" at bounding box center [83, 256] width 167 height 29
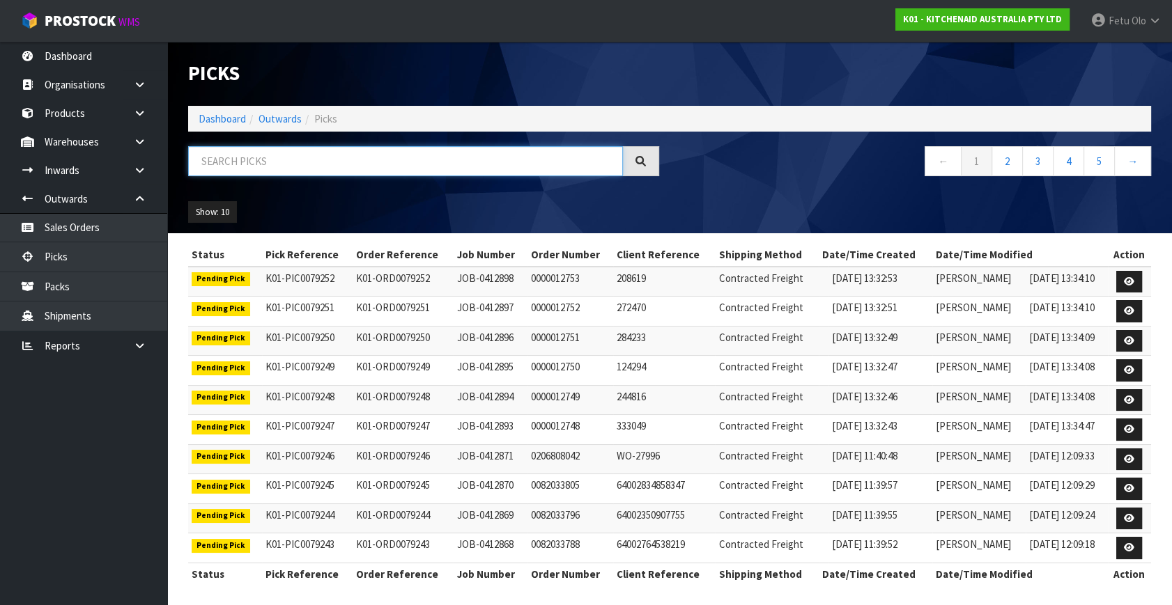
click at [317, 167] on input "text" at bounding box center [405, 161] width 435 height 30
type input "79182"
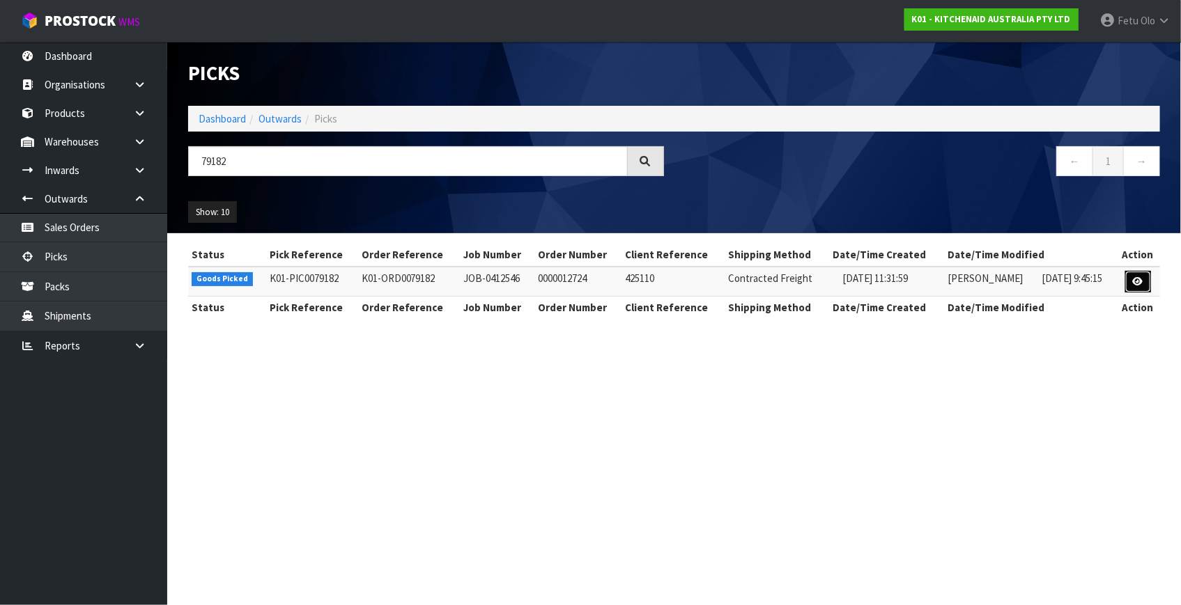
click at [1133, 274] on link at bounding box center [1138, 282] width 26 height 22
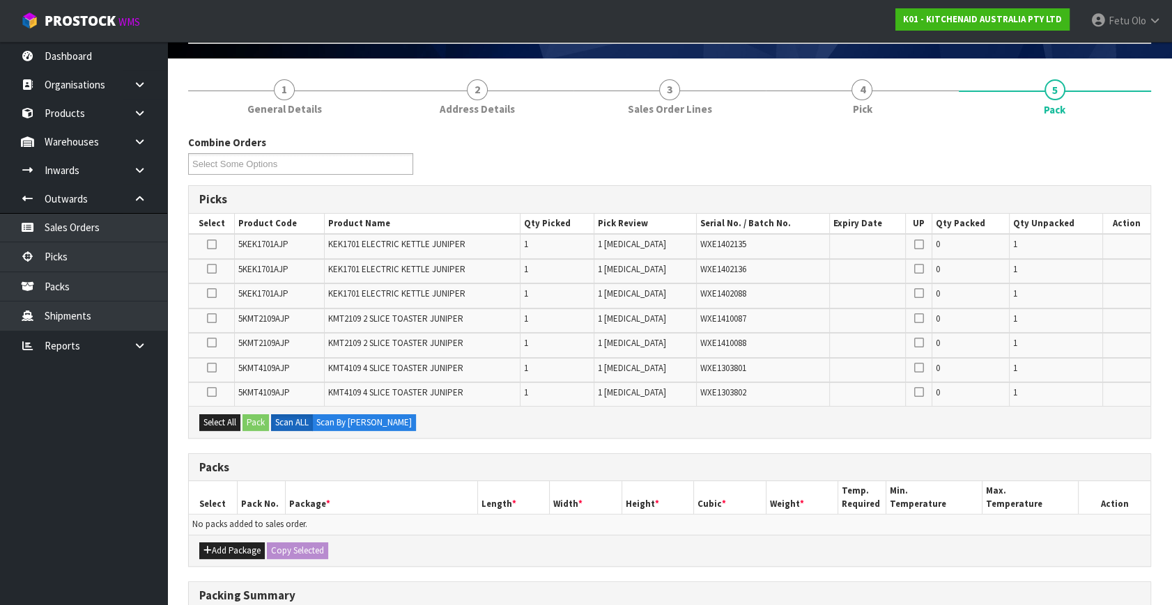
scroll to position [189, 0]
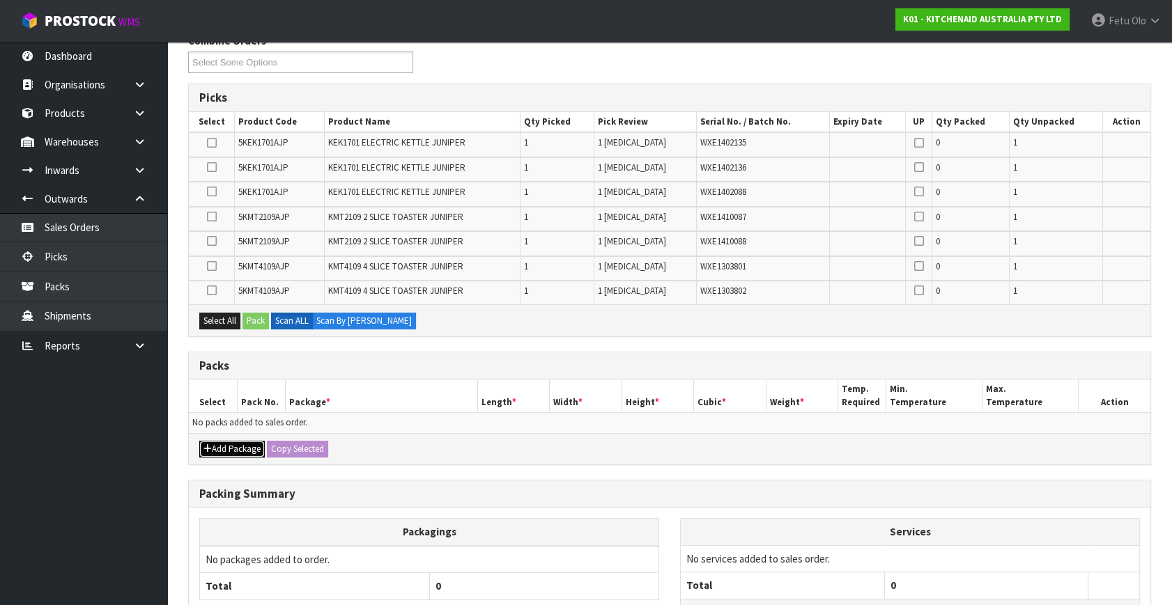
click at [219, 443] on button "Add Package" at bounding box center [231, 449] width 65 height 17
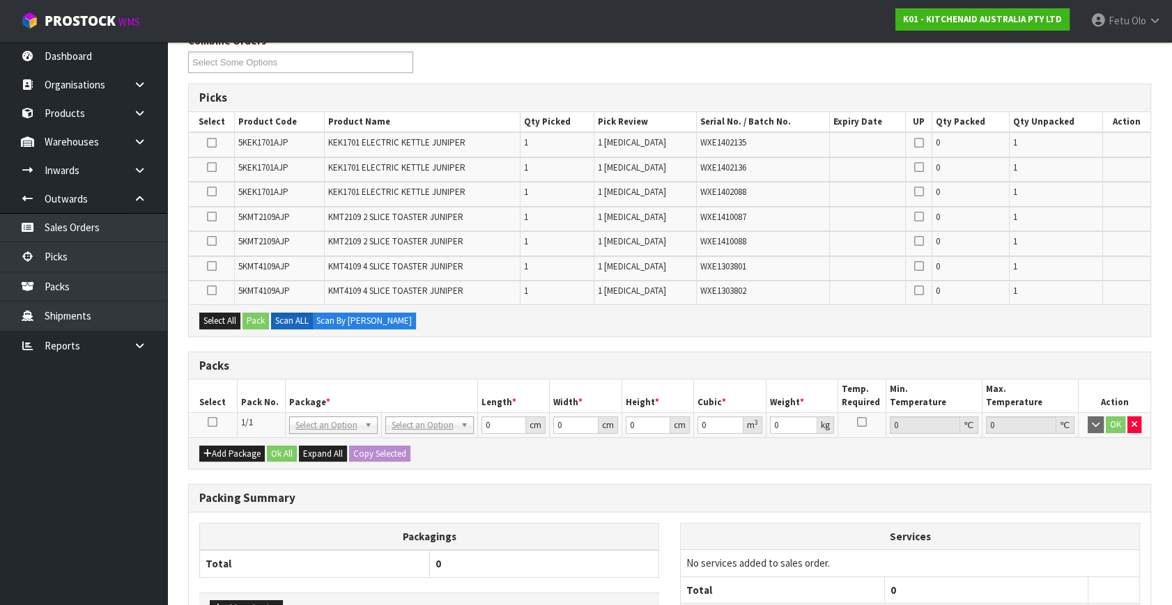
click at [215, 423] on icon at bounding box center [213, 422] width 10 height 1
click at [362, 396] on th "Package *" at bounding box center [381, 396] width 192 height 33
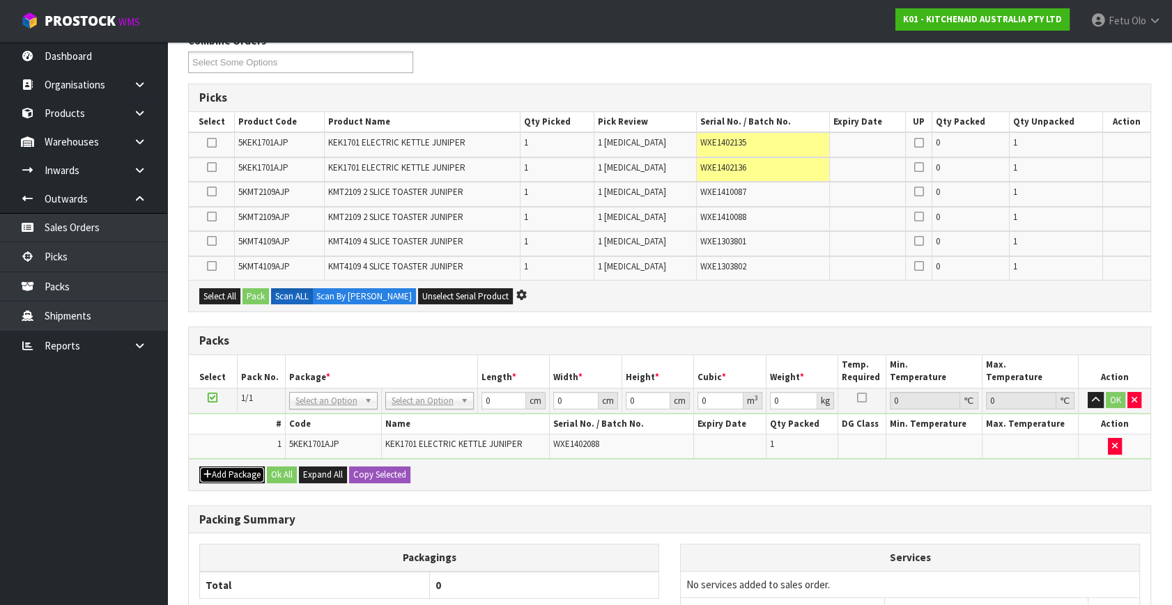
click at [212, 467] on button "Add Package" at bounding box center [231, 475] width 65 height 17
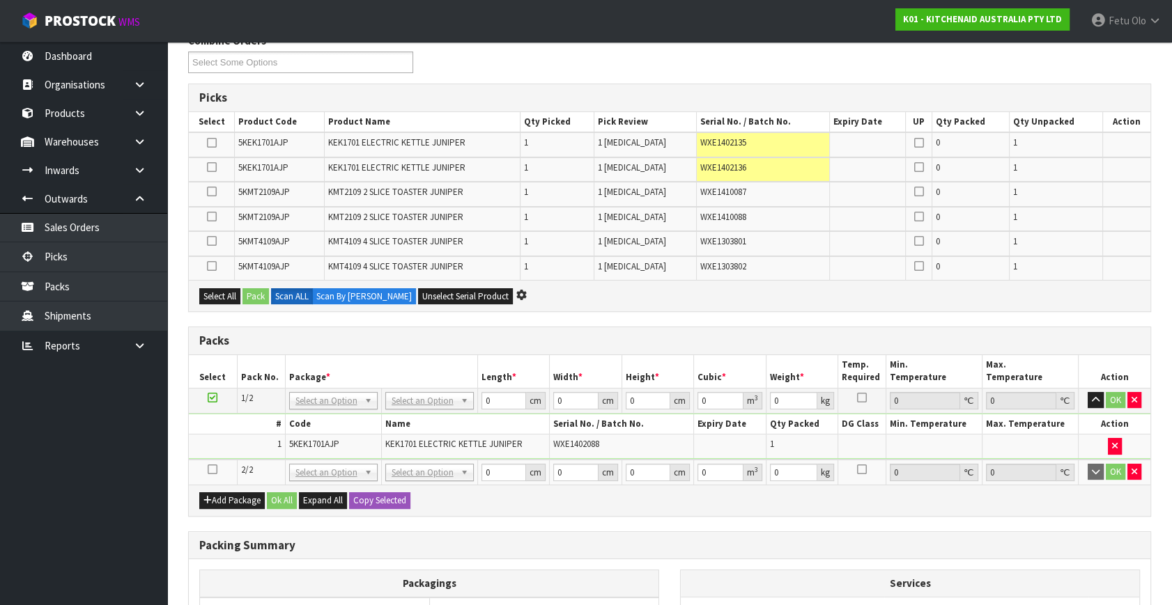
click at [212, 470] on icon at bounding box center [213, 470] width 10 height 1
click at [99, 489] on ul "Dashboard Organisations Clients Consignees Carriers Products Categories Serial …" at bounding box center [83, 324] width 167 height 564
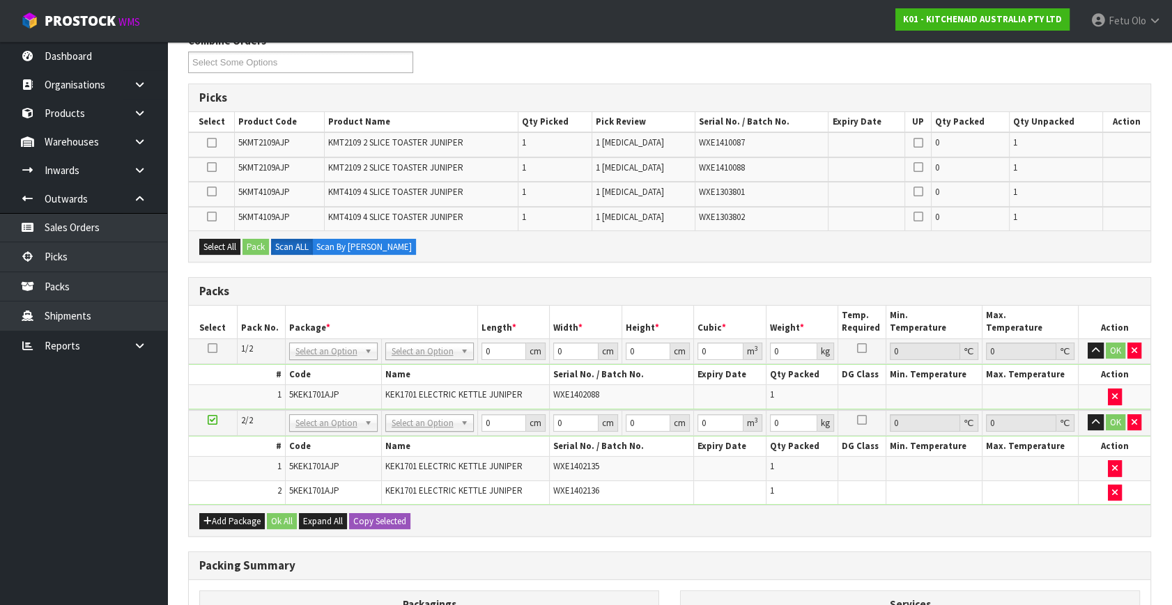
click at [208, 420] on icon at bounding box center [213, 420] width 10 height 1
click at [219, 510] on div "Add Package Ok All Expand All Copy Selected" at bounding box center [669, 520] width 961 height 31
click at [218, 513] on button "Add Package" at bounding box center [231, 521] width 65 height 17
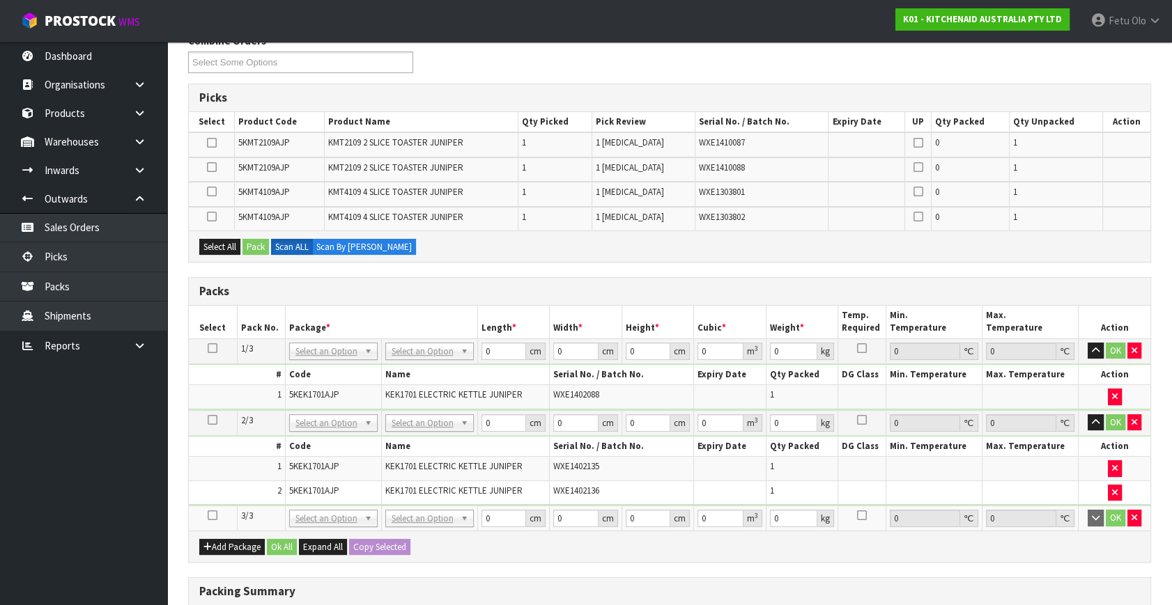
click at [213, 516] on icon at bounding box center [213, 516] width 10 height 1
click at [3, 536] on ul "Dashboard Organisations Clients Consignees Carriers Products Categories Serial …" at bounding box center [83, 324] width 167 height 564
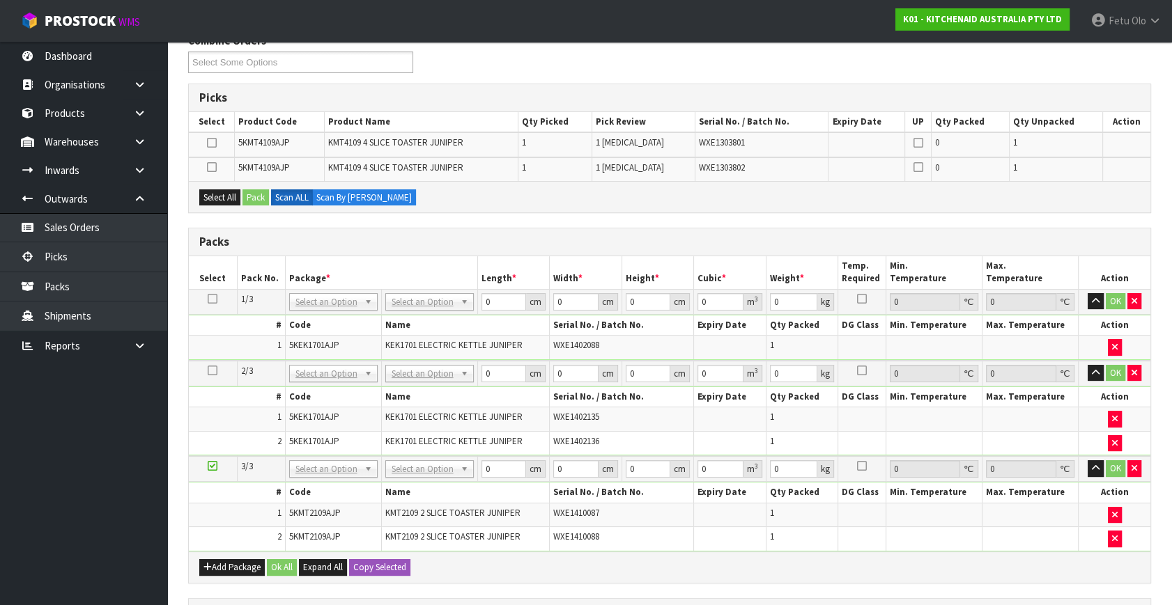
click at [219, 465] on td at bounding box center [213, 469] width 48 height 26
click at [215, 466] on icon at bounding box center [213, 466] width 10 height 1
click at [228, 564] on button "Add Package" at bounding box center [231, 567] width 65 height 17
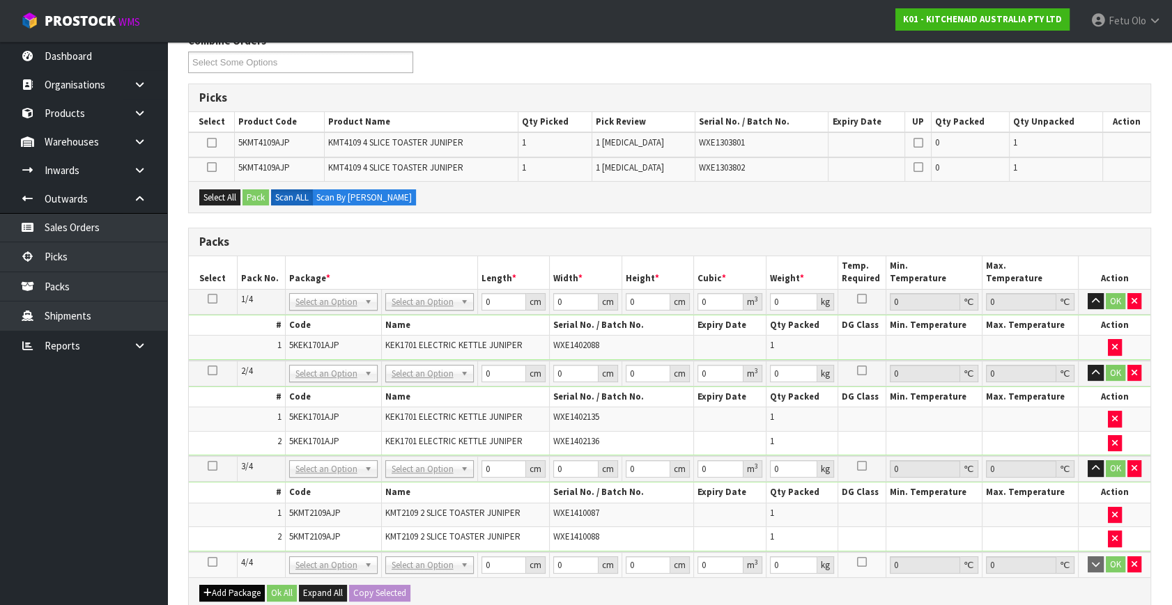
click at [210, 562] on icon at bounding box center [213, 562] width 10 height 1
click at [81, 557] on ul "Dashboard Organisations Clients Consignees Carriers Products Categories Serial …" at bounding box center [83, 324] width 167 height 564
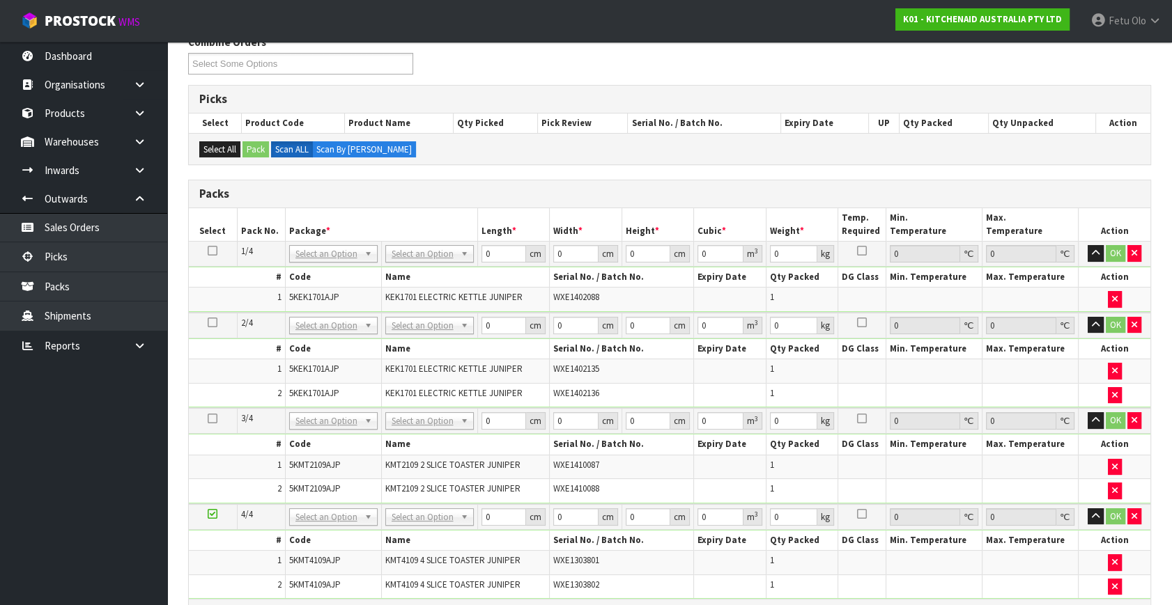
scroll to position [16, 0]
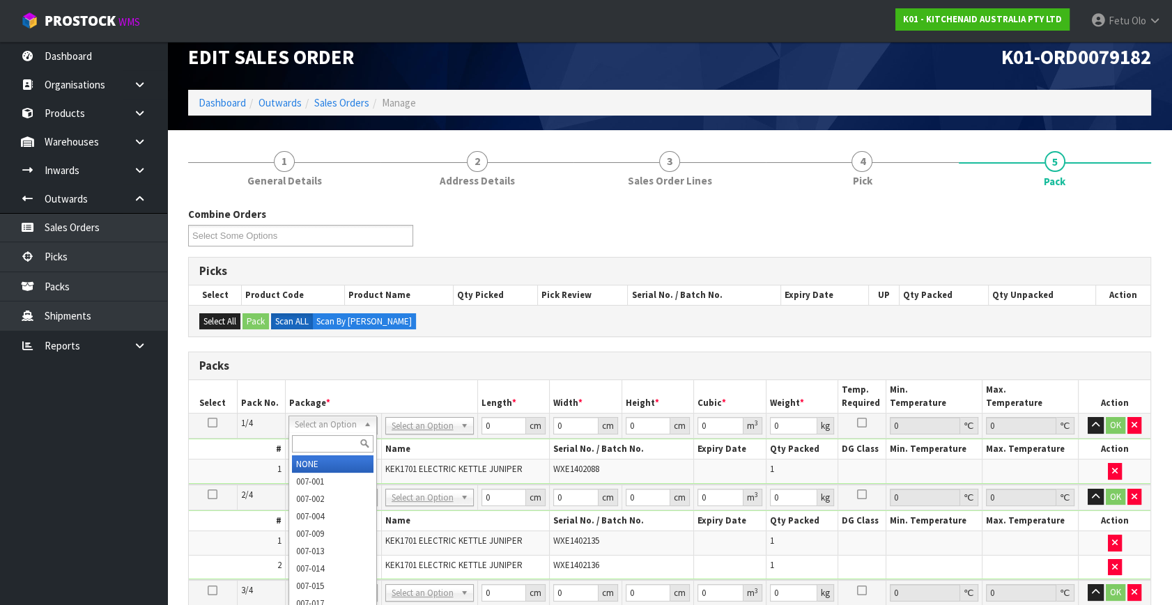
click at [321, 442] on input "text" at bounding box center [333, 443] width 82 height 17
type input "011"
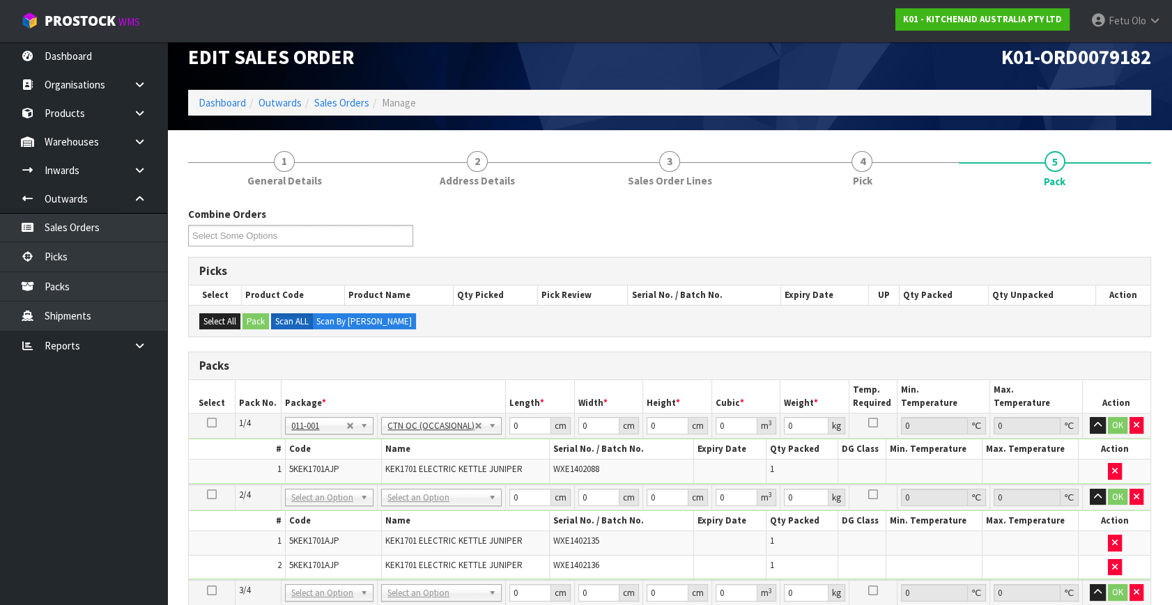
type input "2"
drag, startPoint x: 465, startPoint y: 439, endPoint x: 286, endPoint y: 477, distance: 183.1
click at [271, 492] on table "Select Pack No. Package * Length * Width * Height * Cubic * Weight * Temp. Requ…" at bounding box center [669, 575] width 961 height 391
type input "42"
type input "28"
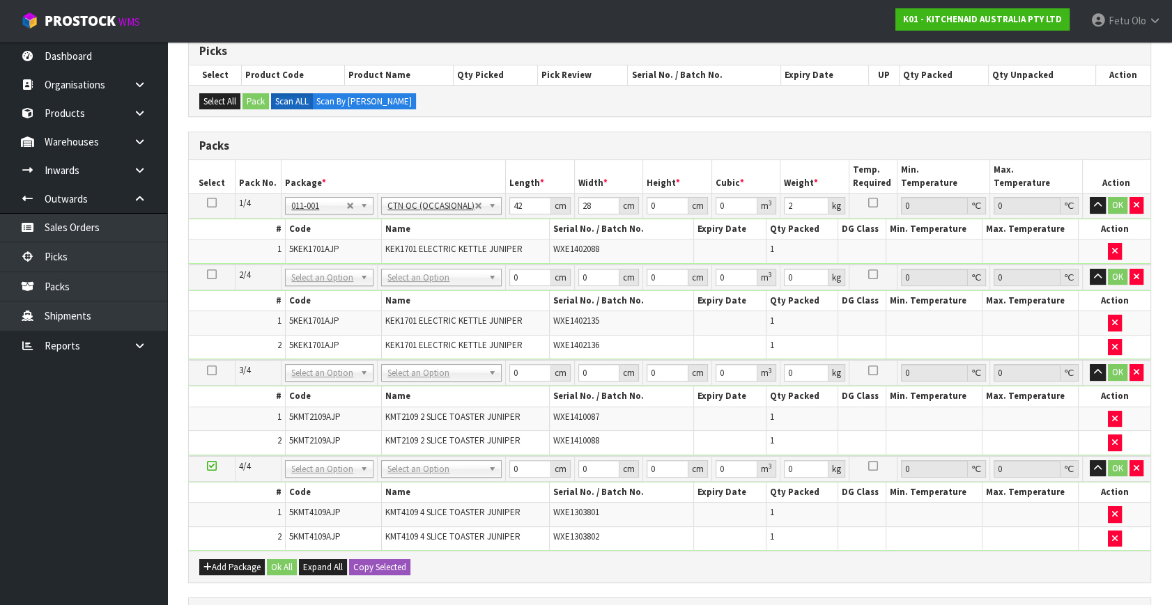
scroll to position [143, 0]
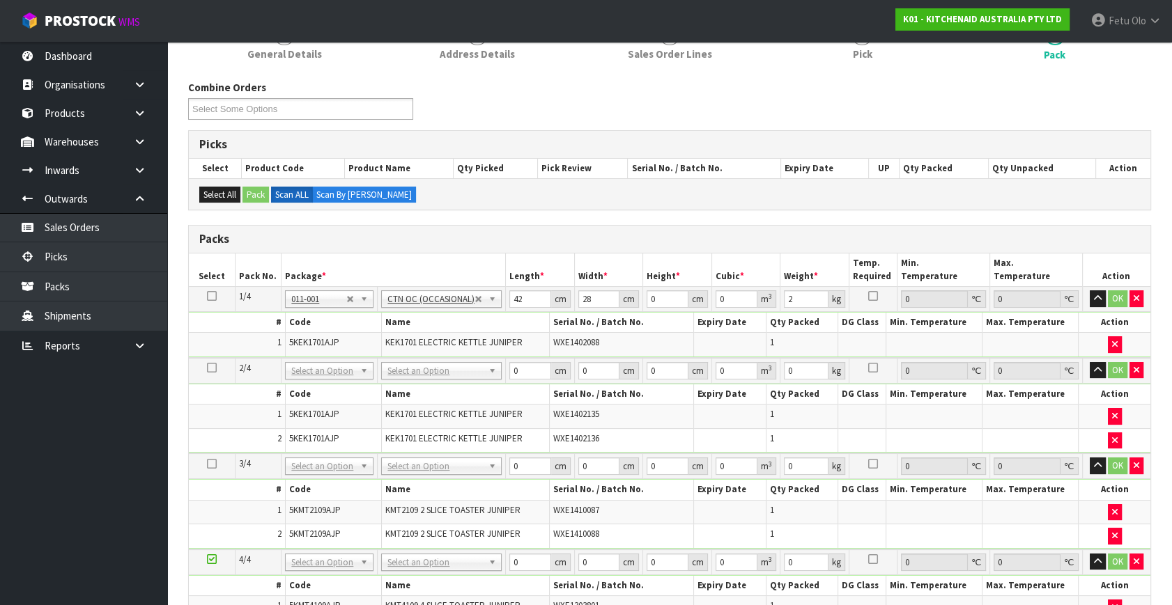
drag, startPoint x: 633, startPoint y: 295, endPoint x: 653, endPoint y: 298, distance: 19.8
click at [633, 295] on div "cm" at bounding box center [629, 299] width 20 height 17
click at [653, 298] on input "0" at bounding box center [668, 299] width 42 height 17
drag, startPoint x: 660, startPoint y: 299, endPoint x: 623, endPoint y: 310, distance: 39.2
click at [623, 310] on tbody "1/4 NONE 007-001 007-002 007-004 007-009 007-013 007-014 007-015 007-017 007-01…" at bounding box center [669, 322] width 961 height 71
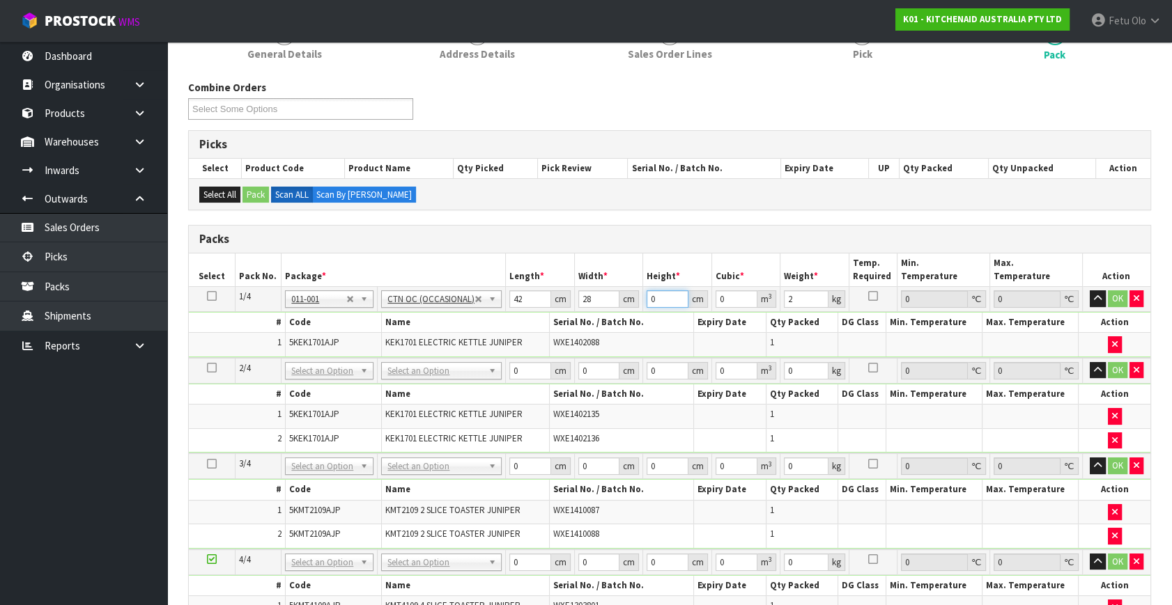
type input "3"
type input "0.003528"
drag, startPoint x: 662, startPoint y: 293, endPoint x: 573, endPoint y: 329, distance: 96.3
click at [573, 329] on tbody "1/4 NONE 007-001 007-002 007-004 007-009 007-013 007-014 007-015 007-017 007-01…" at bounding box center [669, 322] width 961 height 71
type input "21"
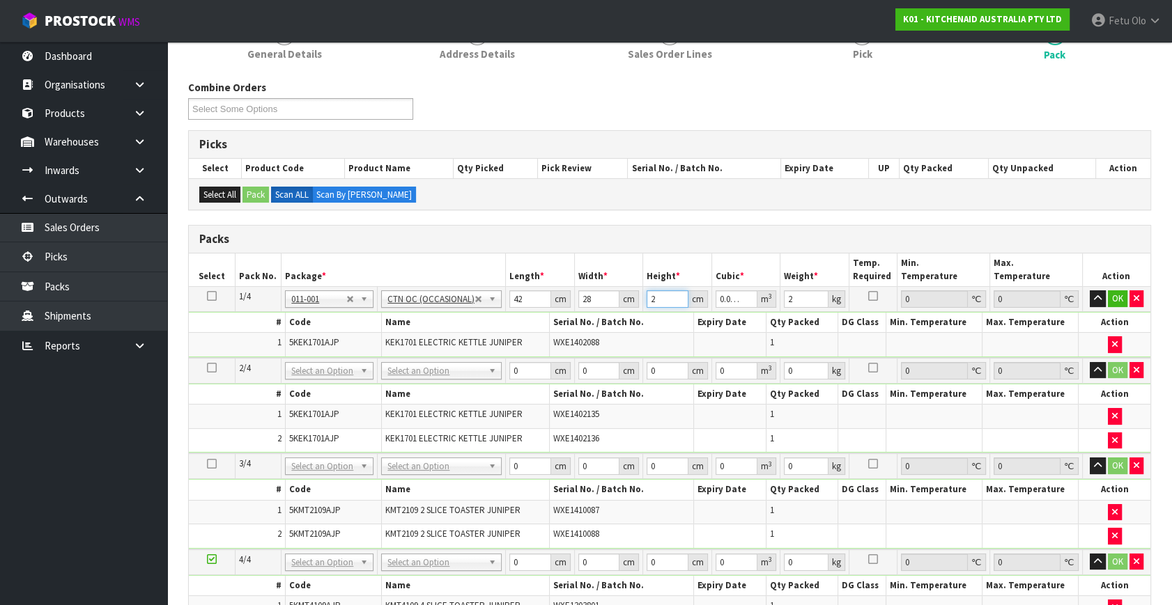
type input "0.024696"
type input "213"
type input "0.250488"
click at [649, 291] on input "213" at bounding box center [668, 299] width 42 height 17
click at [651, 296] on input "213" at bounding box center [668, 299] width 42 height 17
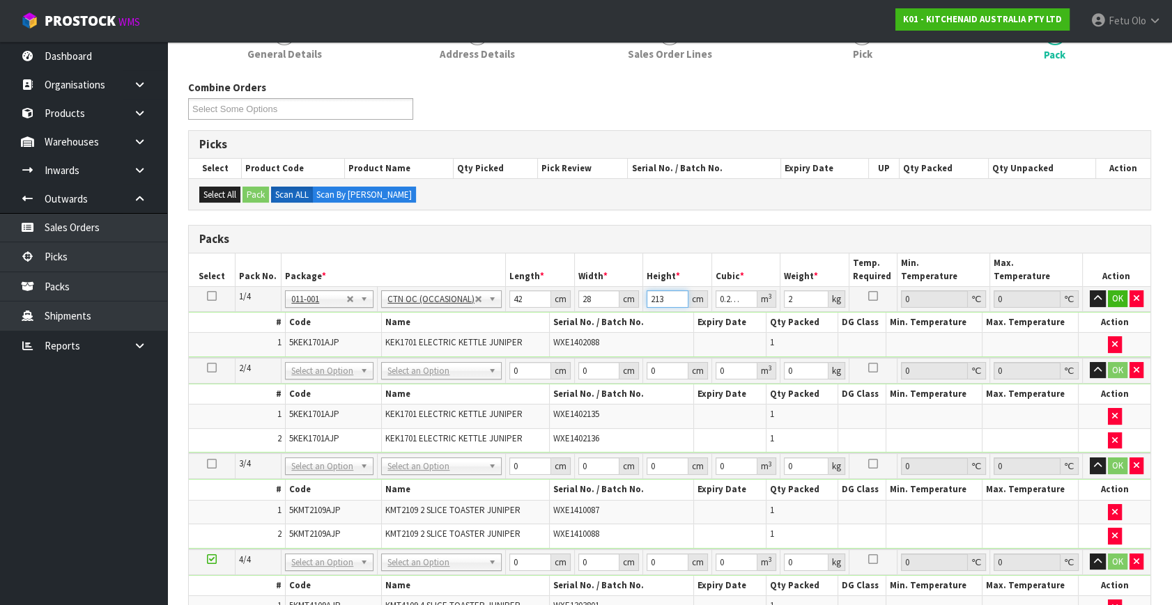
click at [651, 296] on input "213" at bounding box center [668, 299] width 42 height 17
type input "21"
type input "0.024696"
type input "213"
type input "0.250488"
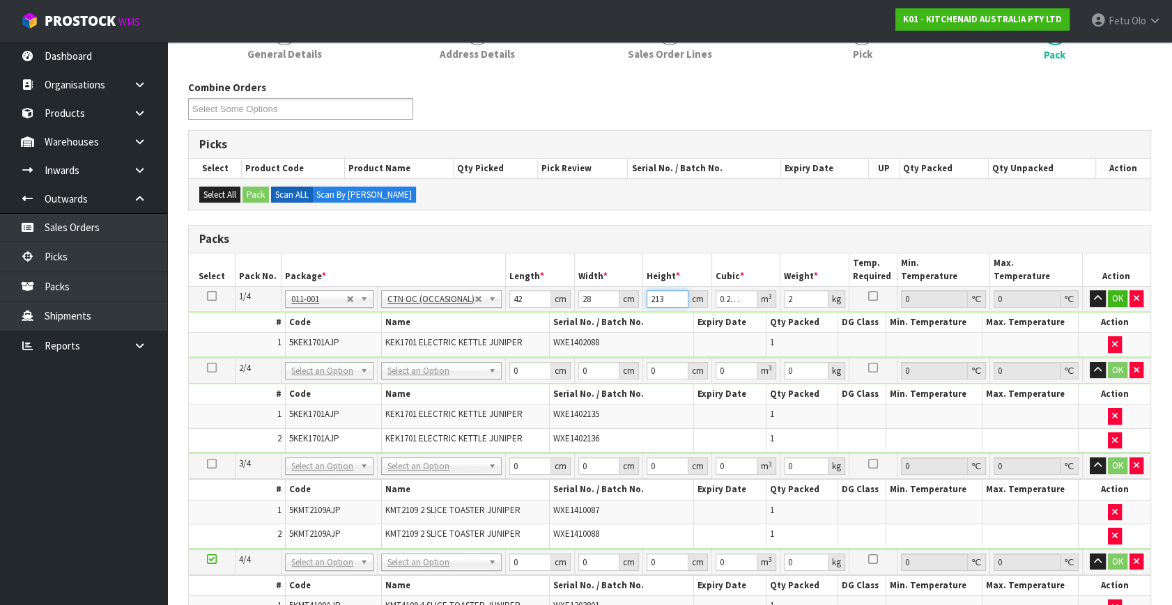
click at [651, 296] on input "213" at bounding box center [668, 299] width 42 height 17
type input "2"
type input "0.002352"
type input "23"
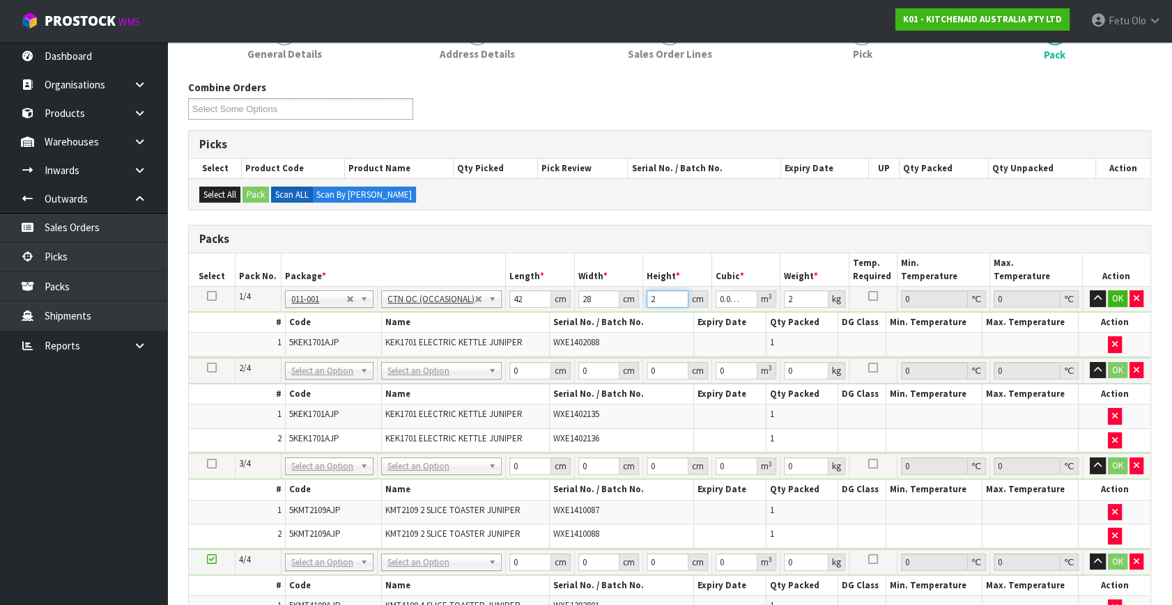
type input "0.027048"
type input "23"
type input "3"
click button "OK" at bounding box center [1118, 299] width 20 height 17
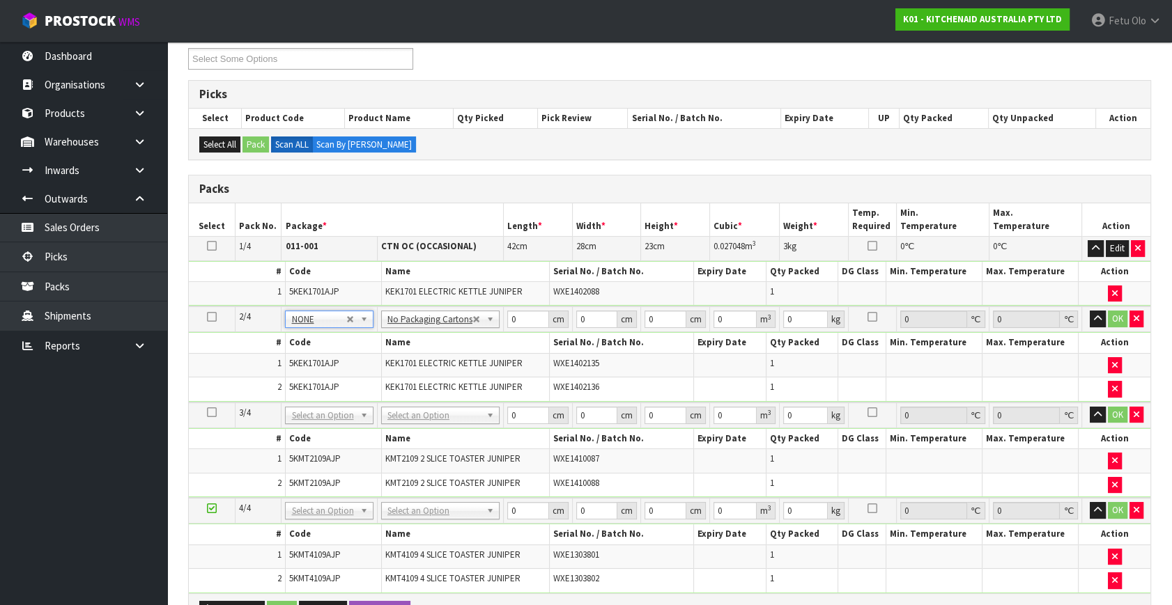
scroll to position [270, 0]
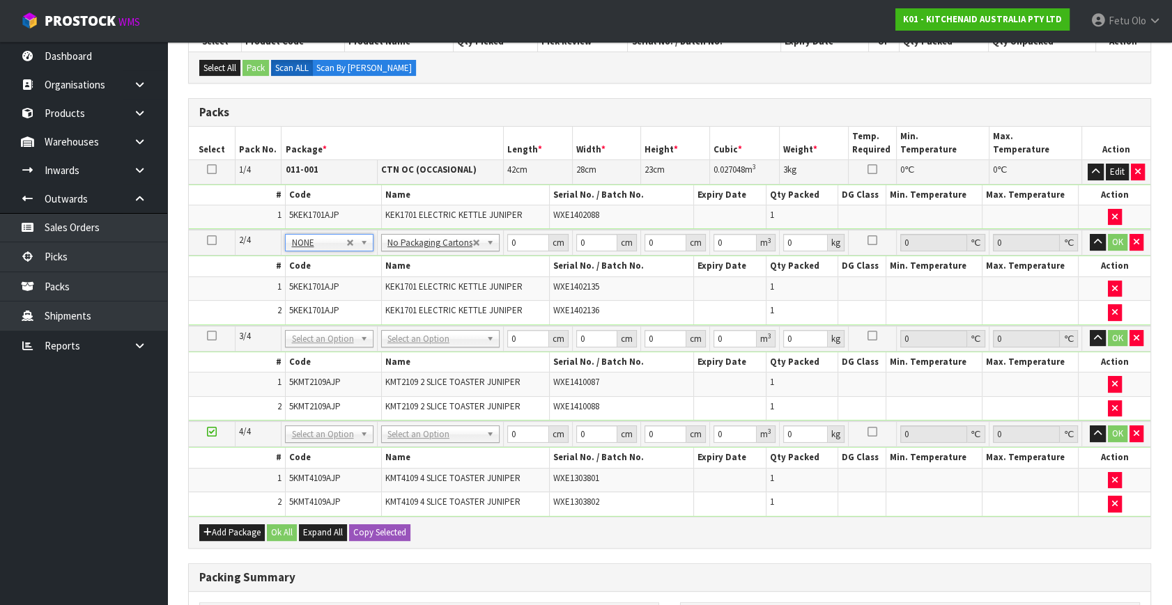
drag, startPoint x: 208, startPoint y: 427, endPoint x: 234, endPoint y: 421, distance: 26.5
click at [212, 432] on icon at bounding box center [212, 432] width 10 height 1
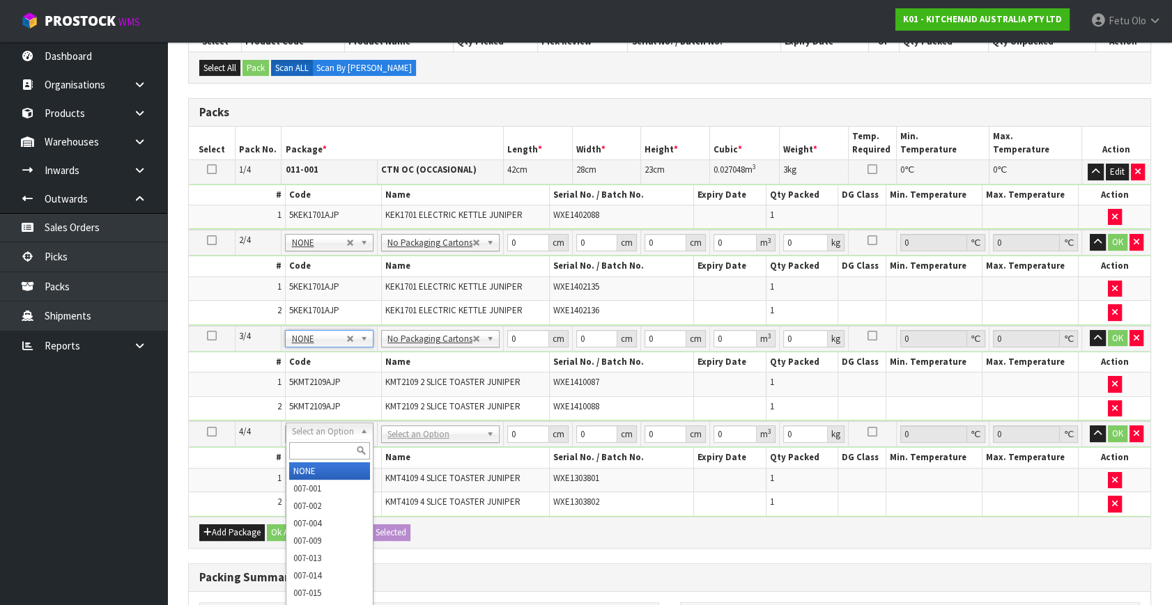
drag, startPoint x: 323, startPoint y: 439, endPoint x: 327, endPoint y: 470, distance: 31.6
drag, startPoint x: 327, startPoint y: 472, endPoint x: 544, endPoint y: 298, distance: 278.5
type input "3"
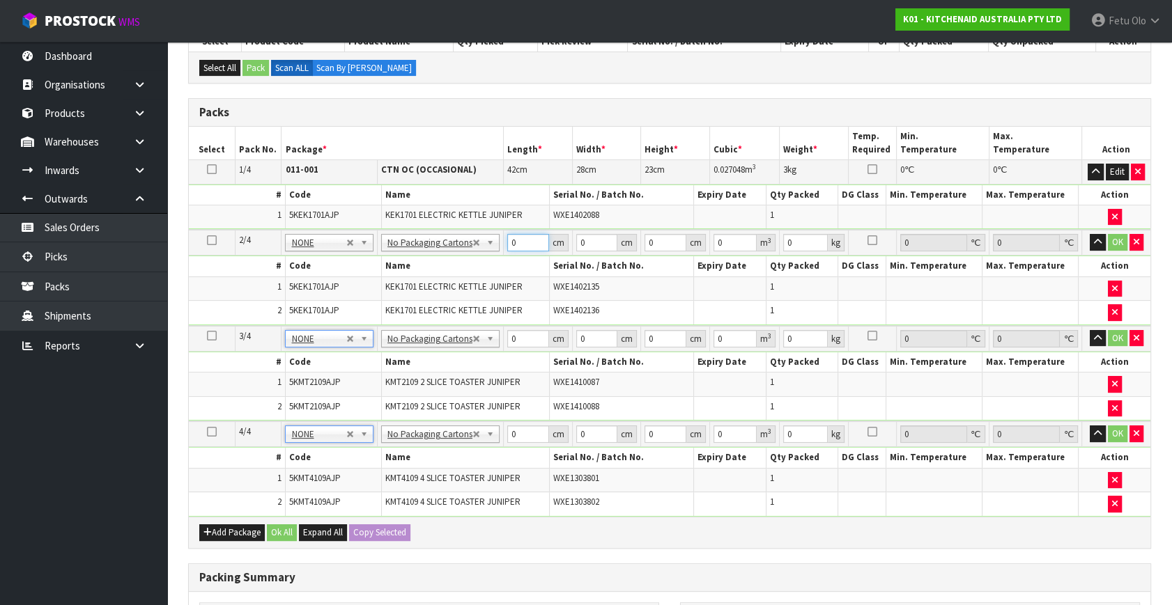
click at [433, 267] on tbody "2/4 NONE 007-001 007-002 007-004 007-009 007-013 007-014 007-015 007-017 007-01…" at bounding box center [669, 277] width 961 height 95
type input "42"
type input "29"
type input "3"
type input "0.003654"
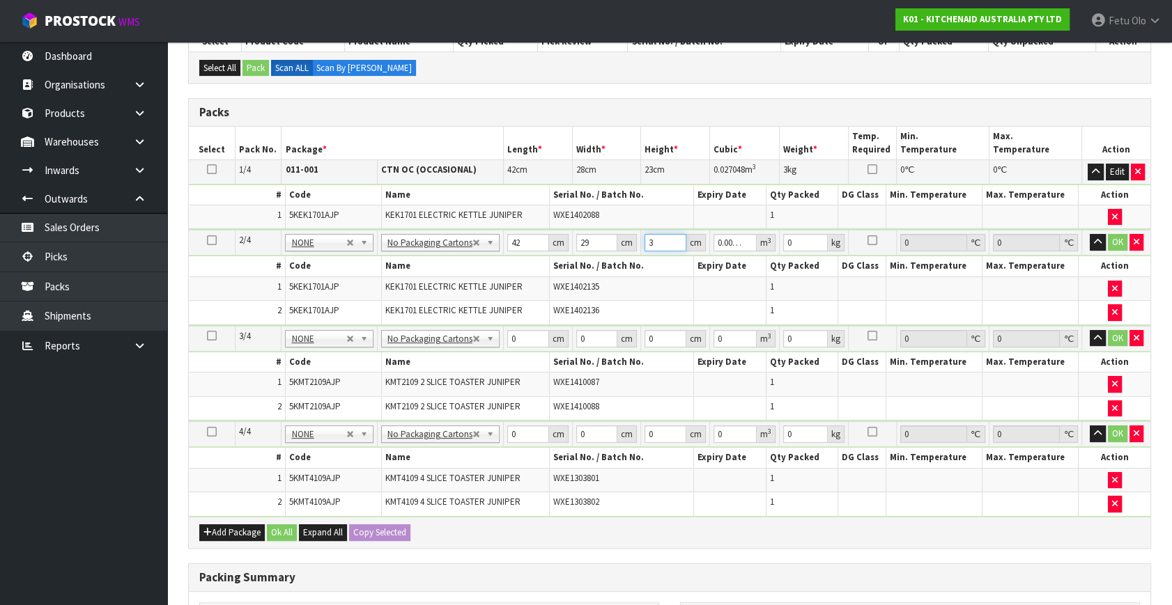
type input "35"
type input "0.04263"
type input "35"
type input "6"
click button "OK" at bounding box center [1118, 242] width 20 height 17
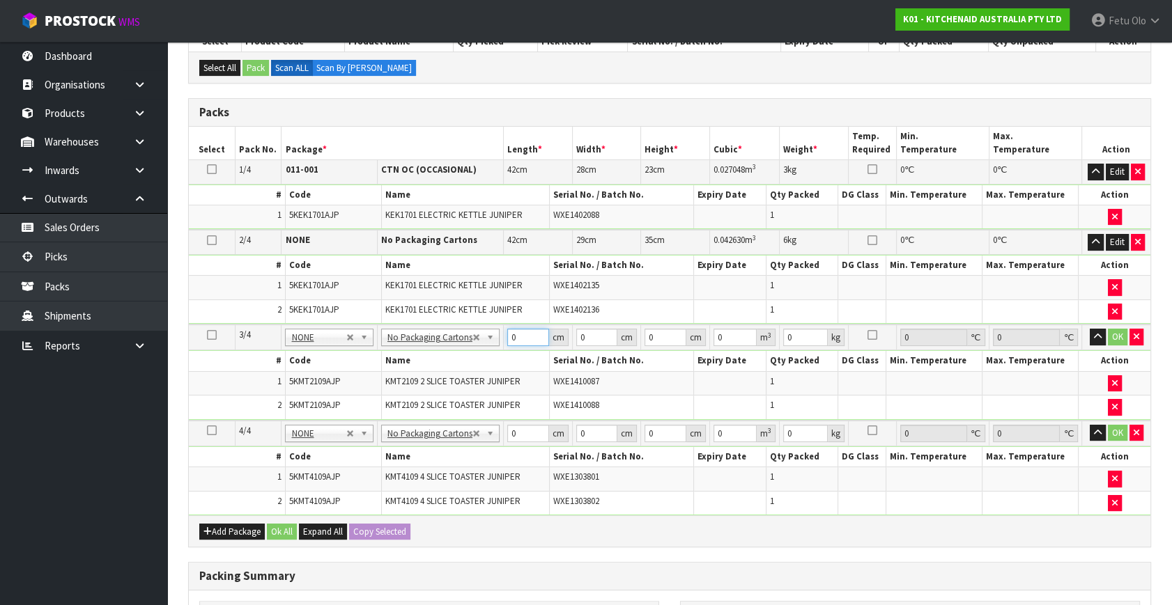
click at [522, 338] on input "0" at bounding box center [528, 337] width 42 height 17
drag, startPoint x: 520, startPoint y: 339, endPoint x: 465, endPoint y: 355, distance: 56.7
click at [465, 355] on tbody "3/4 NONE 007-001 007-002 007-004 007-009 007-013 007-014 007-015 007-017 007-01…" at bounding box center [669, 372] width 961 height 95
type input "45"
type input "40"
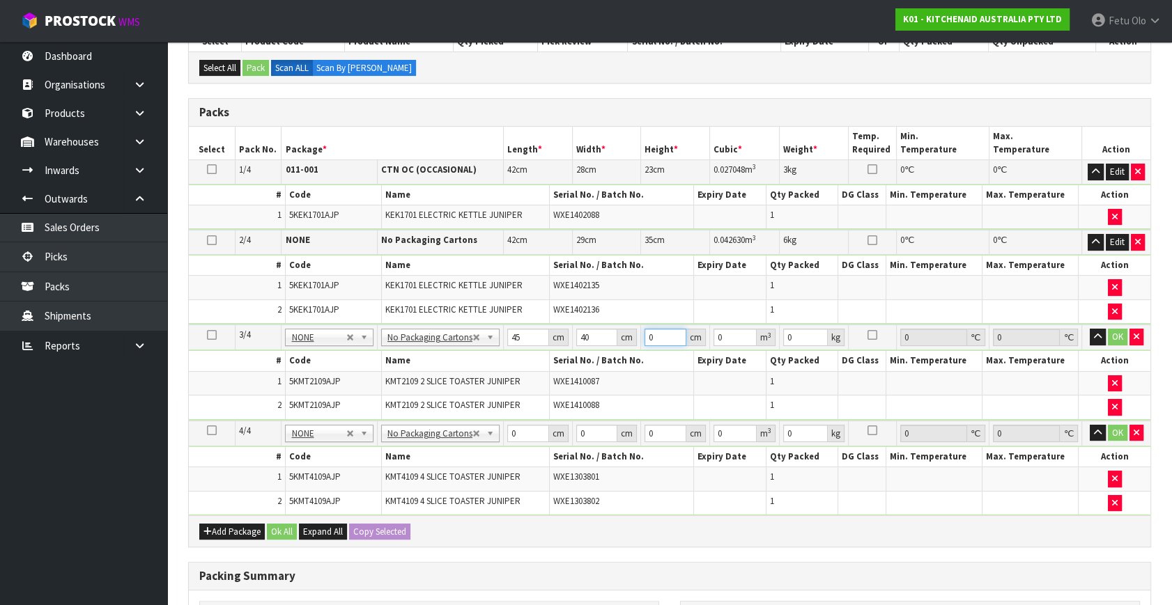
type input "2"
type input "0.0036"
type input "29"
type input "0.0522"
type input "29"
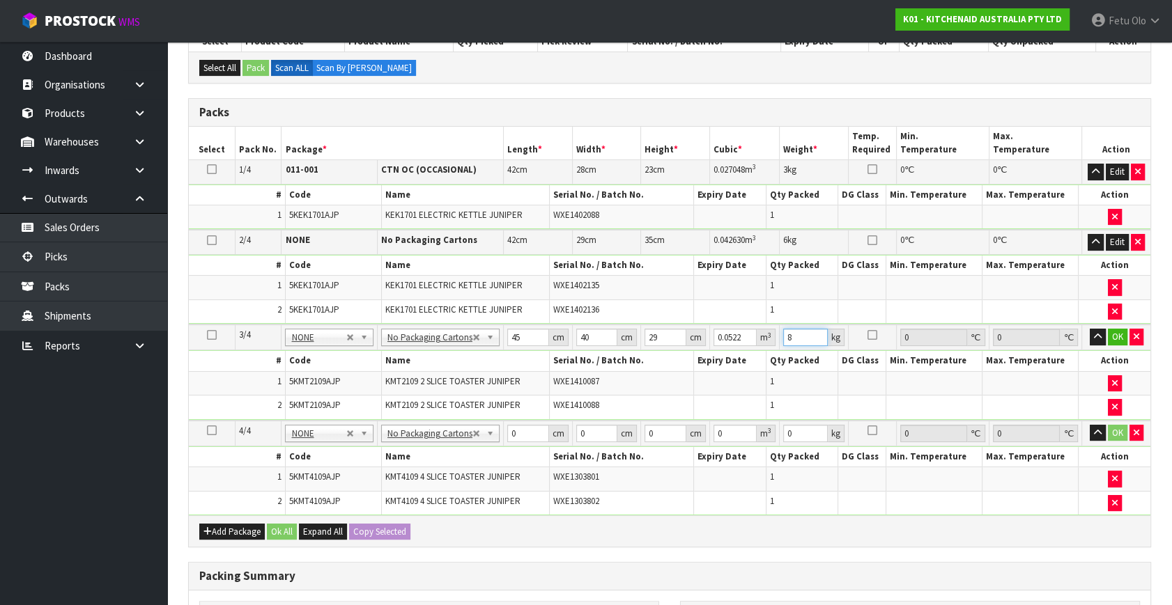
type input "8"
click button "OK" at bounding box center [1118, 337] width 20 height 17
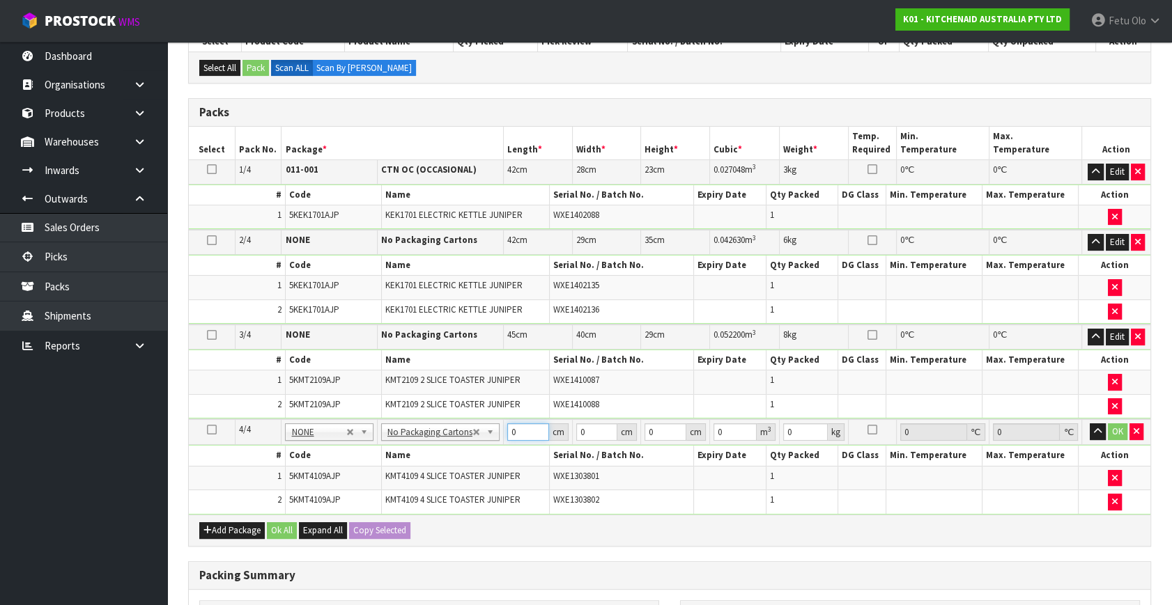
drag, startPoint x: 523, startPoint y: 427, endPoint x: 357, endPoint y: 447, distance: 166.9
click at [359, 465] on tbody "4/4 NONE 007-001 007-002 007-004 007-009 007-013 007-014 007-015 007-017 007-01…" at bounding box center [669, 466] width 961 height 95
type input "76"
type input "38"
type input "2"
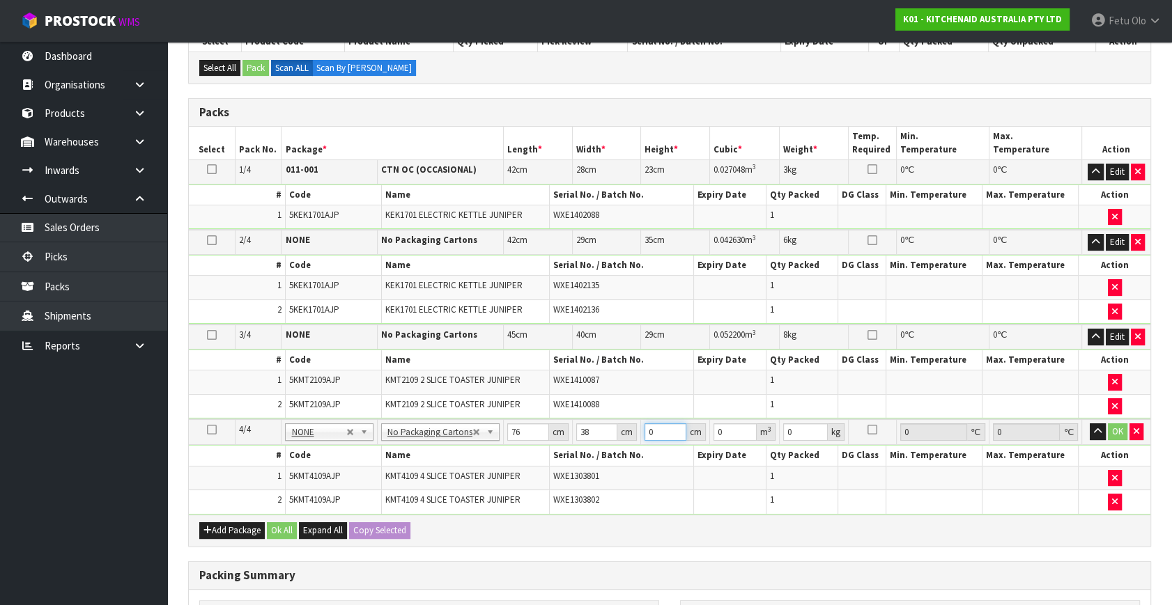
type input "0.005776"
type input "29"
type input "0.083752"
type input "29"
type input "0"
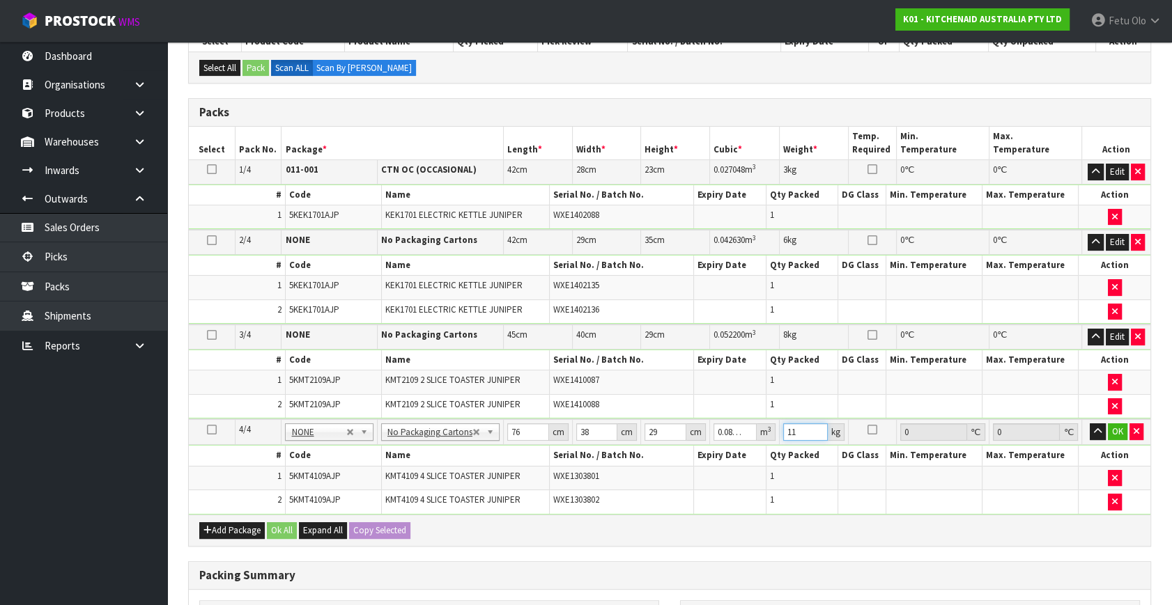
type input "11"
click button "OK" at bounding box center [1118, 432] width 20 height 17
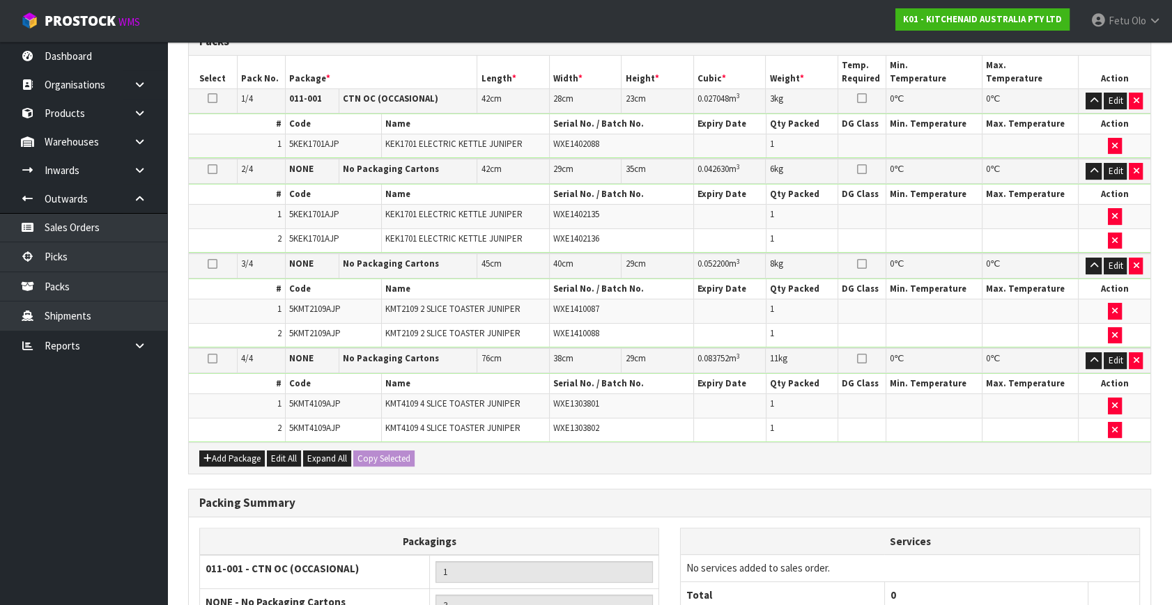
scroll to position [502, 0]
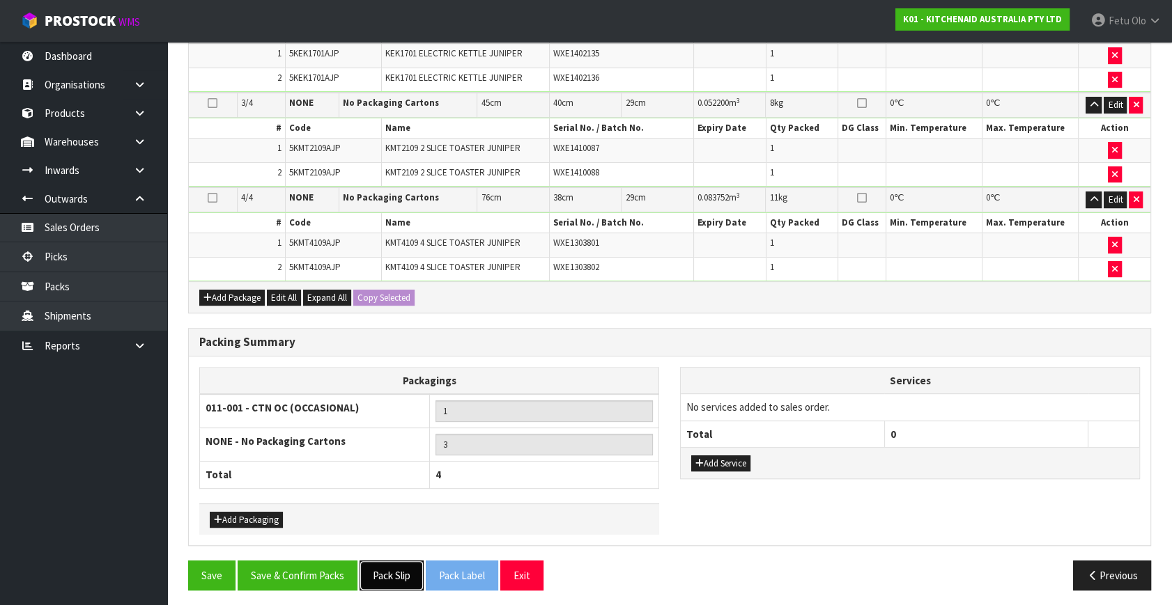
click at [412, 575] on button "Pack Slip" at bounding box center [391, 576] width 64 height 30
click at [271, 561] on button "Save & Confirm Packs" at bounding box center [298, 576] width 120 height 30
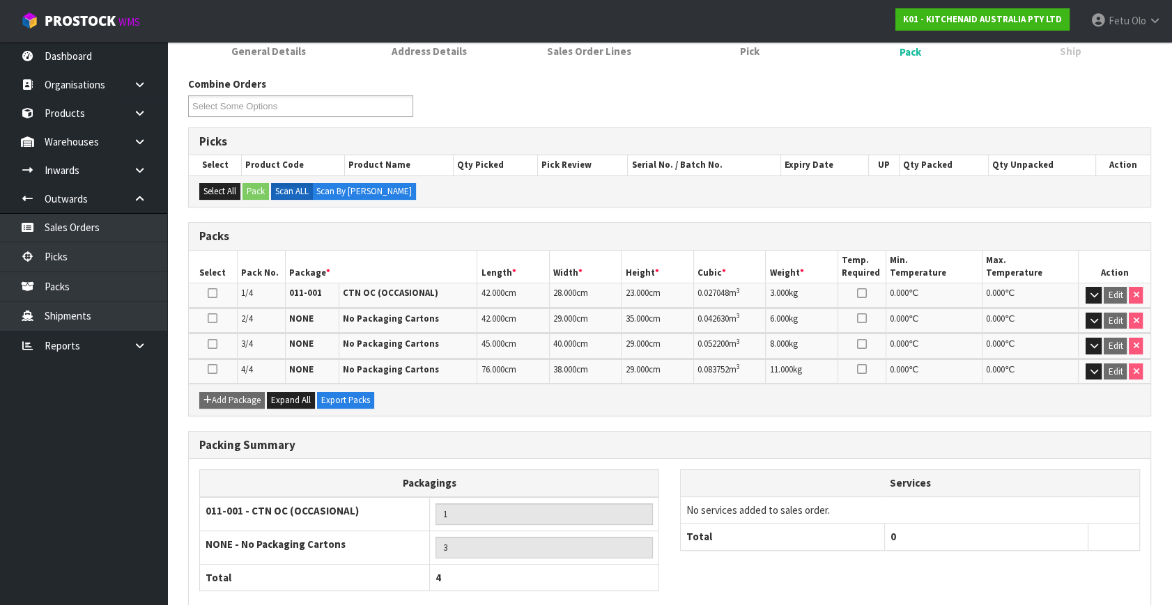
scroll to position [270, 0]
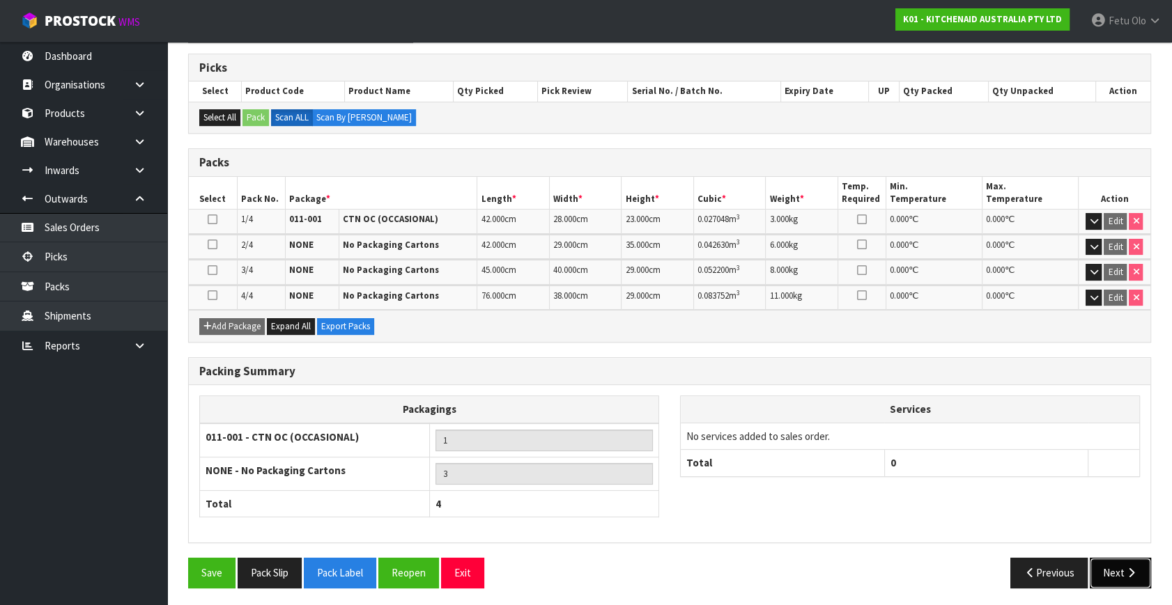
click at [1139, 558] on button "Next" at bounding box center [1120, 573] width 61 height 30
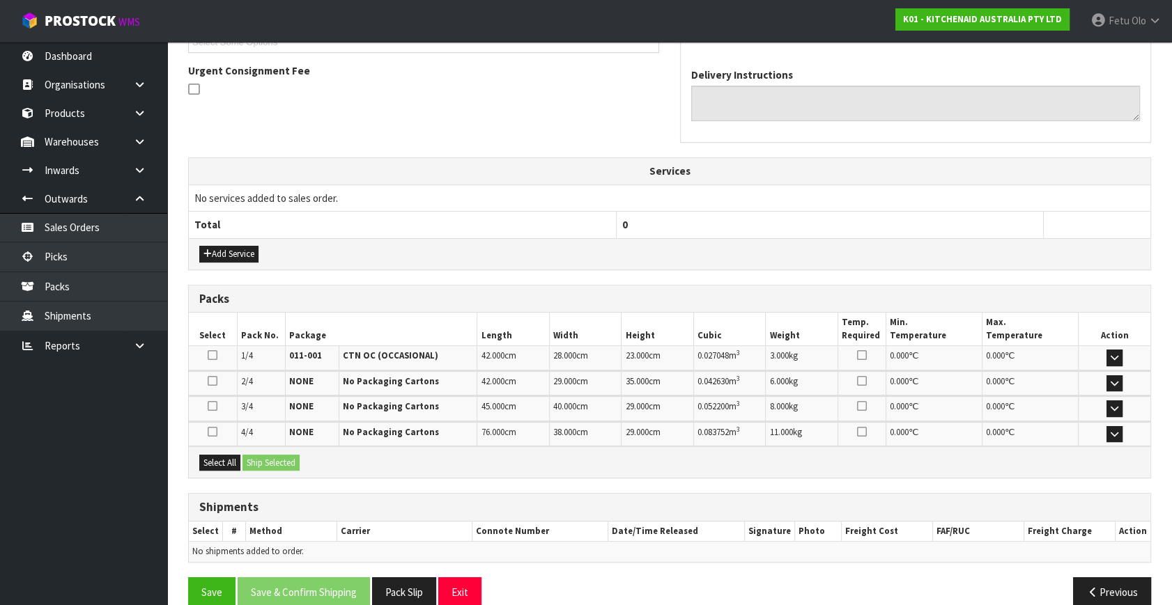
scroll to position [419, 0]
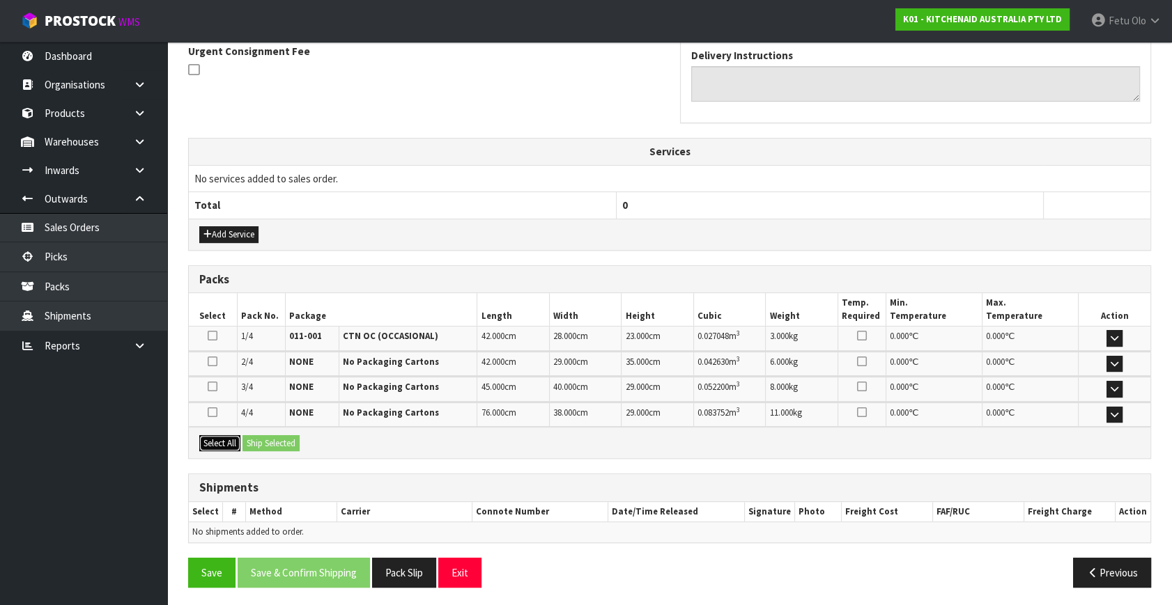
click at [230, 435] on button "Select All" at bounding box center [219, 443] width 41 height 17
click at [265, 435] on button "Ship Selected" at bounding box center [270, 443] width 57 height 17
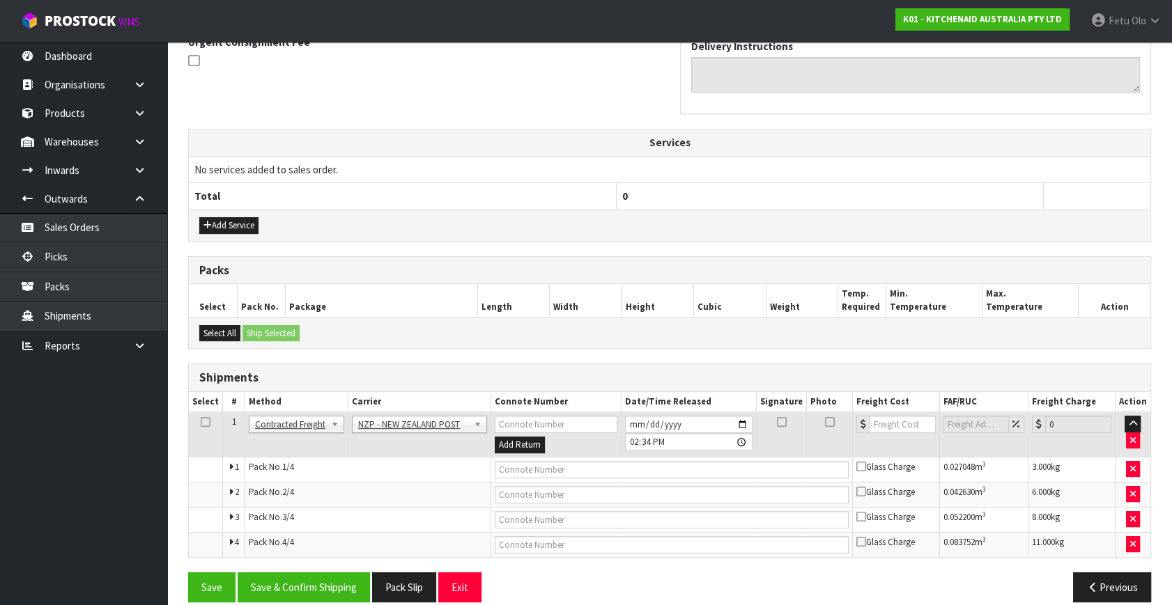
scroll to position [443, 0]
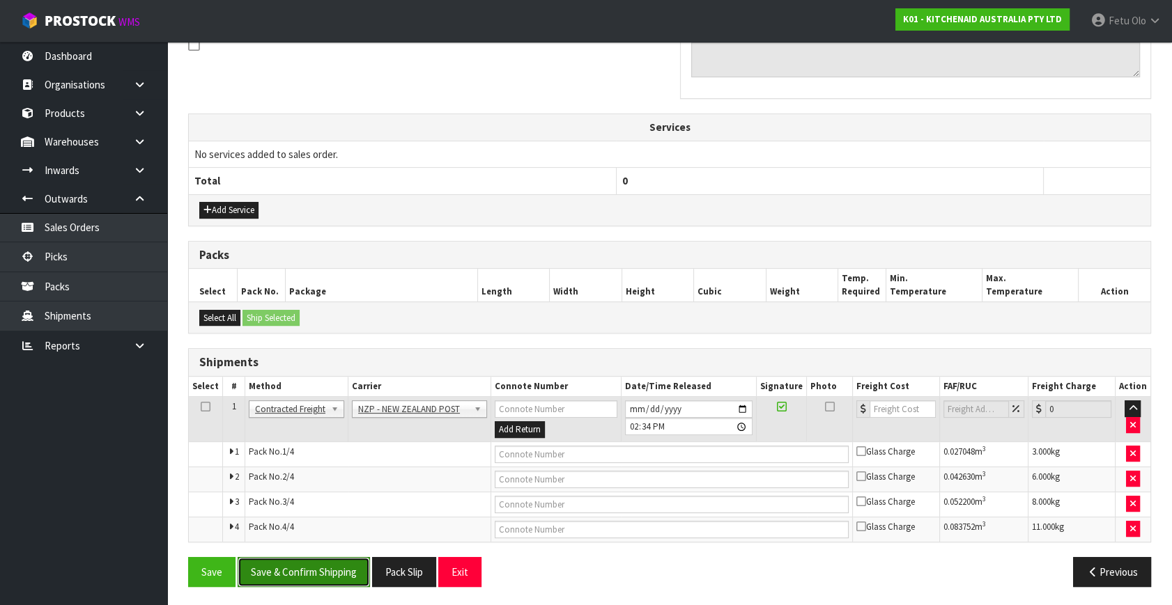
click at [318, 568] on button "Save & Confirm Shipping" at bounding box center [304, 572] width 132 height 30
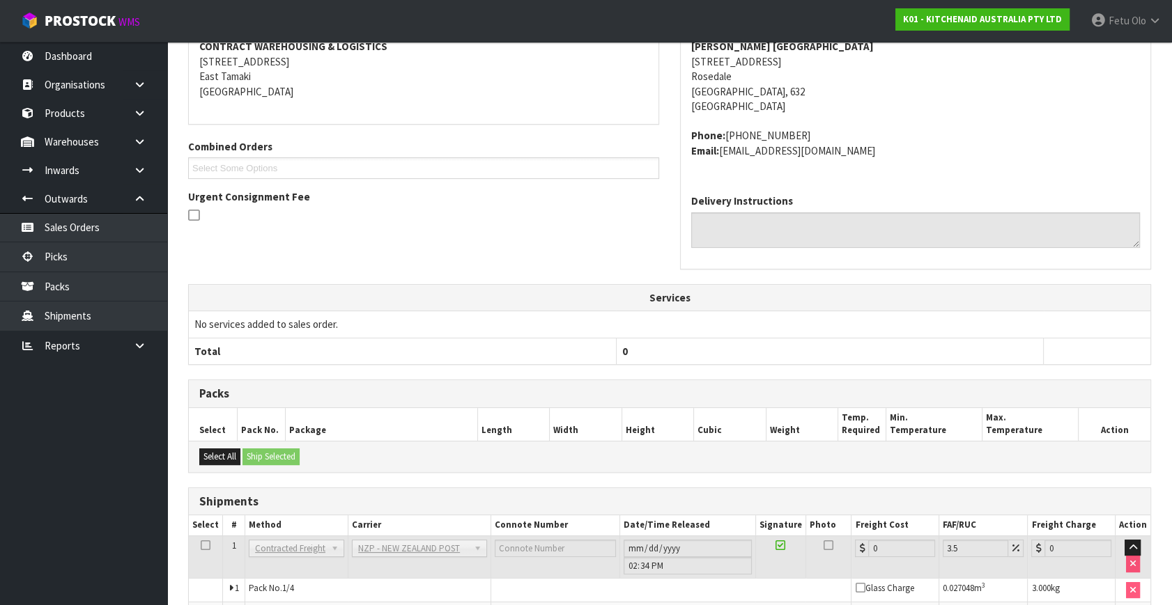
scroll to position [420, 0]
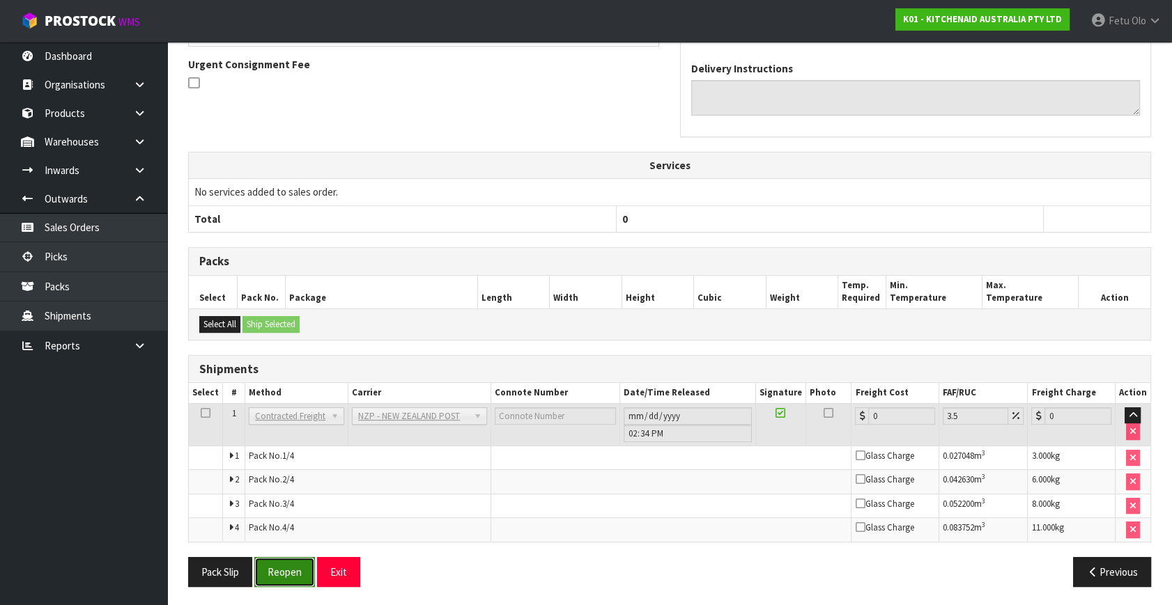
click at [279, 584] on button "Reopen" at bounding box center [284, 572] width 61 height 30
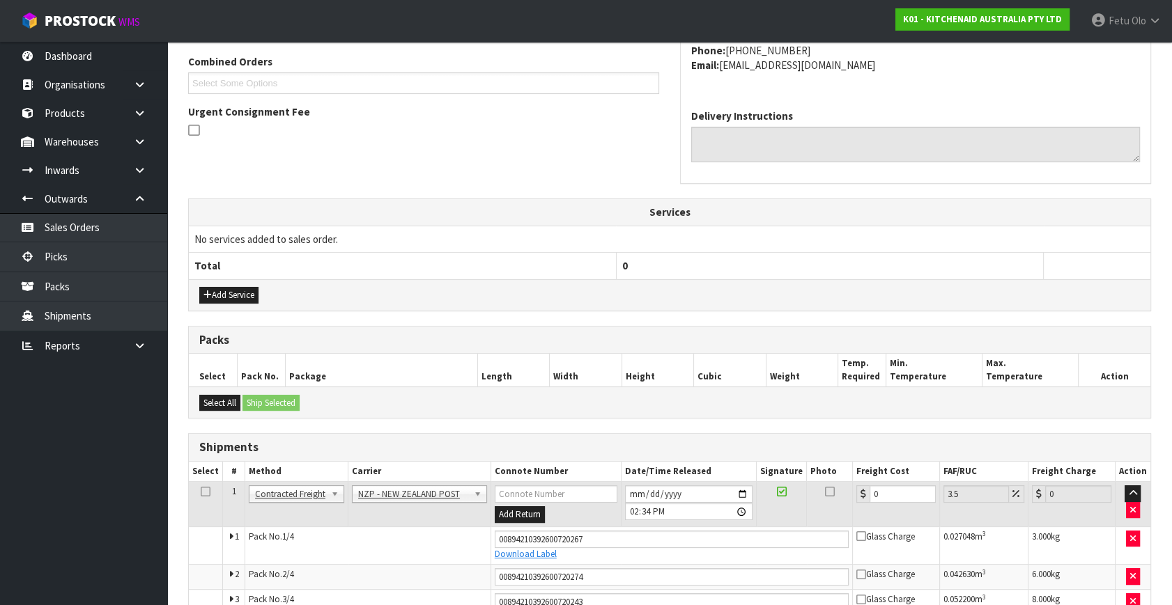
scroll to position [405, 0]
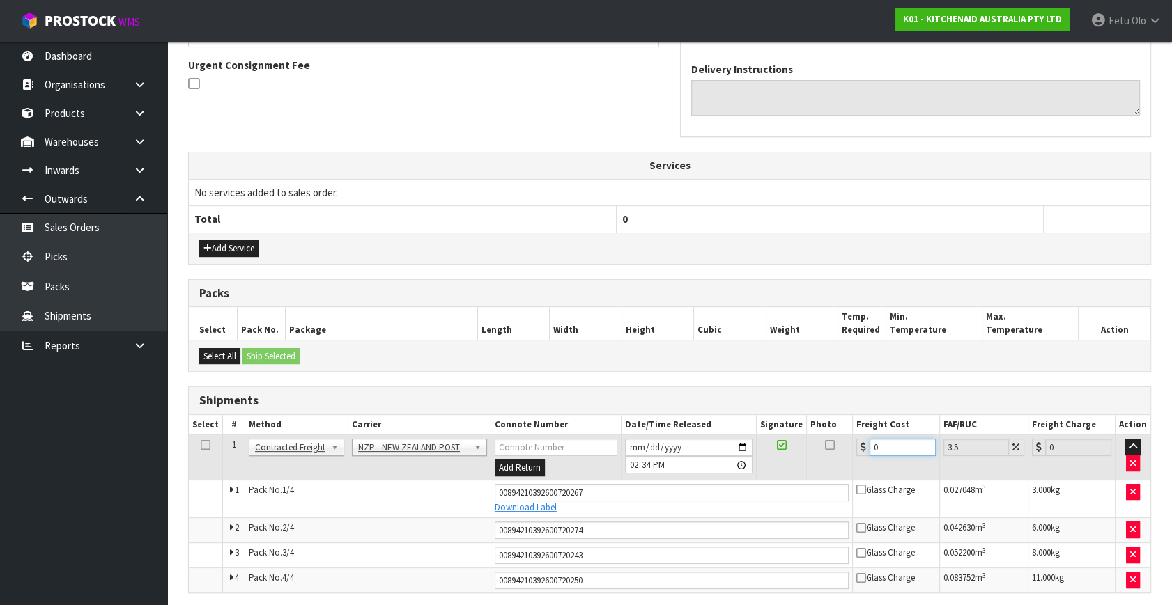
drag, startPoint x: 883, startPoint y: 450, endPoint x: 747, endPoint y: 453, distance: 136.6
click at [750, 453] on tr "1 Client Local Pickup Customer Local Pickup Company Freight Contracted Freight …" at bounding box center [669, 457] width 961 height 45
type input "1"
type input "1.03"
type input "17"
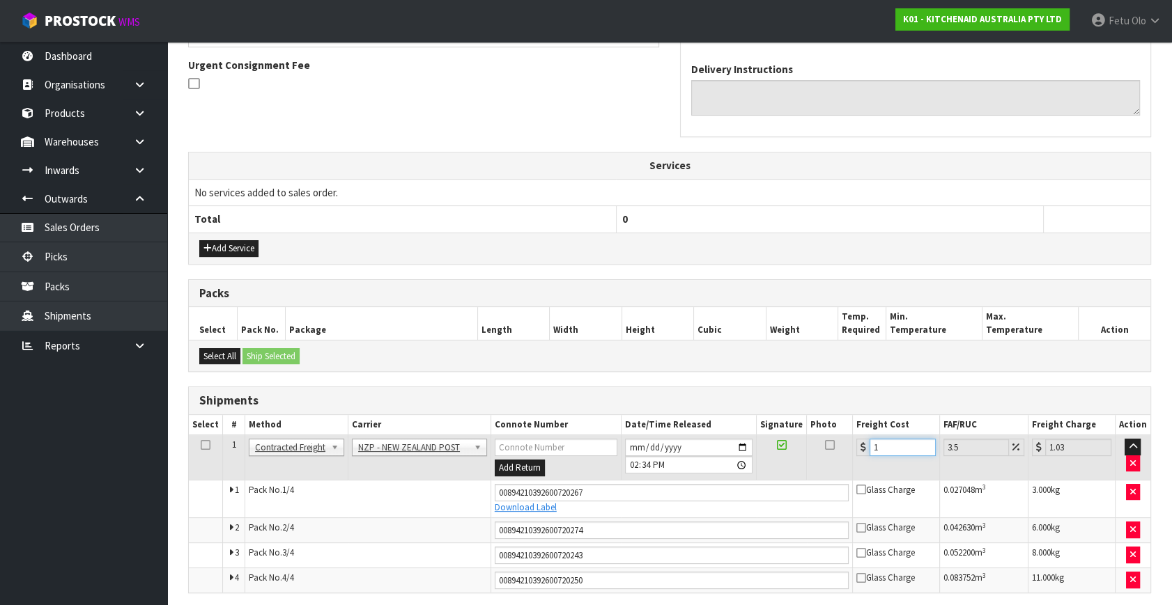
type input "17.59"
type input "17.3"
type input "17.91"
type input "17.32"
type input "17.93"
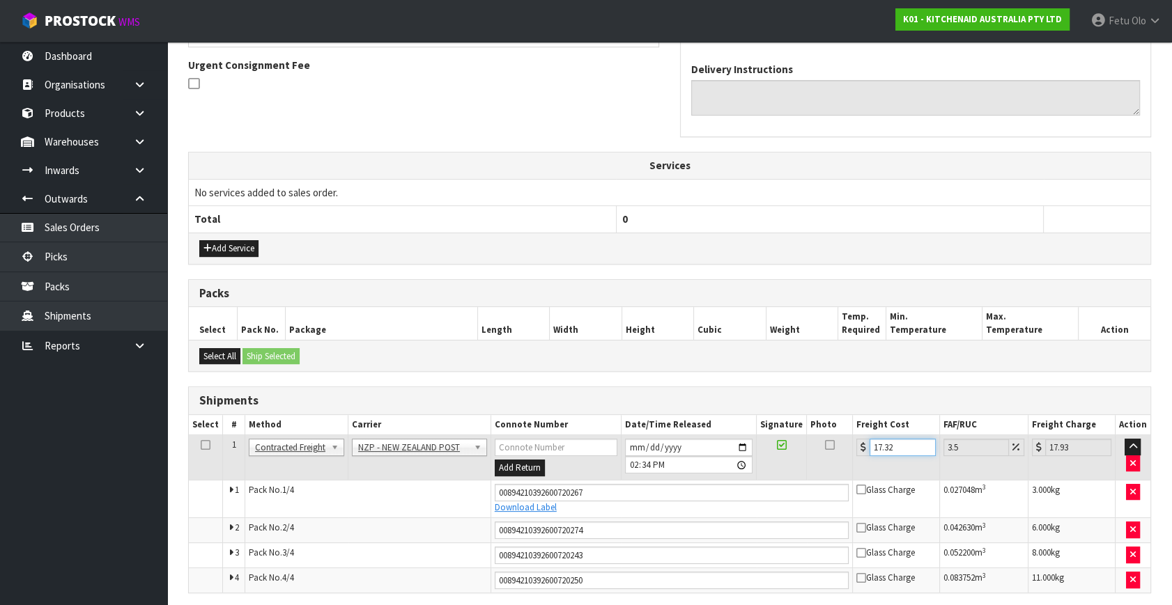
scroll to position [456, 0]
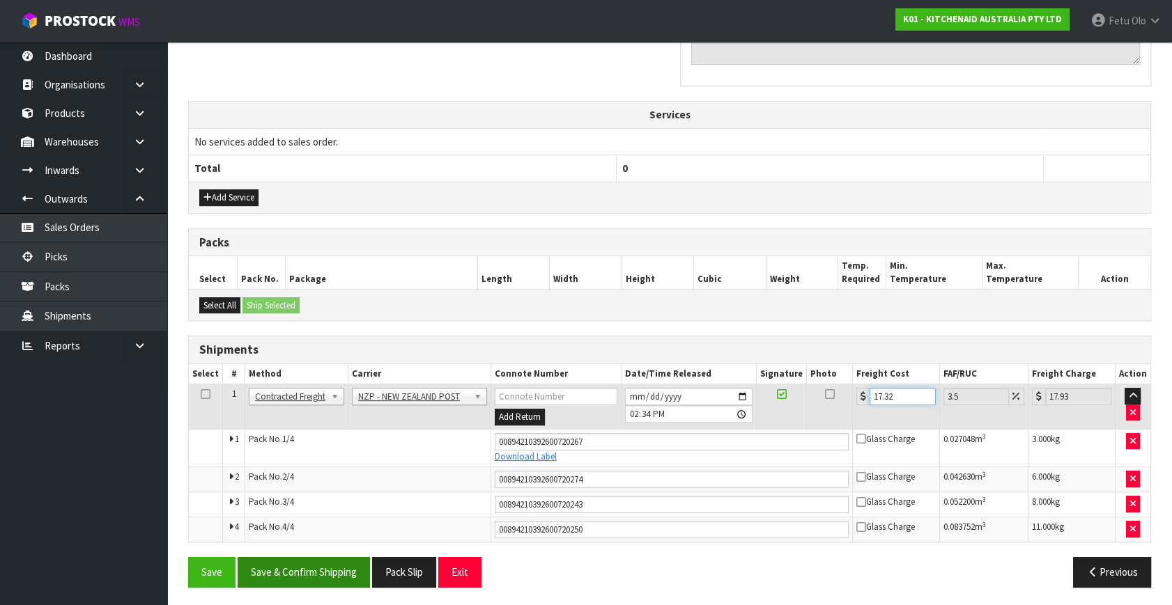
type input "17.32"
click at [331, 564] on button "Save & Confirm Shipping" at bounding box center [304, 572] width 132 height 30
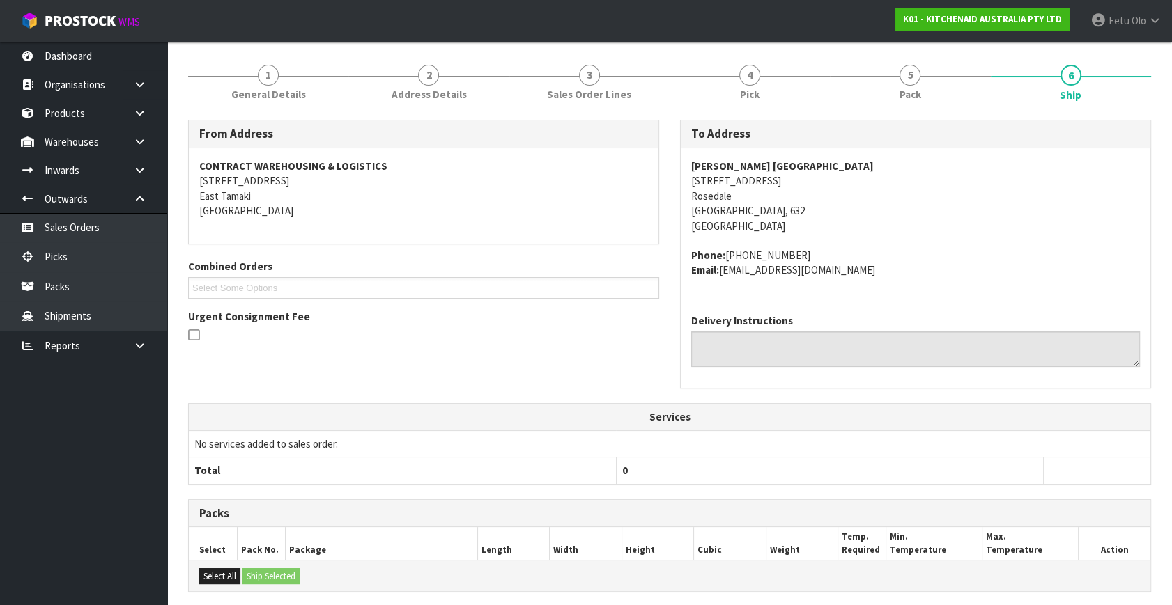
scroll to position [380, 0]
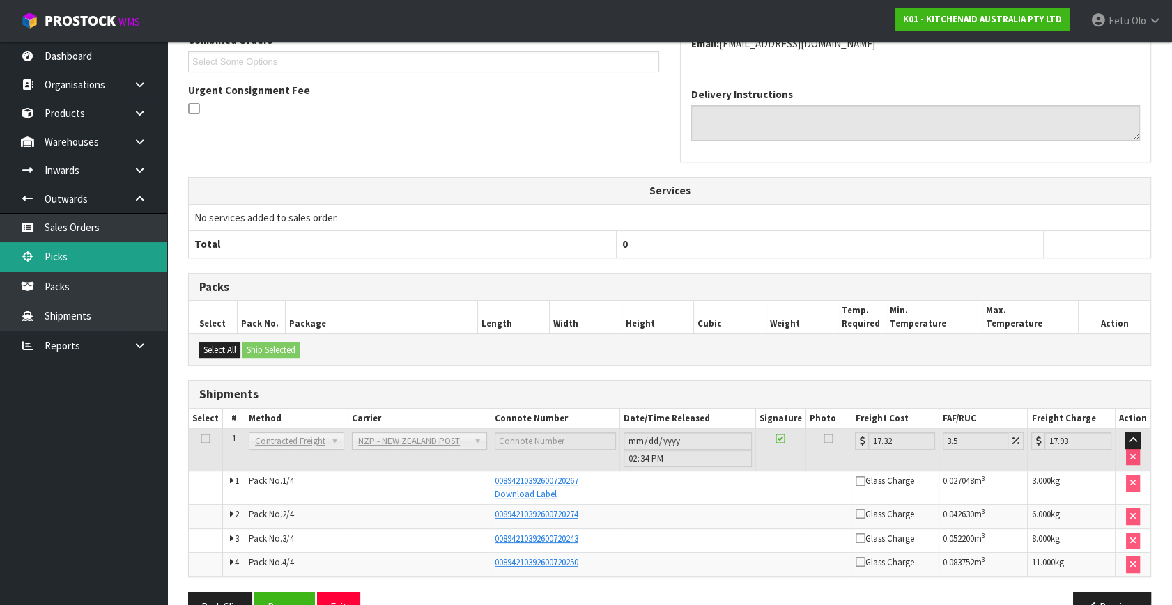
click at [56, 254] on link "Picks" at bounding box center [83, 256] width 167 height 29
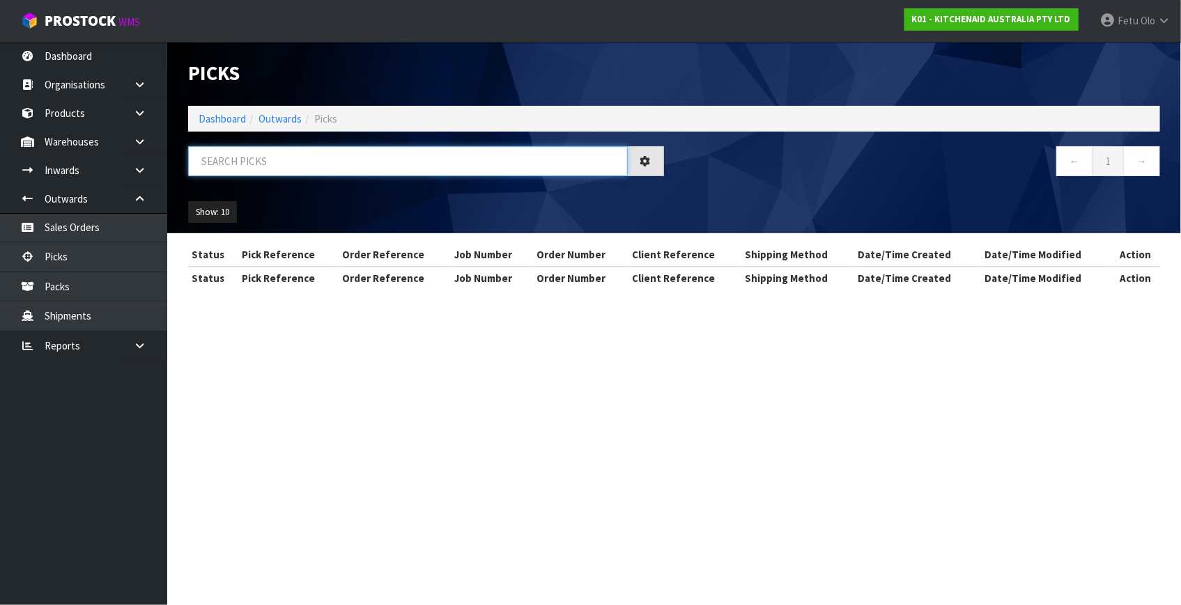
click at [413, 155] on input "text" at bounding box center [408, 161] width 440 height 30
type input "79189"
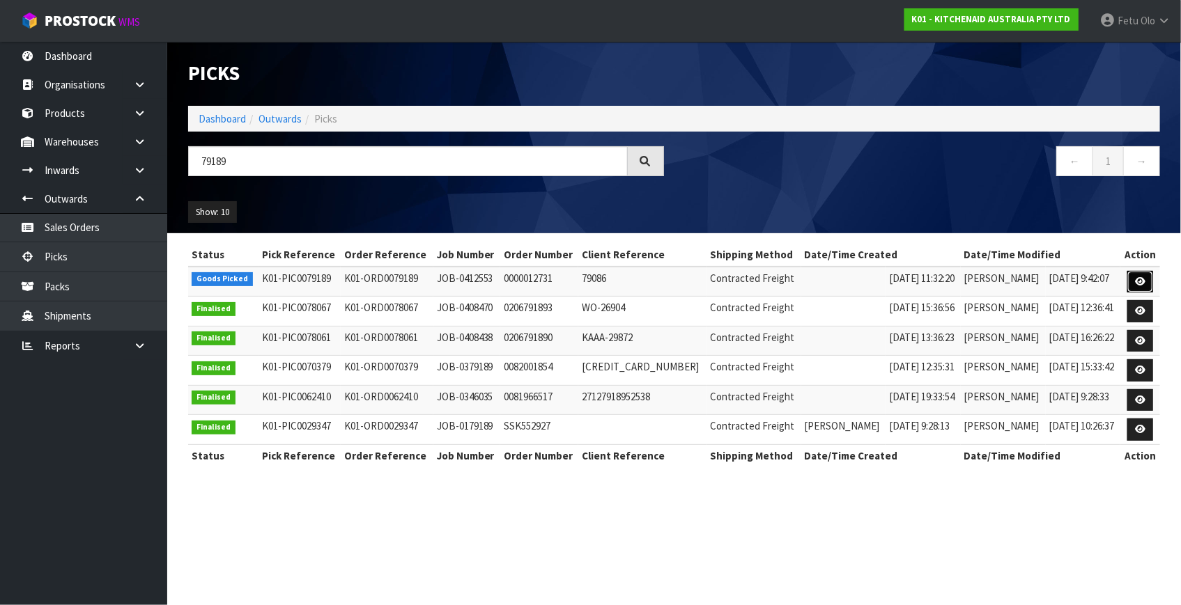
click at [1127, 279] on link at bounding box center [1140, 282] width 26 height 22
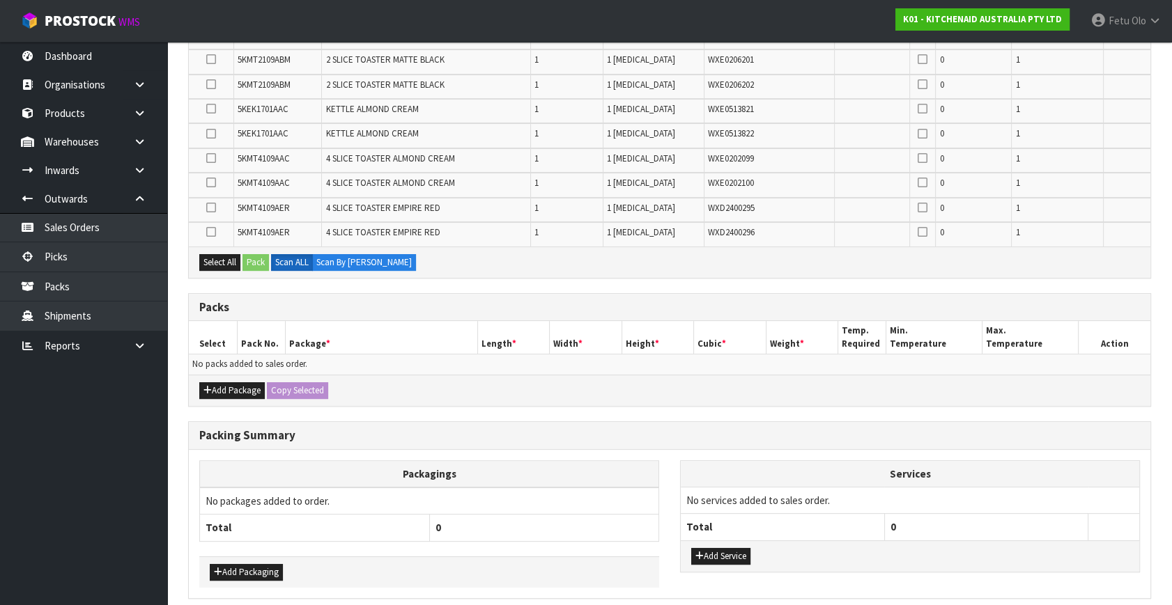
scroll to position [426, 0]
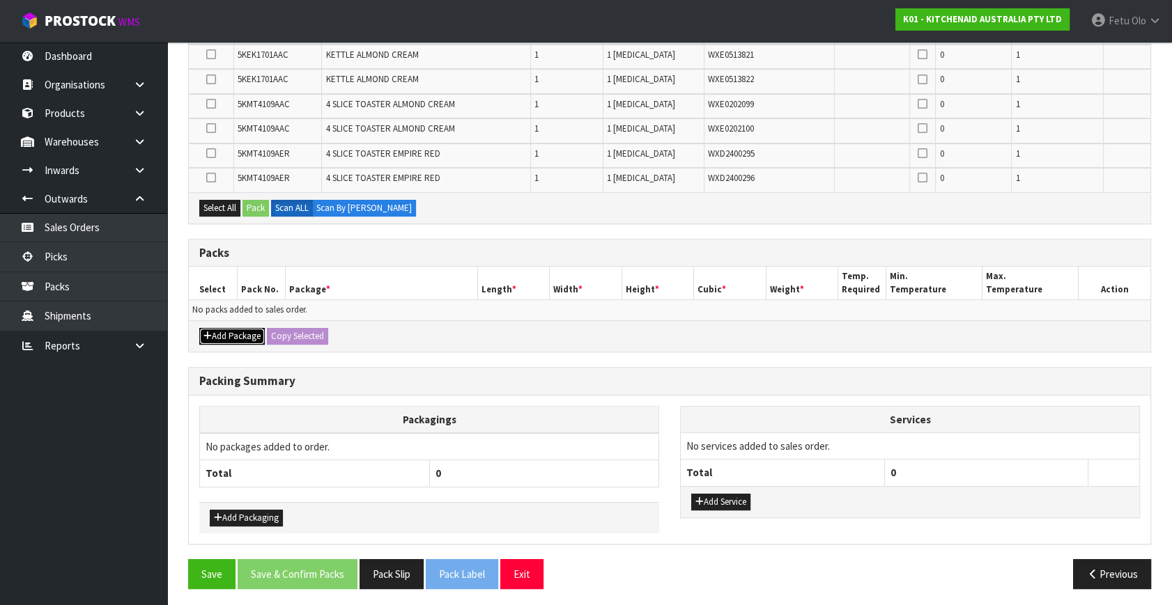
click at [220, 334] on button "Add Package" at bounding box center [231, 336] width 65 height 17
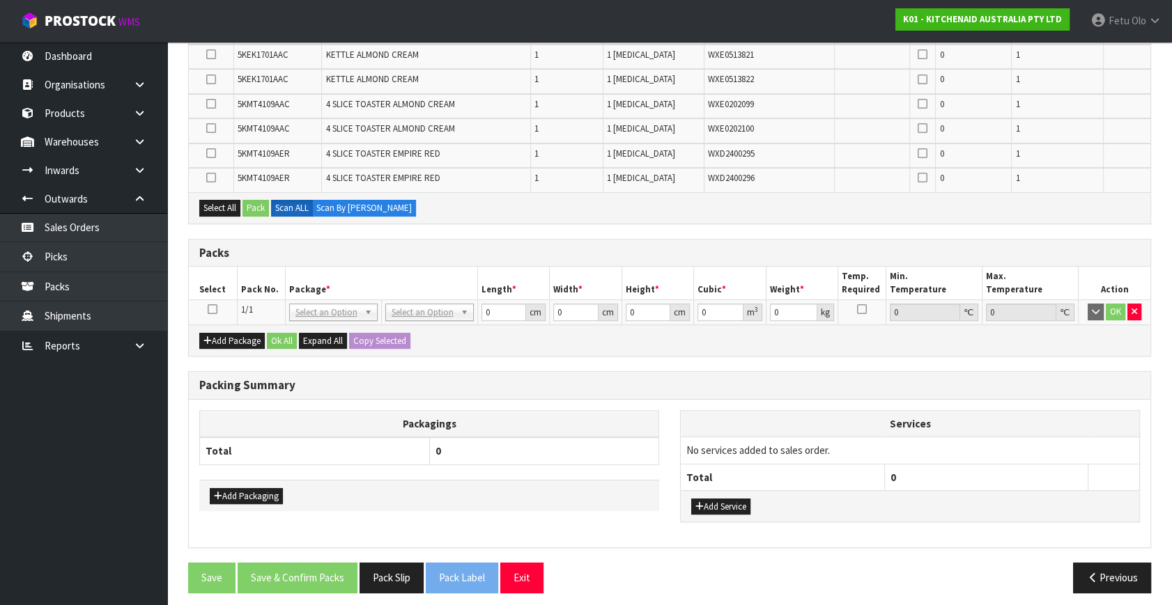
click at [217, 306] on td at bounding box center [213, 312] width 48 height 25
click at [215, 309] on icon at bounding box center [213, 309] width 10 height 1
click at [279, 280] on th "Pack No." at bounding box center [261, 283] width 48 height 33
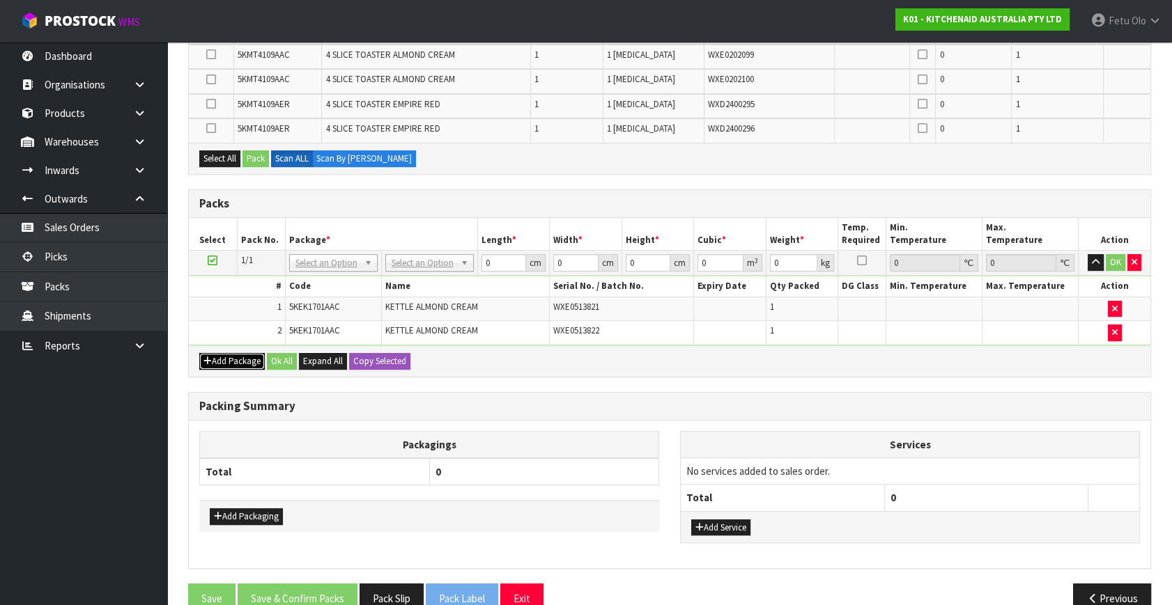
click at [206, 357] on icon "button" at bounding box center [207, 361] width 8 height 9
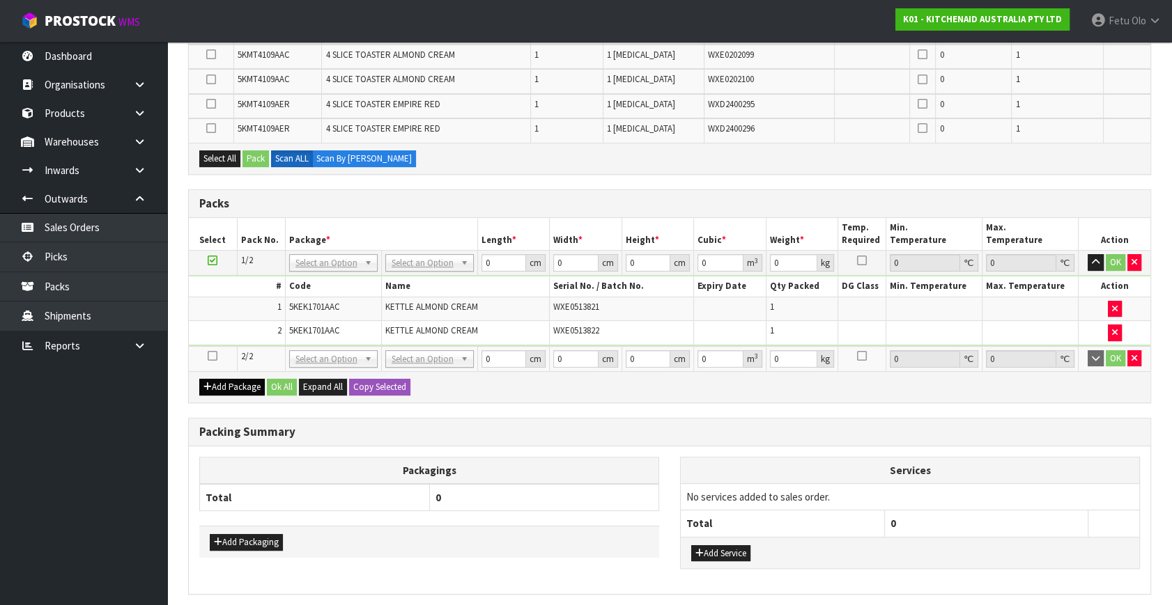
click at [212, 356] on icon at bounding box center [213, 356] width 10 height 1
click at [31, 467] on ul "Dashboard Organisations Clients Consignees Carriers Products Categories Serial …" at bounding box center [83, 324] width 167 height 564
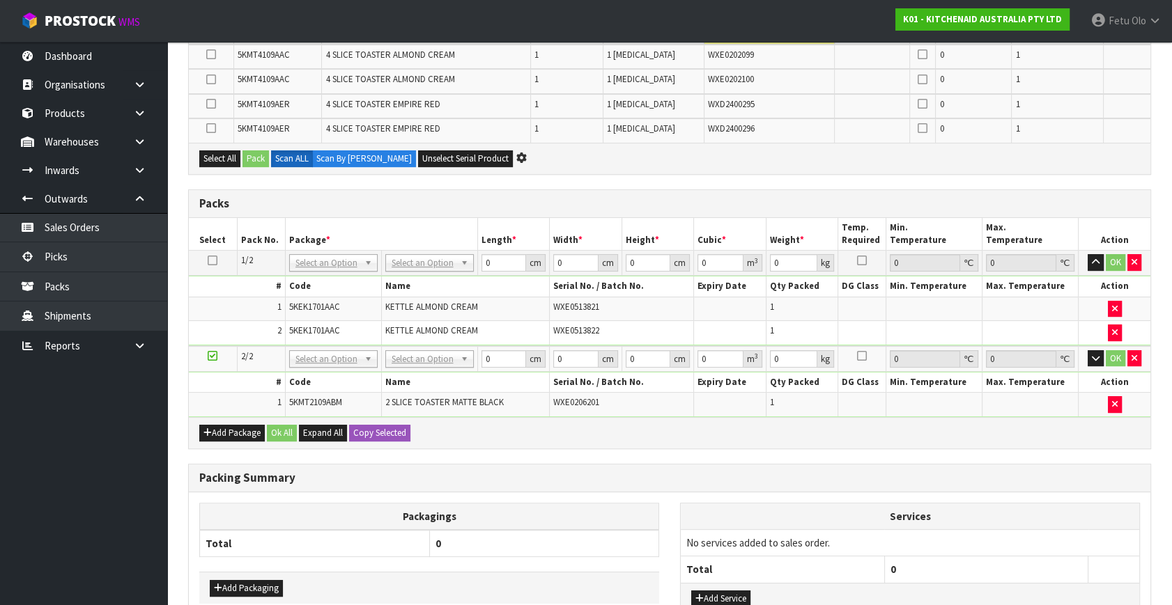
scroll to position [401, 0]
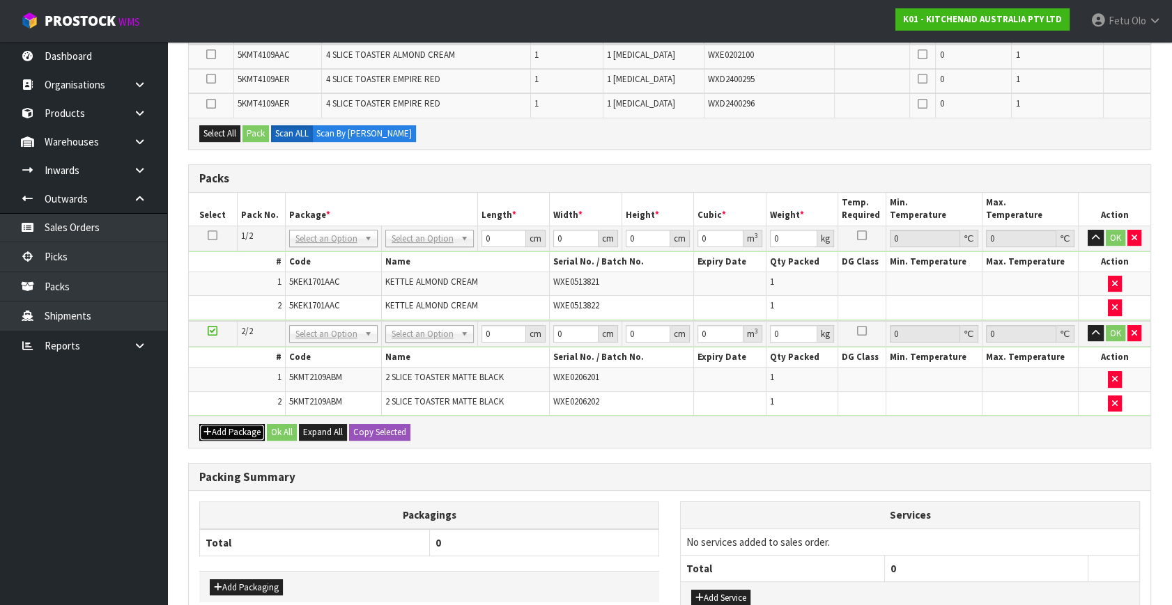
click at [205, 428] on icon "button" at bounding box center [207, 432] width 8 height 9
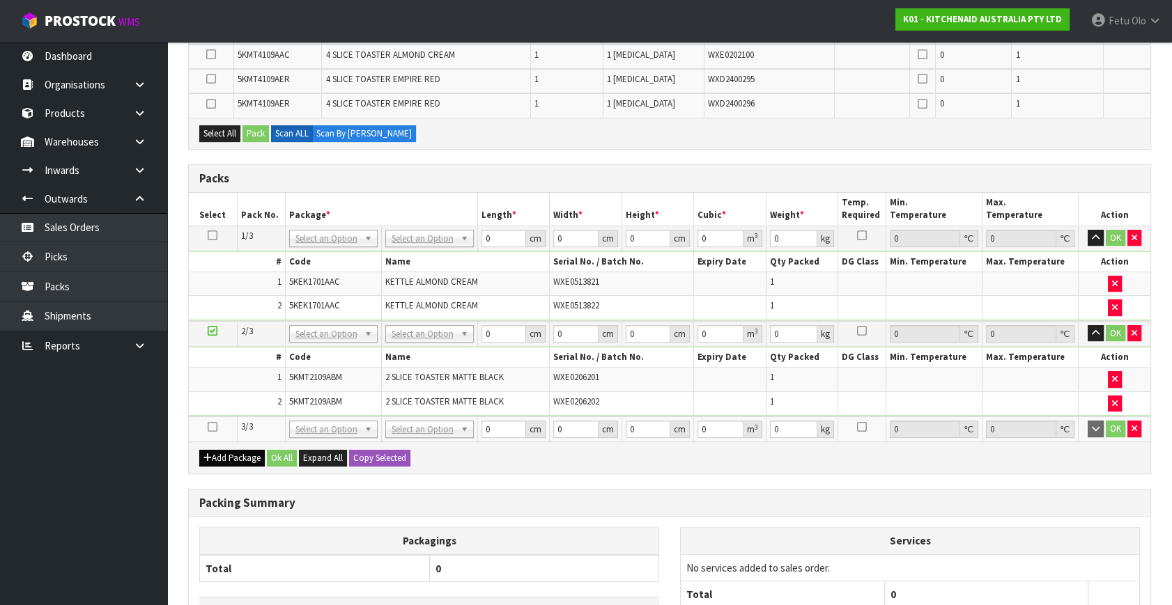
click at [205, 424] on td at bounding box center [213, 429] width 48 height 25
click at [209, 427] on icon at bounding box center [213, 427] width 10 height 1
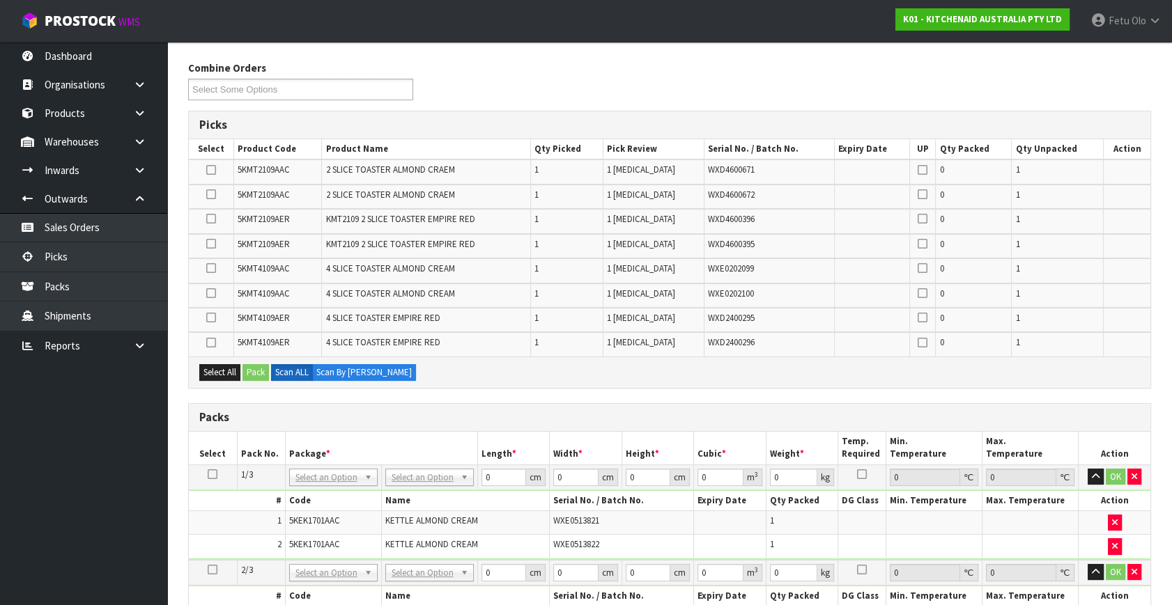
scroll to position [316, 0]
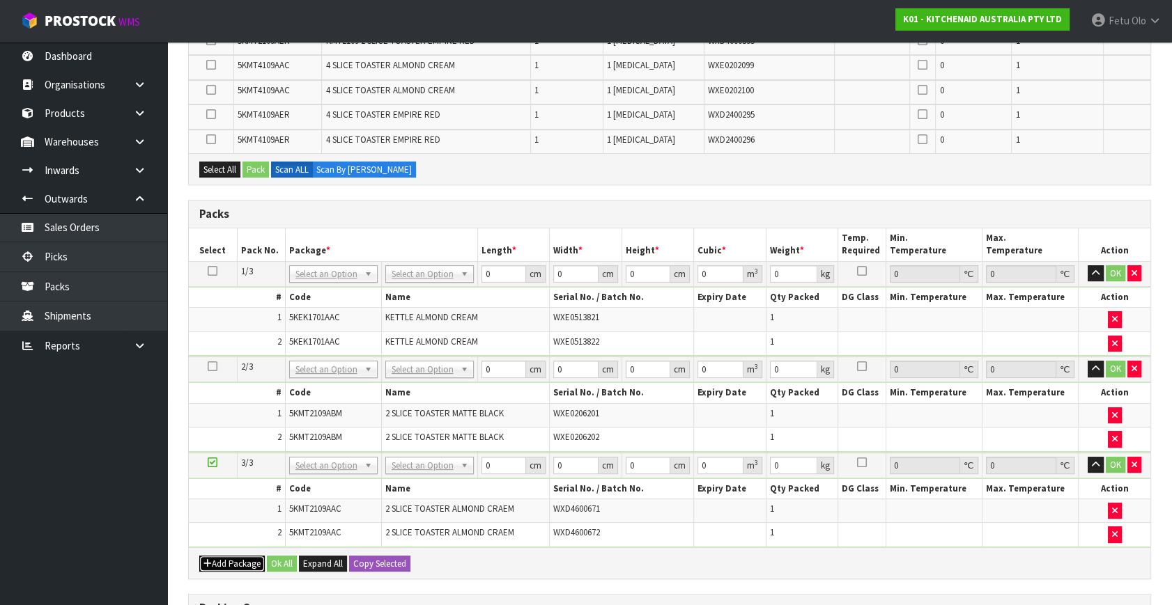
click at [224, 559] on button "Add Package" at bounding box center [231, 564] width 65 height 17
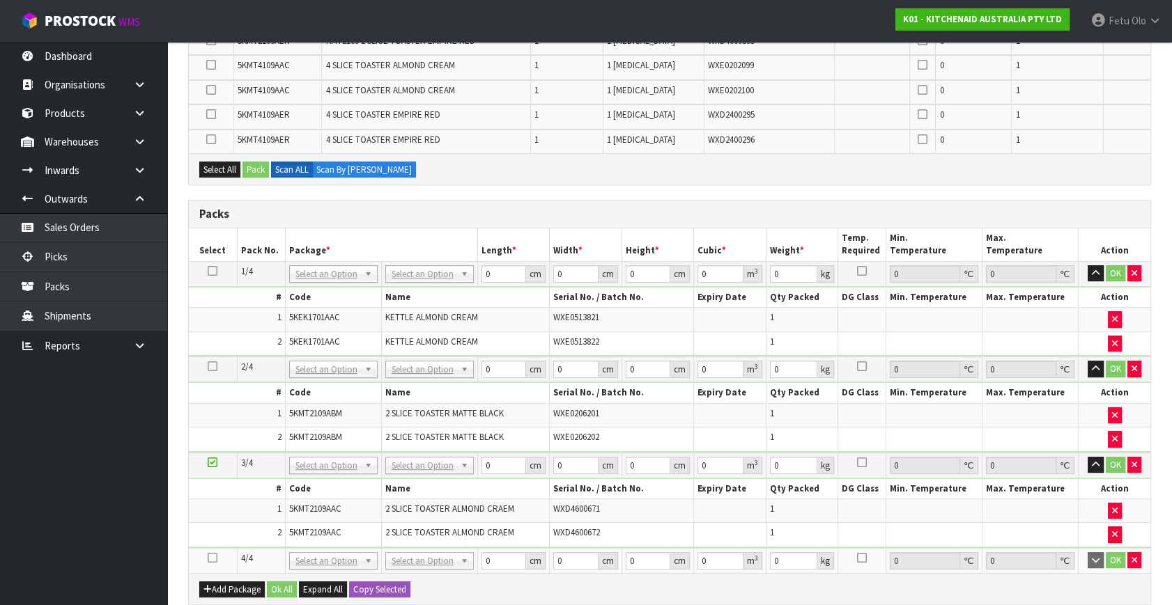
click at [213, 558] on icon at bounding box center [213, 558] width 10 height 1
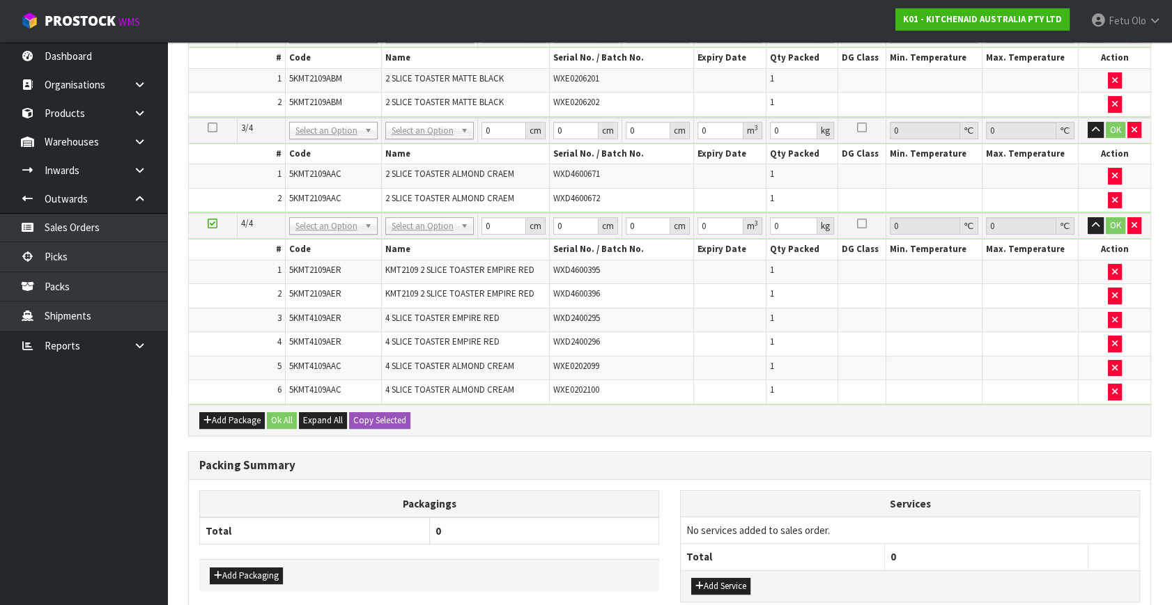
scroll to position [585, 0]
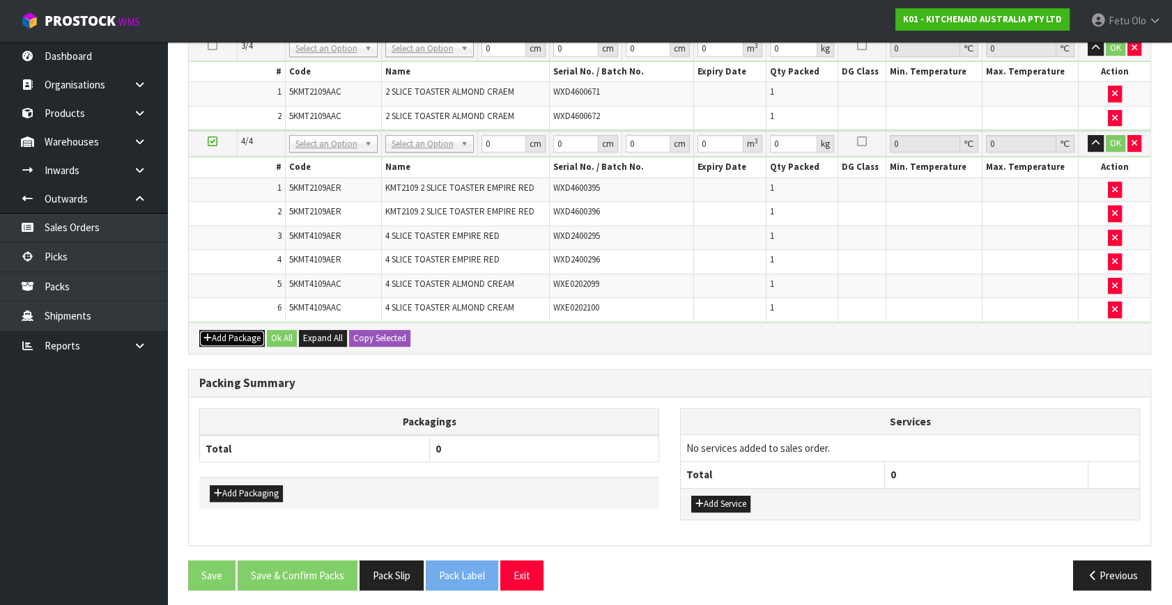
click at [212, 330] on button "Add Package" at bounding box center [231, 338] width 65 height 17
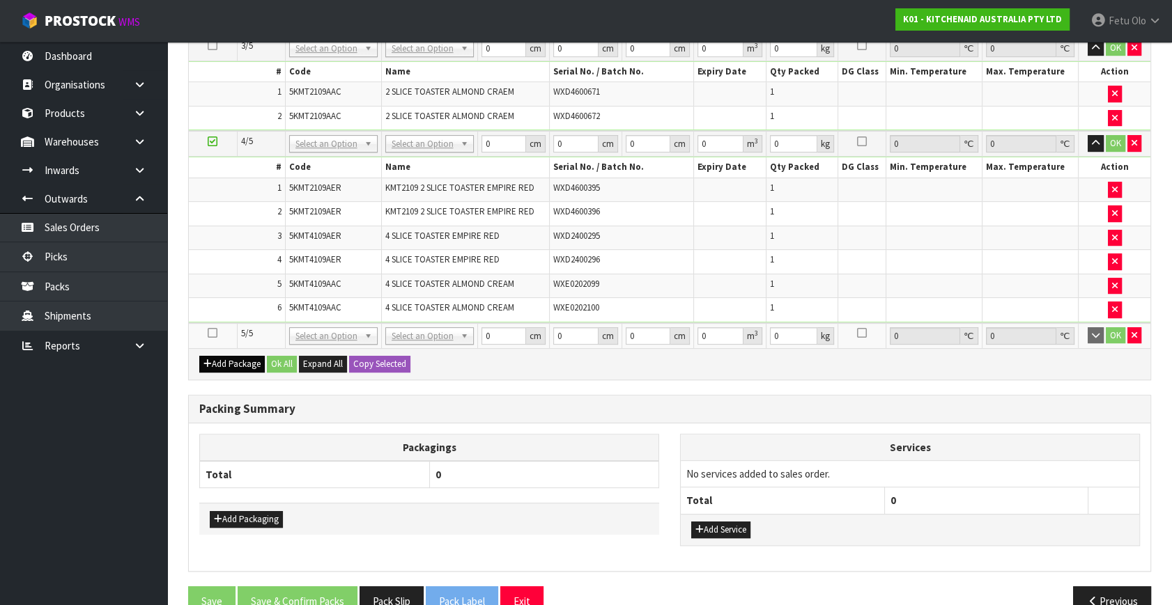
click at [212, 333] on icon at bounding box center [213, 333] width 10 height 1
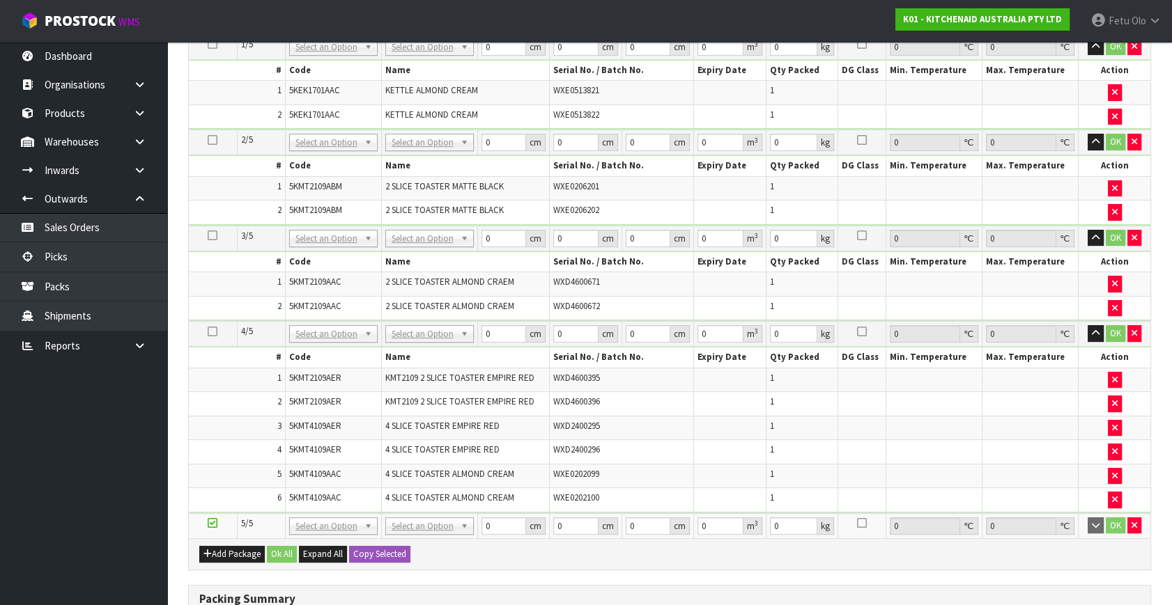
scroll to position [15, 0]
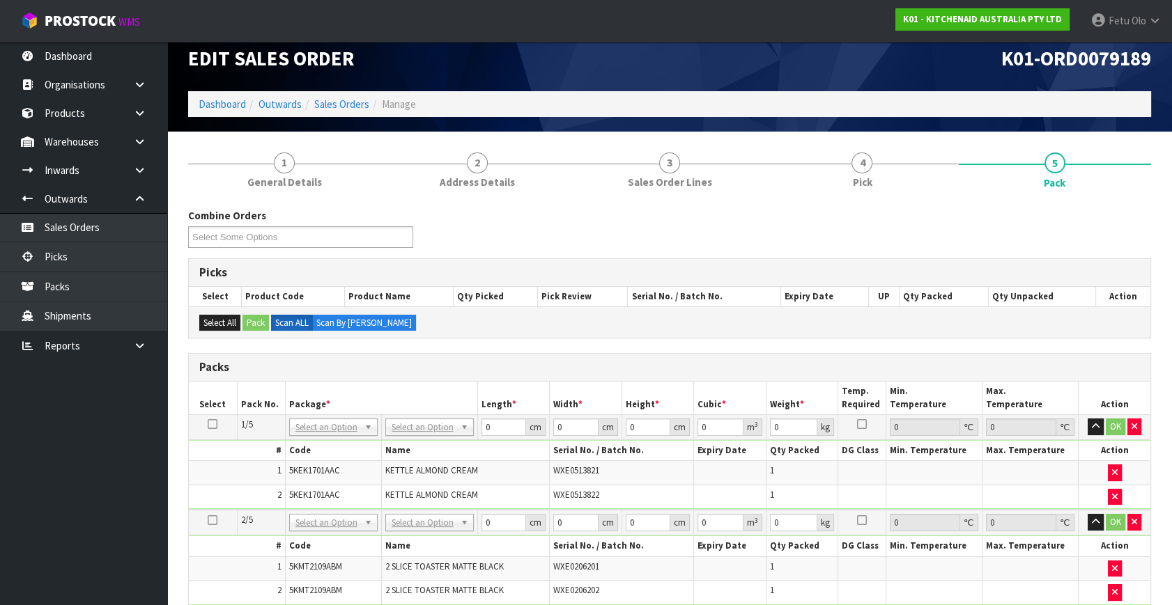
drag, startPoint x: 213, startPoint y: 424, endPoint x: 269, endPoint y: 428, distance: 55.9
click at [213, 424] on icon at bounding box center [213, 424] width 10 height 1
drag, startPoint x: 313, startPoint y: 460, endPoint x: 506, endPoint y: 446, distance: 194.2
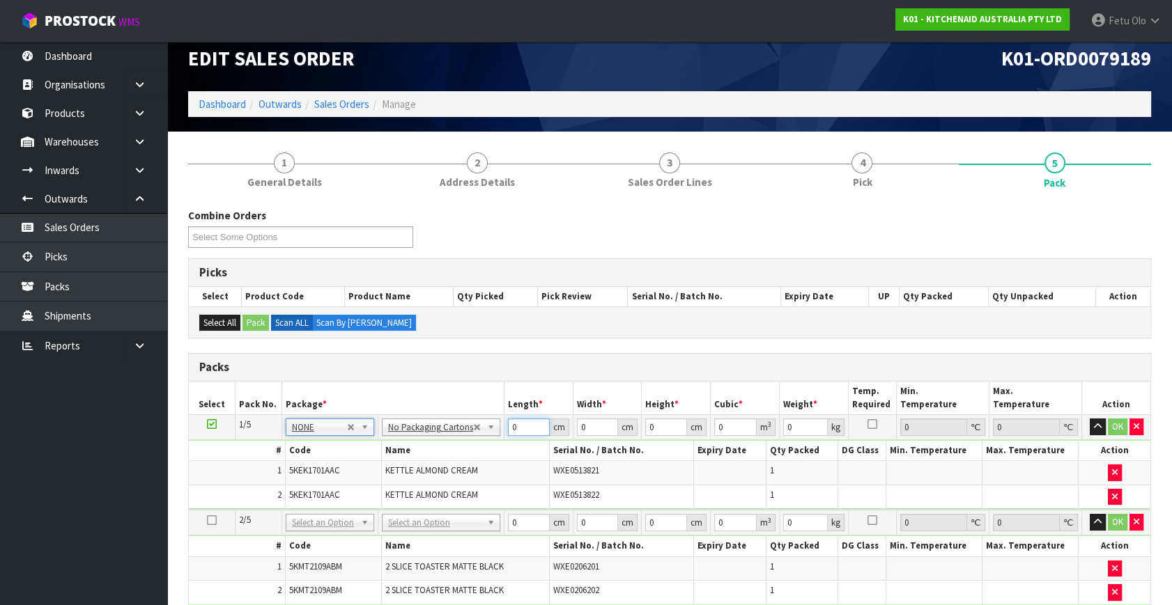
click at [464, 443] on tbody "1/5 NONE 007-001 007-002 007-004 007-009 007-013 007-014 007-015 007-017 007-01…" at bounding box center [669, 462] width 961 height 95
type input "42"
type input "29"
type input "3"
type input "0.003654"
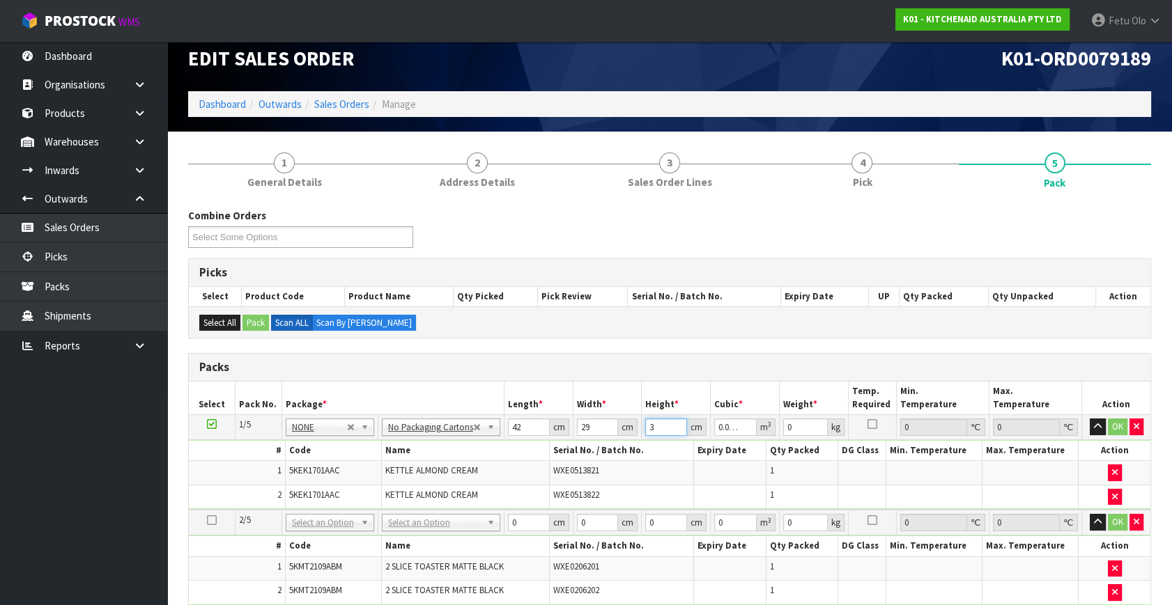
type input "35"
type input "0.04263"
type input "35"
type input "6"
click button "OK" at bounding box center [1118, 427] width 20 height 17
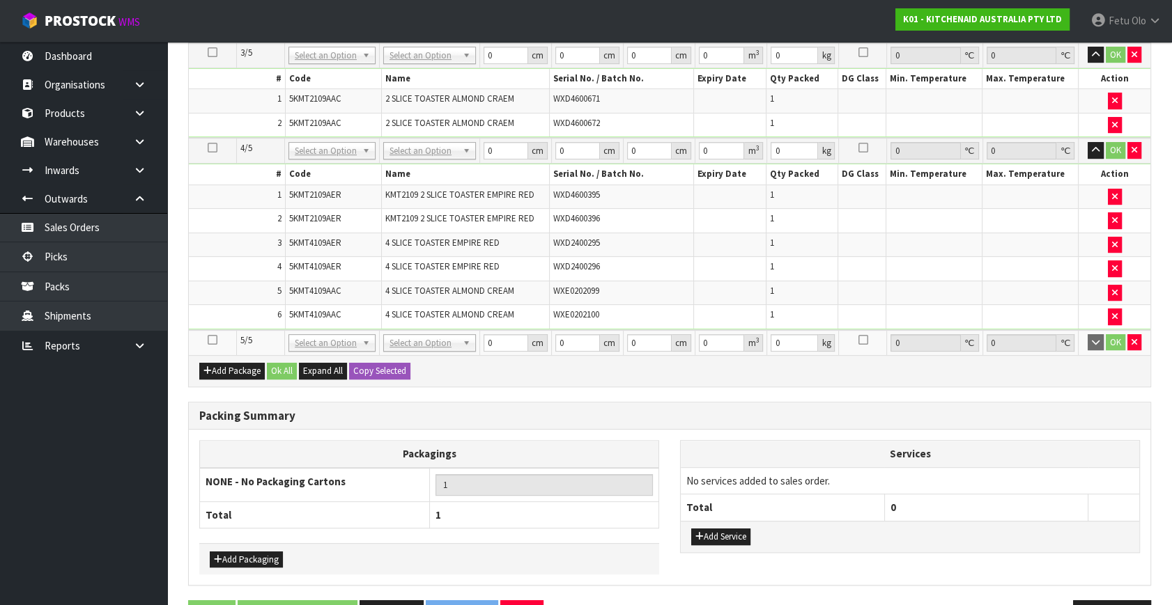
scroll to position [617, 0]
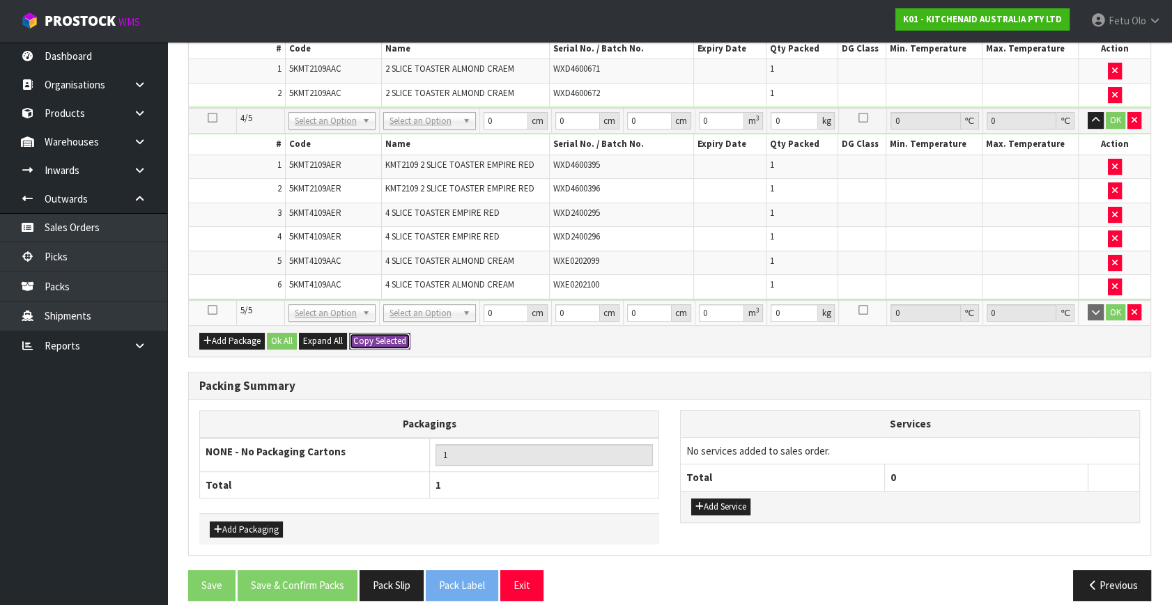
click at [371, 333] on button "Copy Selected" at bounding box center [379, 341] width 61 height 17
click at [371, 335] on span "Confirm" at bounding box center [368, 341] width 31 height 12
type input "42"
type input "29"
type input "35"
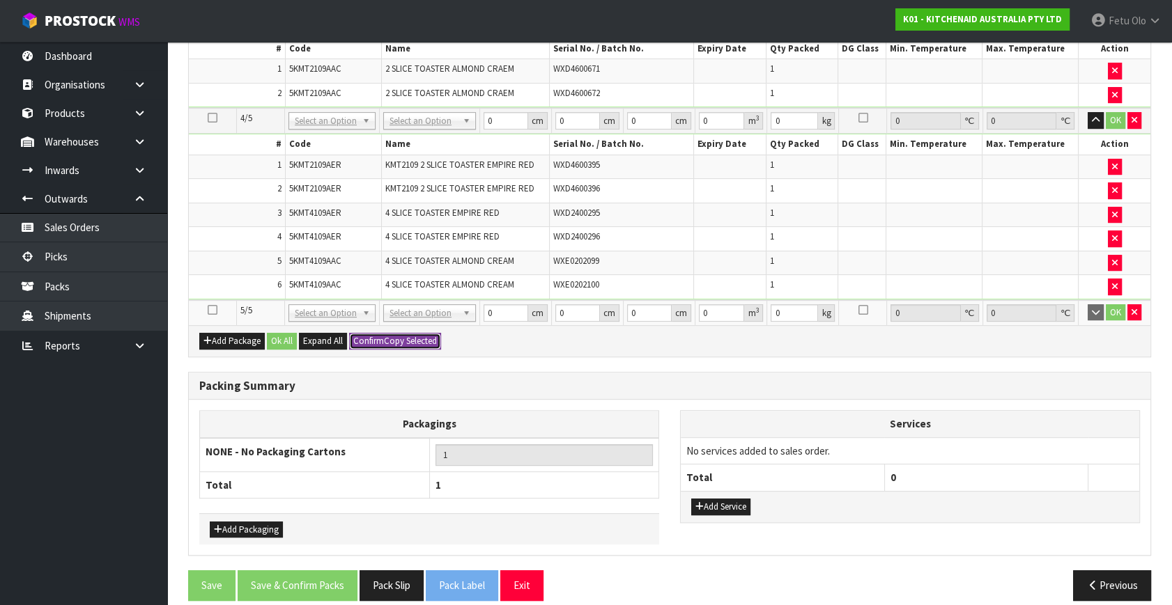
type input "0.04263"
type input "6"
type input "42"
type input "29"
type input "35"
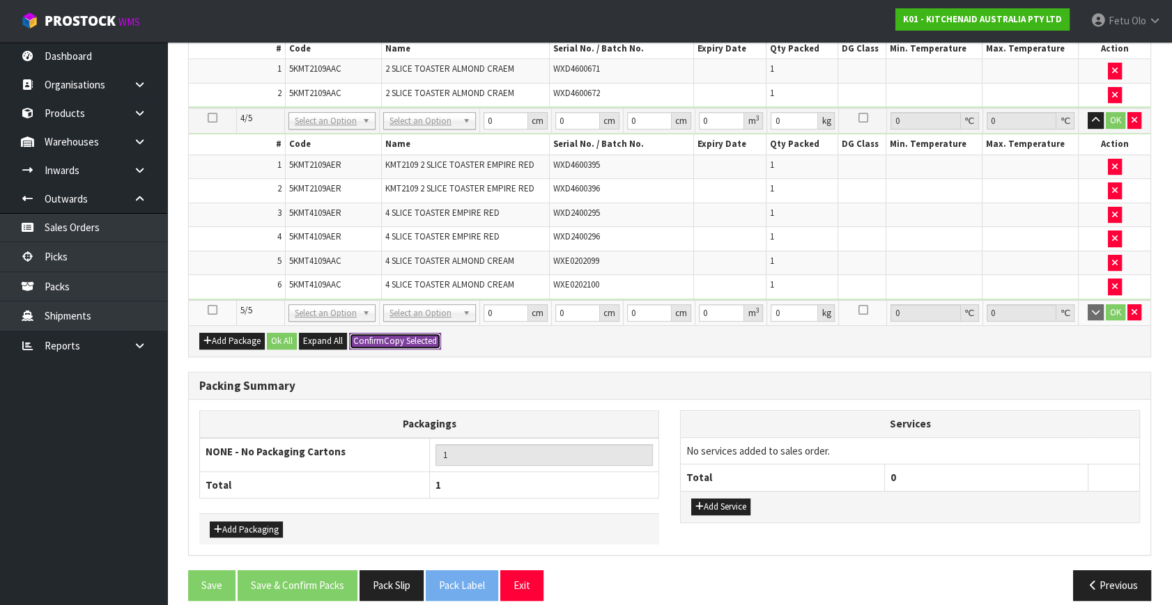
type input "0.04263"
type input "6"
type input "42"
type input "29"
type input "35"
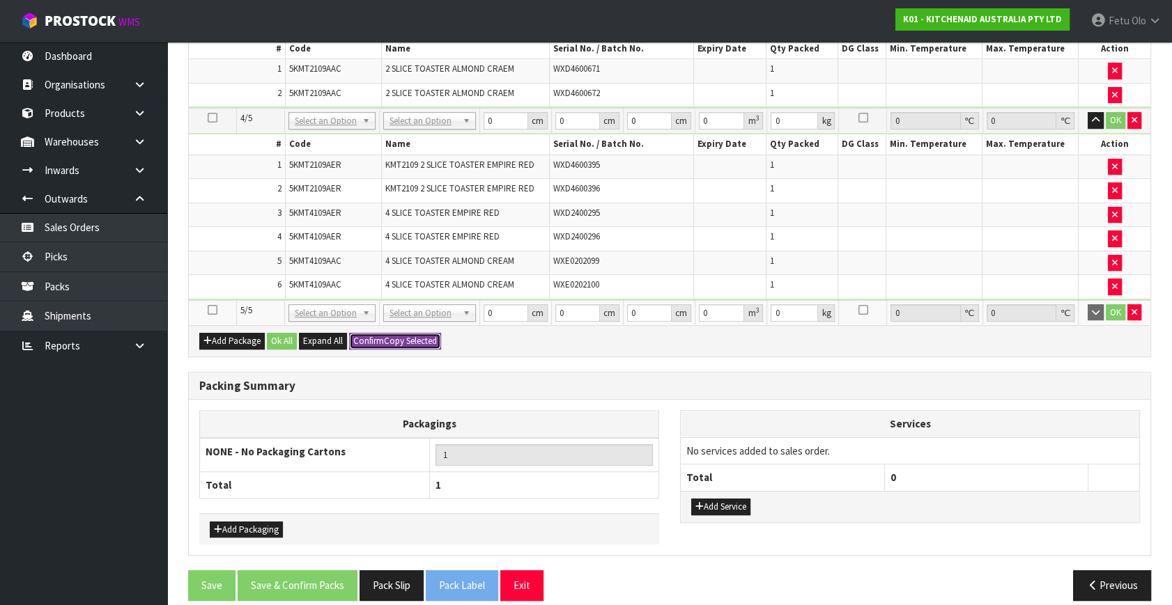
type input "0.04263"
type input "6"
type input "42"
type input "29"
type input "35"
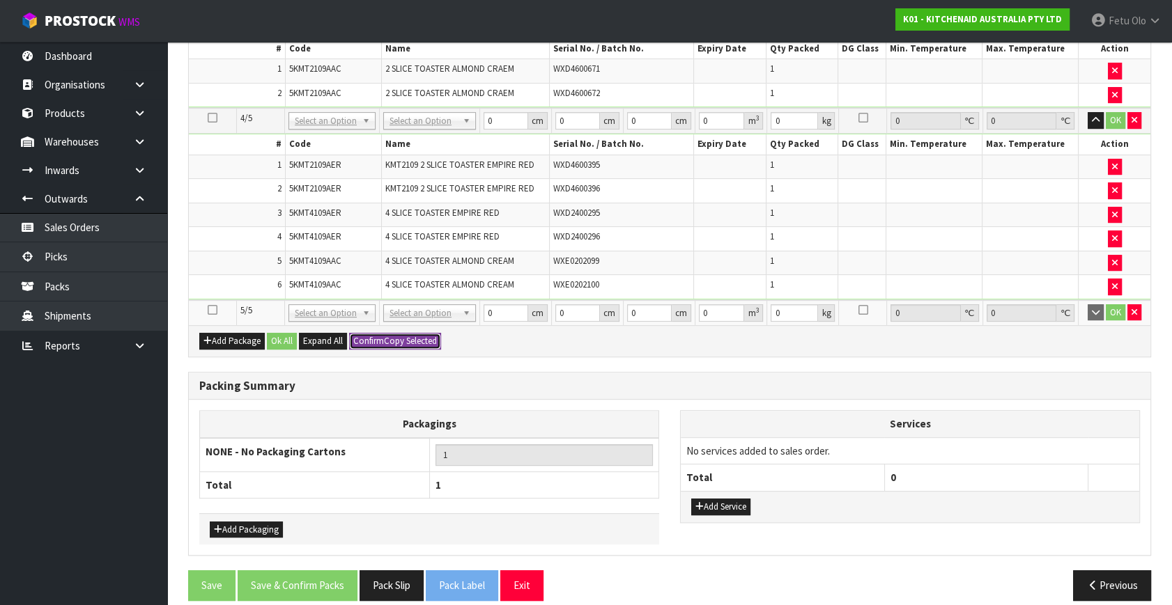
type input "0.04263"
type input "6"
type input "5"
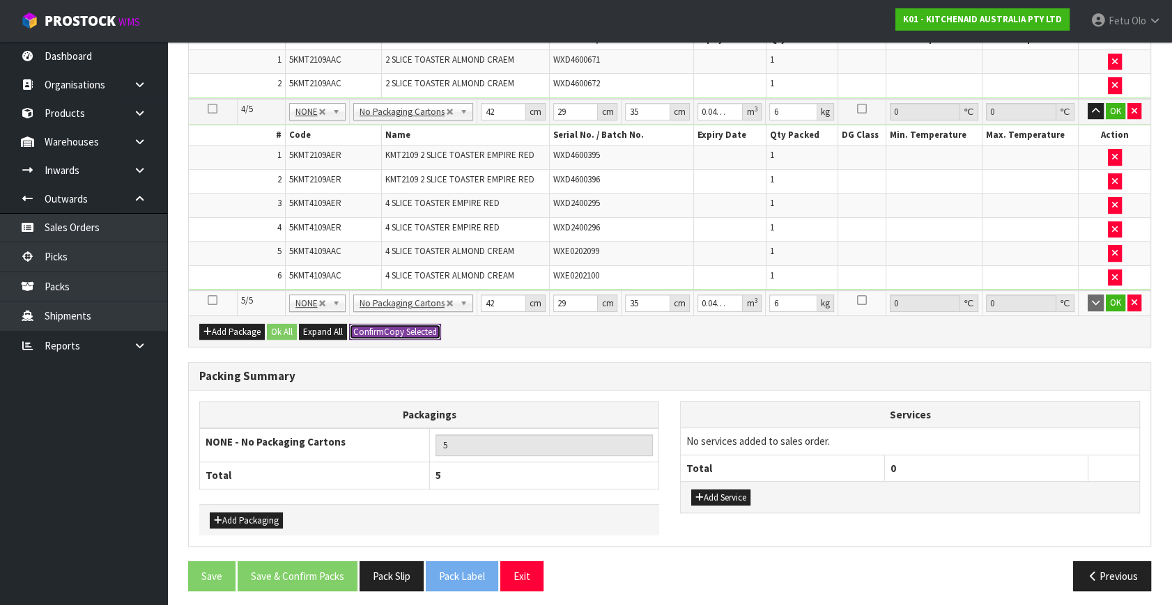
scroll to position [300, 0]
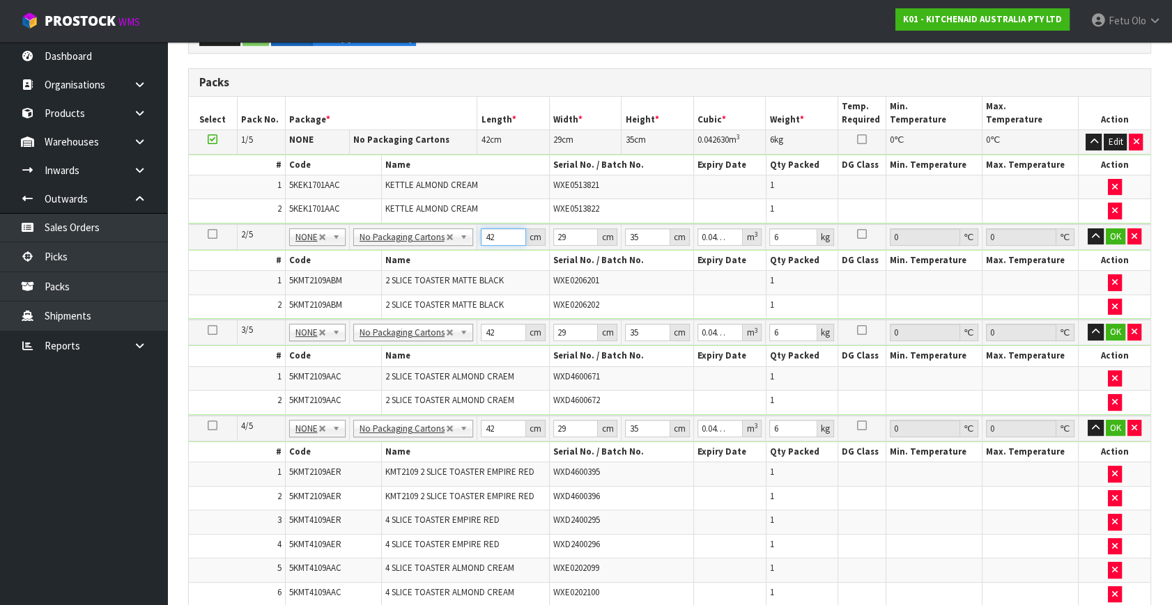
drag, startPoint x: 494, startPoint y: 237, endPoint x: 429, endPoint y: 265, distance: 70.5
click at [429, 265] on tbody "2/5 NONE 007-001 007-002 007-004 007-009 007-013 007-014 007-015 007-017 007-01…" at bounding box center [669, 271] width 961 height 95
type input "4"
type input "0.00406"
type input "45"
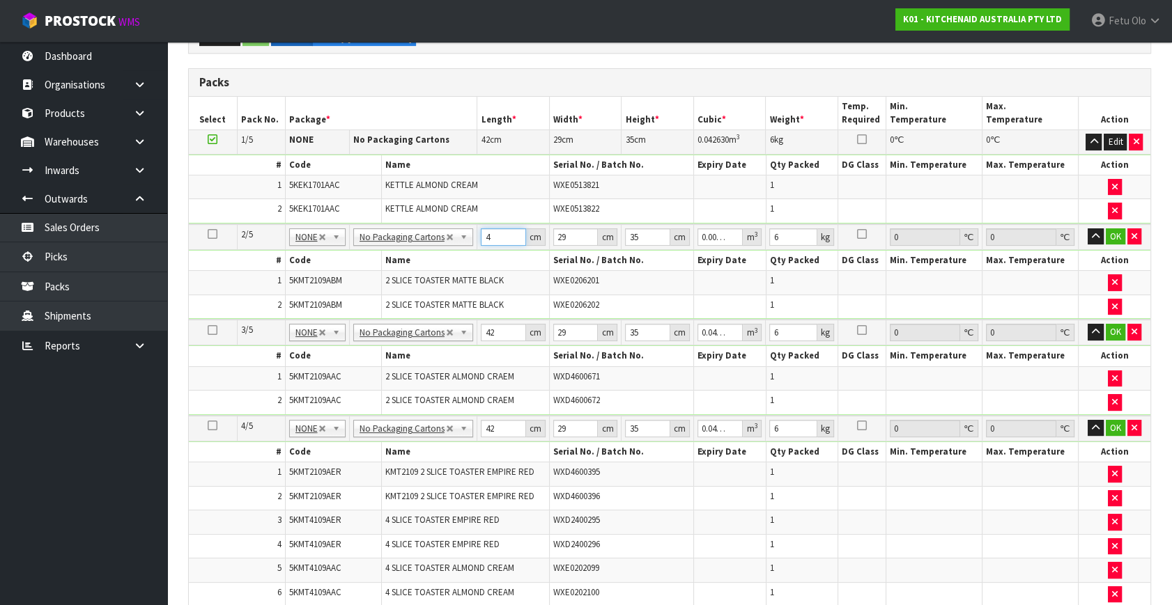
type input "0.045675"
type input "45"
type input "4"
type input "0.0063"
type input "40"
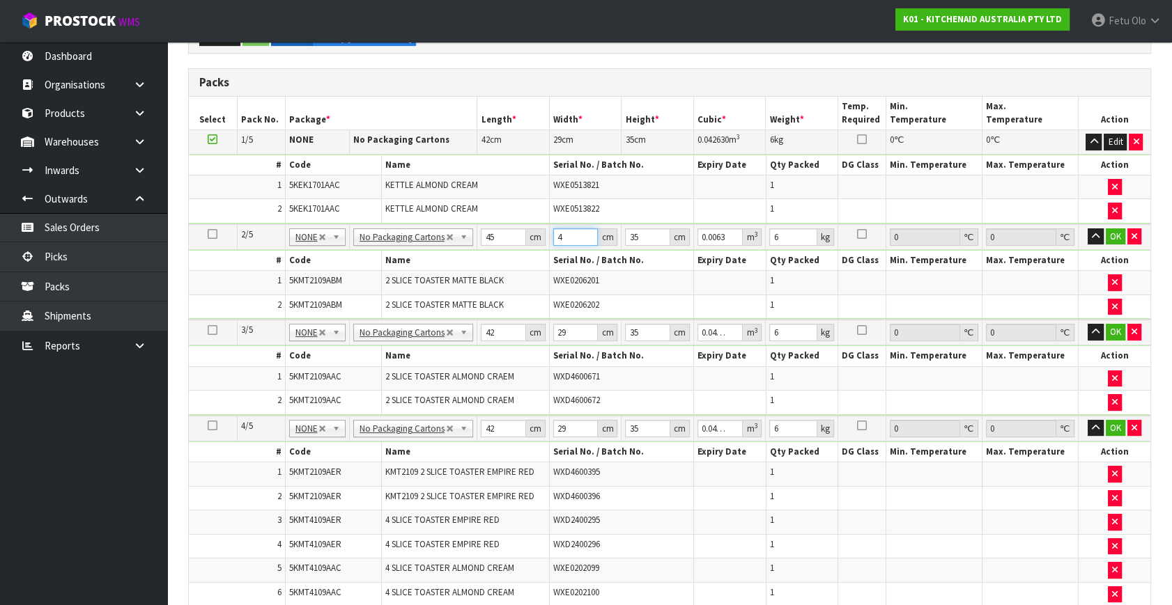
type input "0.063"
type input "40"
type input "2"
type input "0.0036"
type input "29"
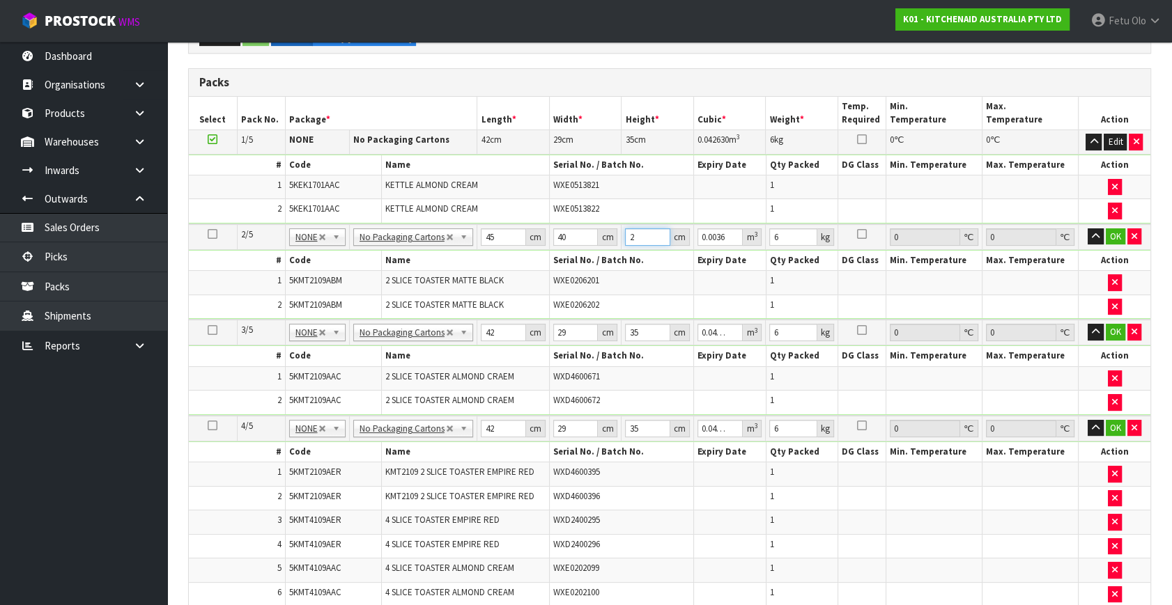
type input "0.0522"
type input "29"
type input "8"
click button "OK" at bounding box center [1116, 237] width 20 height 17
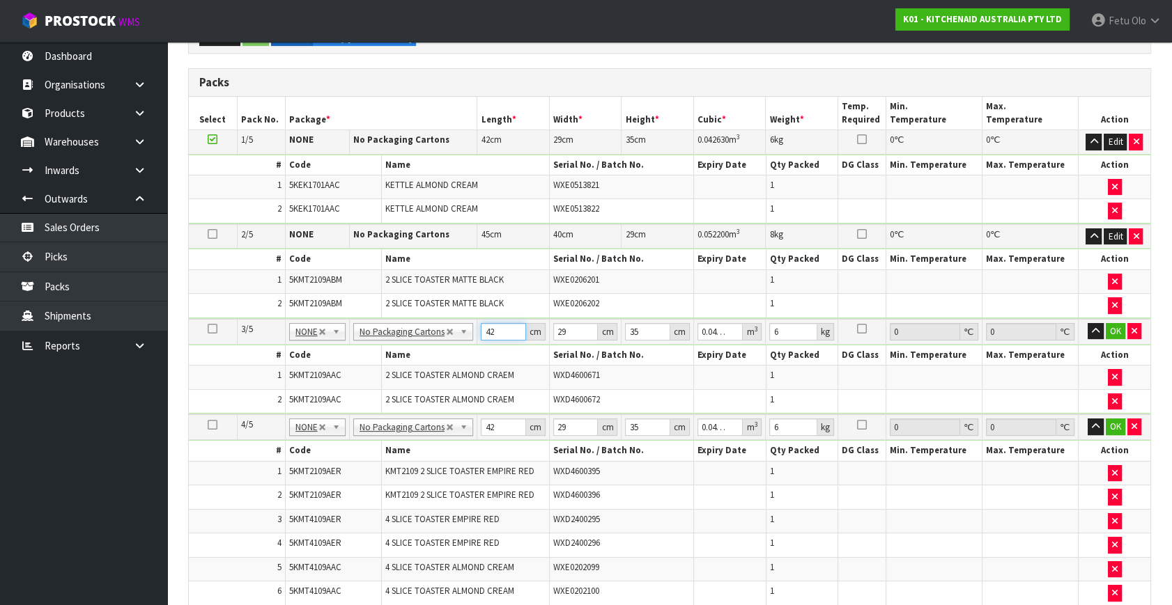
type input "4"
type input "0.00406"
type input "45"
type input "0.045675"
type input "45"
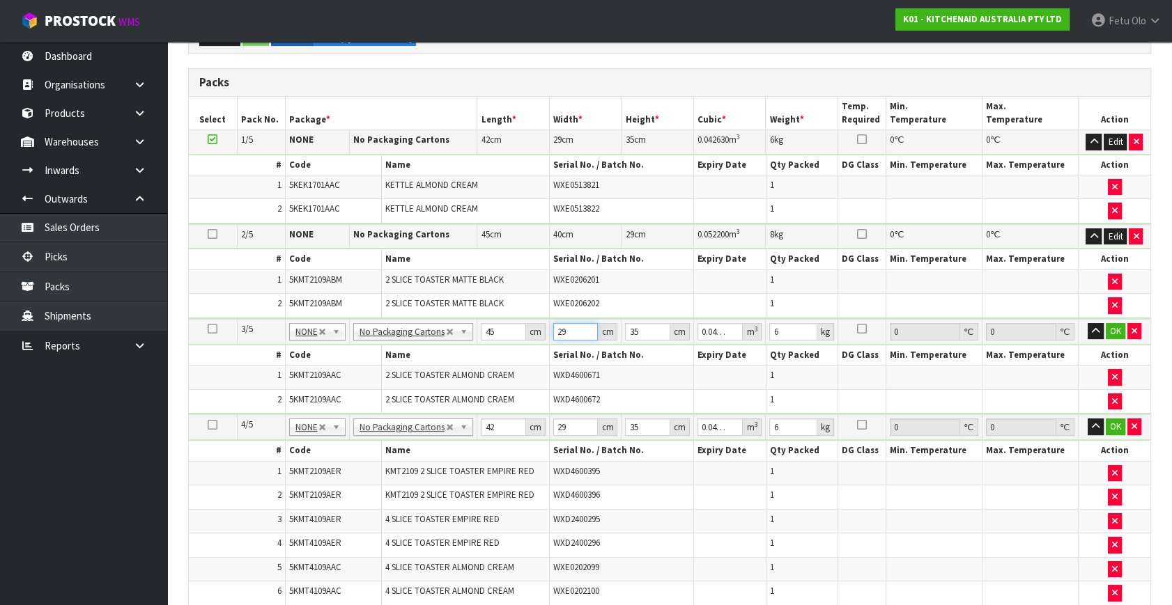
type input "4"
type input "0.0063"
type input "40"
type input "0.063"
type input "40"
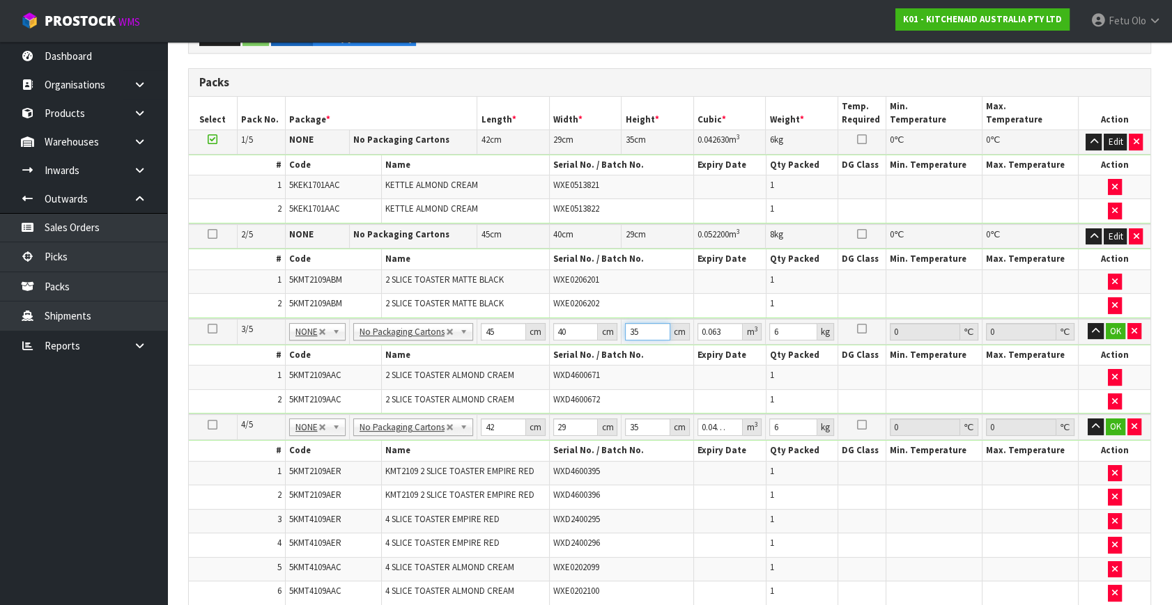
type input "2"
type input "0.0036"
type input "29"
type input "0.0522"
type input "29"
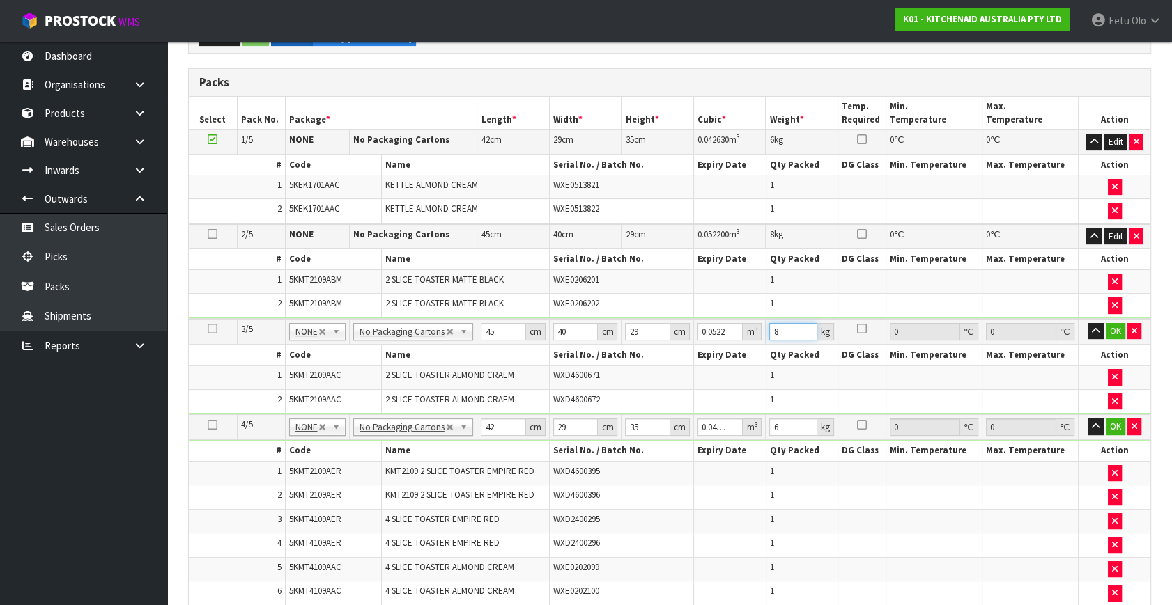
type input "8"
click button "OK" at bounding box center [1116, 331] width 20 height 17
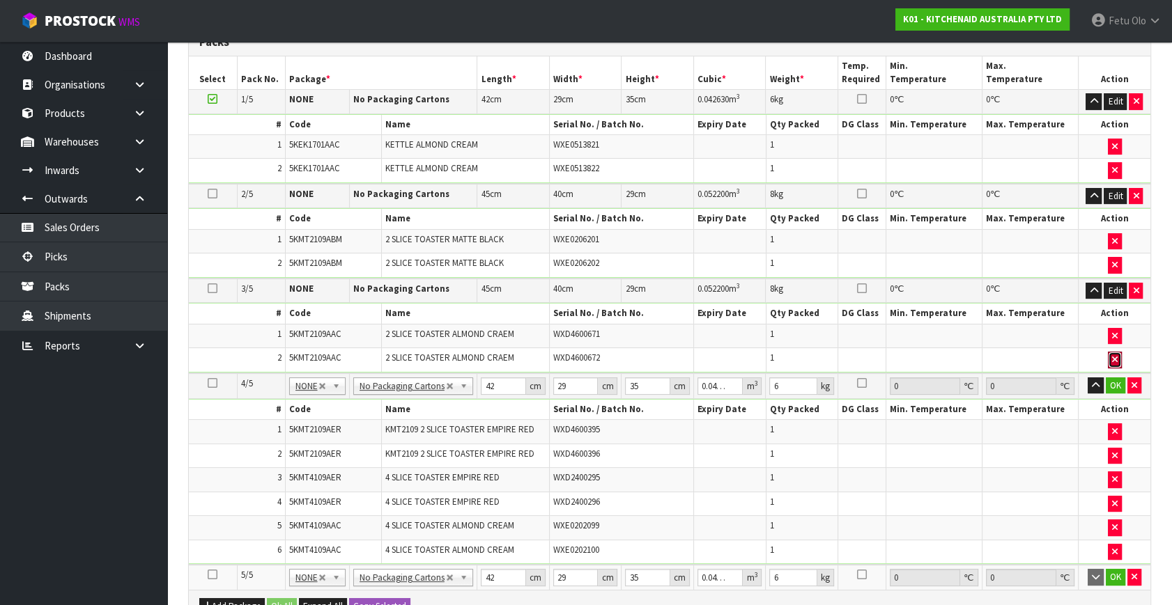
scroll to position [490, 0]
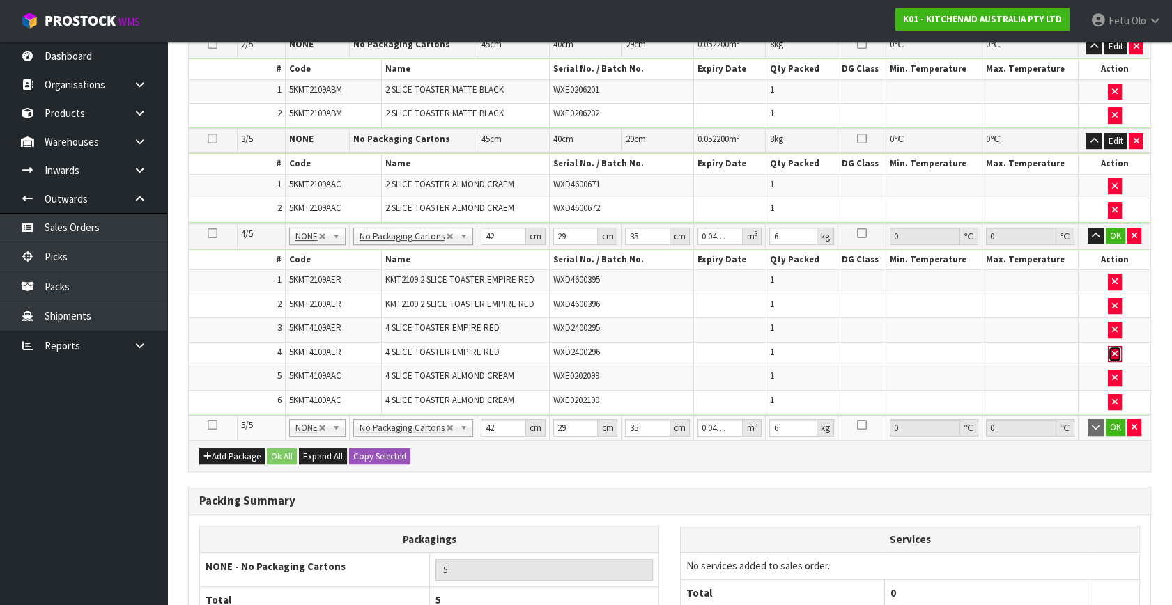
click at [1113, 350] on icon "button" at bounding box center [1115, 354] width 6 height 9
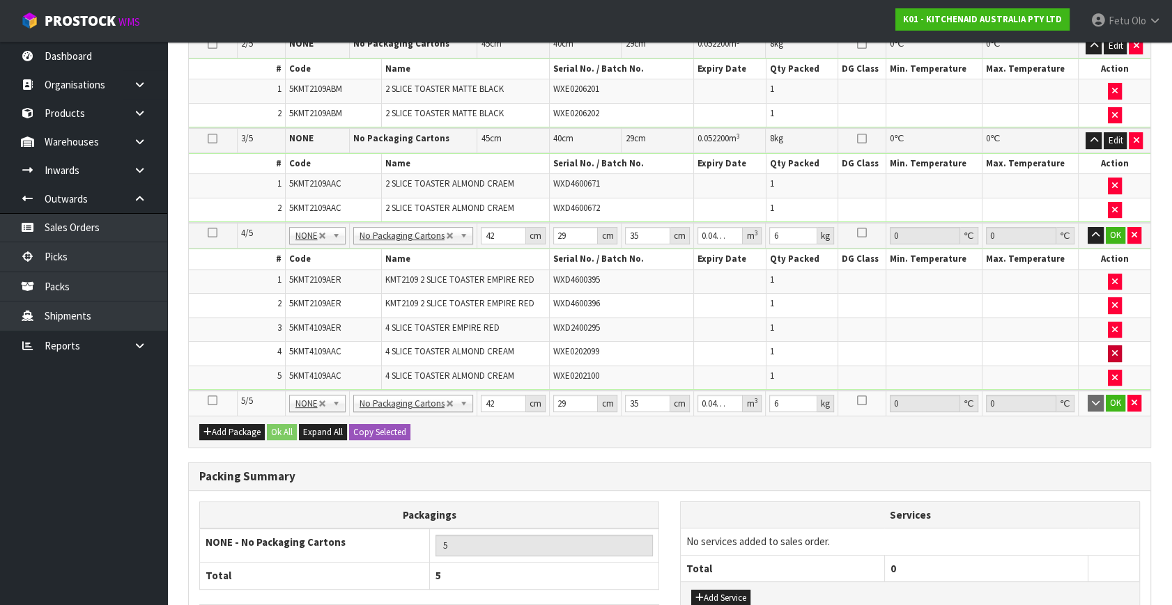
type input "0"
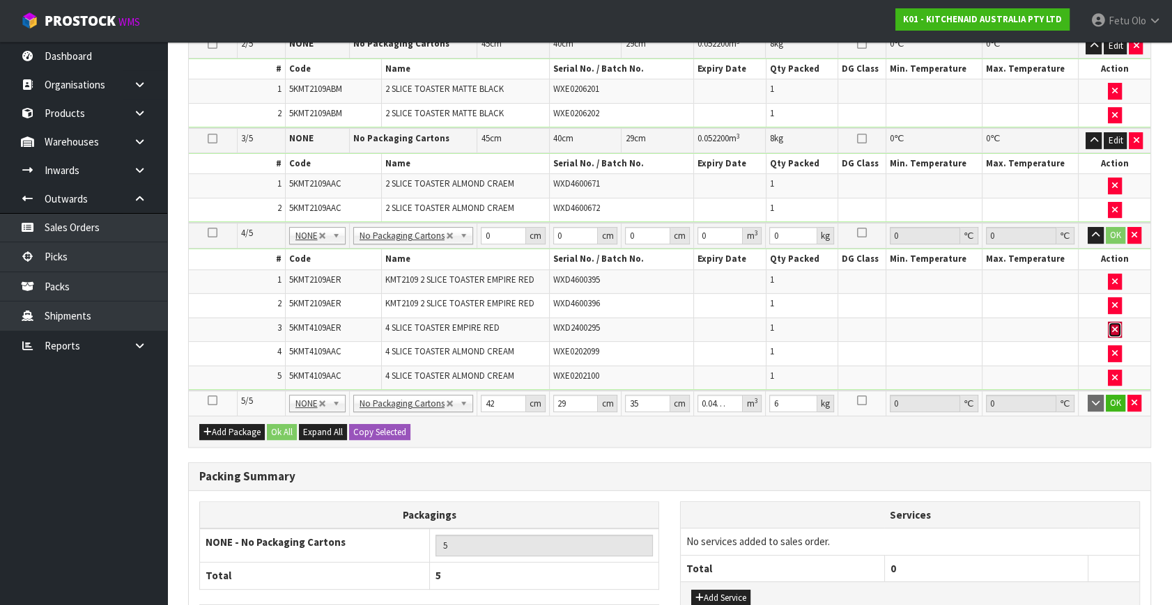
click at [1116, 329] on icon "button" at bounding box center [1115, 329] width 6 height 9
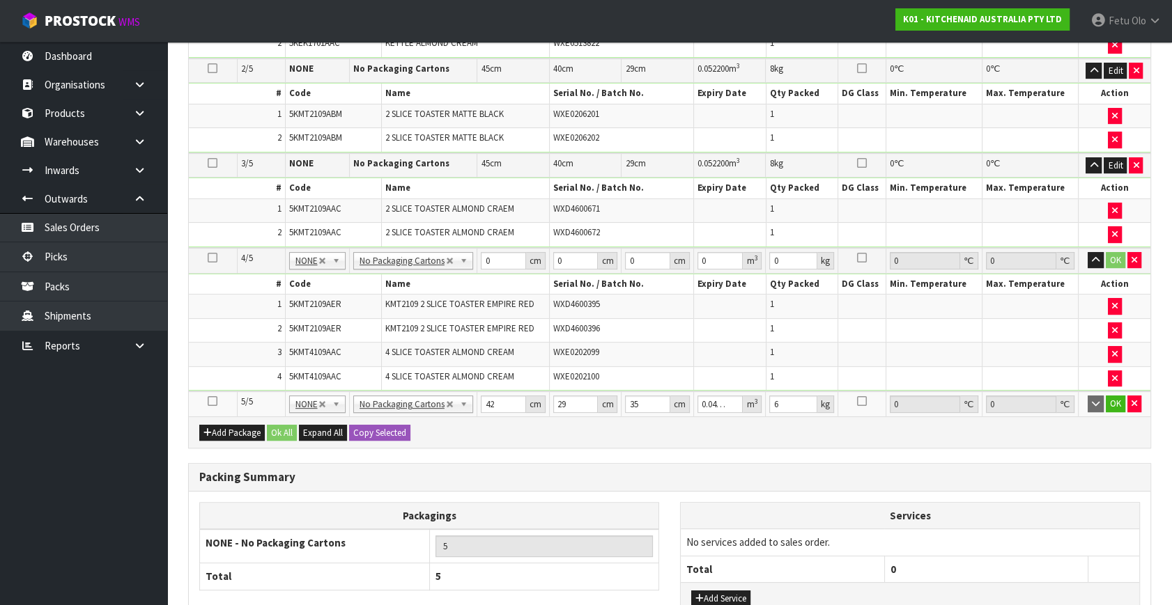
scroll to position [539, 0]
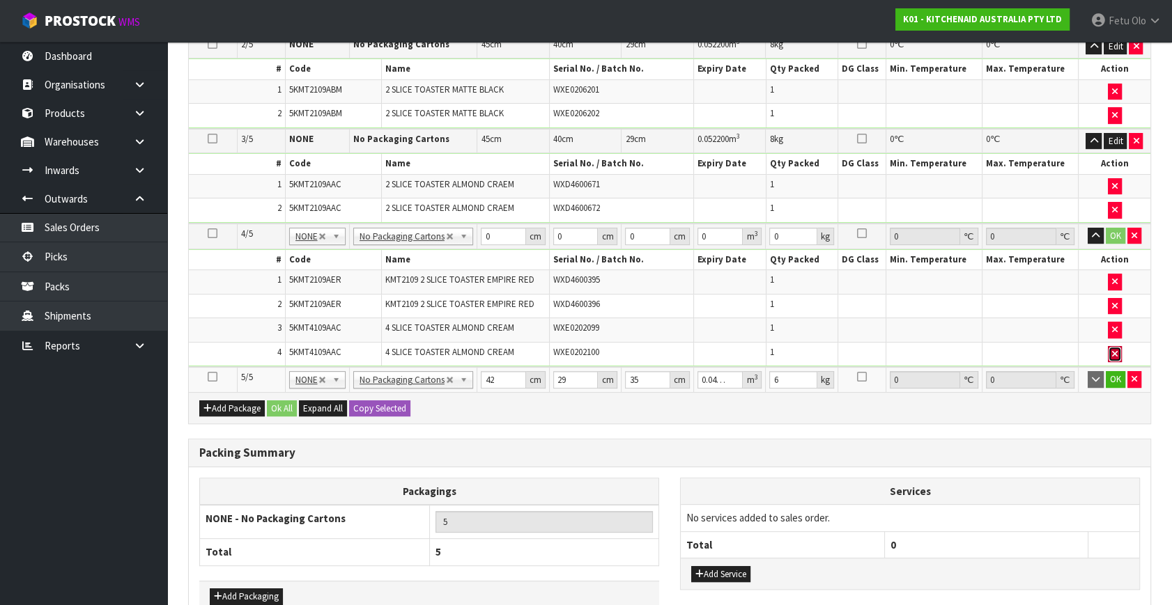
click at [1115, 352] on icon "button" at bounding box center [1115, 354] width 6 height 9
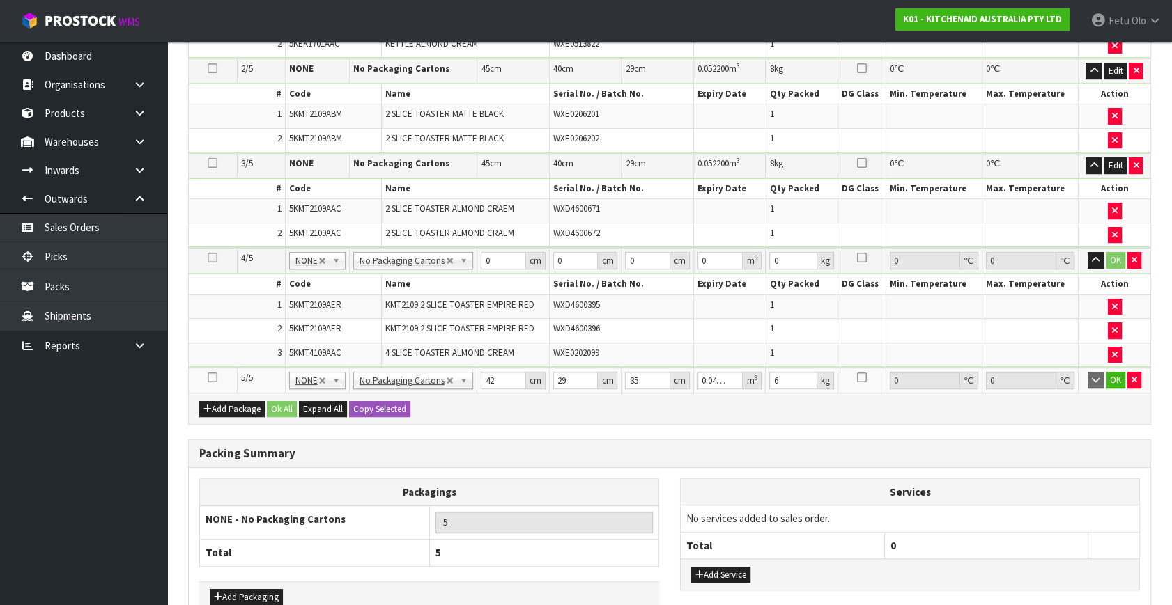
scroll to position [564, 0]
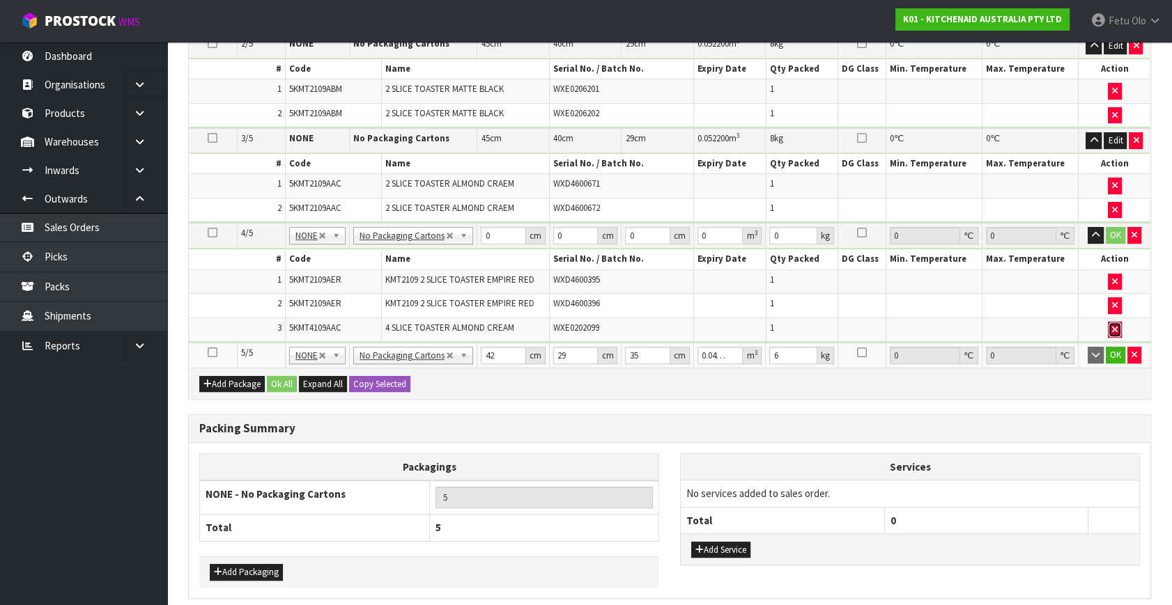
click at [1117, 323] on button "button" at bounding box center [1115, 330] width 14 height 17
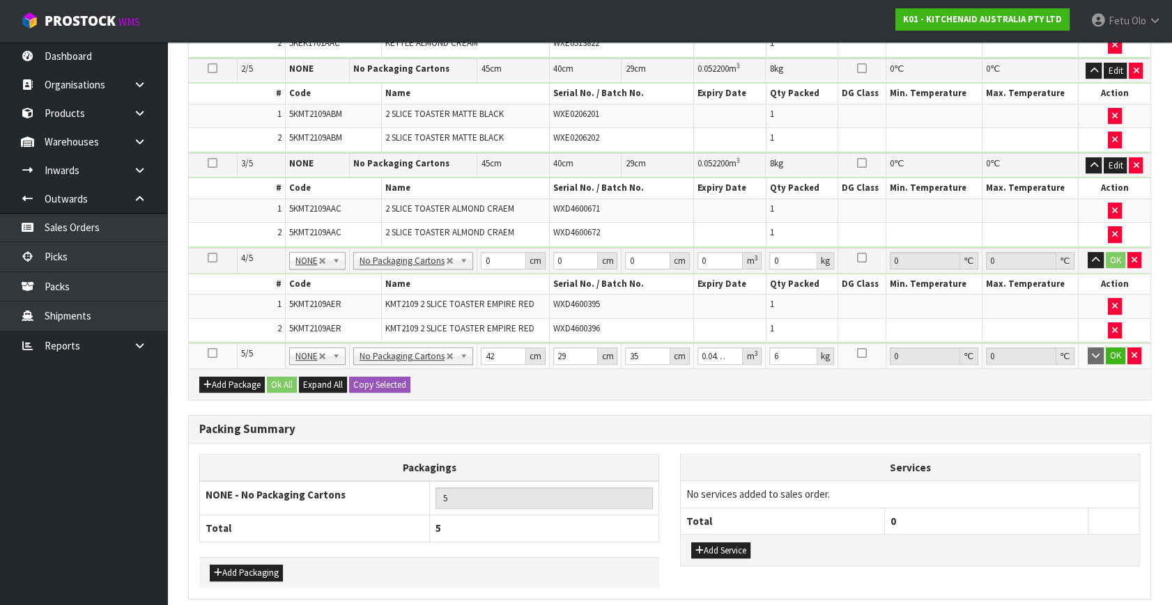
scroll to position [588, 0]
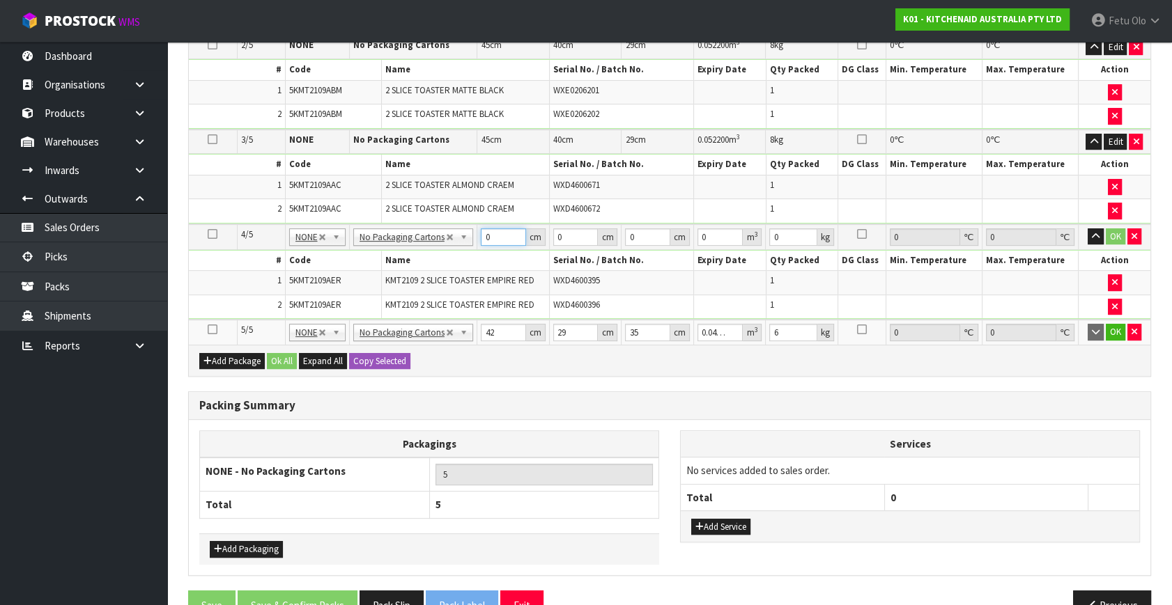
drag, startPoint x: 501, startPoint y: 238, endPoint x: 376, endPoint y: 272, distance: 129.8
click at [376, 272] on tbody "4/5 NONE 007-001 007-002 007-004 007-009 007-013 007-014 007-015 007-017 007-01…" at bounding box center [669, 271] width 961 height 95
type input "45"
type input "40"
type input "2"
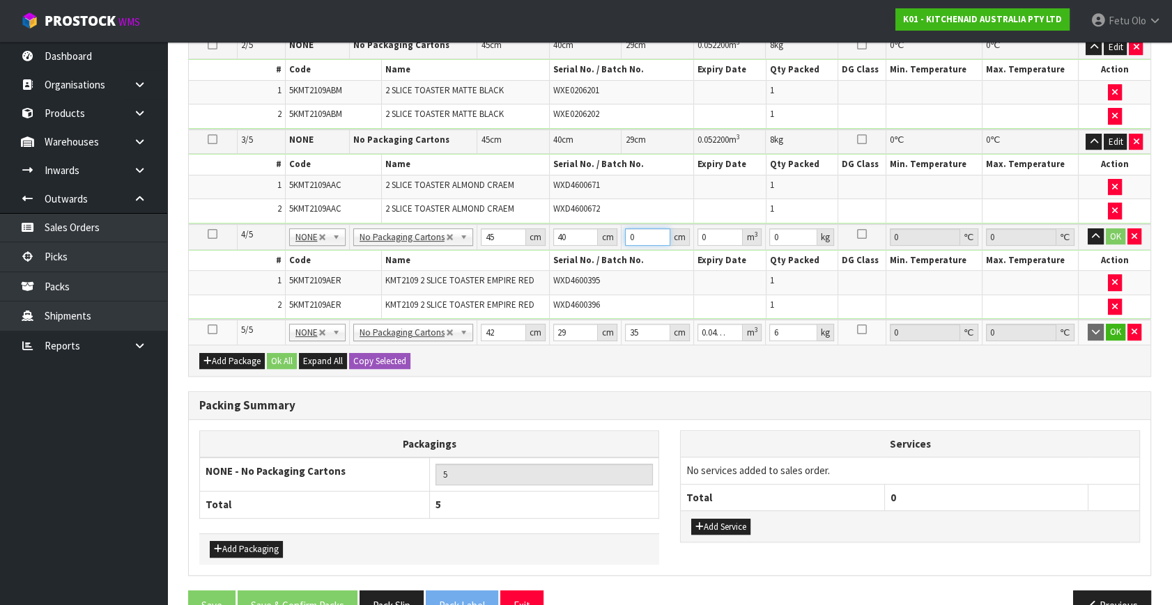
type input "0.0036"
type input "29"
type input "0.0522"
type input "29"
type input "8"
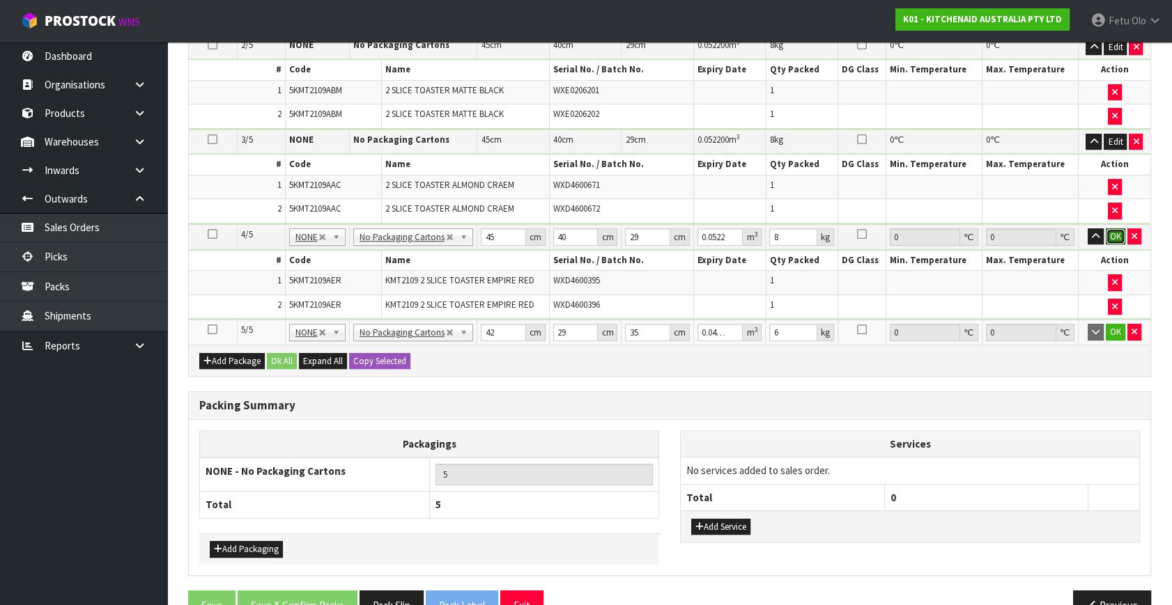
click button "OK" at bounding box center [1116, 237] width 20 height 17
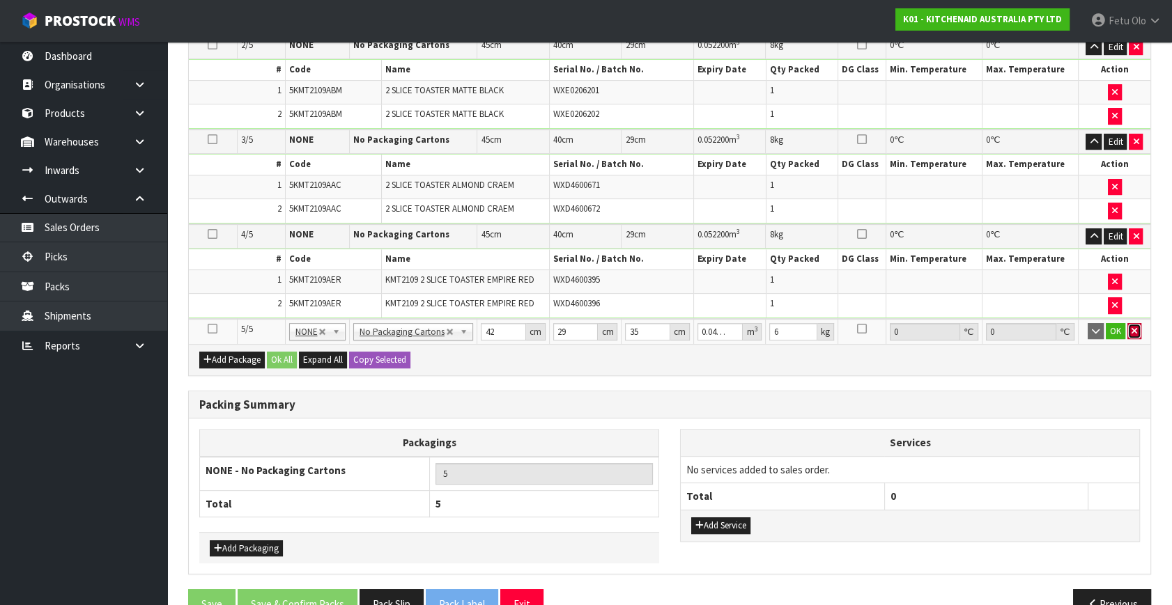
click at [1131, 327] on icon "button" at bounding box center [1134, 331] width 6 height 9
type input "4"
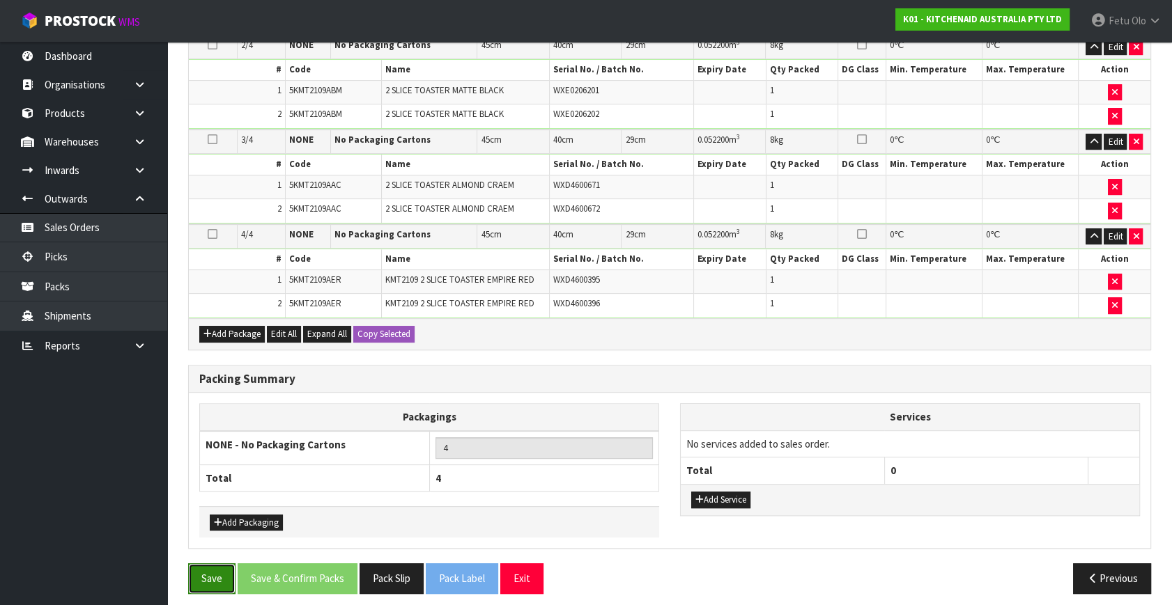
click at [222, 570] on button "Save" at bounding box center [211, 579] width 47 height 30
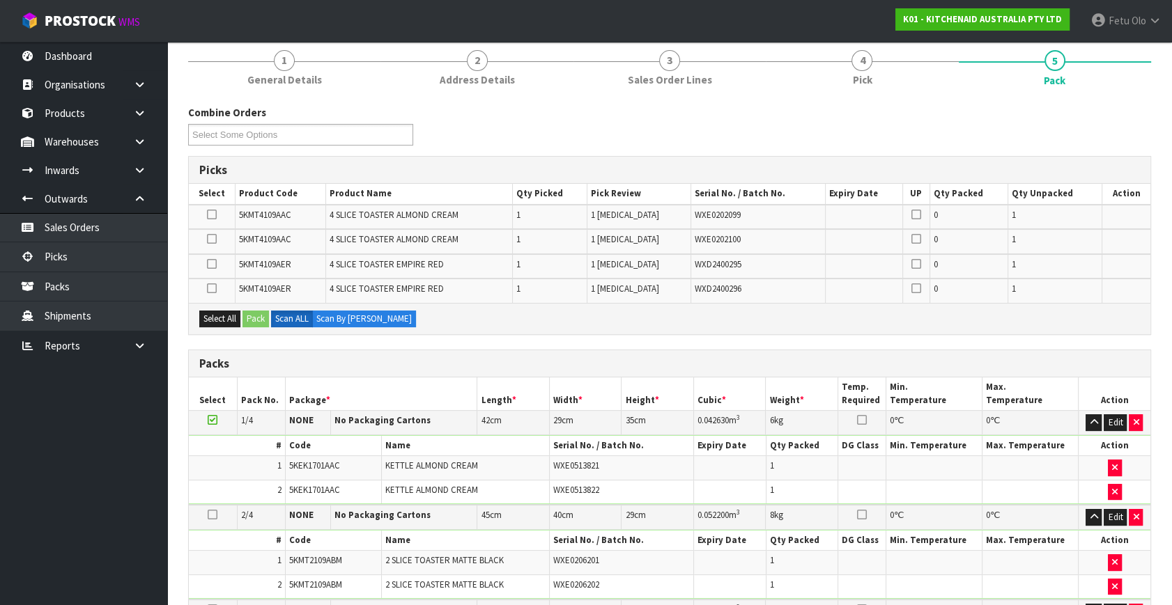
scroll to position [366, 0]
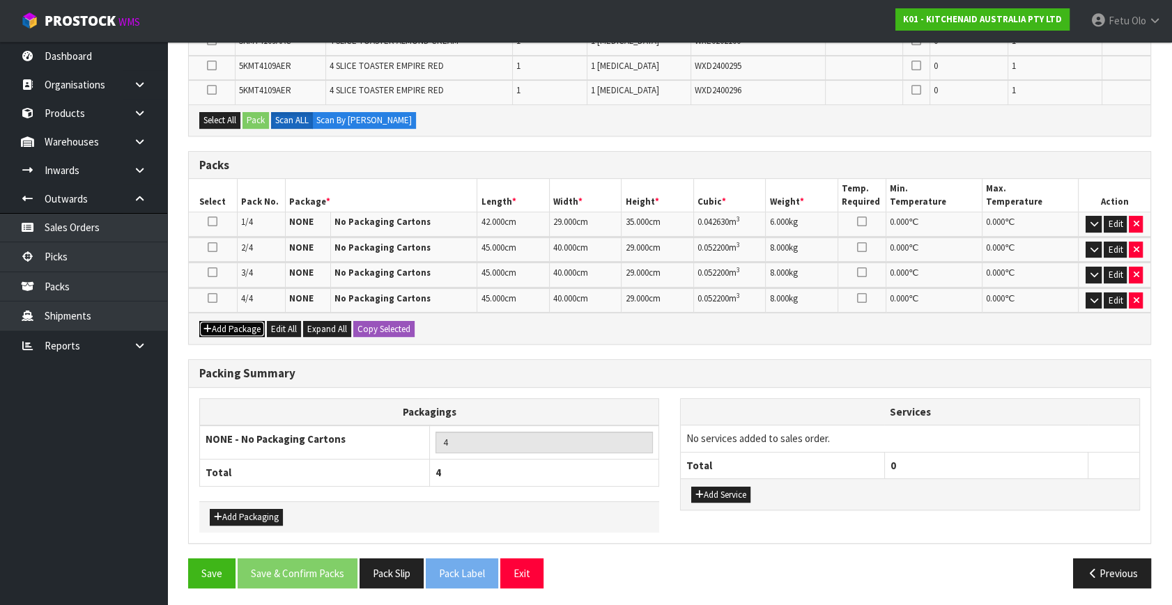
click at [219, 330] on button "Add Package" at bounding box center [231, 329] width 65 height 17
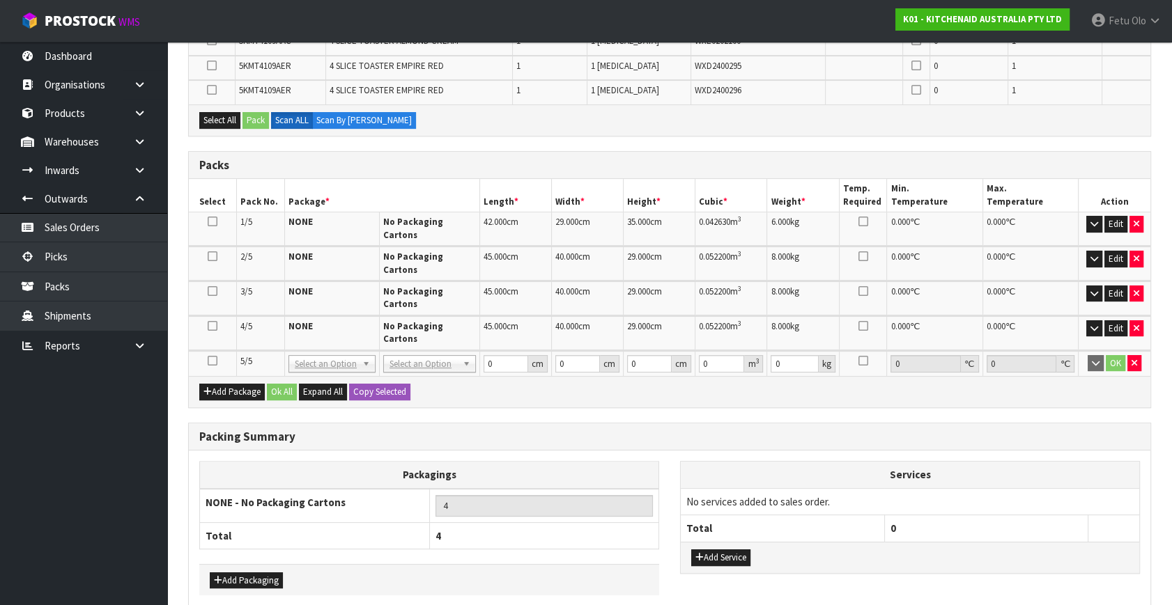
click at [210, 361] on icon at bounding box center [213, 361] width 10 height 1
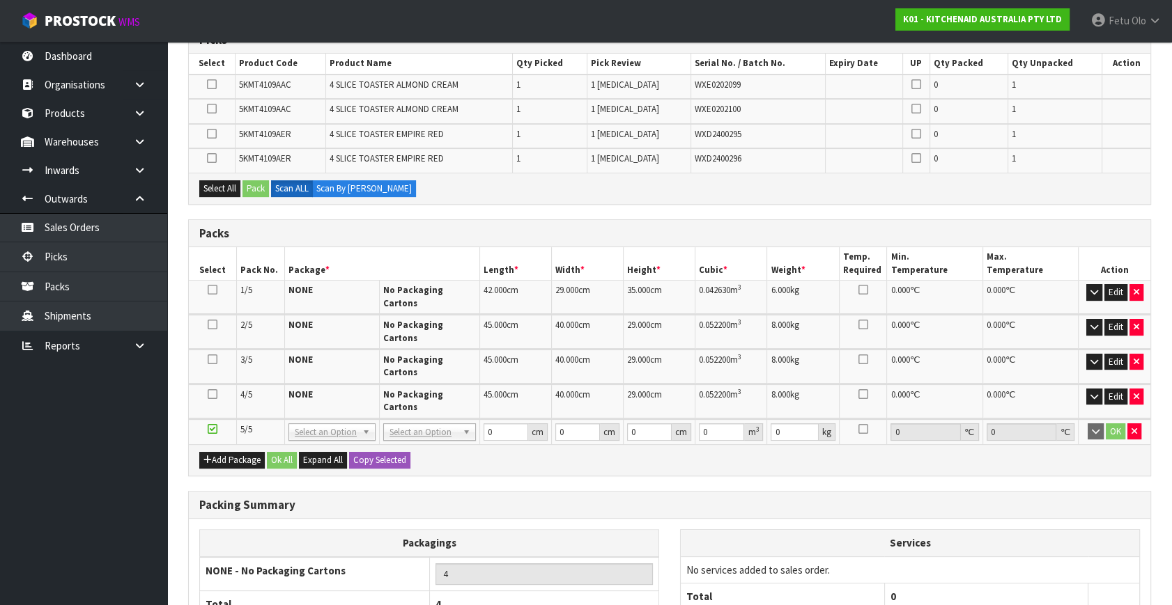
scroll to position [176, 0]
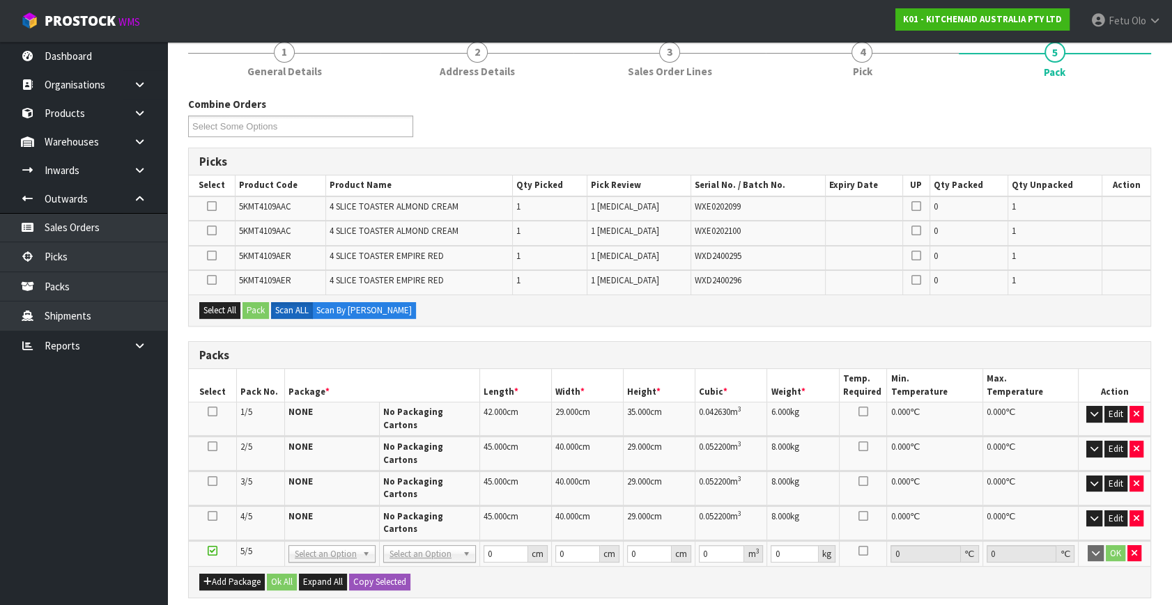
click at [208, 280] on icon at bounding box center [212, 280] width 10 height 1
click at [0, 0] on input "checkbox" at bounding box center [0, 0] width 0 height 0
drag, startPoint x: 209, startPoint y: 256, endPoint x: 244, endPoint y: 294, distance: 51.8
click at [209, 256] on icon at bounding box center [212, 256] width 10 height 1
click at [0, 0] on input "checkbox" at bounding box center [0, 0] width 0 height 0
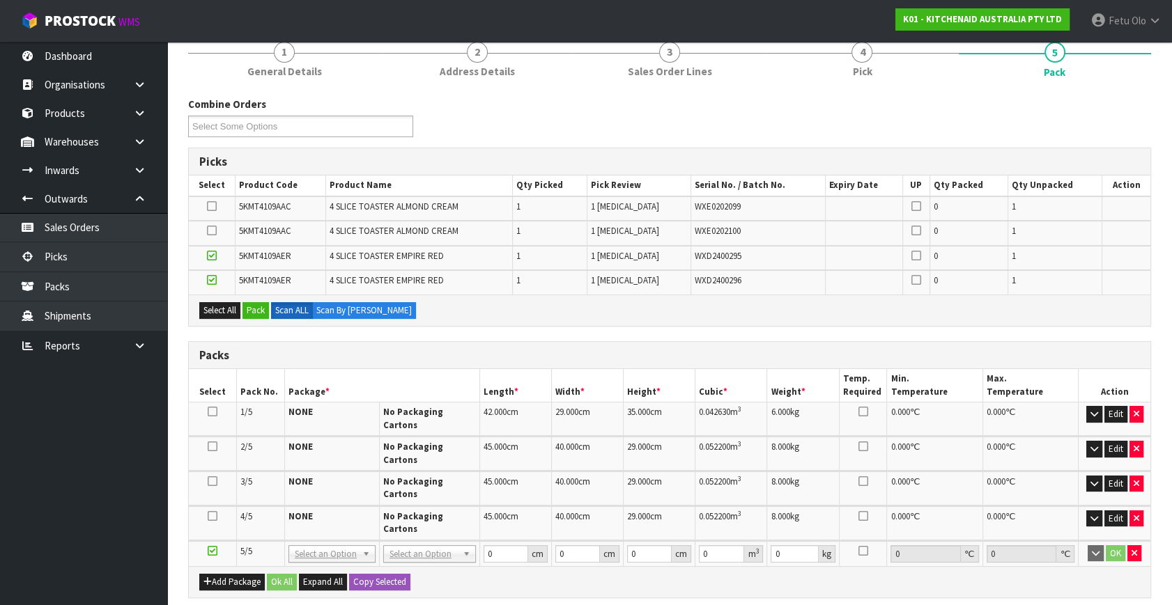
click at [125, 536] on ul "Dashboard Organisations Clients Consignees Carriers Products Categories Serial …" at bounding box center [83, 324] width 167 height 564
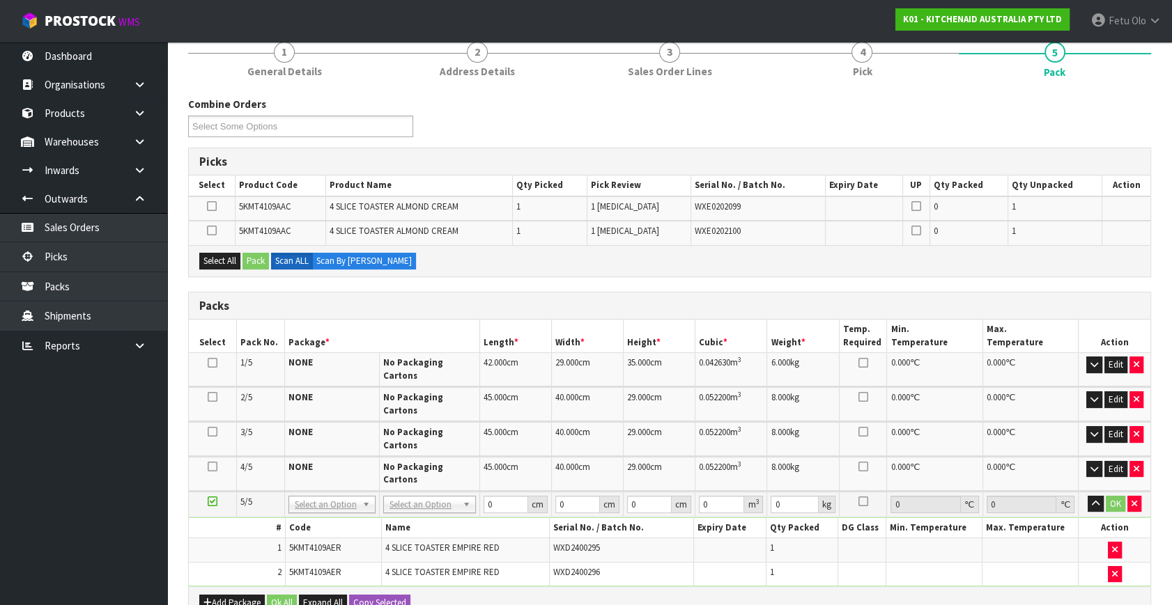
click at [212, 502] on icon at bounding box center [213, 502] width 10 height 1
click at [219, 595] on button "Add Package" at bounding box center [231, 603] width 65 height 17
click at [212, 597] on icon at bounding box center [213, 597] width 10 height 1
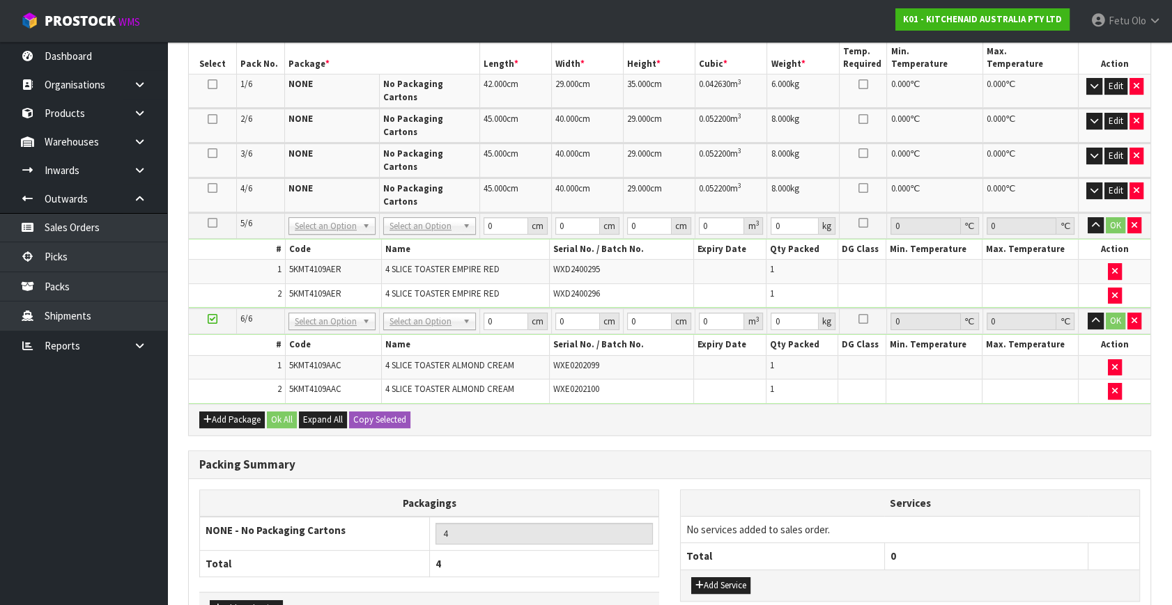
scroll to position [381, 0]
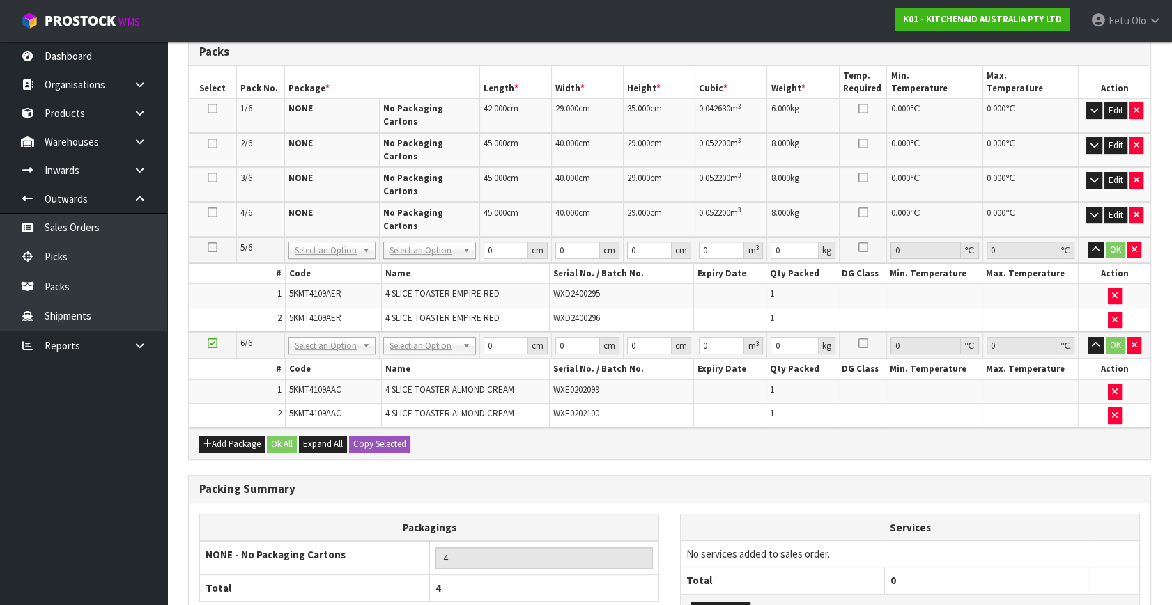
click at [215, 343] on icon at bounding box center [213, 343] width 10 height 1
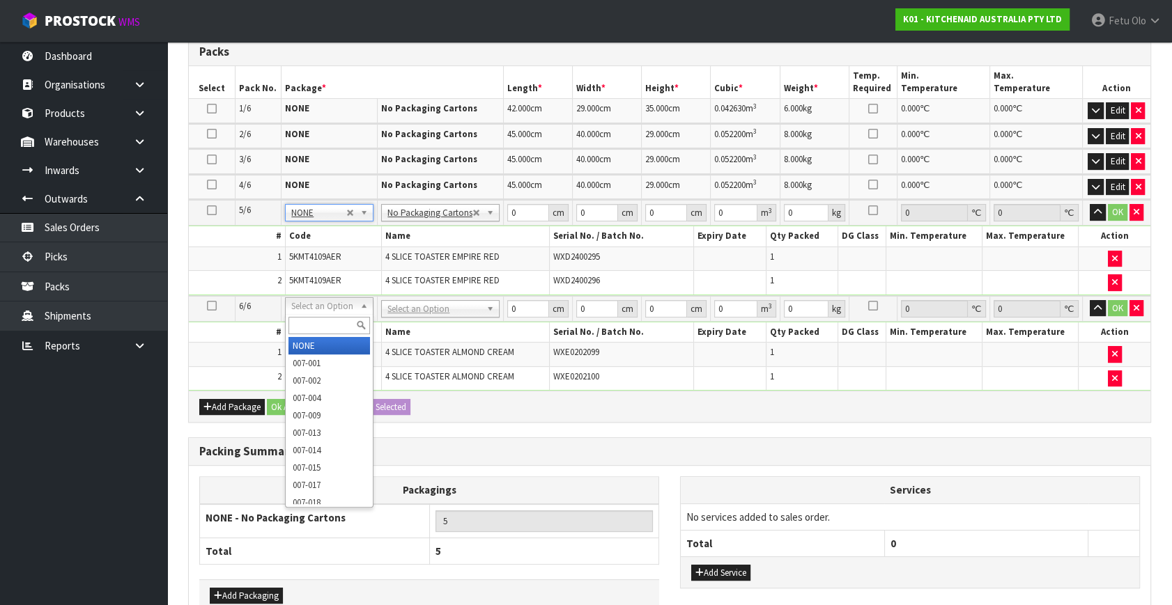
drag, startPoint x: 329, startPoint y: 344, endPoint x: 502, endPoint y: 230, distance: 207.1
type input "6"
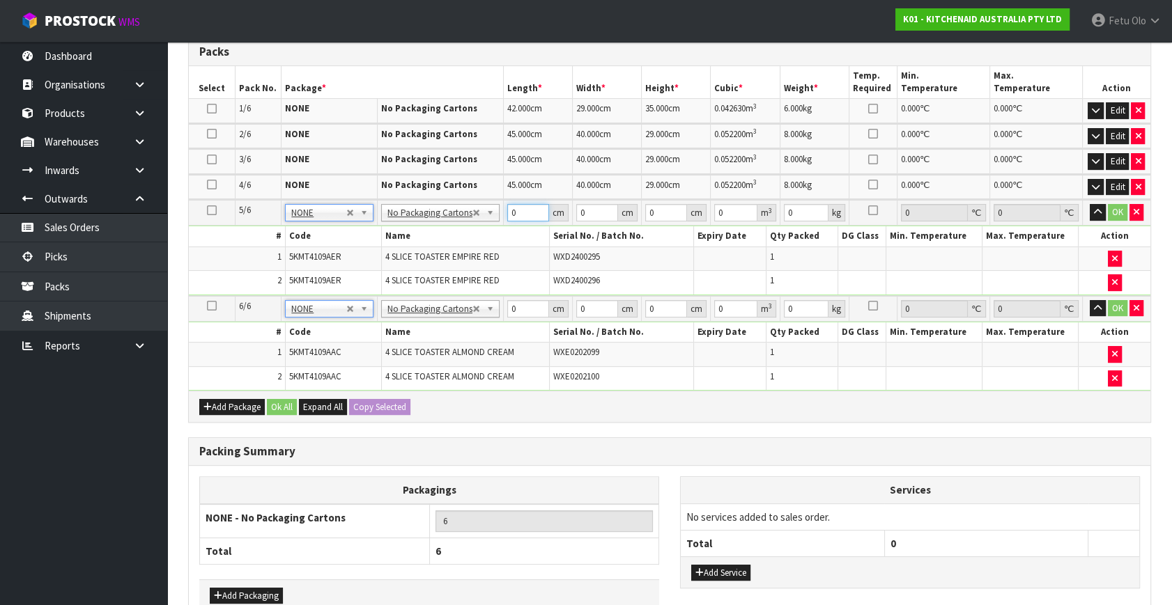
drag, startPoint x: 510, startPoint y: 213, endPoint x: 429, endPoint y: 244, distance: 86.4
click at [430, 244] on tbody "5/6 NONE 007-001 007-002 007-004 007-009 007-013 007-014 007-015 007-017 007-01…" at bounding box center [669, 247] width 961 height 95
type input "76"
type input "38"
type input "2"
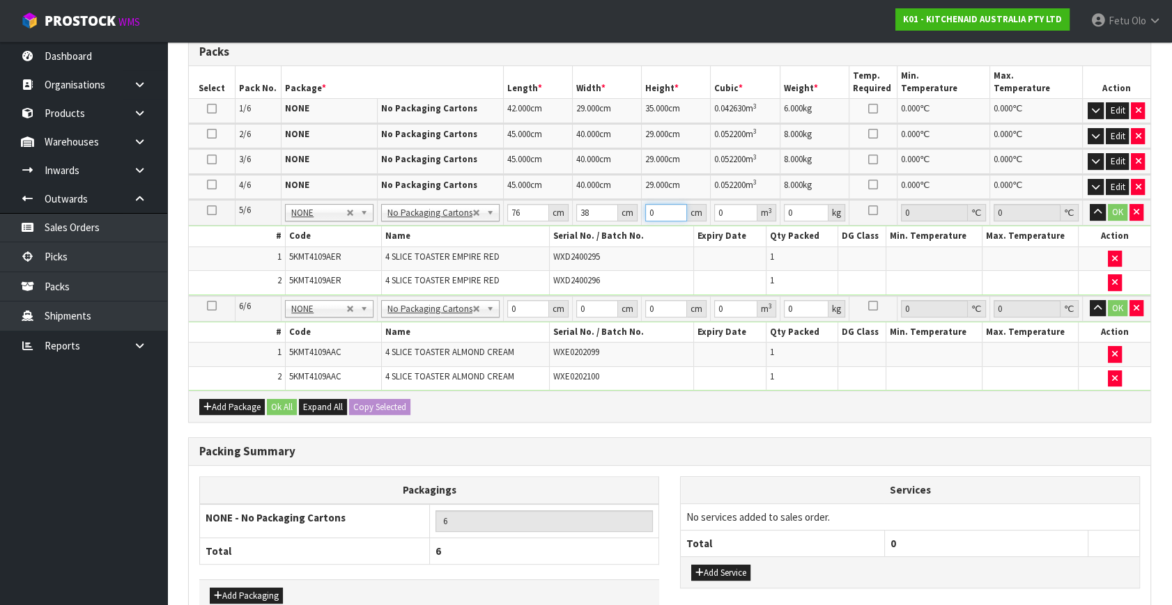
type input "0.005776"
type input "29"
type input "0.083752"
type input "29"
type input "11"
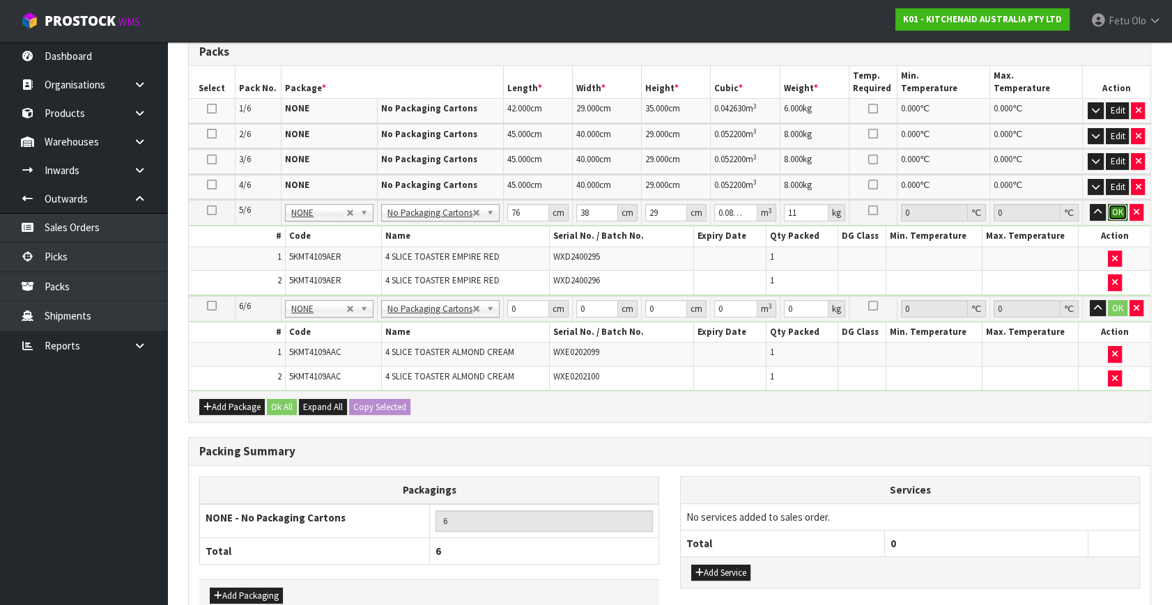
click button "OK" at bounding box center [1118, 212] width 20 height 17
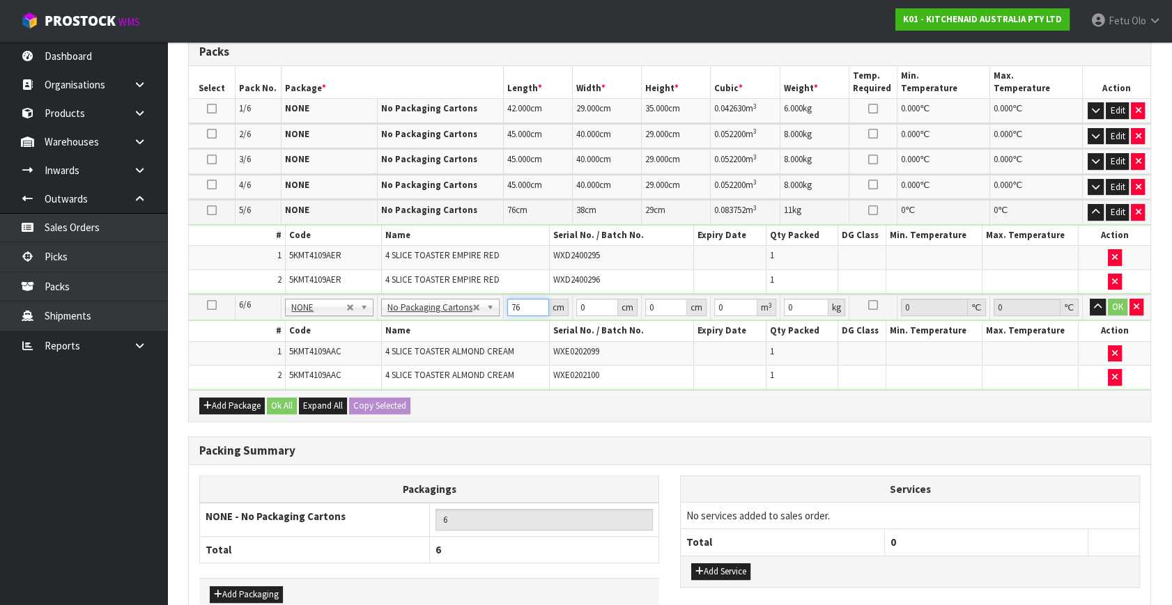
type input "76"
type input "8"
type input "2"
type input "0.001216"
type input "29"
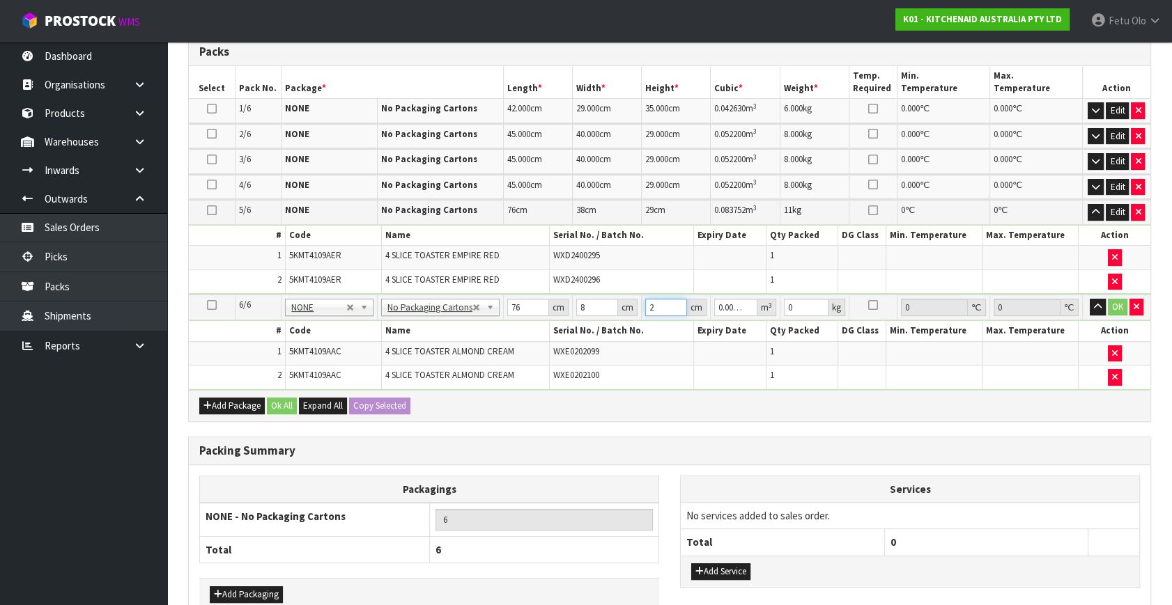
type input "0.017632"
type input "29"
type input "11"
click at [529, 313] on input "76" at bounding box center [528, 307] width 42 height 17
type input "3"
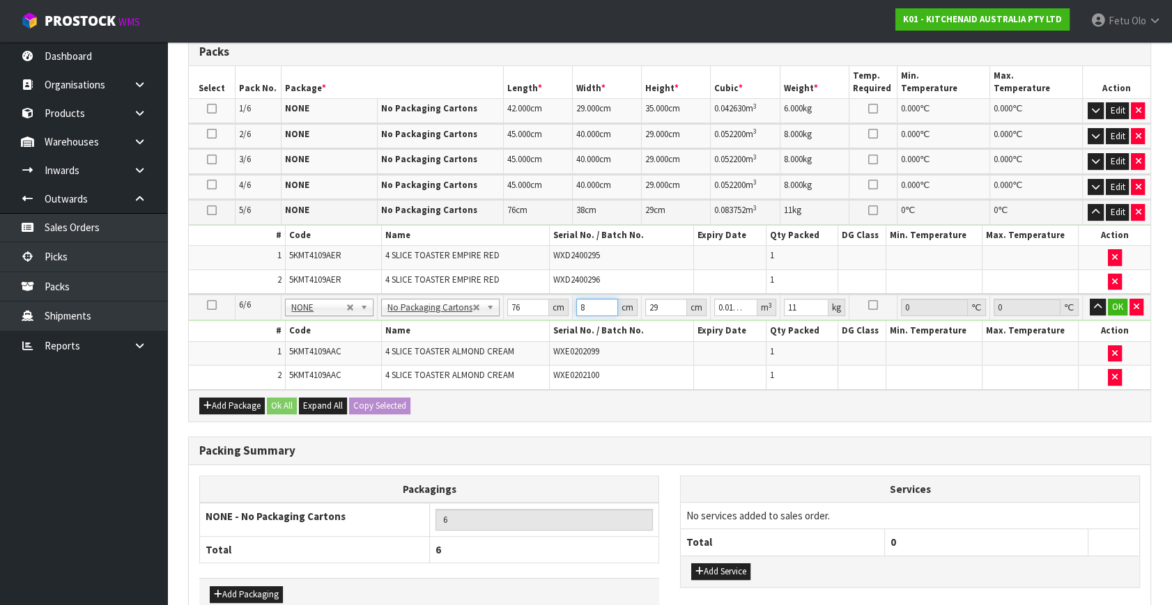
type input "0.006612"
type input "38"
type input "0.083752"
type input "38"
click button "OK" at bounding box center [1118, 307] width 20 height 17
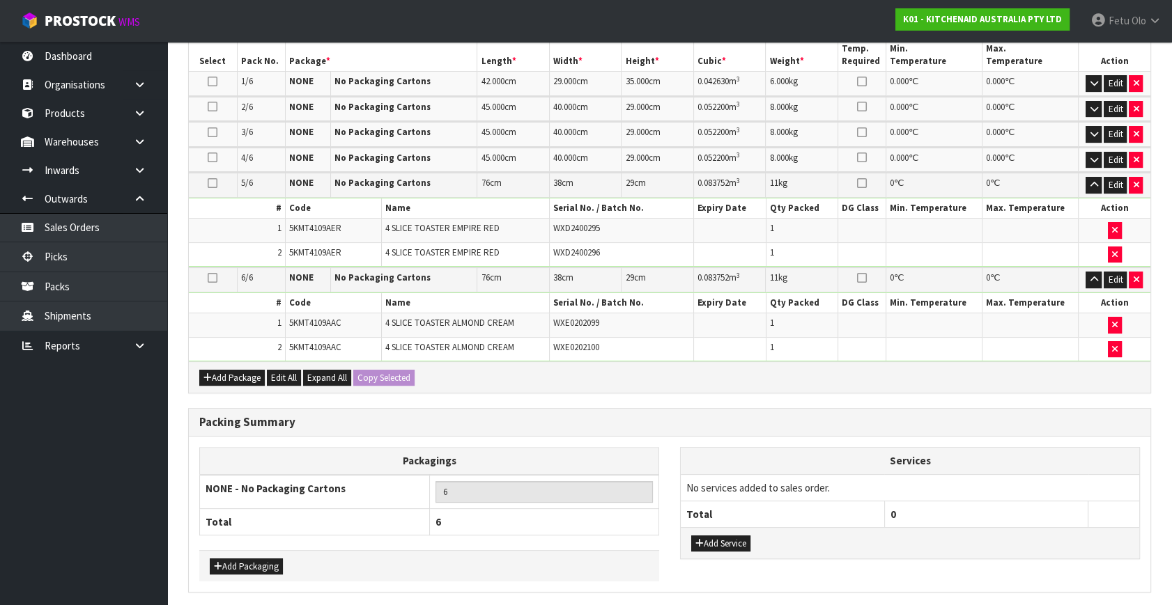
scroll to position [456, 0]
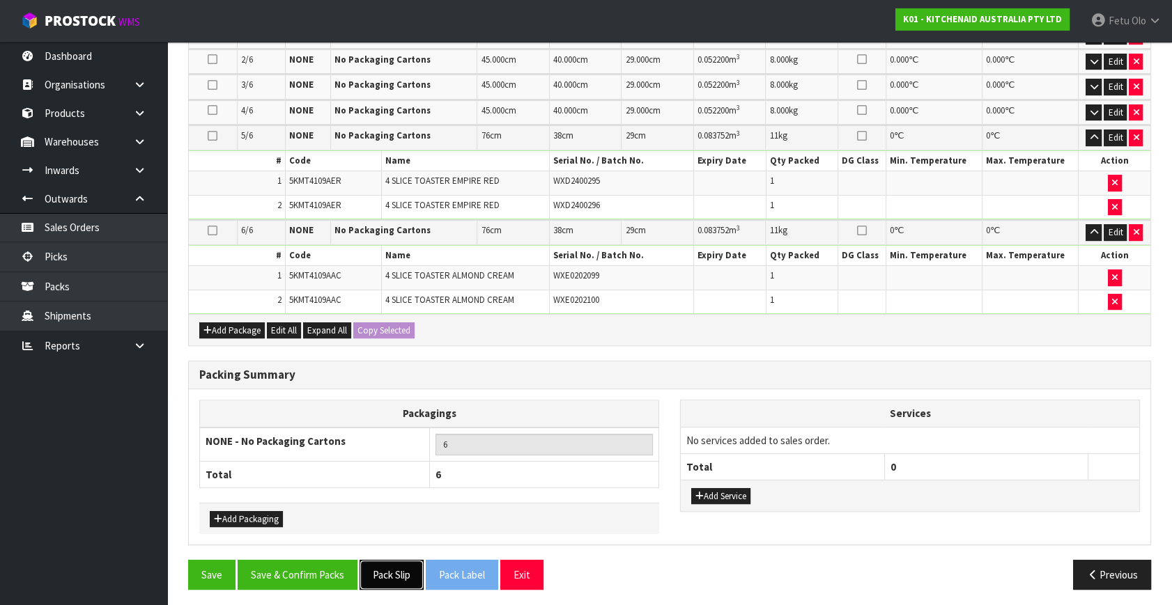
click at [380, 563] on button "Pack Slip" at bounding box center [391, 575] width 64 height 30
click at [314, 564] on button "Save & Confirm Packs" at bounding box center [298, 575] width 120 height 30
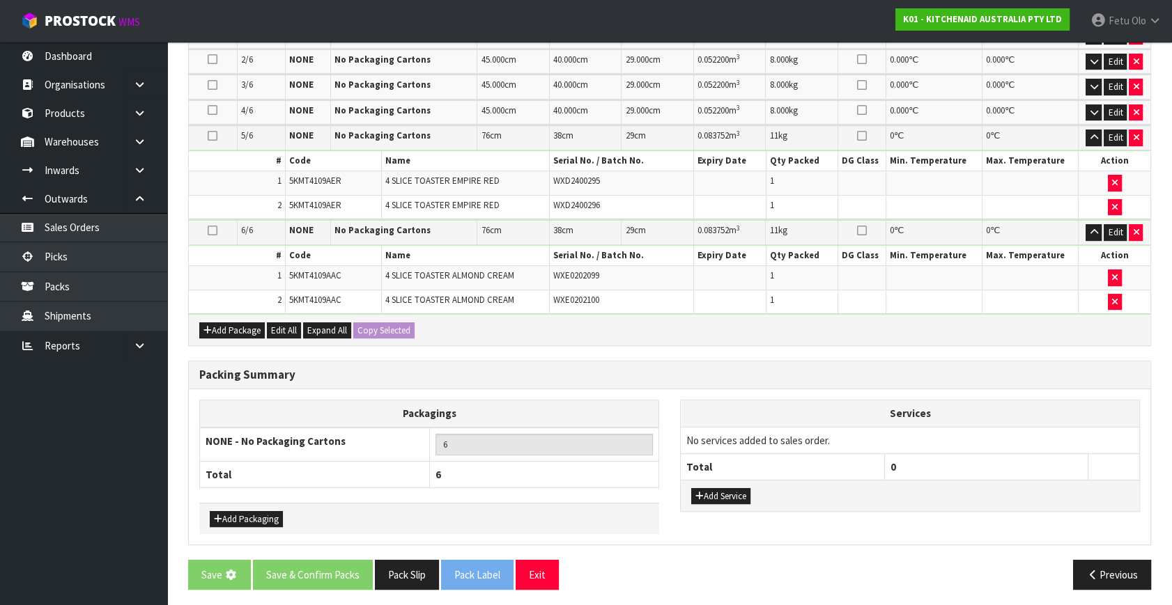
scroll to position [0, 0]
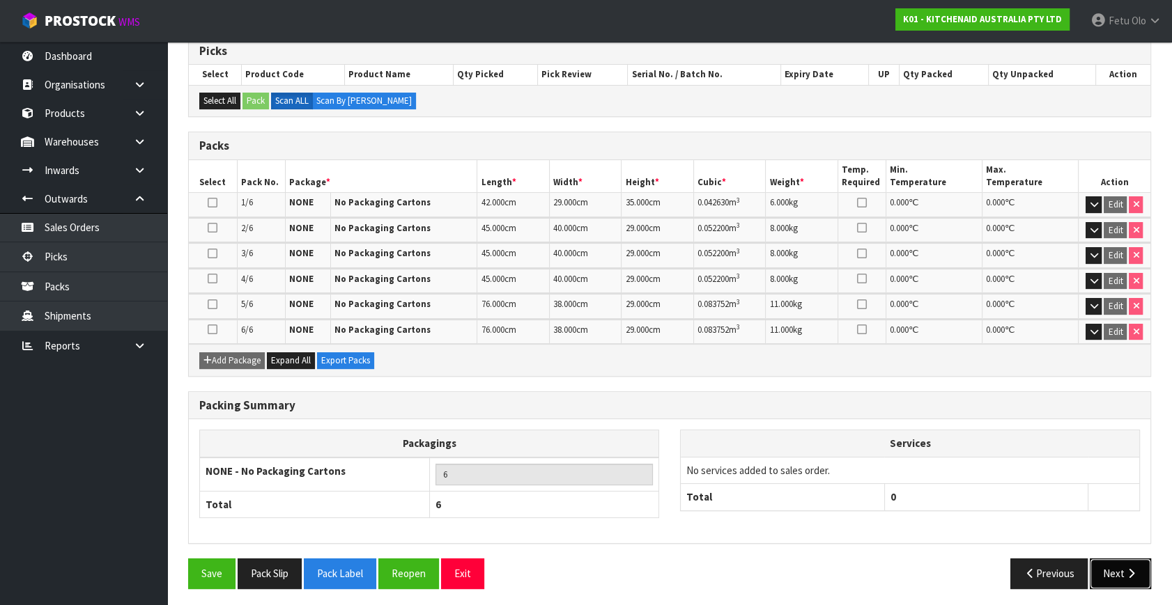
click at [1106, 568] on button "Next" at bounding box center [1120, 574] width 61 height 30
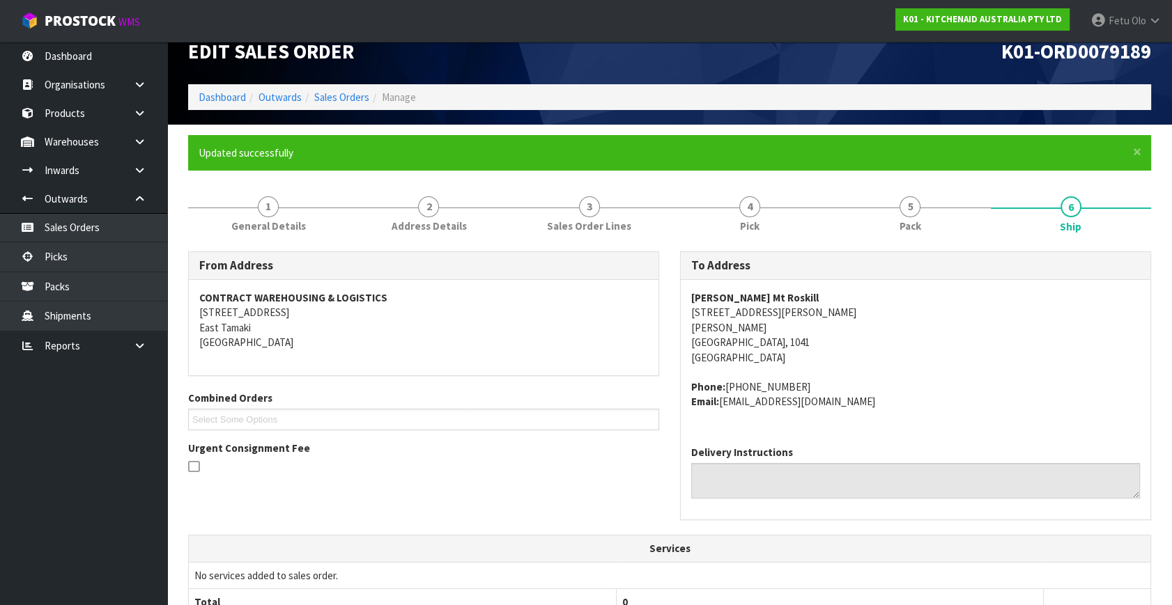
scroll to position [443, 0]
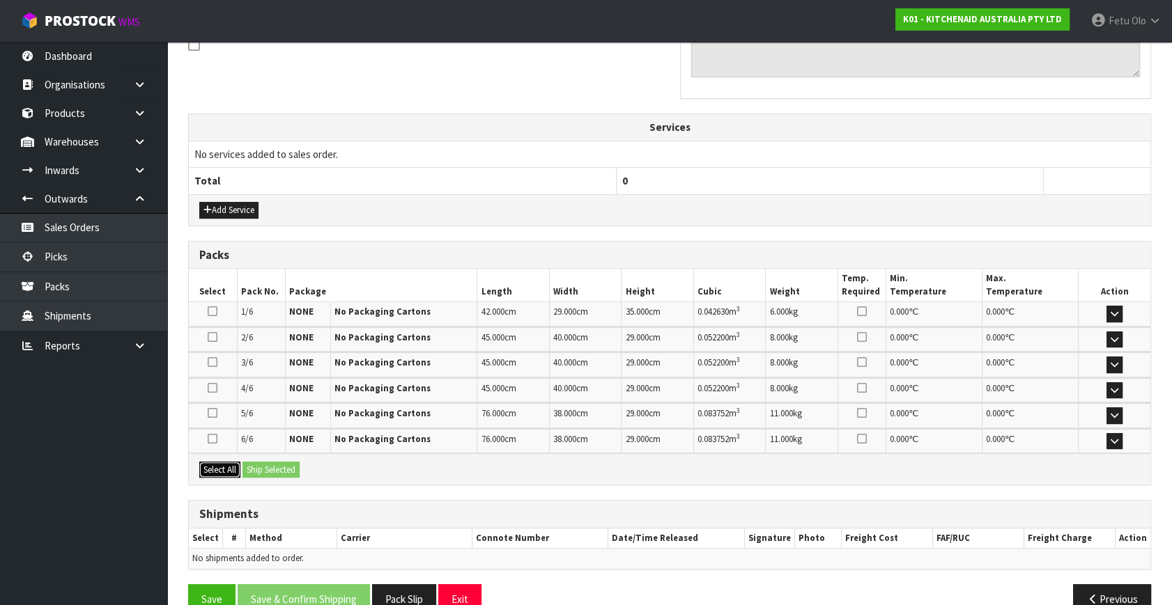
drag, startPoint x: 222, startPoint y: 464, endPoint x: 237, endPoint y: 467, distance: 15.6
click at [231, 465] on button "Select All" at bounding box center [219, 470] width 41 height 17
click at [258, 467] on button "Ship Selected" at bounding box center [270, 470] width 57 height 17
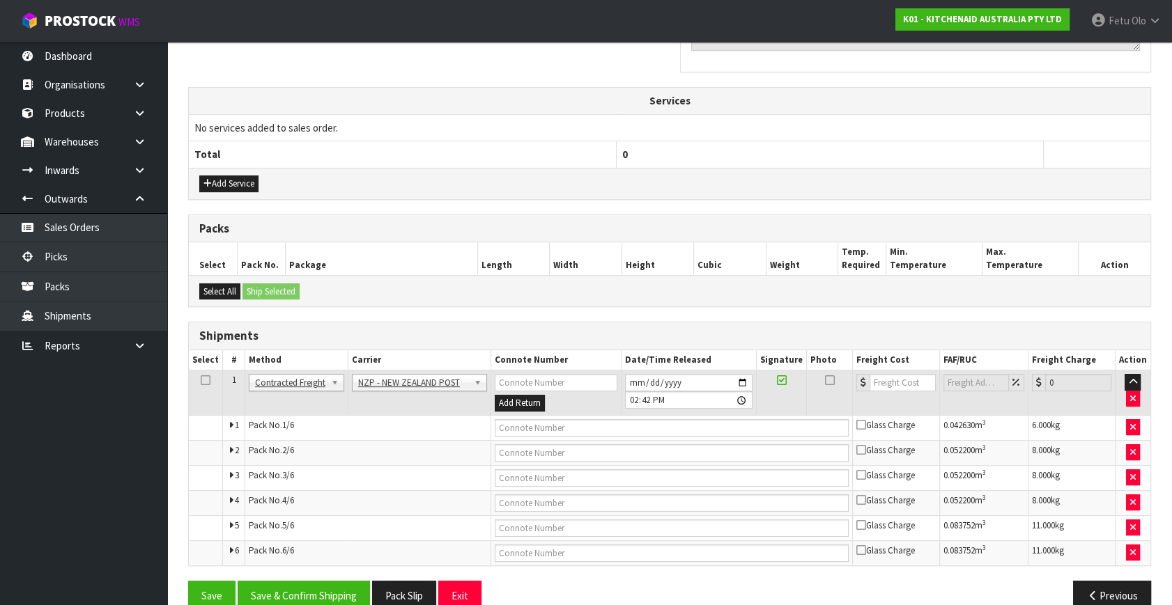
scroll to position [493, 0]
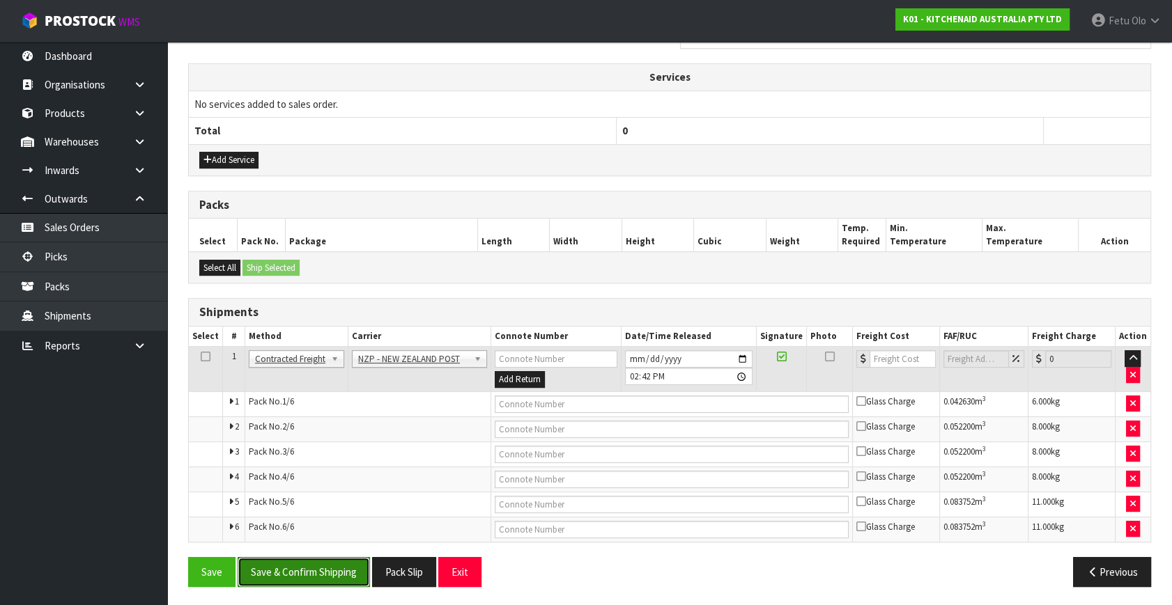
click at [327, 571] on button "Save & Confirm Shipping" at bounding box center [304, 572] width 132 height 30
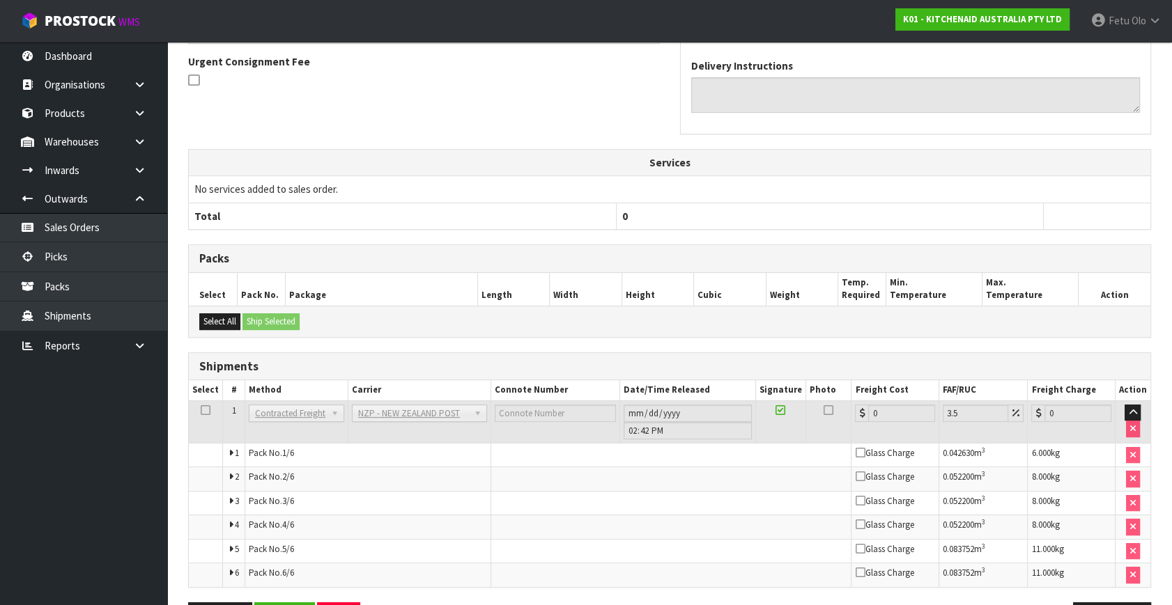
scroll to position [467, 0]
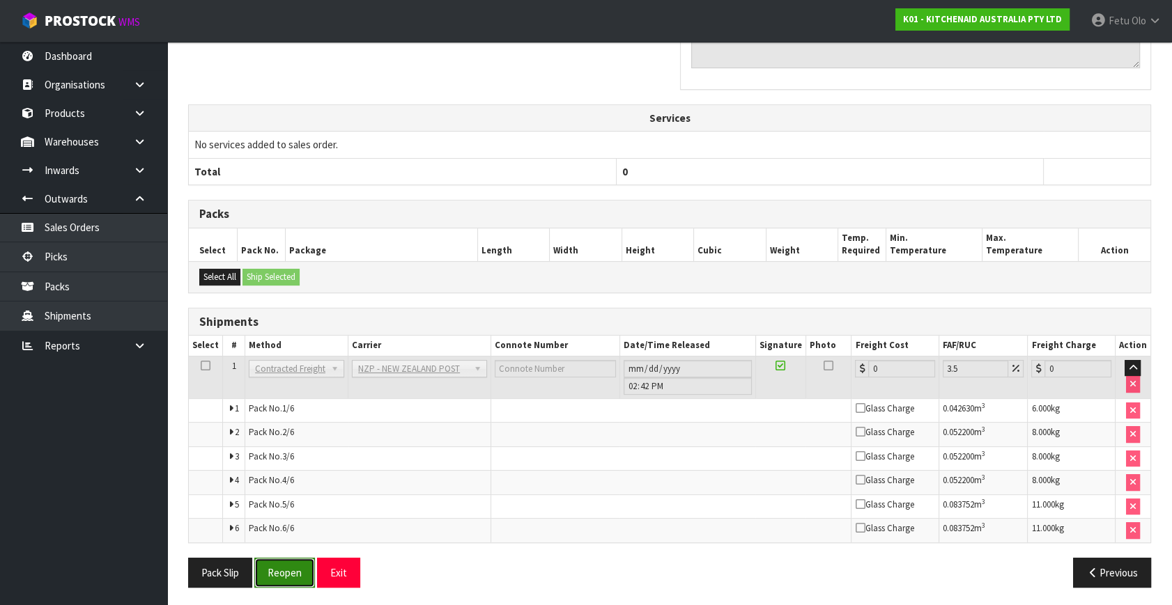
click at [310, 566] on button "Reopen" at bounding box center [284, 573] width 61 height 30
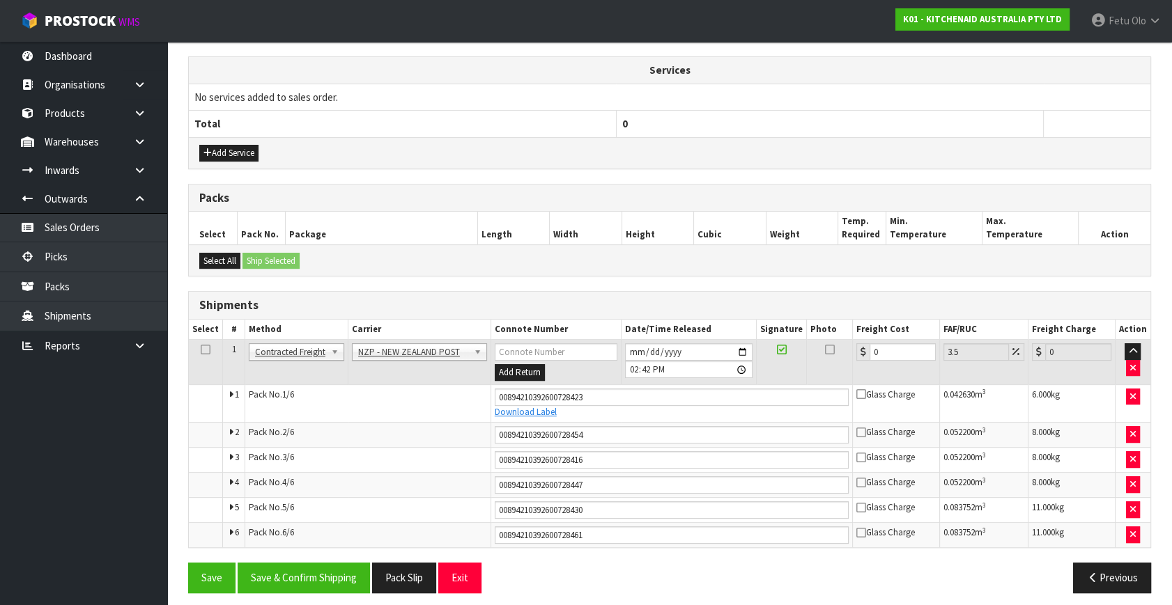
scroll to position [506, 0]
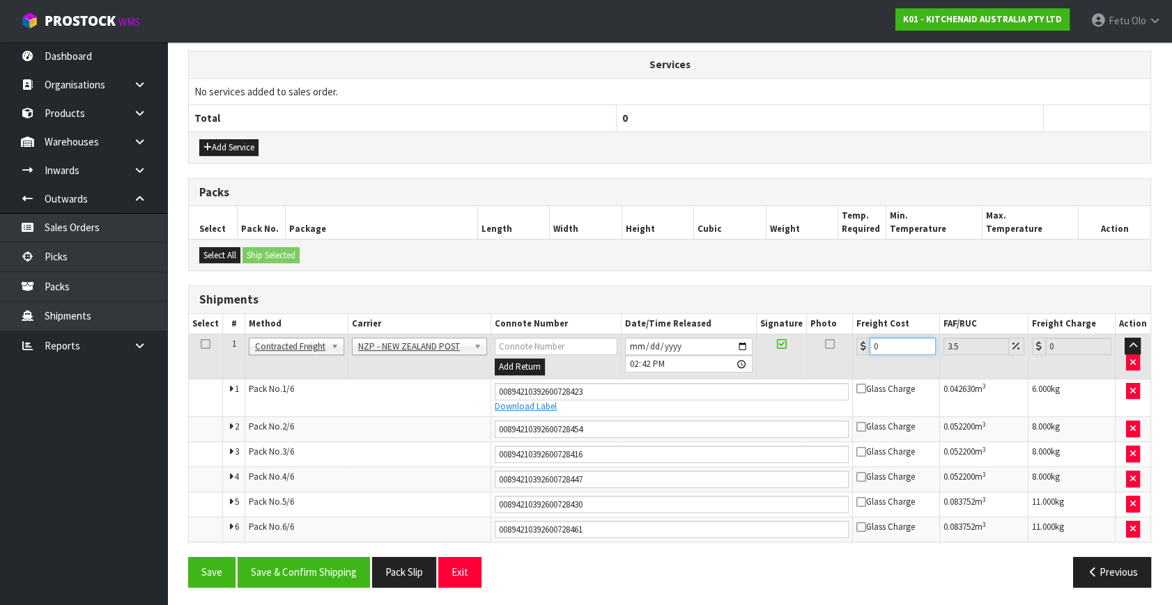
drag, startPoint x: 885, startPoint y: 346, endPoint x: 684, endPoint y: 413, distance: 212.2
click at [684, 413] on tbody "1 Client Local Pickup Customer Local Pickup Company Freight Contracted Freight …" at bounding box center [669, 438] width 961 height 208
type input "2"
type input "2.07"
type input "25"
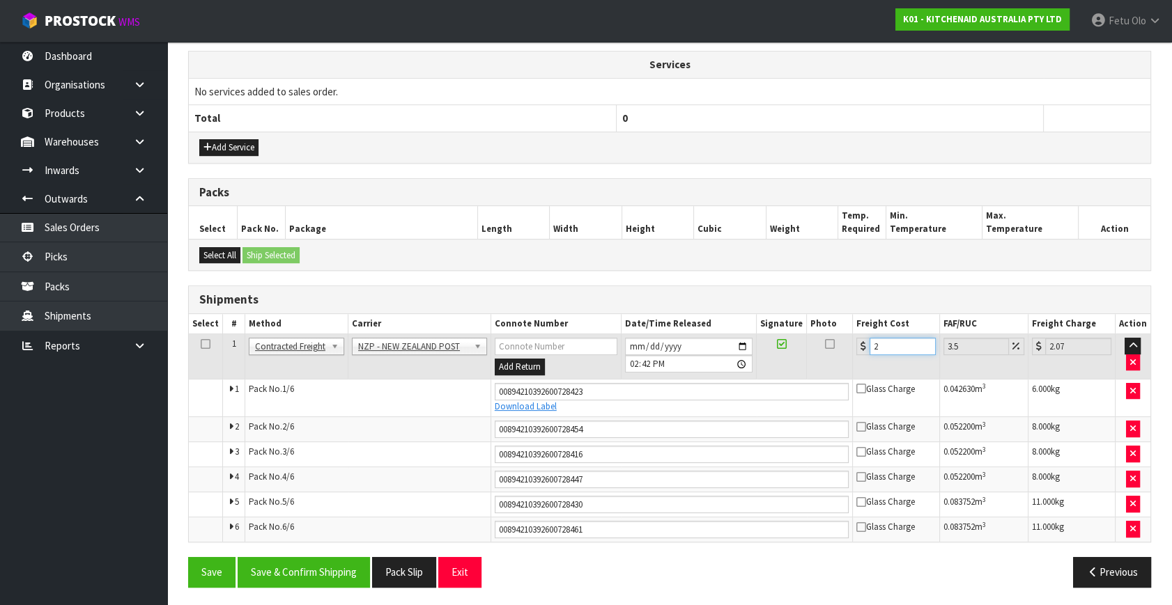
type input "25.87"
type input "25.9"
type input "26.81"
type input "25.98"
type input "26.89"
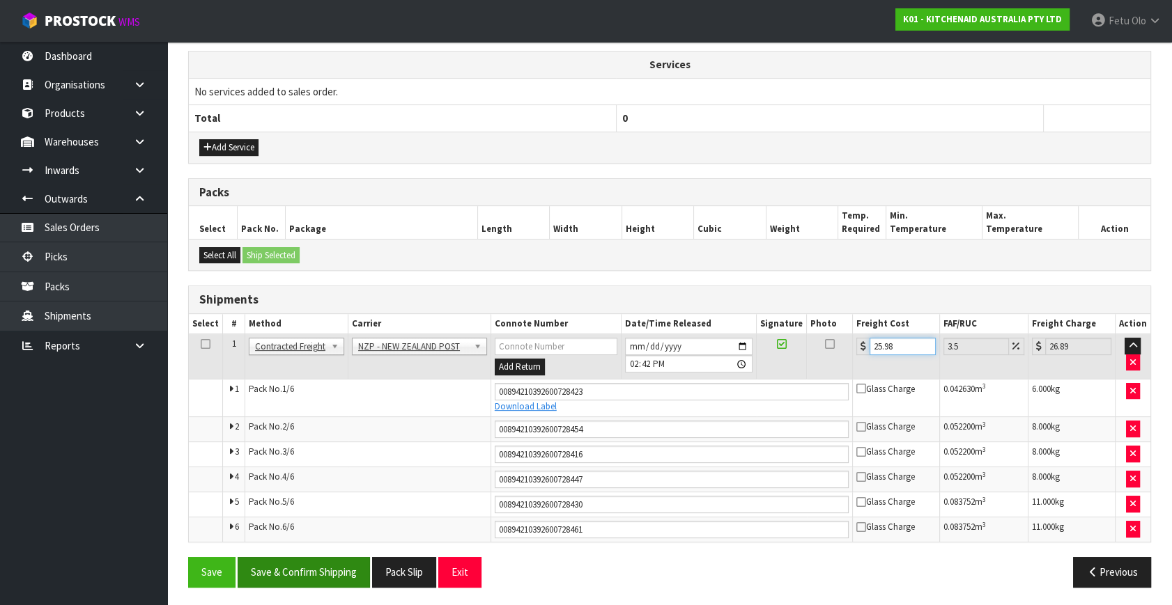
type input "25.98"
click at [311, 560] on button "Save & Confirm Shipping" at bounding box center [304, 572] width 132 height 30
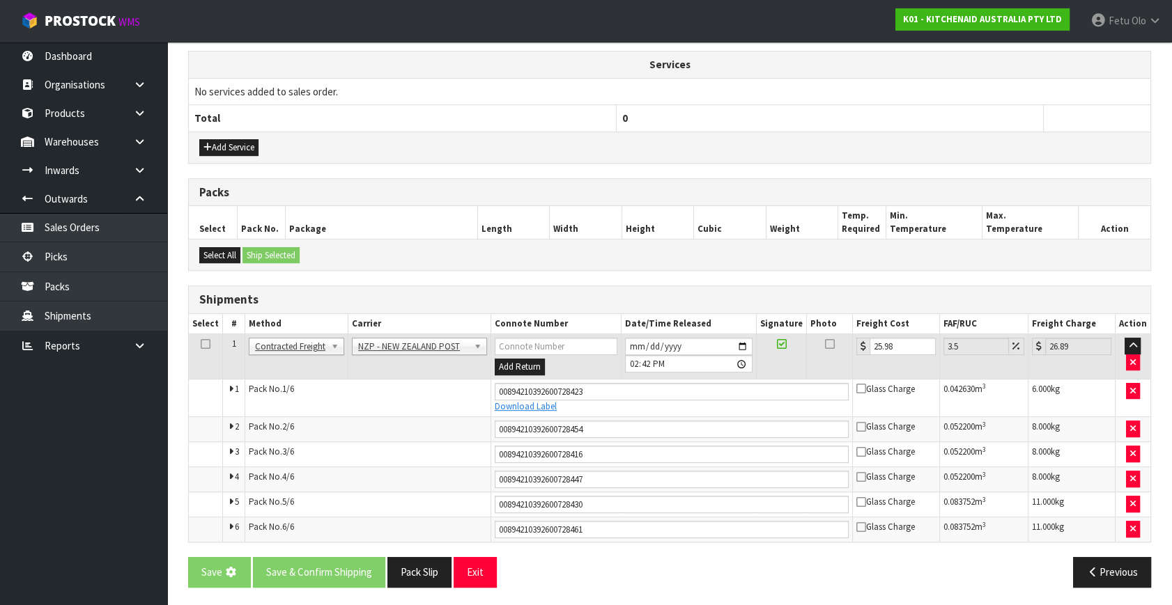
scroll to position [0, 0]
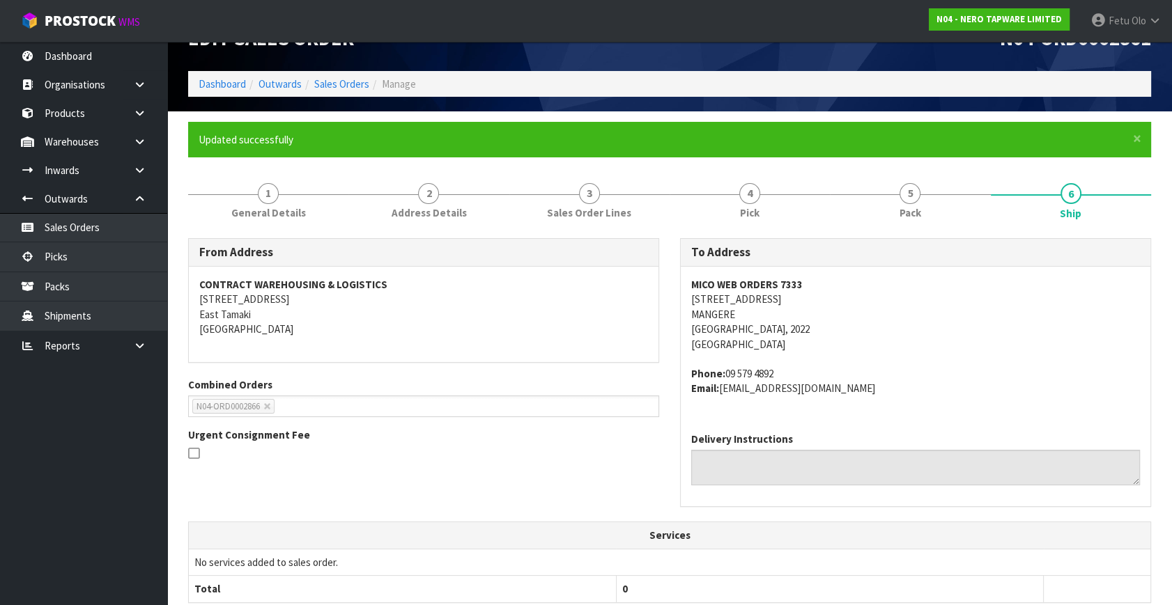
scroll to position [17, 0]
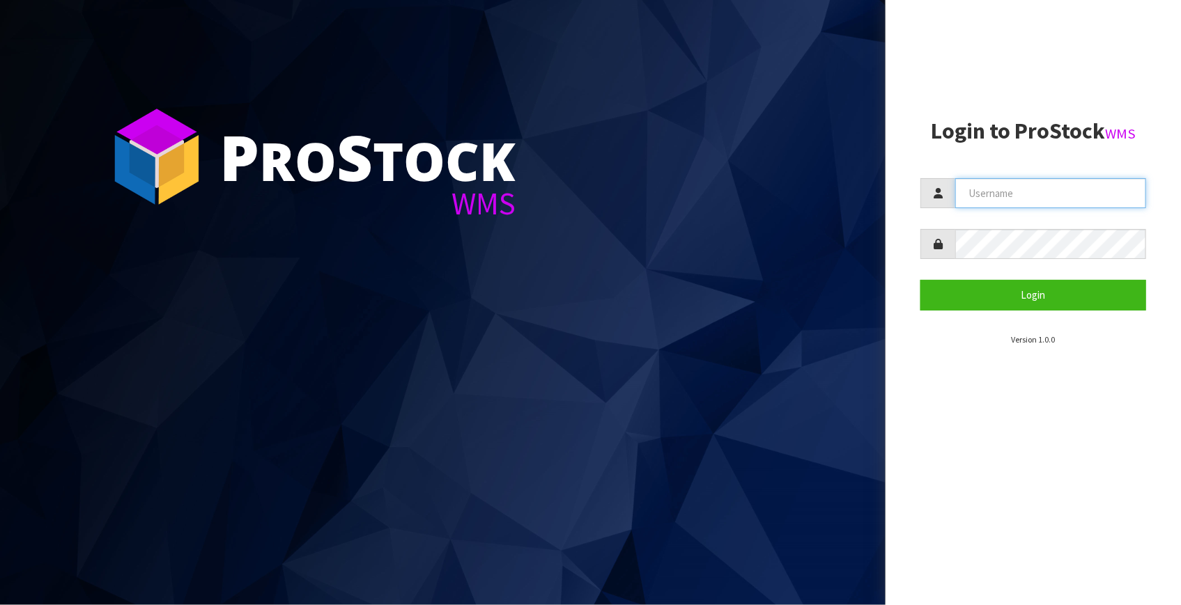
type input "[EMAIL_ADDRESS][DOMAIN_NAME]"
click at [1042, 277] on form "[EMAIL_ADDRESS][DOMAIN_NAME] Login" at bounding box center [1033, 244] width 226 height 132
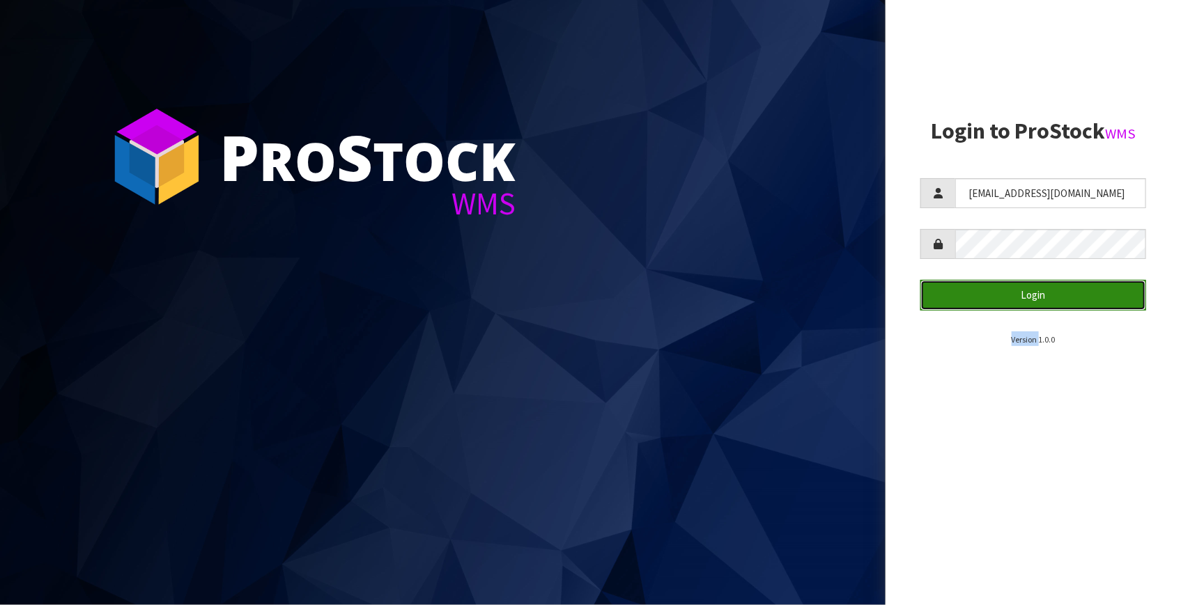
click at [1042, 303] on button "Login" at bounding box center [1033, 295] width 226 height 30
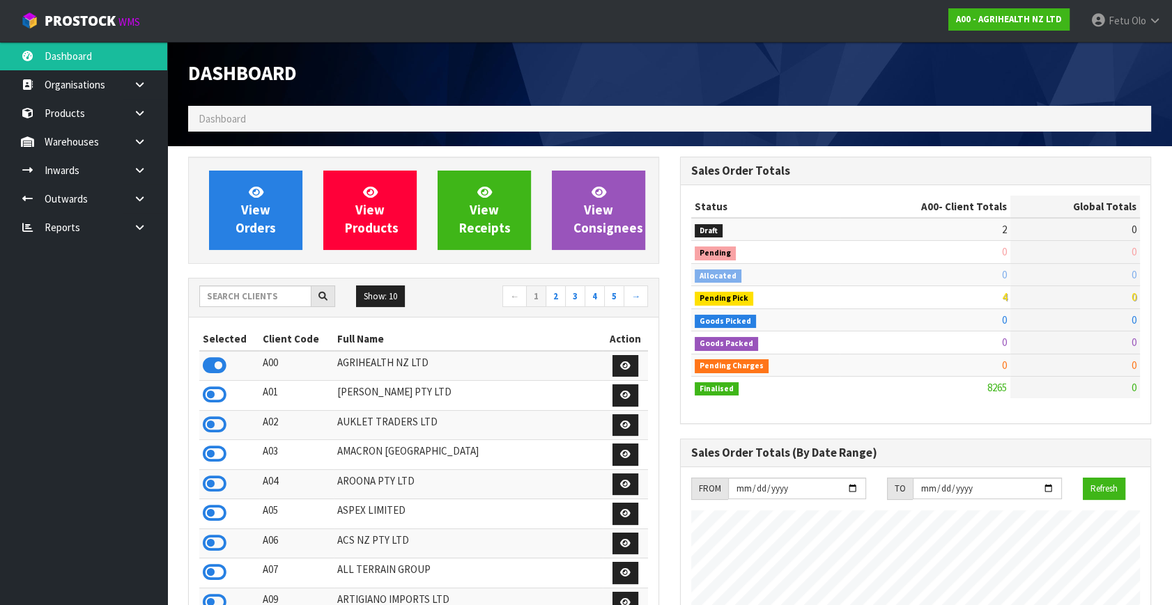
scroll to position [1053, 491]
click at [243, 293] on input "text" at bounding box center [255, 297] width 112 height 22
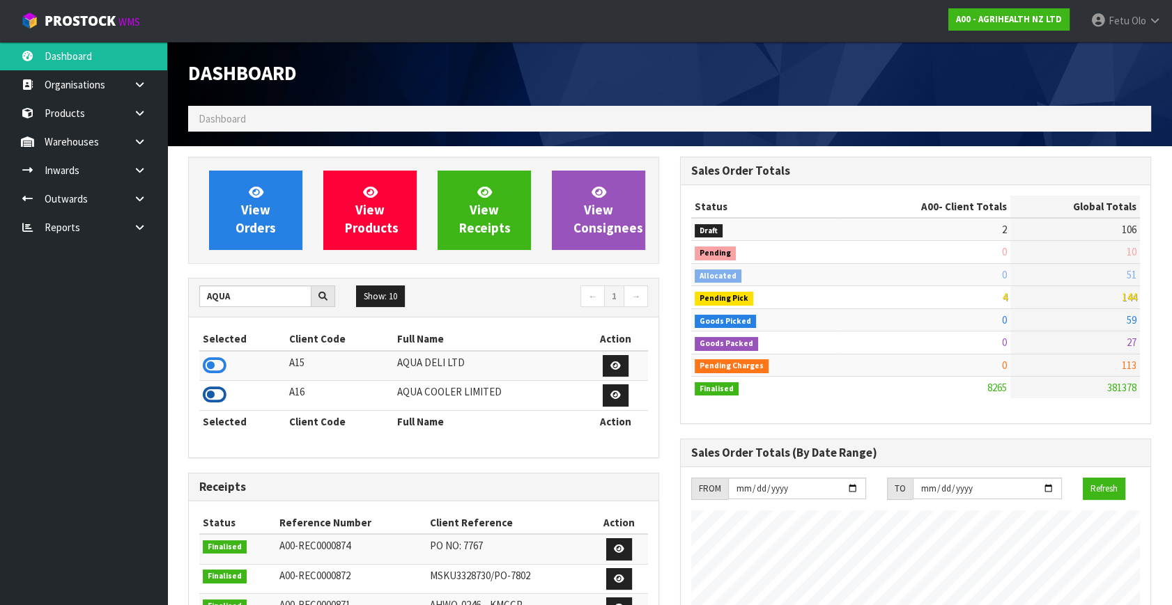
click at [221, 386] on icon at bounding box center [215, 395] width 24 height 21
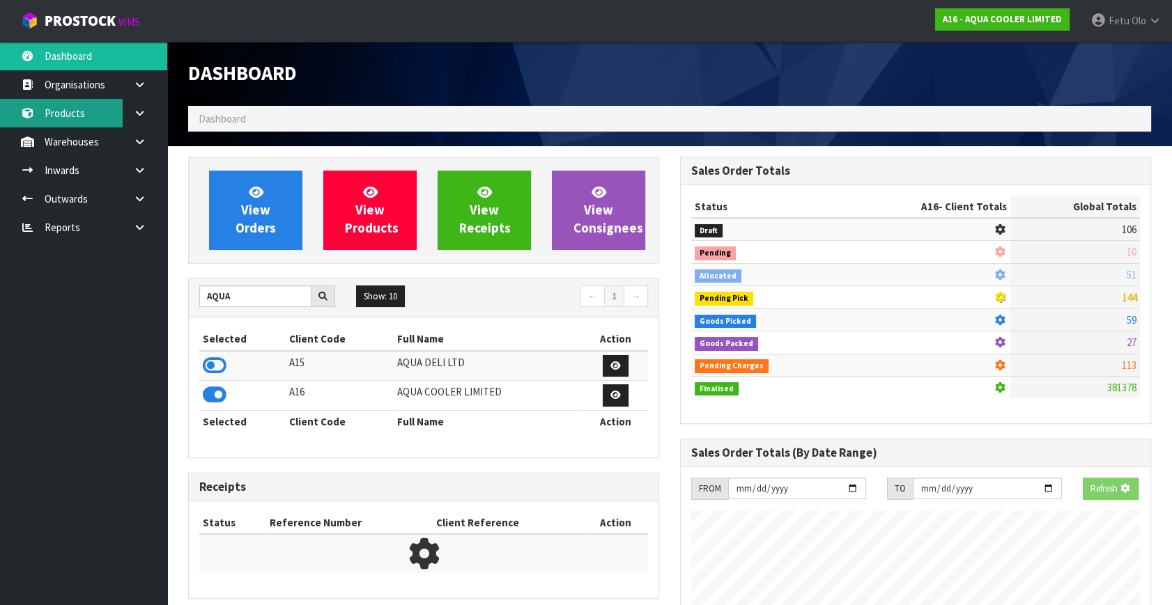
scroll to position [1202, 491]
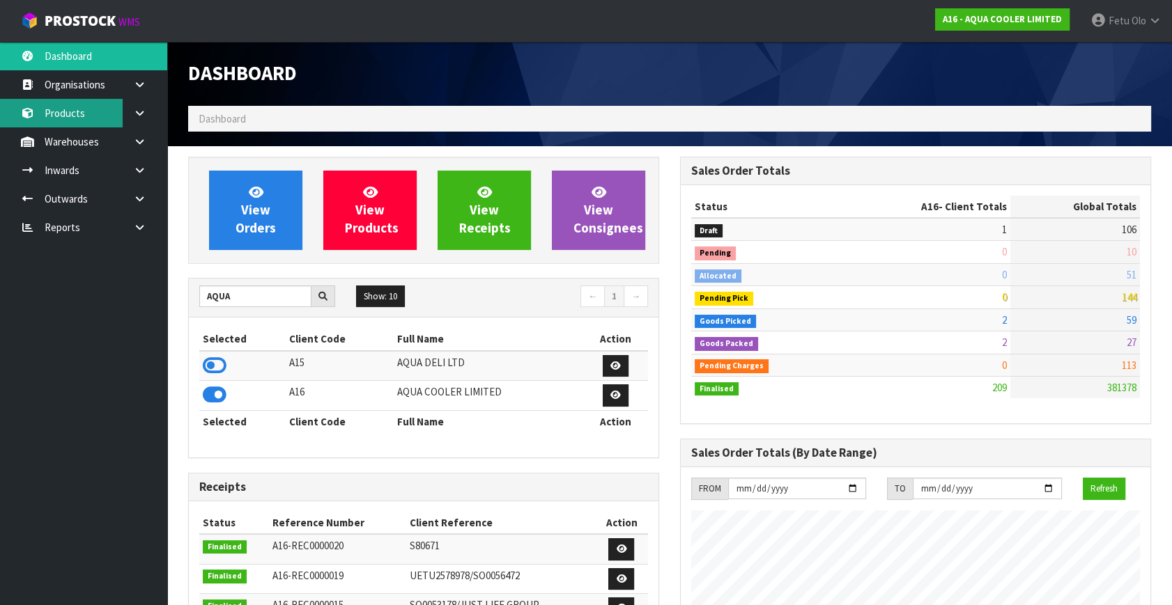
click at [85, 111] on link "Products" at bounding box center [83, 113] width 167 height 29
click at [74, 111] on link "Products" at bounding box center [83, 113] width 167 height 29
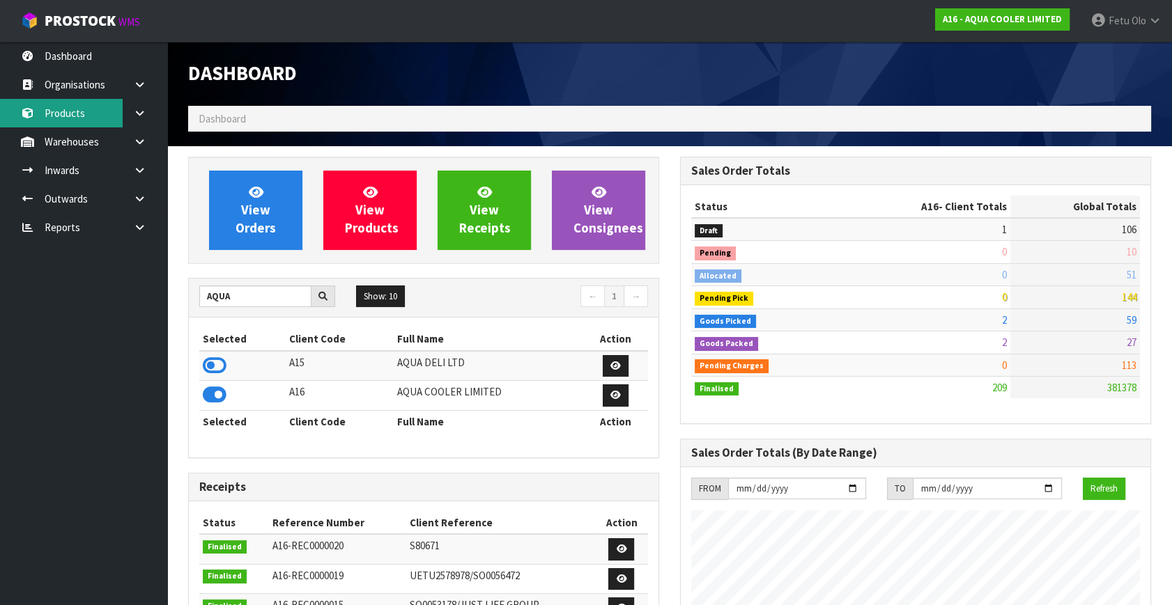
click at [74, 111] on link "Products" at bounding box center [83, 113] width 167 height 29
click at [76, 111] on link "Products" at bounding box center [83, 113] width 167 height 29
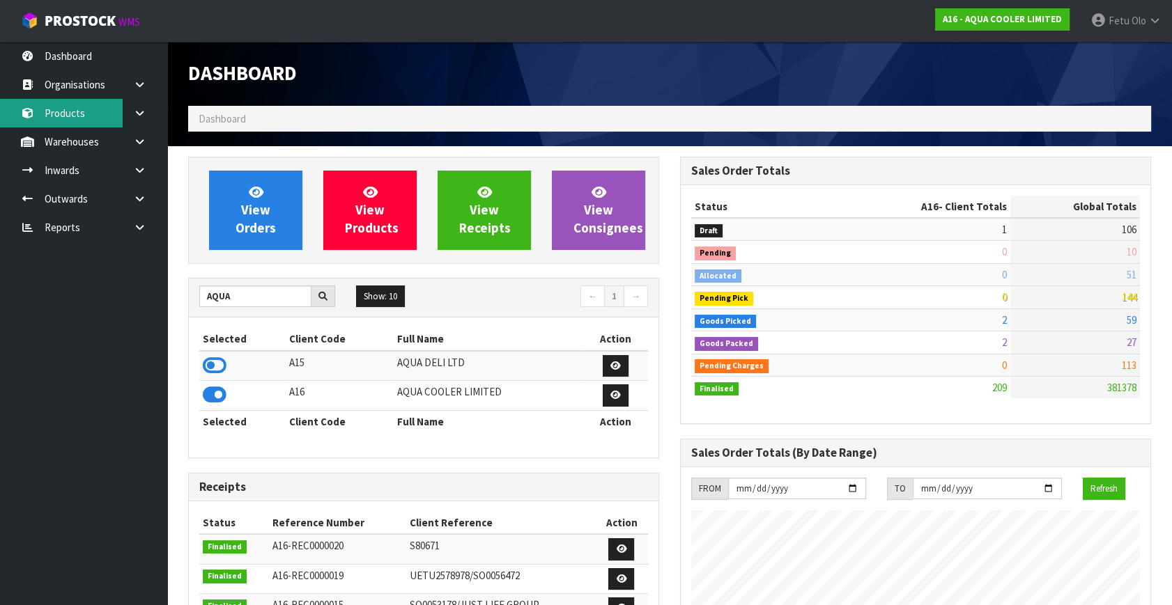
click at [76, 111] on link "Products" at bounding box center [83, 113] width 167 height 29
click at [70, 115] on link "Products" at bounding box center [83, 113] width 167 height 29
drag, startPoint x: 69, startPoint y: 411, endPoint x: 52, endPoint y: 107, distance: 304.9
click at [52, 107] on link "Products" at bounding box center [83, 113] width 167 height 29
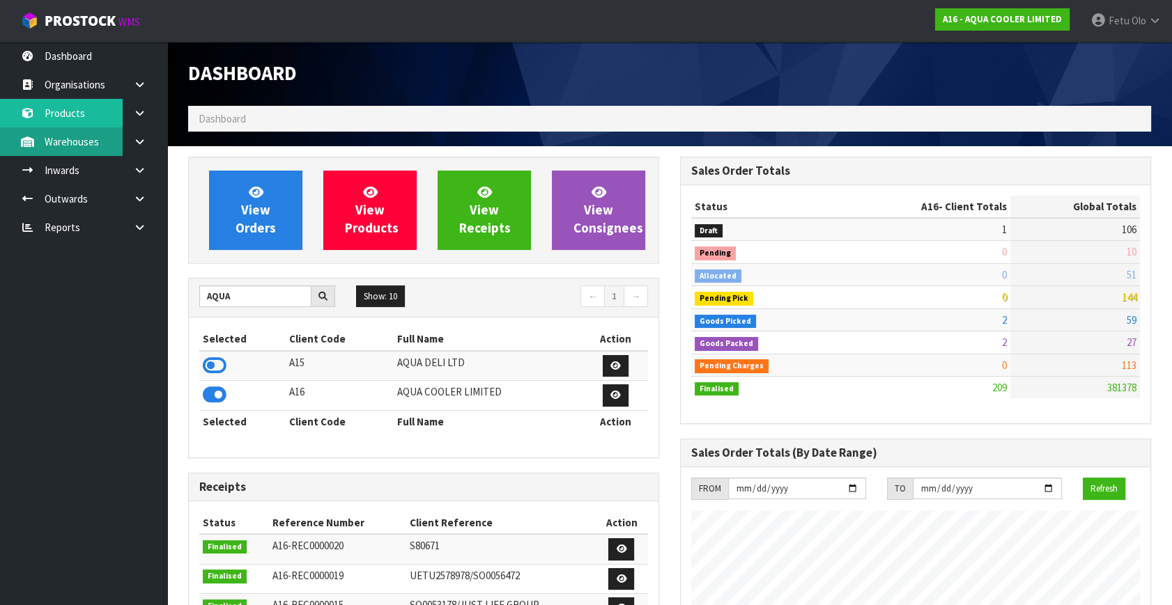
drag, startPoint x: 52, startPoint y: 107, endPoint x: 37, endPoint y: 139, distance: 36.2
click at [15, 336] on ul "Dashboard Organisations Clients Consignees Carriers Products Categories Serial …" at bounding box center [83, 324] width 167 height 564
drag, startPoint x: 0, startPoint y: 79, endPoint x: 263, endPoint y: 144, distance: 271.4
click at [285, 136] on div "Dashboard Dashboard" at bounding box center [670, 94] width 984 height 104
drag, startPoint x: 258, startPoint y: 299, endPoint x: 156, endPoint y: 303, distance: 101.8
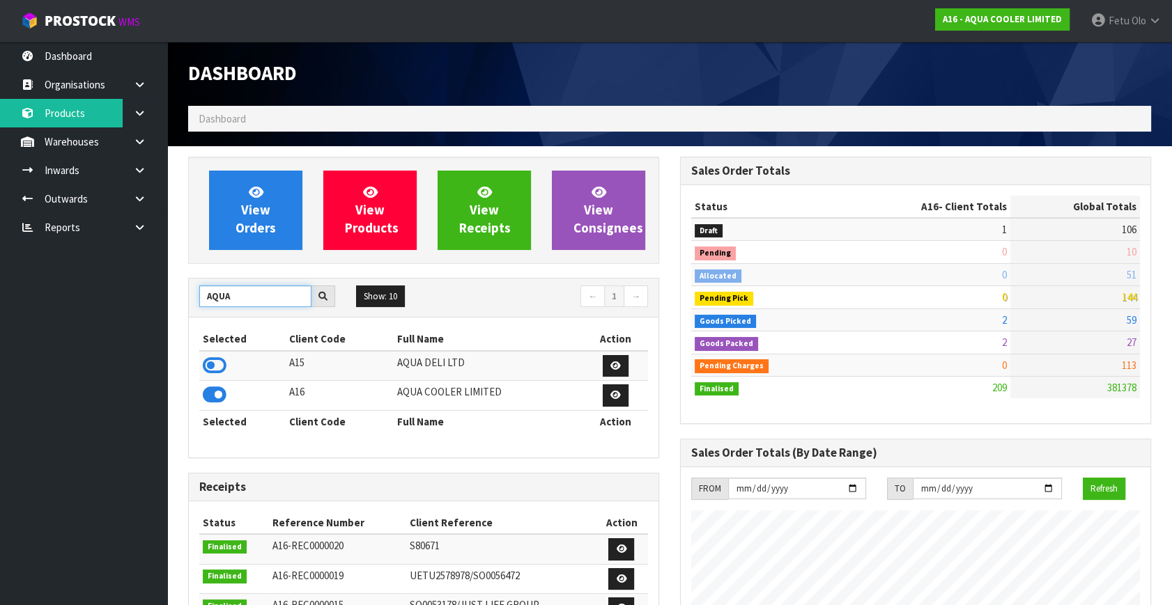
click at [160, 310] on body "Toggle navigation ProStock WMS A16 - AQUA COOLER LIMITED Fetu Olo Logout Dashbo…" at bounding box center [586, 302] width 1172 height 605
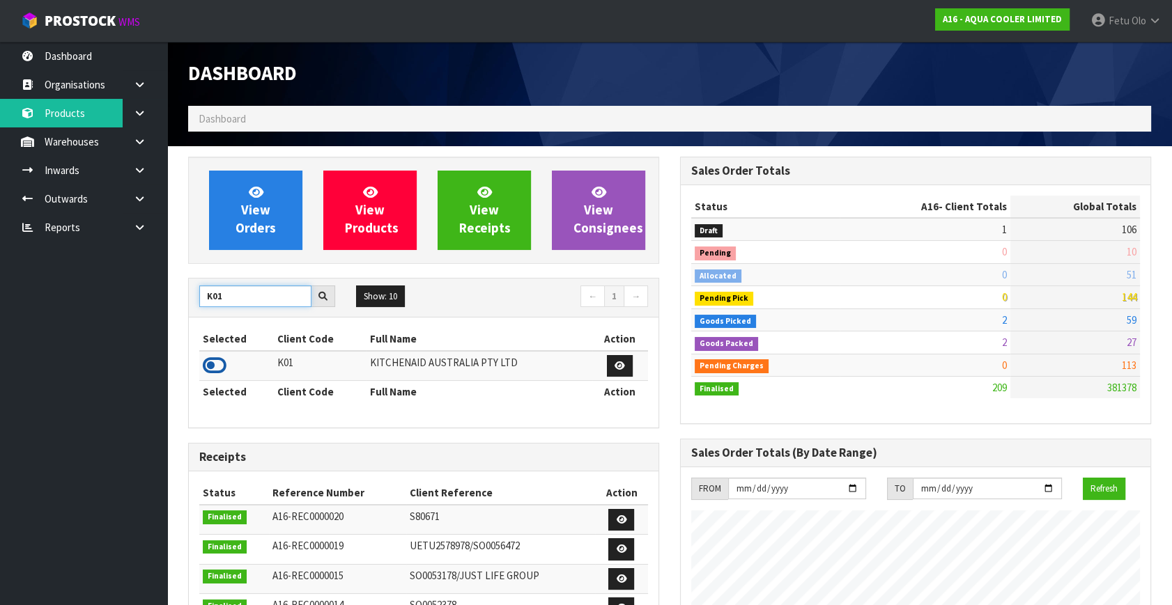
type input "K01"
click at [210, 366] on icon at bounding box center [215, 365] width 24 height 21
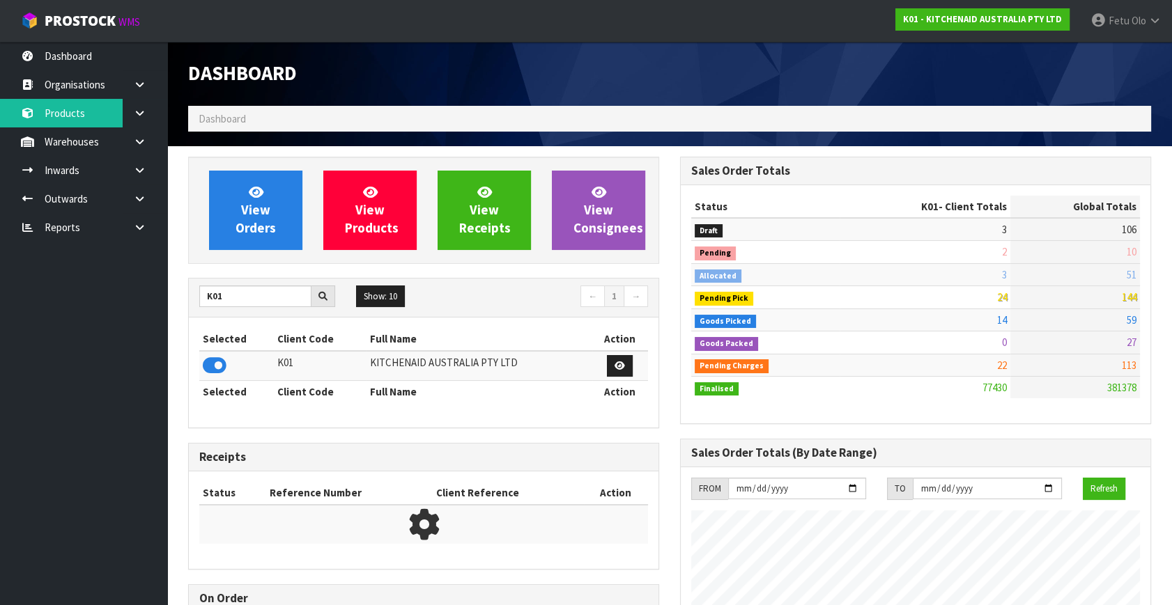
scroll to position [1053, 491]
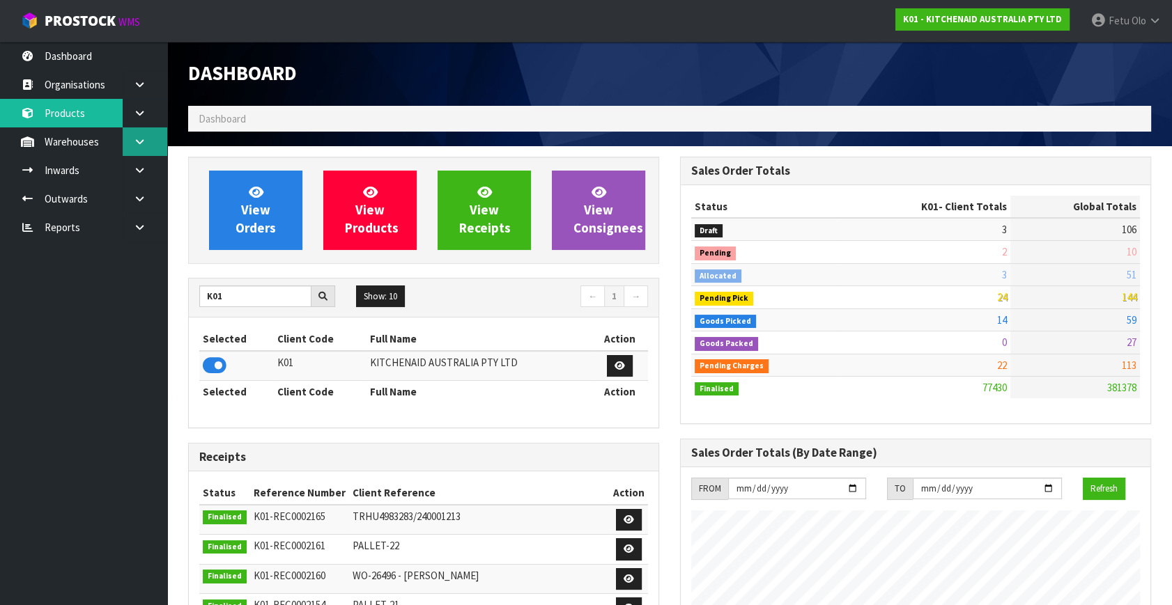
click at [134, 145] on icon at bounding box center [139, 142] width 13 height 10
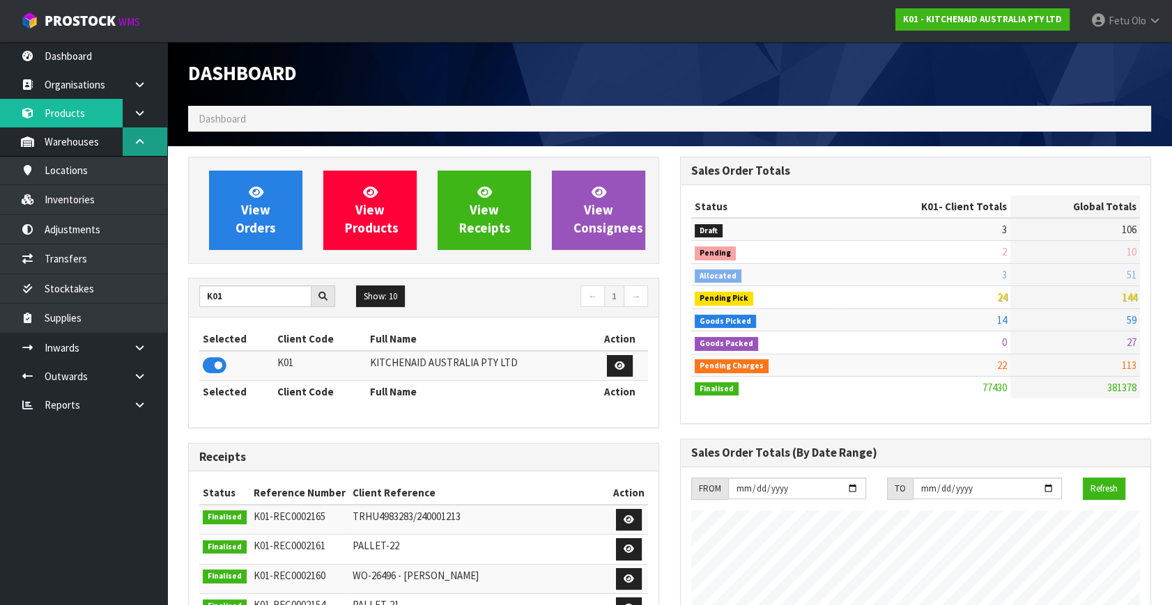
click at [137, 135] on link at bounding box center [145, 141] width 45 height 29
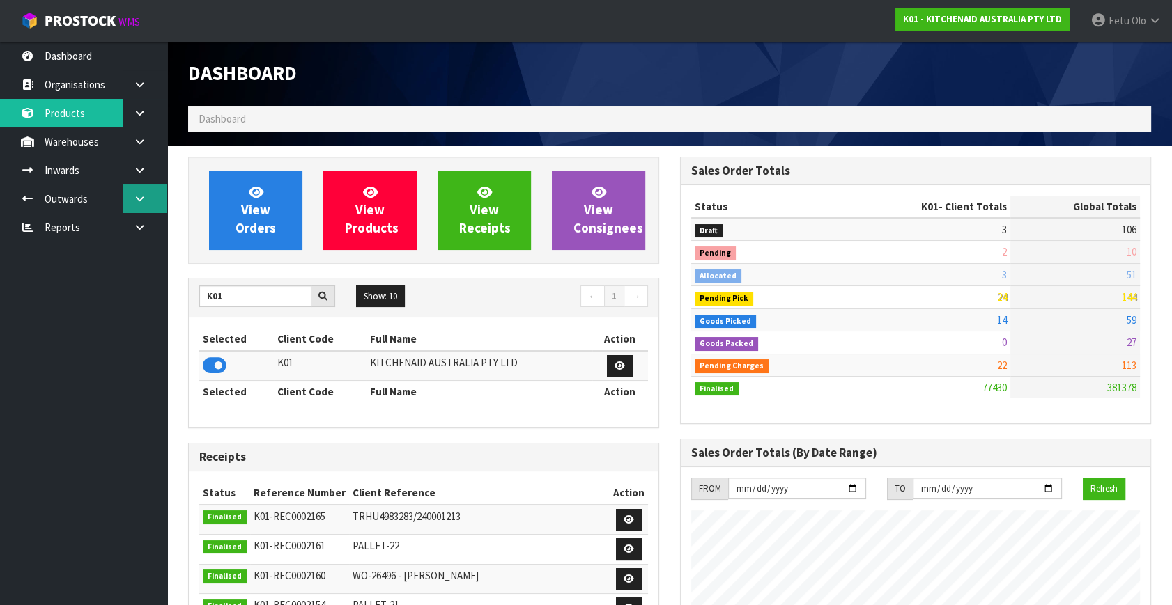
click at [141, 202] on icon at bounding box center [139, 199] width 13 height 10
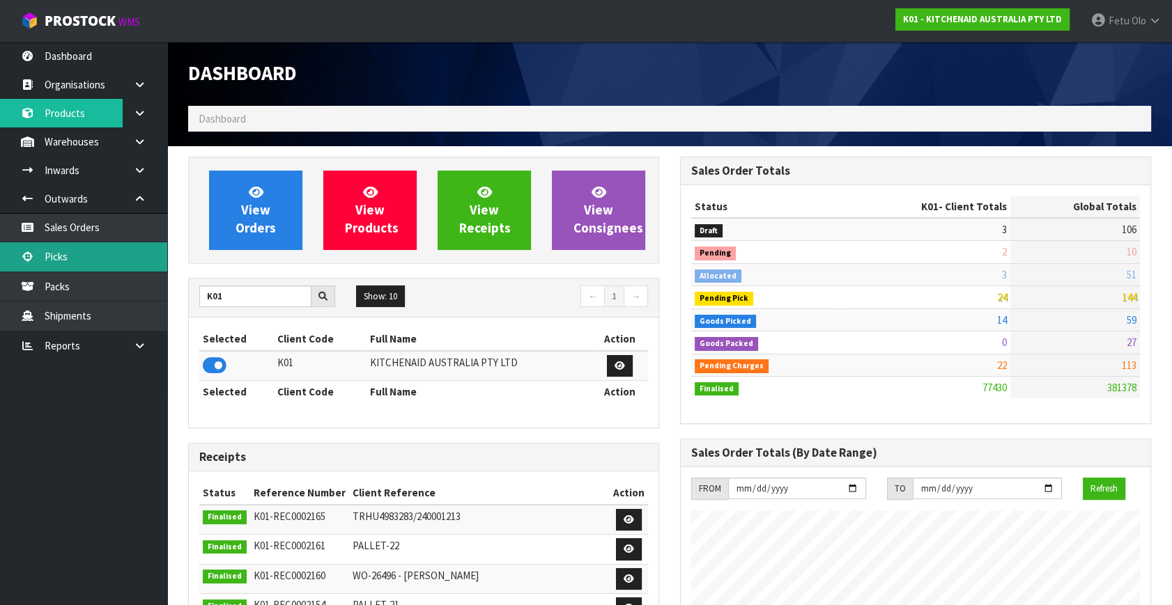
click at [81, 249] on link "Picks" at bounding box center [83, 256] width 167 height 29
click at [84, 258] on link "Picks" at bounding box center [83, 256] width 167 height 29
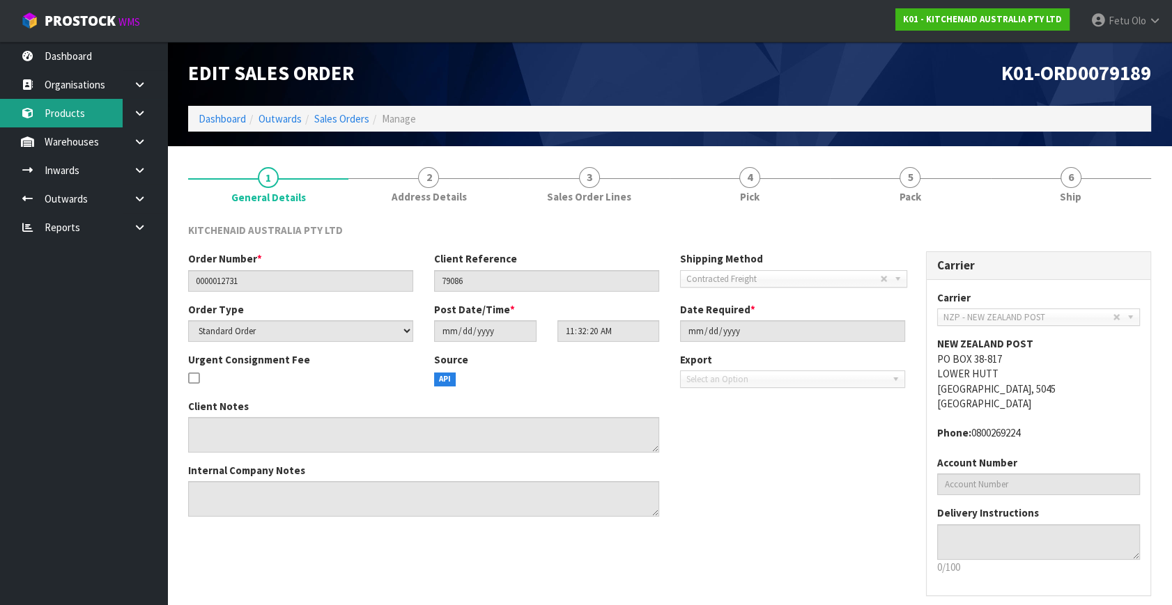
click at [79, 114] on link "Products" at bounding box center [83, 113] width 167 height 29
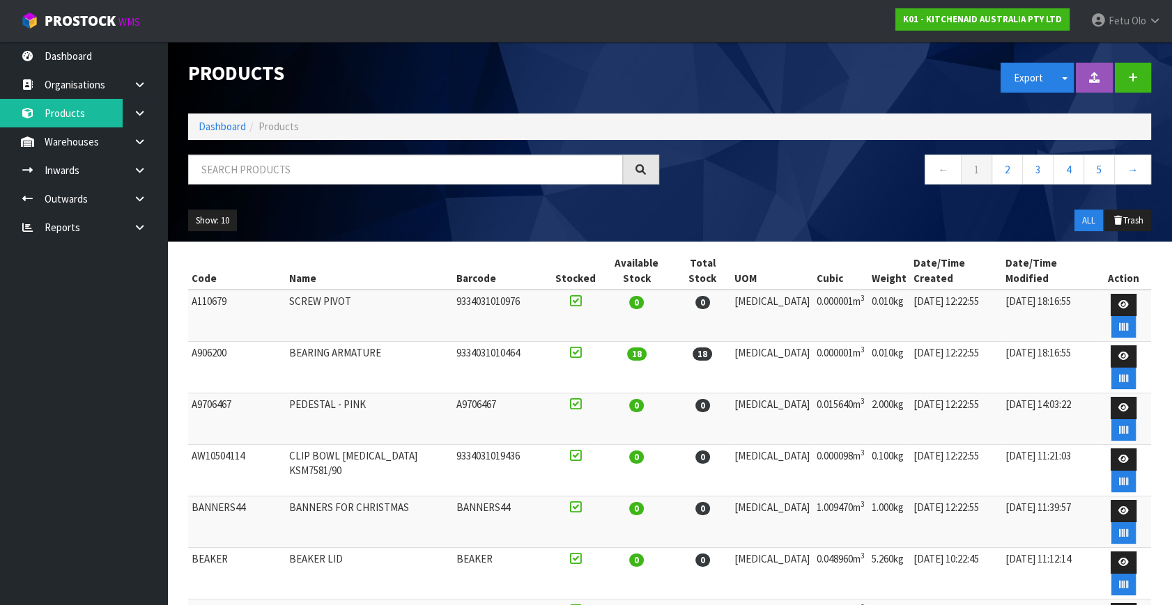
click at [221, 118] on ol "Dashboard Products" at bounding box center [669, 127] width 963 height 26
click at [226, 130] on link "Dashboard" at bounding box center [222, 126] width 47 height 13
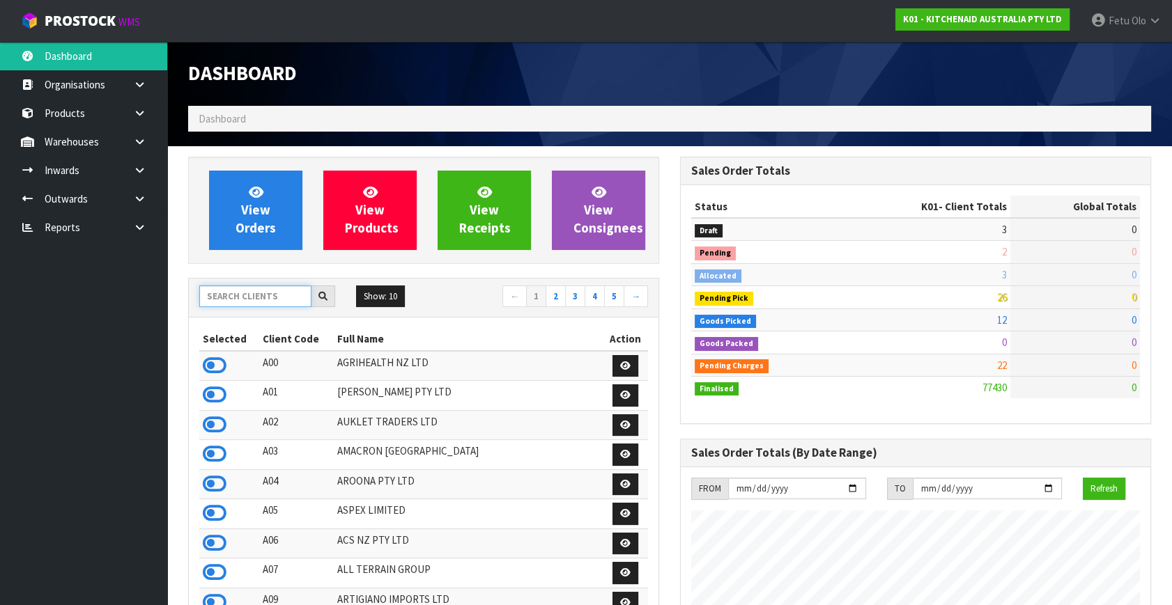
click at [272, 301] on input "text" at bounding box center [255, 297] width 112 height 22
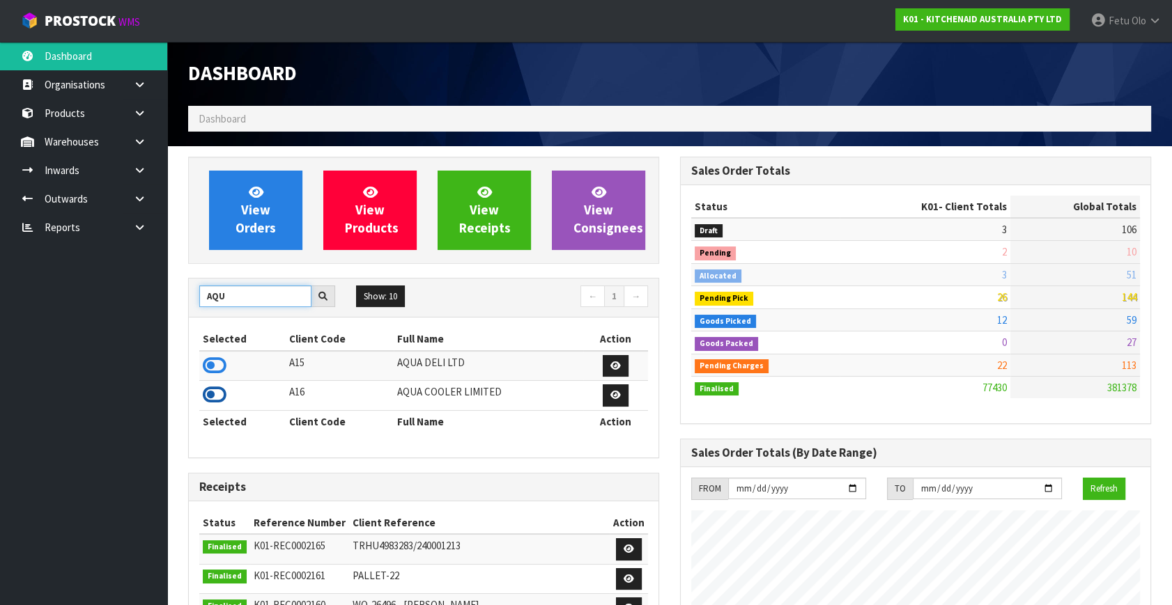
type input "AQU"
click at [219, 389] on icon at bounding box center [215, 395] width 24 height 21
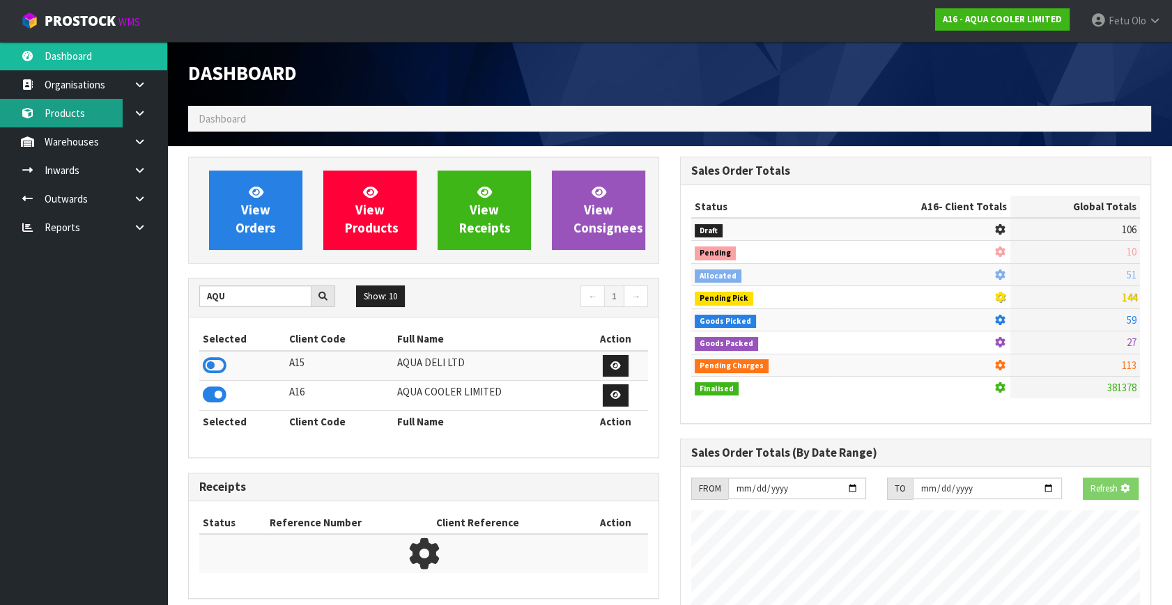
scroll to position [1202, 491]
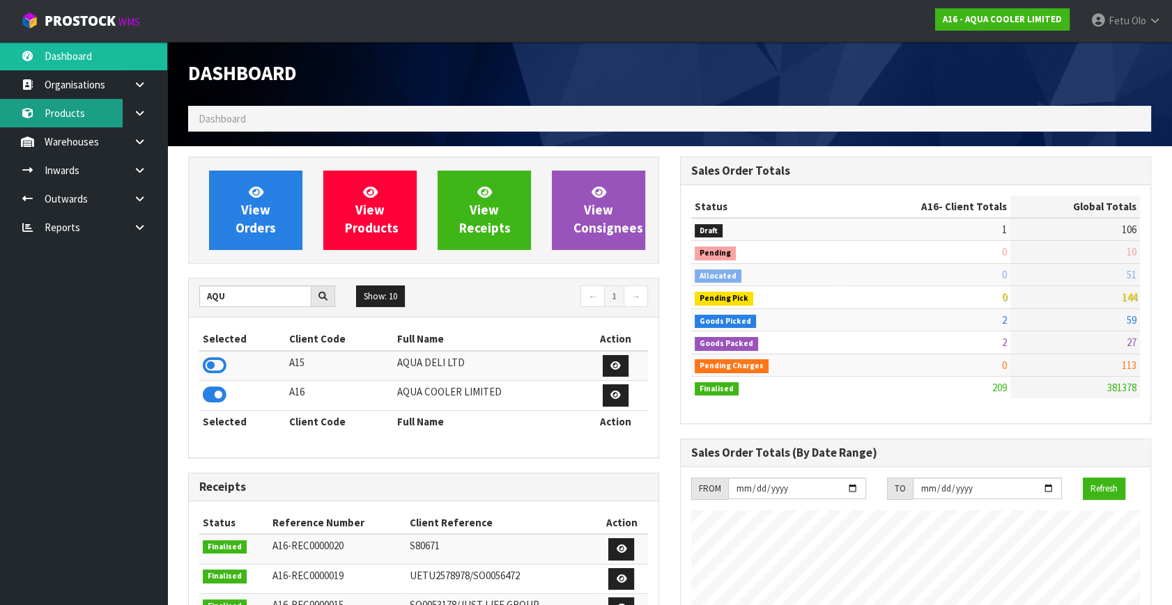
click at [70, 104] on link "Products" at bounding box center [83, 113] width 167 height 29
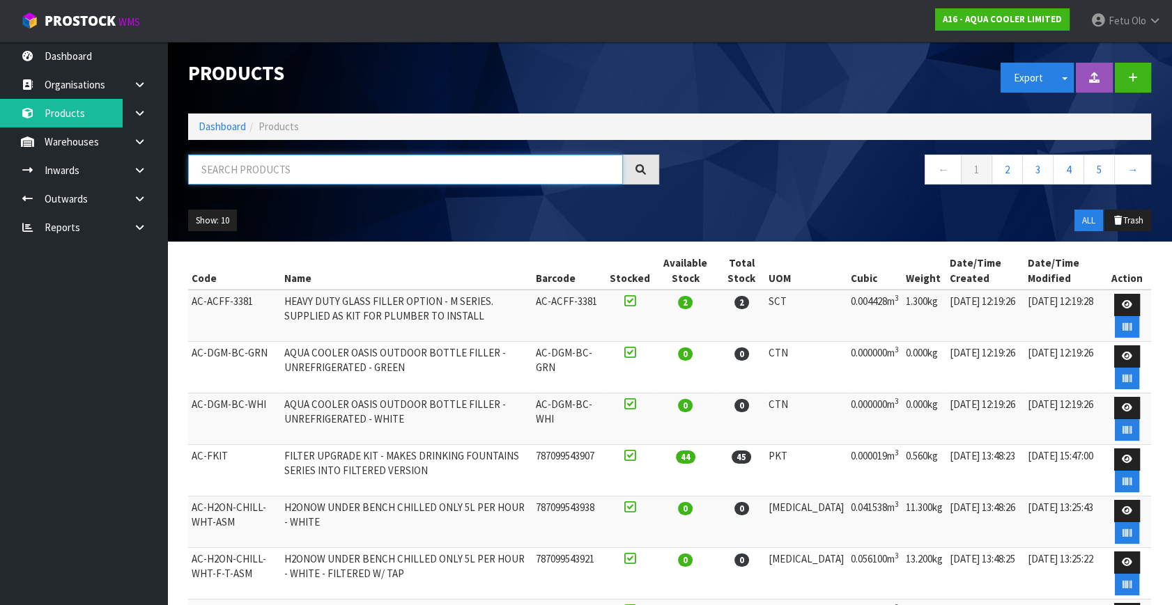
click at [279, 173] on input "text" at bounding box center [405, 170] width 435 height 30
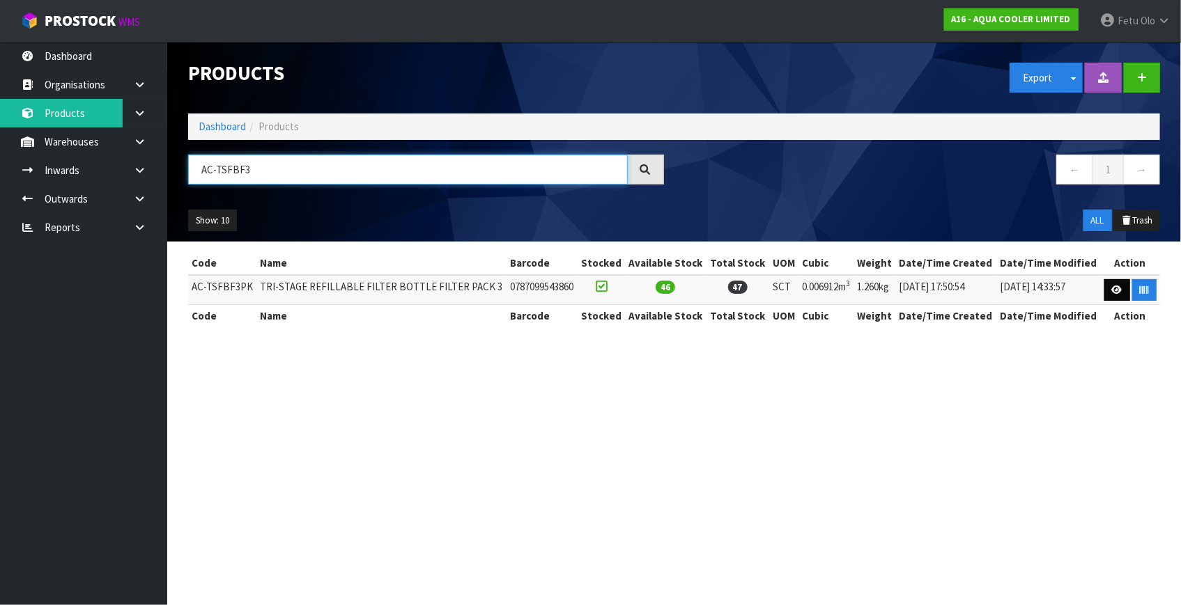
type input "AC-TSFBF3"
click at [1115, 291] on icon at bounding box center [1117, 290] width 10 height 9
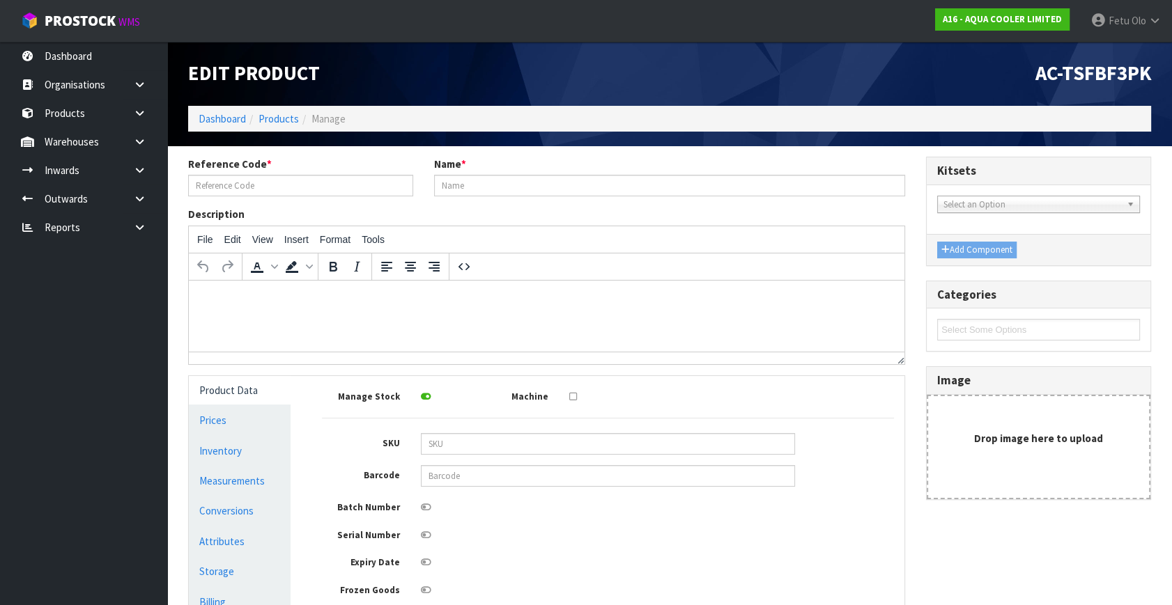
type input "AC-TSFBF3PK"
type input "TRI-STAGE REFILLABLE FILTER BOTTLE FILTER PACK 3"
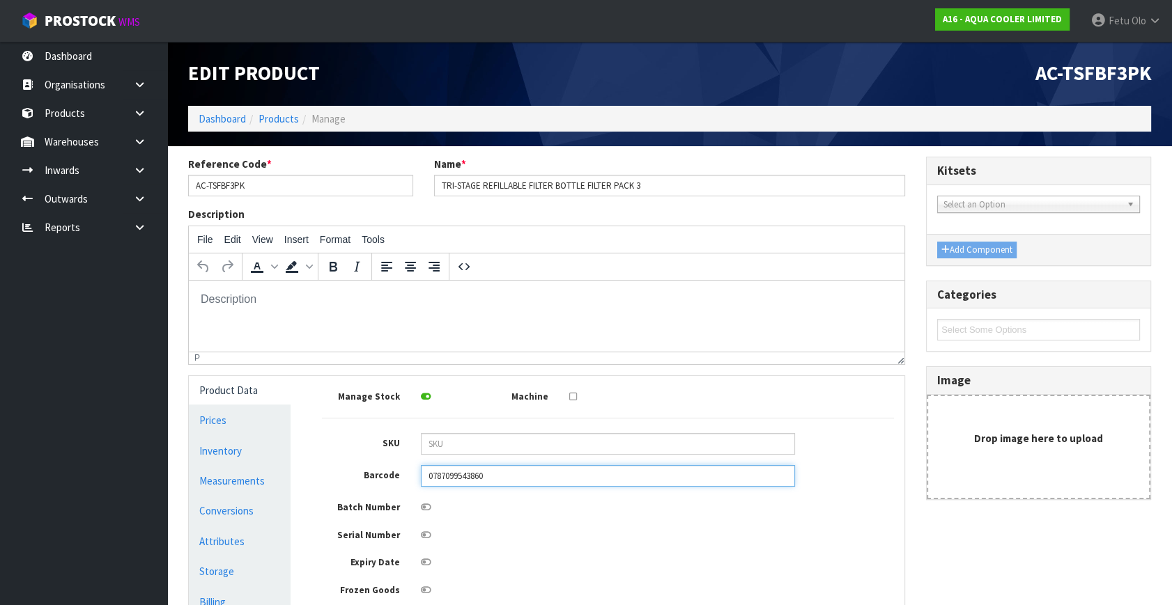
click at [568, 481] on input "0787099543860" at bounding box center [608, 476] width 374 height 22
type input "787099543860"
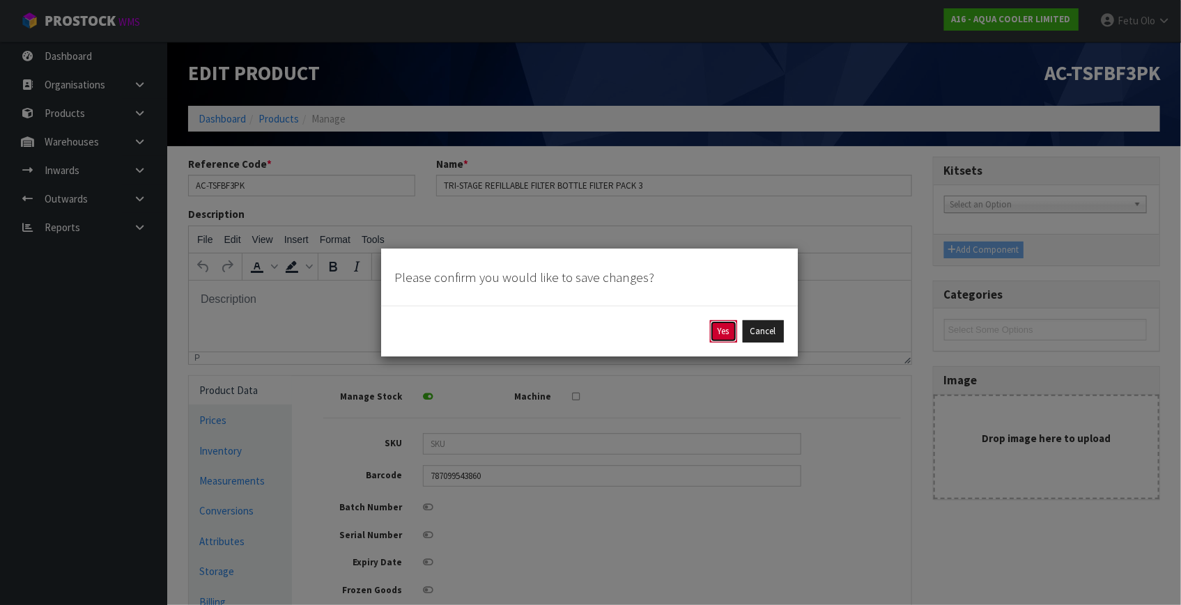
click at [728, 334] on button "Yes" at bounding box center [723, 331] width 27 height 22
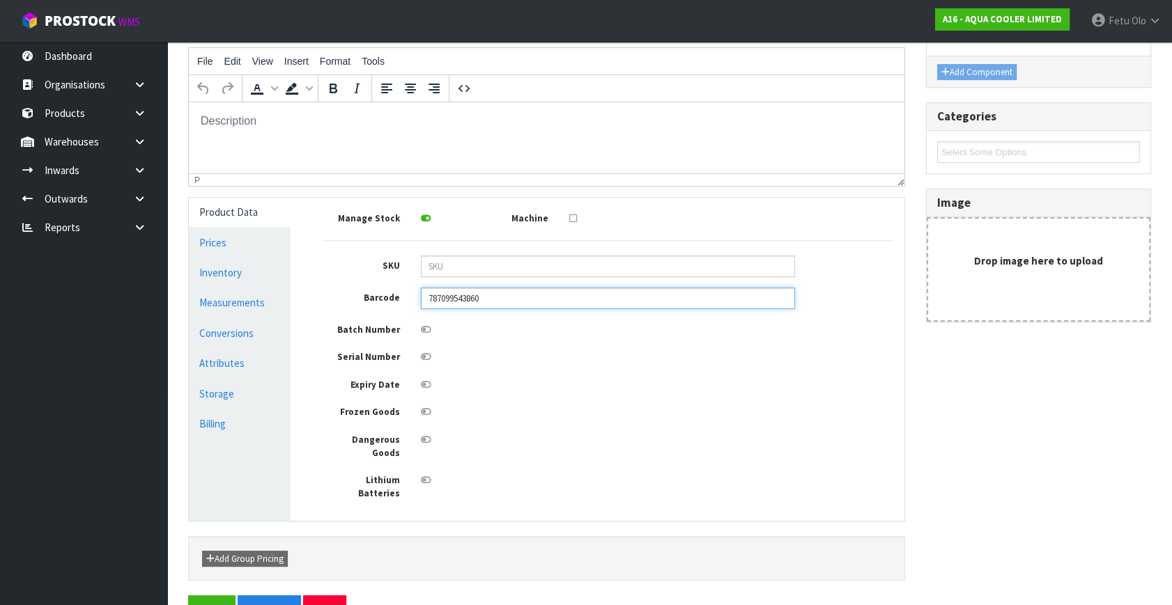
scroll to position [248, 0]
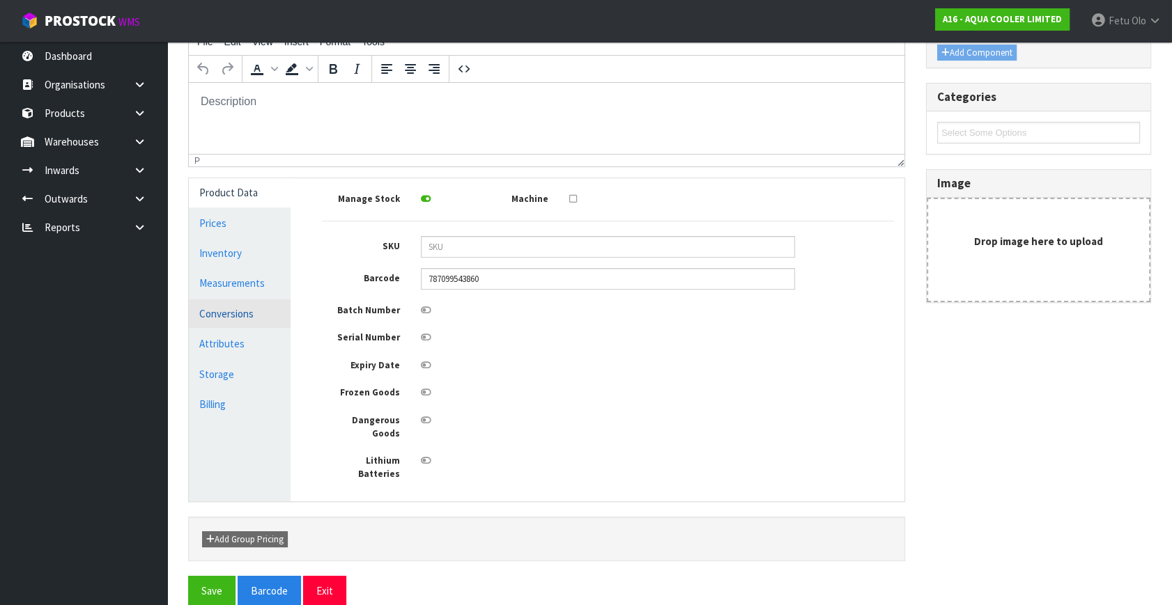
click at [265, 312] on link "Conversions" at bounding box center [240, 314] width 102 height 29
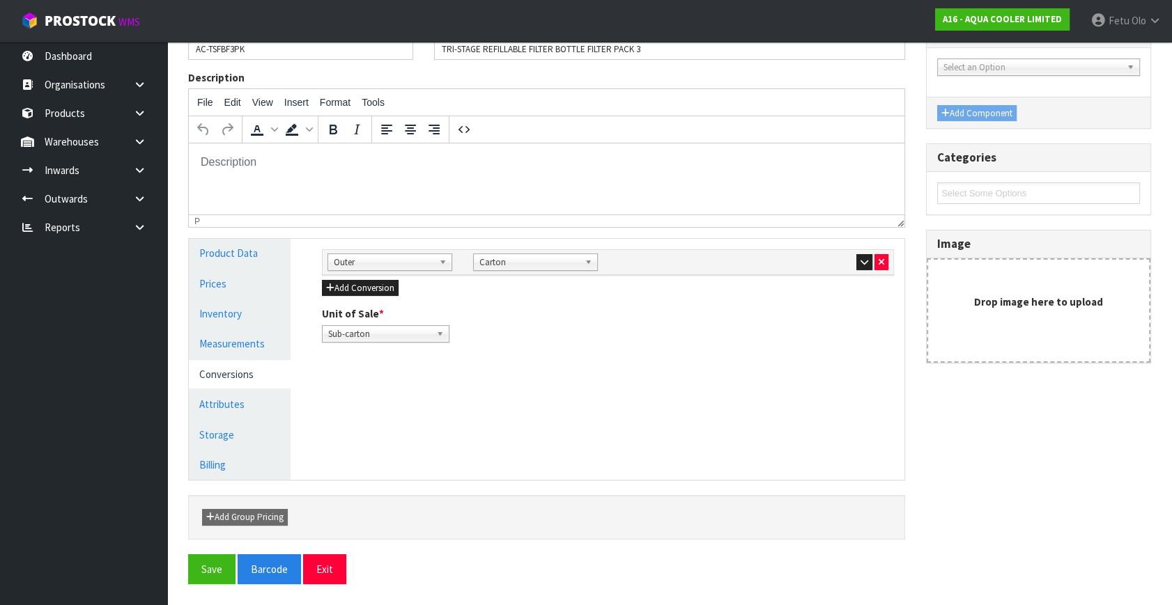
scroll to position [186, 0]
click at [859, 258] on button "button" at bounding box center [864, 264] width 16 height 17
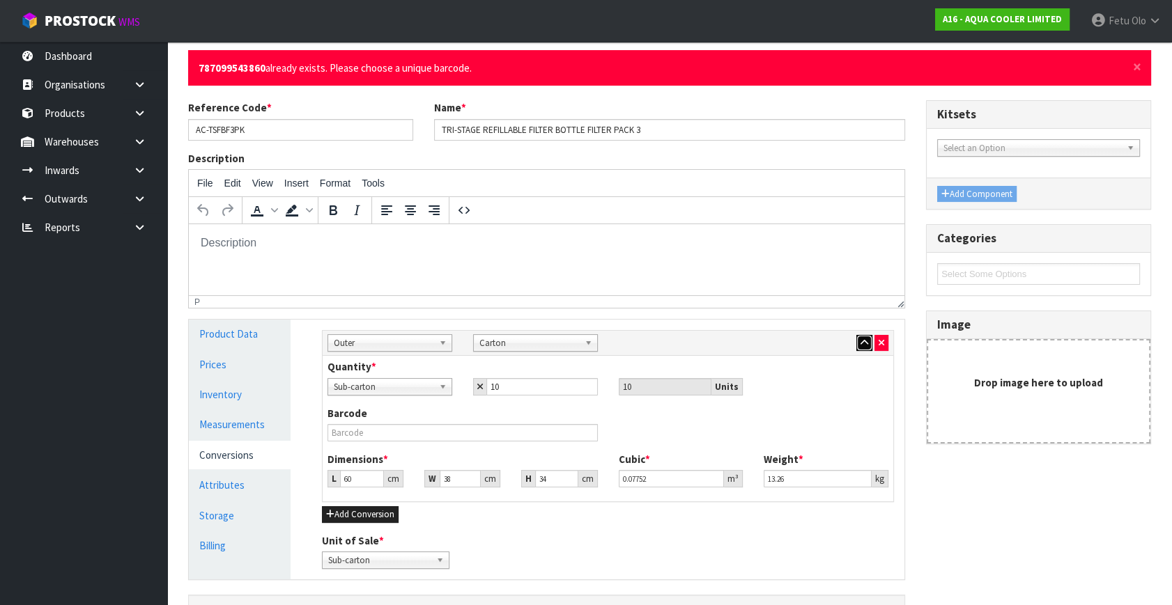
scroll to position [0, 0]
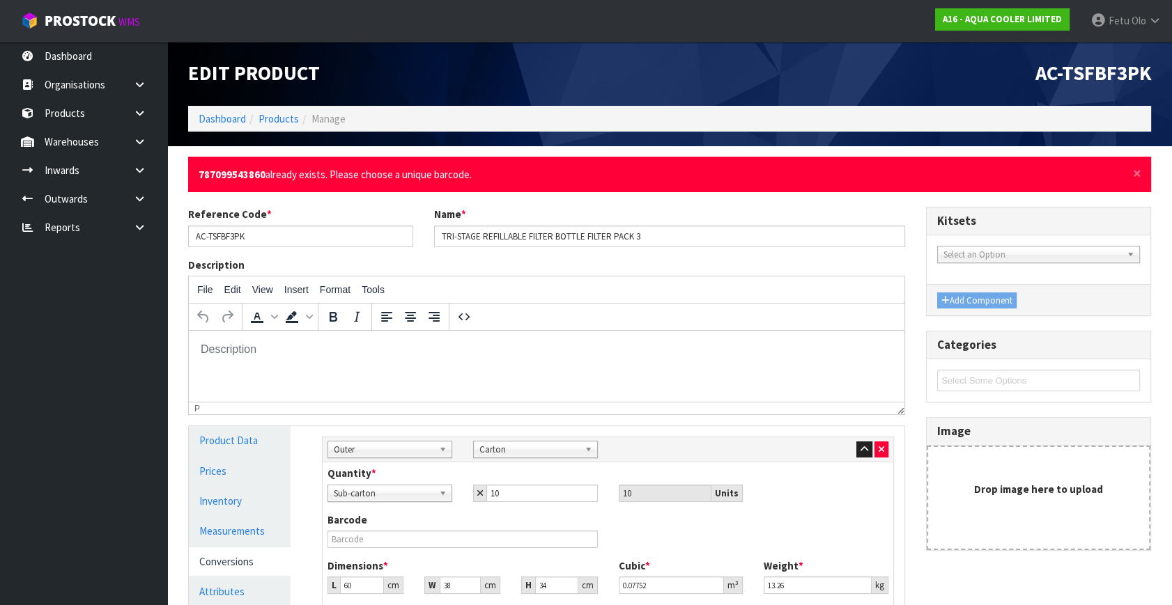
click at [246, 176] on strong "787099543860" at bounding box center [232, 174] width 67 height 13
copy li "787099543860"
click at [45, 109] on link "Products" at bounding box center [83, 113] width 167 height 29
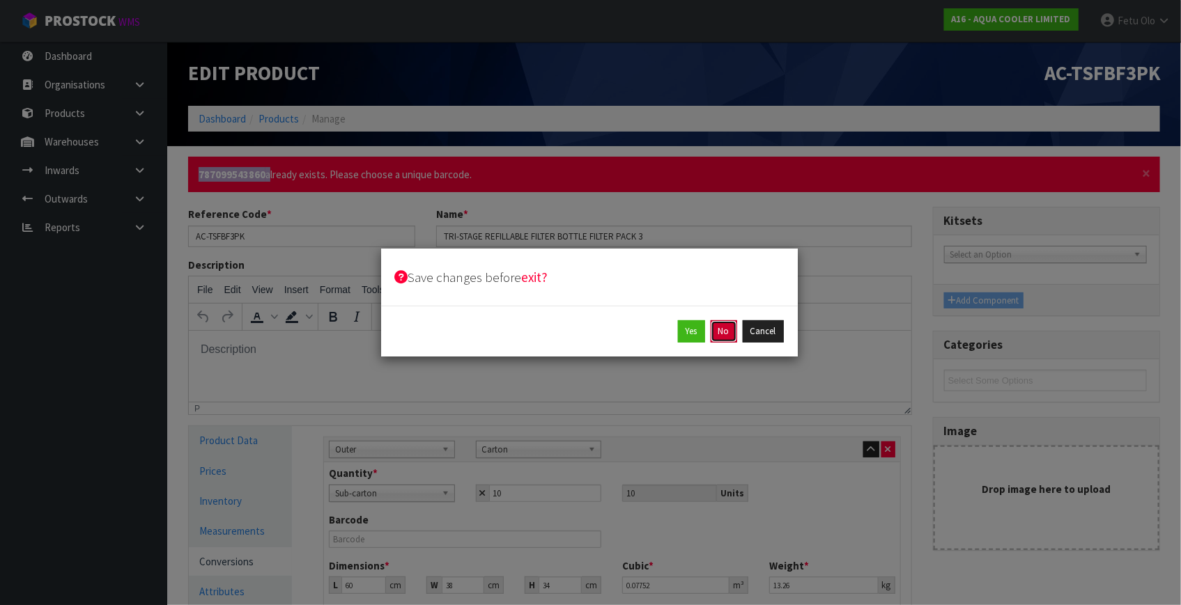
click at [731, 335] on button "No" at bounding box center [724, 331] width 26 height 22
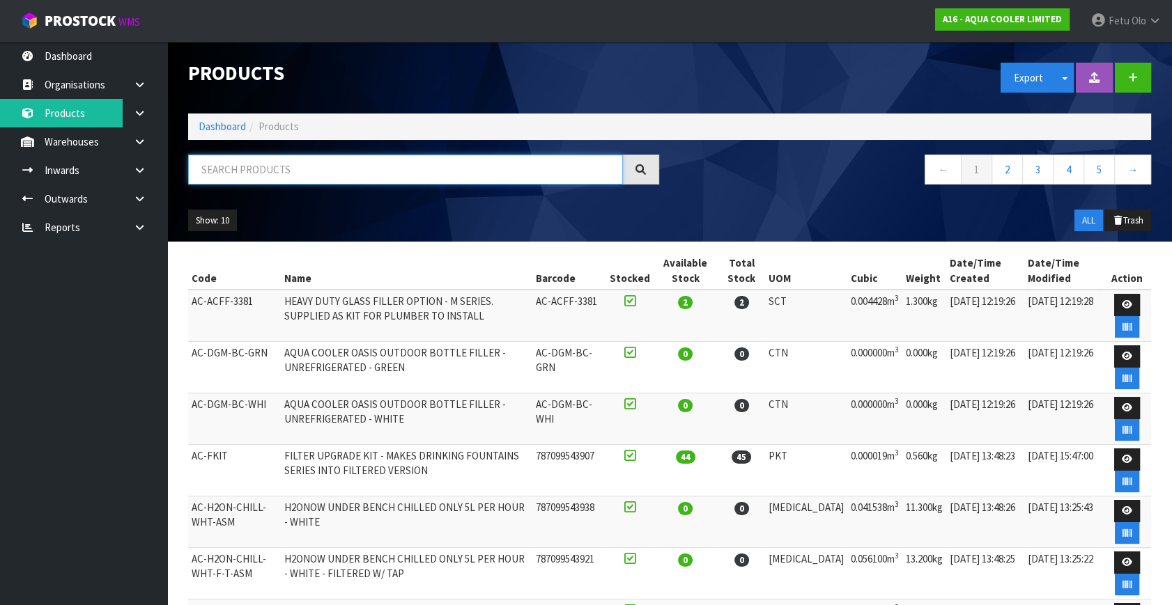
click at [305, 170] on input "text" at bounding box center [405, 170] width 435 height 30
paste input "787099543860"
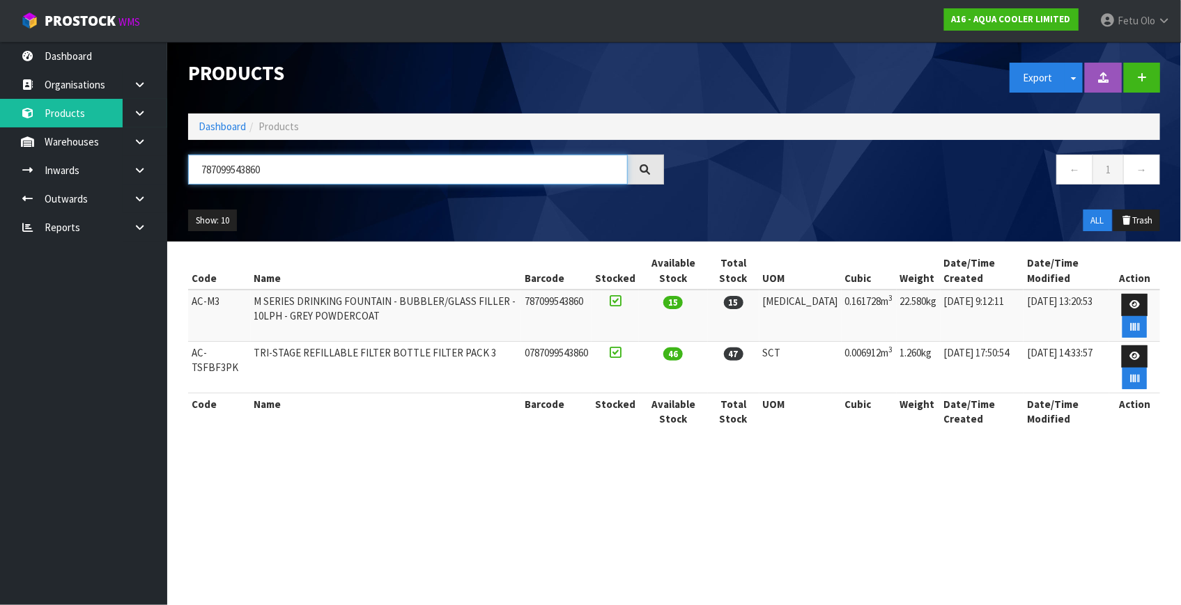
click at [324, 175] on input "787099543860" at bounding box center [408, 170] width 440 height 30
type input "787099543860"
click at [1137, 302] on icon at bounding box center [1134, 304] width 10 height 9
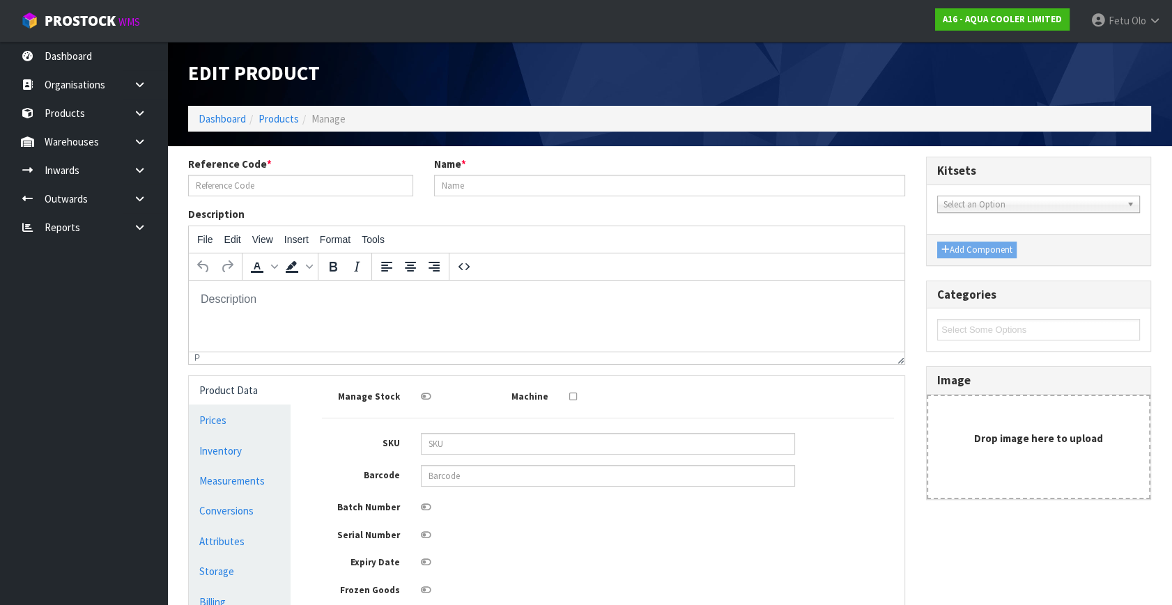
type input "AC-M3"
type input "M SERIES DRINKING FOUNTAIN - BUBBLER/GLASS FILLER - 10LPH - GREY POWDERCOAT"
click at [510, 491] on div "Manage Stock Machine SKU Barcode 787099543860 Batch Number Serial Number Expiry…" at bounding box center [608, 533] width 572 height 292
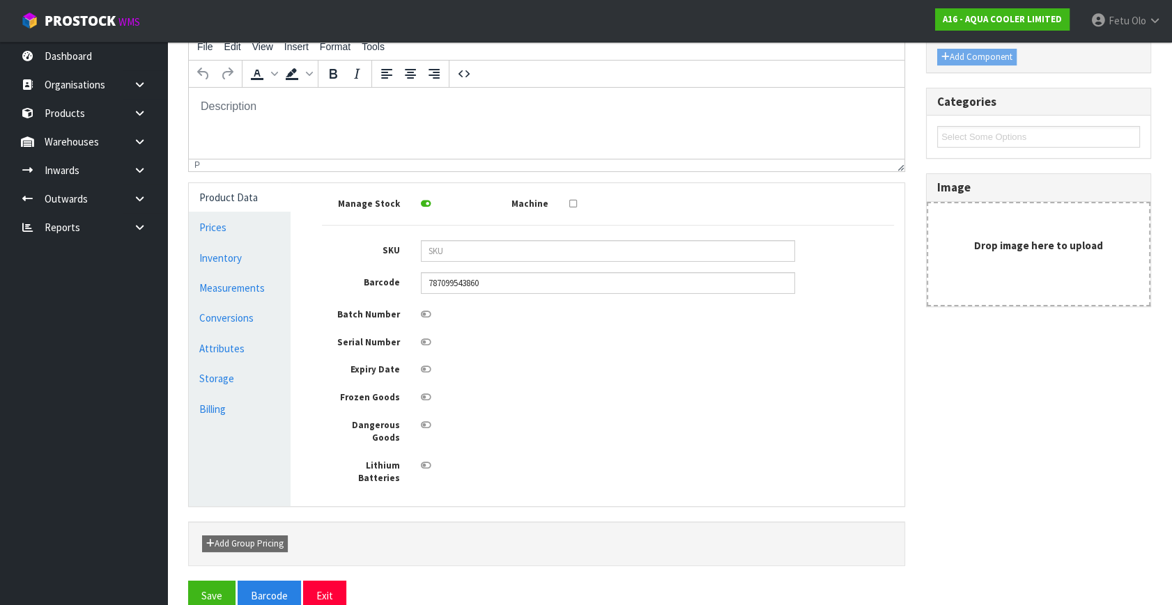
scroll to position [197, 0]
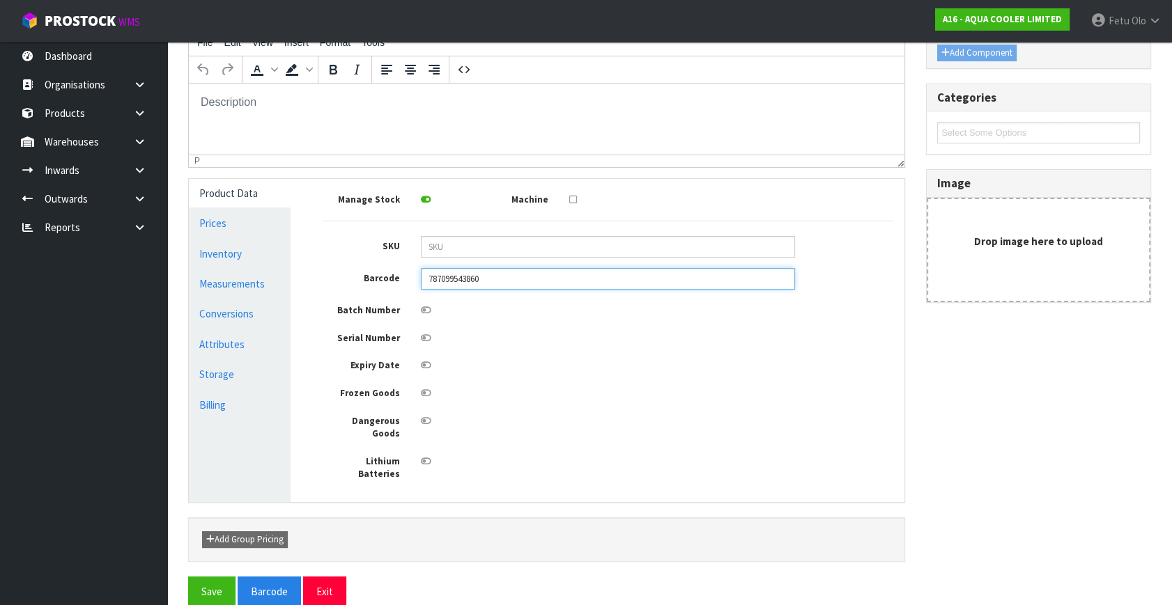
click at [495, 274] on input "787099543860" at bounding box center [608, 279] width 374 height 22
type input "7"
click at [196, 588] on div "Reference Code * AC-M3 Name * M SERIES DRINKING FOUNTAIN - BUBBLER/GLASS FILLER…" at bounding box center [670, 289] width 984 height 658
click at [213, 577] on button "Save" at bounding box center [211, 592] width 47 height 30
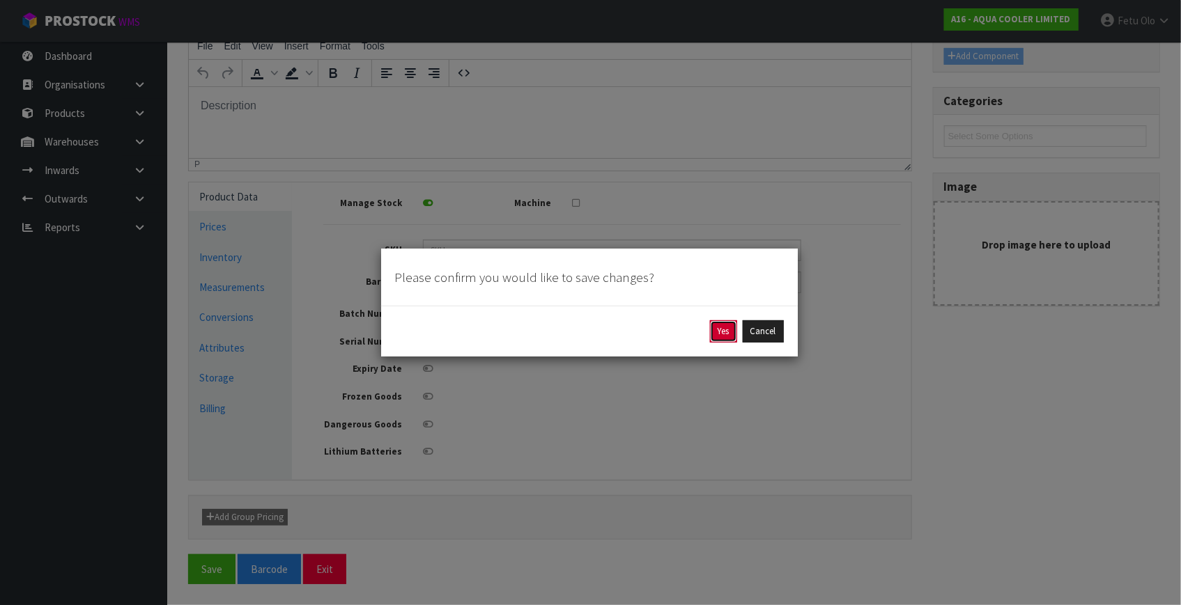
click at [723, 336] on button "Yes" at bounding box center [723, 331] width 27 height 22
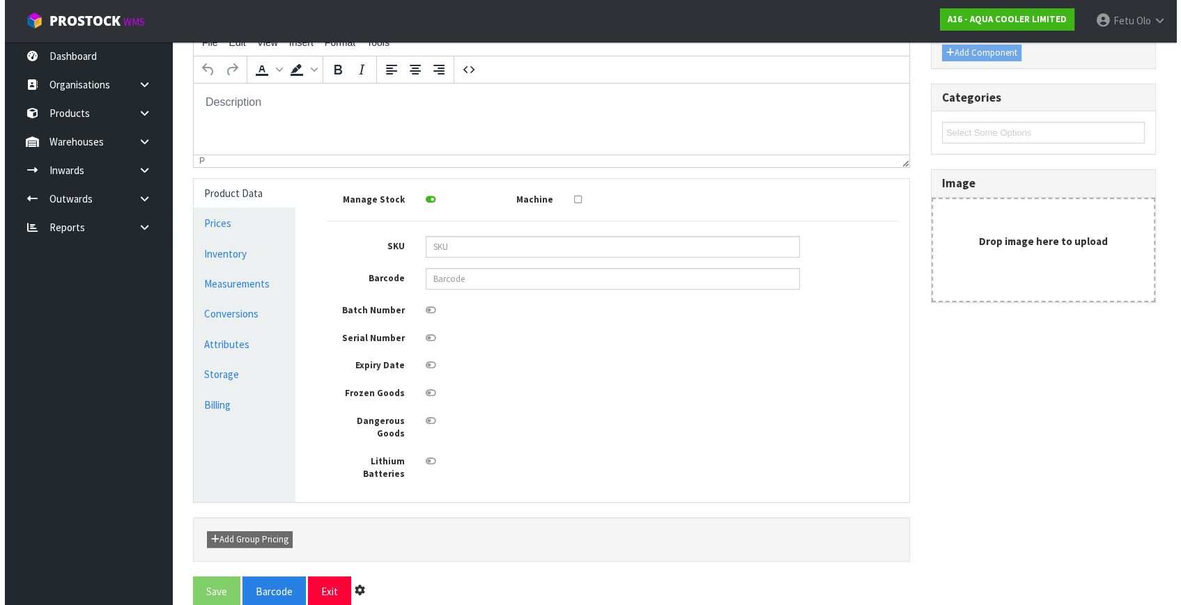
scroll to position [0, 0]
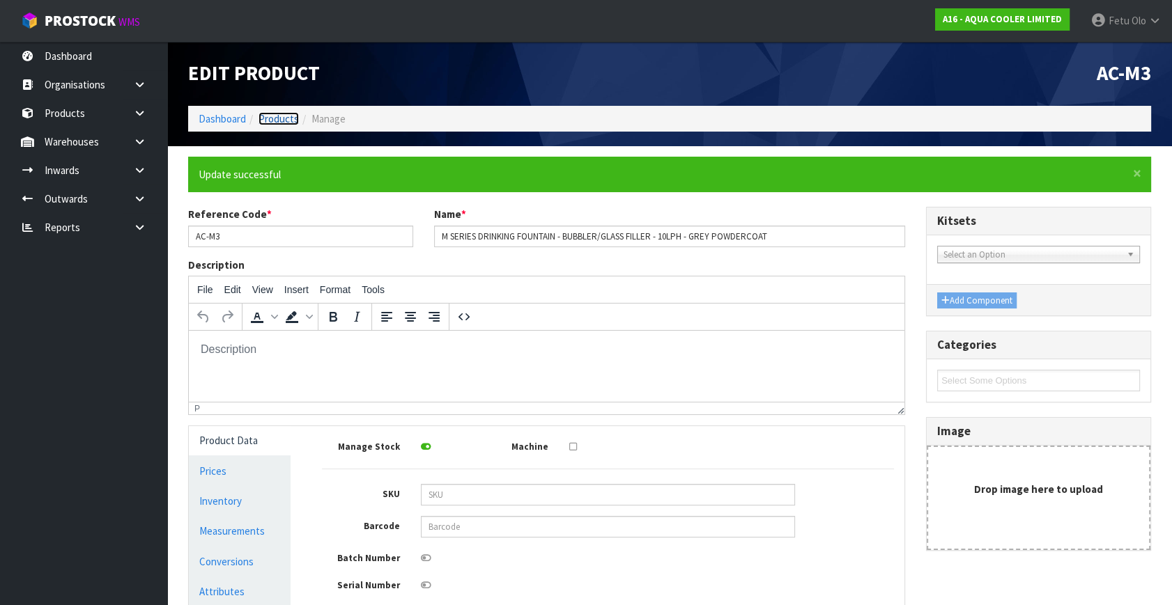
click at [282, 118] on link "Products" at bounding box center [278, 118] width 40 height 13
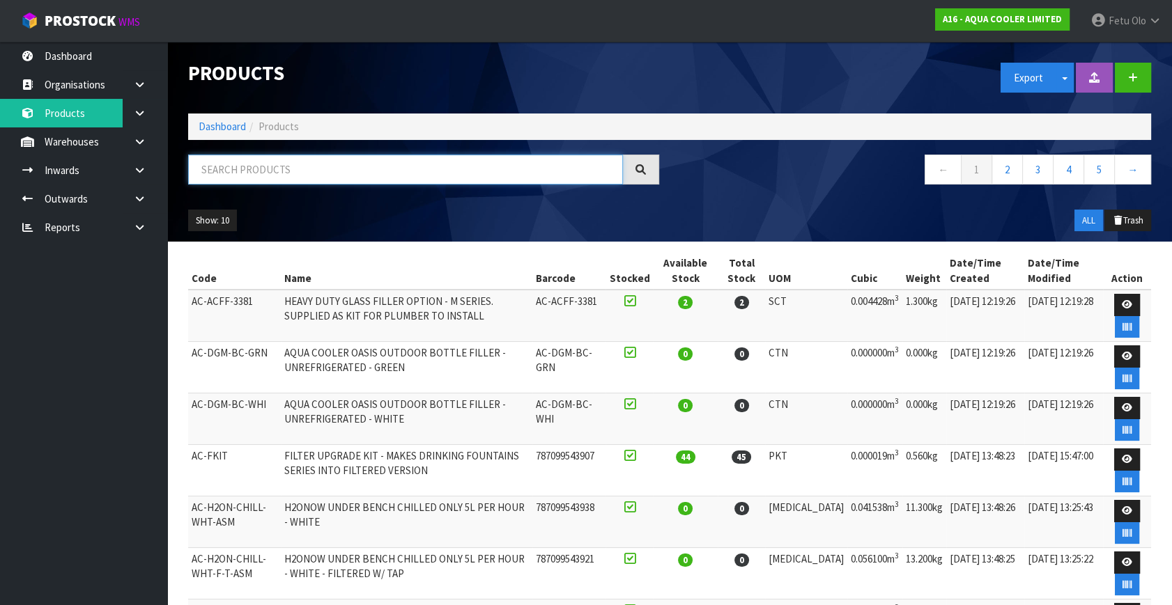
click at [296, 168] on input "text" at bounding box center [405, 170] width 435 height 30
type input "787099543860"
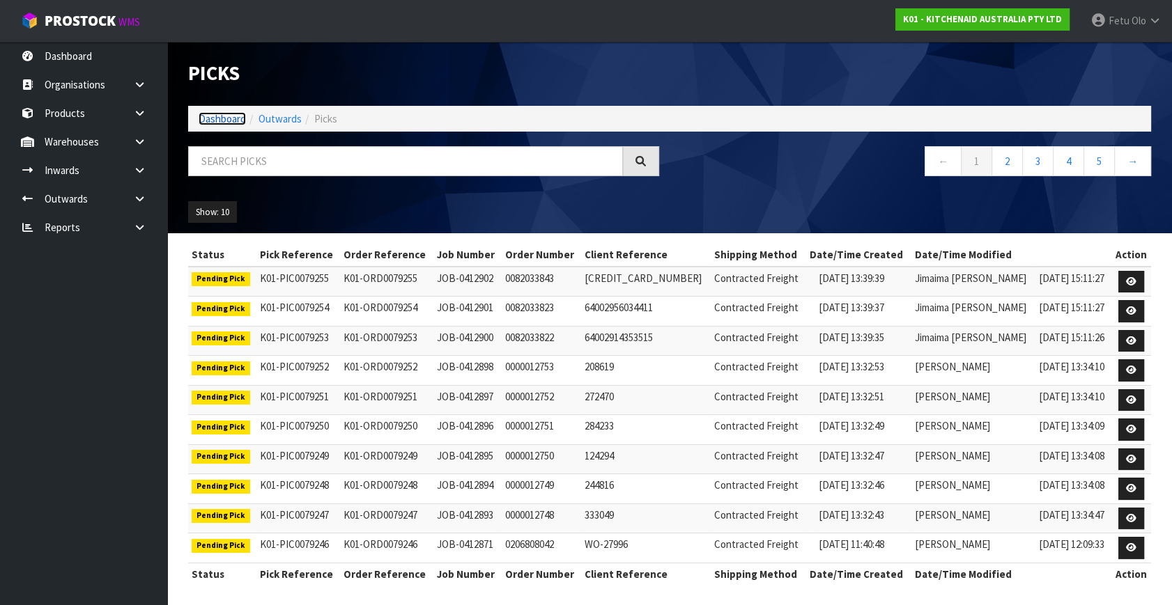
click at [236, 122] on link "Dashboard" at bounding box center [222, 118] width 47 height 13
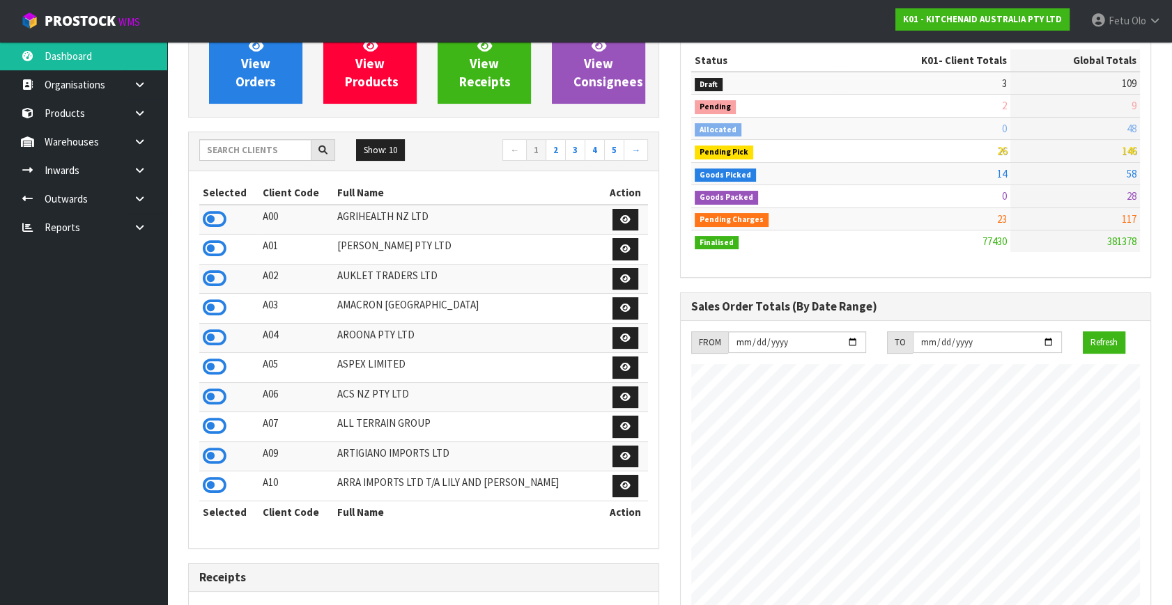
scroll to position [443, 0]
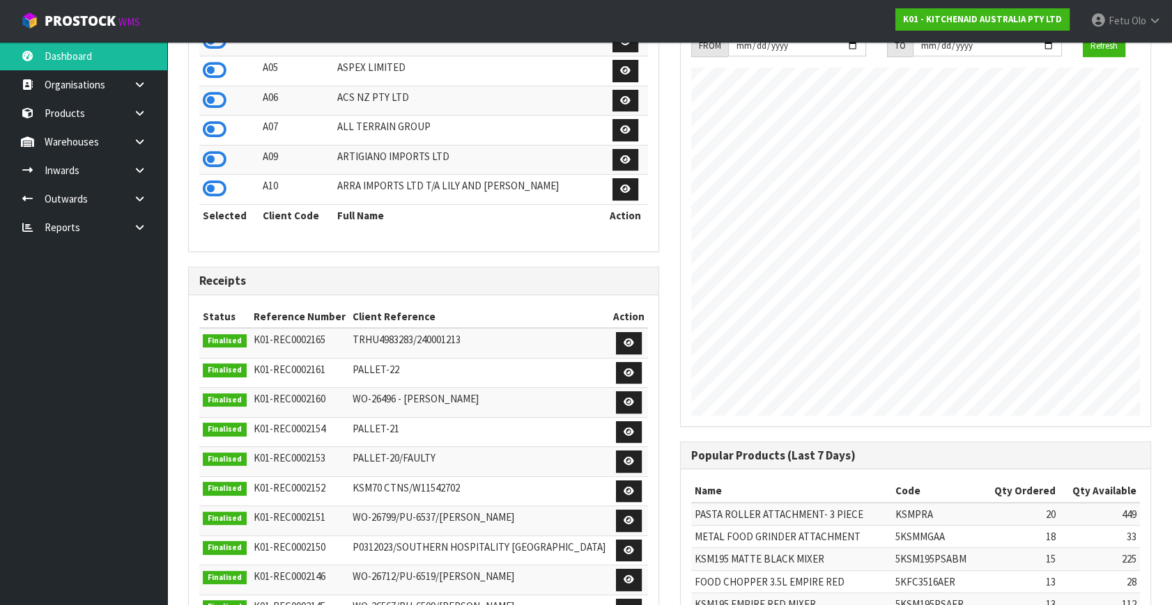
click at [77, 386] on ul "Dashboard Organisations Clients Consignees Carriers Products Categories Serial …" at bounding box center [83, 324] width 167 height 564
drag, startPoint x: 681, startPoint y: 334, endPoint x: 66, endPoint y: 359, distance: 615.0
click at [66, 359] on ul "Dashboard Organisations Clients Consignees Carriers Products Categories Serial …" at bounding box center [83, 324] width 167 height 564
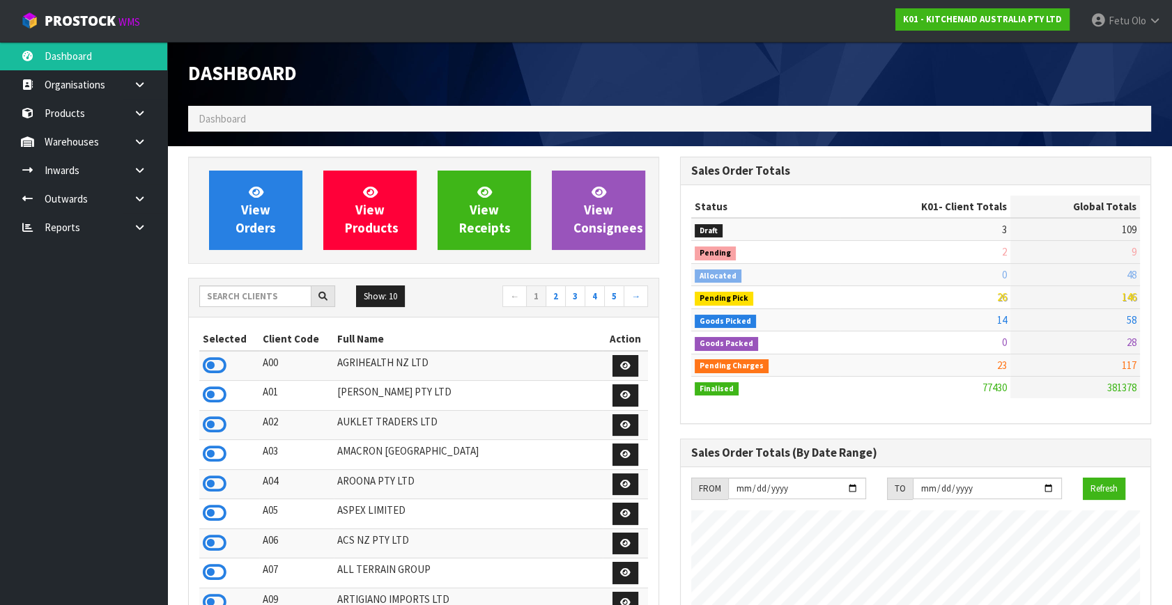
scroll to position [189, 0]
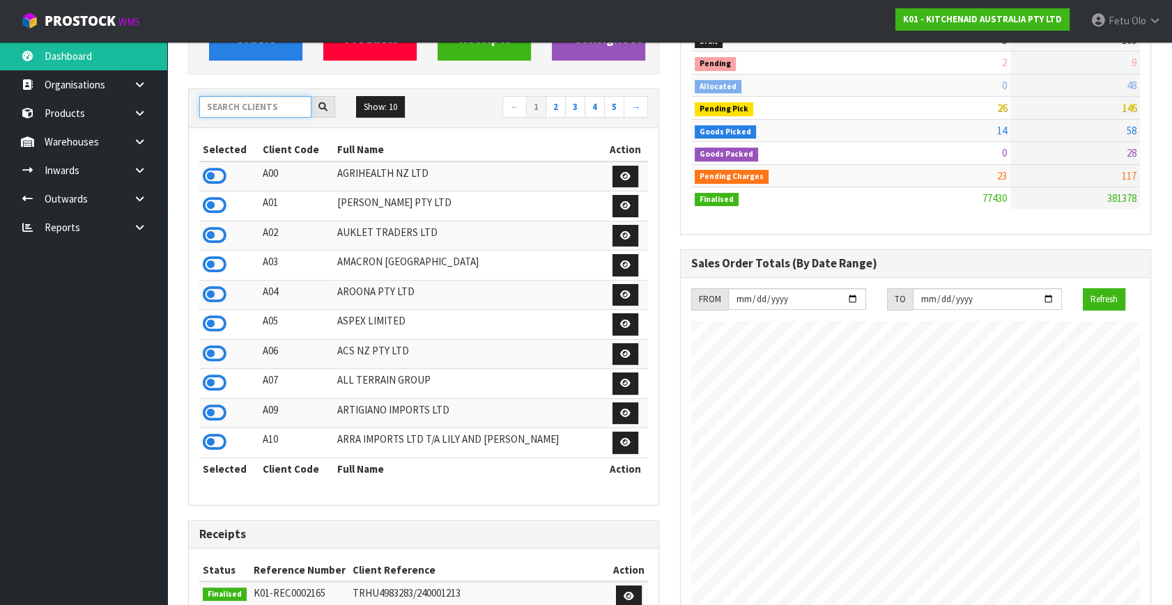
click at [244, 107] on input "text" at bounding box center [255, 107] width 112 height 22
click at [146, 201] on icon at bounding box center [139, 199] width 13 height 10
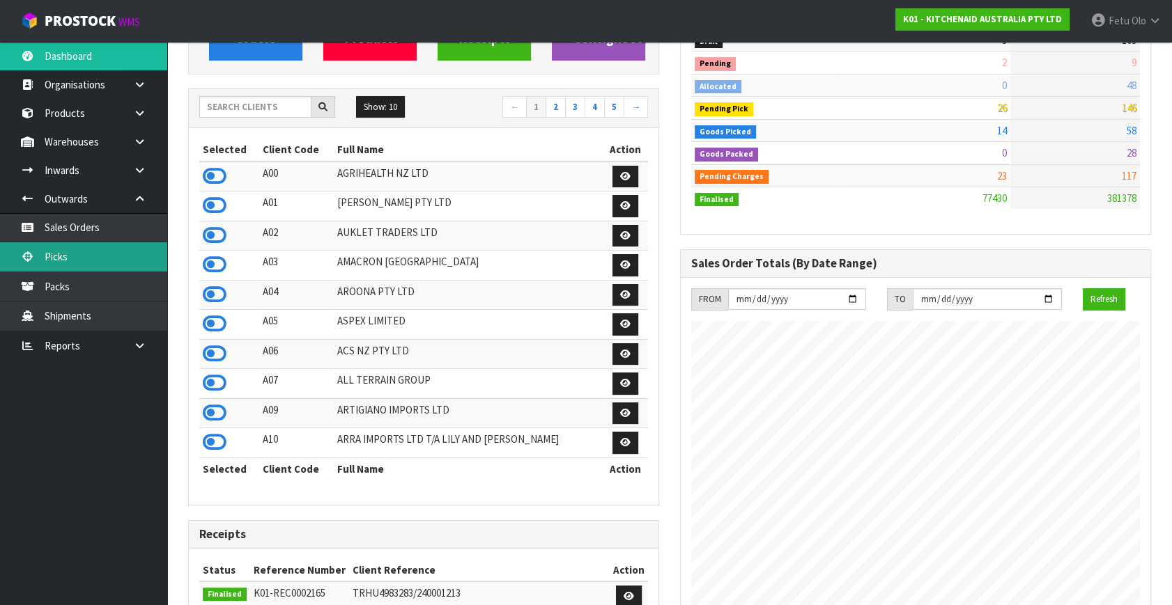
click at [76, 259] on link "Picks" at bounding box center [83, 256] width 167 height 29
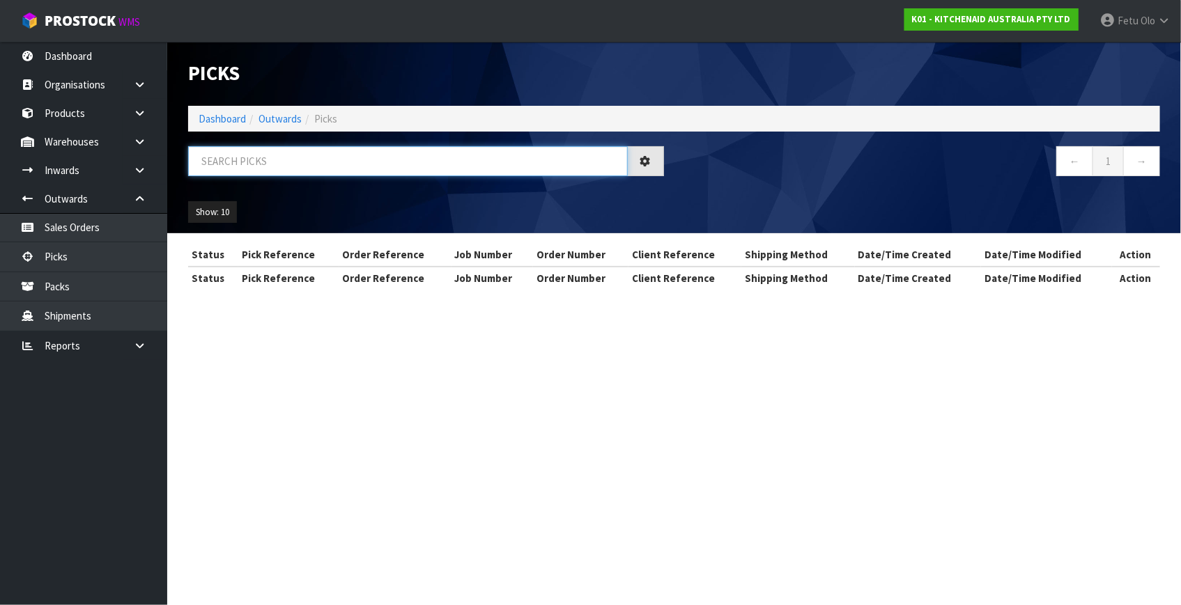
click at [297, 155] on input "text" at bounding box center [408, 161] width 440 height 30
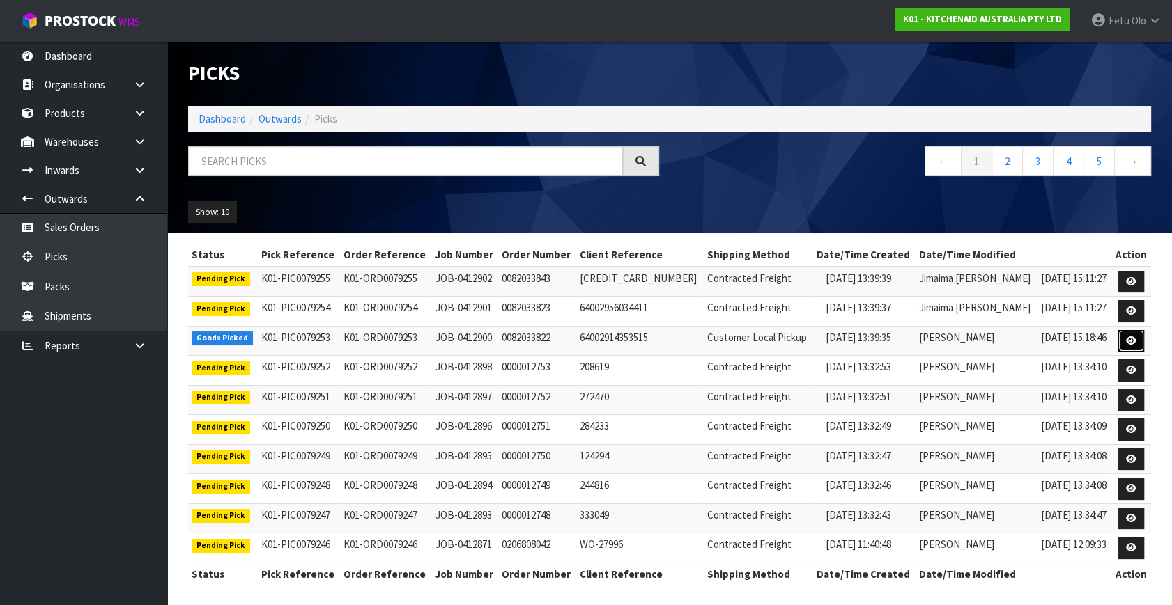
click at [1133, 339] on icon at bounding box center [1131, 340] width 10 height 9
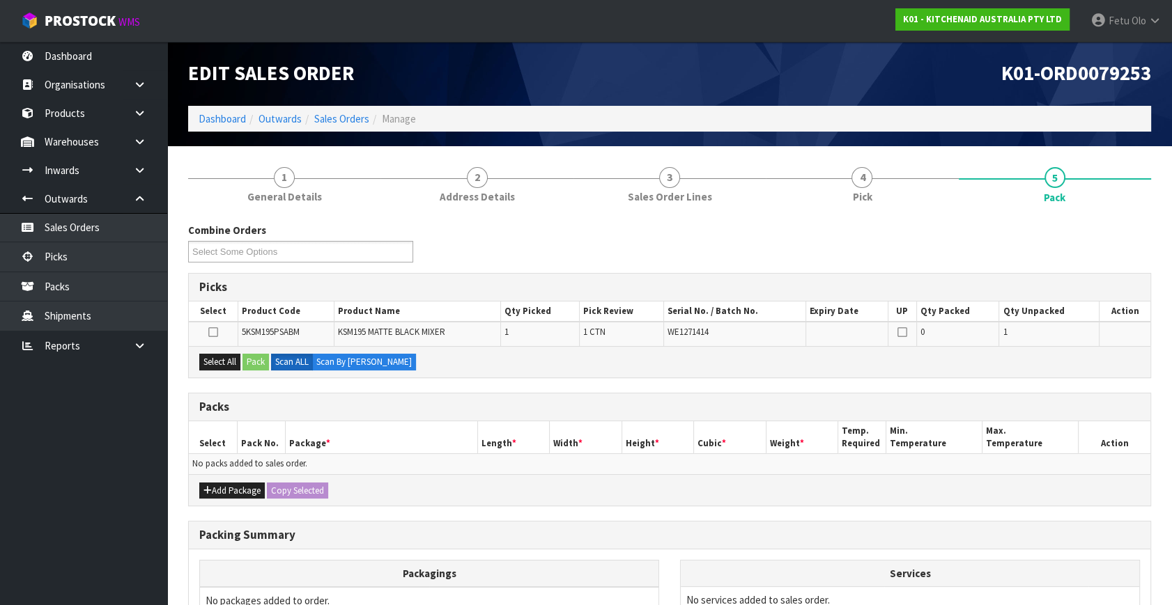
click at [454, 293] on div "Picks" at bounding box center [669, 288] width 961 height 28
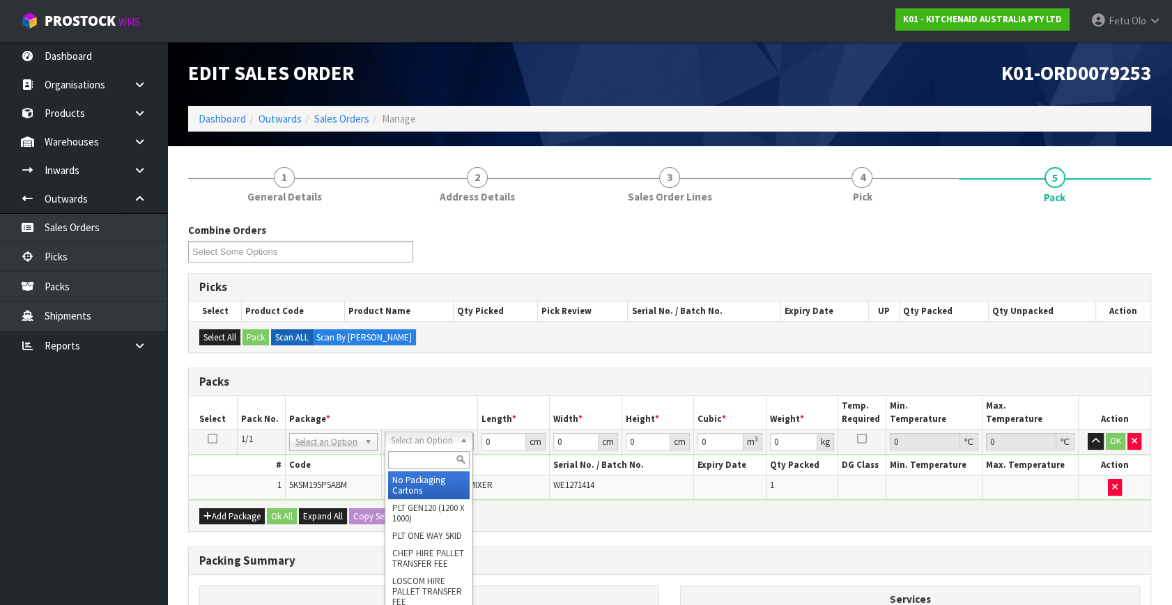
drag, startPoint x: 407, startPoint y: 479, endPoint x: 479, endPoint y: 459, distance: 74.4
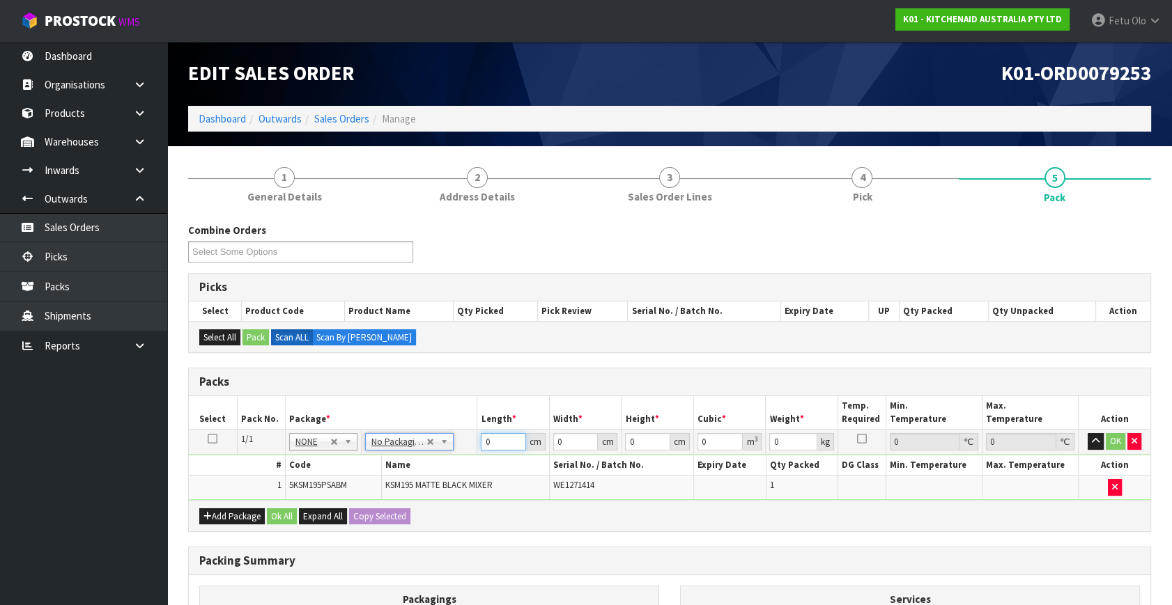
drag, startPoint x: 398, startPoint y: 461, endPoint x: 382, endPoint y: 463, distance: 15.5
click at [382, 463] on tbody "1/1 NONE 007-001 007-002 007-004 007-009 007-013 007-014 007-015 007-017 007-01…" at bounding box center [669, 465] width 961 height 70
type input "42"
type input "29"
type input "4"
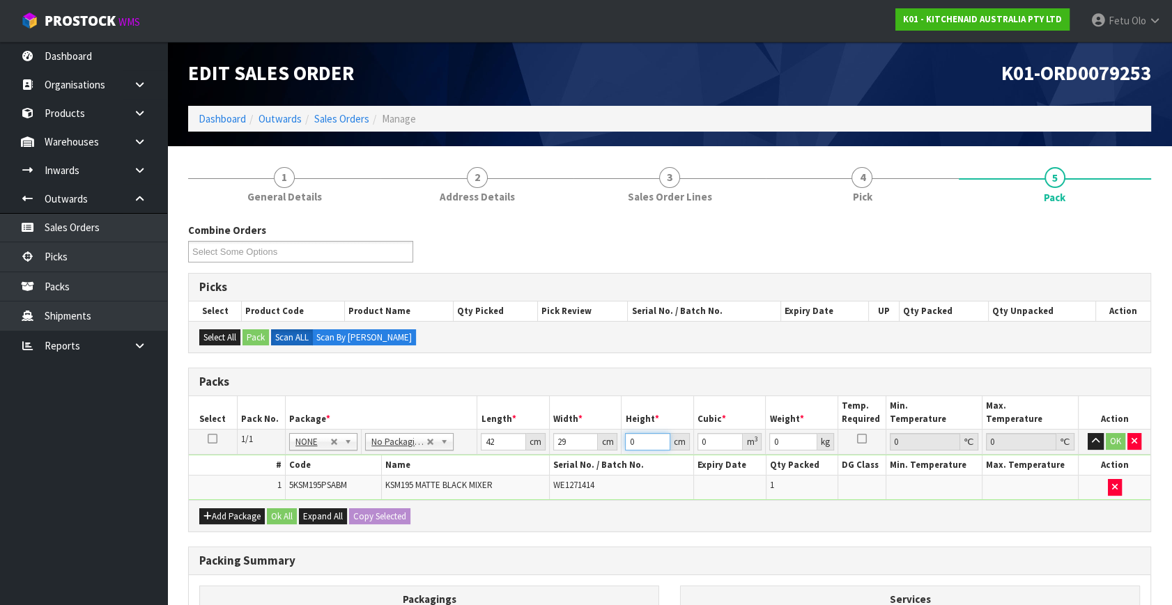
type input "0.004872"
type input "43"
type input "0.052374"
type input "43"
type input "13"
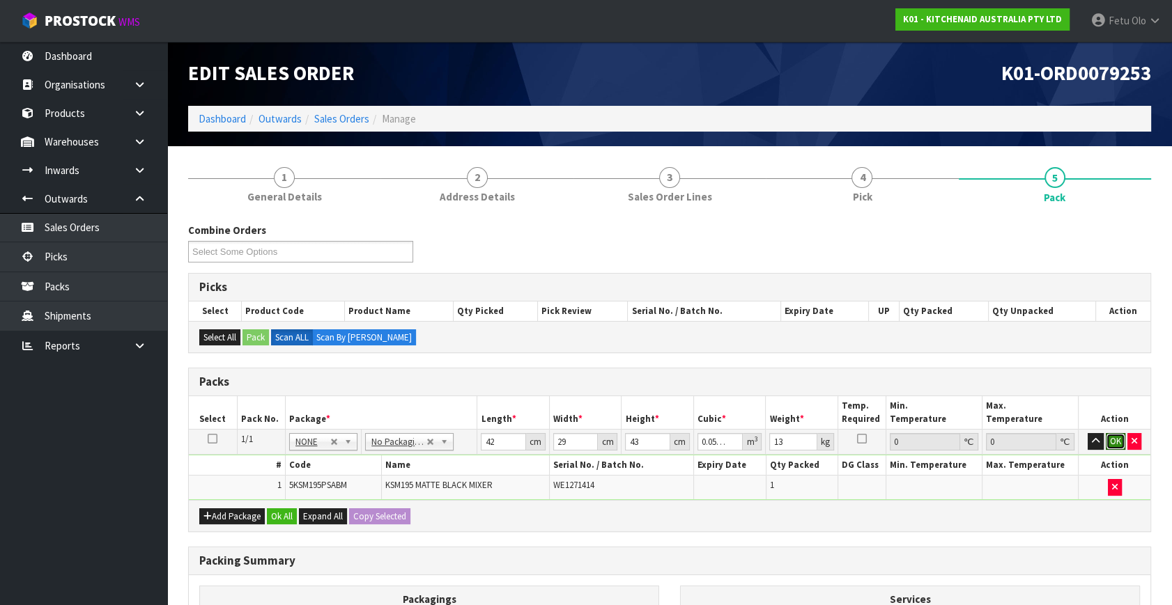
click button "OK" at bounding box center [1116, 441] width 20 height 17
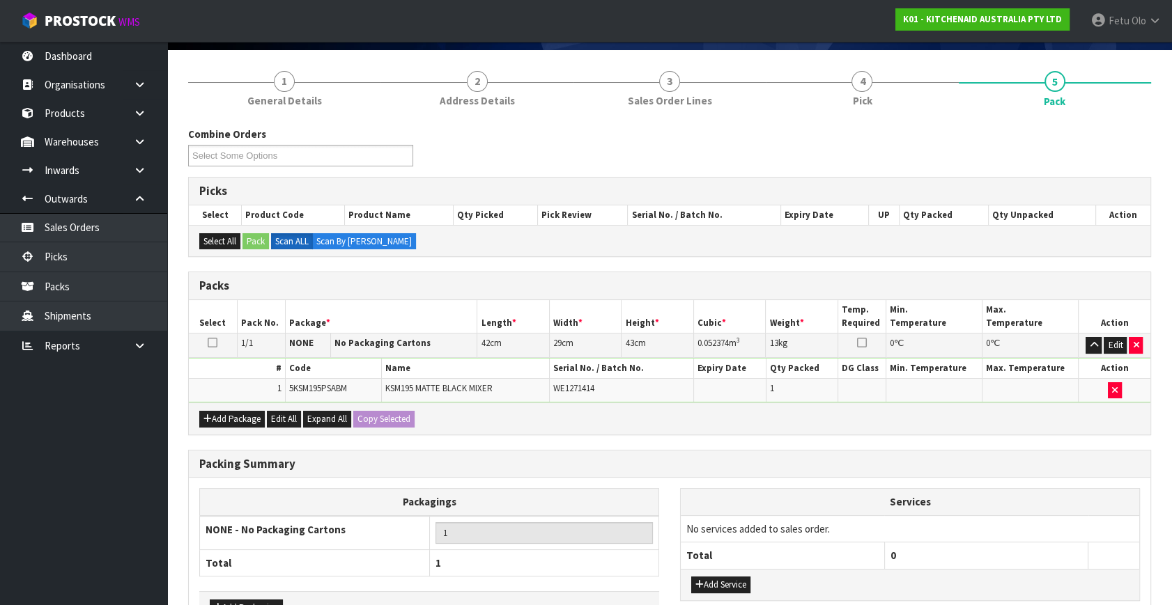
scroll to position [187, 0]
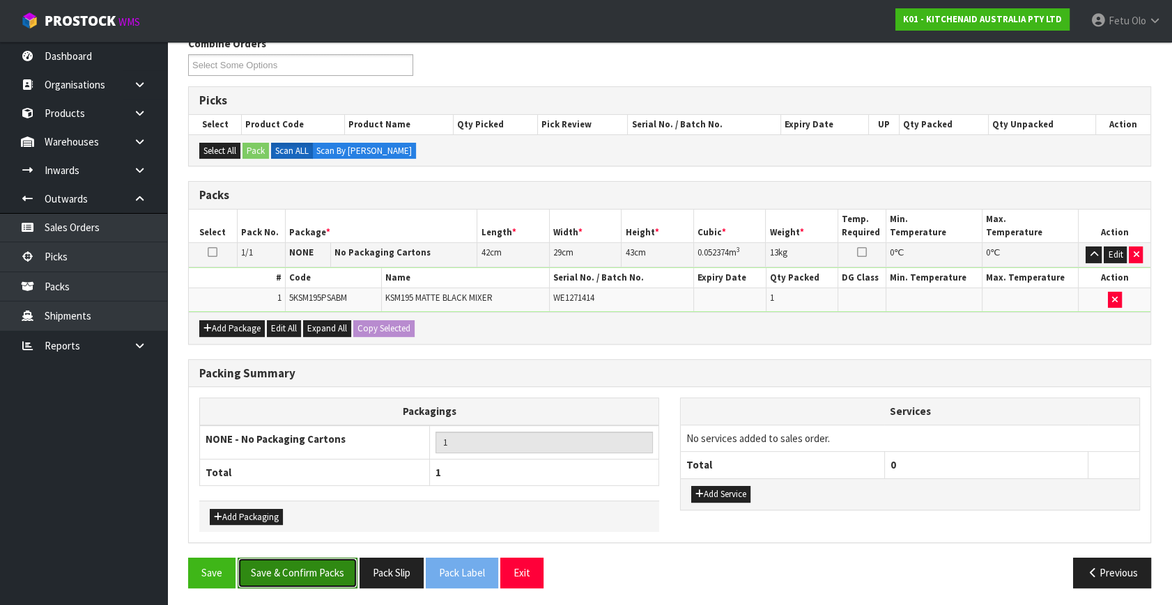
click at [279, 582] on button "Save & Confirm Packs" at bounding box center [298, 573] width 120 height 30
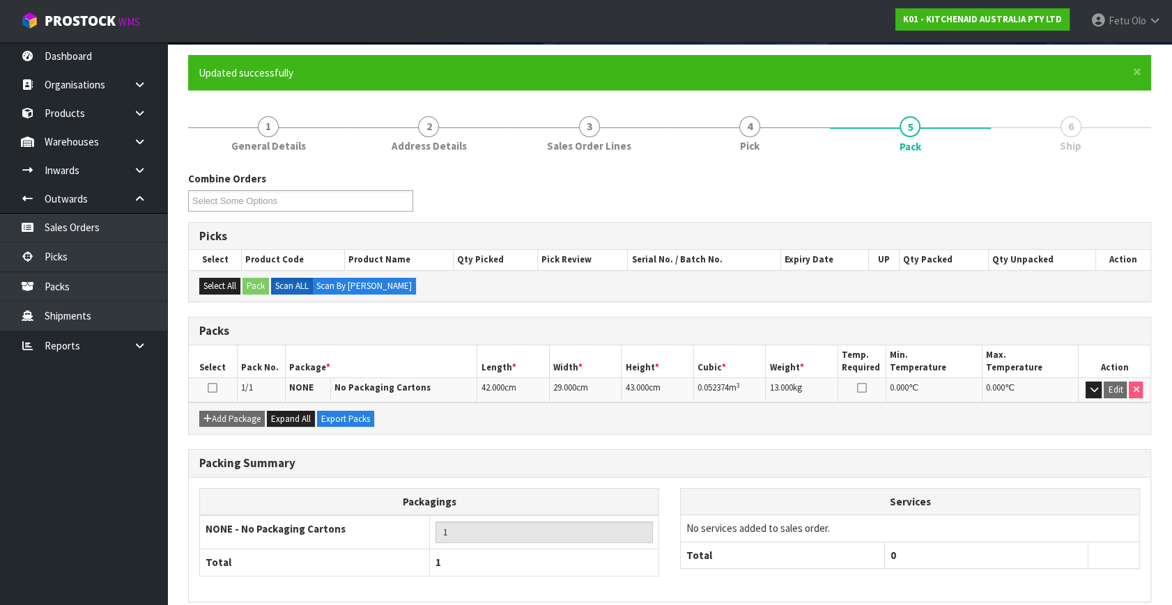
scroll to position [161, 0]
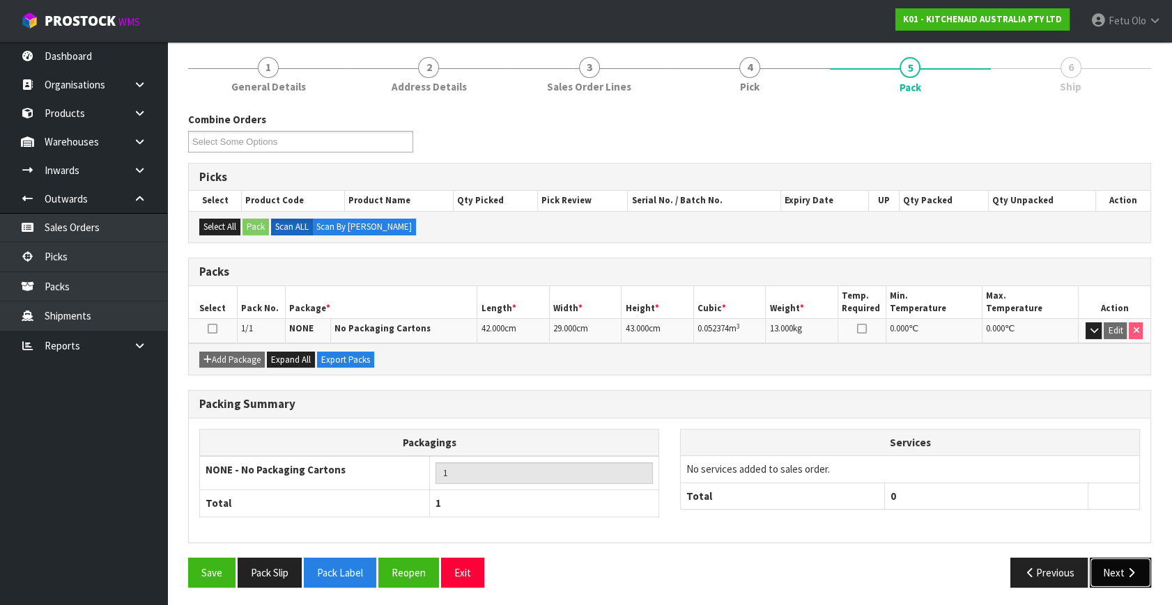
drag, startPoint x: 1115, startPoint y: 568, endPoint x: 833, endPoint y: 529, distance: 284.7
click at [1113, 568] on button "Next" at bounding box center [1120, 573] width 61 height 30
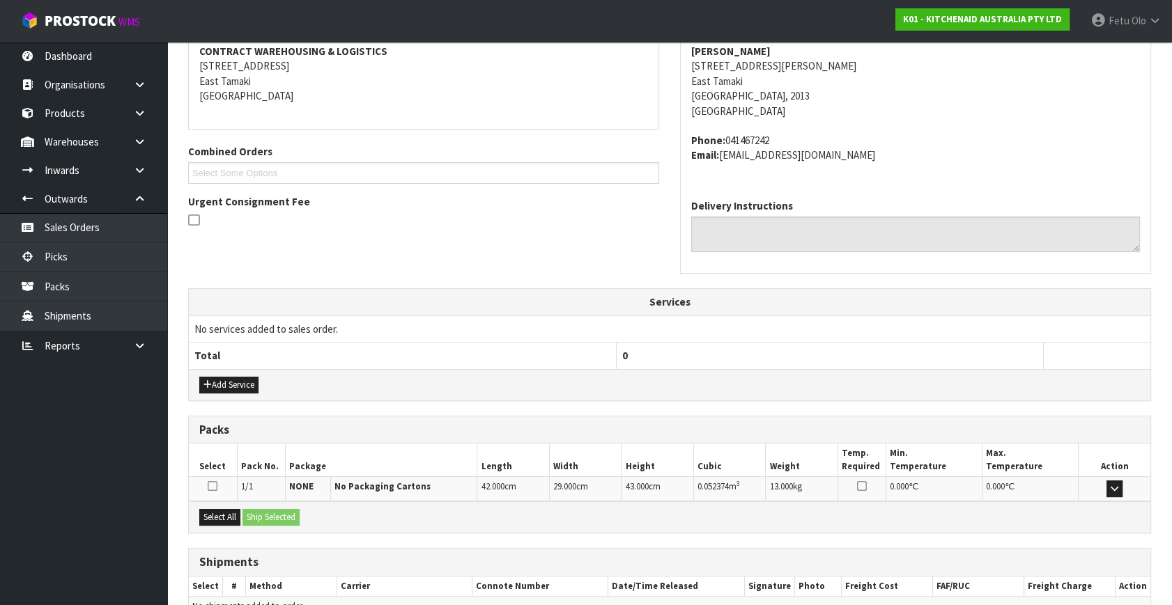
scroll to position [343, 0]
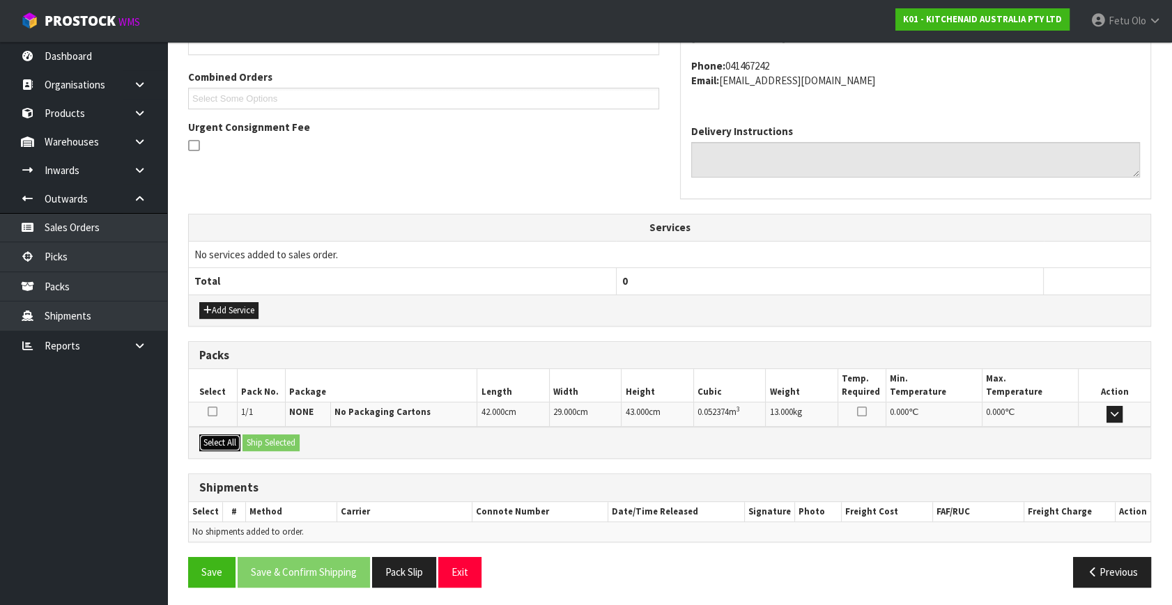
click at [231, 446] on button "Select All" at bounding box center [219, 443] width 41 height 17
click at [255, 443] on button "Ship Selected" at bounding box center [270, 443] width 57 height 17
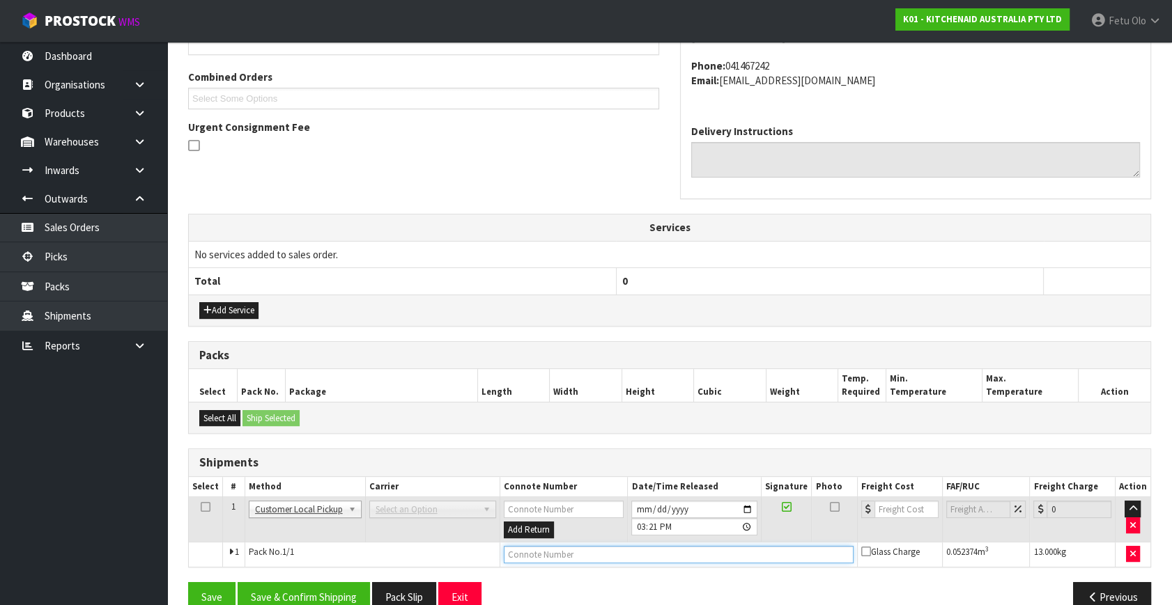
click at [544, 547] on input "text" at bounding box center [679, 554] width 350 height 17
type input "T"
type input "COLLECTED"
click at [359, 587] on button "Save & Confirm Shipping" at bounding box center [304, 597] width 132 height 30
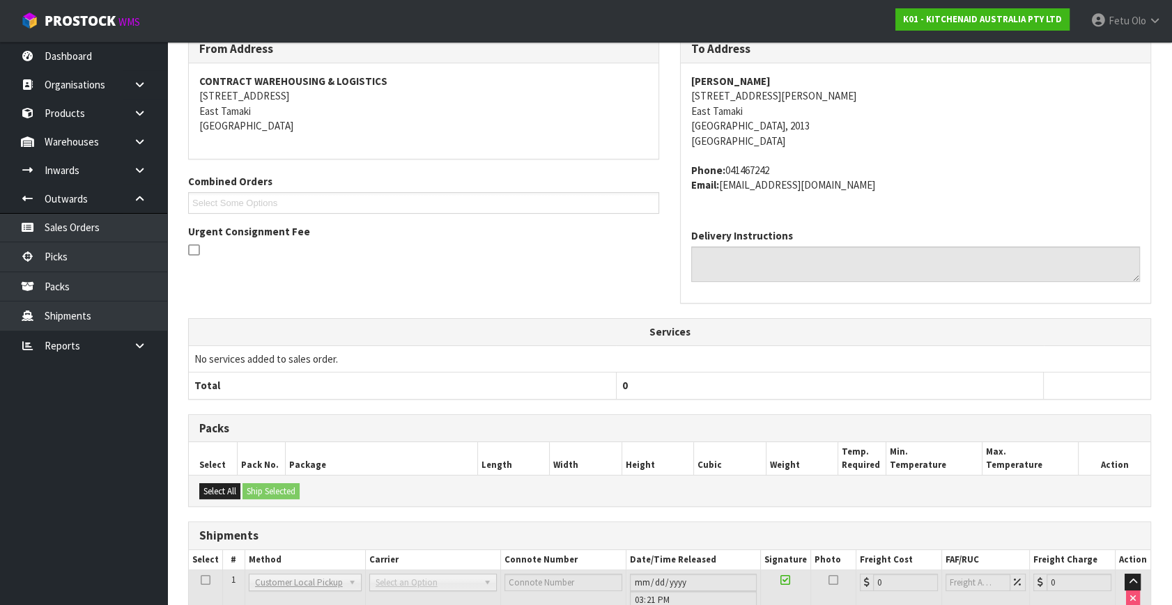
scroll to position [334, 0]
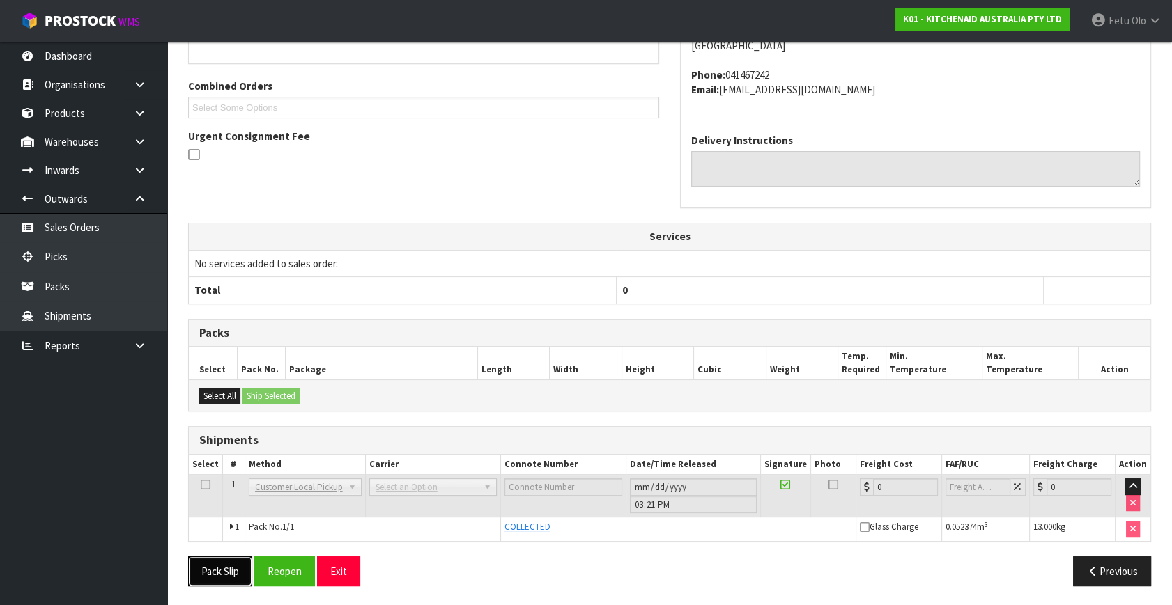
drag, startPoint x: 192, startPoint y: 564, endPoint x: 203, endPoint y: 561, distance: 12.3
click at [193, 564] on button "Pack Slip" at bounding box center [220, 572] width 64 height 30
drag, startPoint x: 1090, startPoint y: 572, endPoint x: 1081, endPoint y: 575, distance: 9.1
click at [1090, 572] on icon "button" at bounding box center [1092, 571] width 13 height 10
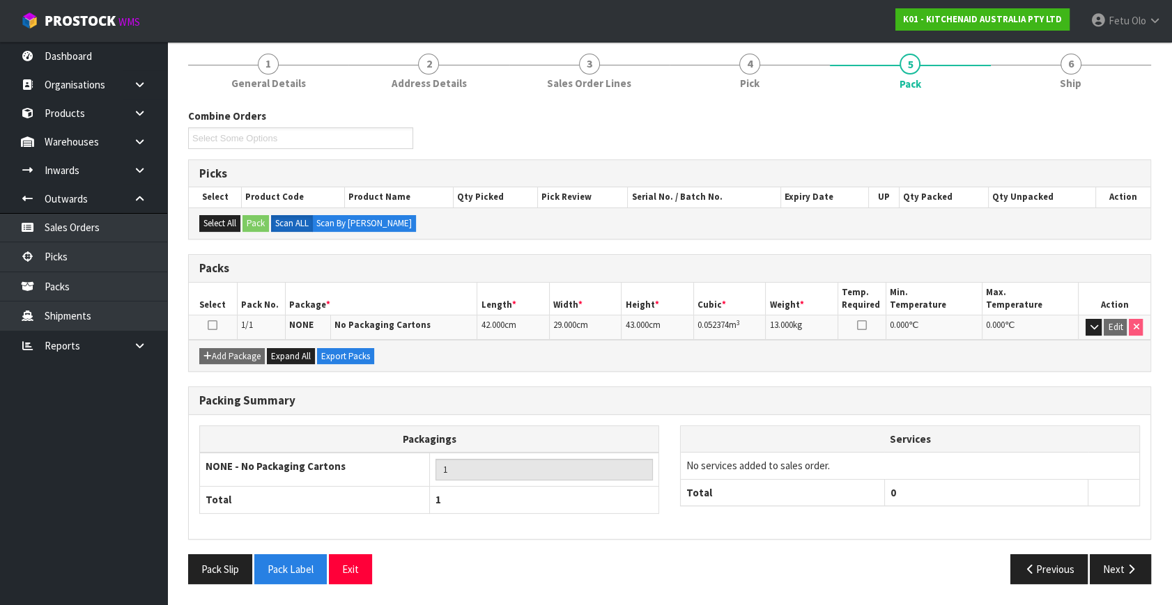
scroll to position [161, 0]
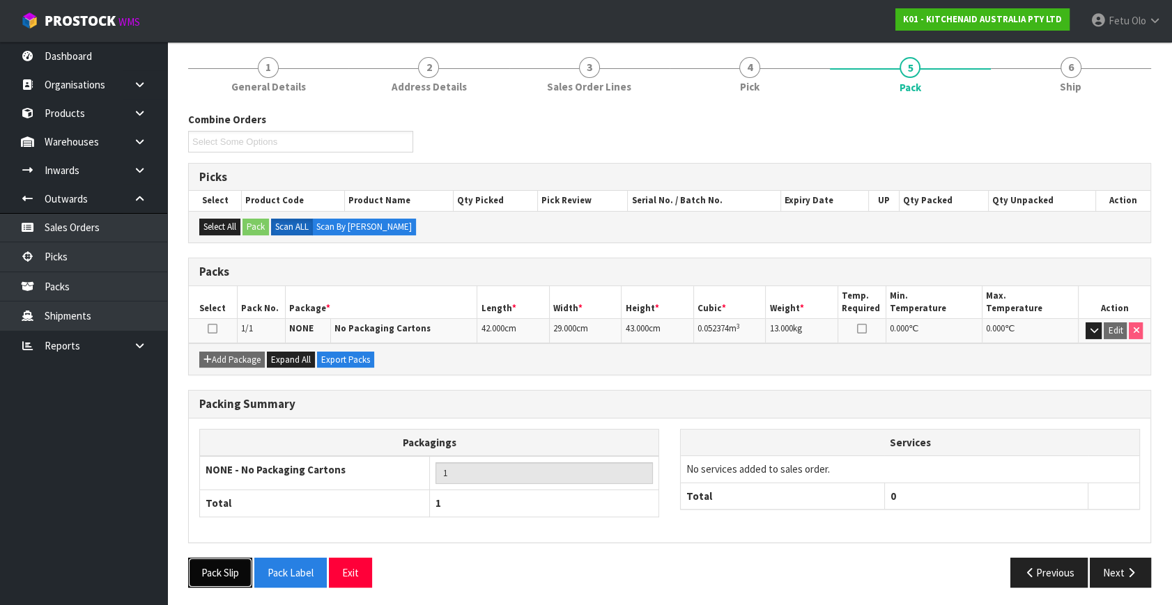
click at [214, 573] on button "Pack Slip" at bounding box center [220, 573] width 64 height 30
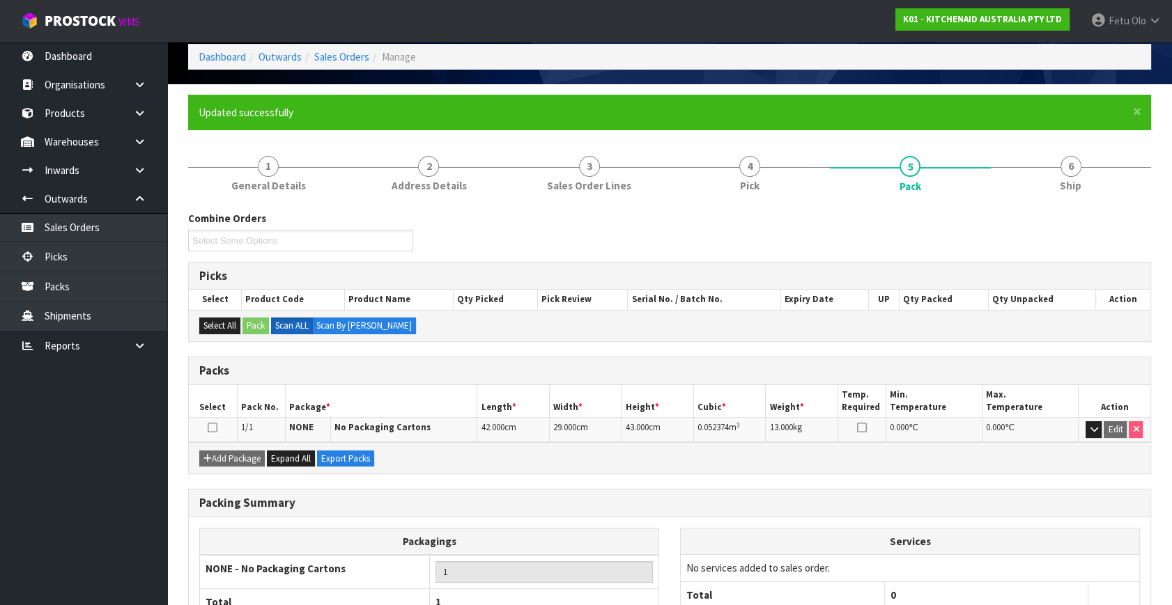
scroll to position [0, 0]
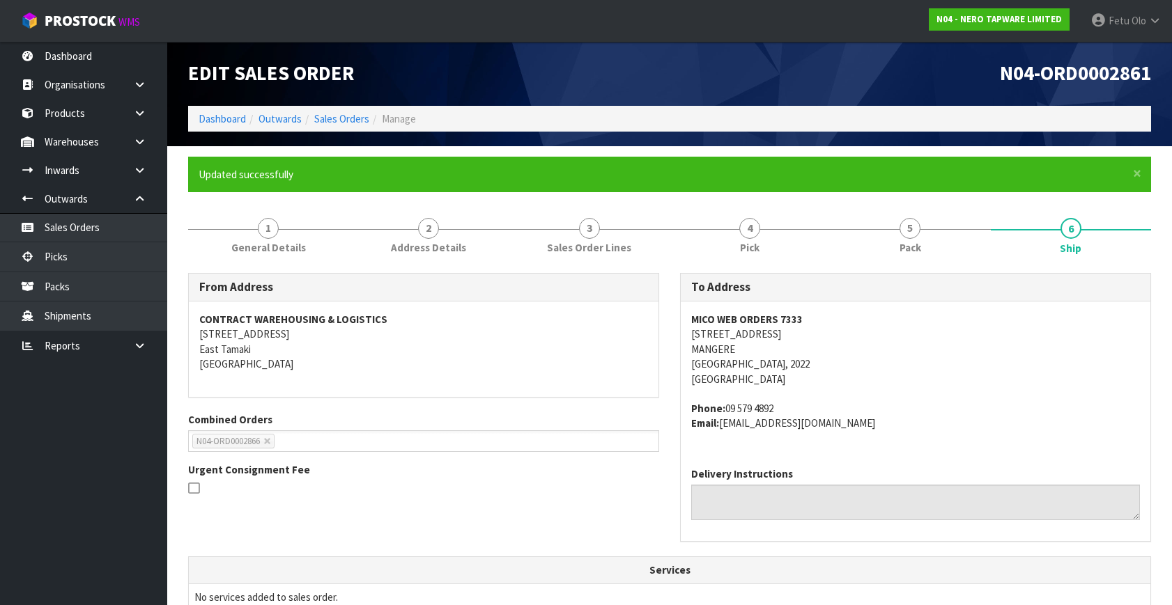
scroll to position [17, 0]
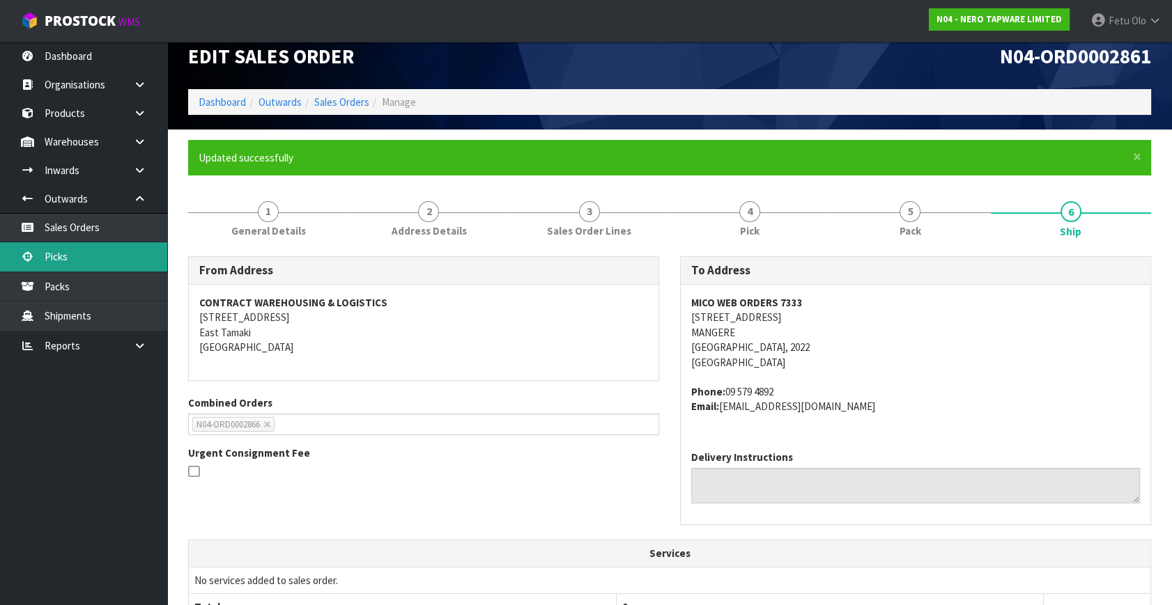
click at [65, 256] on link "Picks" at bounding box center [83, 256] width 167 height 29
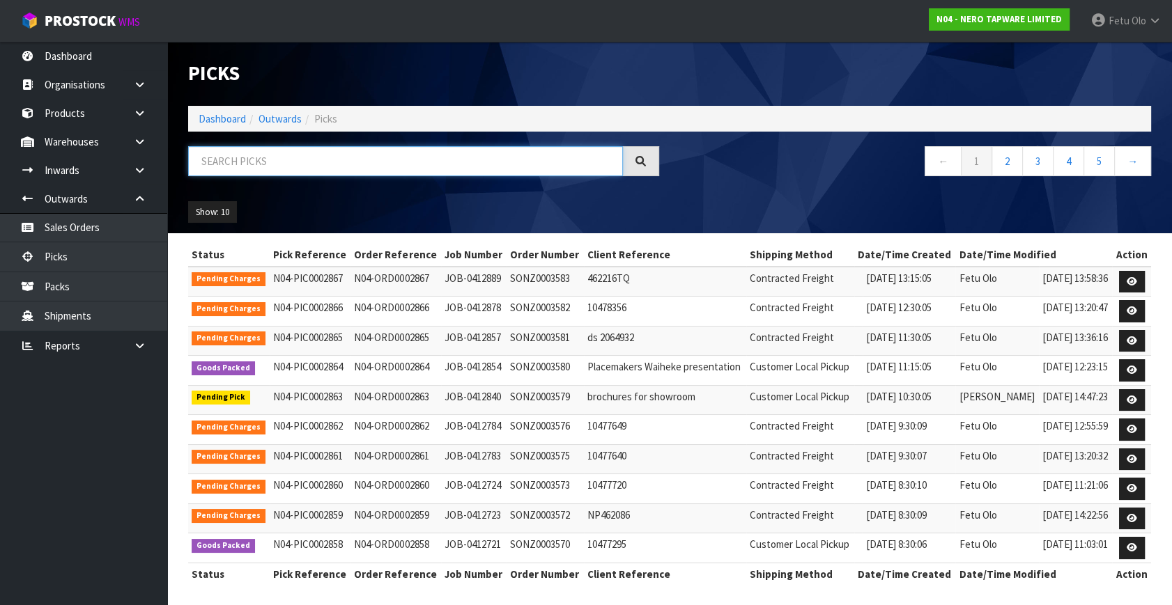
click at [278, 153] on input "text" at bounding box center [405, 161] width 435 height 30
drag, startPoint x: 278, startPoint y: 153, endPoint x: 270, endPoint y: 158, distance: 9.5
click at [270, 158] on input "text" at bounding box center [405, 161] width 435 height 30
type input "3579"
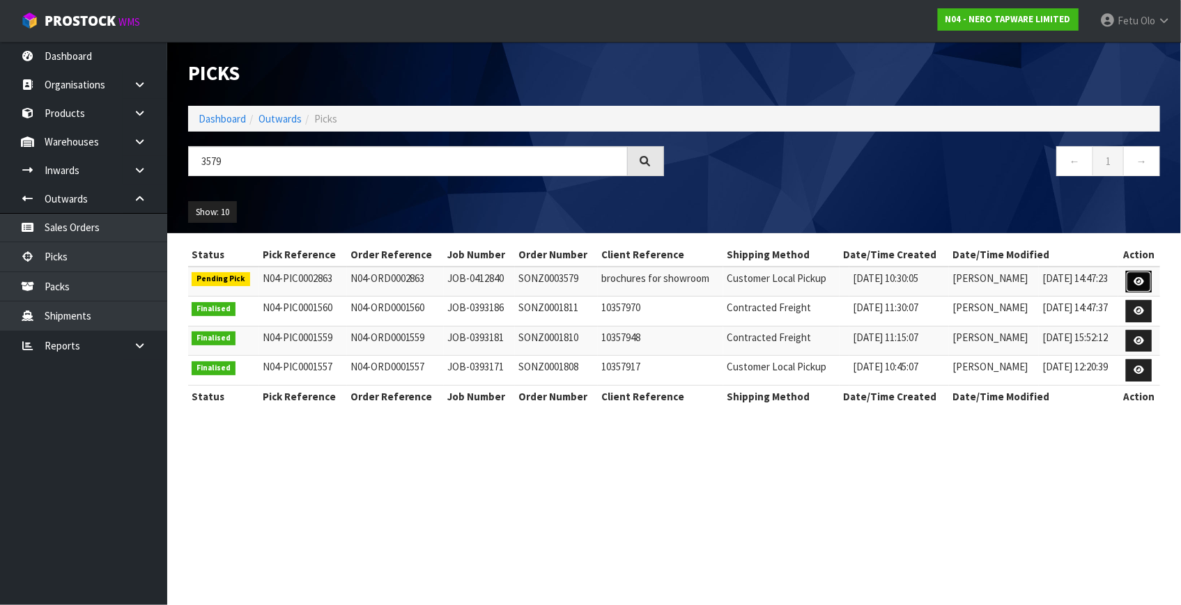
click at [1145, 279] on link at bounding box center [1139, 282] width 26 height 22
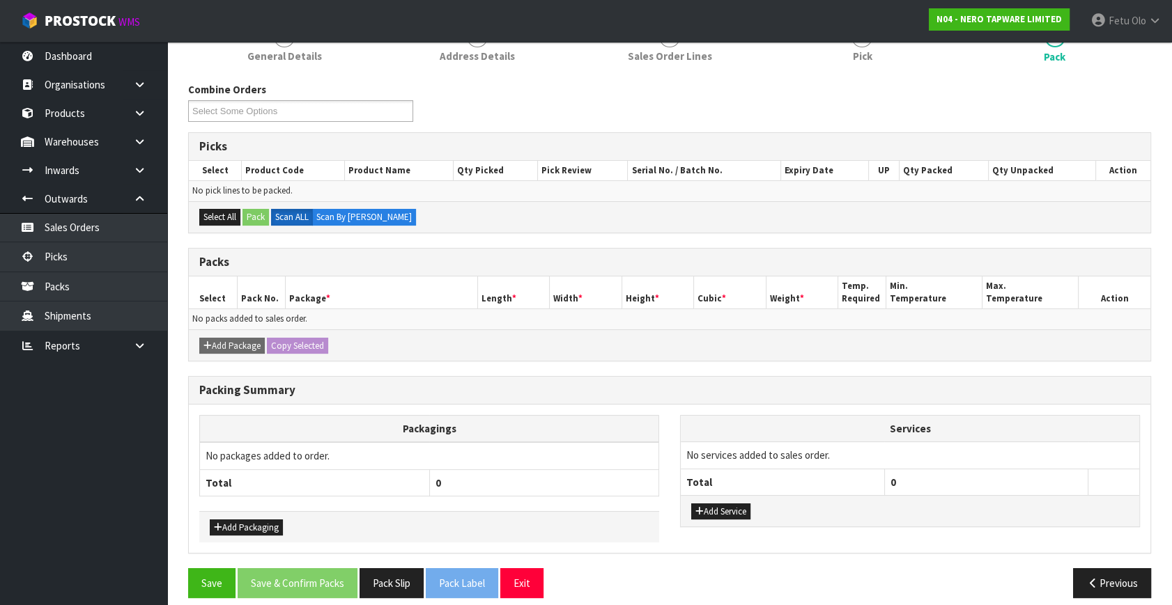
scroll to position [152, 0]
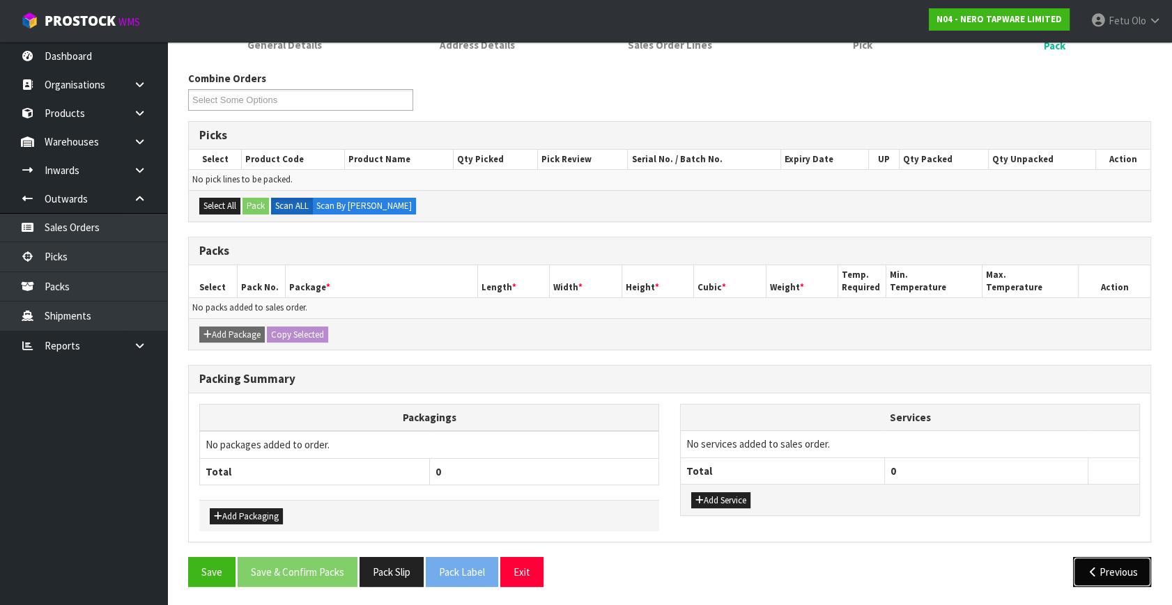
click at [1088, 560] on button "Previous" at bounding box center [1112, 572] width 78 height 30
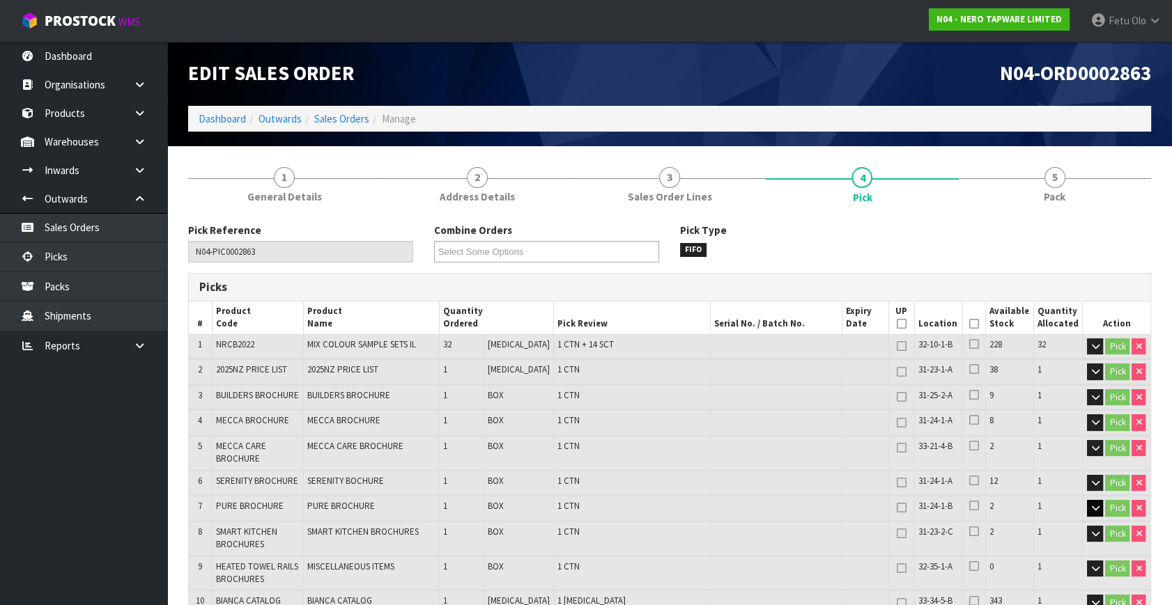
scroll to position [0, 0]
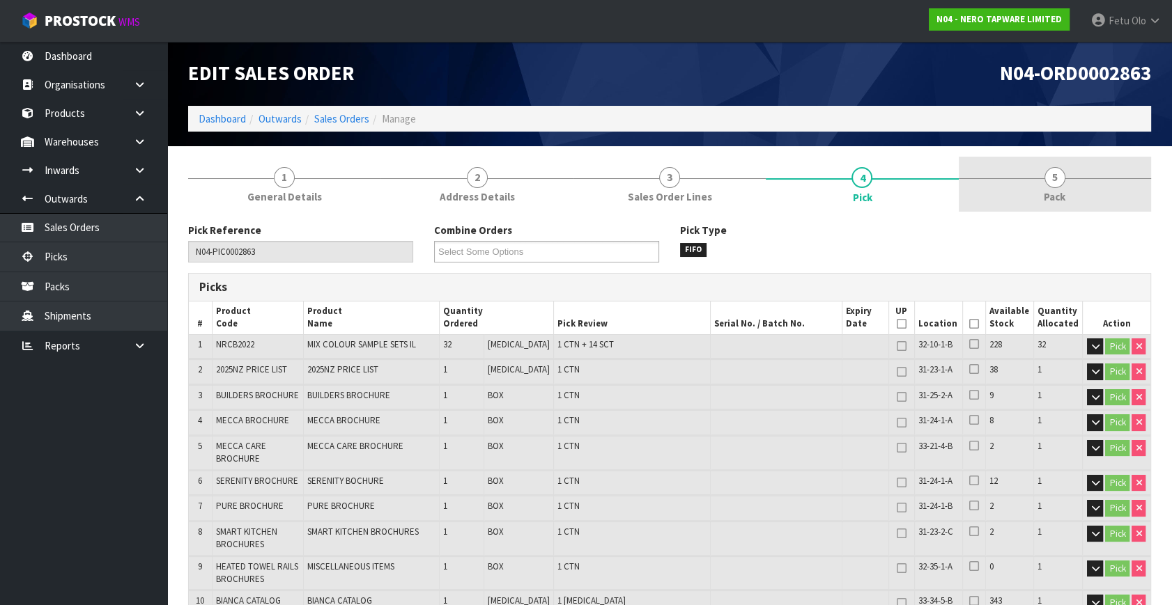
click at [1002, 192] on link "5 Pack" at bounding box center [1055, 184] width 192 height 55
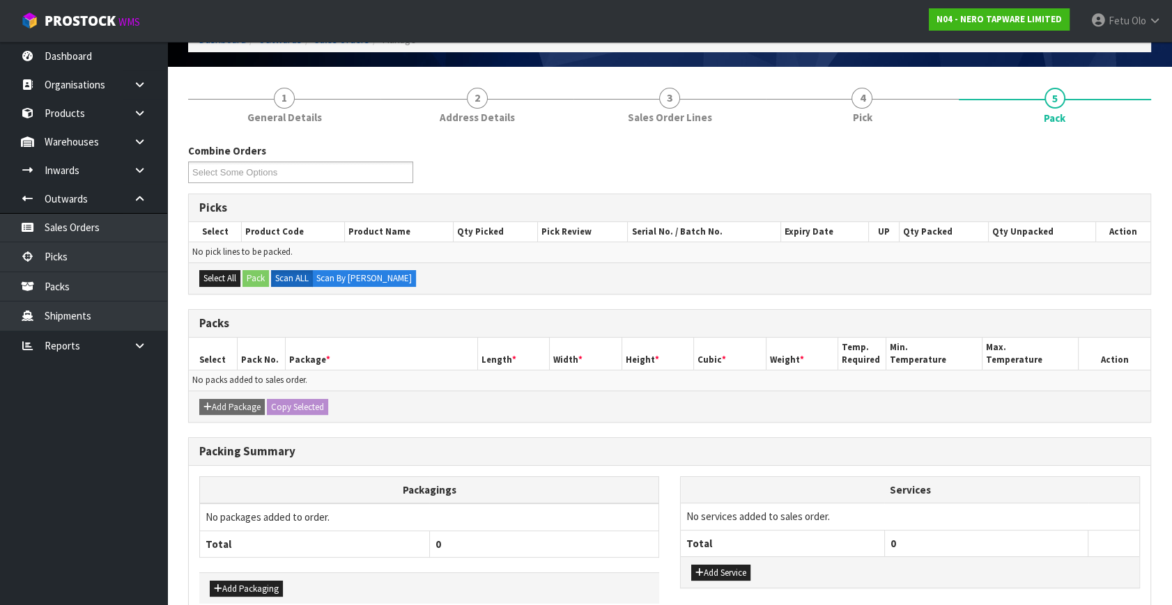
scroll to position [152, 0]
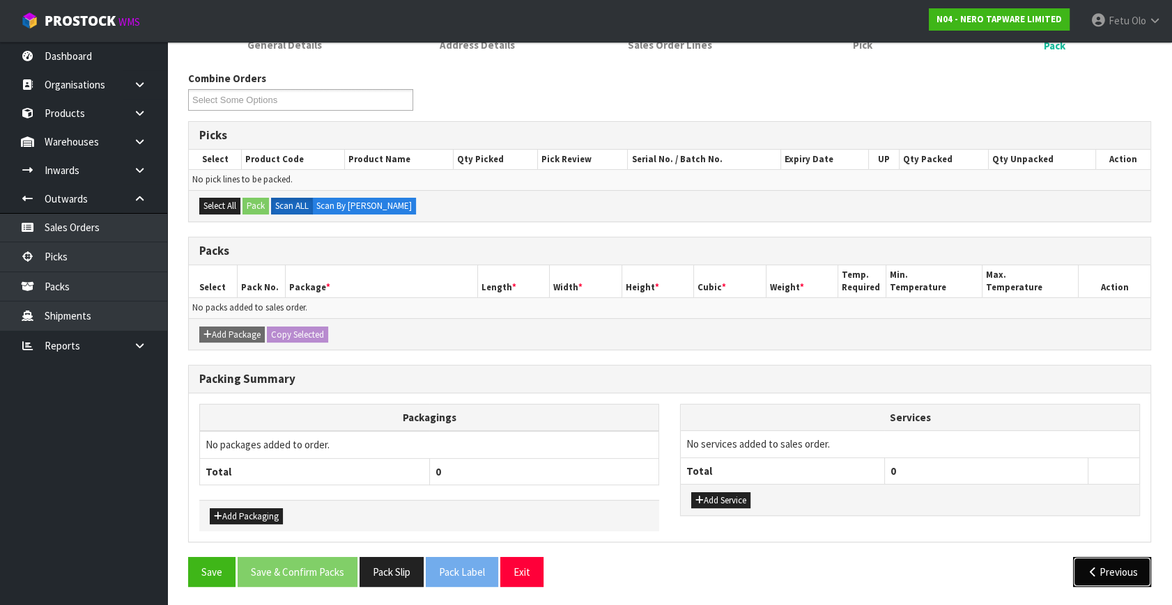
click at [1118, 564] on button "Previous" at bounding box center [1112, 572] width 78 height 30
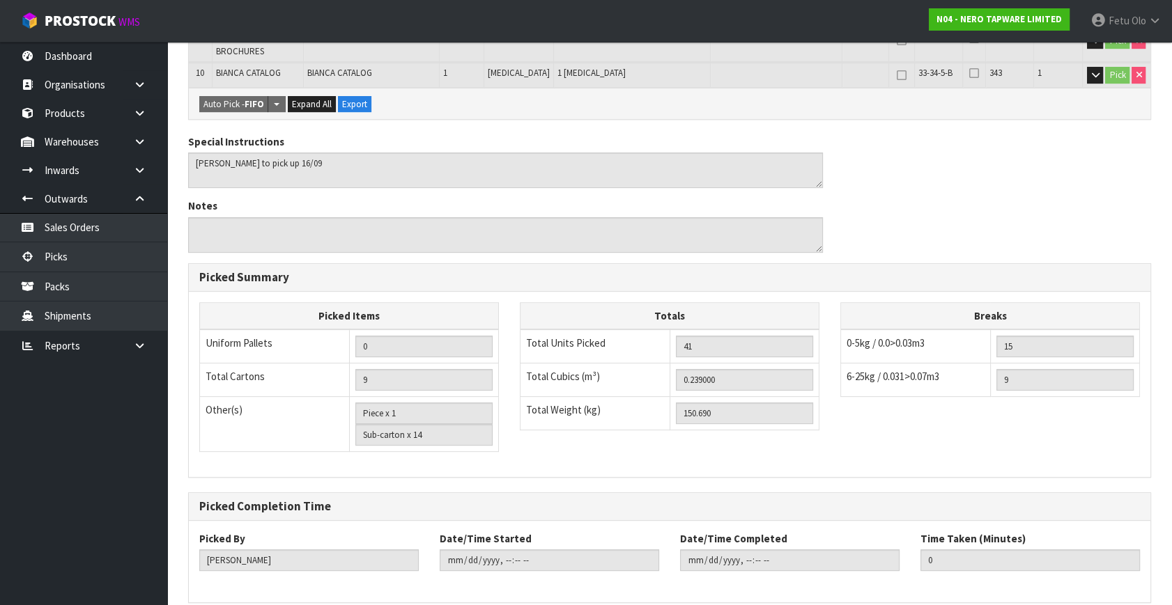
scroll to position [586, 0]
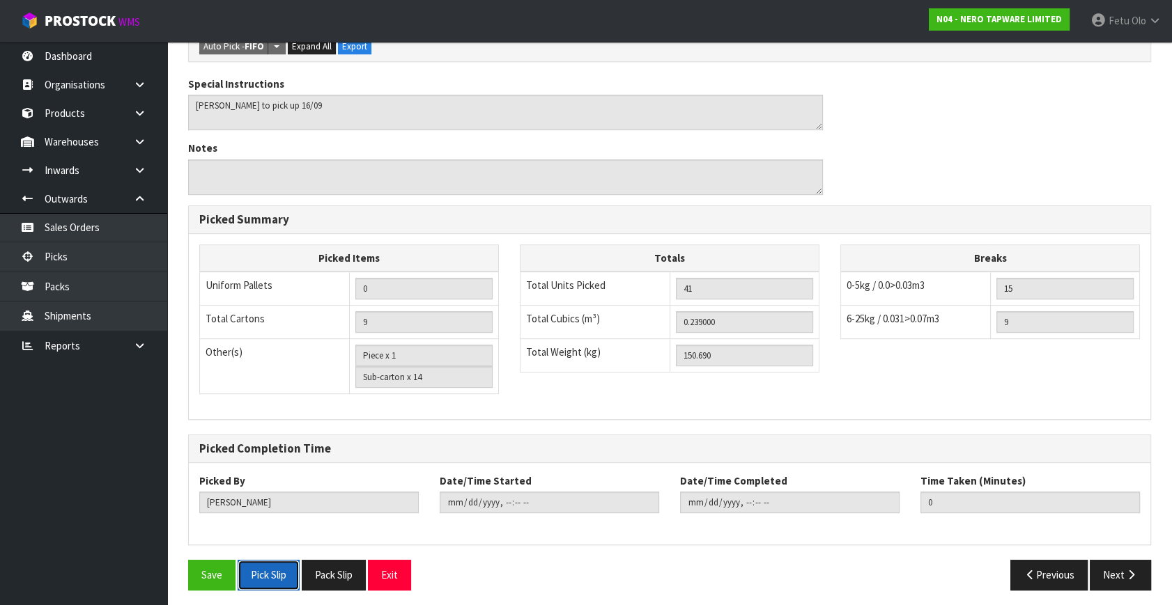
click at [279, 568] on button "Pick Slip" at bounding box center [269, 575] width 62 height 30
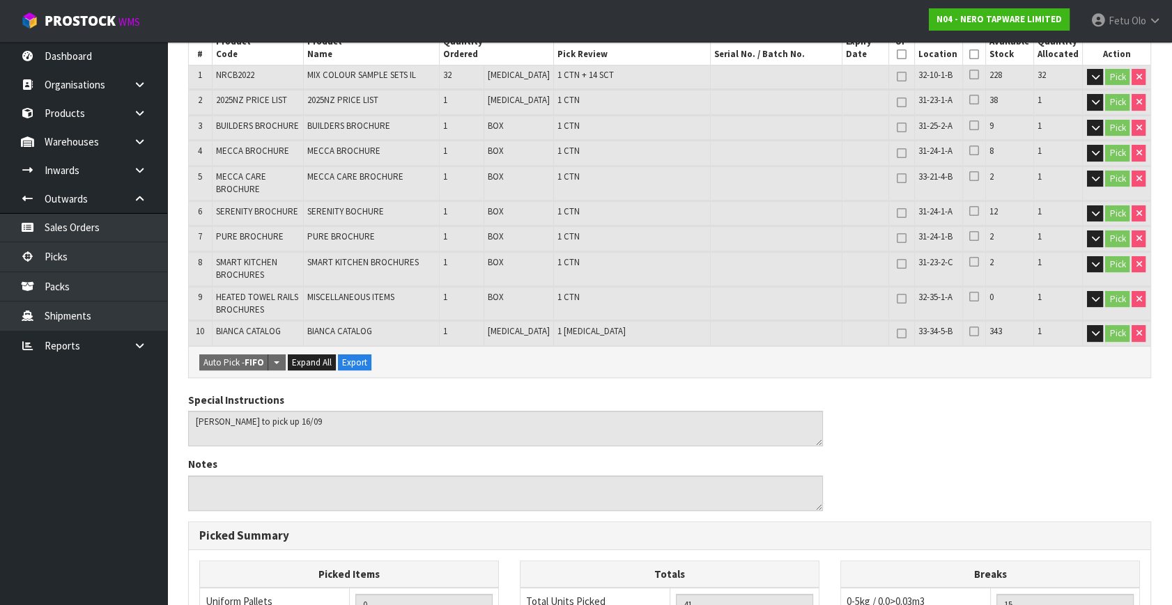
scroll to position [0, 0]
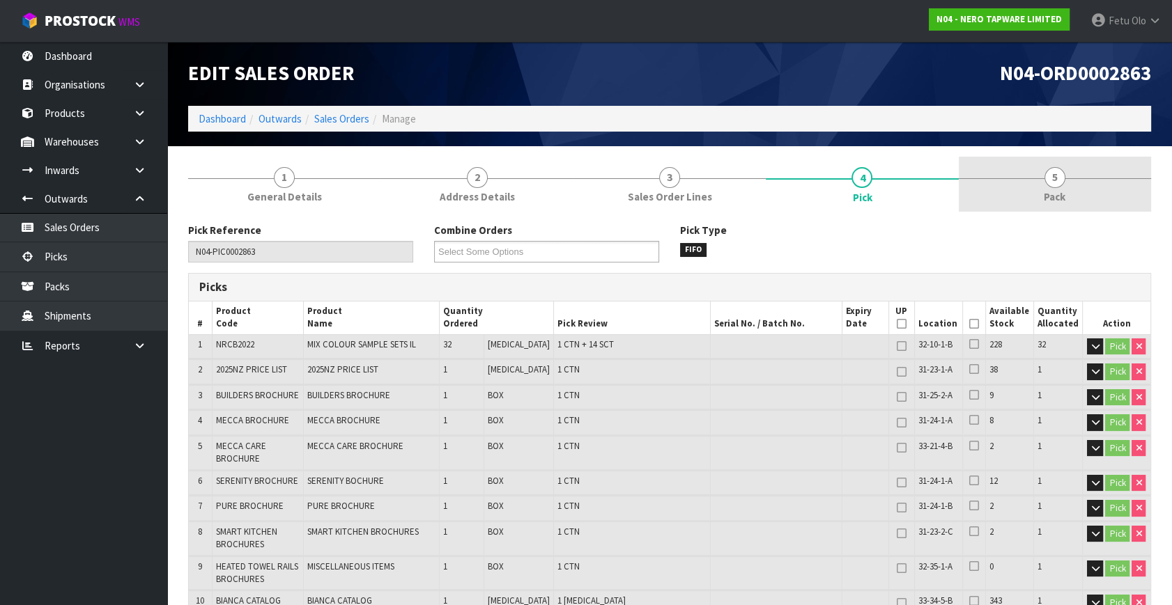
click at [1011, 199] on link "5 Pack" at bounding box center [1055, 184] width 192 height 55
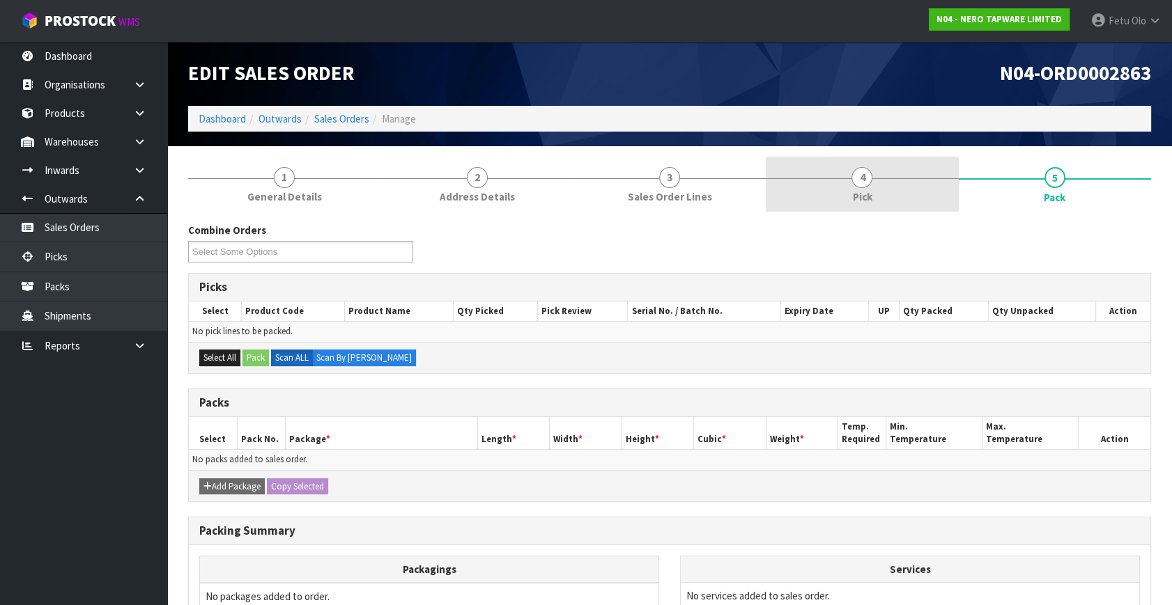
click at [900, 181] on link "4 Pick" at bounding box center [862, 184] width 192 height 55
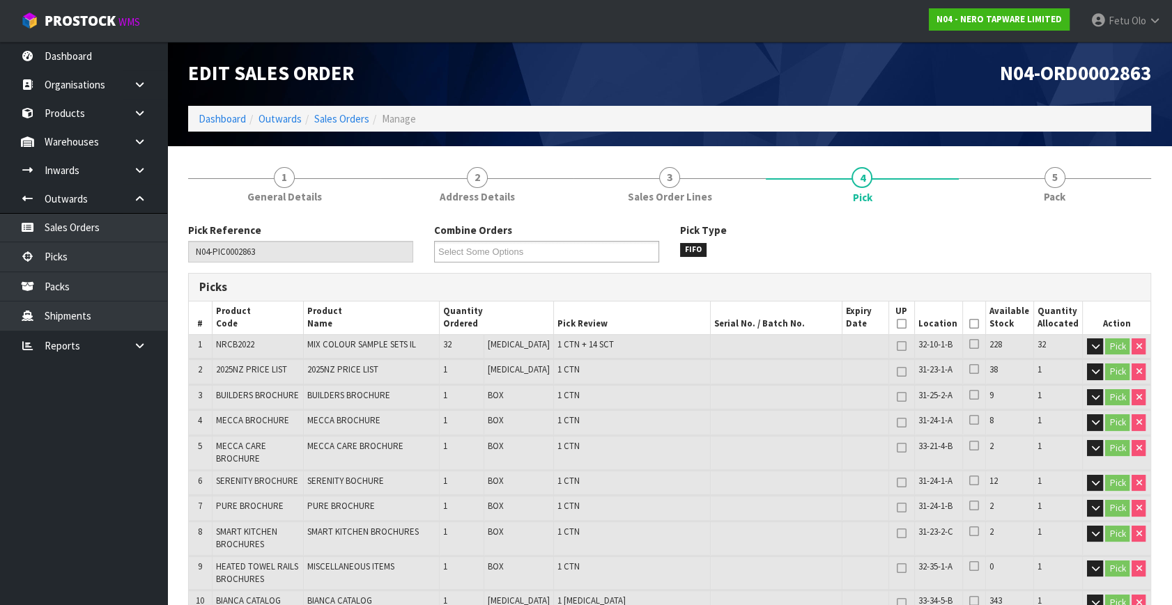
click at [969, 324] on icon at bounding box center [974, 324] width 10 height 1
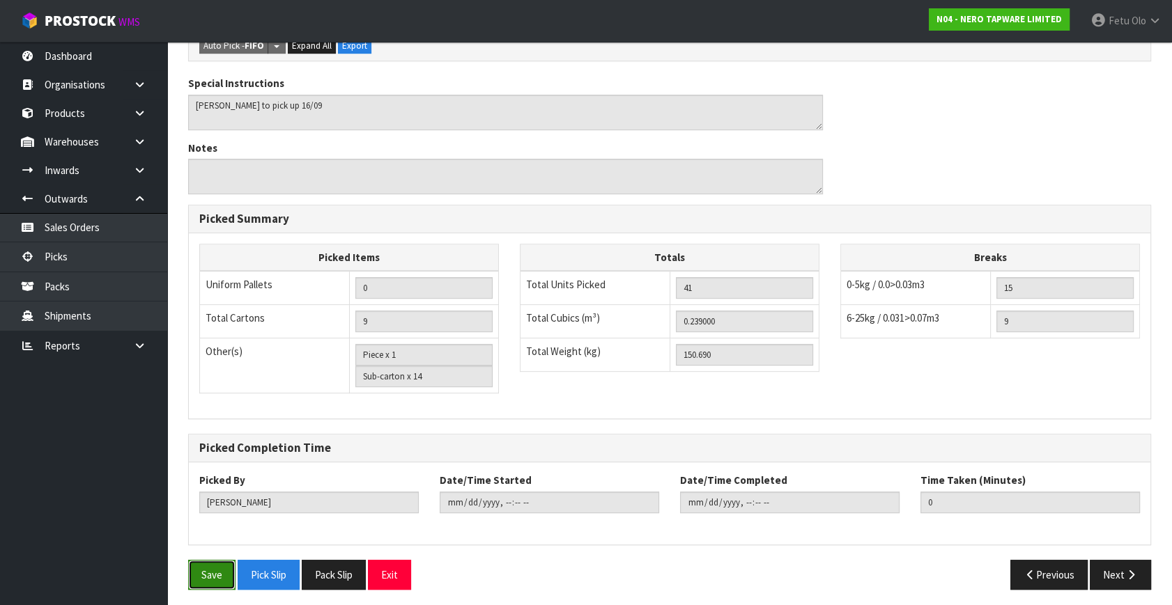
click at [210, 566] on button "Save" at bounding box center [211, 575] width 47 height 30
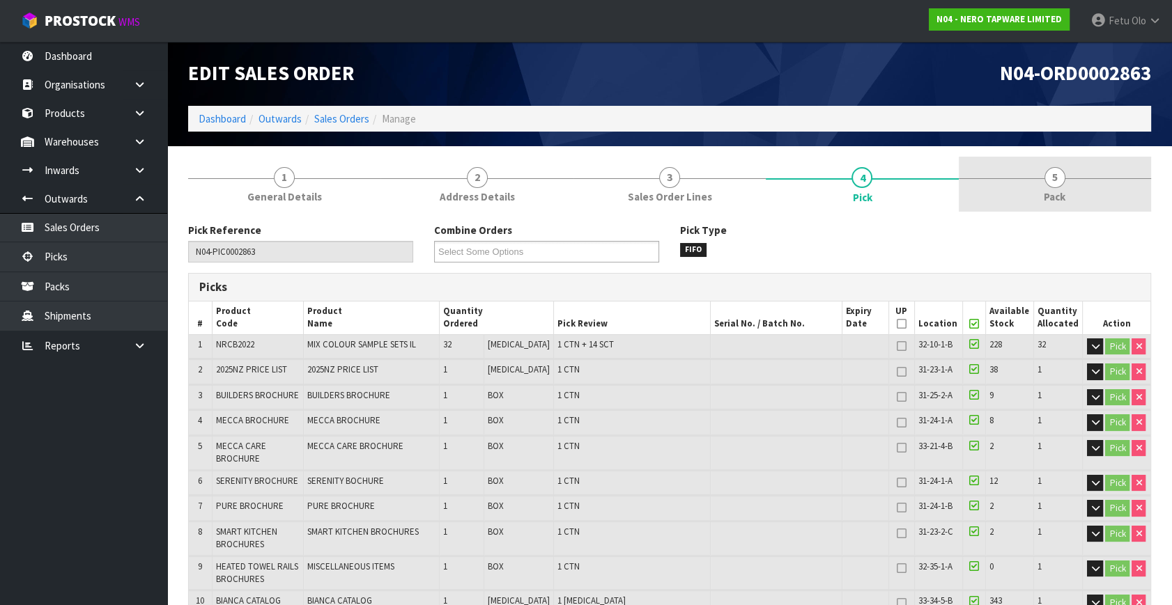
click at [1071, 185] on link "5 Pack" at bounding box center [1055, 184] width 192 height 55
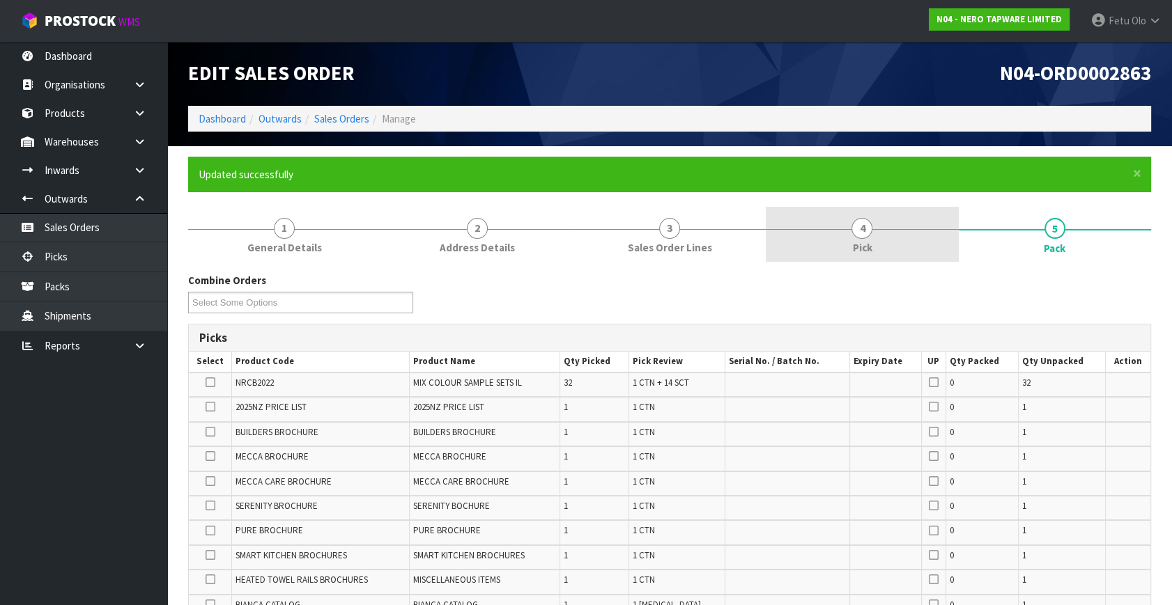
click at [858, 223] on span "4" at bounding box center [861, 228] width 21 height 21
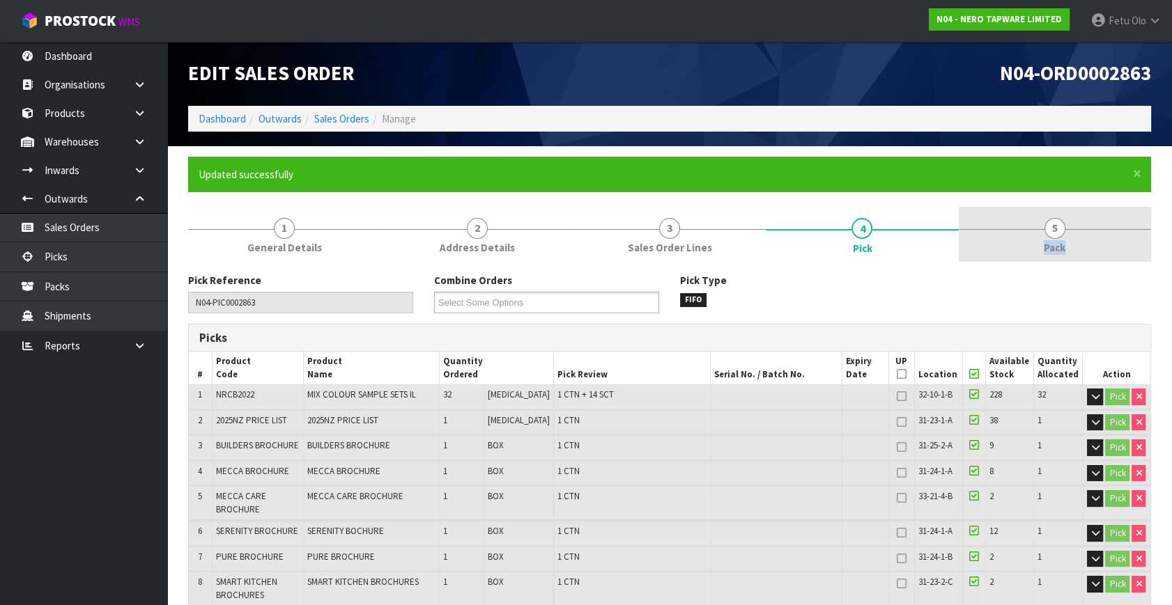
drag, startPoint x: 1067, startPoint y: 230, endPoint x: 1042, endPoint y: 239, distance: 26.7
click at [1067, 229] on link "5 Pack" at bounding box center [1055, 234] width 192 height 55
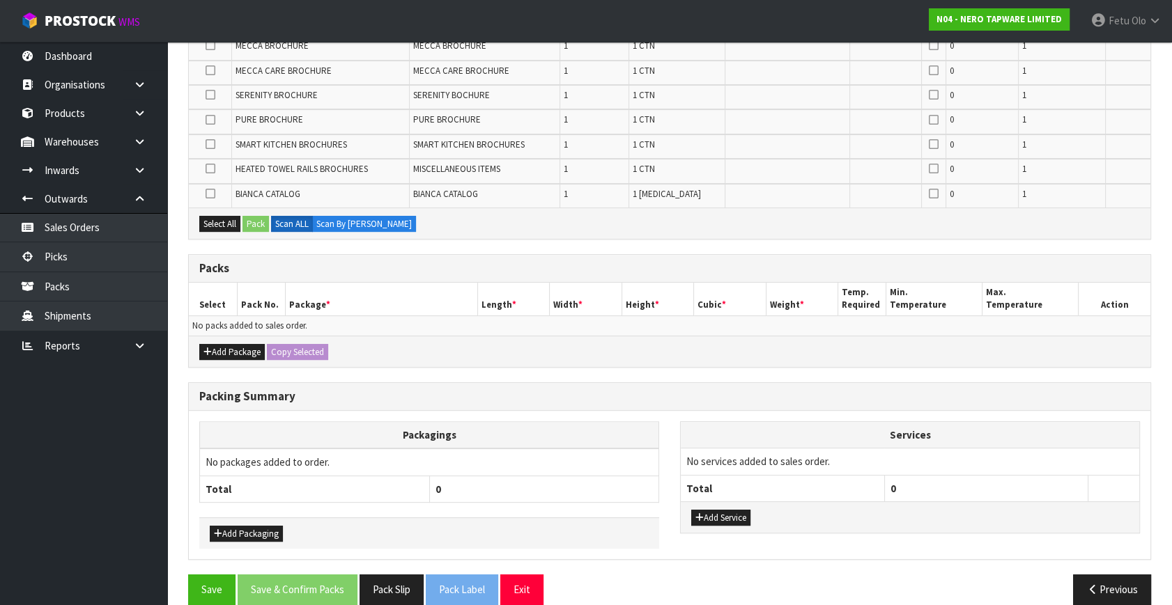
scroll to position [427, 0]
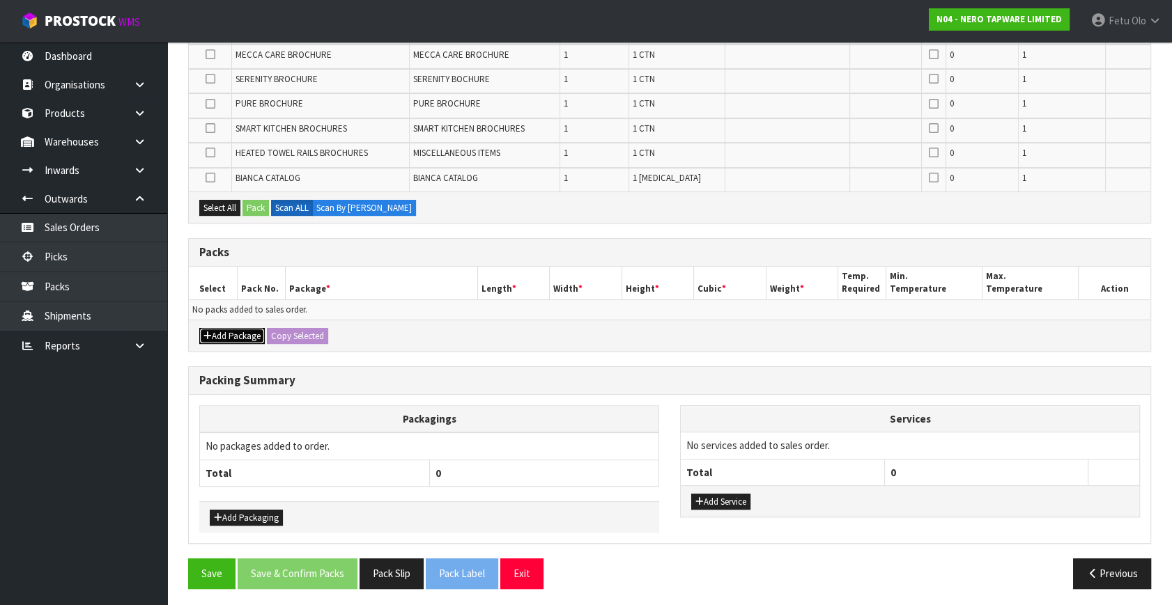
click at [214, 335] on button "Add Package" at bounding box center [231, 336] width 65 height 17
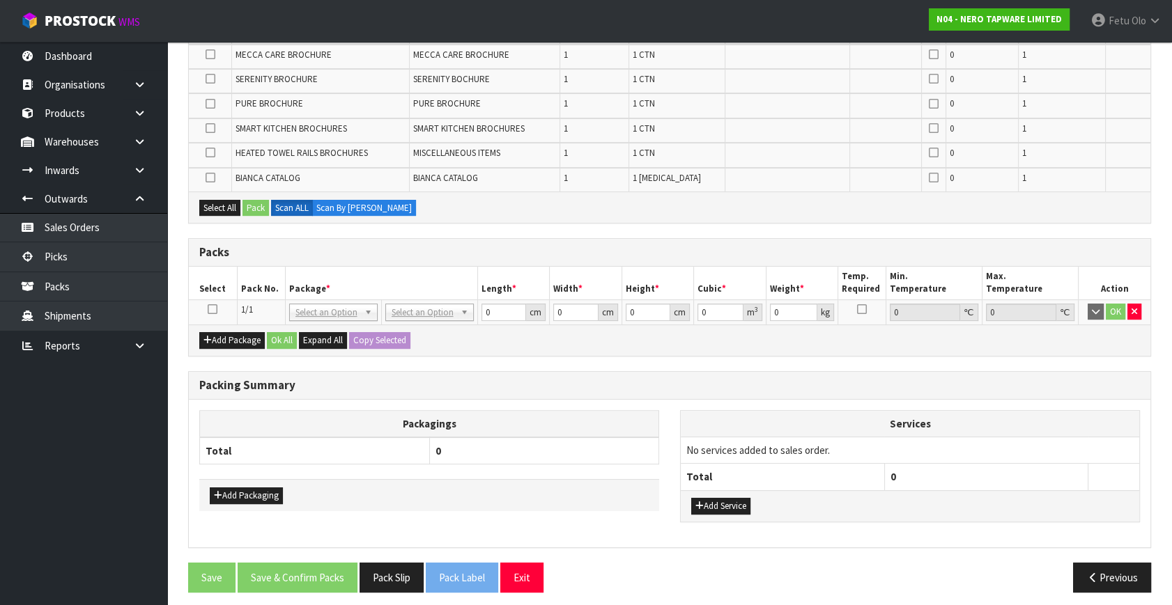
click at [210, 309] on icon at bounding box center [213, 309] width 10 height 1
click at [216, 200] on button "Select All" at bounding box center [219, 208] width 41 height 17
click at [247, 200] on button "Pack" at bounding box center [255, 208] width 26 height 17
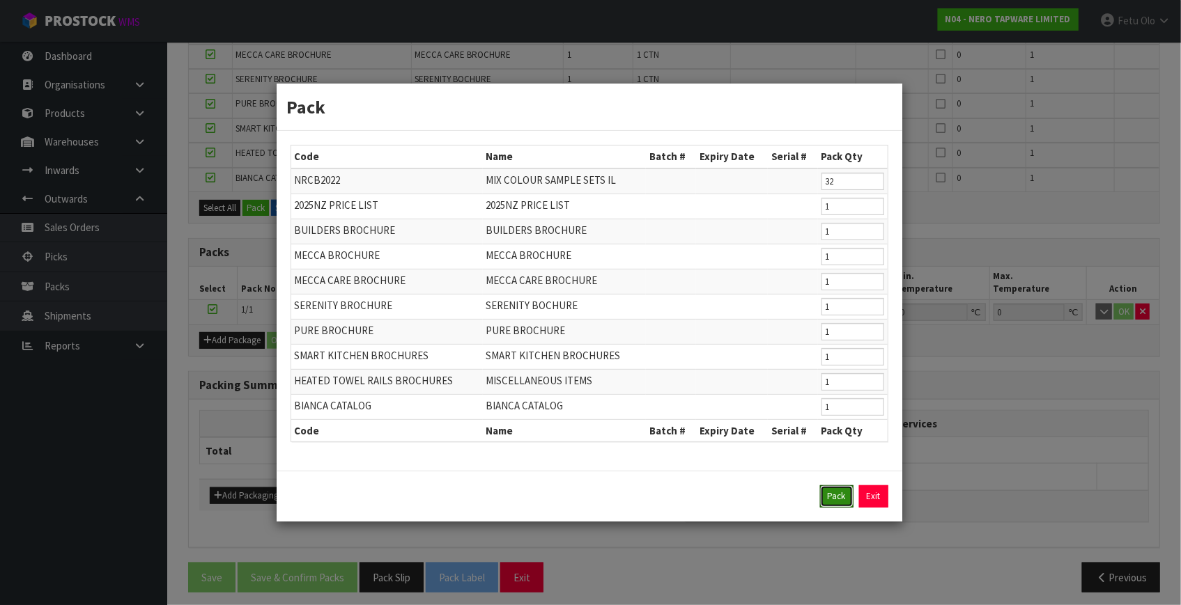
drag, startPoint x: 842, startPoint y: 495, endPoint x: 671, endPoint y: 369, distance: 212.2
click at [841, 495] on button "Pack" at bounding box center [836, 497] width 33 height 22
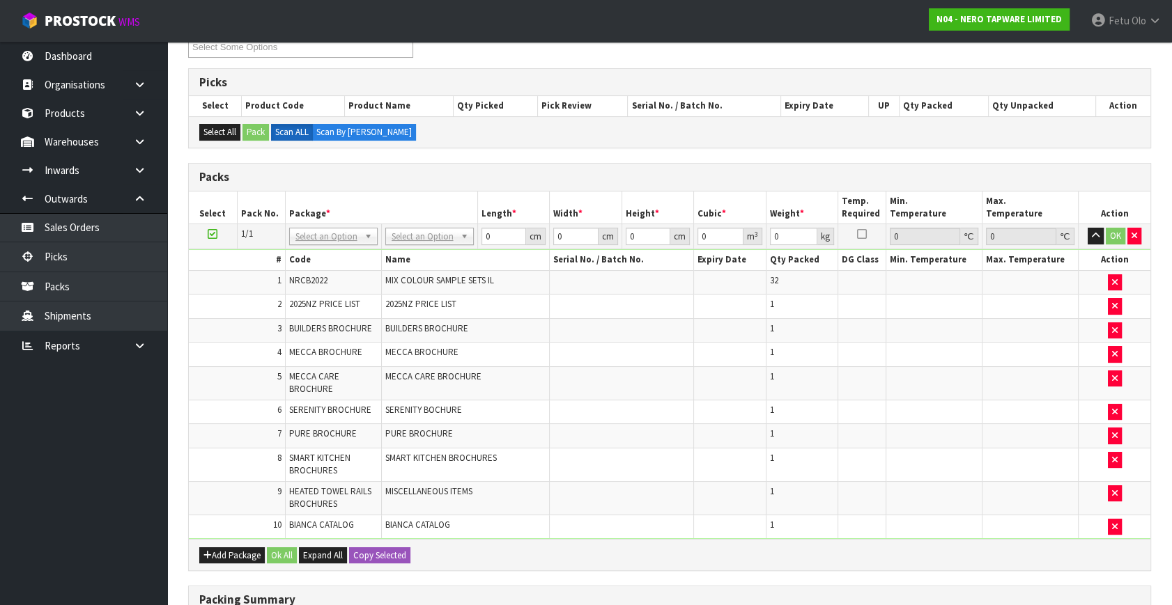
scroll to position [237, 0]
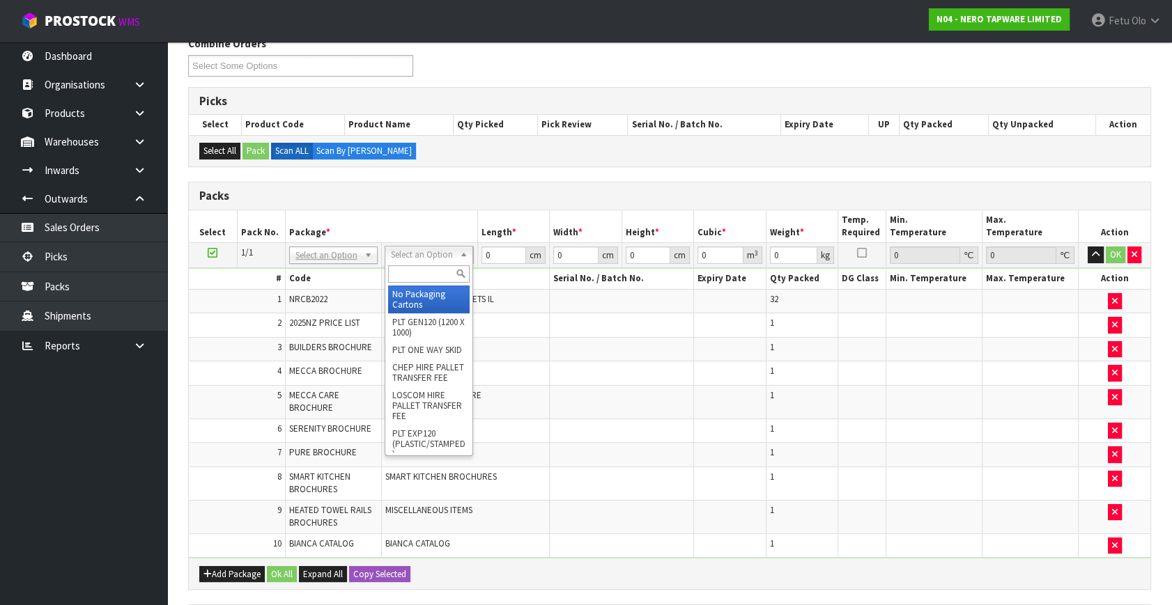
click at [406, 263] on div at bounding box center [428, 274] width 87 height 23
click at [405, 275] on input "text" at bounding box center [429, 273] width 82 height 17
type input "RE"
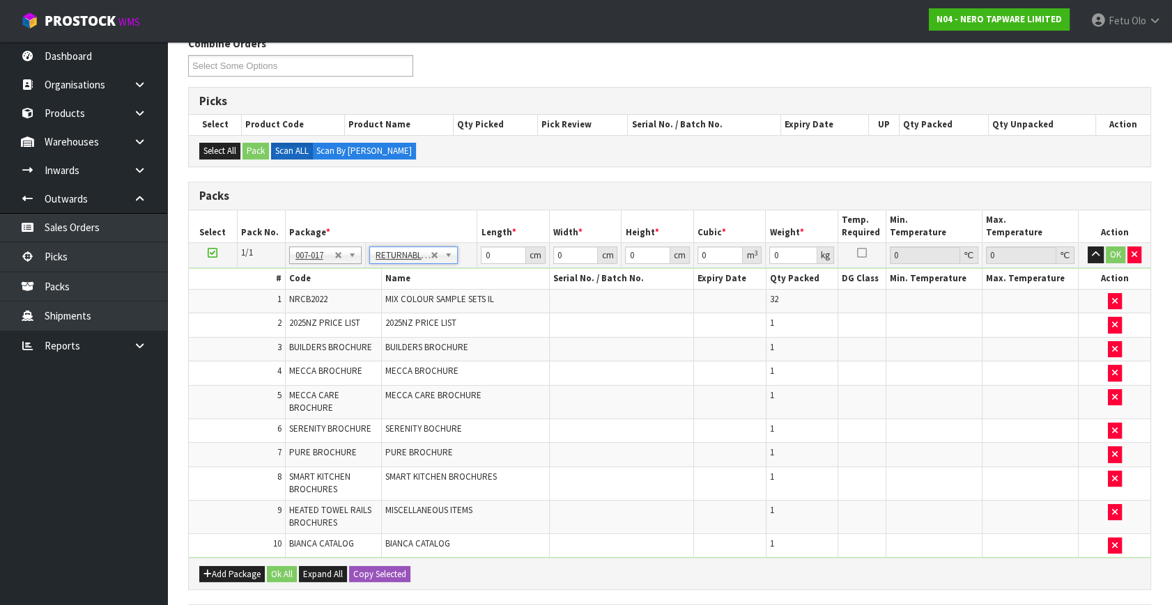
type input "150.69"
drag, startPoint x: 483, startPoint y: 258, endPoint x: 421, endPoint y: 286, distance: 67.3
click at [421, 286] on tbody "1/1 NONE 007-001 007-002 007-004 007-009 007-013 007-014 007-015 007-017 007-01…" at bounding box center [669, 400] width 961 height 315
type input "120"
type input "100"
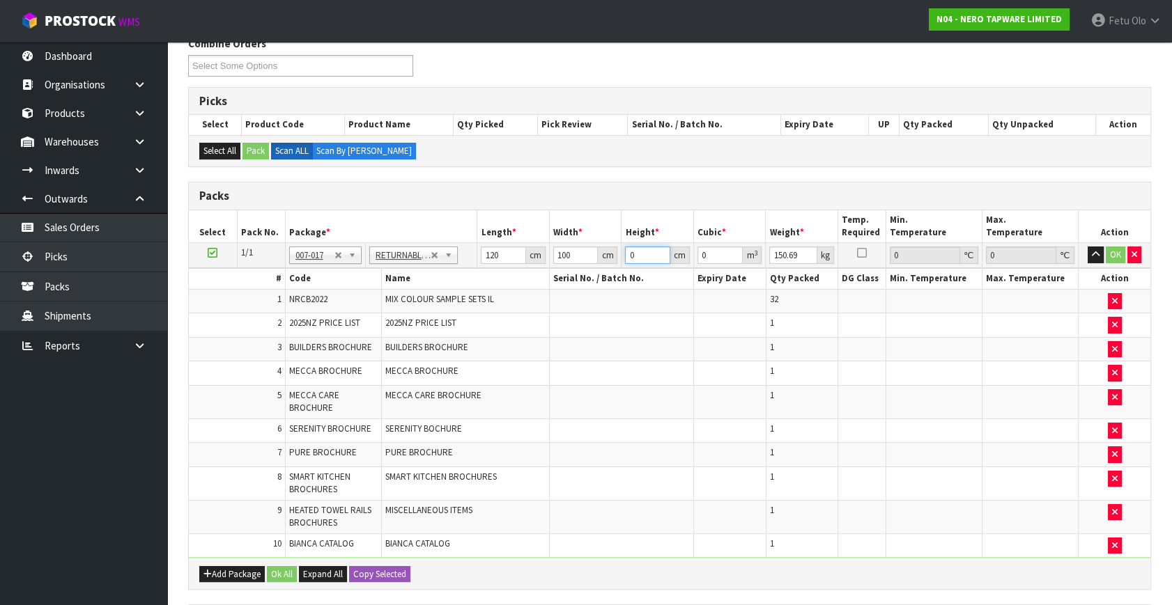
type input "4"
type input "0.048"
type input "42"
type input "0.504"
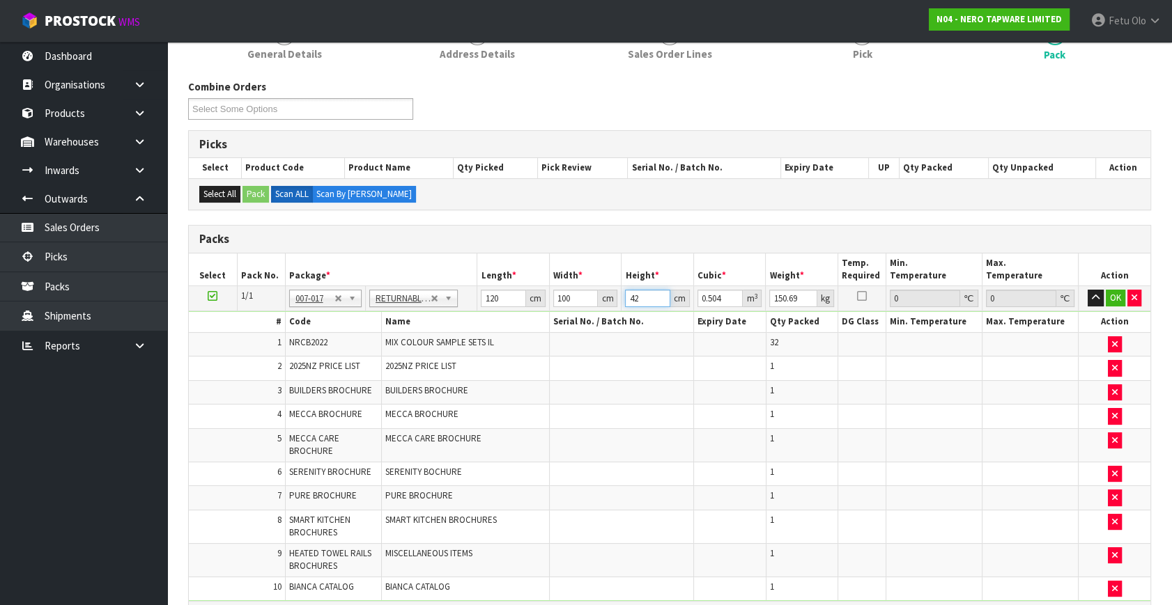
scroll to position [174, 0]
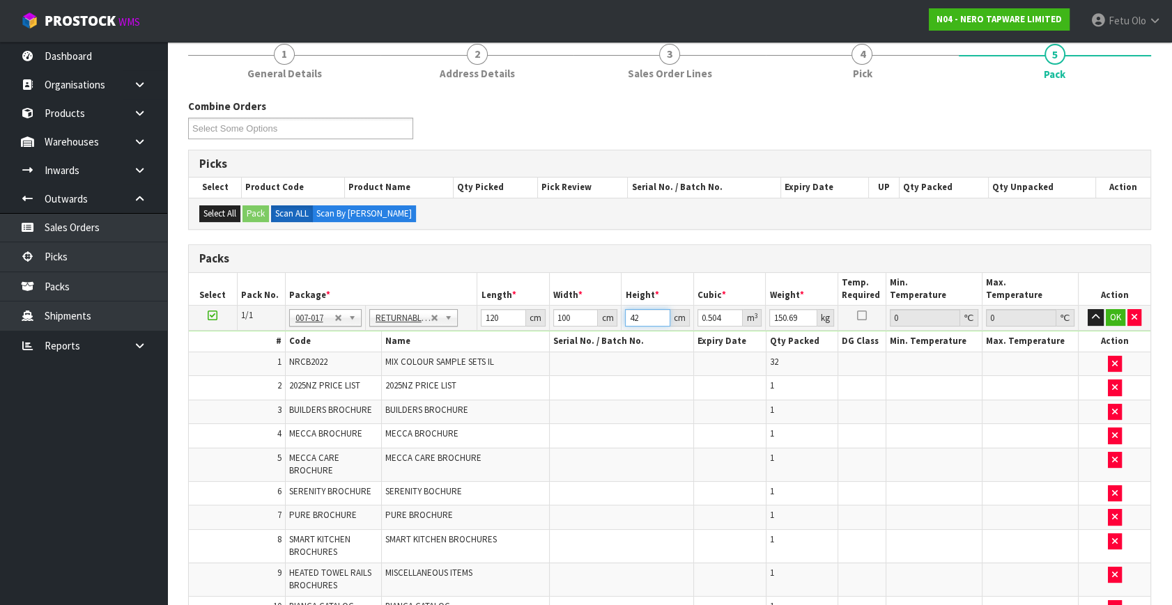
type input "42"
click at [773, 314] on input "150.69" at bounding box center [793, 317] width 48 height 17
type input "152"
click button "OK" at bounding box center [1116, 317] width 20 height 17
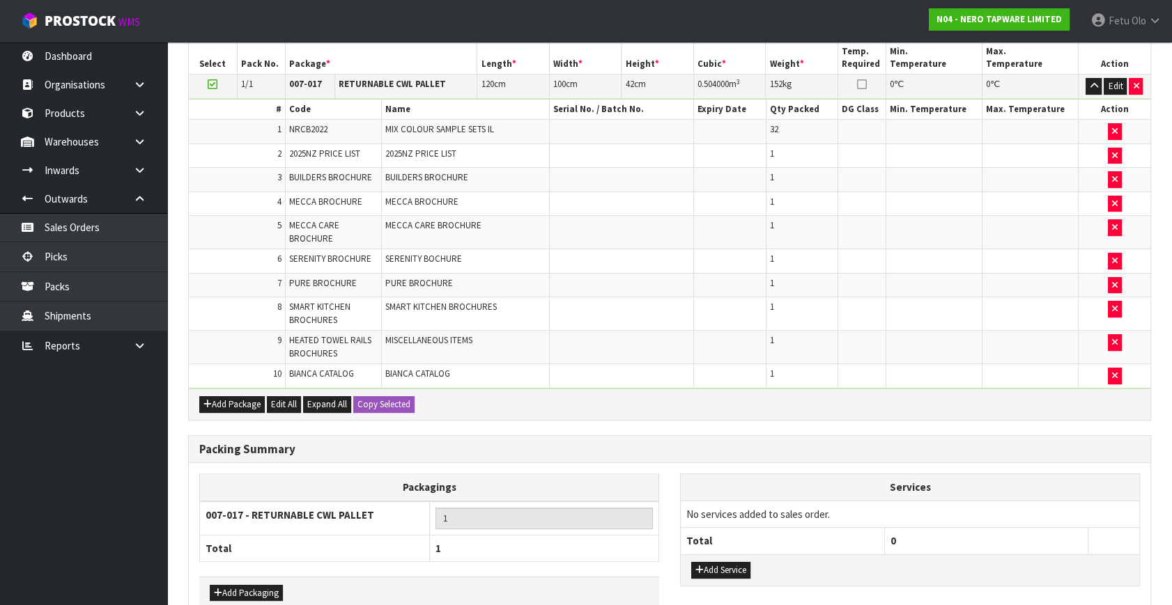
scroll to position [480, 0]
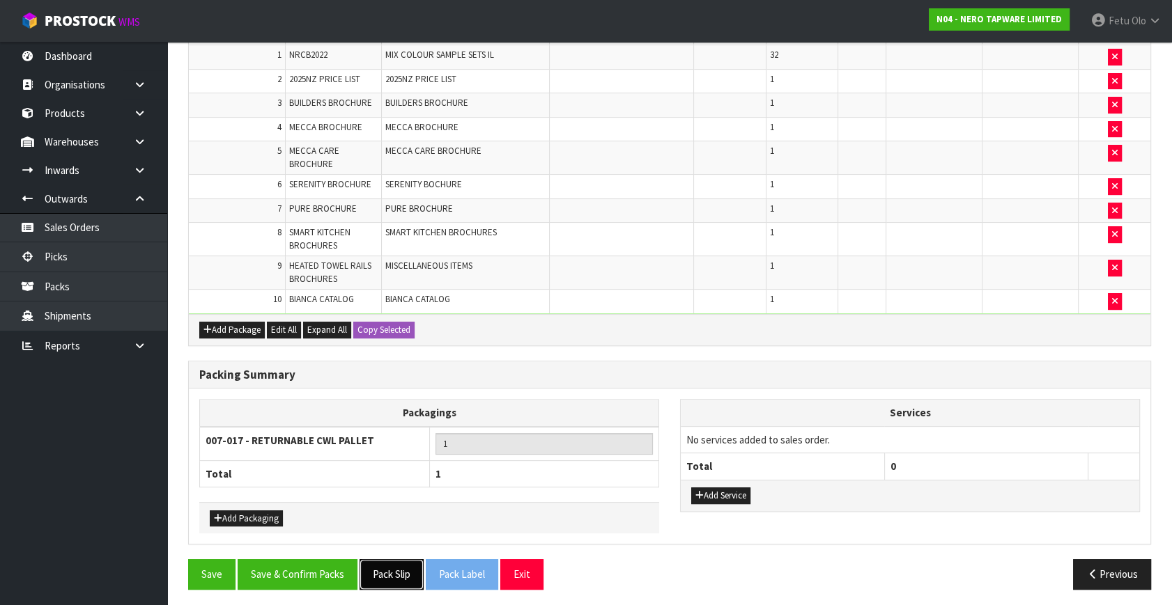
click at [391, 572] on button "Pack Slip" at bounding box center [391, 574] width 64 height 30
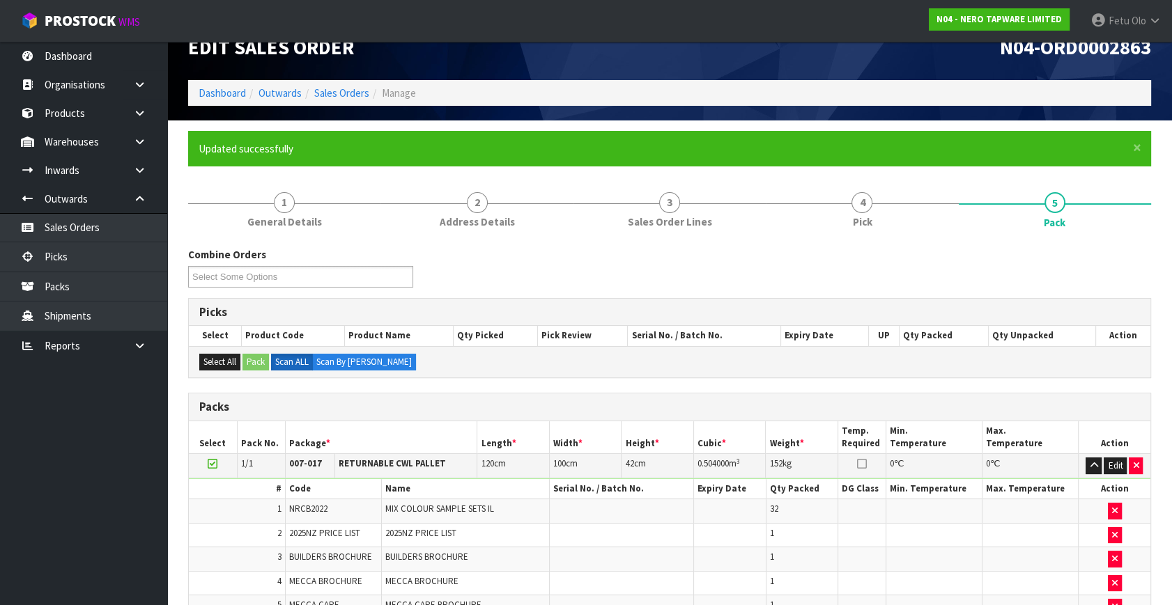
scroll to position [0, 0]
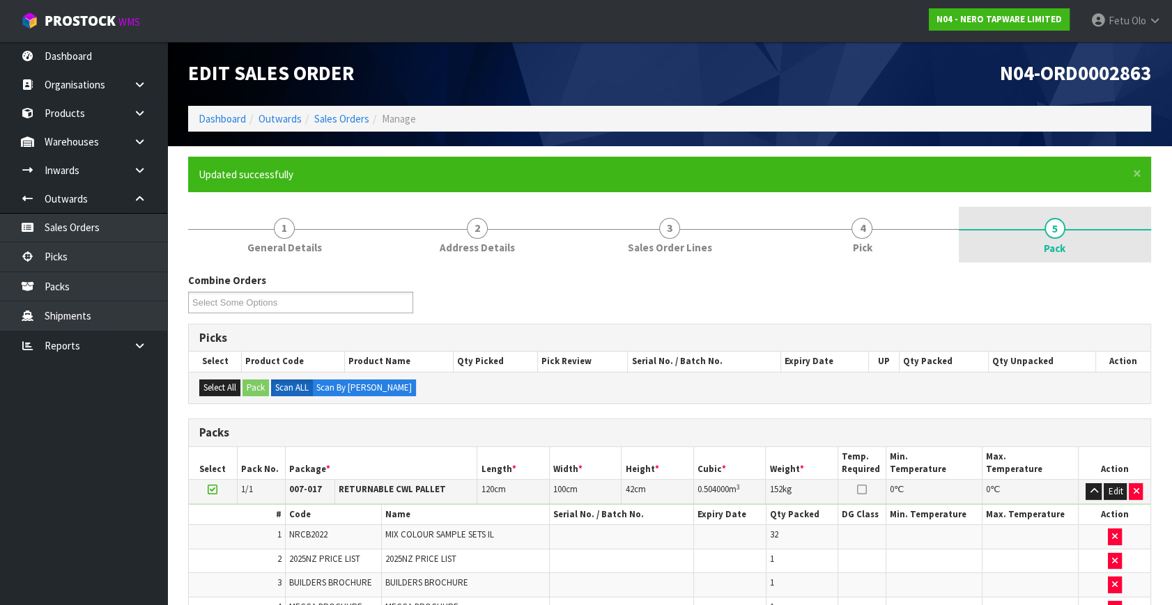
drag, startPoint x: 1037, startPoint y: 231, endPoint x: 1026, endPoint y: 240, distance: 14.4
click at [1037, 231] on link "5 Pack" at bounding box center [1055, 235] width 192 height 56
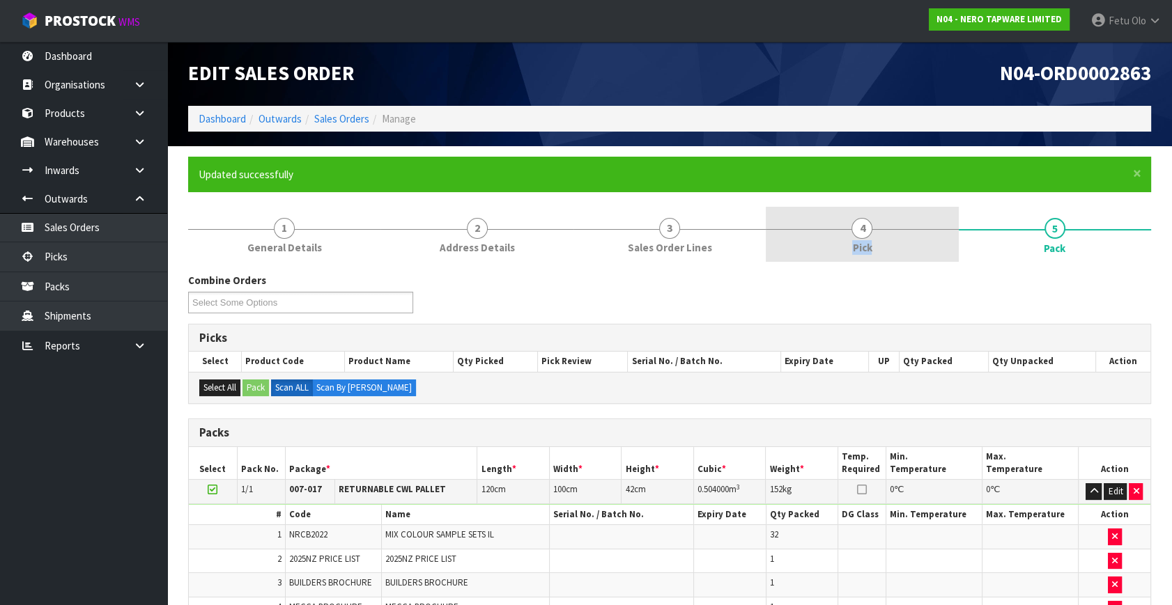
click at [869, 240] on span "Pick" at bounding box center [862, 247] width 20 height 15
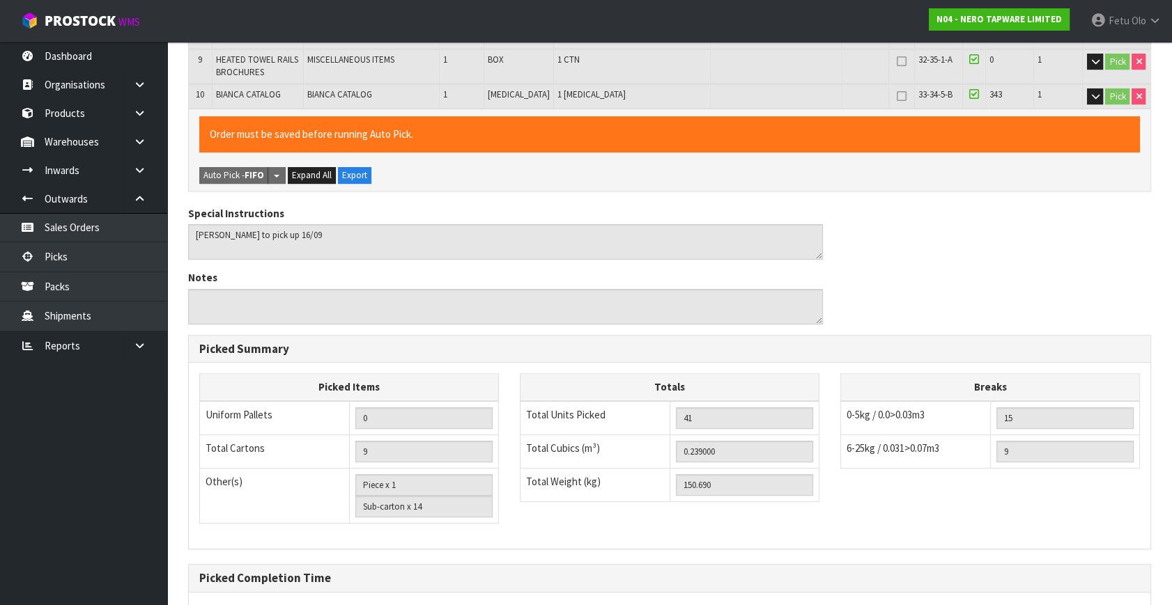
scroll to position [688, 0]
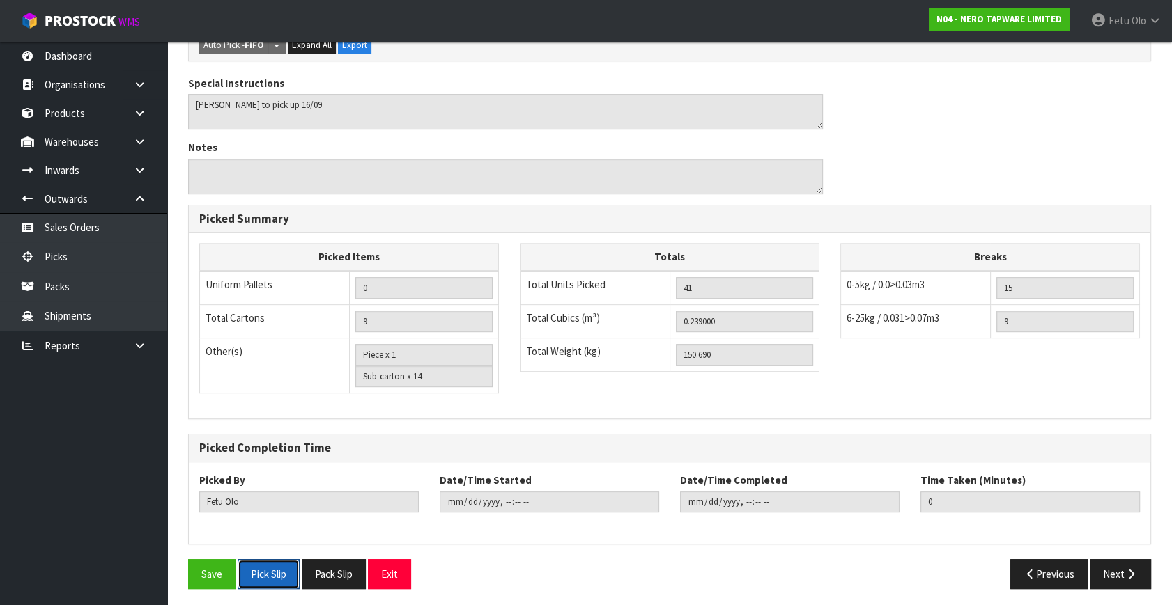
drag, startPoint x: 287, startPoint y: 571, endPoint x: 803, endPoint y: 481, distance: 523.4
click at [286, 571] on button "Pick Slip" at bounding box center [269, 574] width 62 height 30
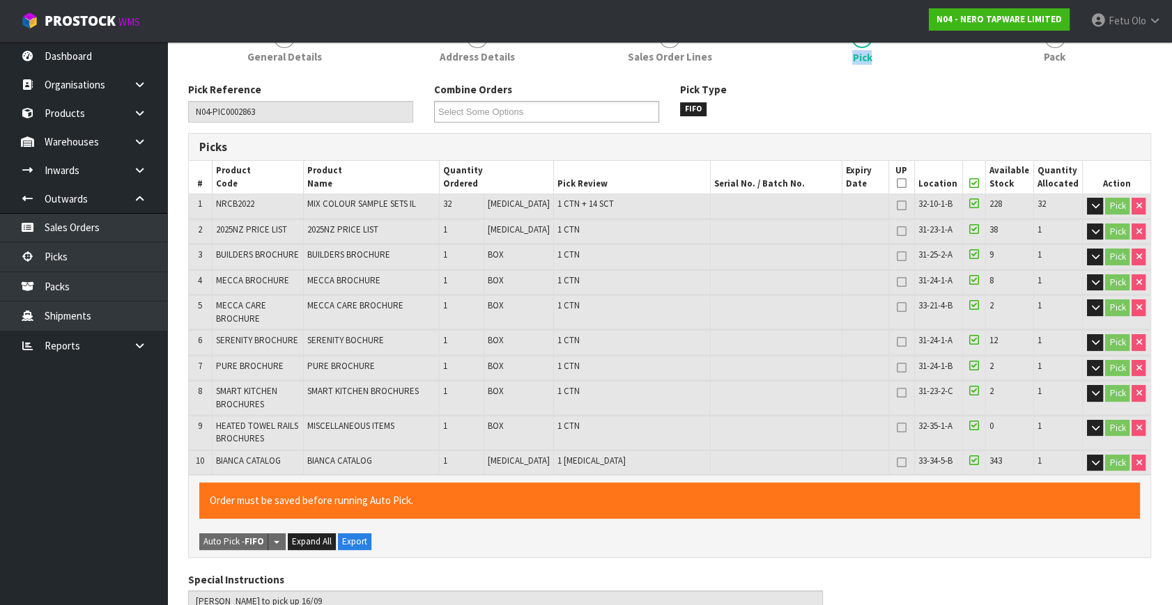
scroll to position [189, 0]
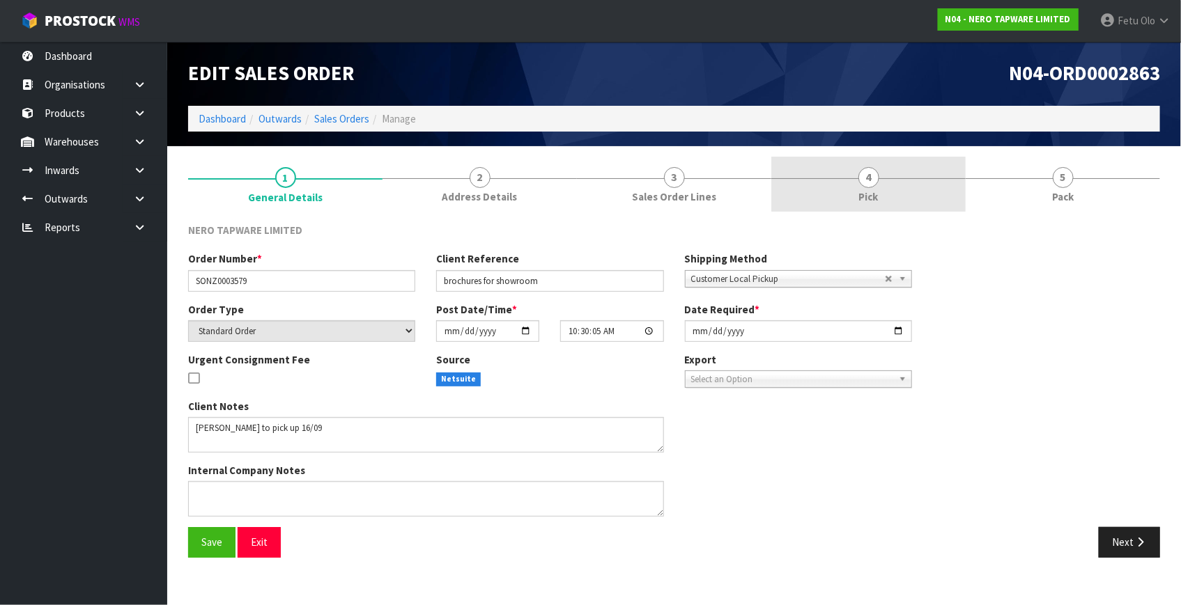
click at [890, 183] on link "4 Pick" at bounding box center [868, 184] width 194 height 55
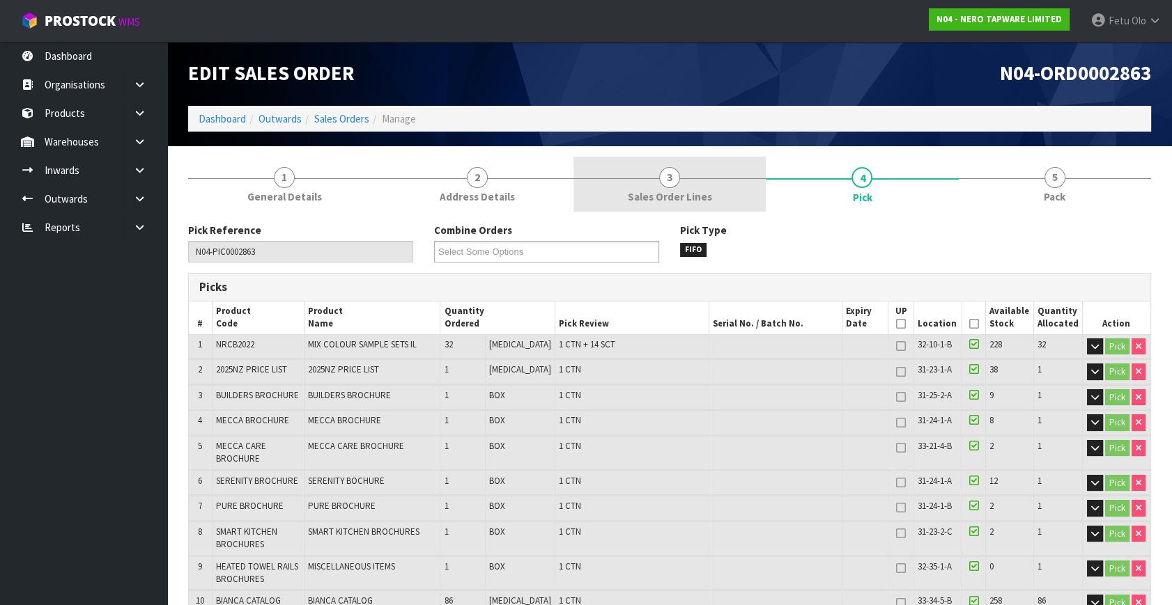
click at [710, 189] on link "3 Sales Order Lines" at bounding box center [669, 184] width 192 height 55
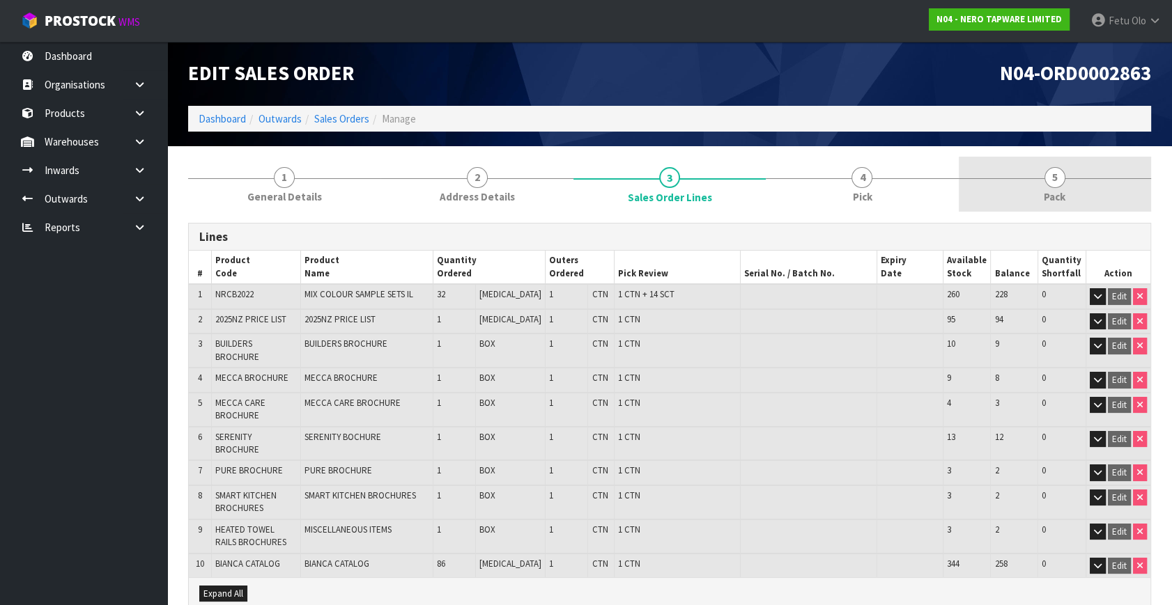
click at [1114, 175] on link "5 Pack" at bounding box center [1055, 184] width 192 height 55
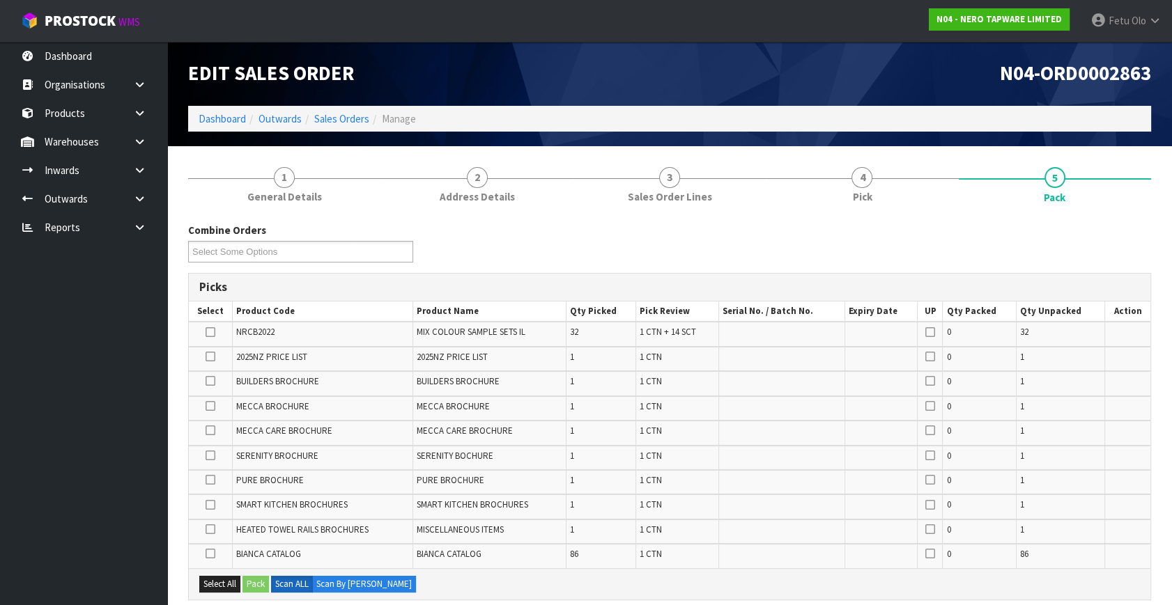
click at [446, 544] on td "BIANCA CATALOG" at bounding box center [488, 556] width 153 height 24
drag, startPoint x: 491, startPoint y: 559, endPoint x: 499, endPoint y: 552, distance: 10.4
click at [492, 559] on td "BIANCA CATALOG" at bounding box center [488, 556] width 153 height 24
drag, startPoint x: 499, startPoint y: 552, endPoint x: 418, endPoint y: 557, distance: 81.0
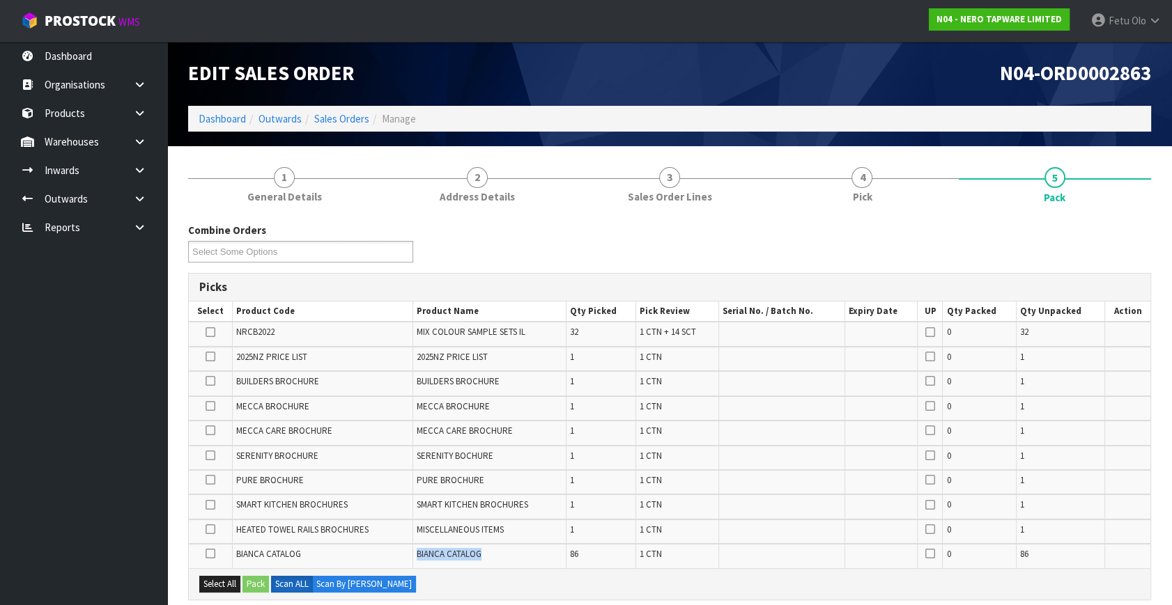
click at [418, 557] on tr "BIANCA CATALOG BIANCA CATALOG 86 1 CTN 0 86" at bounding box center [669, 556] width 961 height 24
copy tr "BIANCA CATALOG"
click at [149, 206] on link at bounding box center [145, 199] width 45 height 29
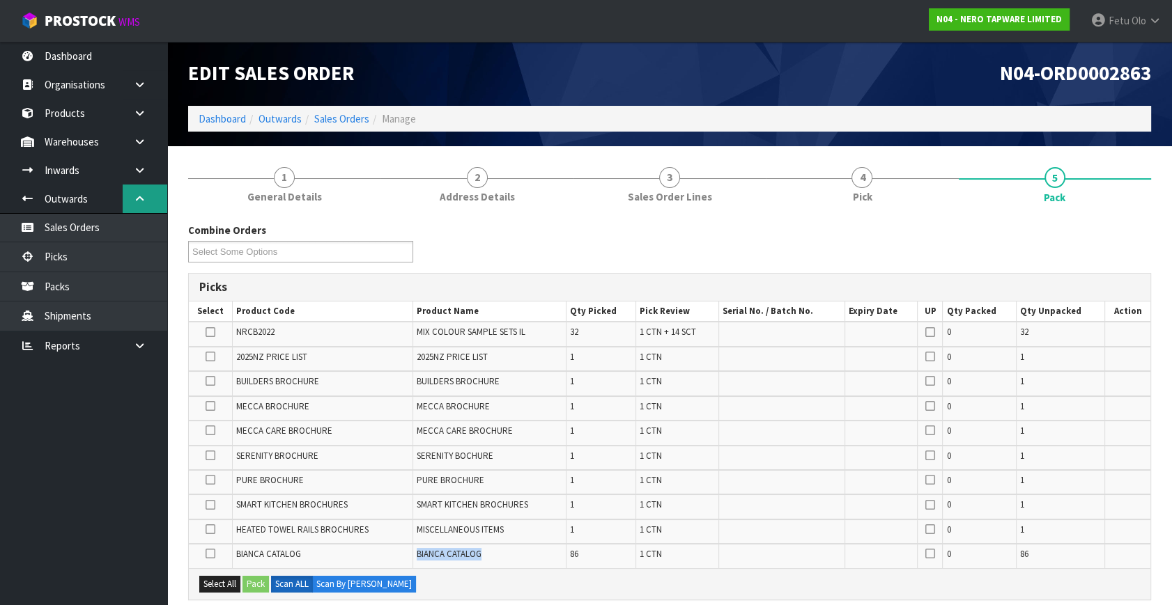
click at [149, 196] on link at bounding box center [145, 199] width 45 height 29
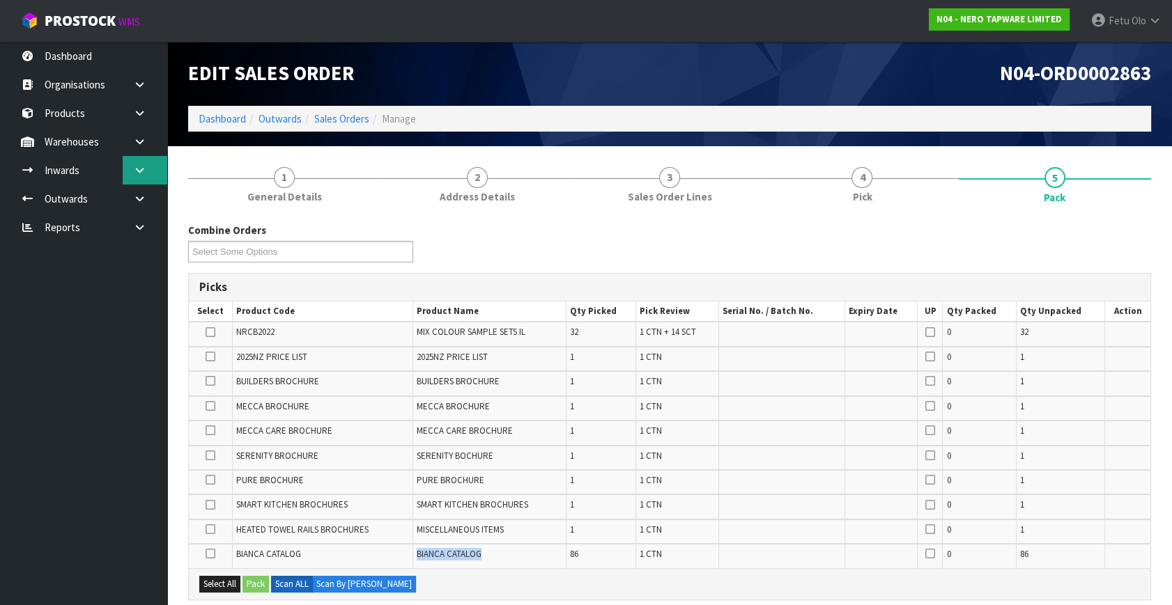
click at [144, 178] on link at bounding box center [145, 170] width 45 height 29
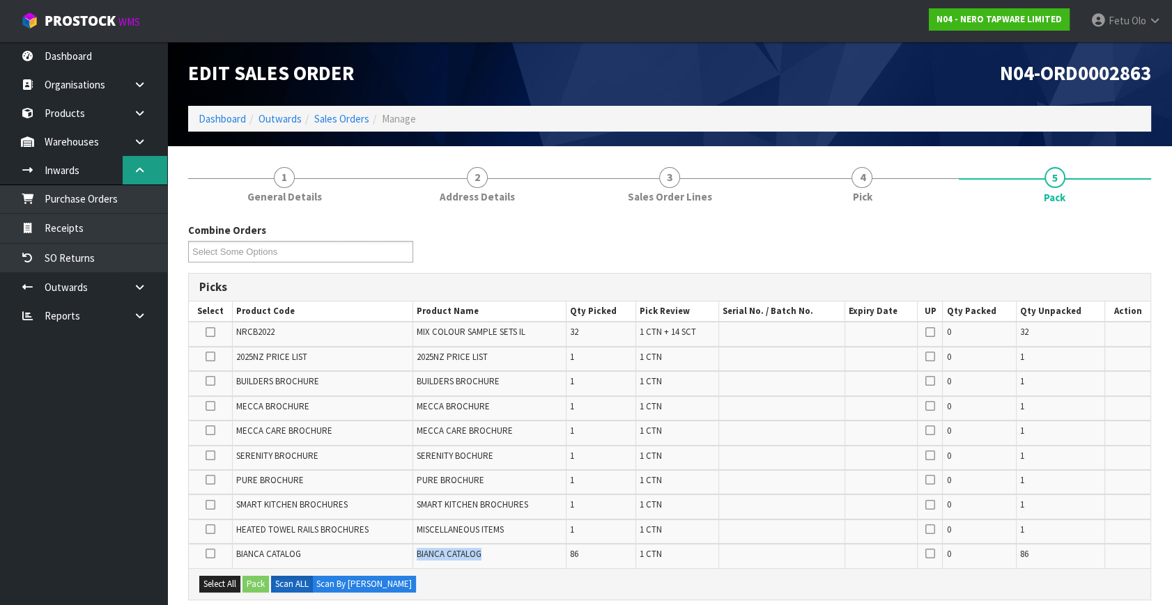
click at [129, 167] on link at bounding box center [145, 170] width 45 height 29
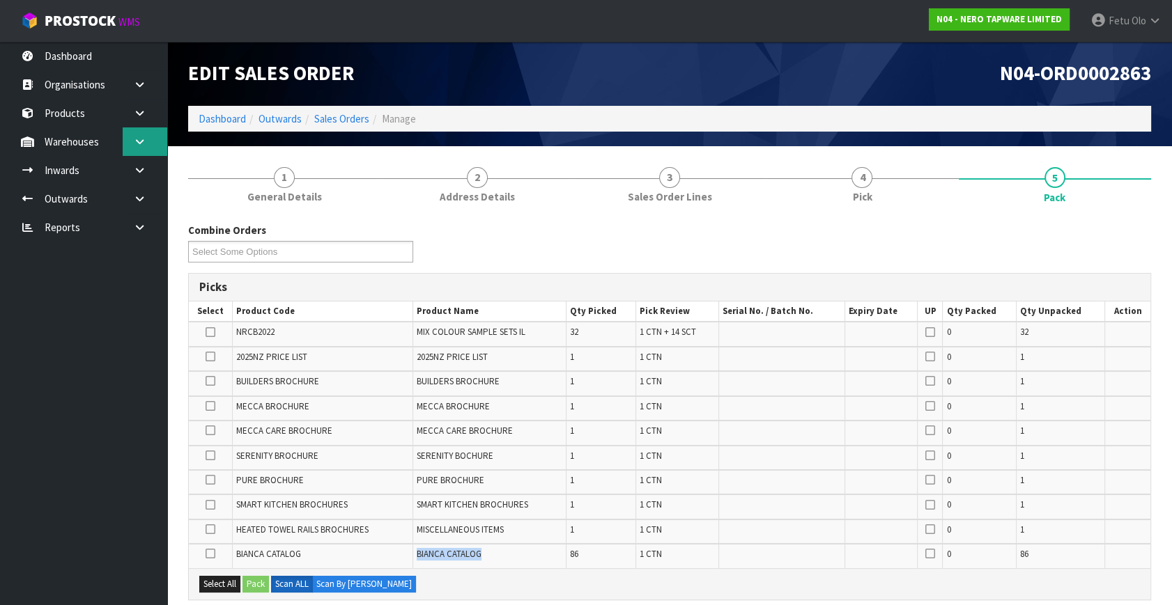
click at [144, 134] on link at bounding box center [145, 141] width 45 height 29
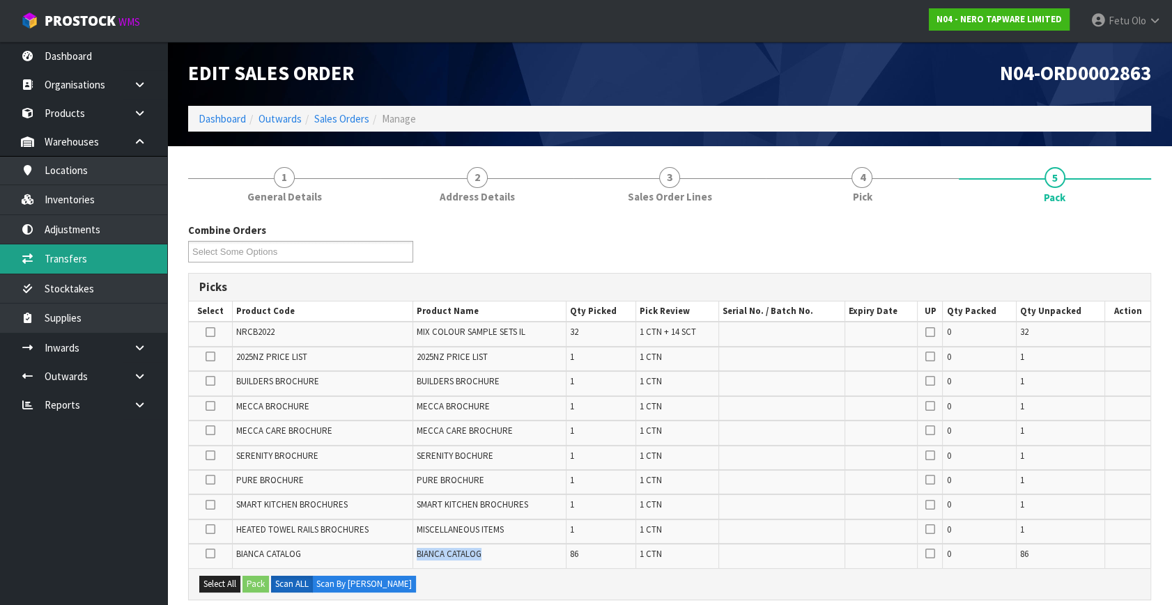
click at [96, 252] on link "Transfers" at bounding box center [83, 259] width 167 height 29
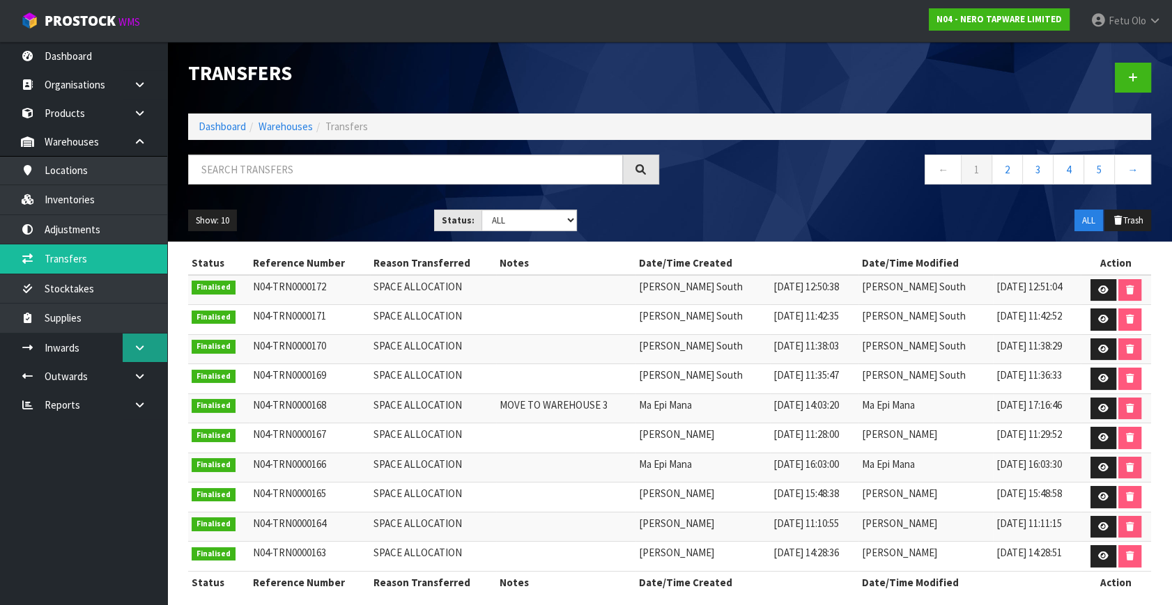
click at [146, 348] on link at bounding box center [145, 348] width 45 height 29
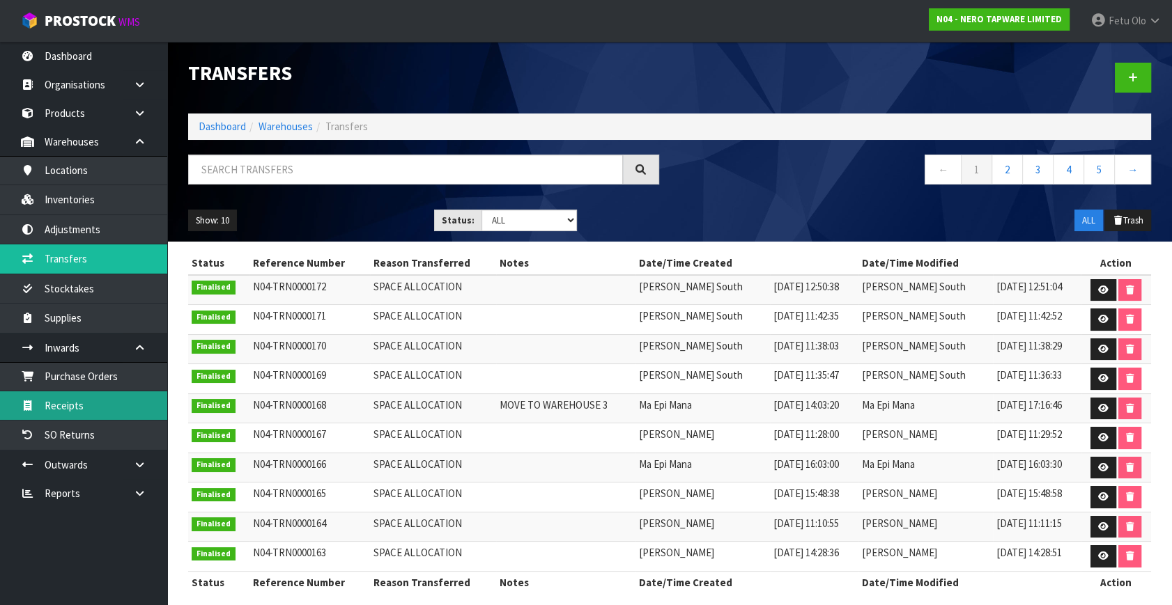
click at [97, 396] on link "Receipts" at bounding box center [83, 406] width 167 height 29
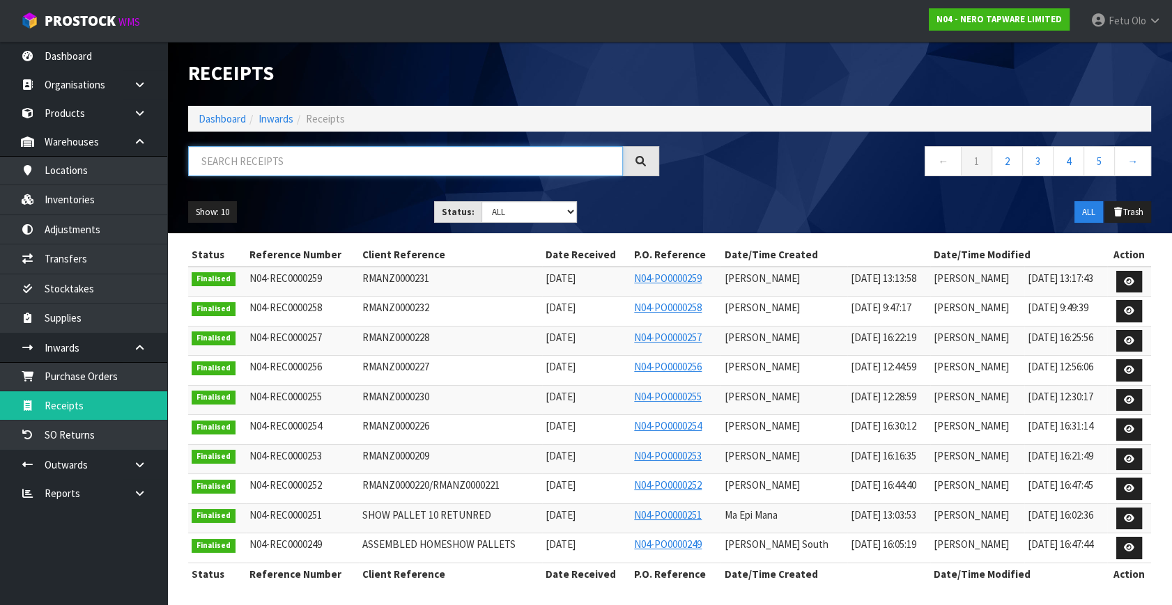
click at [268, 150] on input "text" at bounding box center [405, 161] width 435 height 30
paste input "BIANCA CATALOG"
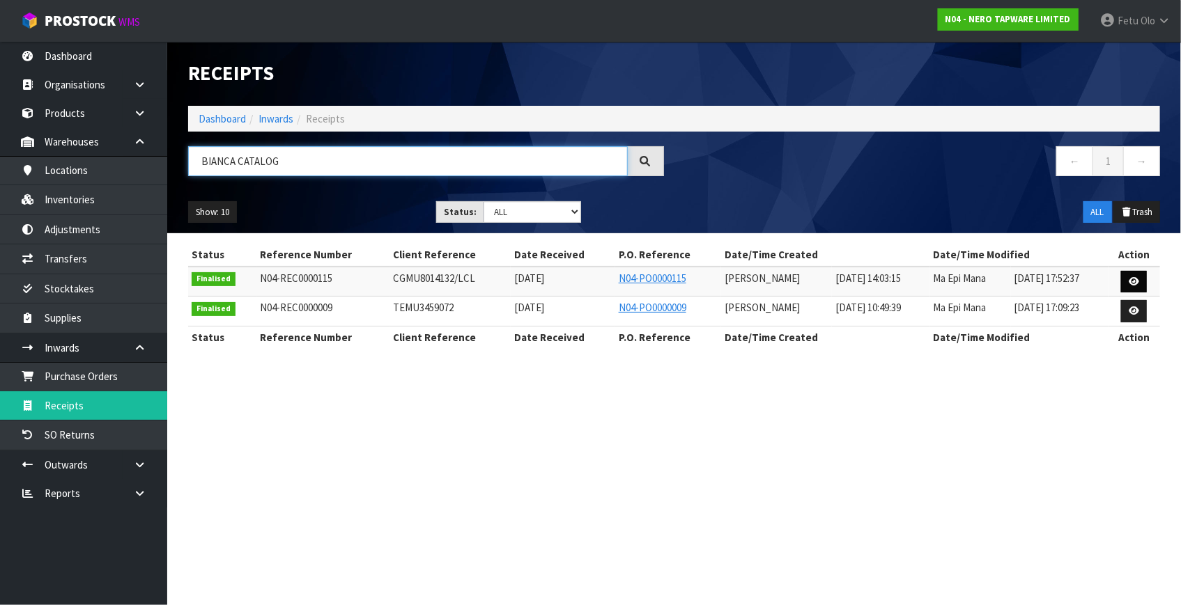
type input "BIANCA CATALOG"
click at [1133, 281] on icon at bounding box center [1134, 281] width 10 height 9
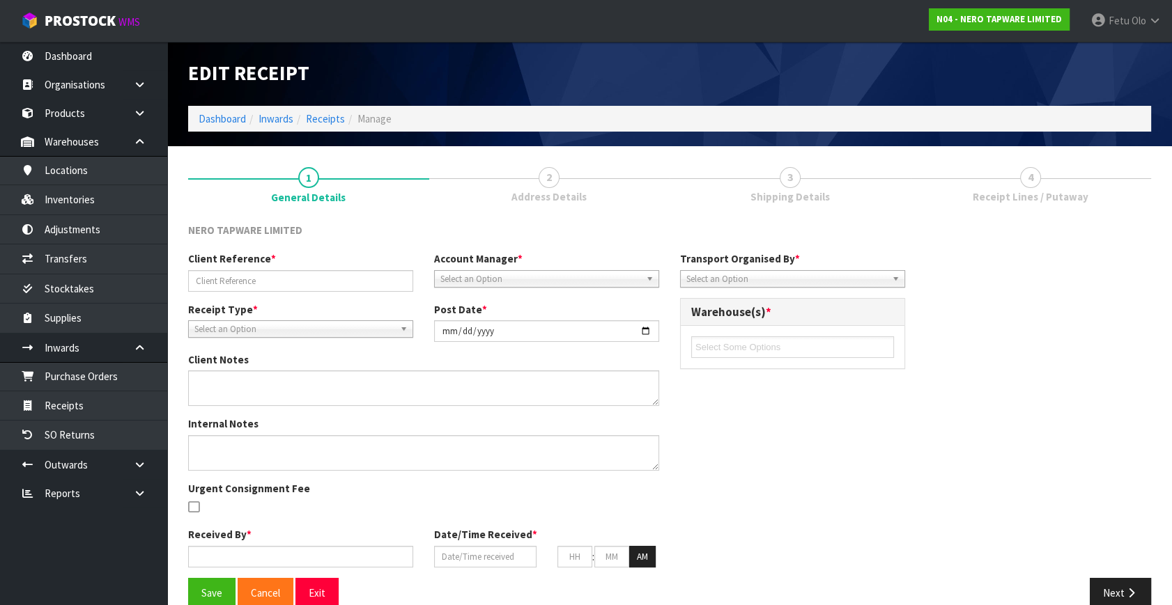
type input "CGMU8014132/LCL"
type input "2025-04-30"
type textarea "NR250802BN X1 UNIT DAMAGED MECCA CARE BROCHURE, EXPECTED 532 UNITS, RECEIVED 53…"
type input "Prabhneet Kaur"
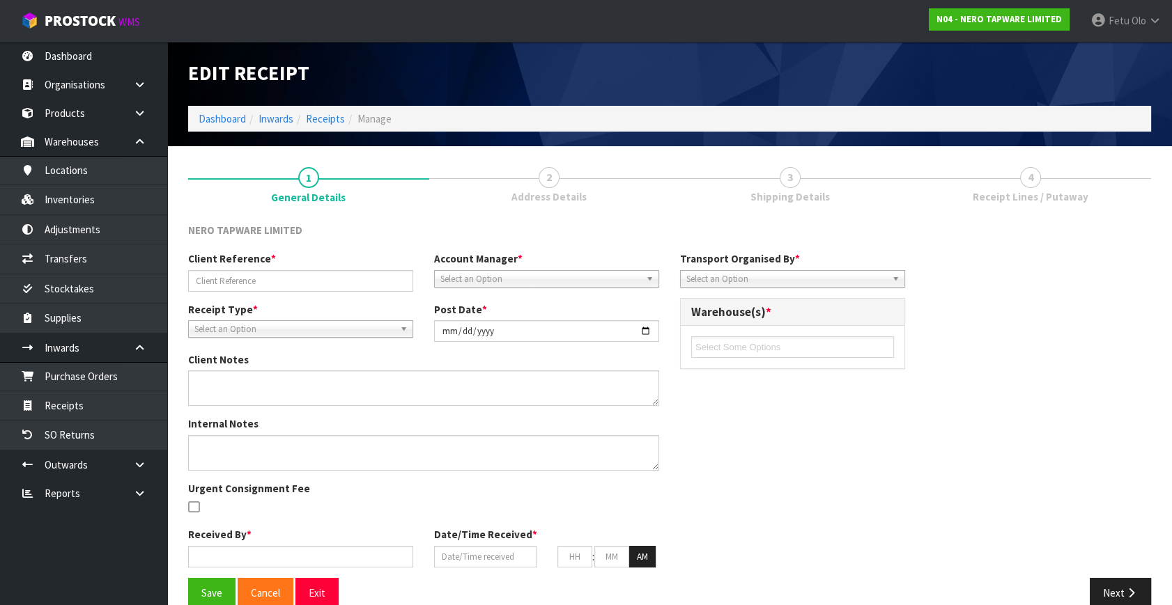
type input "30/04/2025"
type input "02"
type input "03"
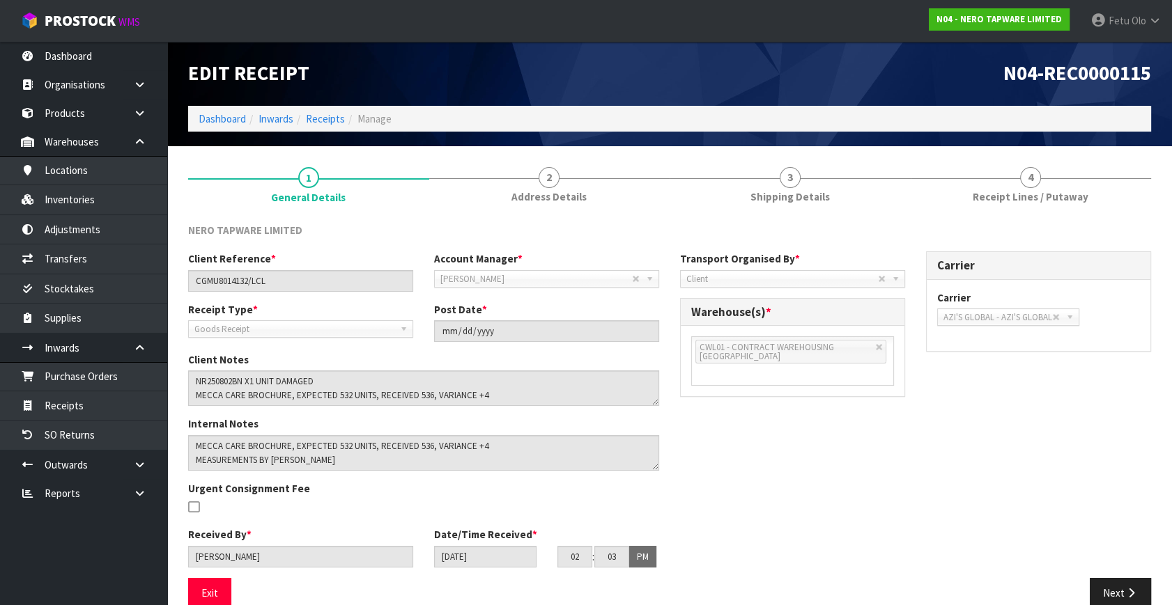
scroll to position [23, 0]
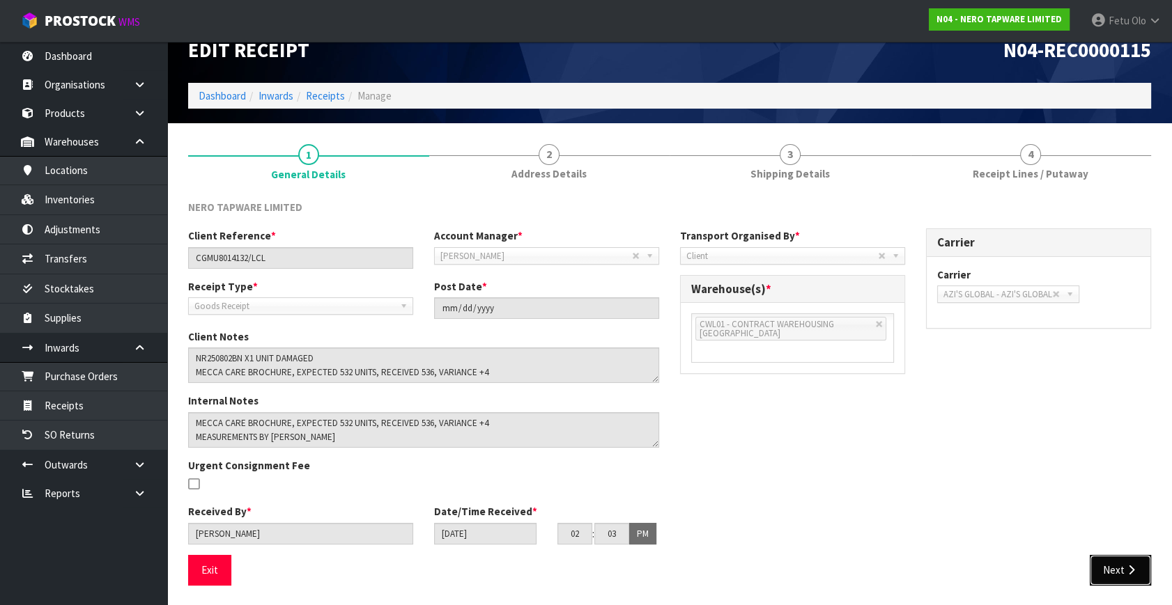
click at [1117, 565] on button "Next" at bounding box center [1120, 570] width 61 height 30
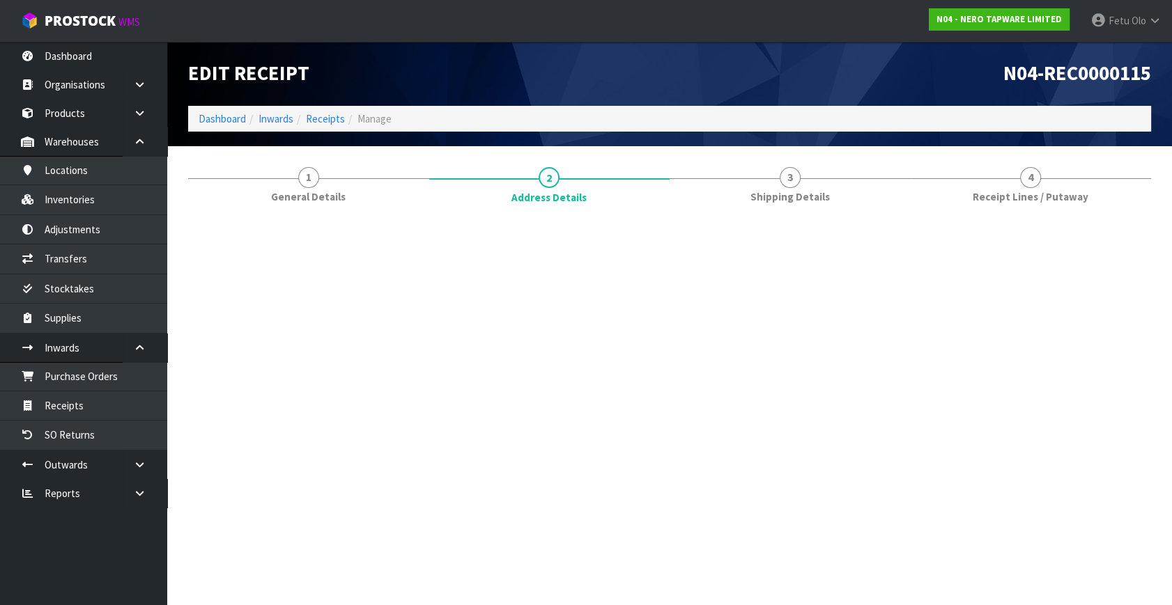
scroll to position [0, 0]
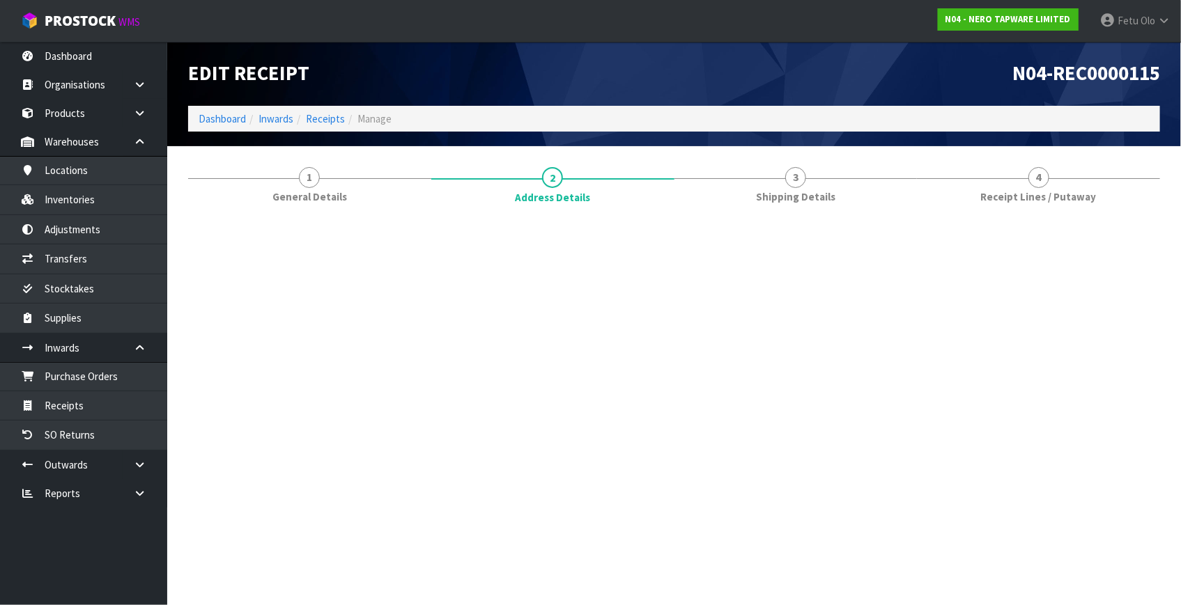
click at [1117, 565] on section "Edit Receipt N04-REC0000115 Dashboard Inwards Receipts Manage 1 General Details…" at bounding box center [590, 302] width 1181 height 605
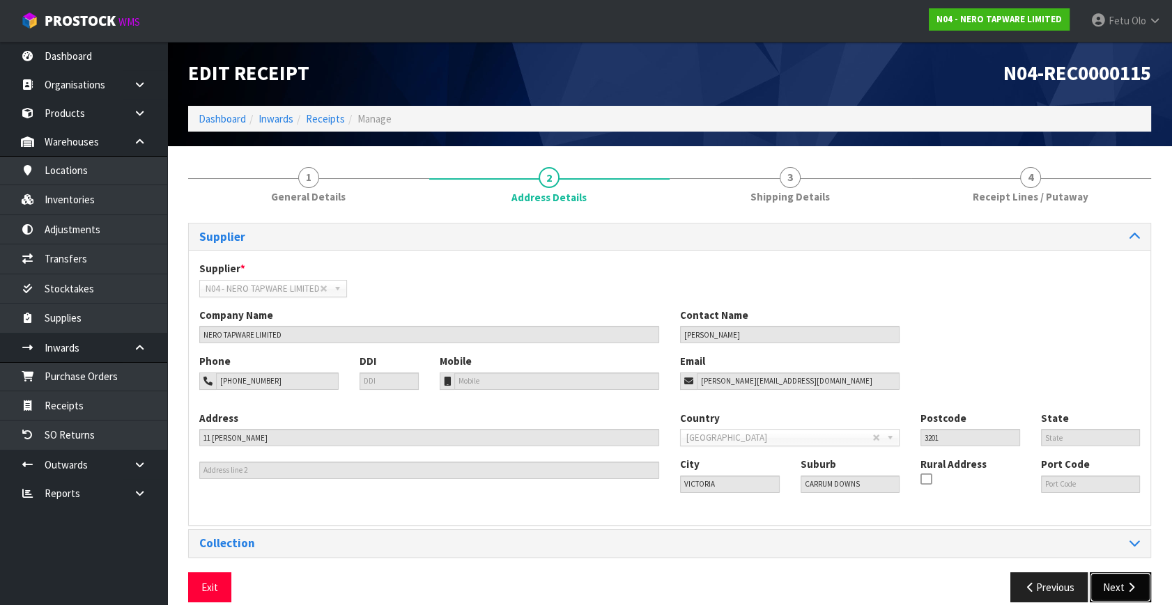
click at [1122, 584] on button "Next" at bounding box center [1120, 588] width 61 height 30
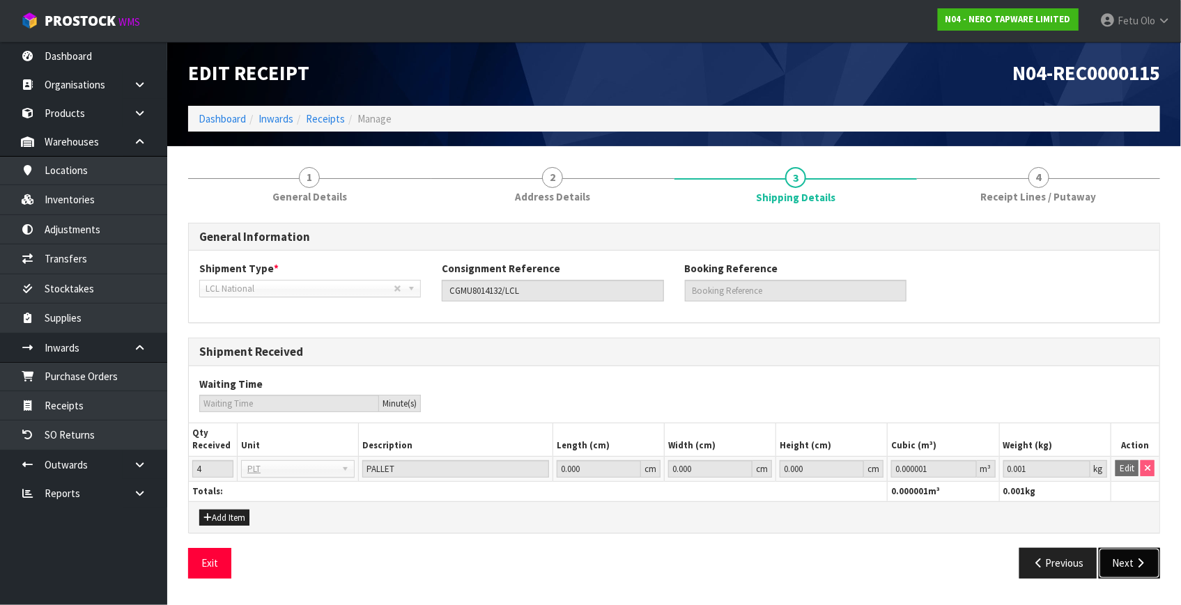
click at [1131, 557] on button "Next" at bounding box center [1129, 563] width 61 height 30
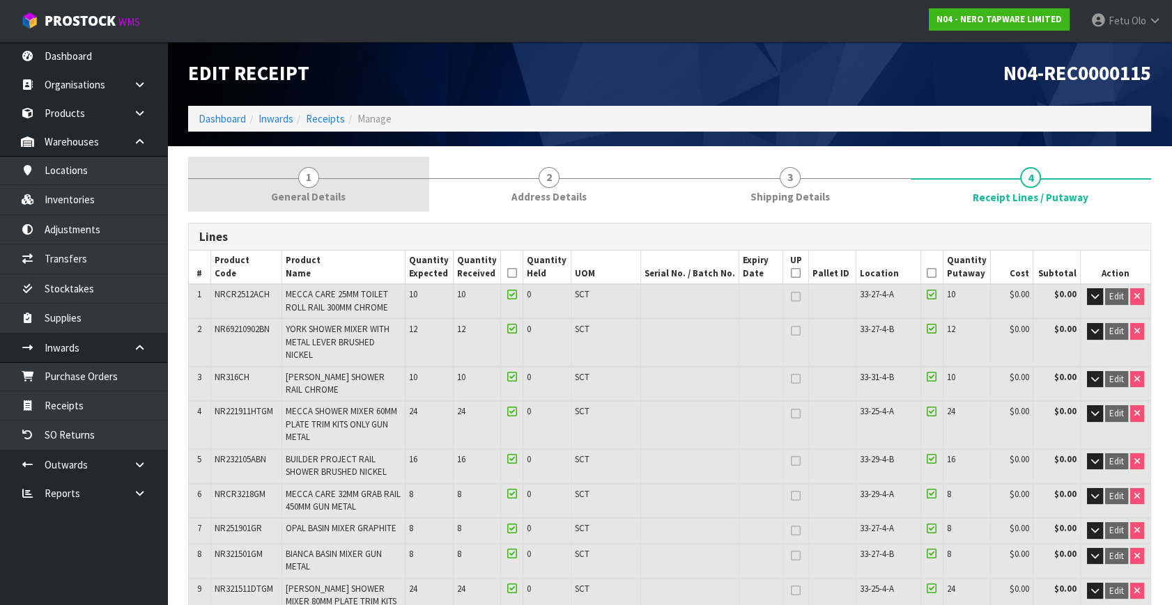
drag, startPoint x: 273, startPoint y: 178, endPoint x: 275, endPoint y: 188, distance: 10.0
click at [274, 185] on link "1 General Details" at bounding box center [308, 184] width 241 height 55
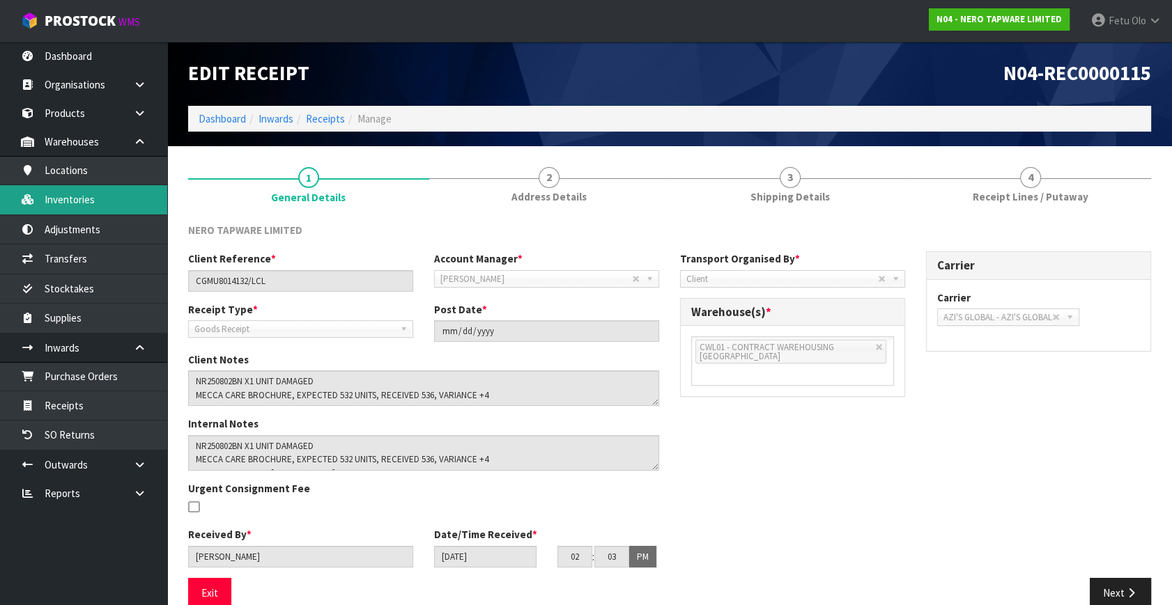
click at [79, 203] on link "Inventories" at bounding box center [83, 199] width 167 height 29
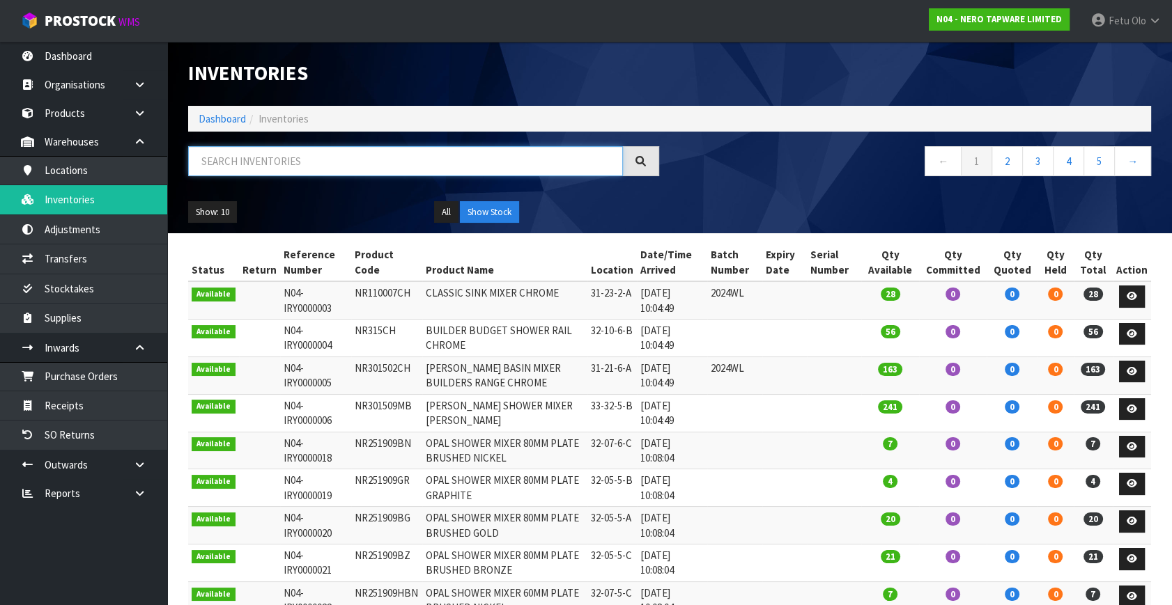
click at [241, 162] on input "text" at bounding box center [405, 161] width 435 height 30
type input "JOB-0412860"
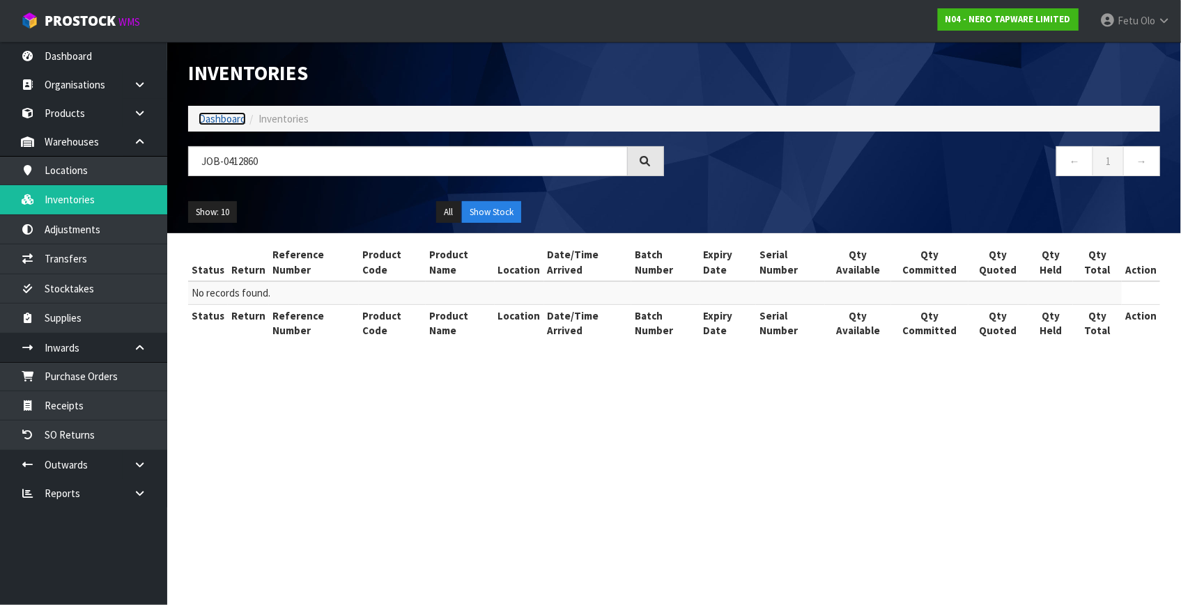
click at [220, 116] on link "Dashboard" at bounding box center [222, 118] width 47 height 13
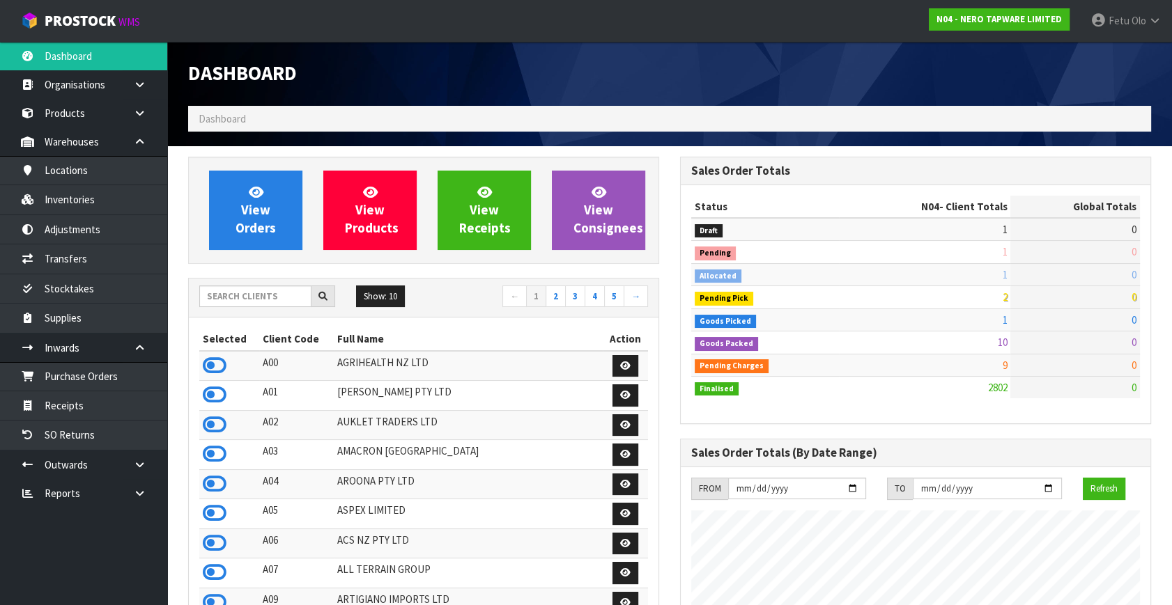
scroll to position [1098, 491]
click at [229, 288] on input "text" at bounding box center [255, 297] width 112 height 22
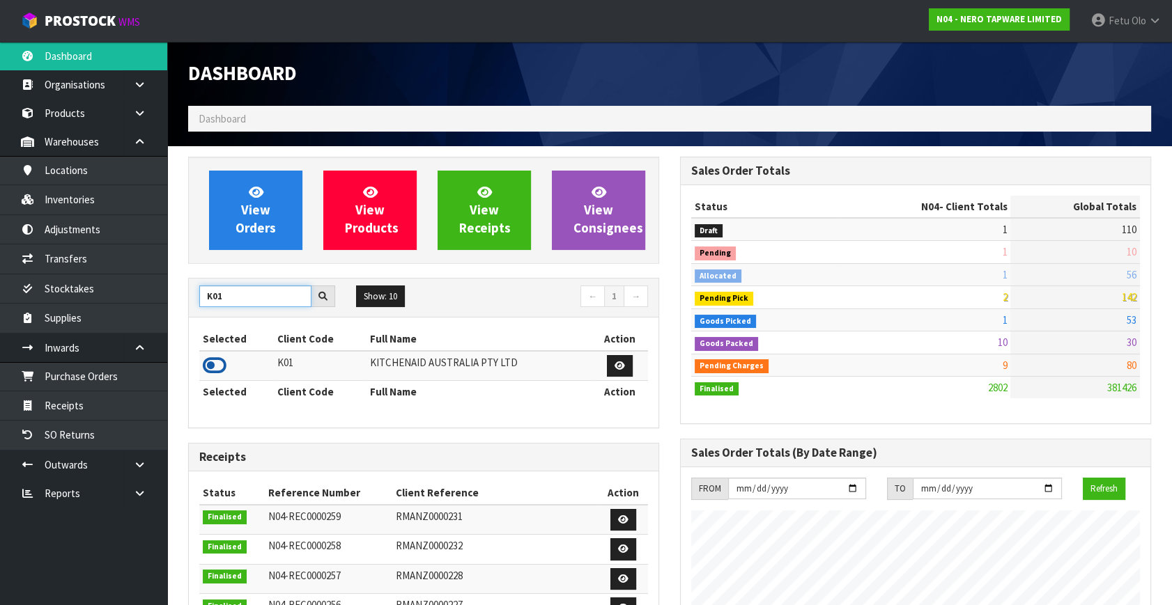
type input "K01"
click at [221, 366] on icon at bounding box center [215, 365] width 24 height 21
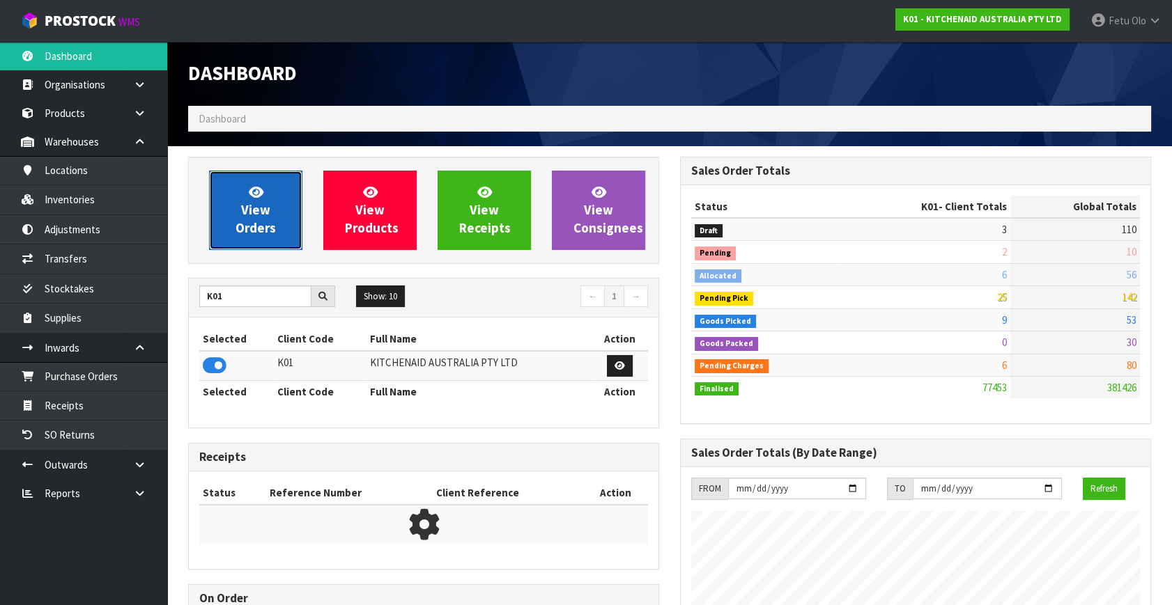
click at [261, 177] on link "View Orders" at bounding box center [255, 210] width 93 height 79
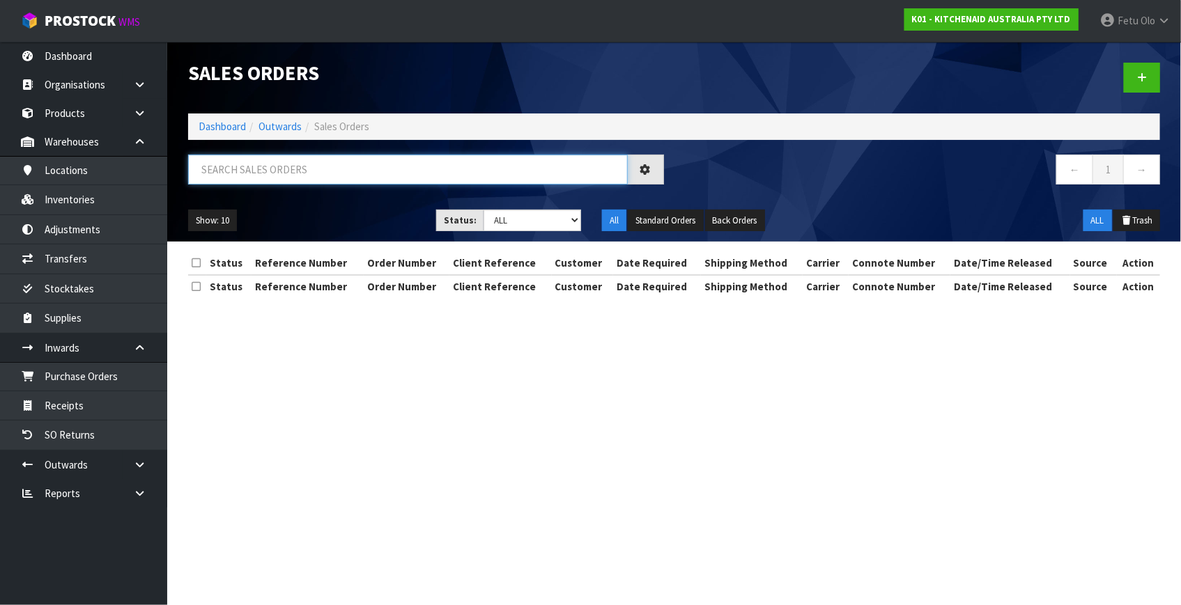
click at [222, 173] on input "text" at bounding box center [408, 170] width 440 height 30
type input "JOB-0412860"
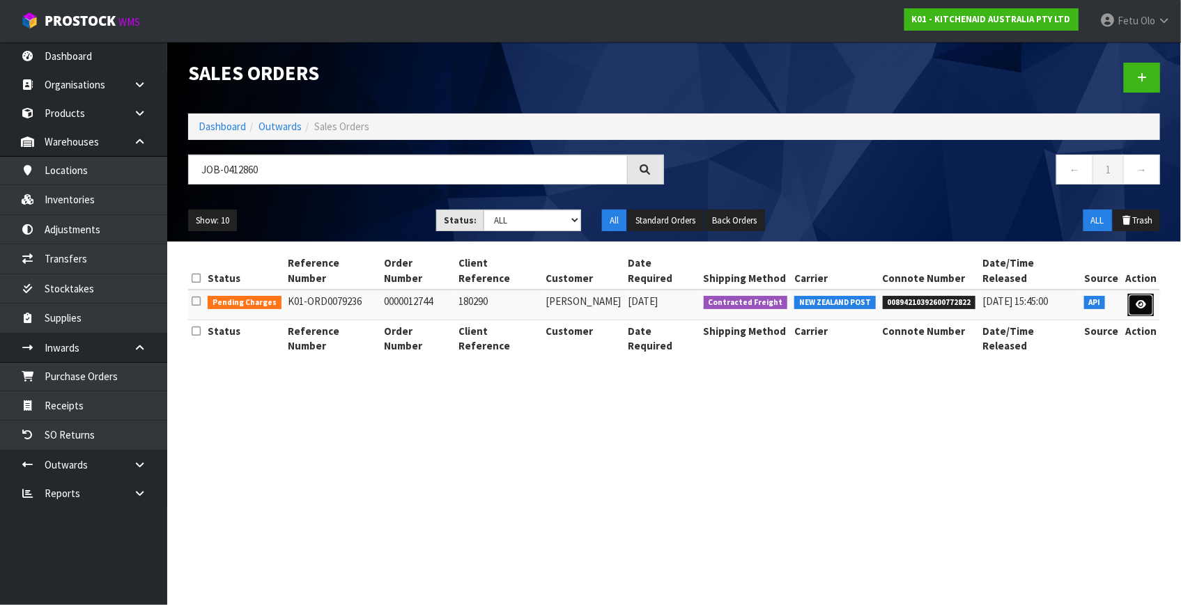
click at [1143, 300] on icon at bounding box center [1141, 304] width 10 height 9
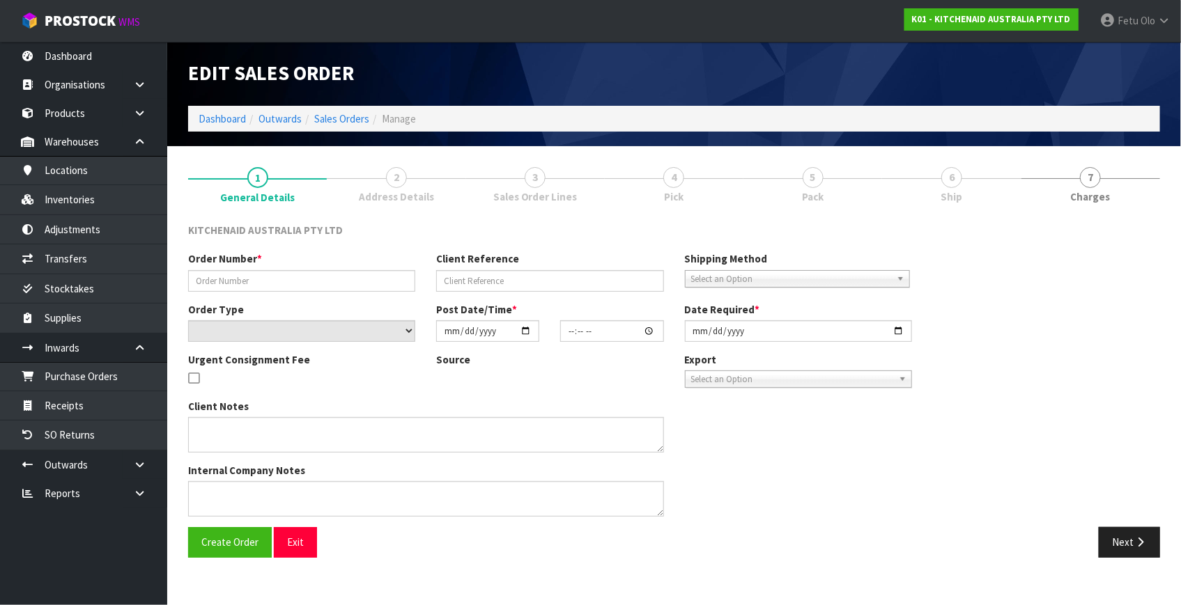
type input "0000012744"
type input "180290"
select select "number:0"
type input "[DATE]"
type input "11:32:53.000"
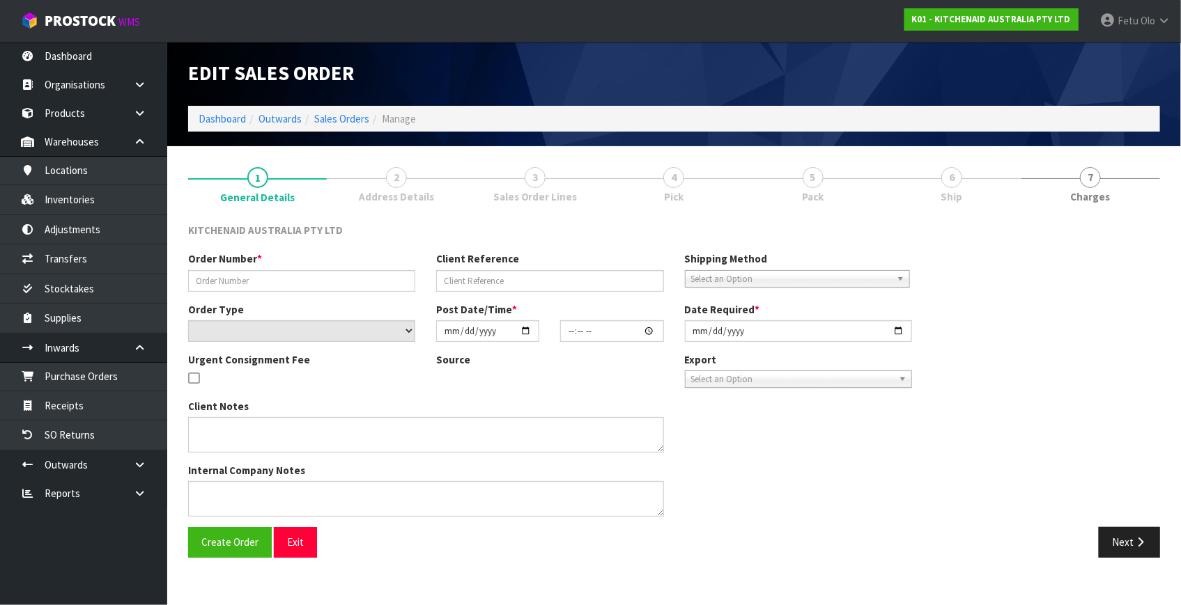
type input "[DATE]"
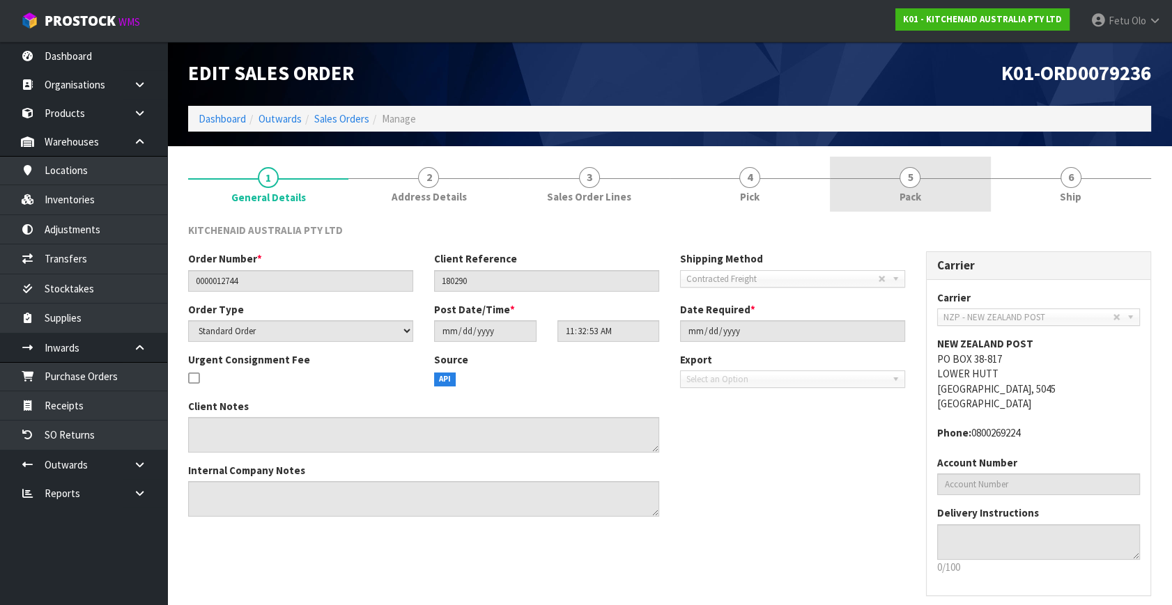
click at [923, 188] on link "5 Pack" at bounding box center [910, 184] width 160 height 55
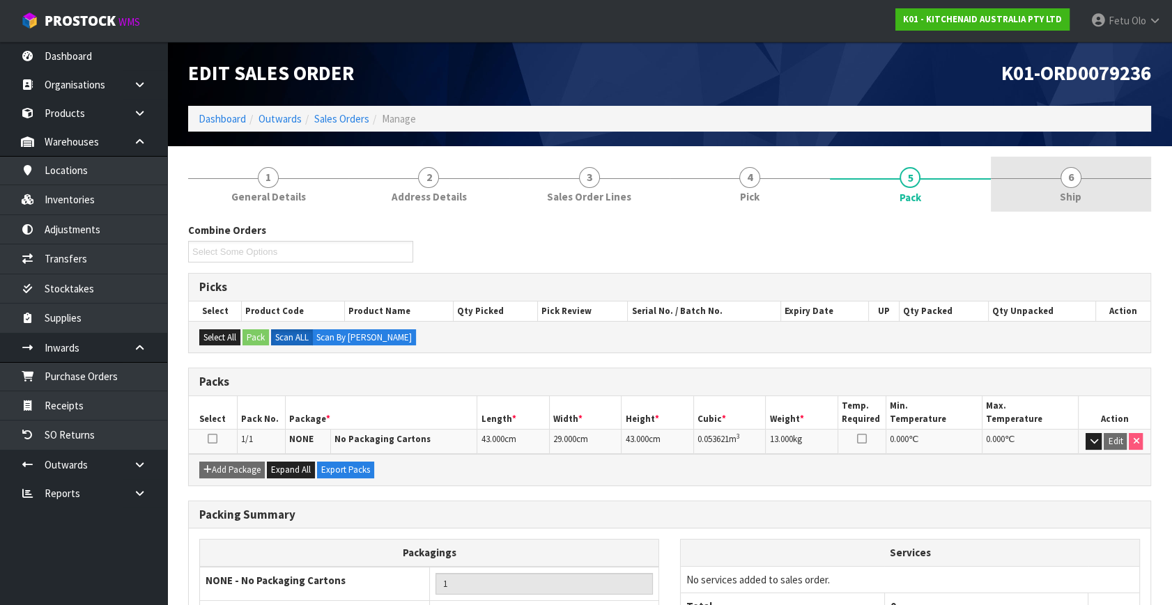
click at [1067, 187] on span "6" at bounding box center [1070, 177] width 21 height 21
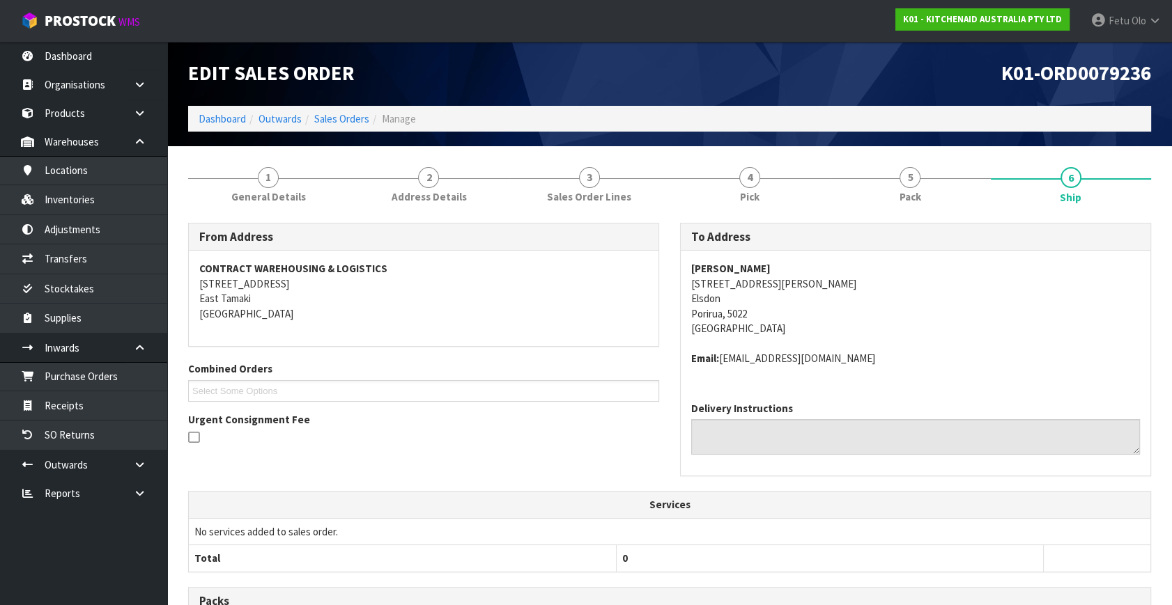
scroll to position [278, 0]
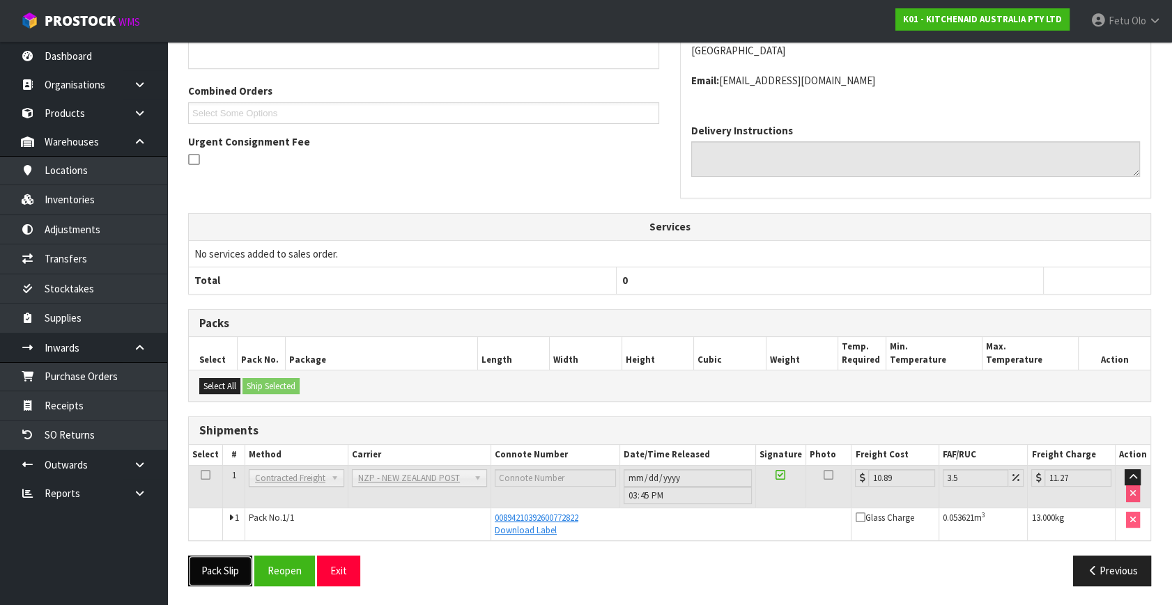
drag, startPoint x: 229, startPoint y: 568, endPoint x: 238, endPoint y: 566, distance: 9.3
click at [230, 566] on button "Pack Slip" at bounding box center [220, 571] width 64 height 30
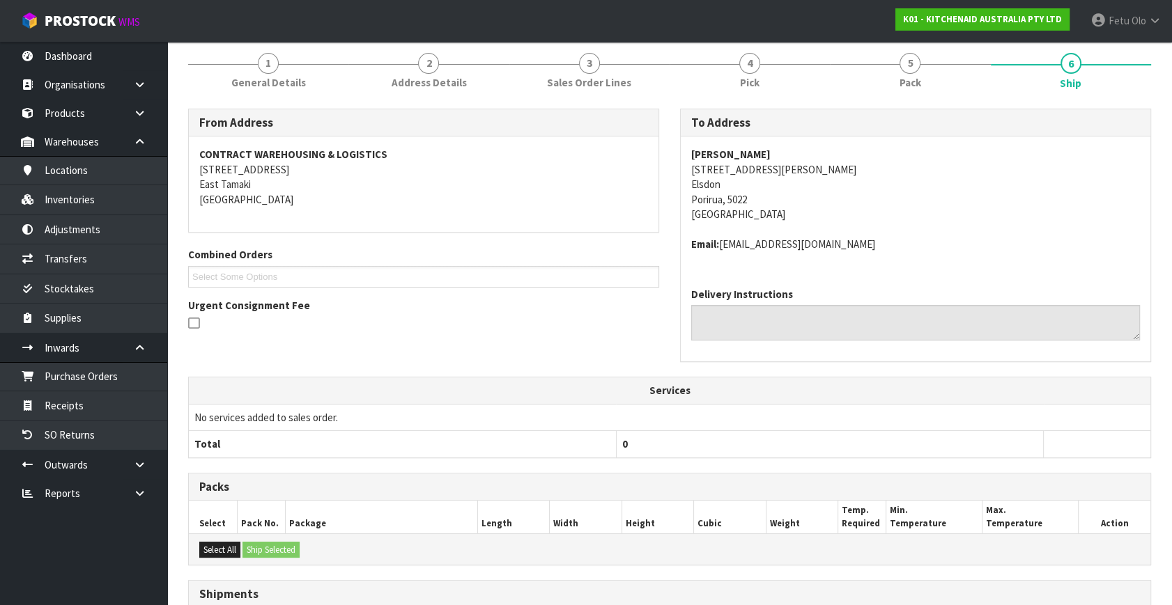
scroll to position [0, 0]
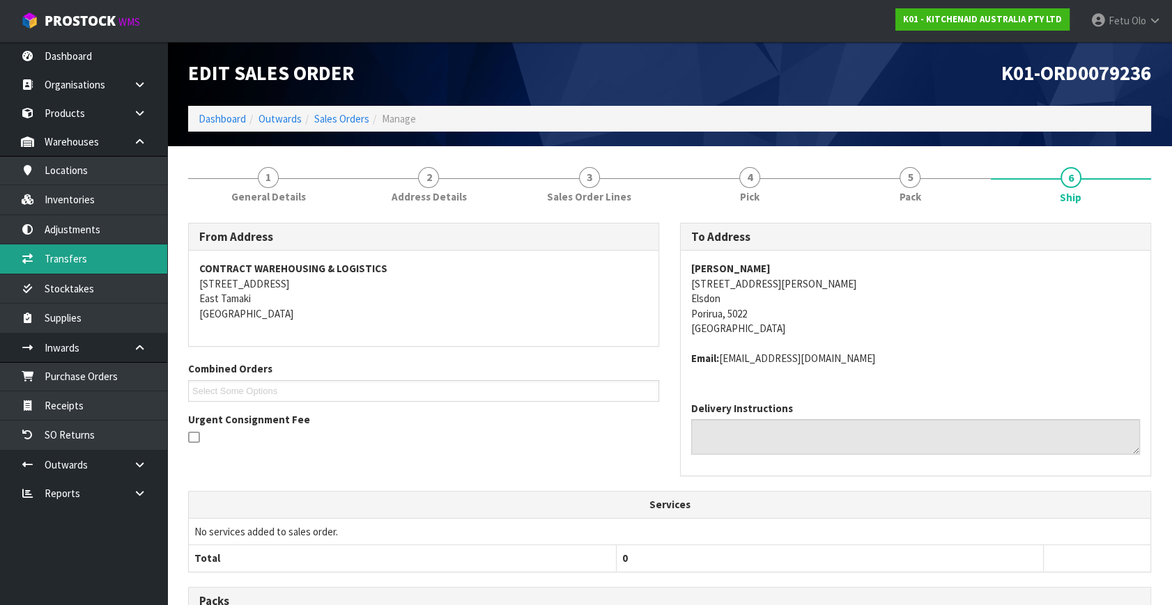
click at [86, 263] on link "Transfers" at bounding box center [83, 259] width 167 height 29
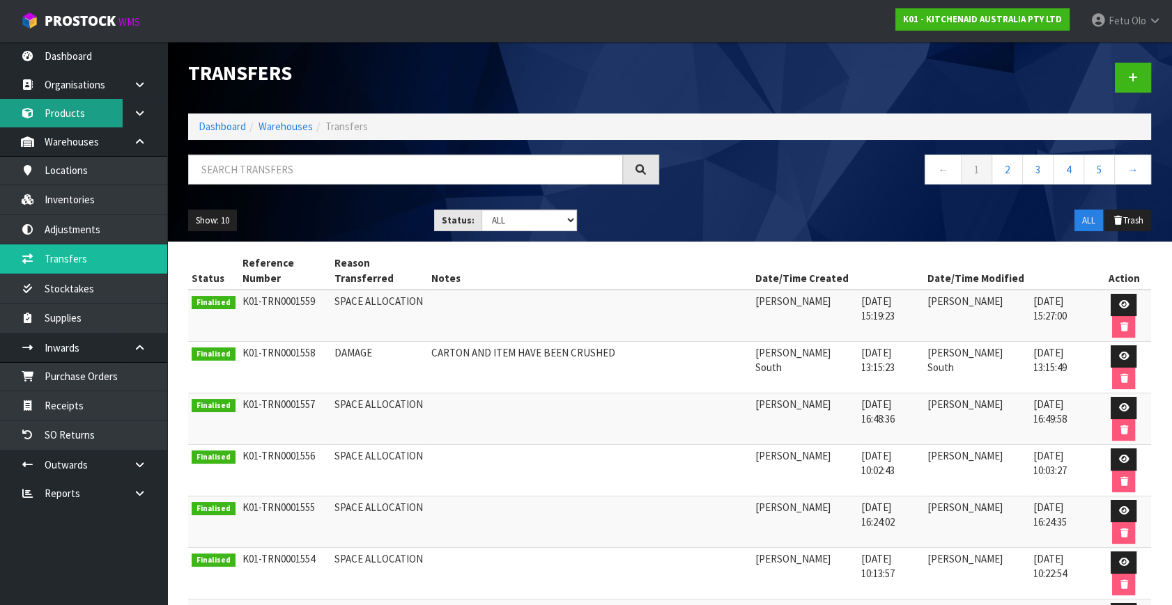
click at [64, 110] on link "Products" at bounding box center [83, 113] width 167 height 29
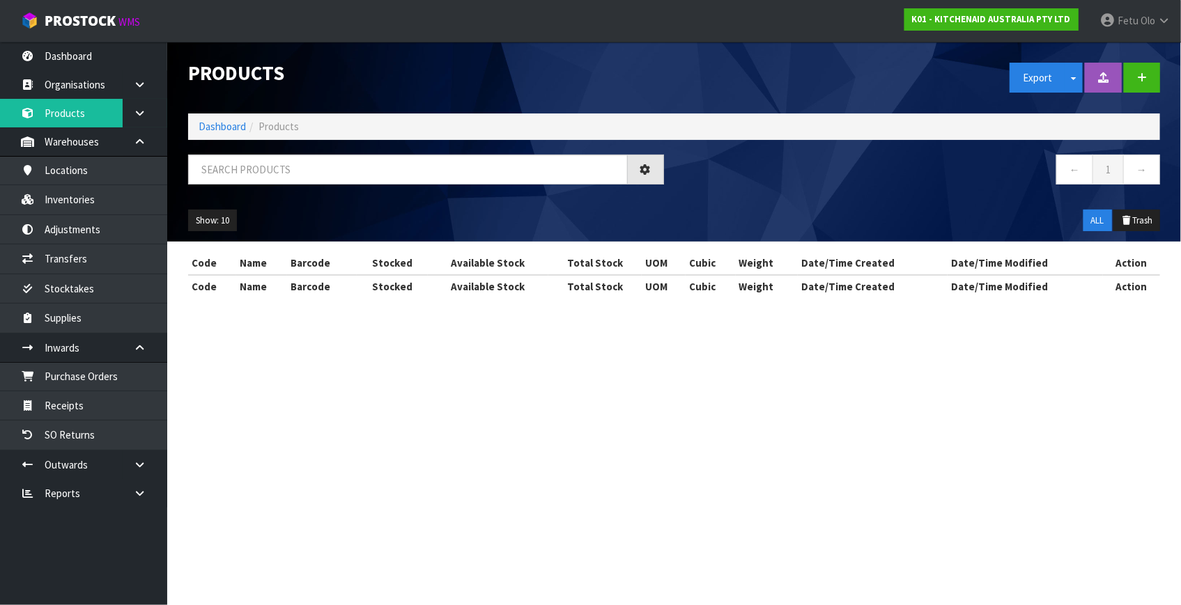
click at [297, 152] on div "Products Export Split button! SOH Summary Measurements Dangerous Goods Import P…" at bounding box center [674, 142] width 993 height 200
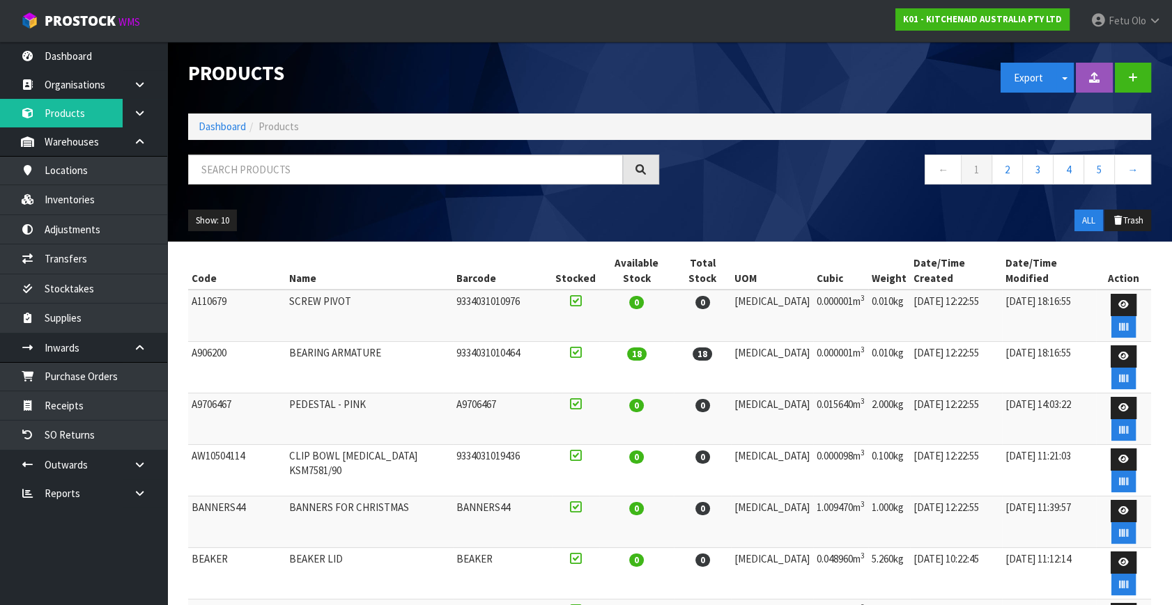
click at [318, 160] on div "Products Export Split button! SOH Summary Measurements Dangerous Goods Import P…" at bounding box center [670, 142] width 984 height 200
click at [329, 167] on input "text" at bounding box center [405, 170] width 435 height 30
paste input "BIANCA CATALOG"
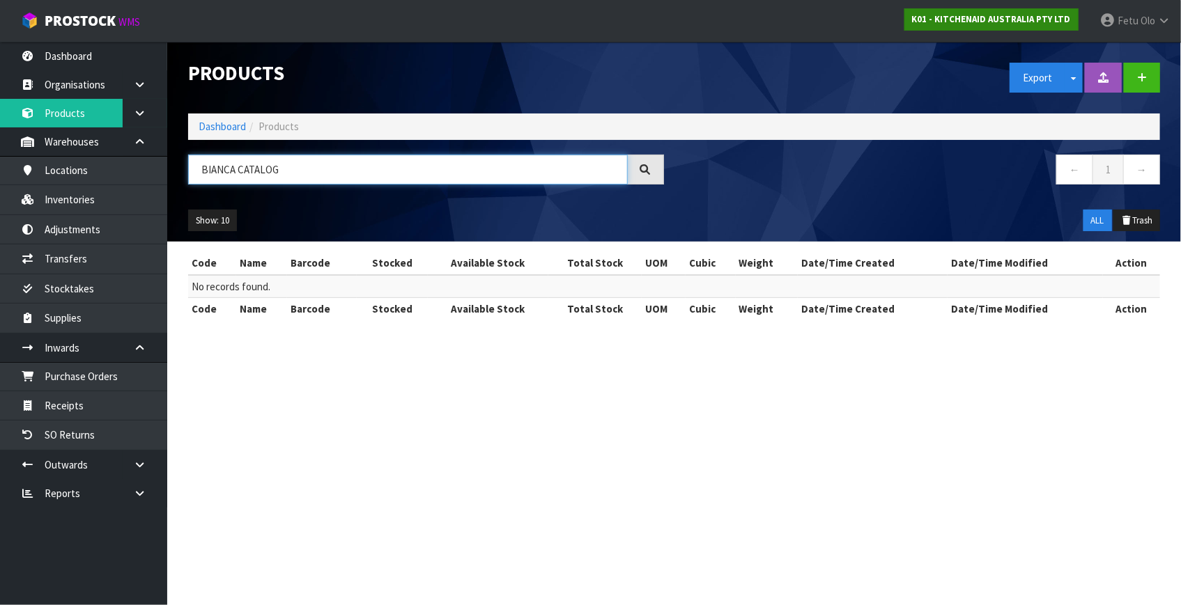
type input "BIANCA CATALOG"
click at [1034, 22] on strong "K01 - KITCHENAID AUSTRALIA PTY LTD" at bounding box center [991, 19] width 159 height 12
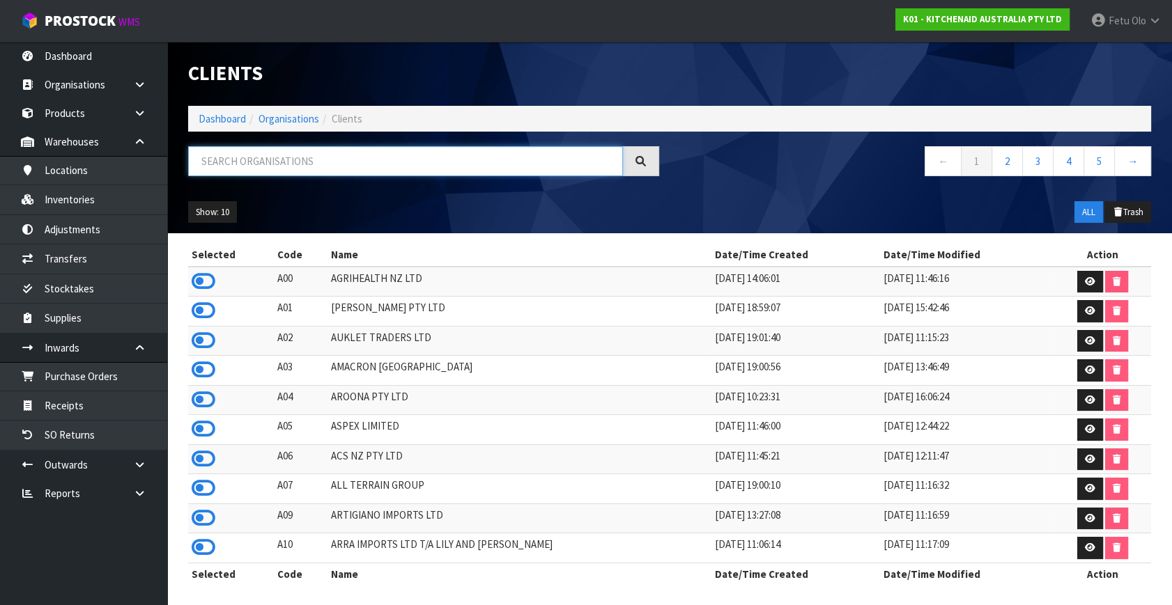
click at [403, 164] on input "text" at bounding box center [405, 161] width 435 height 30
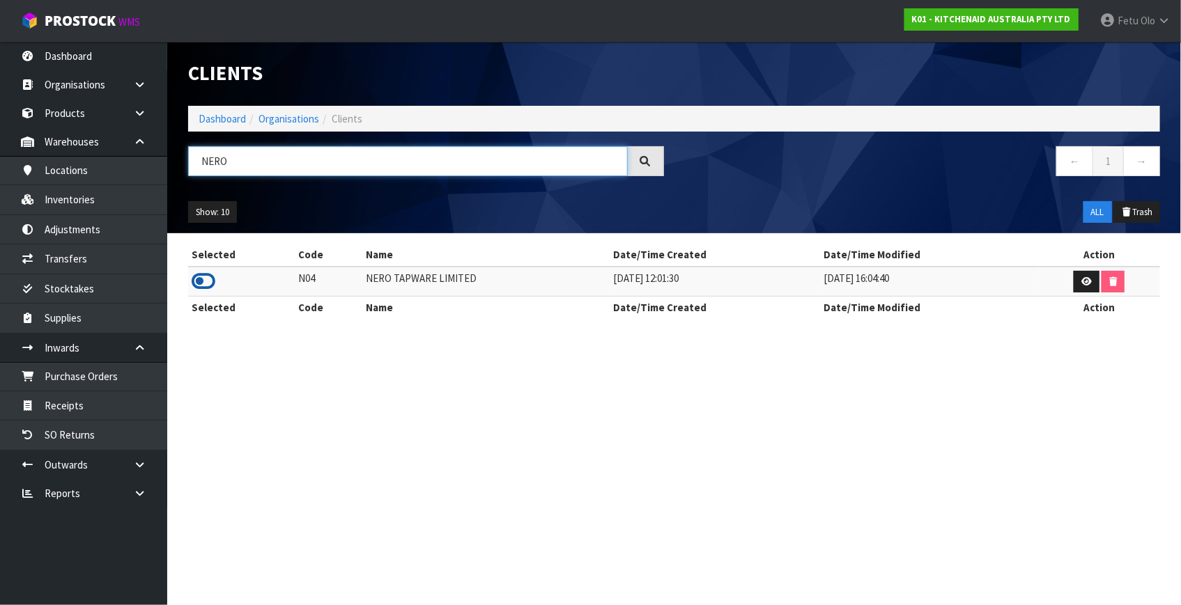
type input "NERO"
click at [200, 278] on icon at bounding box center [204, 281] width 24 height 21
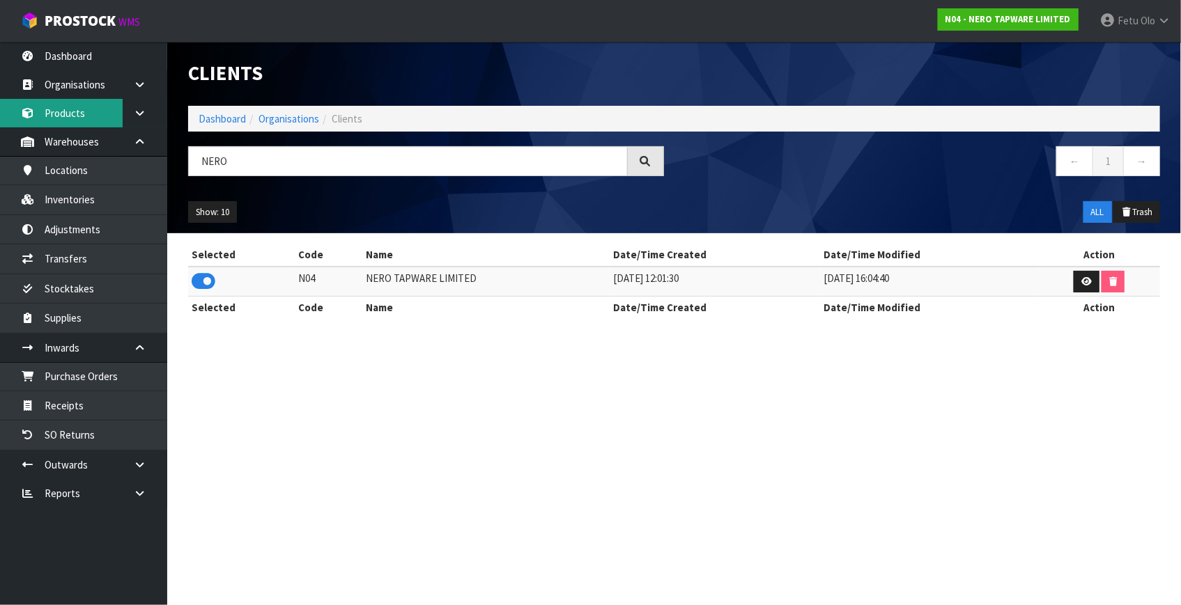
click at [91, 120] on link "Products" at bounding box center [83, 113] width 167 height 29
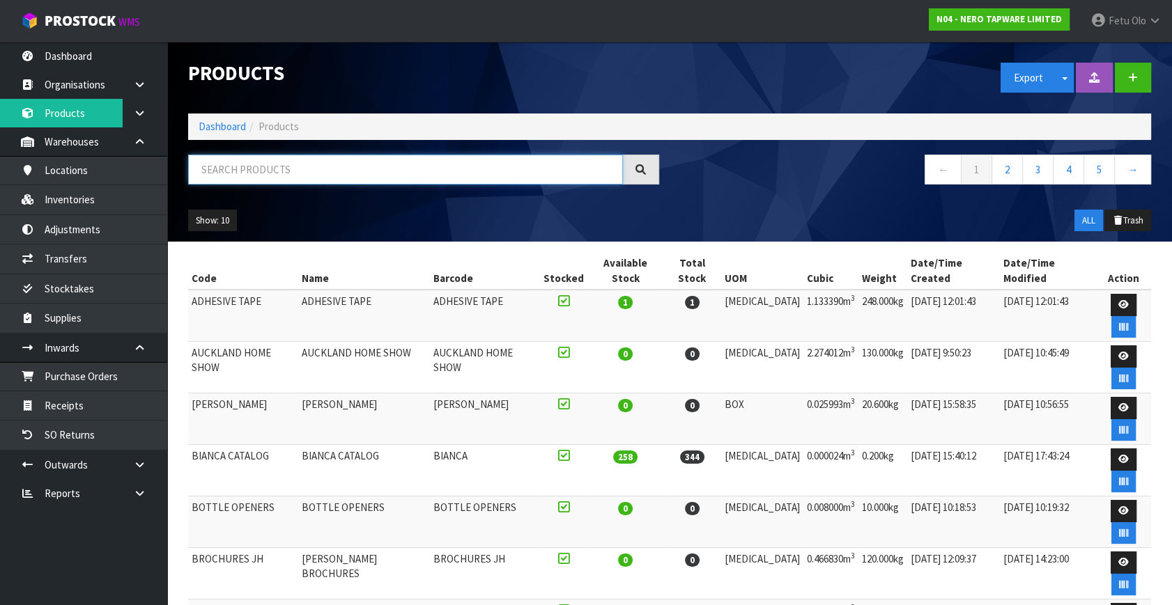
click at [300, 175] on input "text" at bounding box center [405, 170] width 435 height 30
paste input "BIANCA CATALOG"
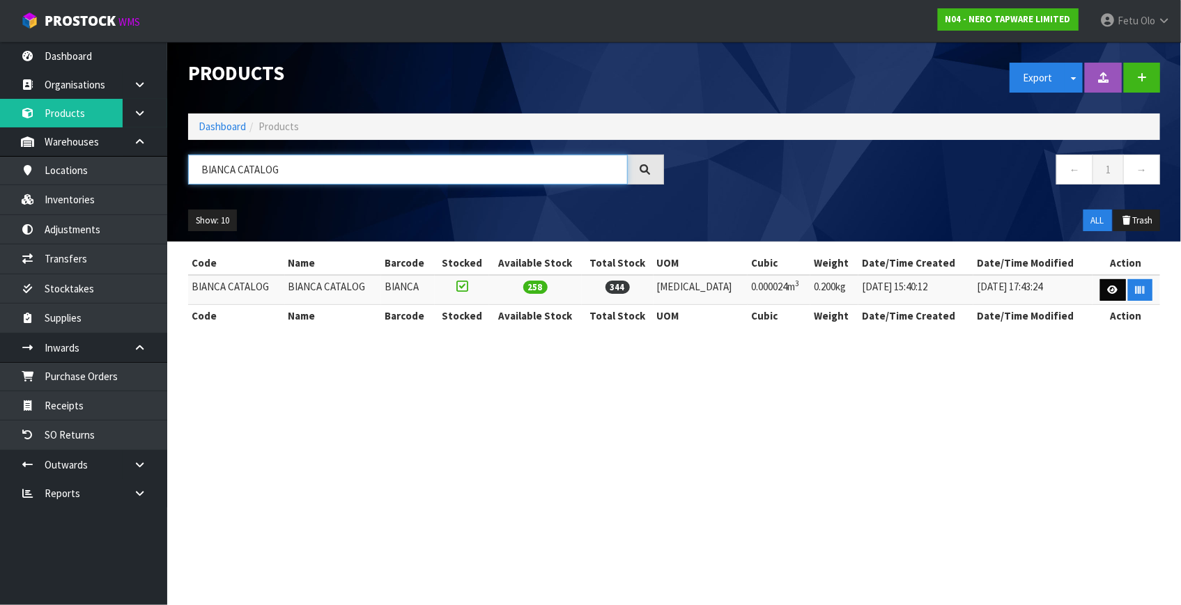
type input "BIANCA CATALOG"
click at [1117, 296] on link at bounding box center [1113, 290] width 26 height 22
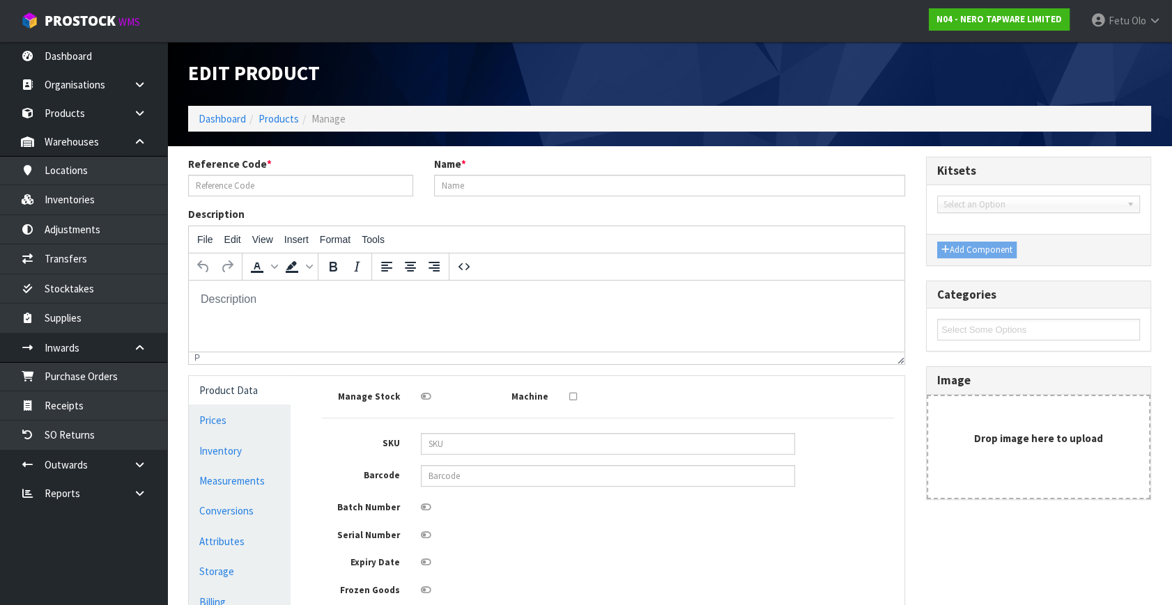
type input "BIANCA CATALOG"
type input "BIANCA"
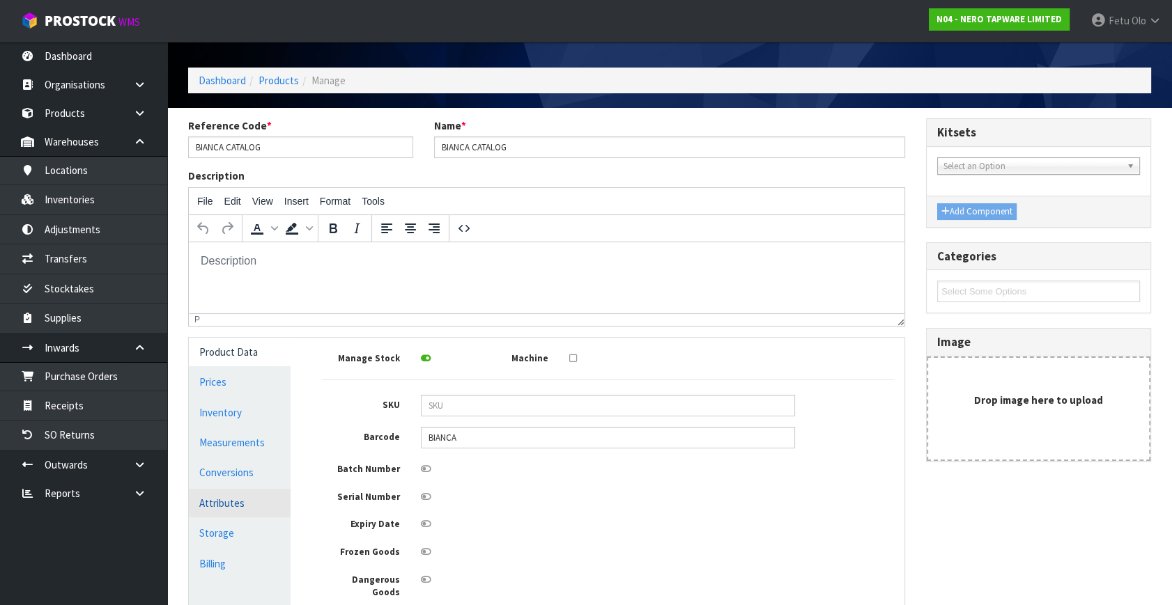
scroll to position [126, 0]
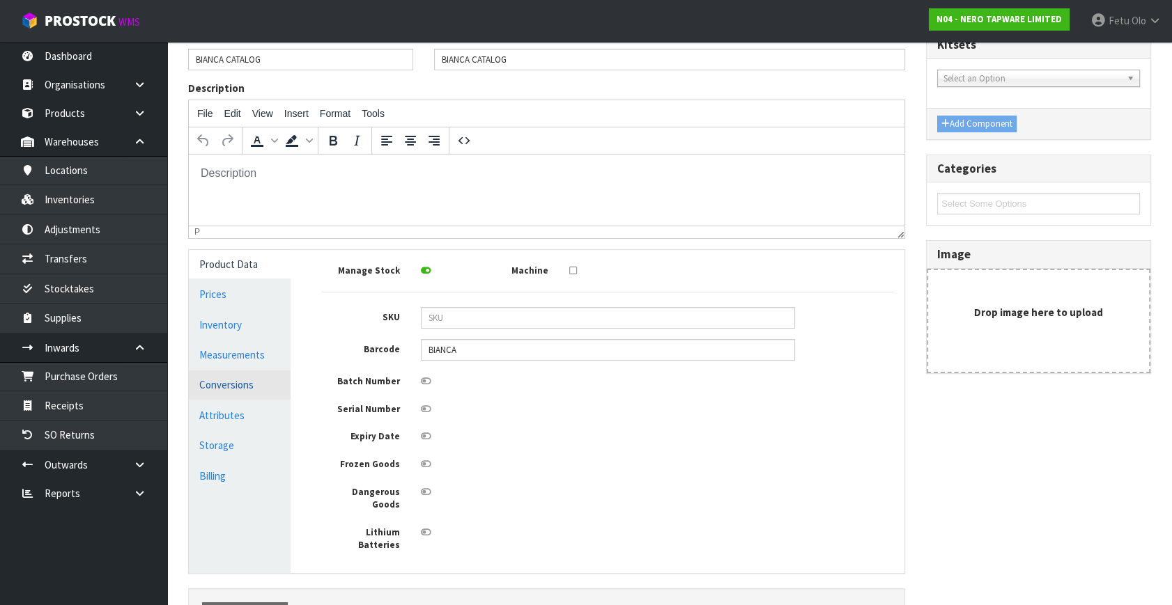
click at [223, 382] on link "Conversions" at bounding box center [240, 385] width 102 height 29
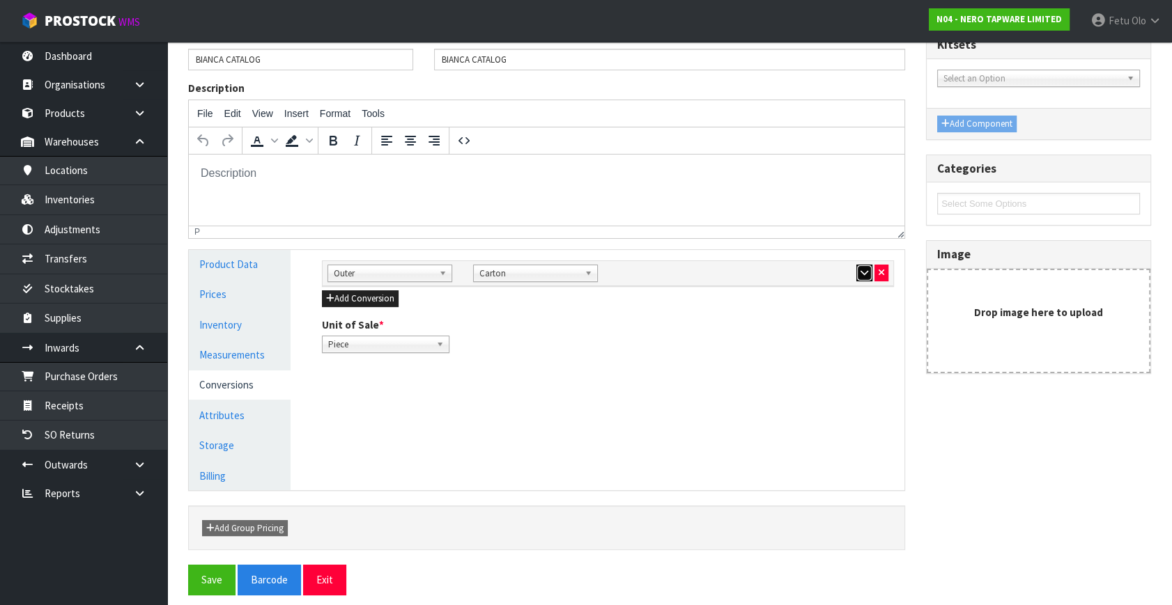
click at [865, 270] on icon "button" at bounding box center [864, 272] width 8 height 9
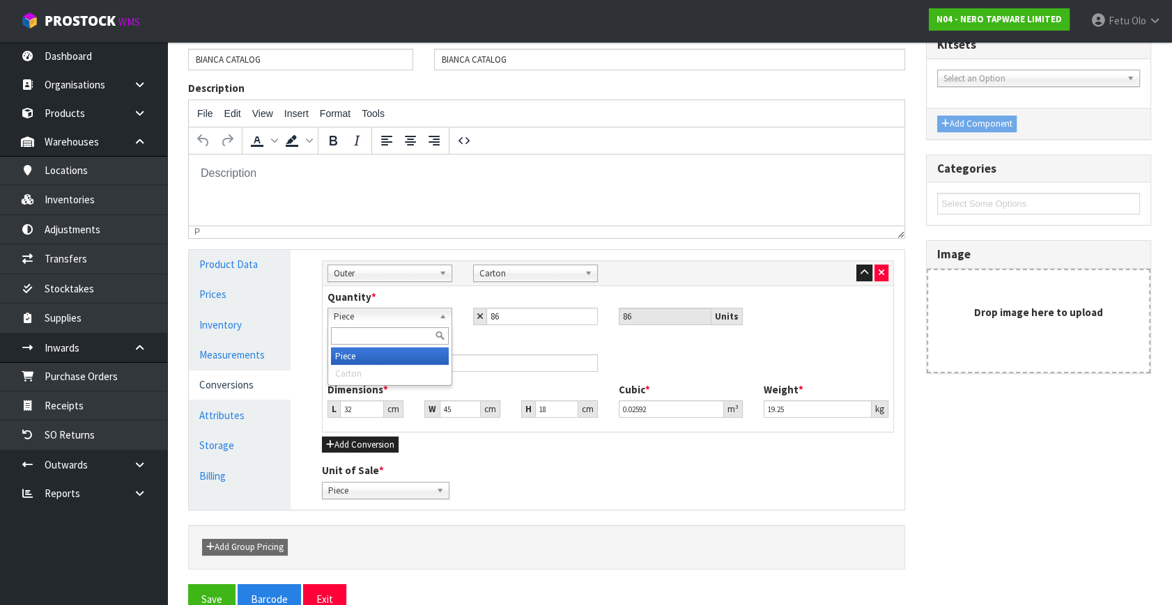
click at [396, 314] on span "Piece" at bounding box center [384, 317] width 100 height 17
click at [382, 334] on input "text" at bounding box center [390, 335] width 118 height 17
type input "B"
click at [230, 355] on link "Measurements" at bounding box center [240, 355] width 102 height 29
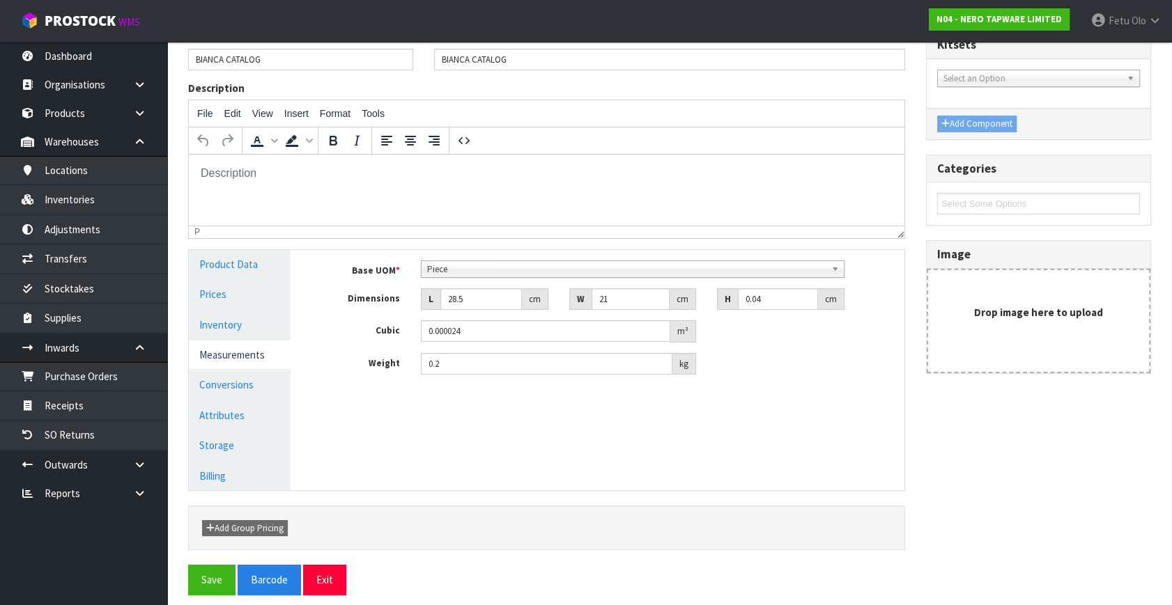
click at [494, 270] on span "Piece" at bounding box center [626, 269] width 398 height 17
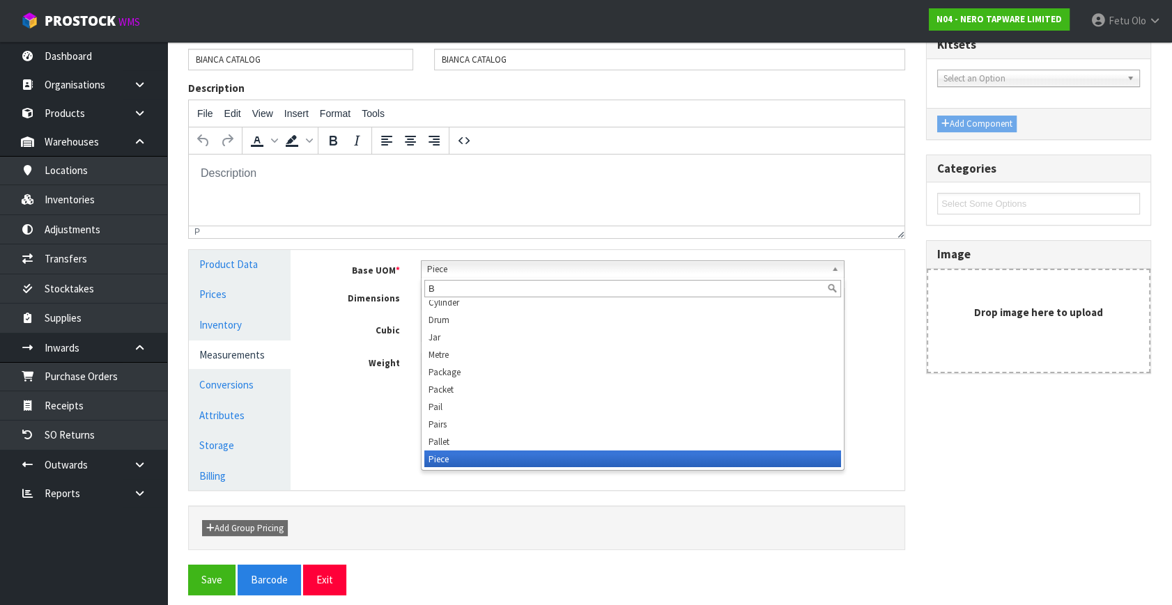
scroll to position [0, 0]
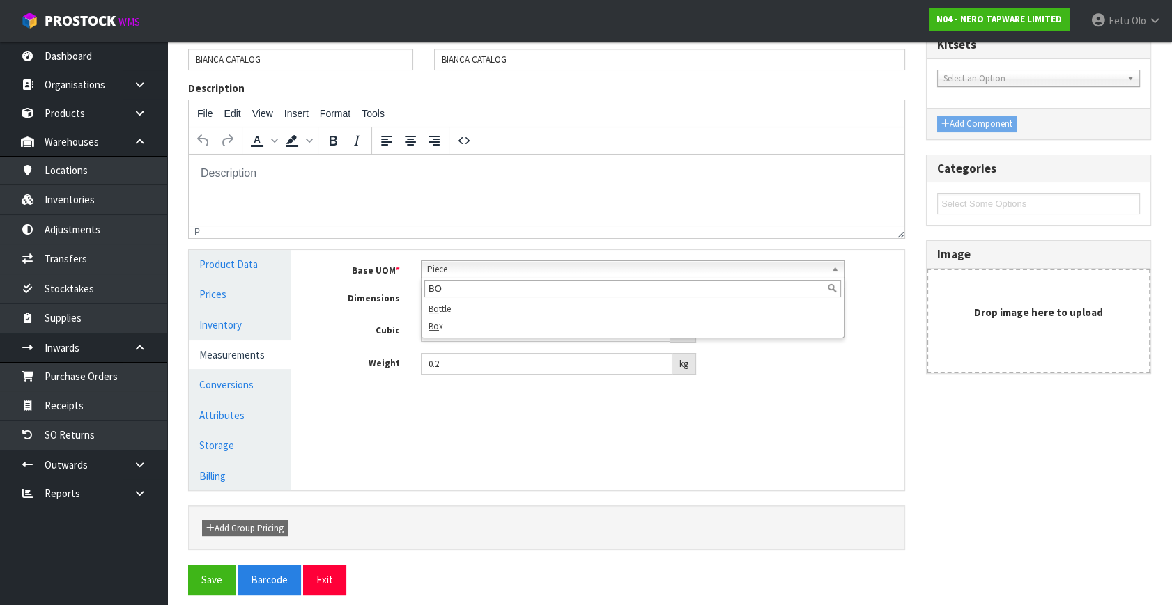
type input "BO"
click at [447, 434] on div "Manage Stock Machine SKU Barcode BIANCA Batch Number Serial Number Expiry Date …" at bounding box center [608, 370] width 614 height 240
click at [248, 388] on link "Conversions" at bounding box center [240, 385] width 102 height 29
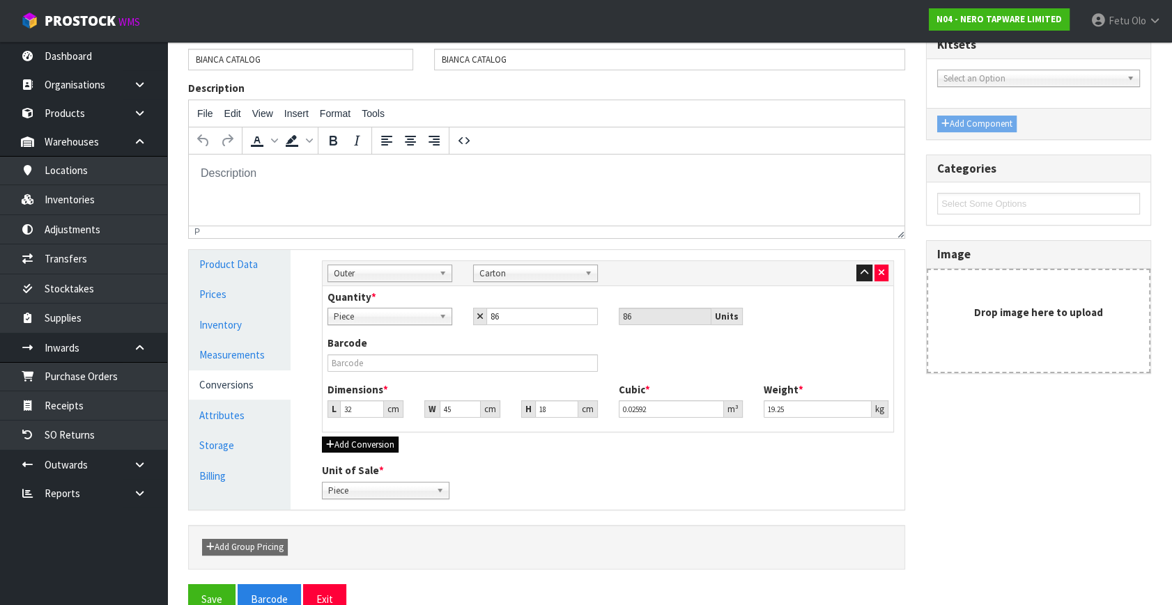
scroll to position [154, 0]
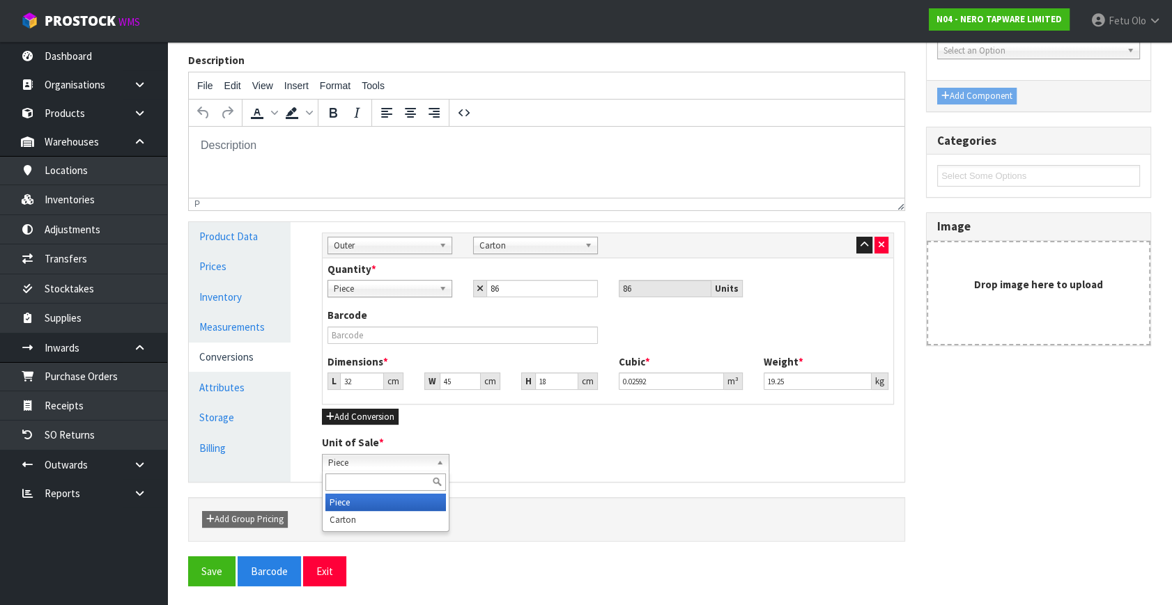
click at [398, 461] on span "Piece" at bounding box center [379, 463] width 102 height 17
click at [399, 491] on div at bounding box center [386, 482] width 126 height 23
click at [359, 515] on li "Carton" at bounding box center [385, 519] width 121 height 17
click at [431, 468] on link "Carton" at bounding box center [385, 462] width 127 height 17
click at [399, 497] on li "Piece" at bounding box center [385, 502] width 121 height 17
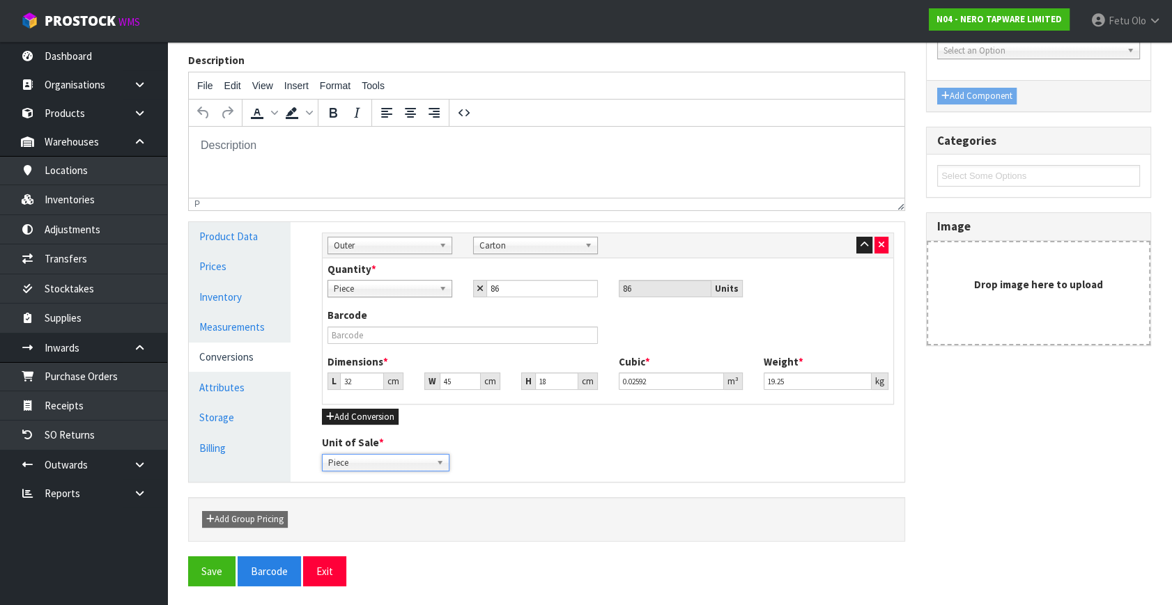
click at [509, 451] on div "Unit of Sale * Piece Carton Piece Piece Carton" at bounding box center [607, 453] width 593 height 36
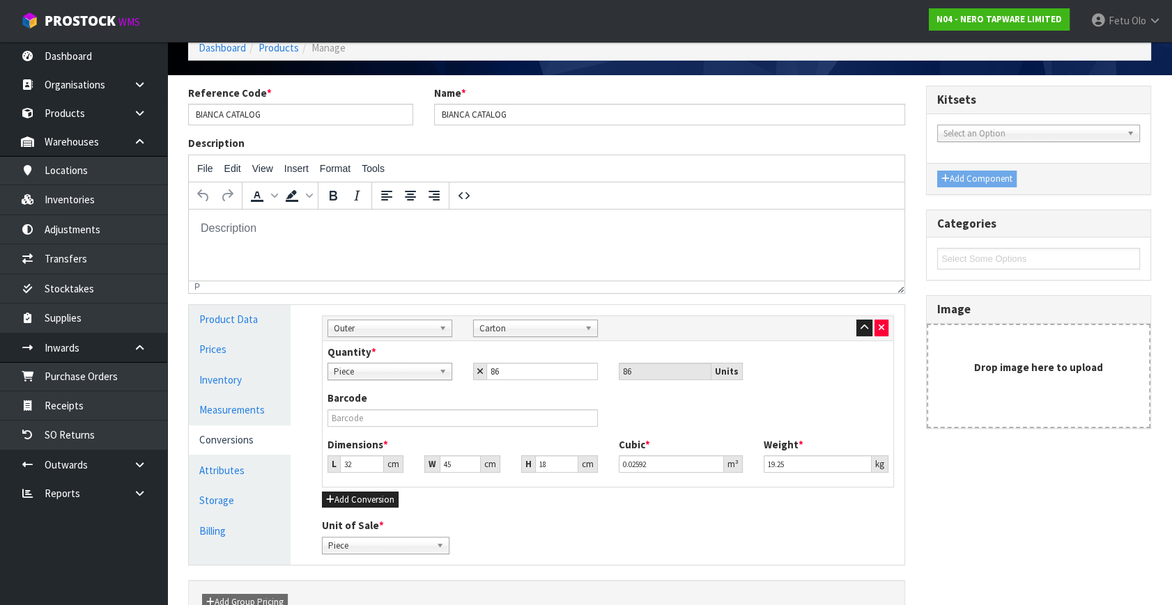
scroll to position [0, 0]
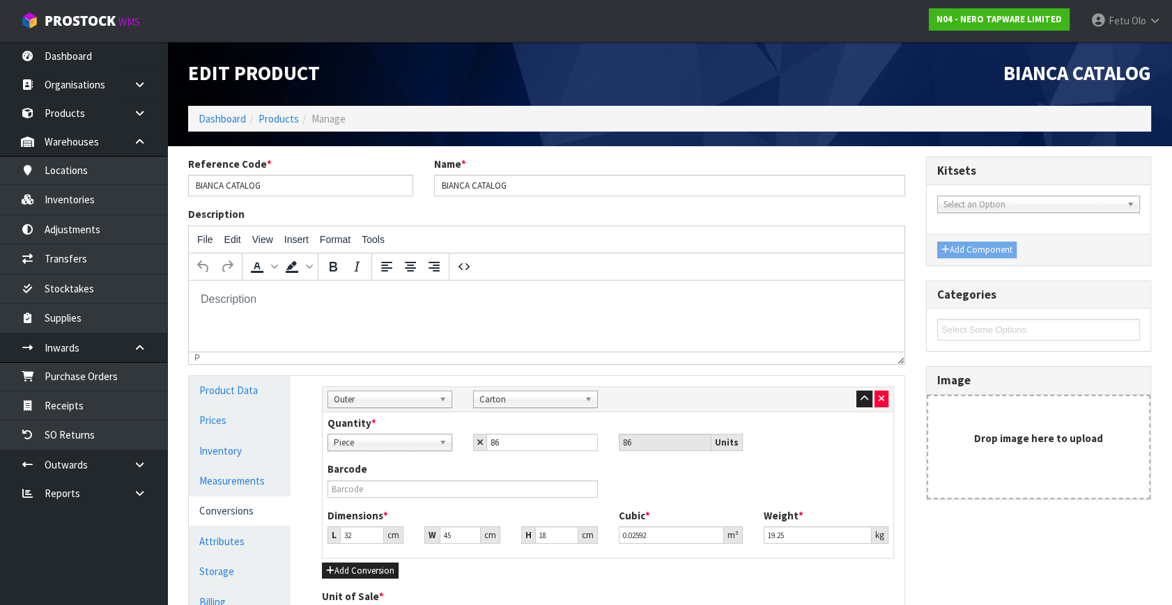
click at [667, 318] on html at bounding box center [546, 299] width 715 height 38
click at [233, 121] on link "Dashboard" at bounding box center [222, 118] width 47 height 13
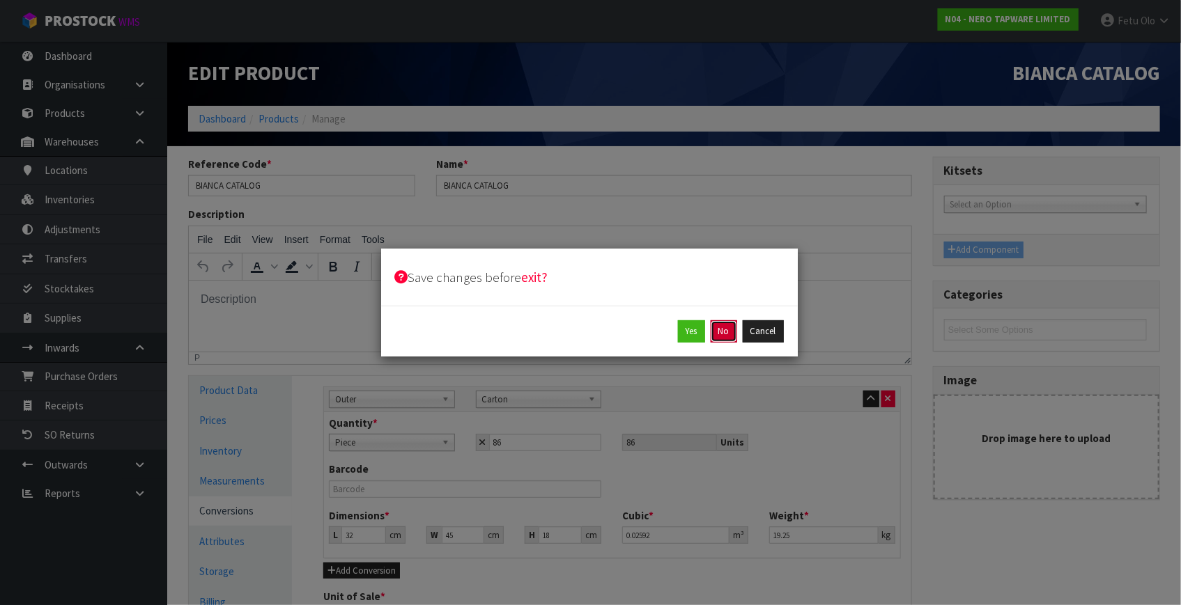
click at [725, 334] on button "No" at bounding box center [724, 331] width 26 height 22
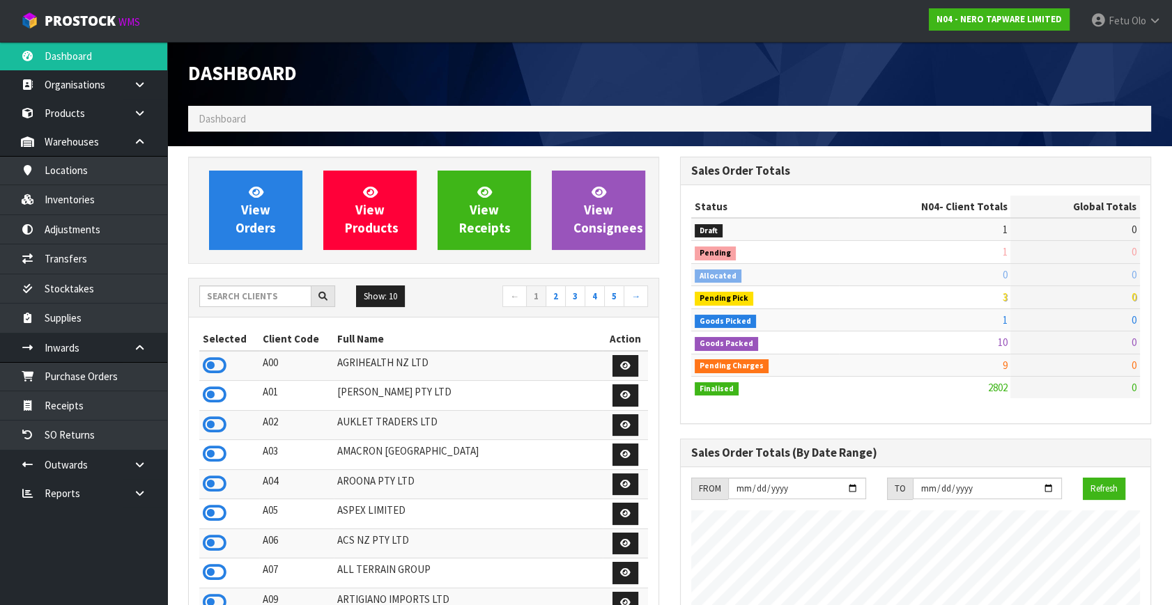
scroll to position [1113, 491]
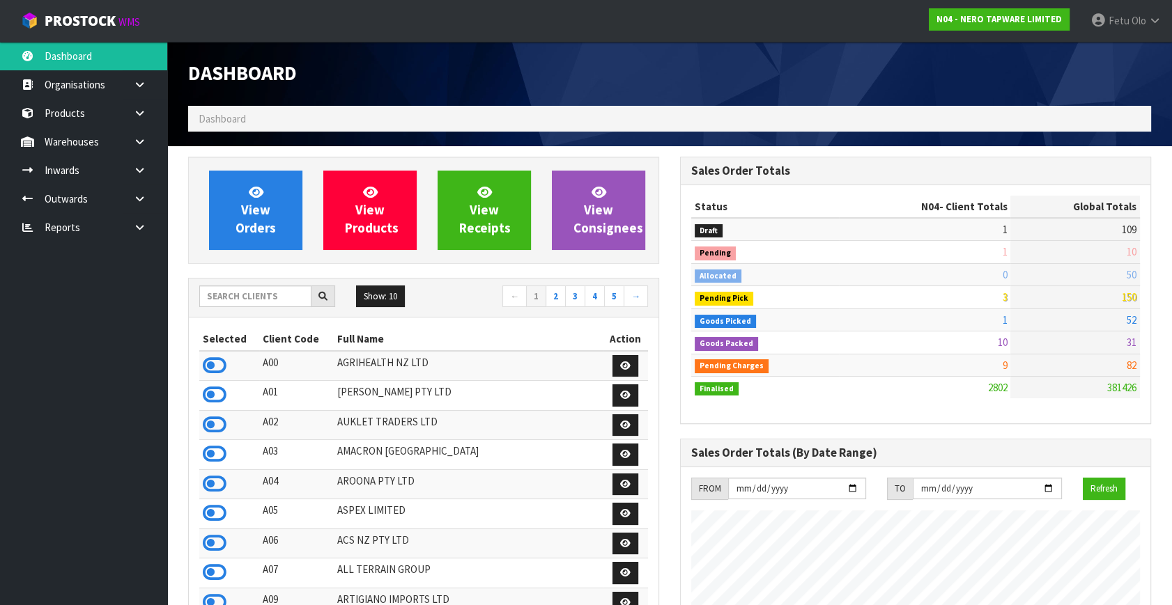
click at [991, 325] on td "1" at bounding box center [924, 320] width 171 height 22
click at [723, 323] on span "Goods Picked" at bounding box center [725, 322] width 61 height 14
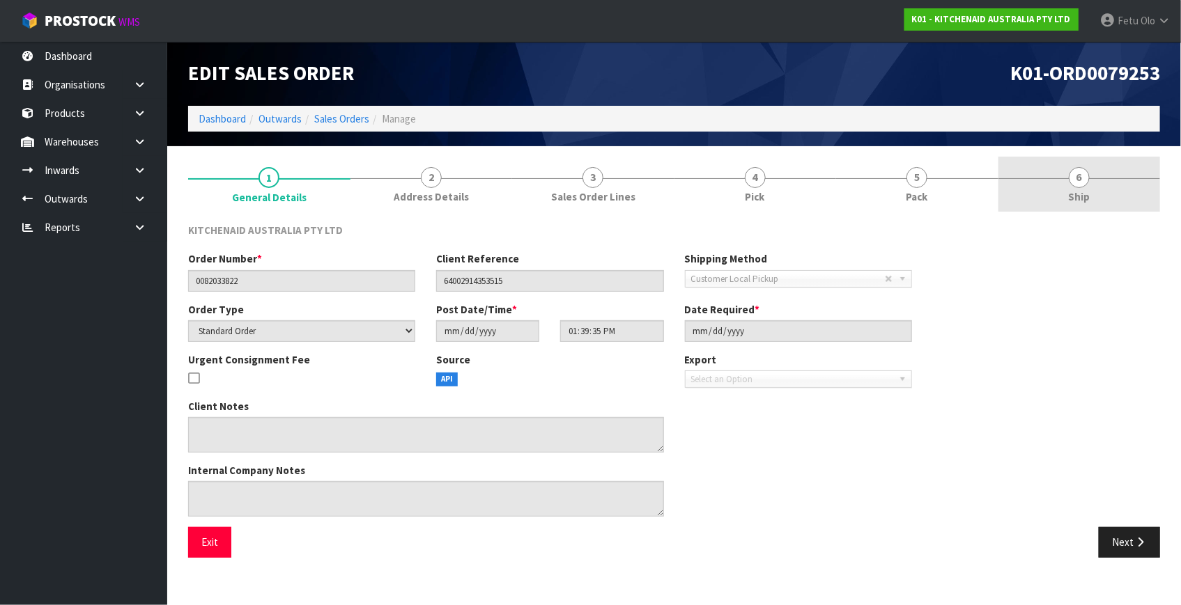
click at [1058, 195] on link "6 Ship" at bounding box center [1079, 184] width 162 height 55
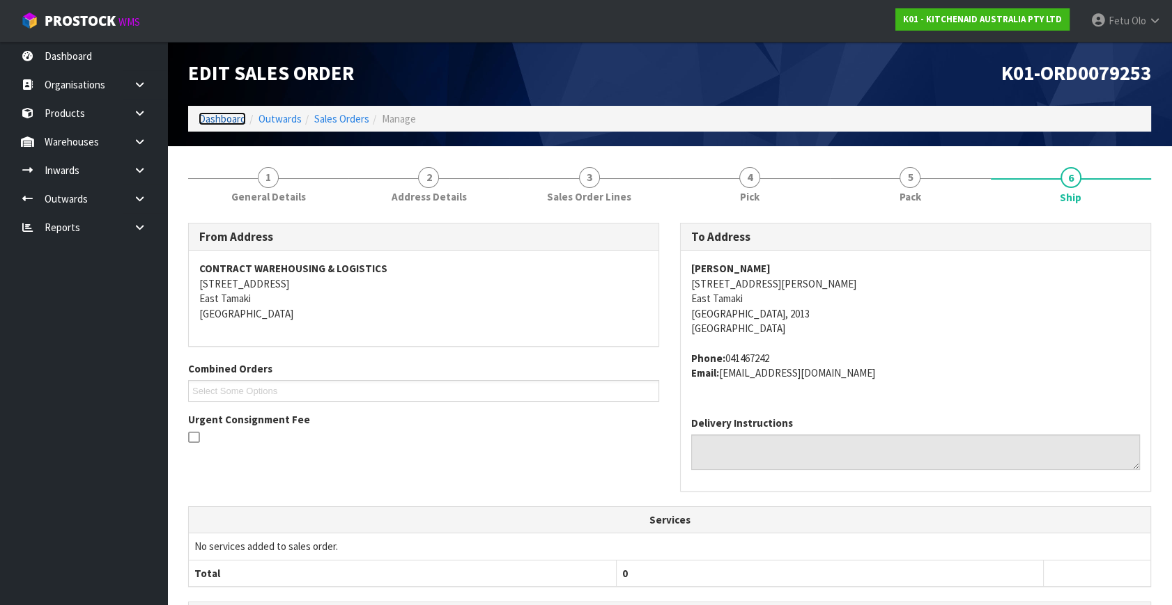
click at [230, 123] on link "Dashboard" at bounding box center [222, 118] width 47 height 13
